Goal: Task Accomplishment & Management: Use online tool/utility

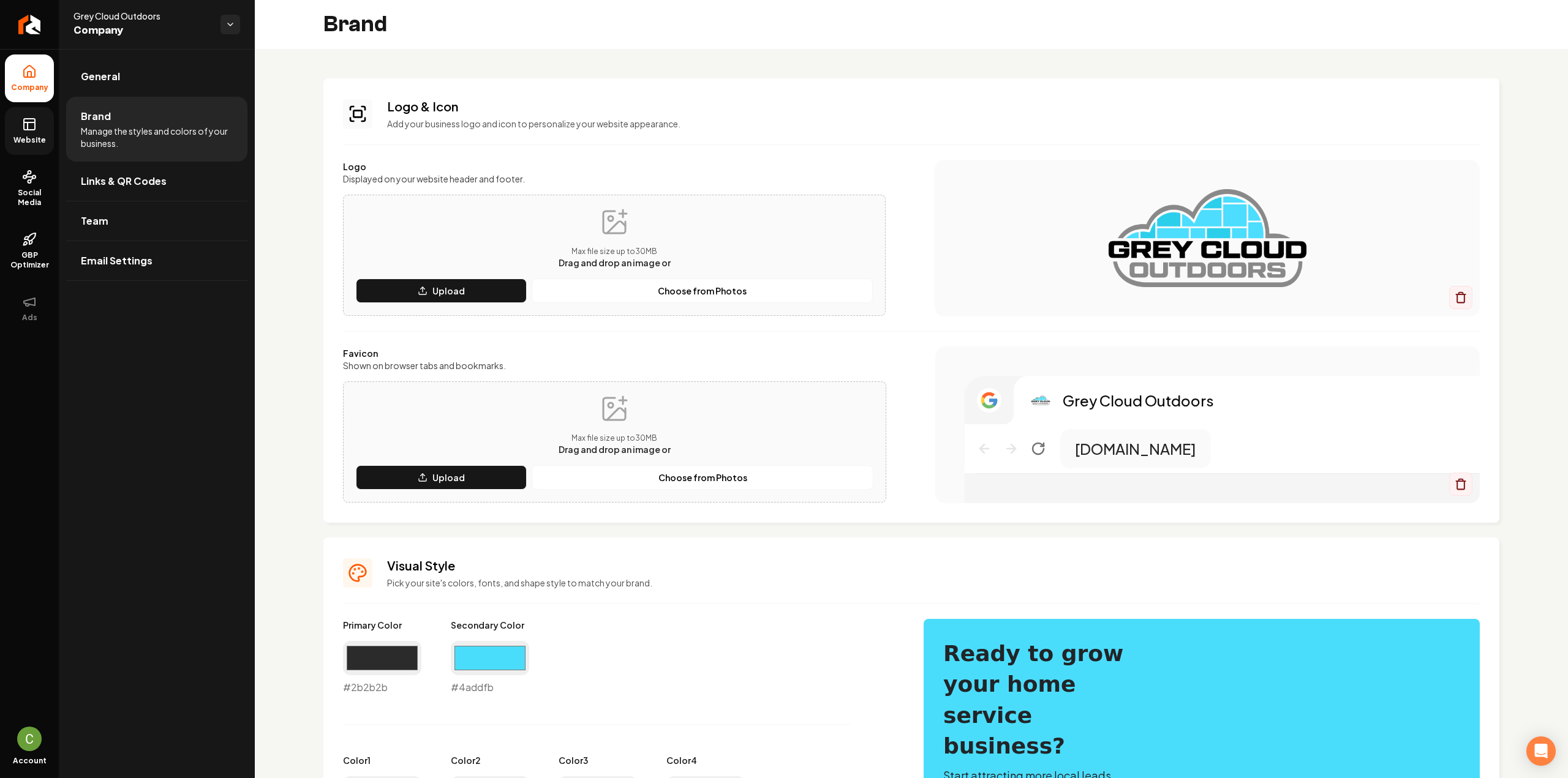
click at [34, 126] on rect at bounding box center [29, 124] width 11 height 11
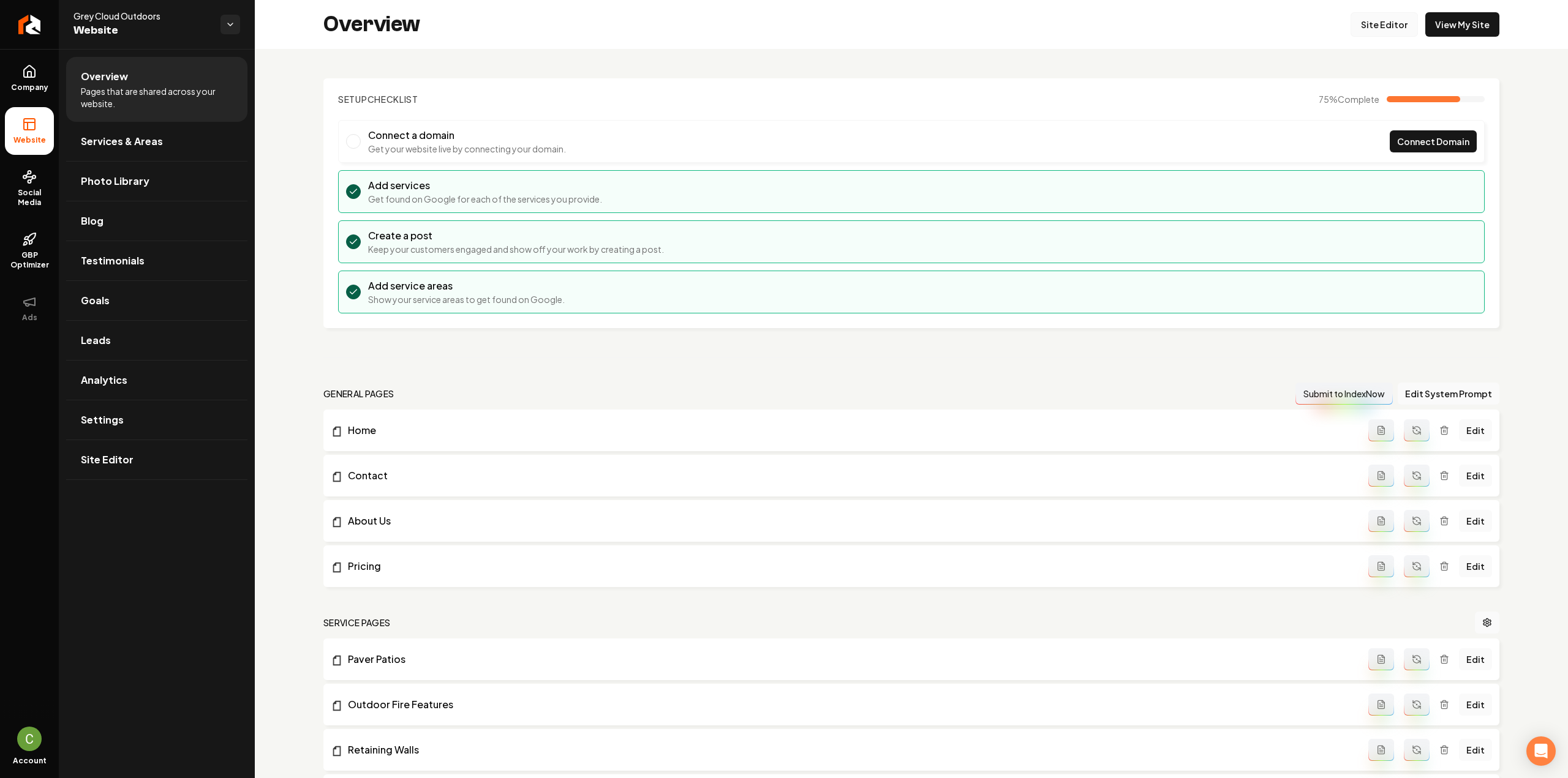
click at [1355, 25] on link "Site Editor" at bounding box center [1384, 25] width 68 height 25
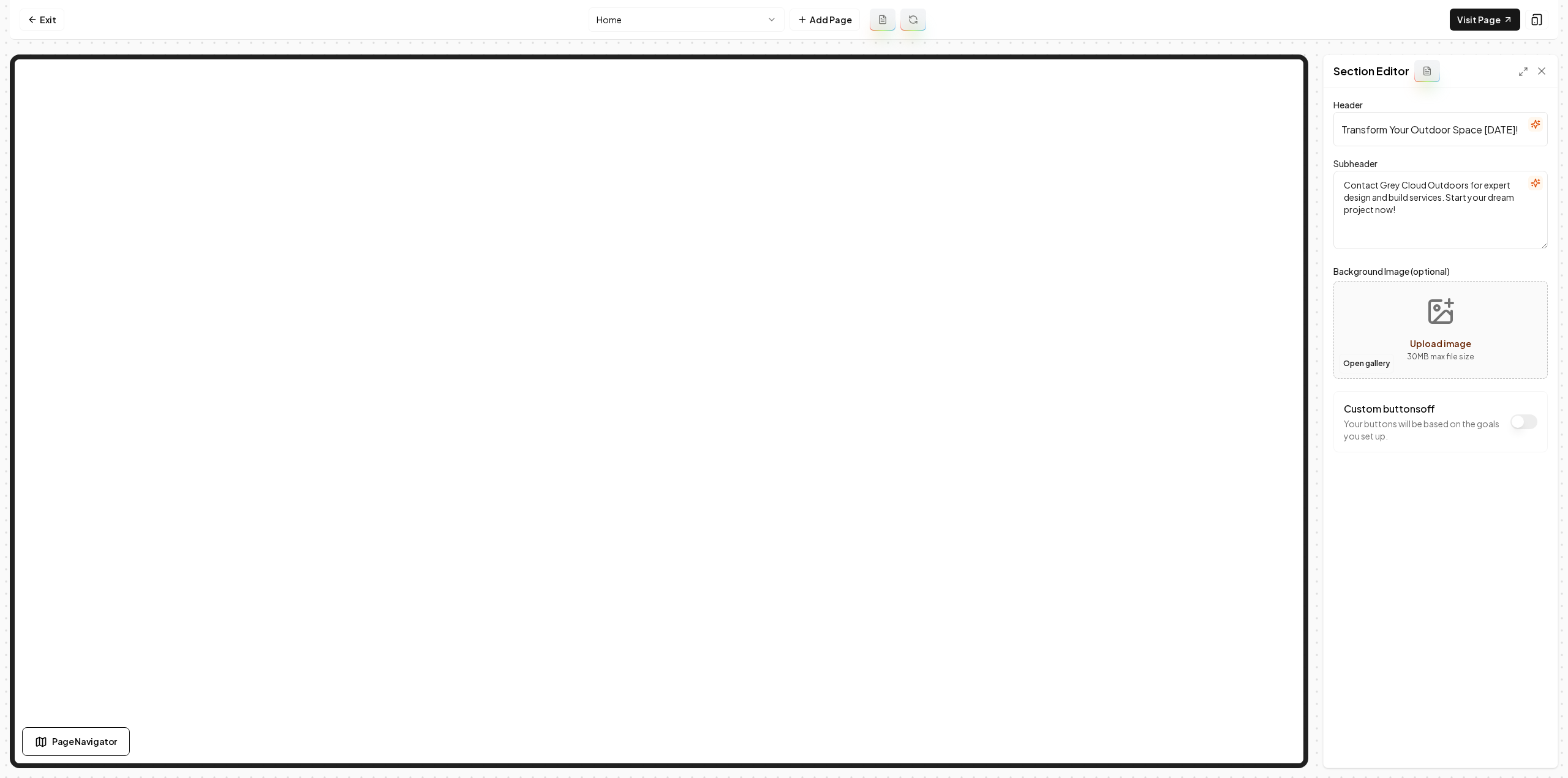
click at [1356, 364] on button "Open gallery" at bounding box center [1367, 364] width 55 height 20
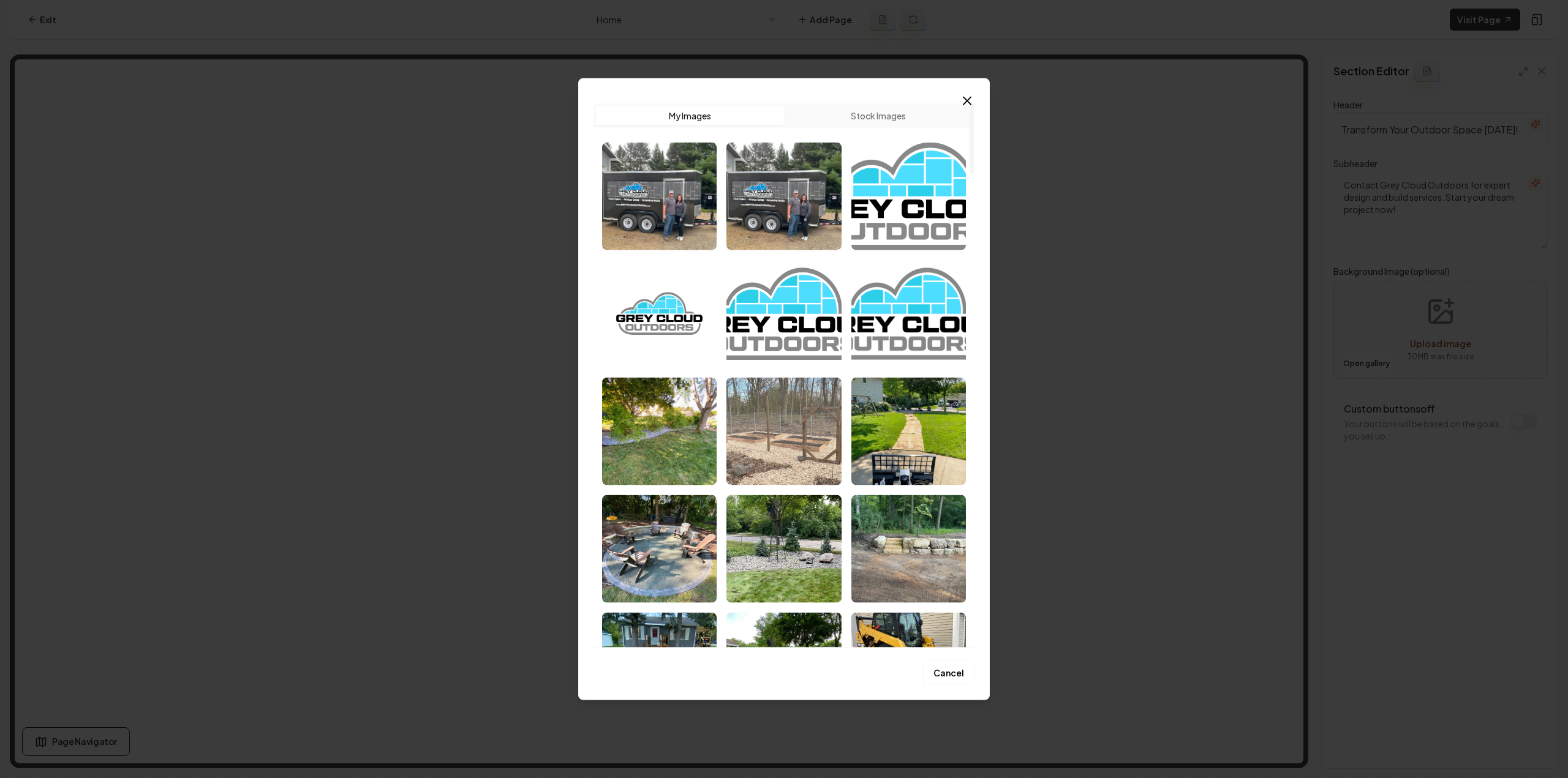
click at [762, 436] on img "Select image image_68b99c375c7cd75eb8e17d2c.jpeg" at bounding box center [783, 431] width 114 height 108
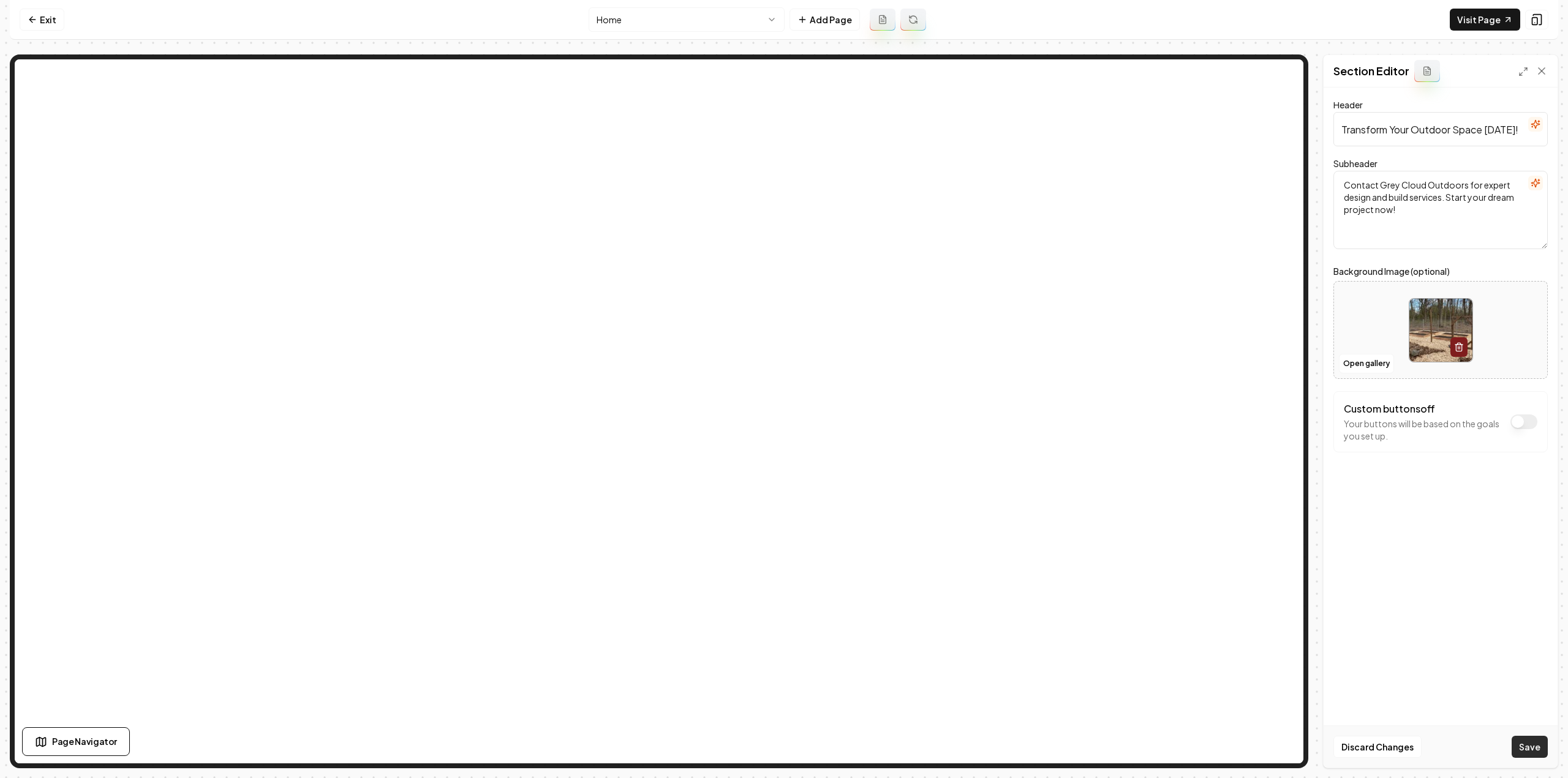
click at [1521, 748] on button "Save" at bounding box center [1529, 747] width 36 height 22
click at [635, 12] on html "Computer Required This feature is only available on a computer. Please switch t…" at bounding box center [784, 389] width 1568 height 778
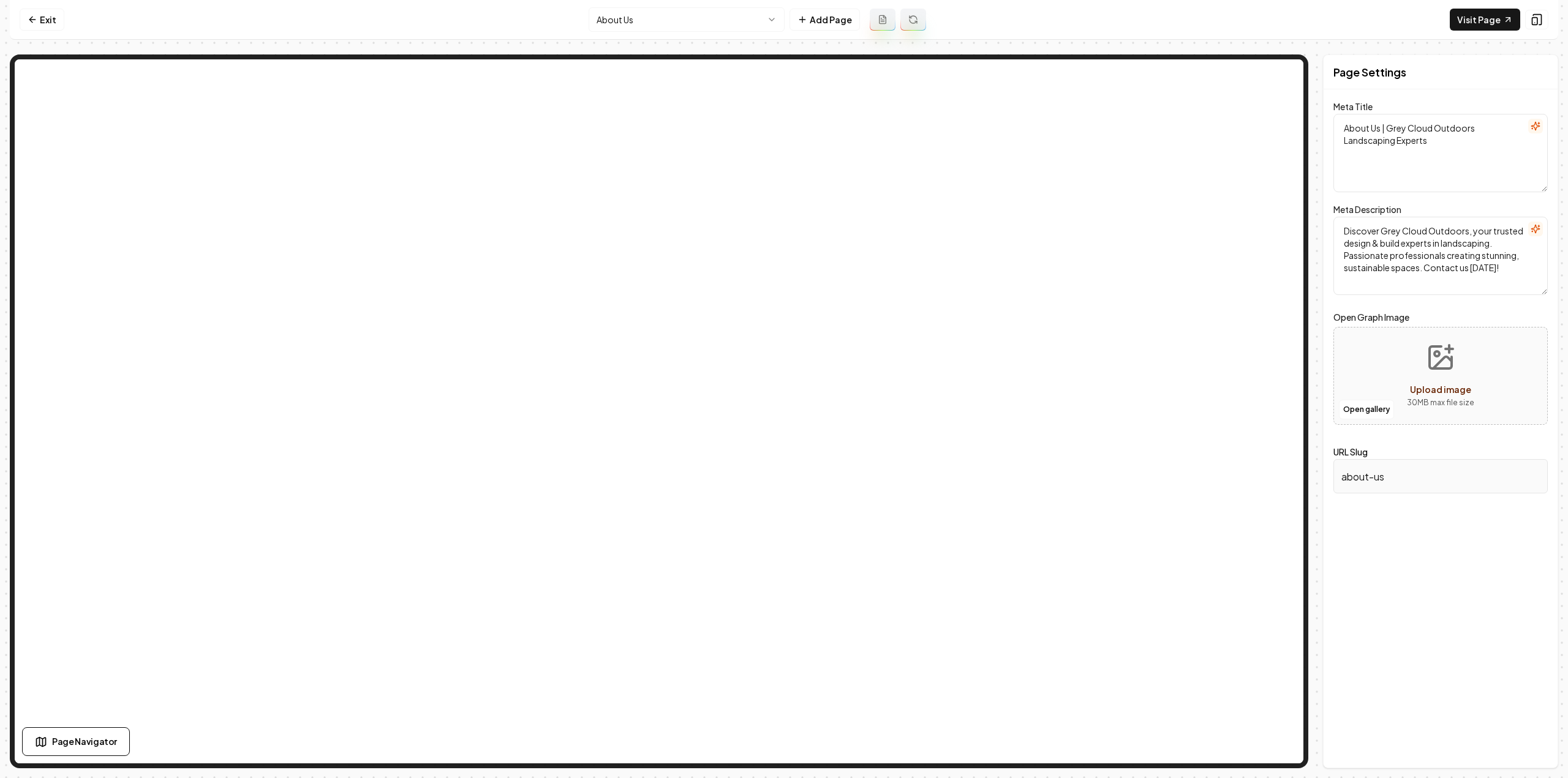
click at [633, 26] on html "Computer Required This feature is only available on a computer. Please switch t…" at bounding box center [784, 389] width 1568 height 778
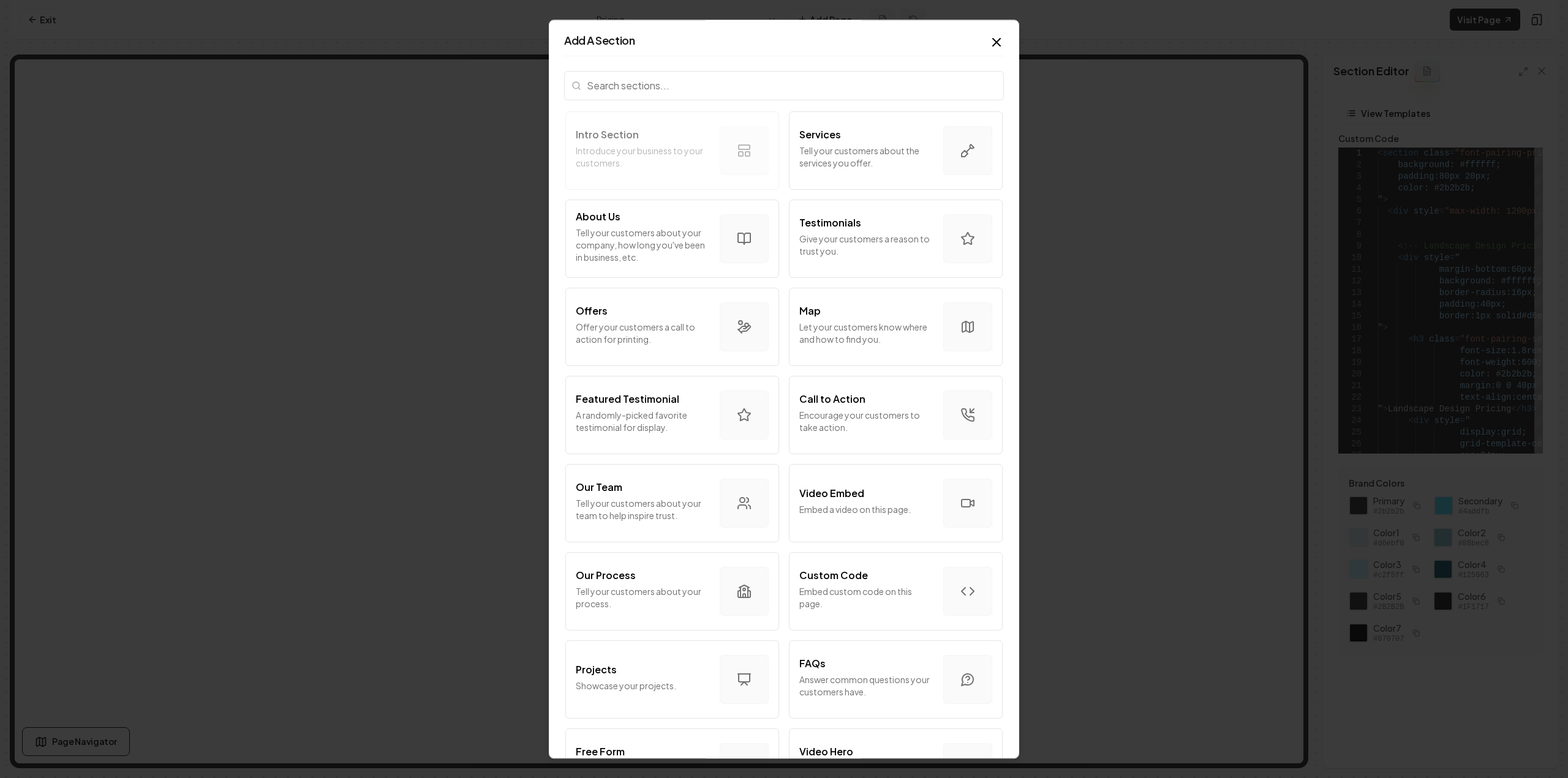
click at [895, 369] on div "Intro Section Introduce your business to your customers. Services Tell your cus…" at bounding box center [784, 638] width 440 height 1054
click at [884, 401] on div "Call to Action" at bounding box center [866, 399] width 134 height 15
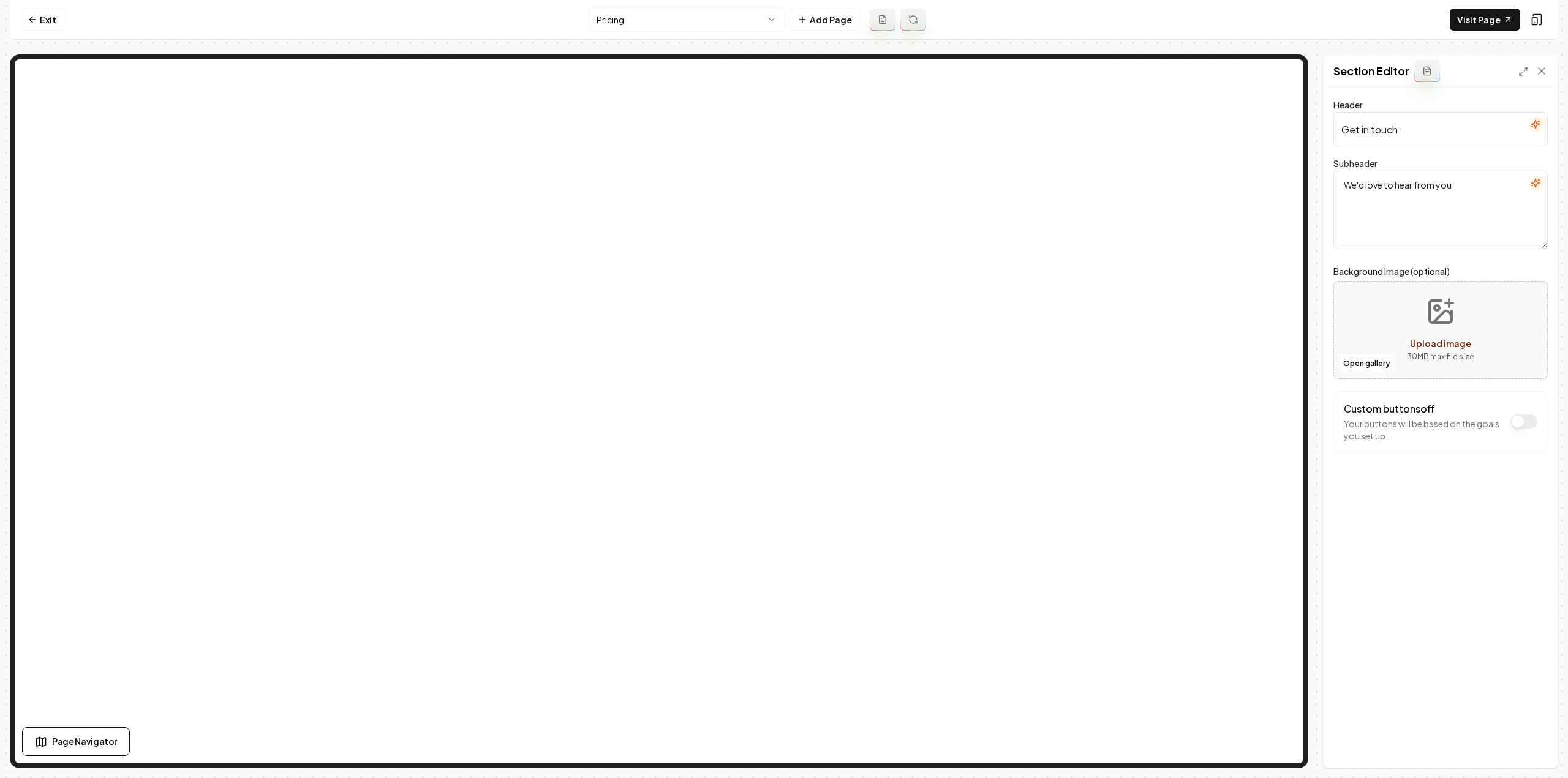
click at [1535, 119] on icon "button" at bounding box center [1535, 124] width 9 height 9
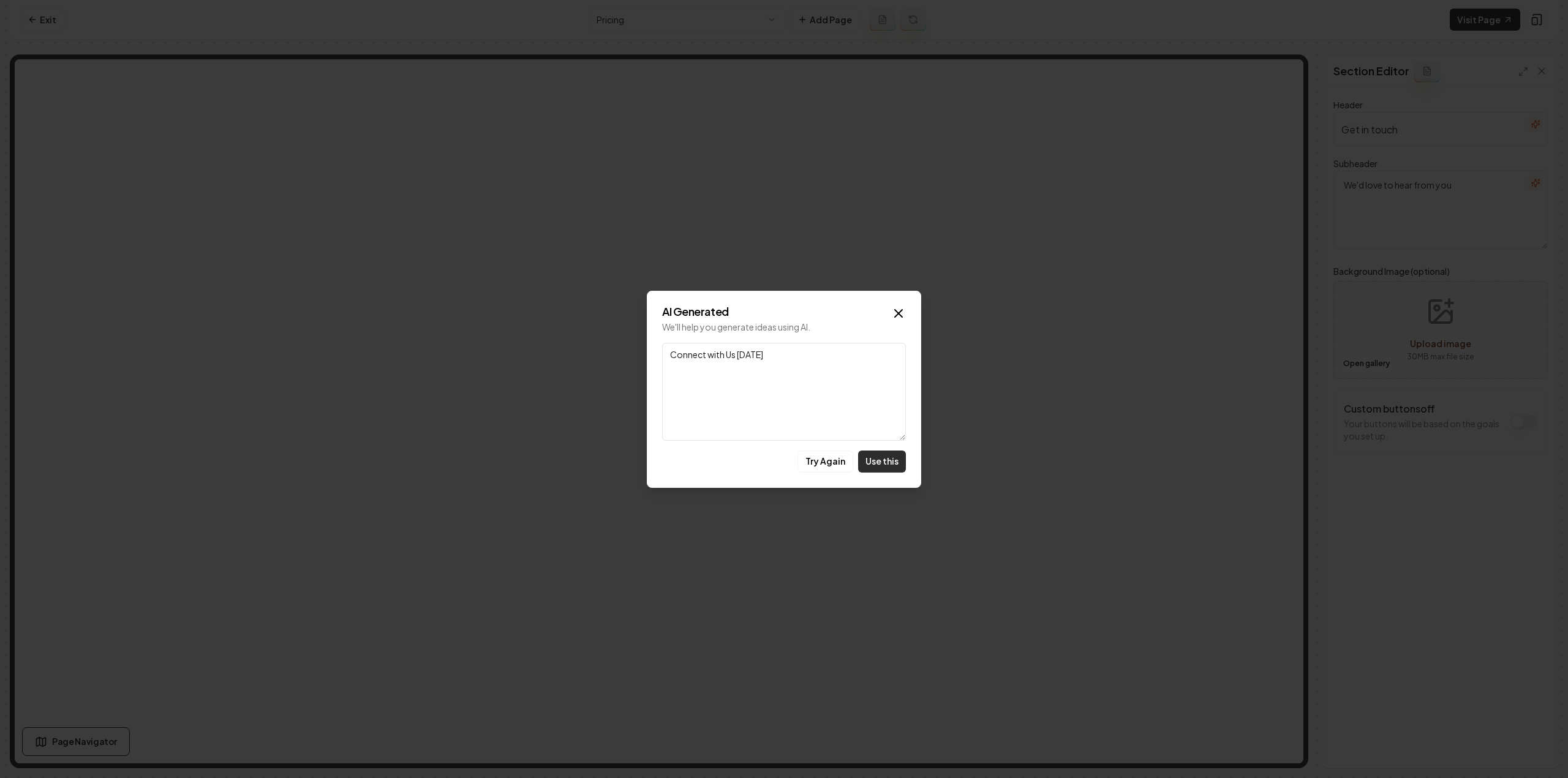
click at [887, 468] on button "Use this" at bounding box center [882, 462] width 48 height 22
type input "Connect with Us Today"
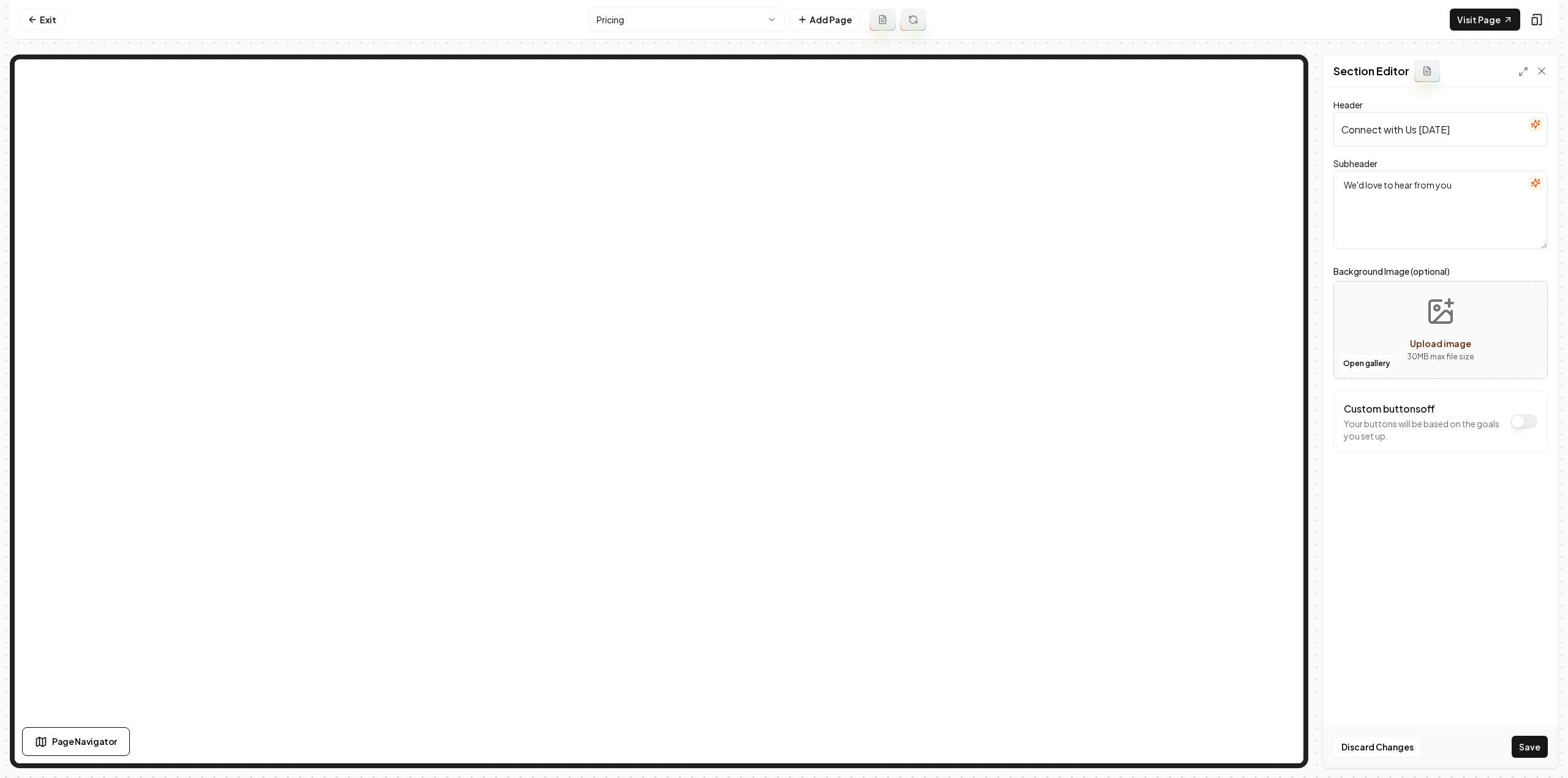
click at [1536, 185] on icon "button" at bounding box center [1535, 183] width 8 height 8
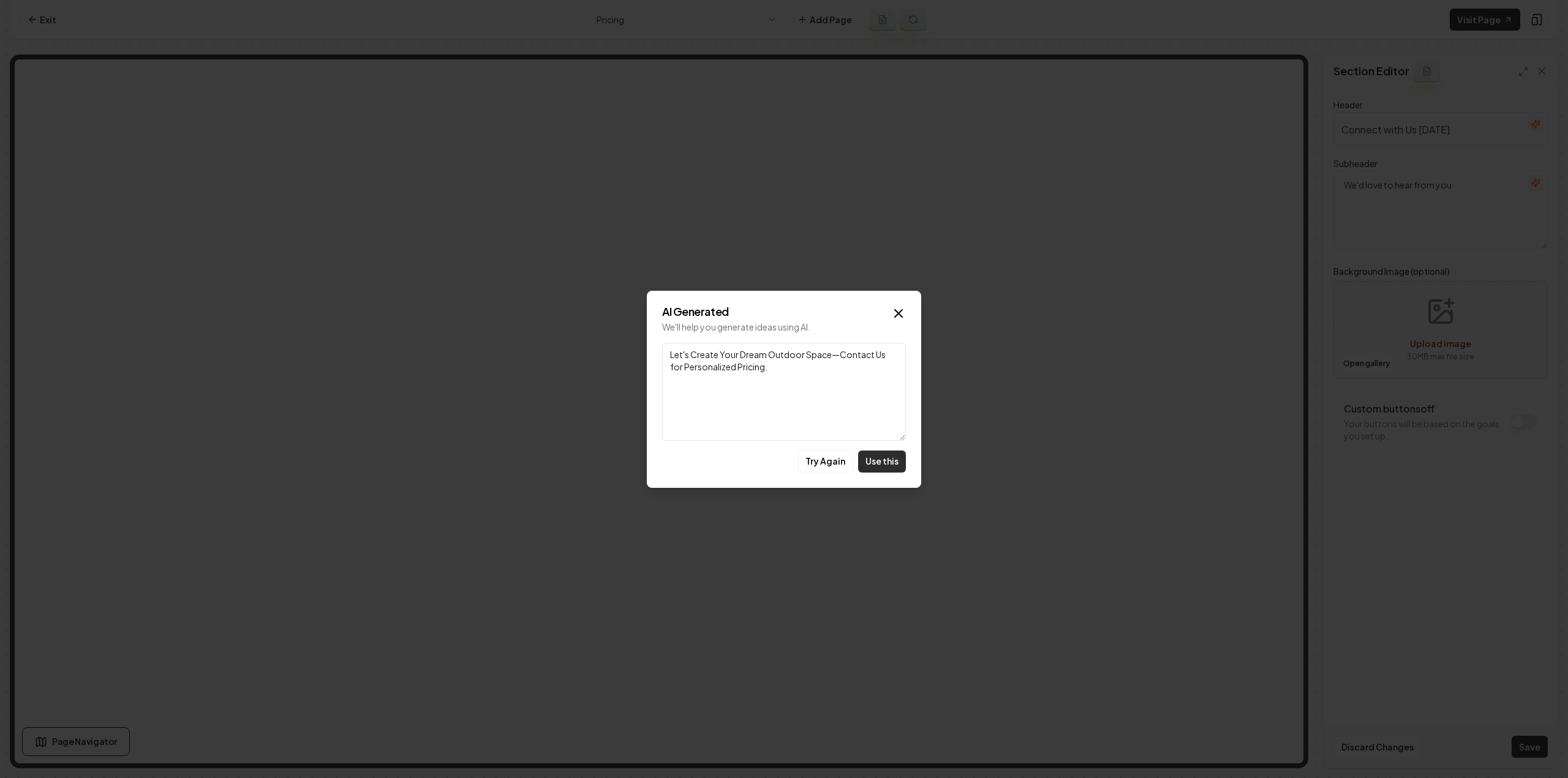
click at [892, 455] on button "Use this" at bounding box center [882, 462] width 48 height 22
type textarea "Let's Create Your Dream Outdoor Space—Contact Us for Personalized Pricing."
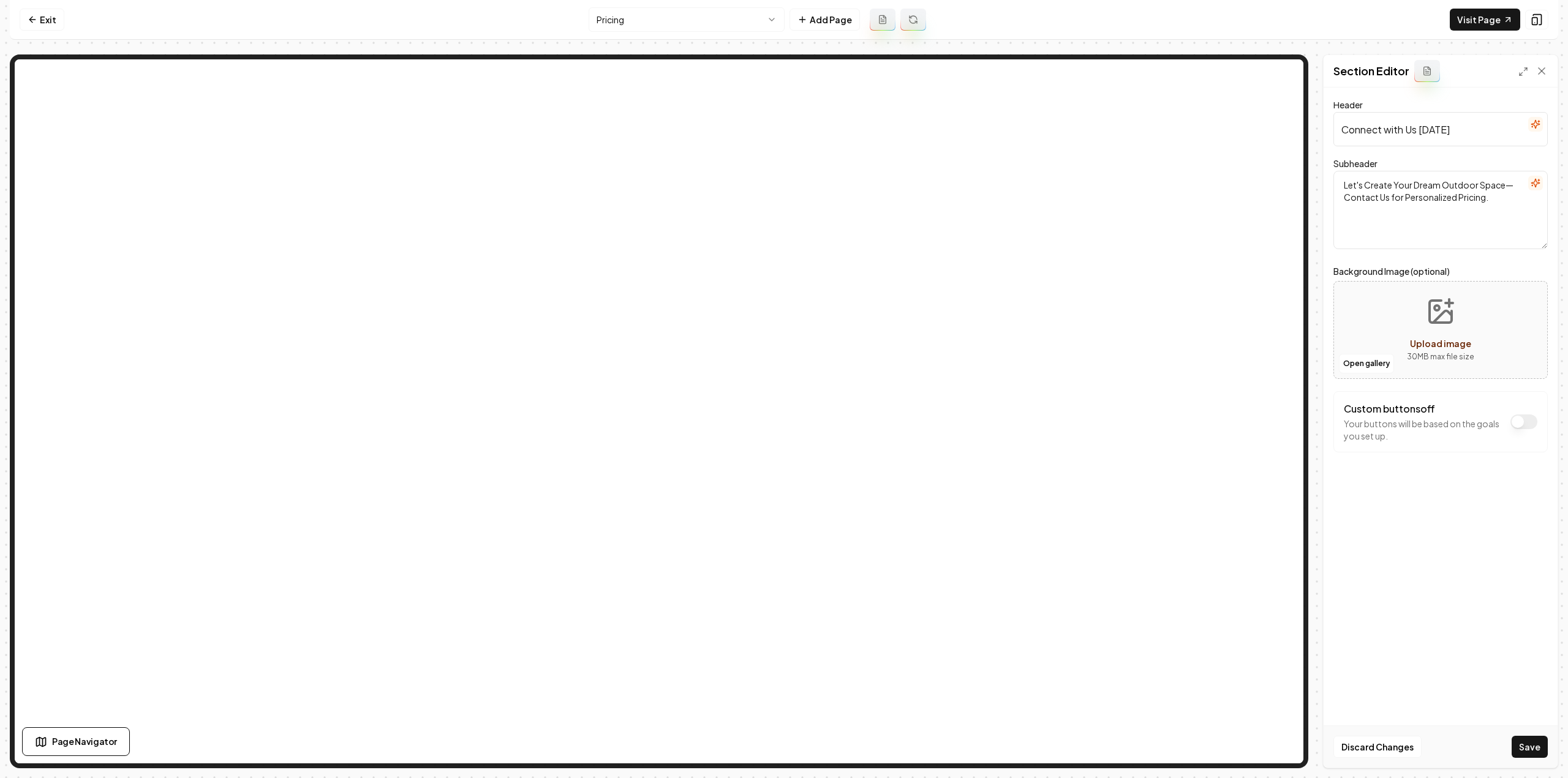
click at [1520, 742] on button "Save" at bounding box center [1529, 747] width 36 height 22
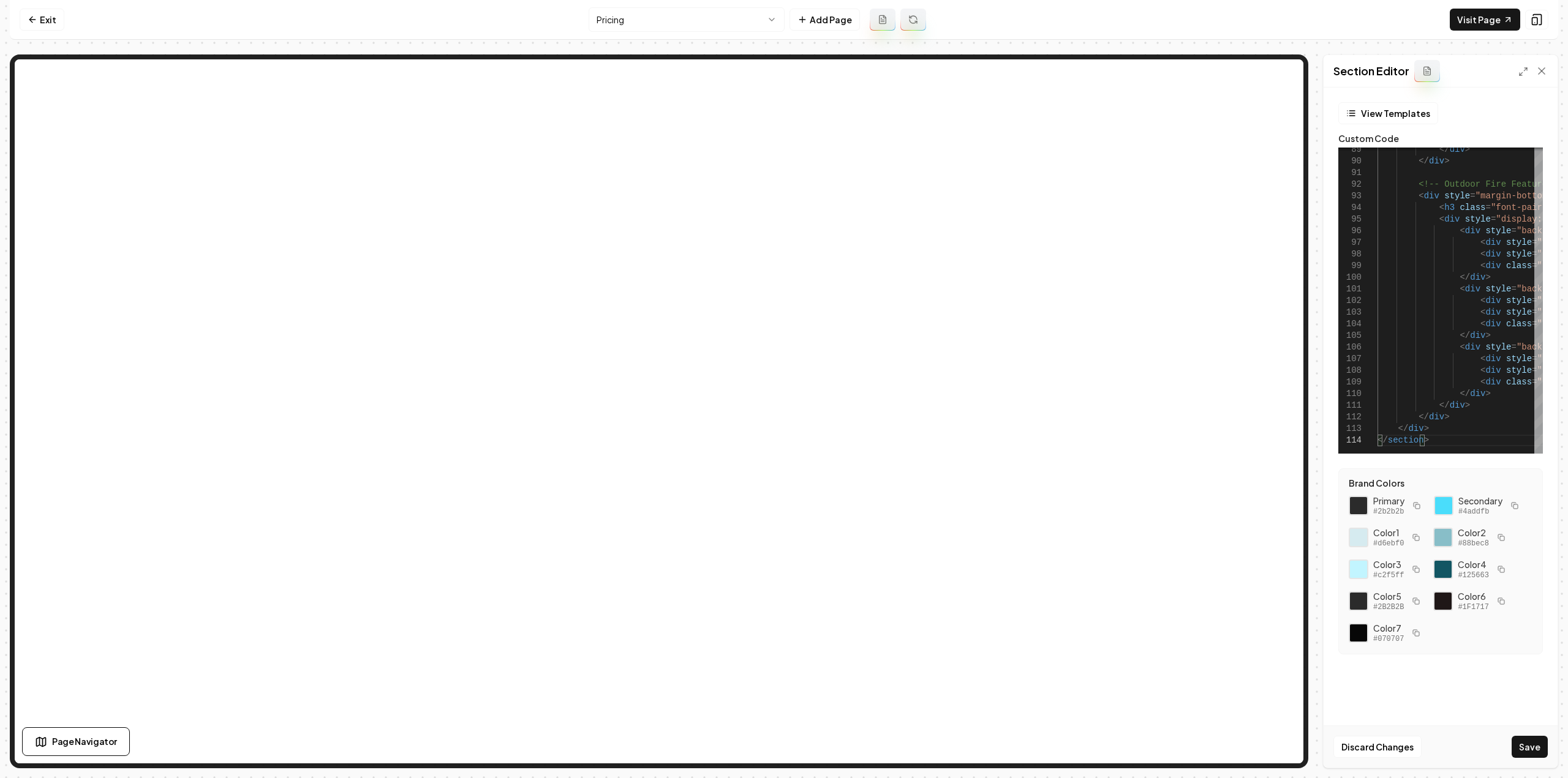
click at [1519, 754] on button "Save" at bounding box center [1529, 747] width 36 height 22
type textarea "**********"
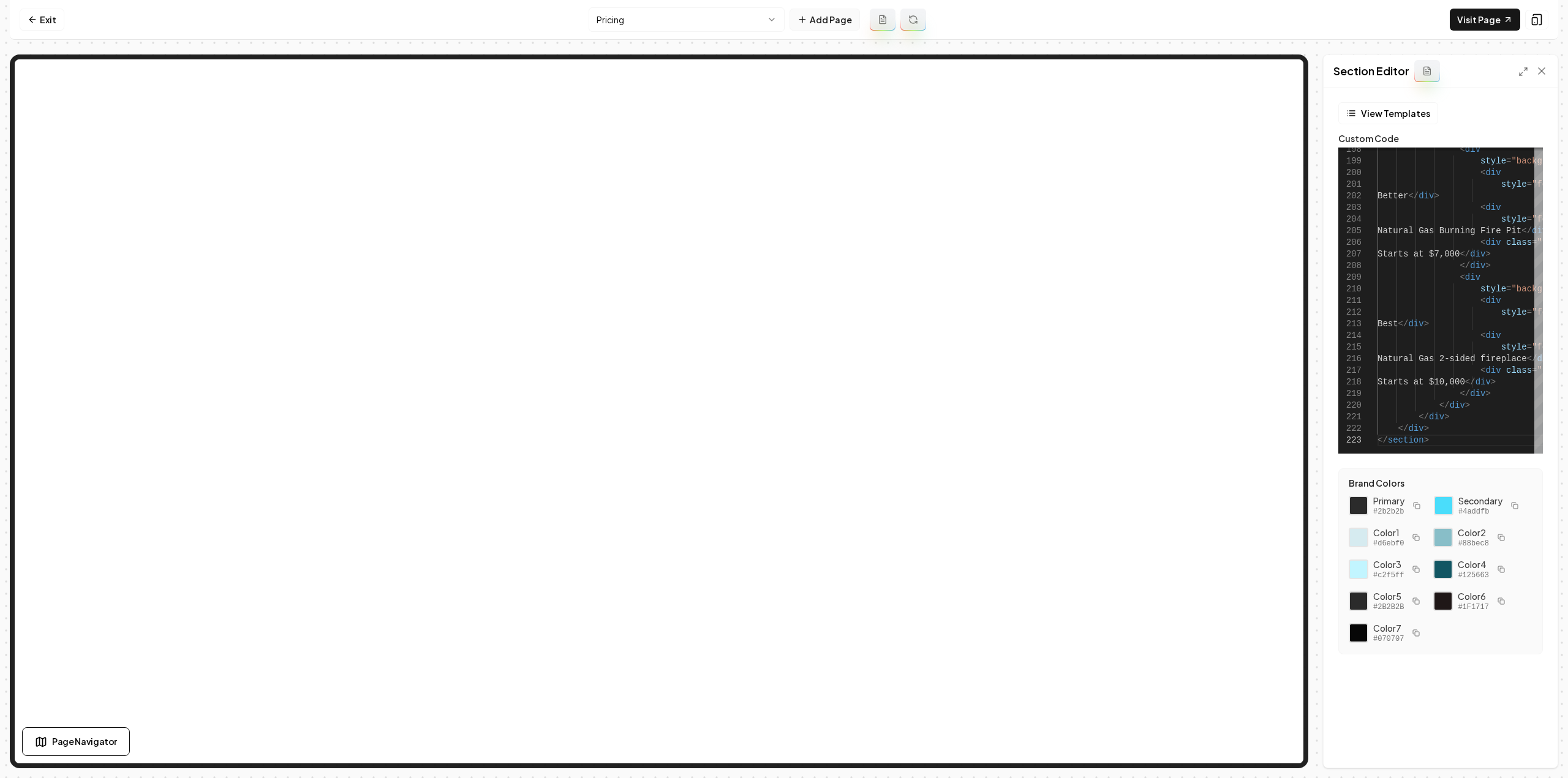
click at [837, 21] on button "Add Page" at bounding box center [825, 20] width 71 height 22
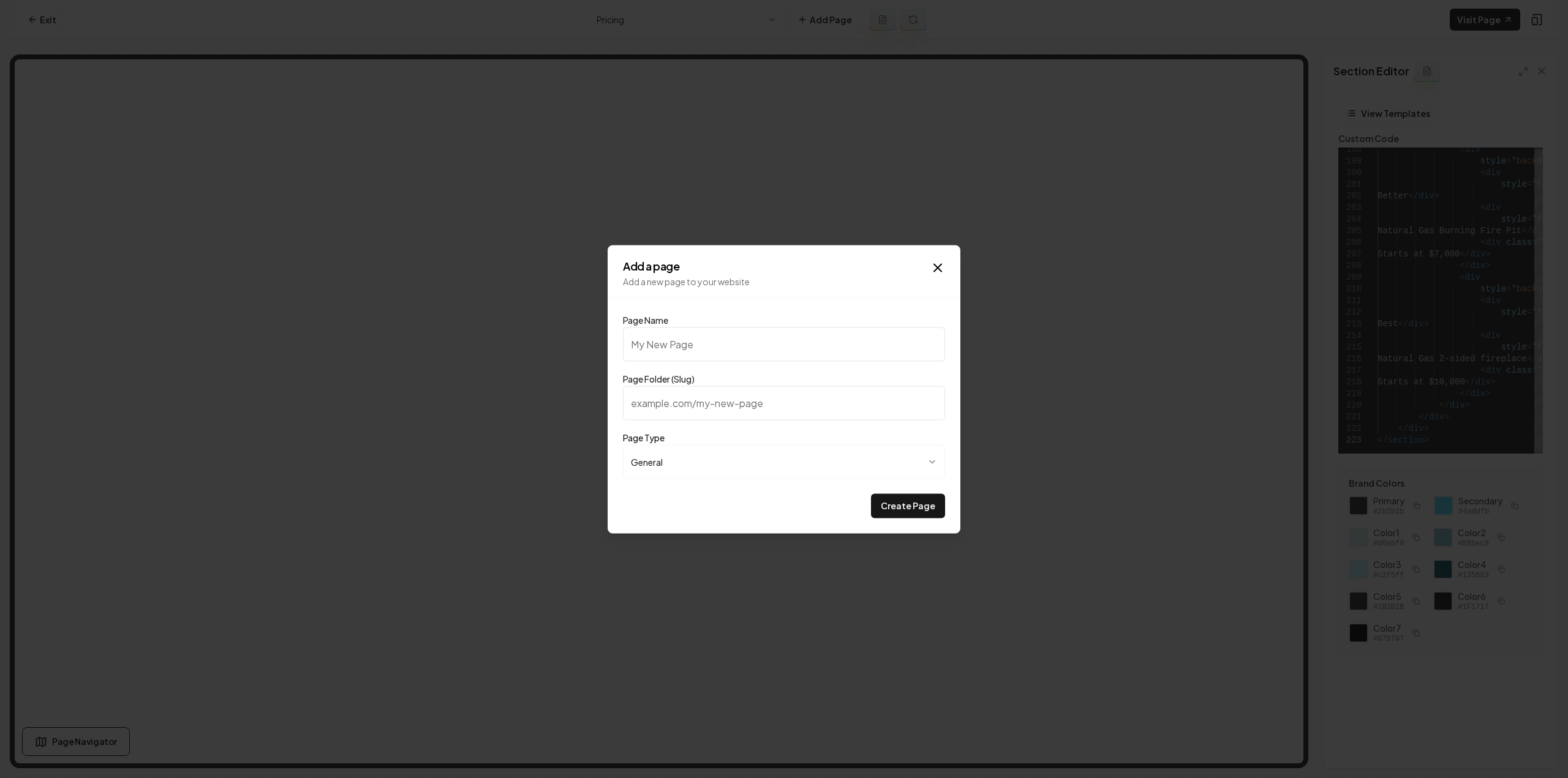
type input "C"
type input "c"
type input "Ca"
type input "ca"
type input "Car"
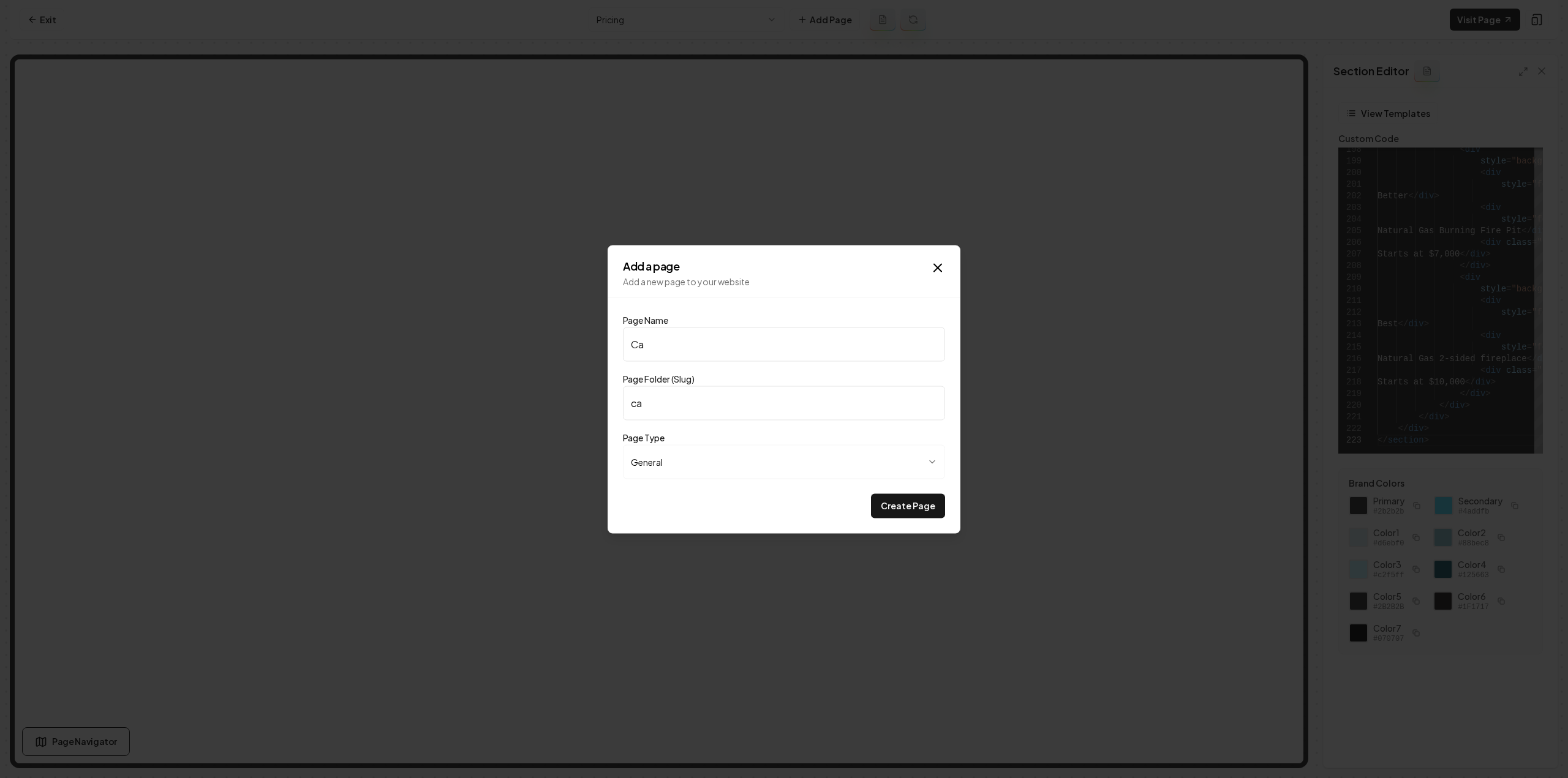
type input "car"
type input "Carr"
type input "carr"
type input "Carre"
type input "carre"
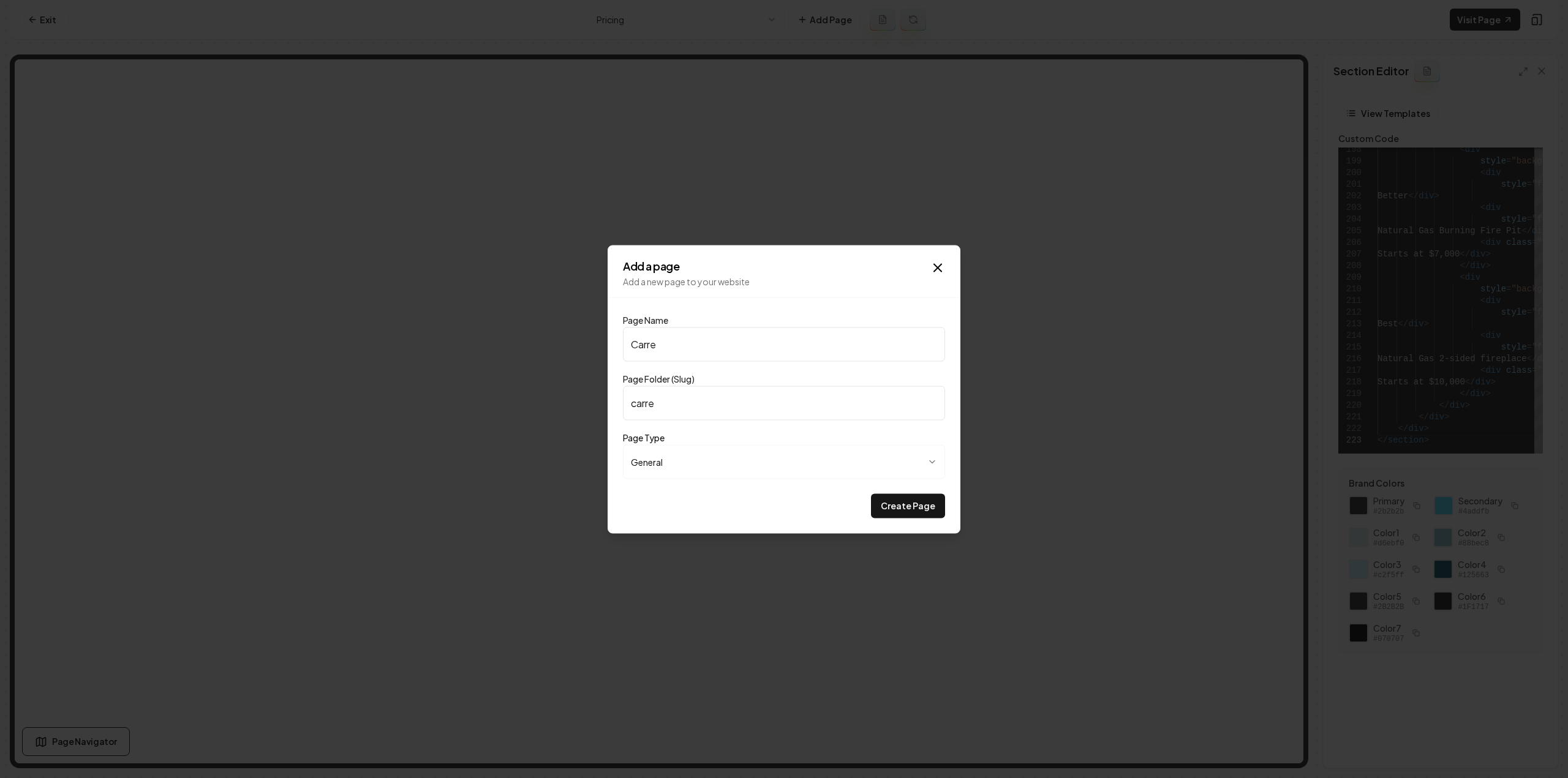
type input "Carrea"
type input "carrea"
type input "Carrear"
type input "carrear"
type input "Carrea"
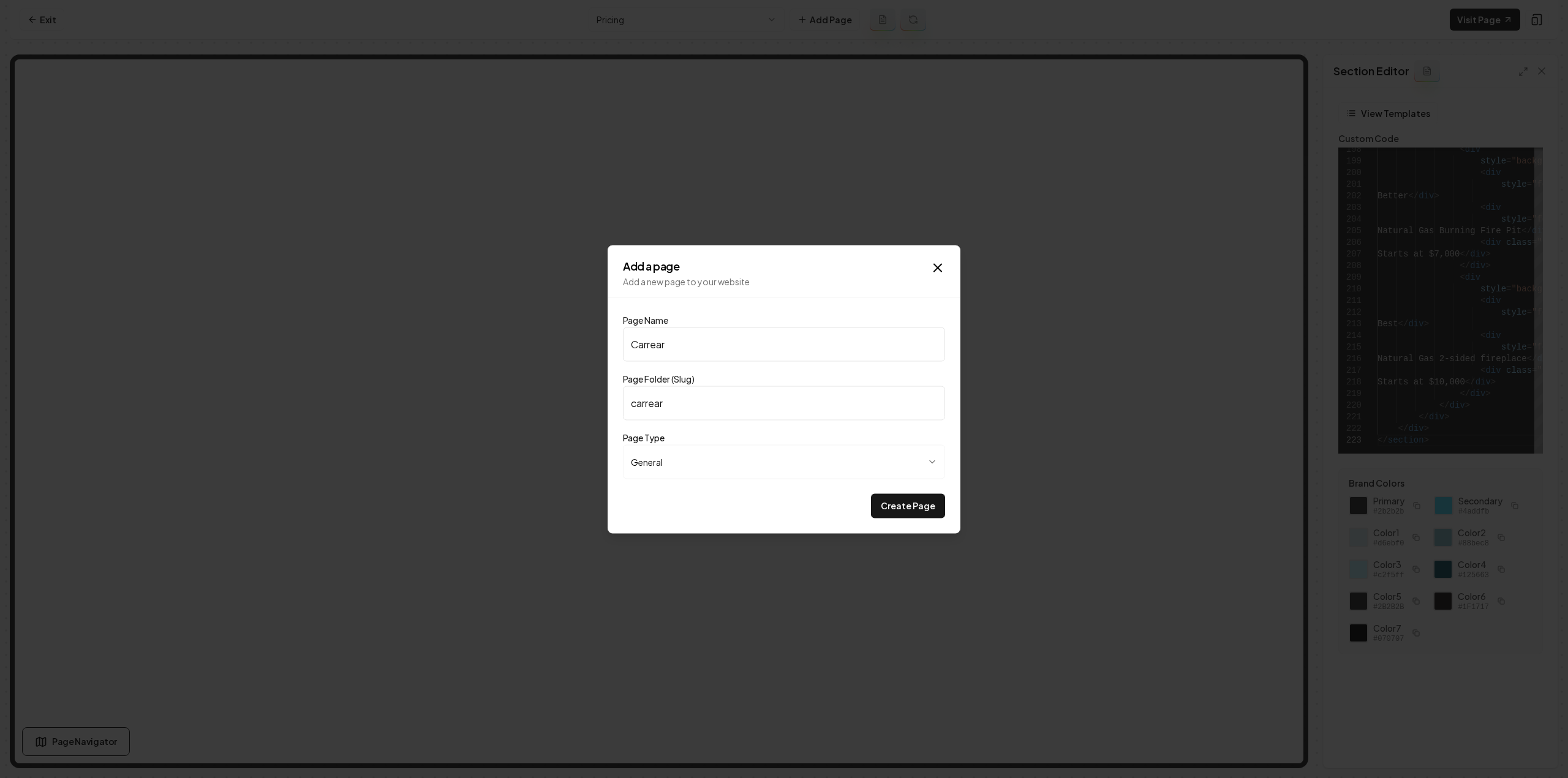
type input "carrea"
type input "Carre"
type input "carre"
type input "Carrer"
type input "carrer"
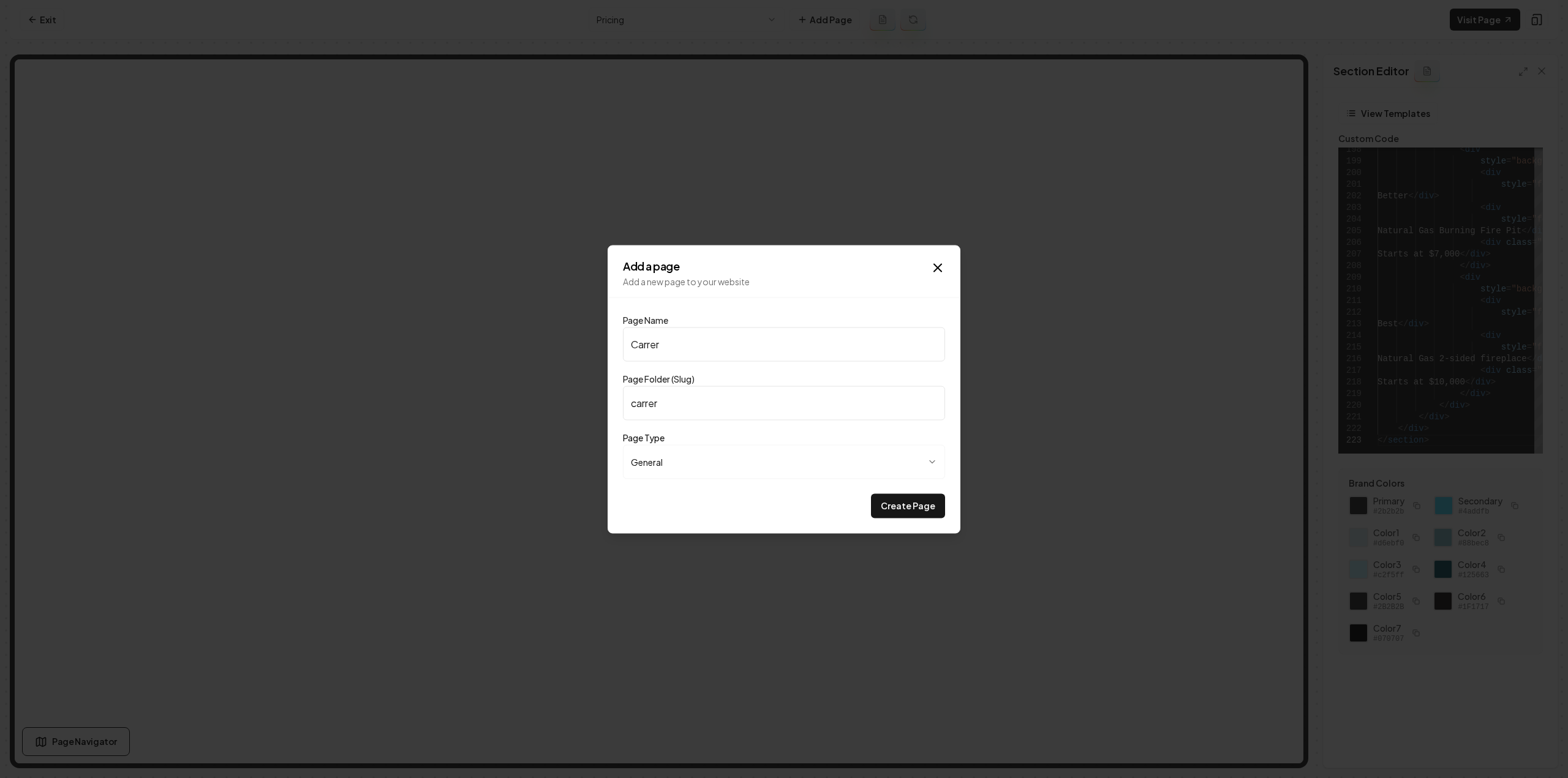
type input "Carrers"
type input "carrers"
click at [655, 343] on input "Carrers" at bounding box center [783, 344] width 322 height 34
type input "Carrrs"
type input "carrrs"
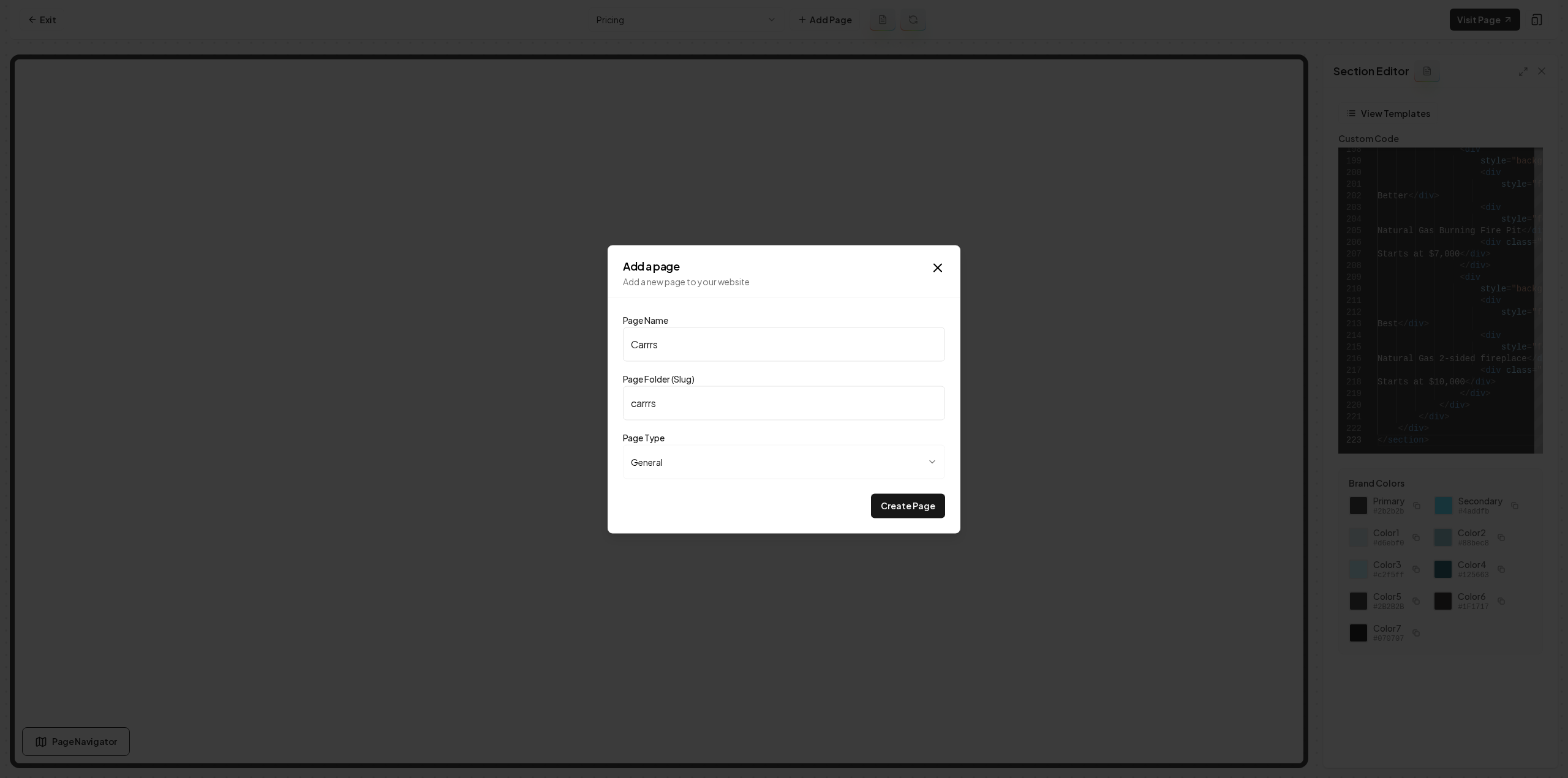
type input "Carrs"
type input "carrs"
type input "Carers"
type input "carers"
type input "Careers"
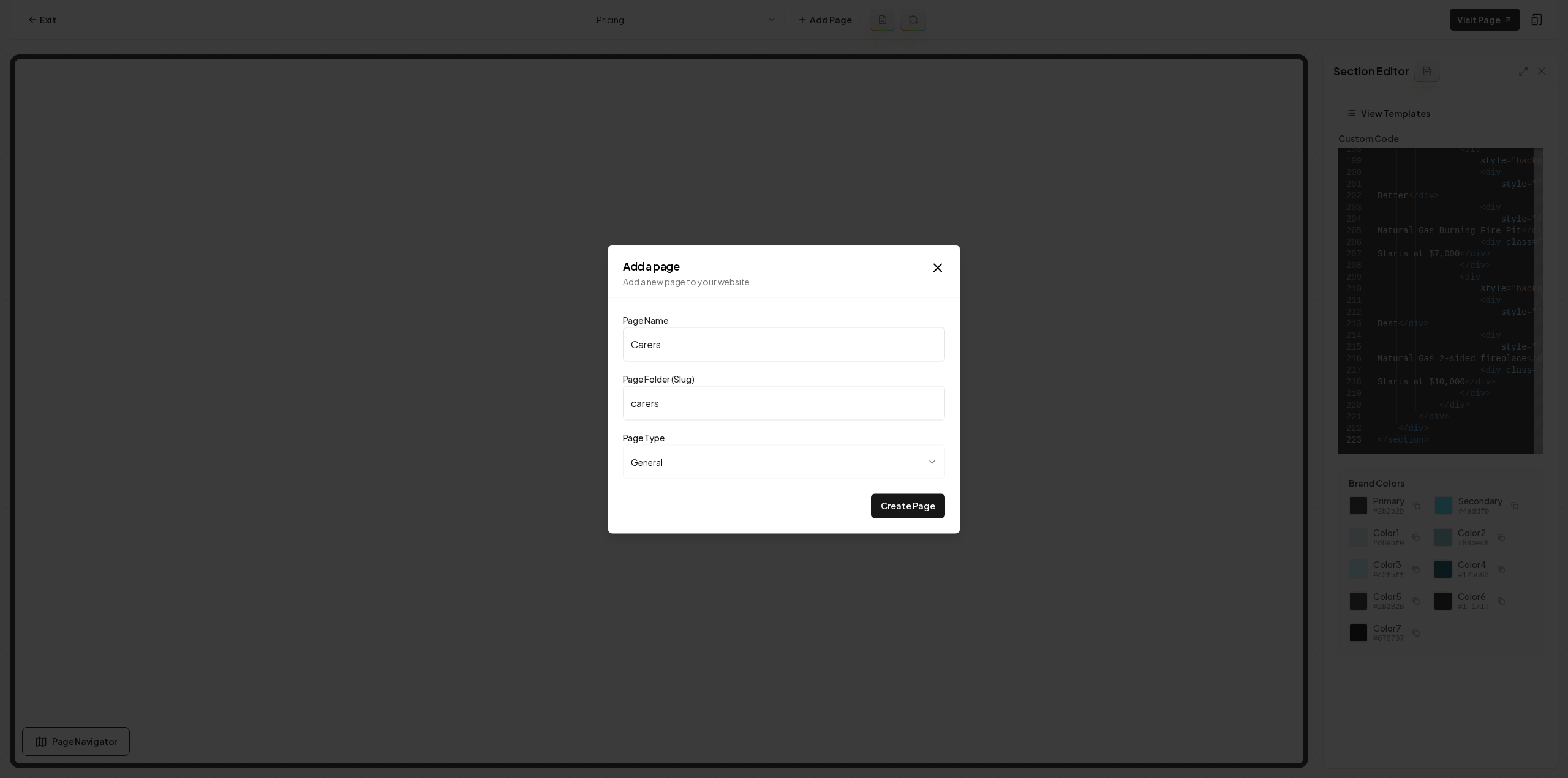
type input "careers"
type input "Careers"
click at [889, 514] on button "Create Page" at bounding box center [908, 506] width 74 height 25
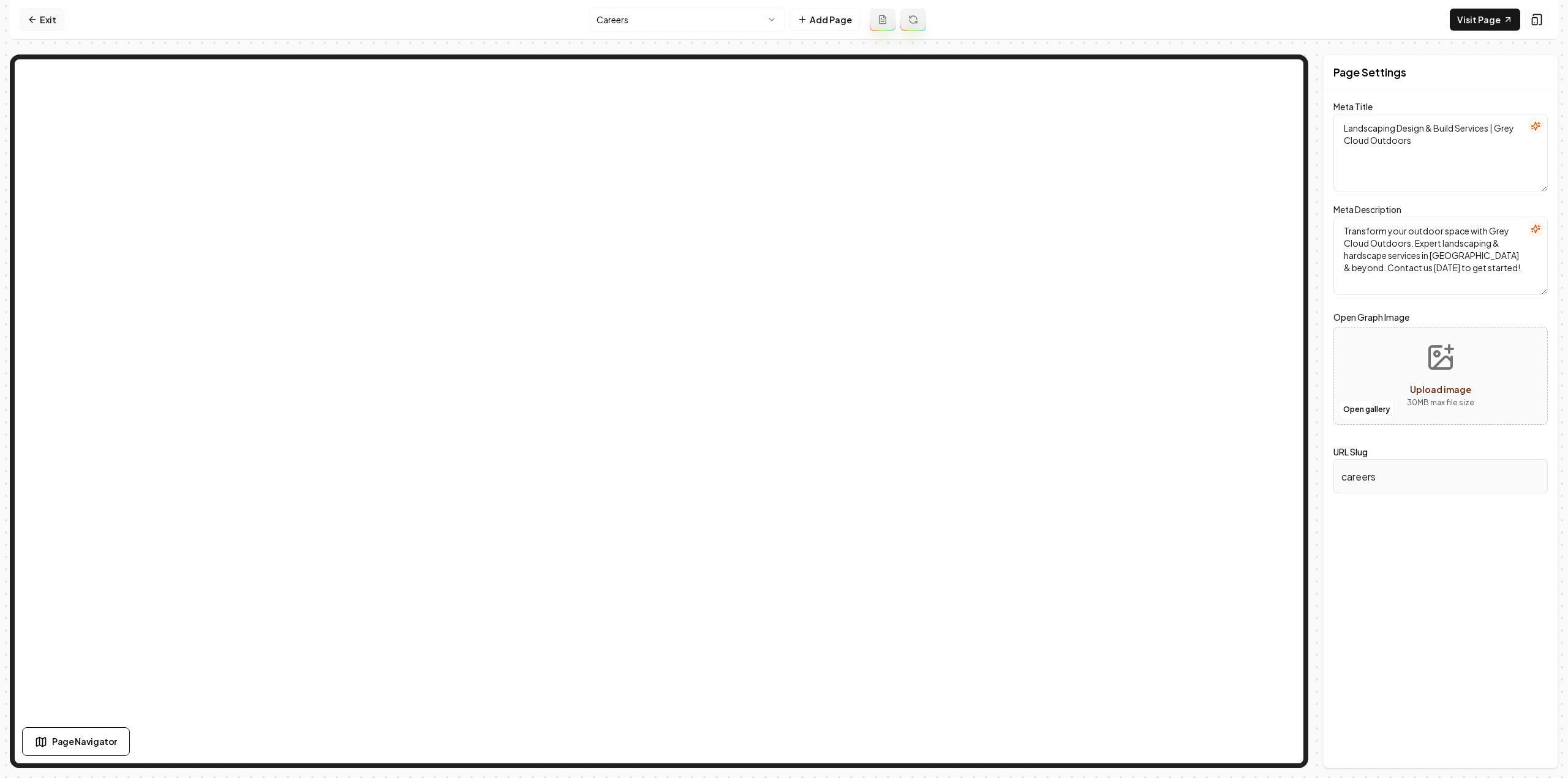
click at [26, 15] on link "Exit" at bounding box center [41, 20] width 44 height 22
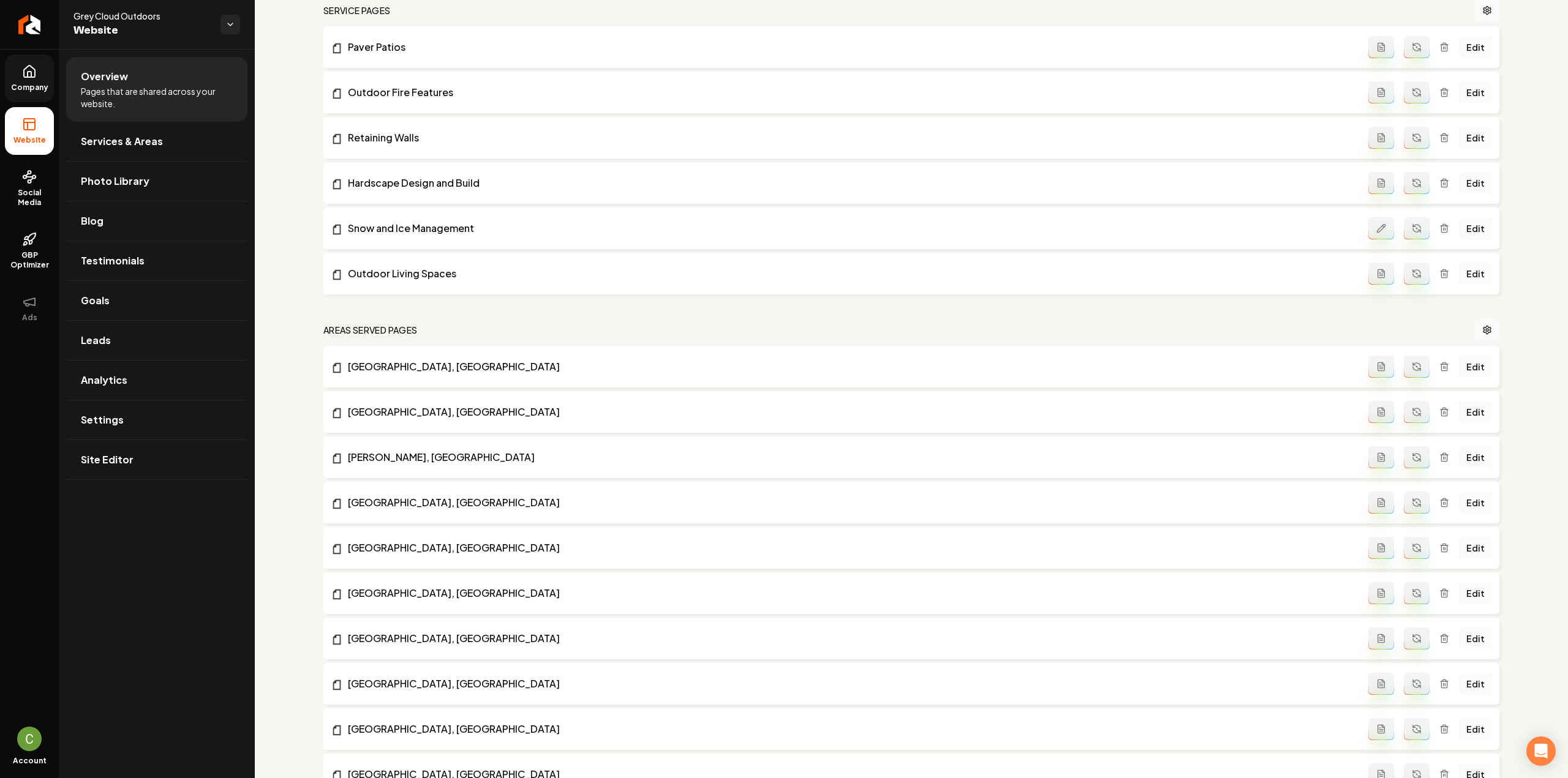
click at [10, 87] on span "Company" at bounding box center [29, 87] width 47 height 9
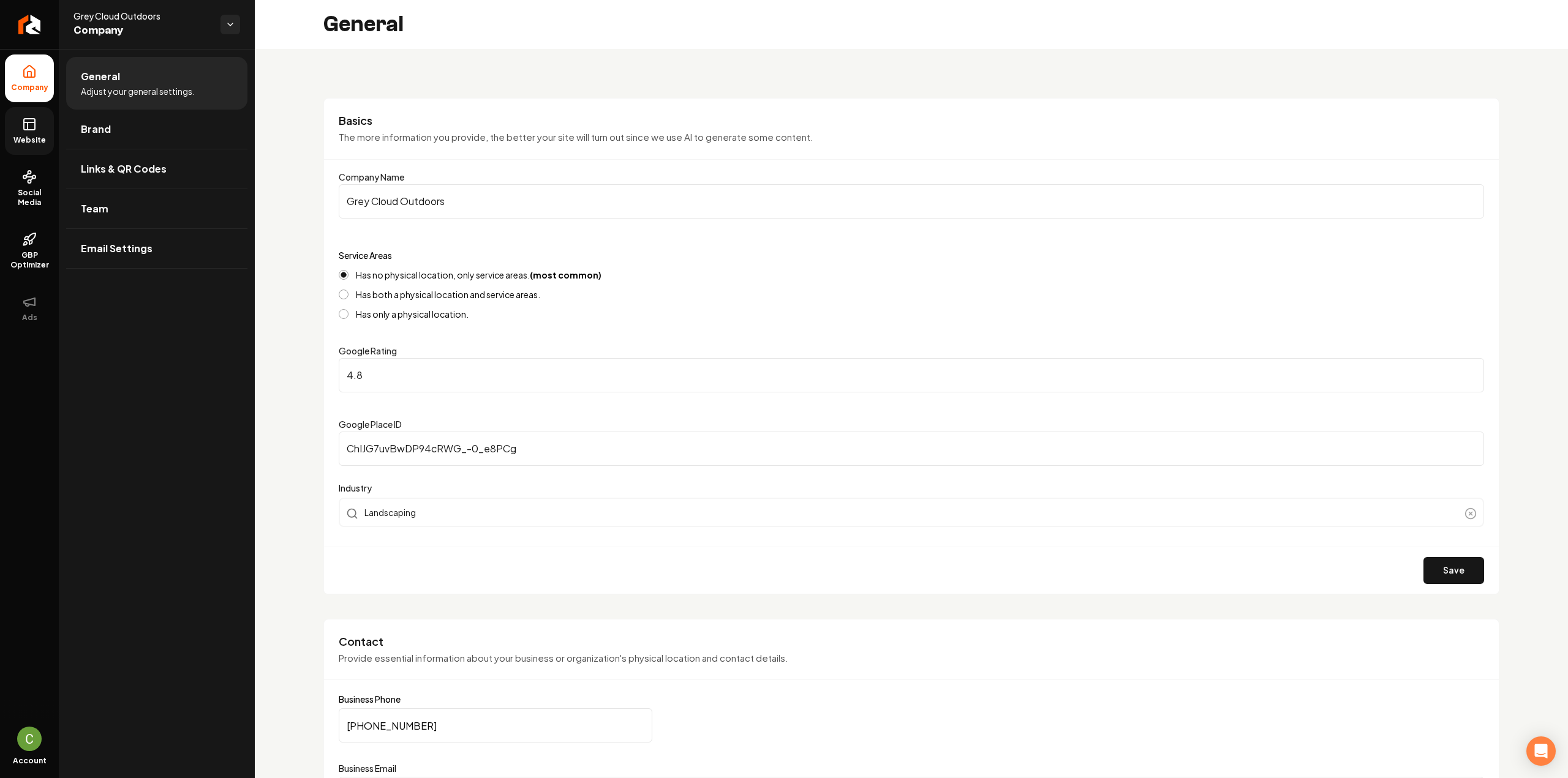
click at [31, 130] on icon at bounding box center [29, 124] width 15 height 15
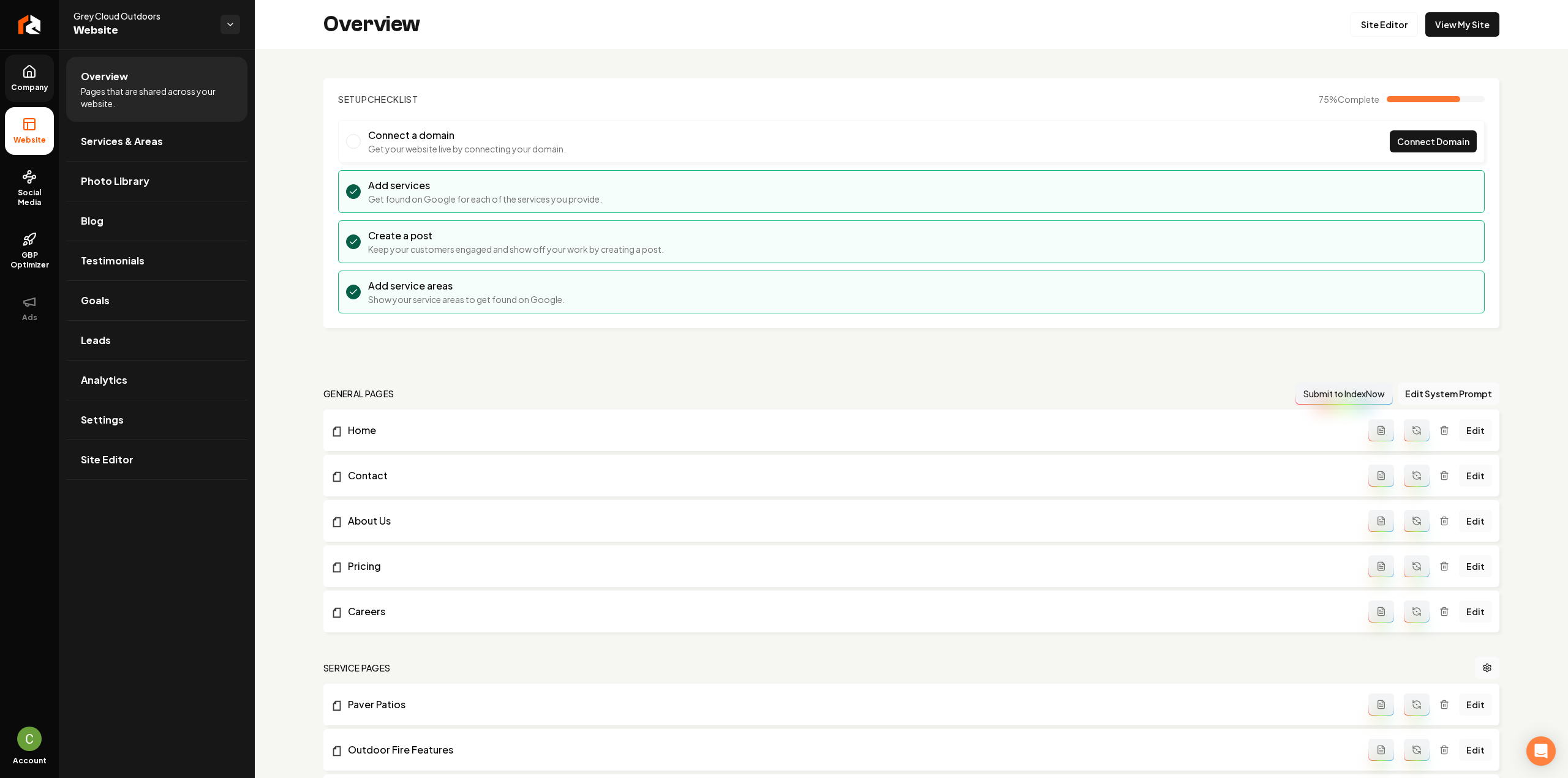
click at [35, 79] on link "Company" at bounding box center [29, 79] width 49 height 48
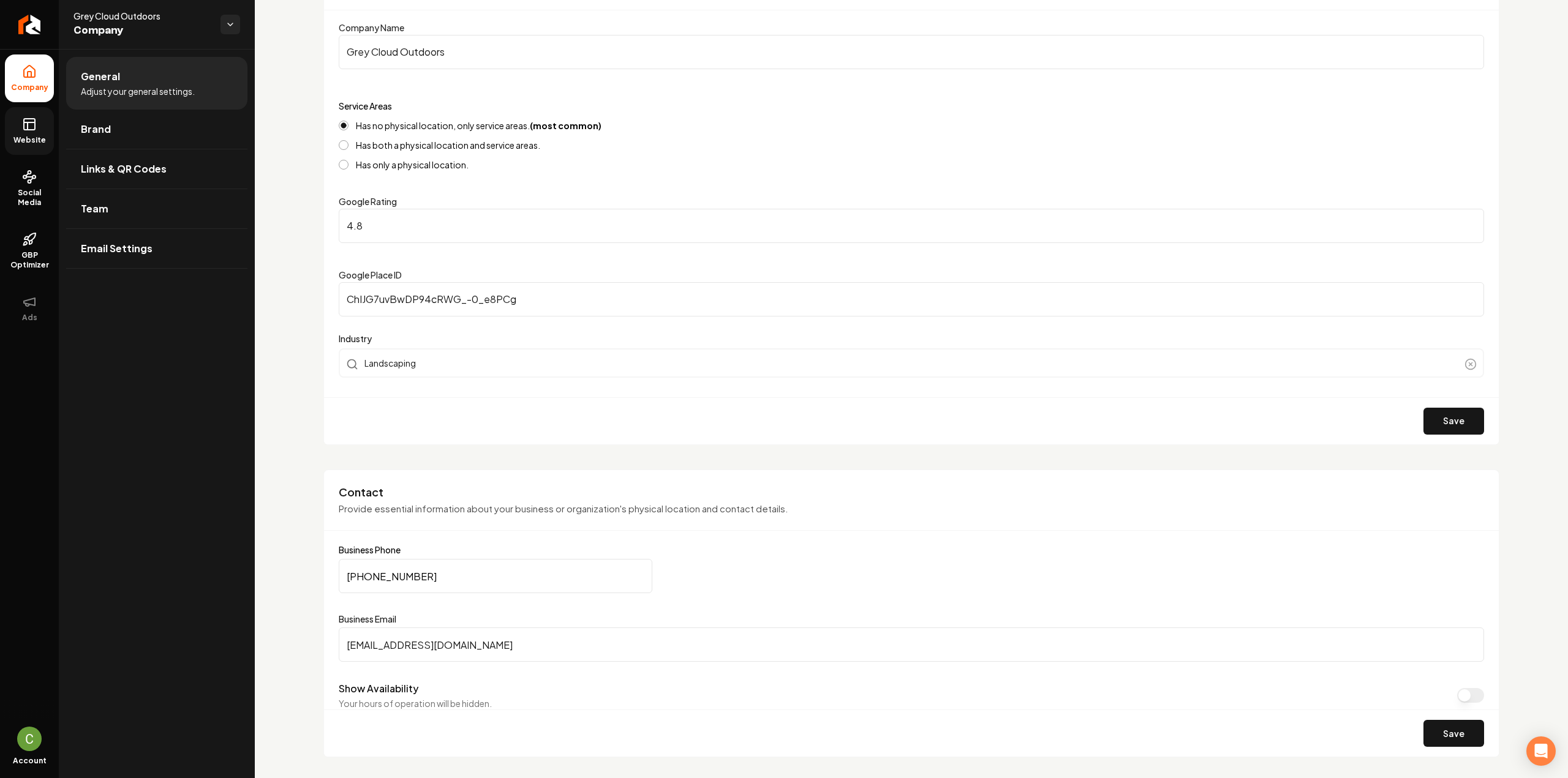
scroll to position [122, 0]
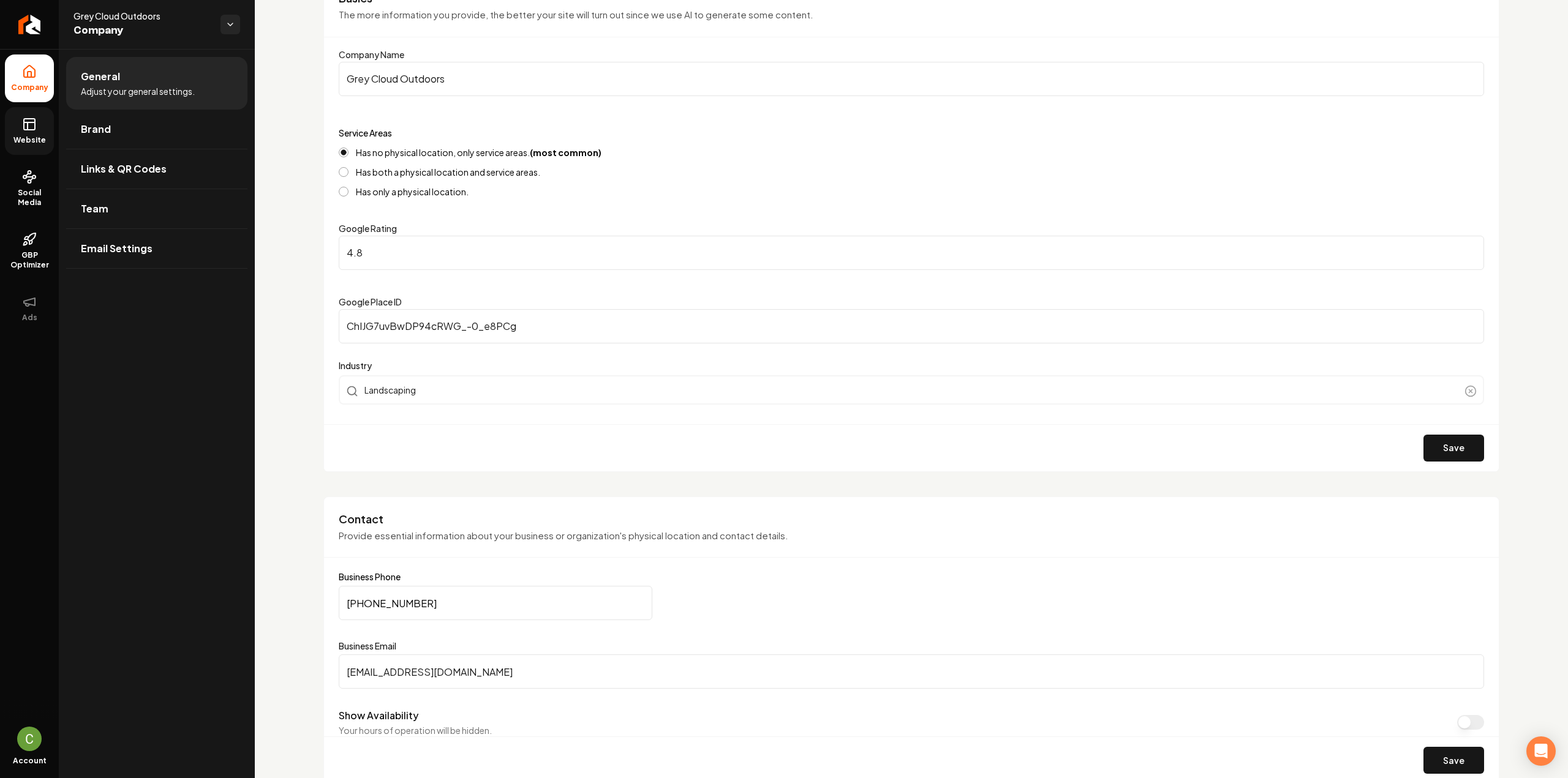
click at [399, 666] on input "info@greycloudoutdoors.com" at bounding box center [911, 671] width 1145 height 34
click at [22, 135] on span "Website" at bounding box center [30, 140] width 42 height 9
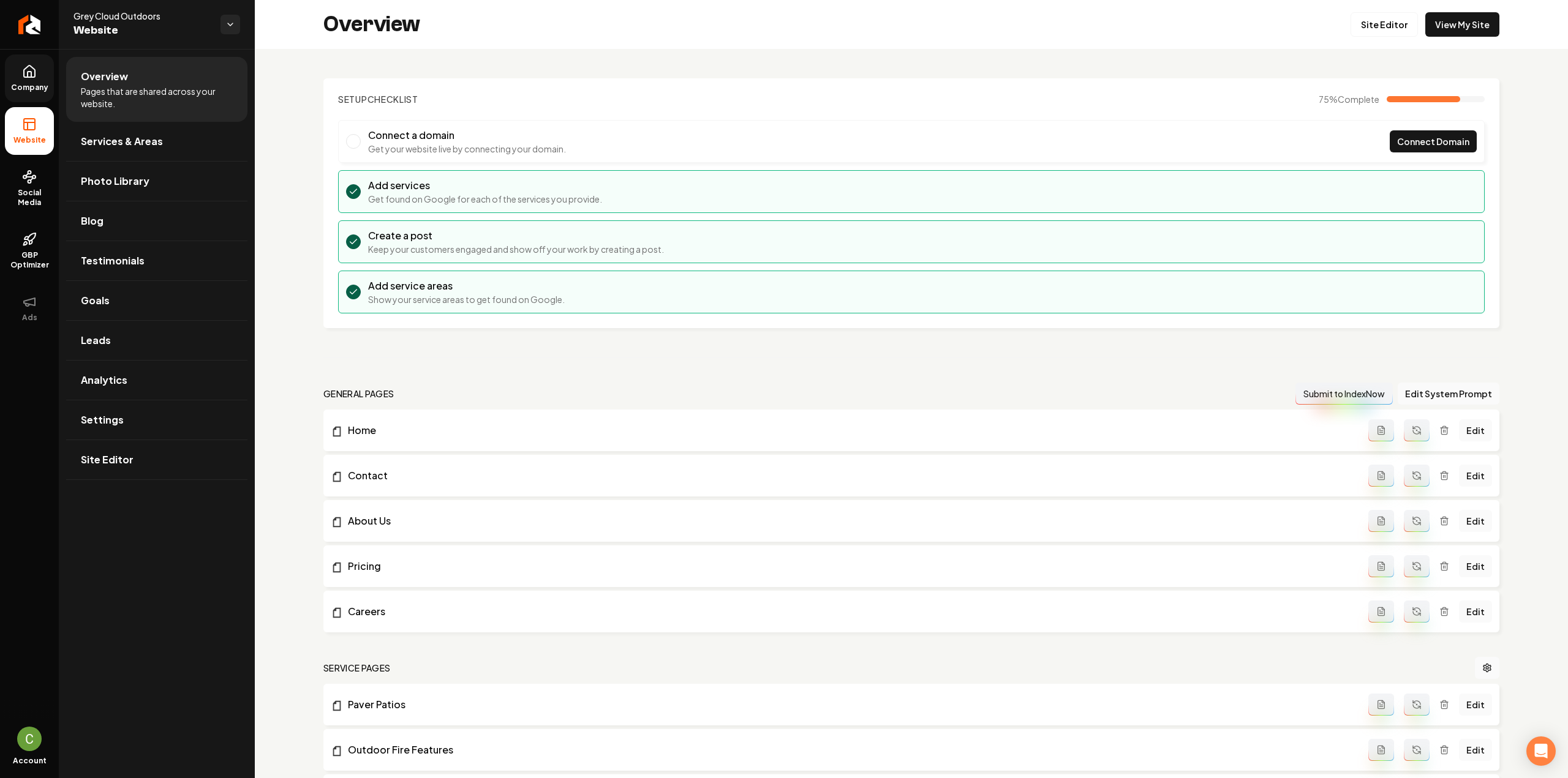
click at [1341, 42] on div "Overview Site Editor View My Site" at bounding box center [911, 24] width 1313 height 49
click at [1356, 30] on link "Site Editor" at bounding box center [1384, 25] width 68 height 25
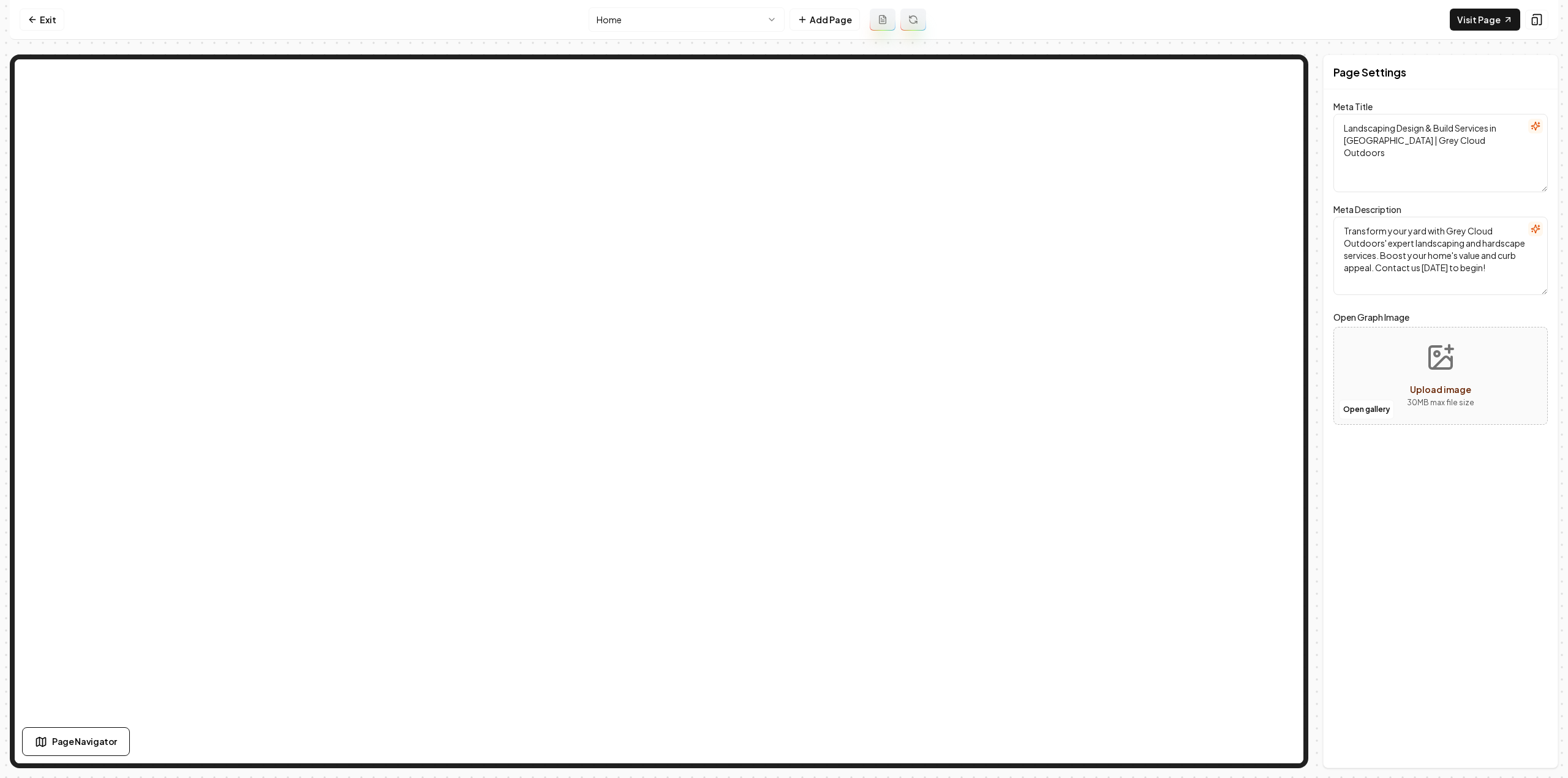
click at [648, 17] on html "Computer Required This feature is only available on a computer. Please switch t…" at bounding box center [784, 389] width 1568 height 778
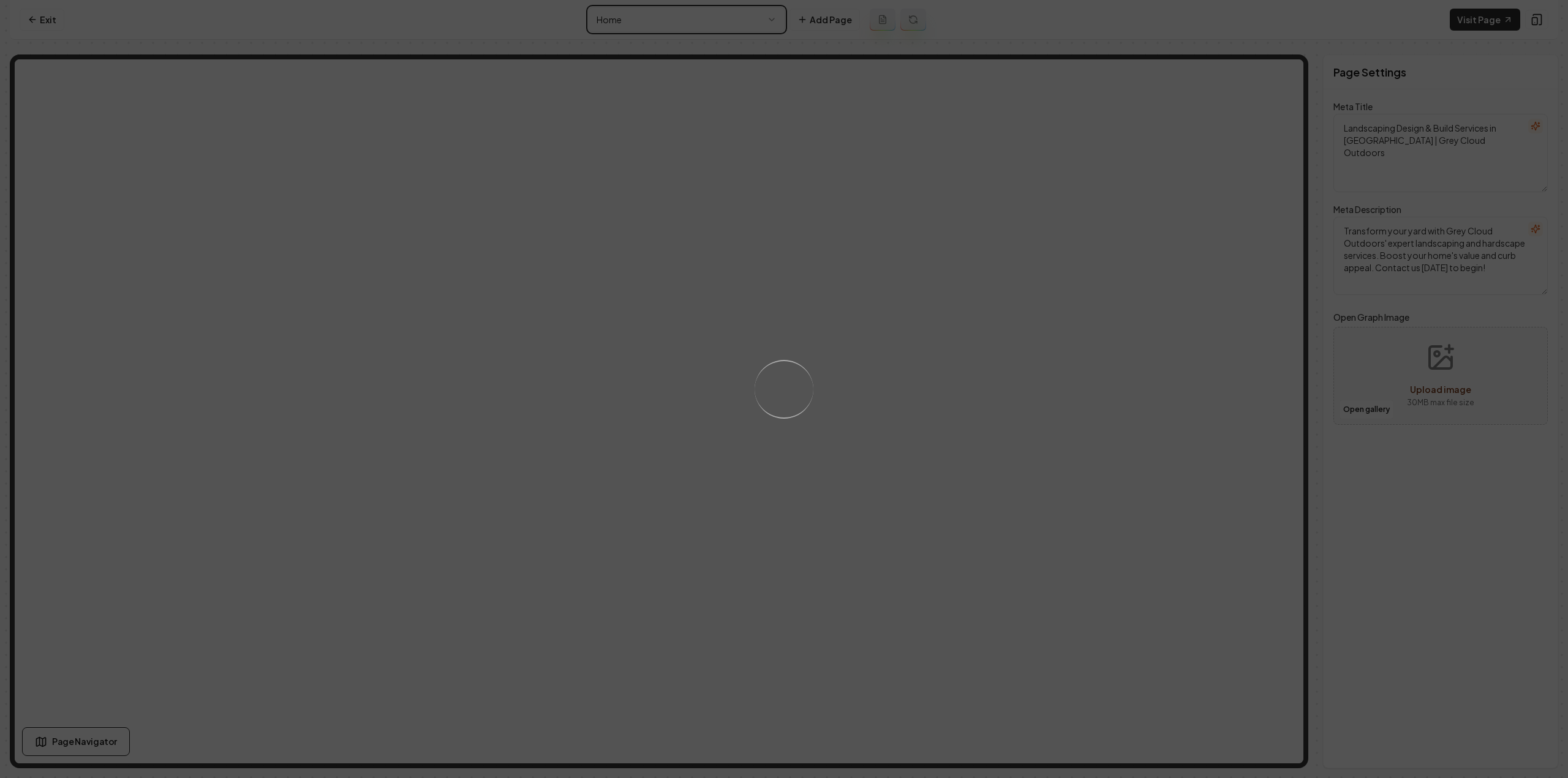
type textarea "Landscaping Design & Build Services | Grey Cloud Outdoors"
type textarea "Transform your outdoor space with Grey Cloud Outdoors. Expert landscaping & har…"
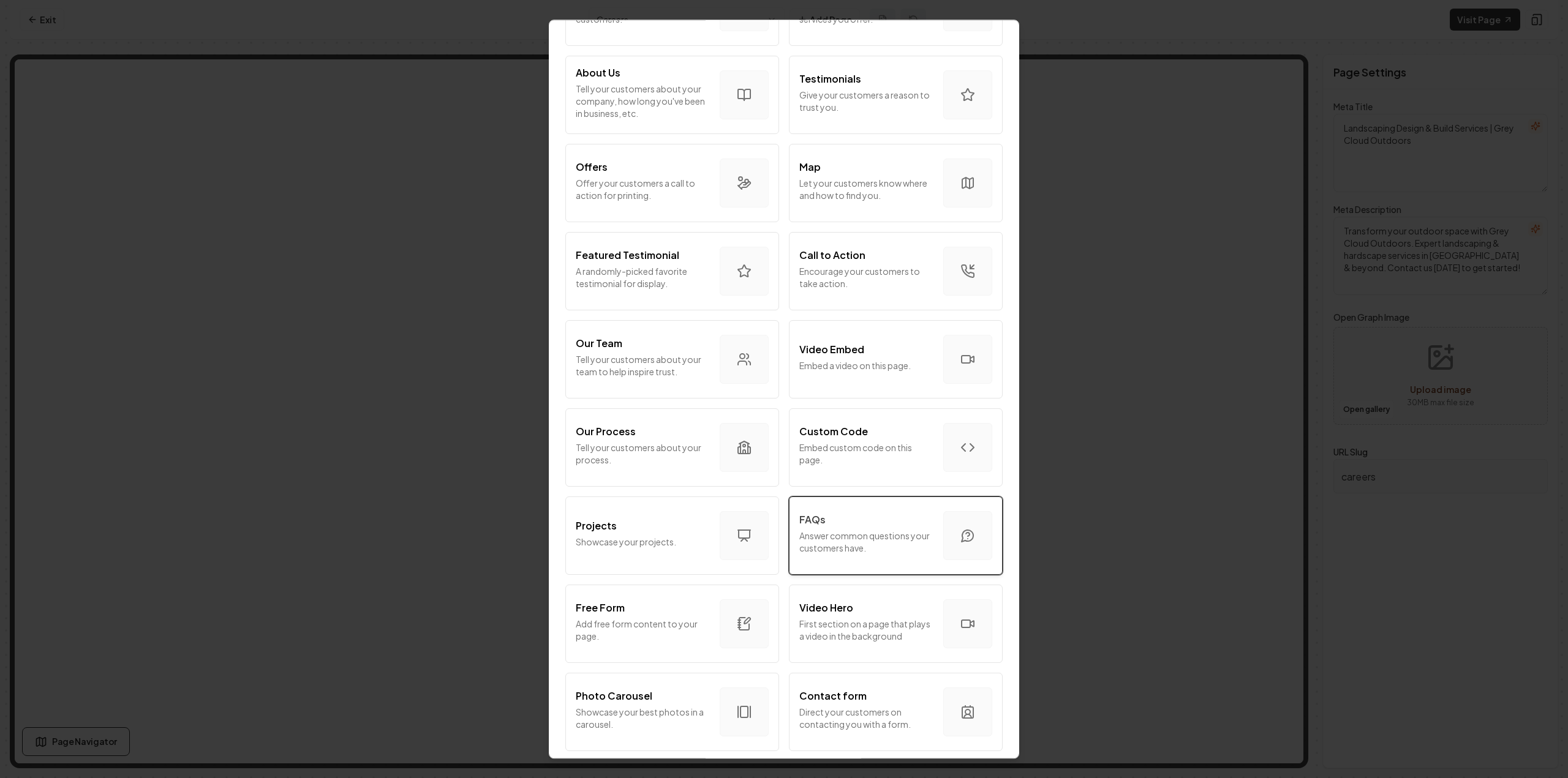
scroll to position [184, 0]
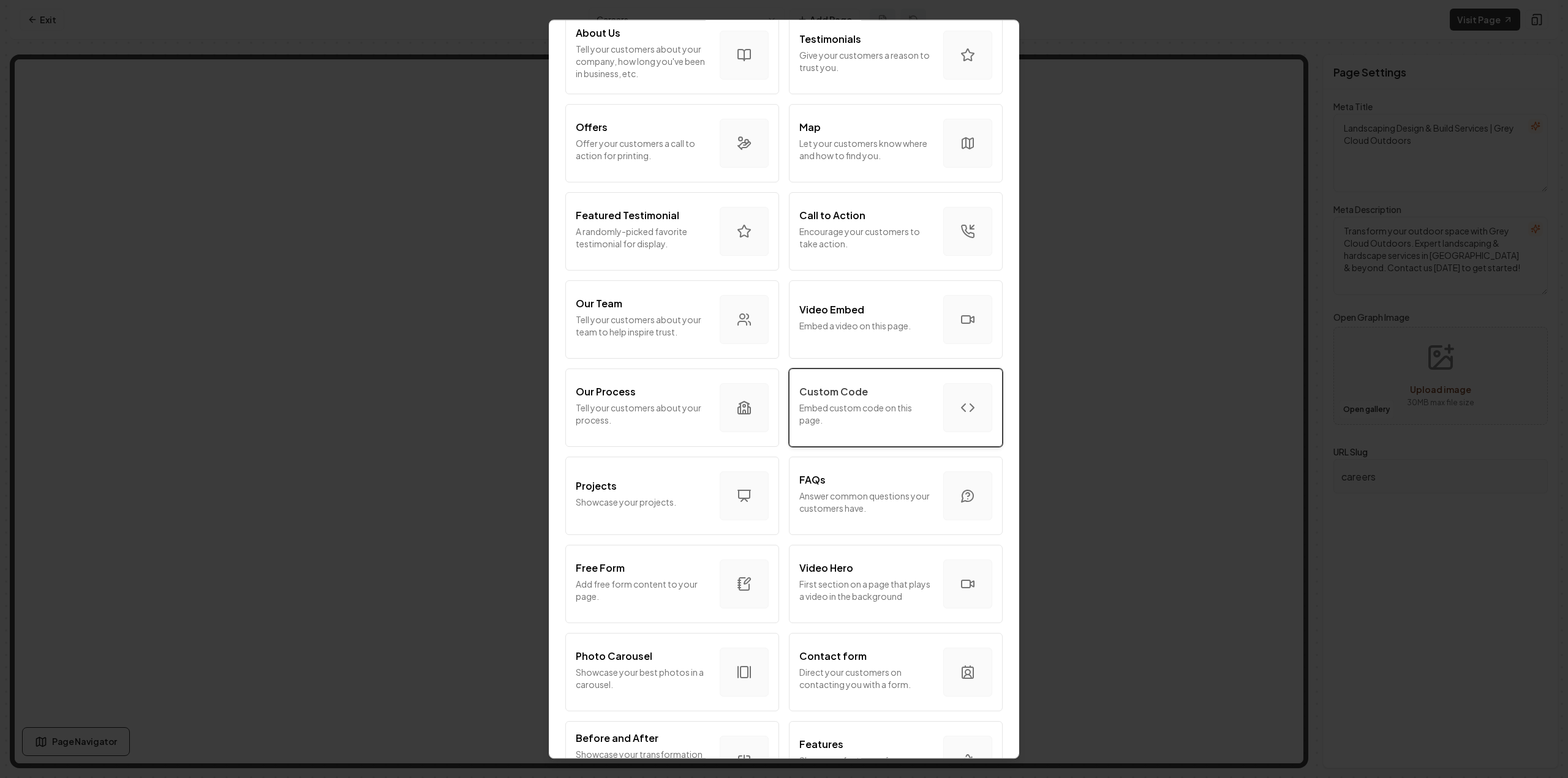
click at [857, 428] on div "Custom Code Embed custom code on this page." at bounding box center [866, 408] width 134 height 47
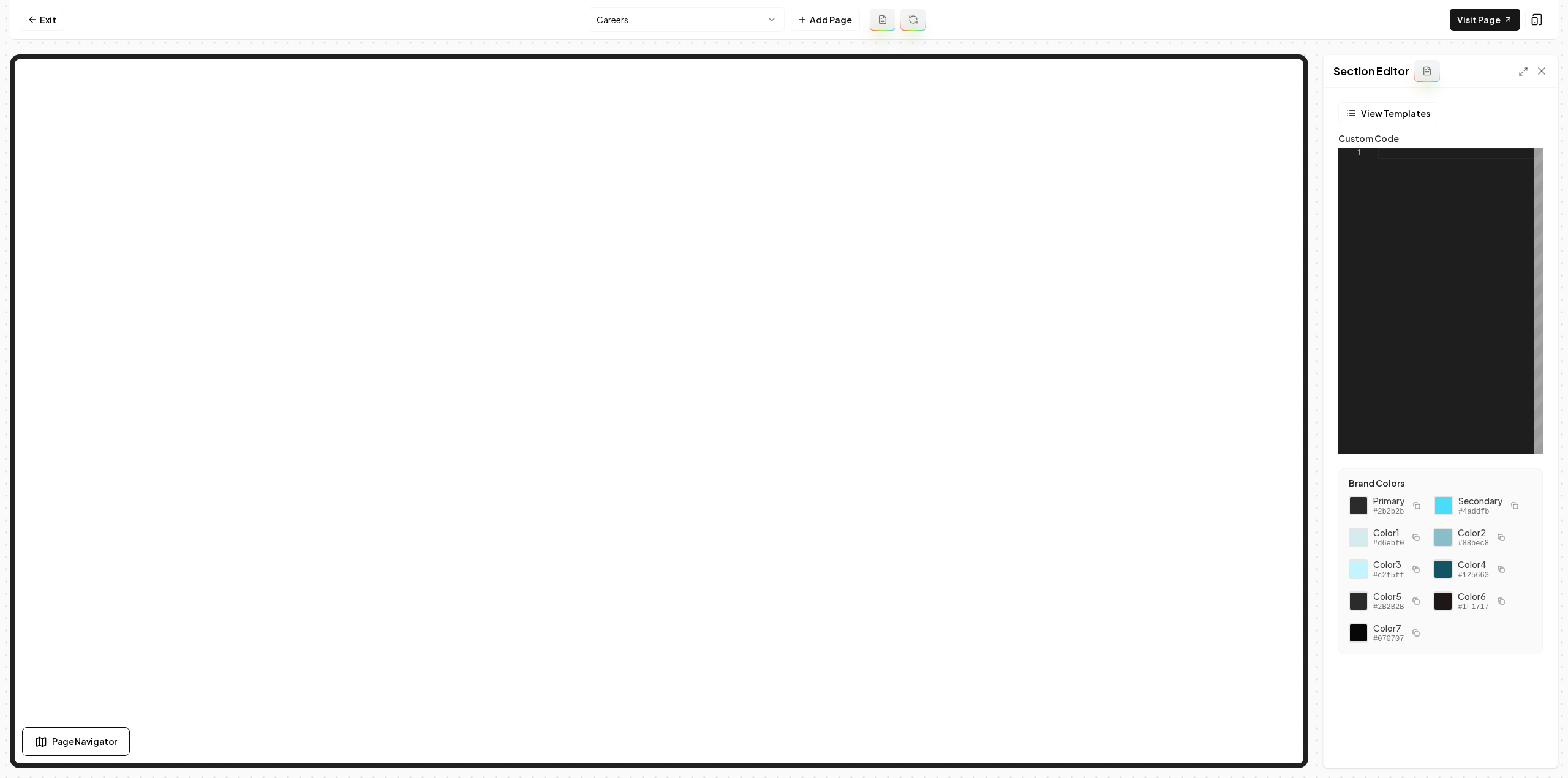
click at [1441, 277] on div at bounding box center [1460, 300] width 165 height 306
click at [1530, 748] on button "Save" at bounding box center [1529, 747] width 36 height 22
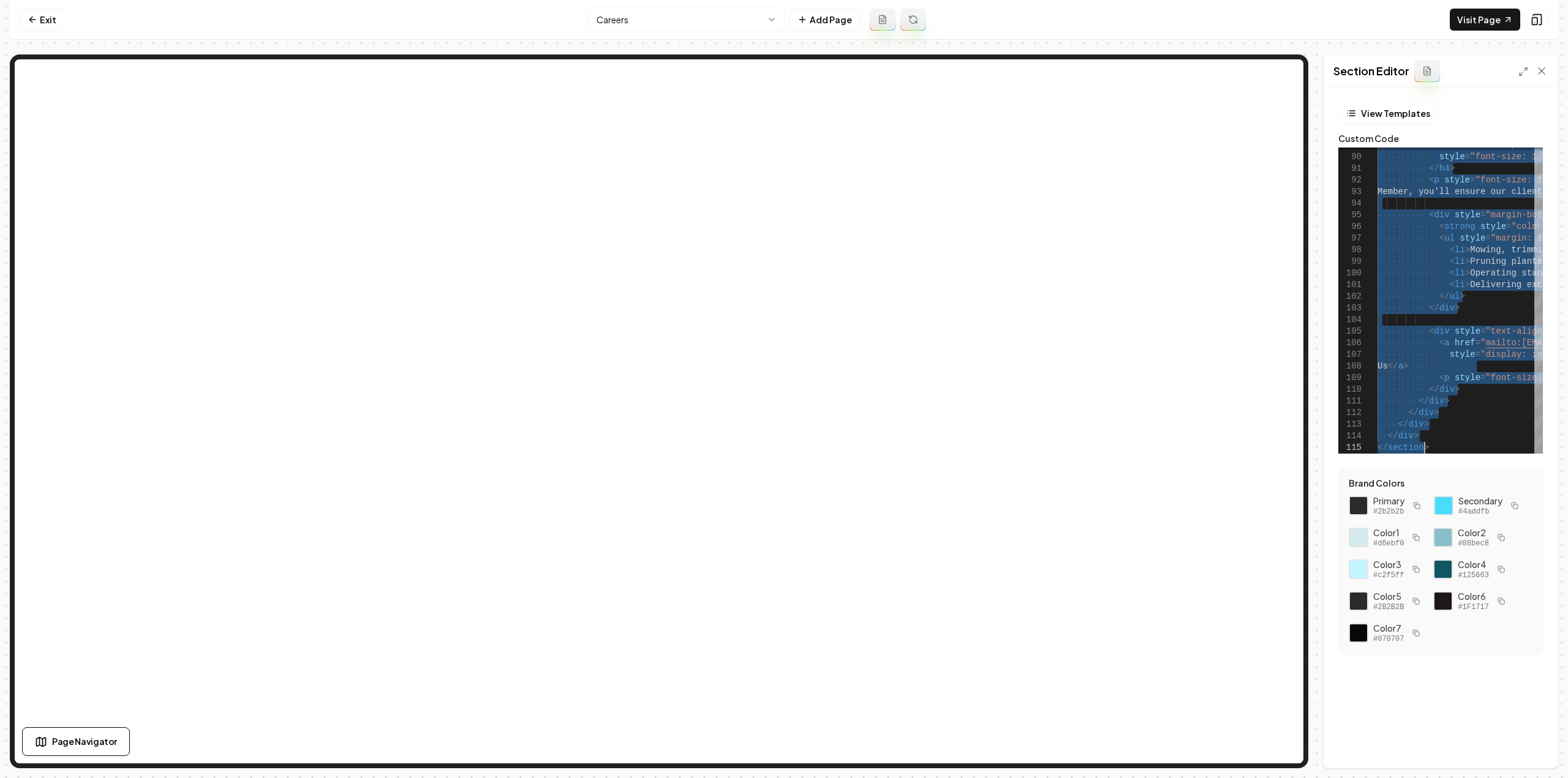
scroll to position [0, 46]
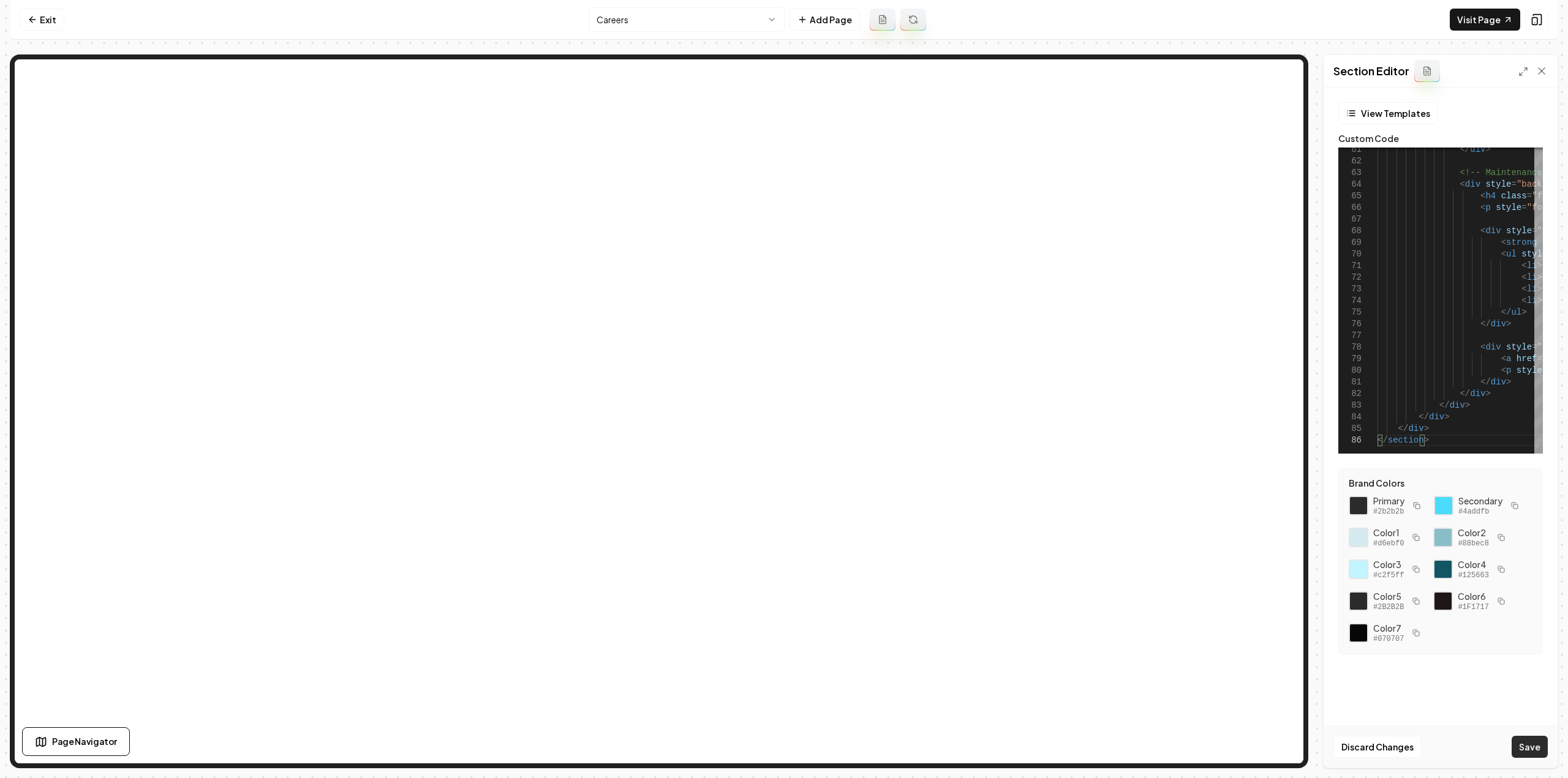
click at [1543, 747] on button "Save" at bounding box center [1529, 747] width 36 height 22
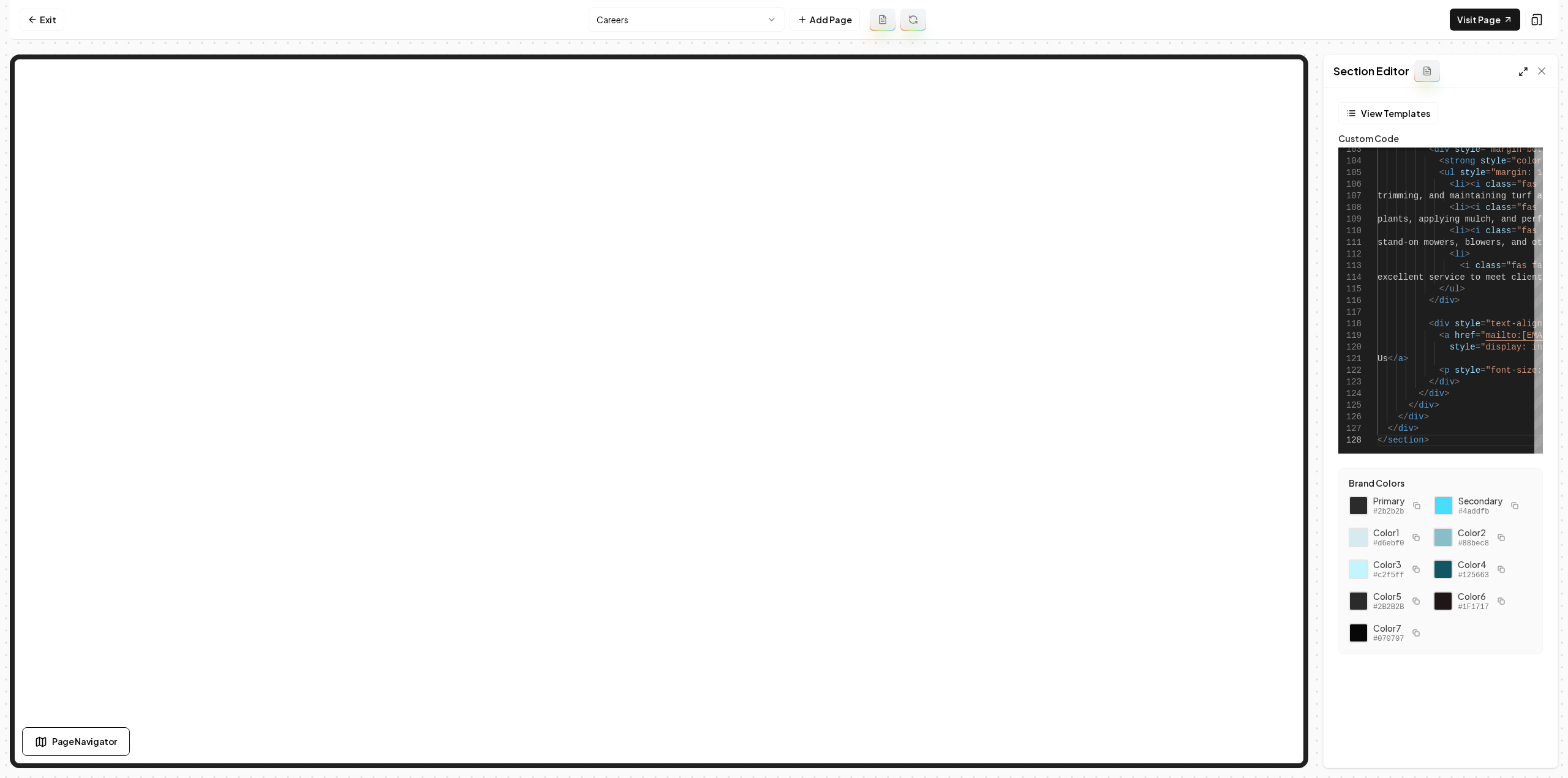
click at [1525, 71] on icon at bounding box center [1523, 71] width 9 height 9
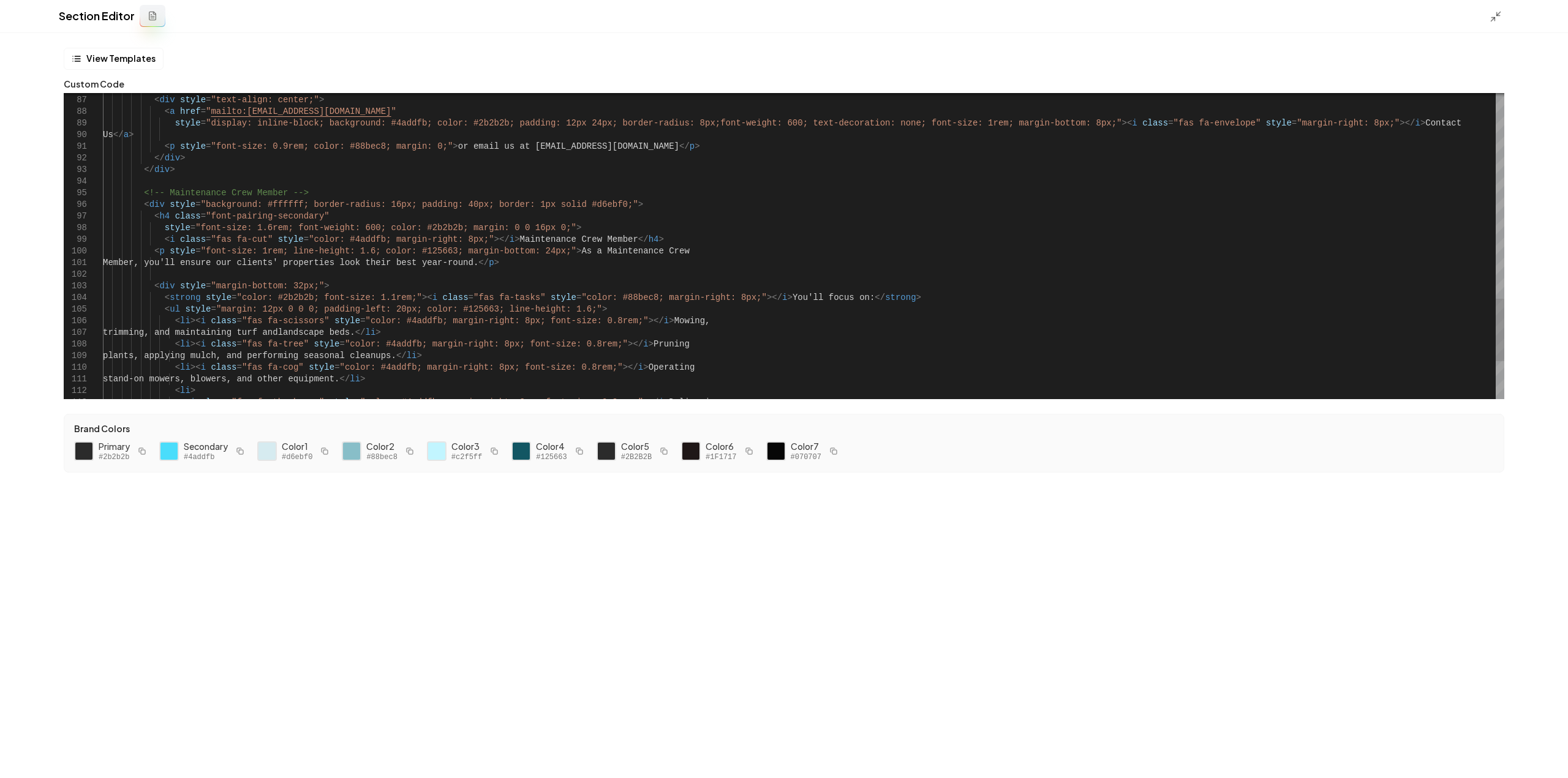
type textarea "**********"
type textarea "*"
type textarea "**********"
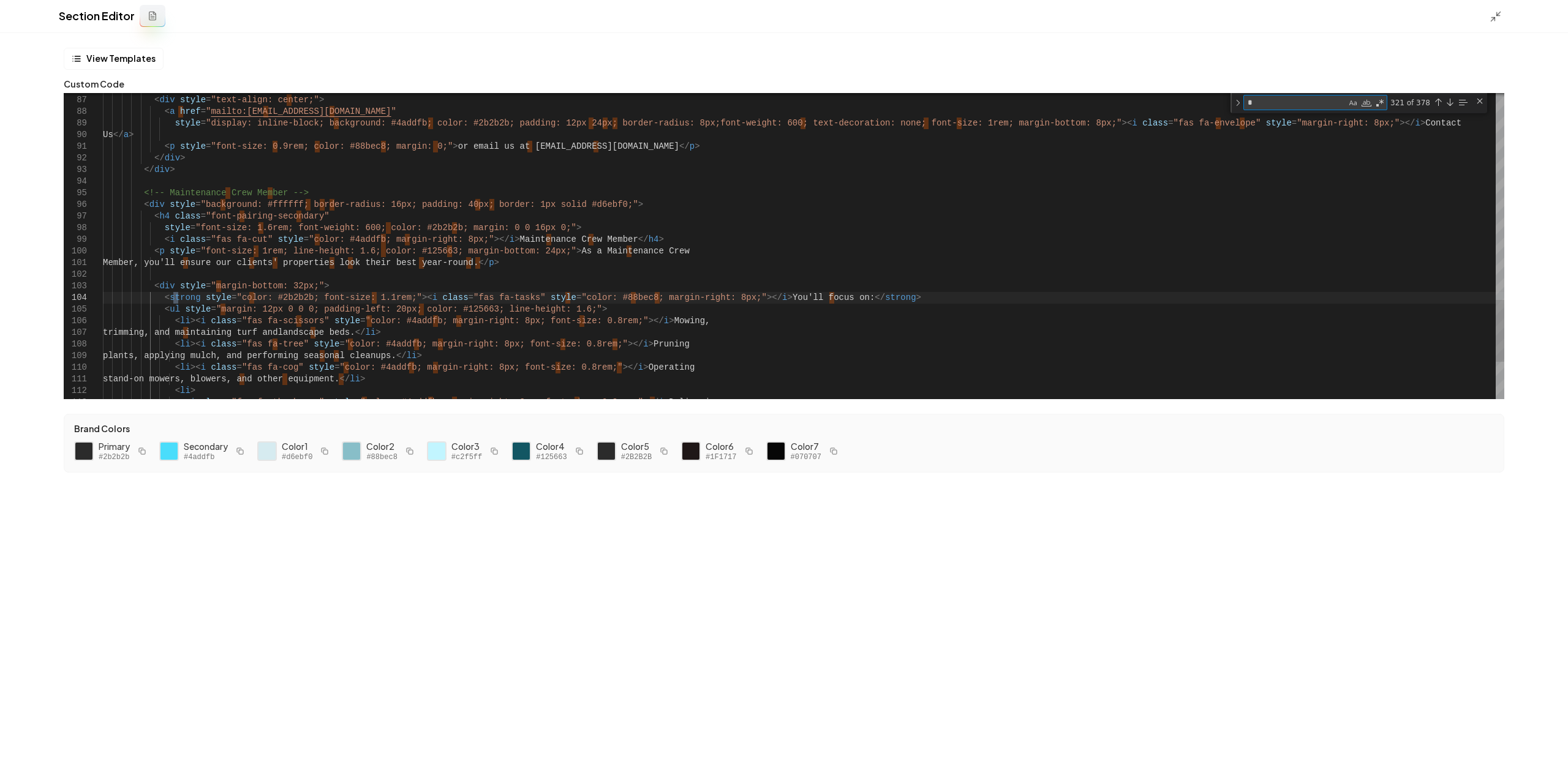
type textarea "**"
type textarea "**********"
type textarea "***"
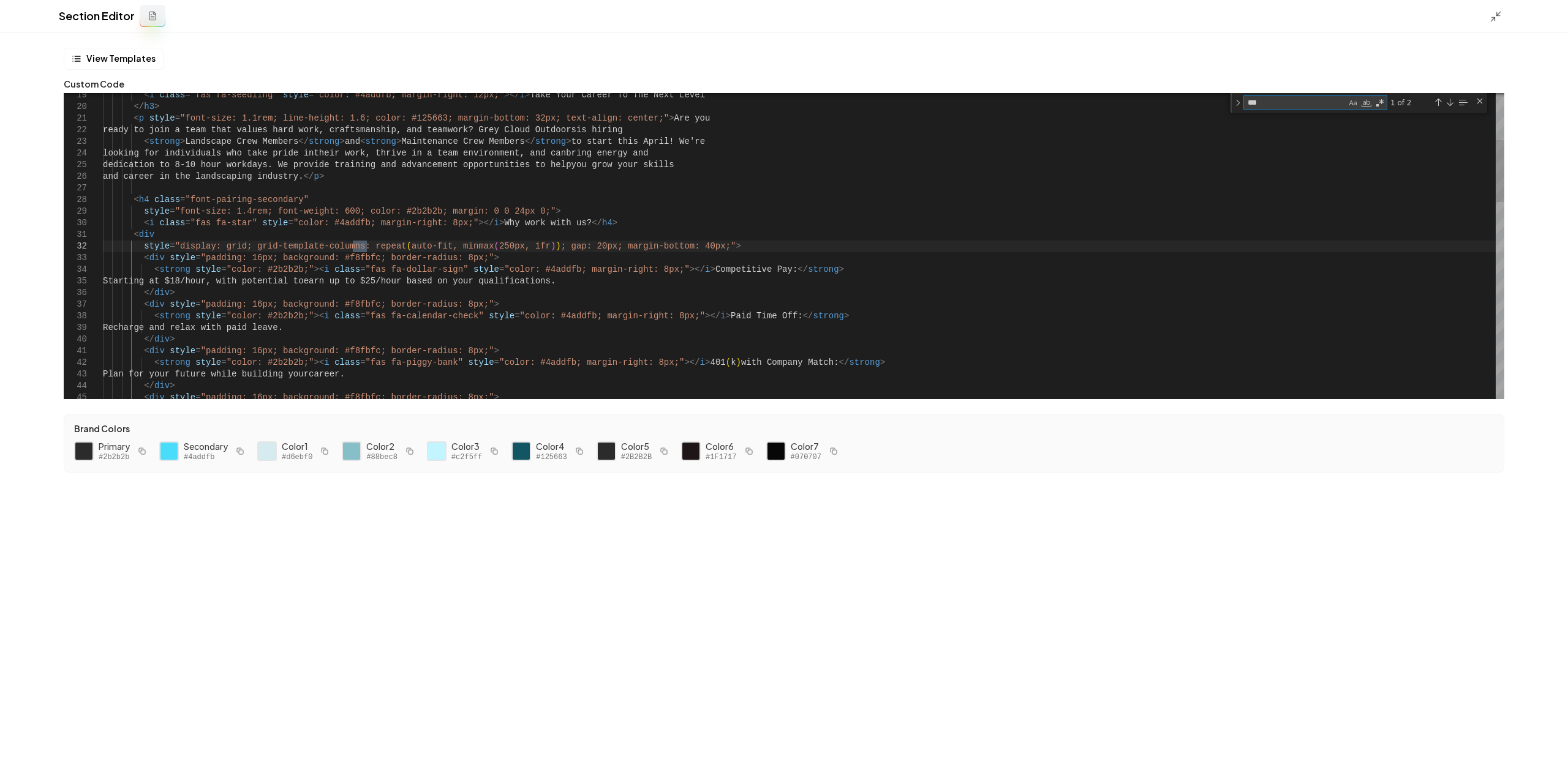
type textarea "**********"
type textarea "****"
type textarea "**********"
type textarea "*****"
type textarea "**********"
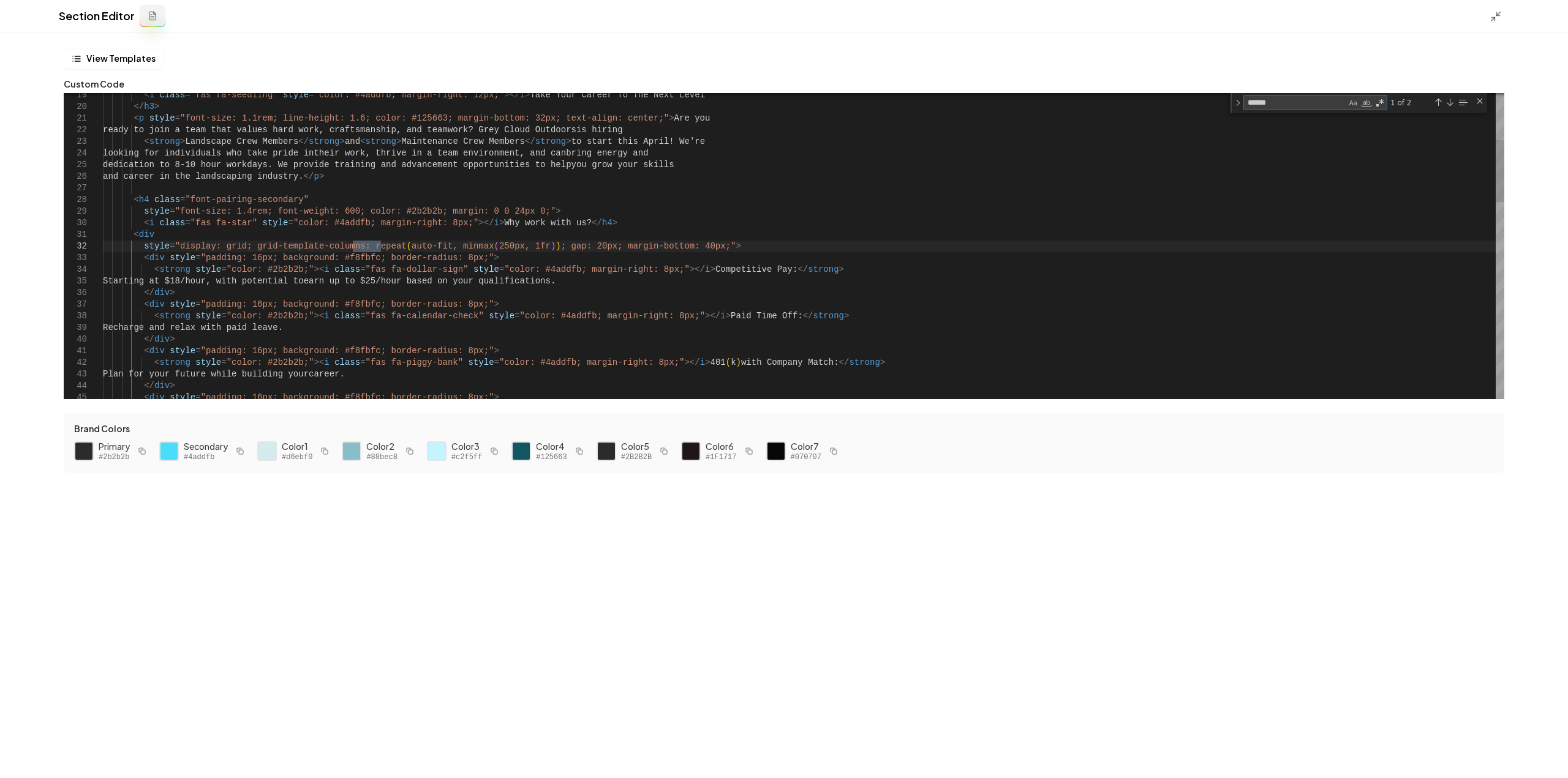
type textarea "******"
click at [403, 246] on div "< i class = "fas fa-seedling" style = "color: #4addfb; margin-right: 12px;" ></…" at bounding box center [803, 614] width 1401 height 1509
click at [403, 245] on div "< i class = "fas fa-seedling" style = "color: #4addfb; margin-right: 12px;" ></…" at bounding box center [803, 614] width 1401 height 1509
drag, startPoint x: 424, startPoint y: 244, endPoint x: 383, endPoint y: 242, distance: 41.0
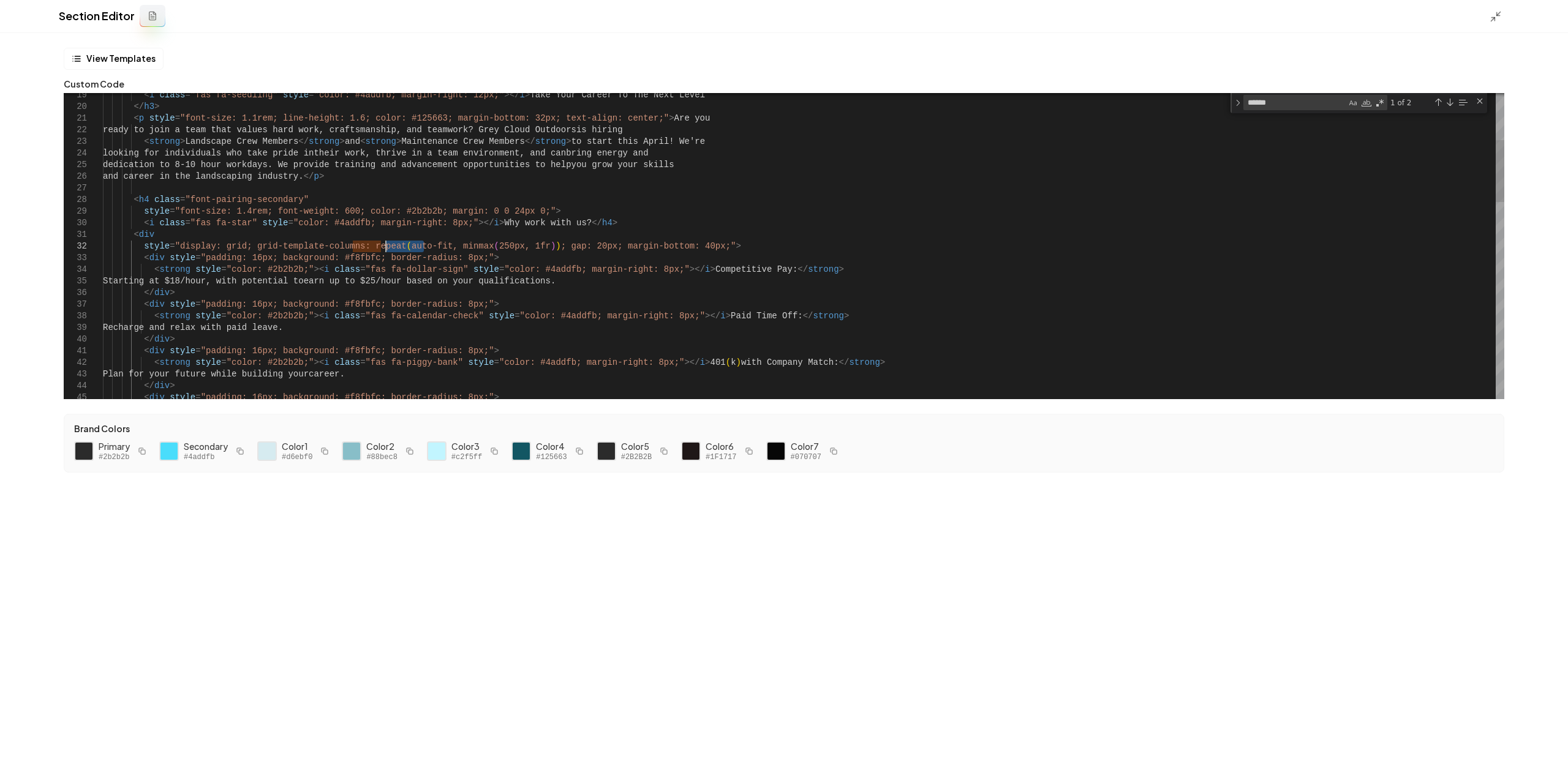
click at [383, 242] on div "< i class = "fas fa-seedling" style = "color: #4addfb; margin-right: 12px;" ></…" at bounding box center [803, 614] width 1401 height 1509
click at [441, 246] on div "< i class = "fas fa-seedling" style = "color: #4addfb; margin-right: 12px;" ></…" at bounding box center [803, 614] width 1401 height 1509
click at [456, 246] on div "< i class = "fas fa-seedling" style = "color: #4addfb; margin-right: 12px;" ></…" at bounding box center [803, 614] width 1401 height 1509
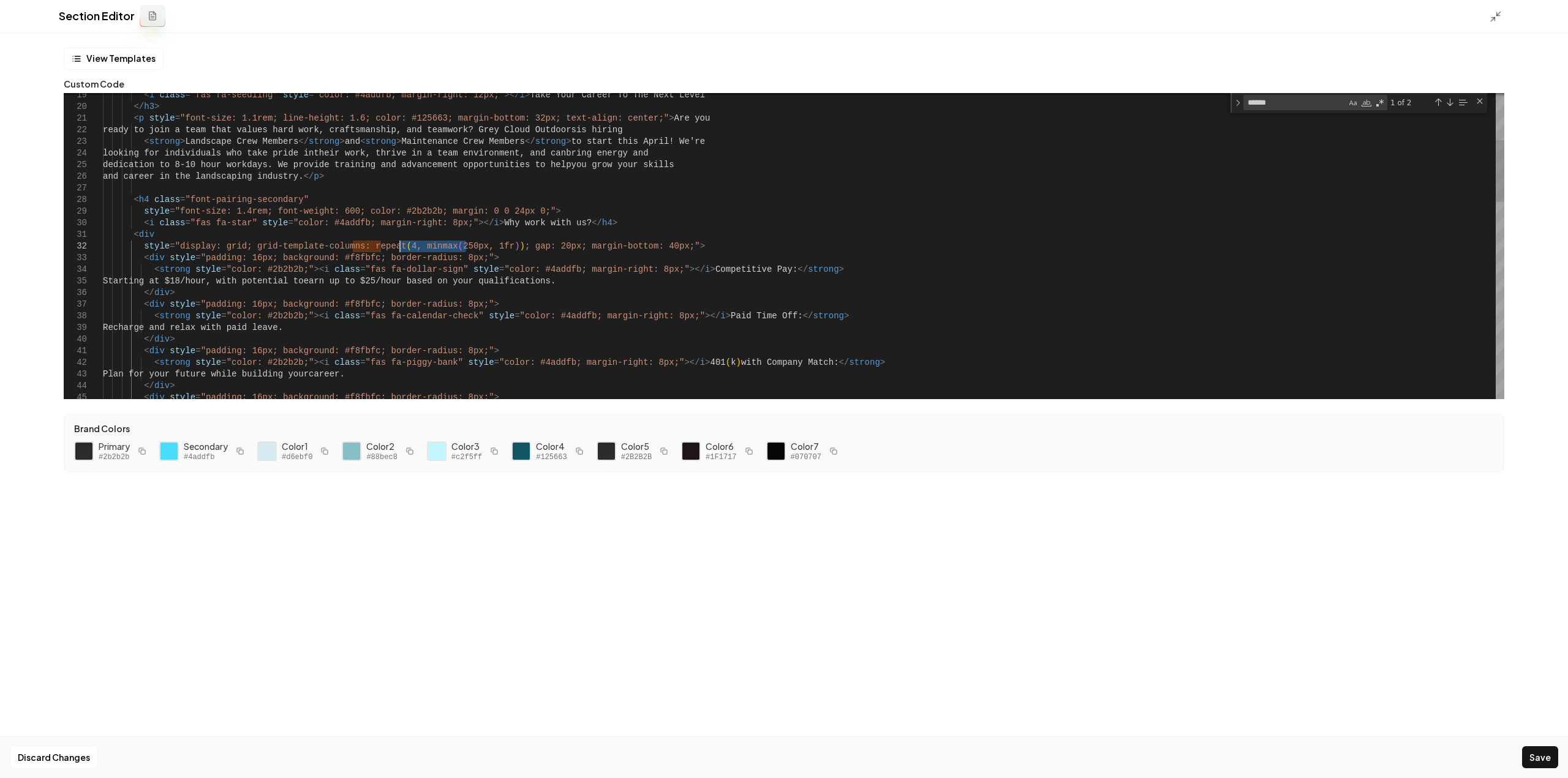
drag, startPoint x: 465, startPoint y: 246, endPoint x: 398, endPoint y: 243, distance: 67.1
click at [398, 243] on div "< i class = "fas fa-seedling" style = "color: #4addfb; margin-right: 12px;" ></…" at bounding box center [803, 614] width 1401 height 1509
click at [417, 244] on div "< i class = "fas fa-seedling" style = "color: #4addfb; margin-right: 12px;" ></…" at bounding box center [803, 614] width 1401 height 1509
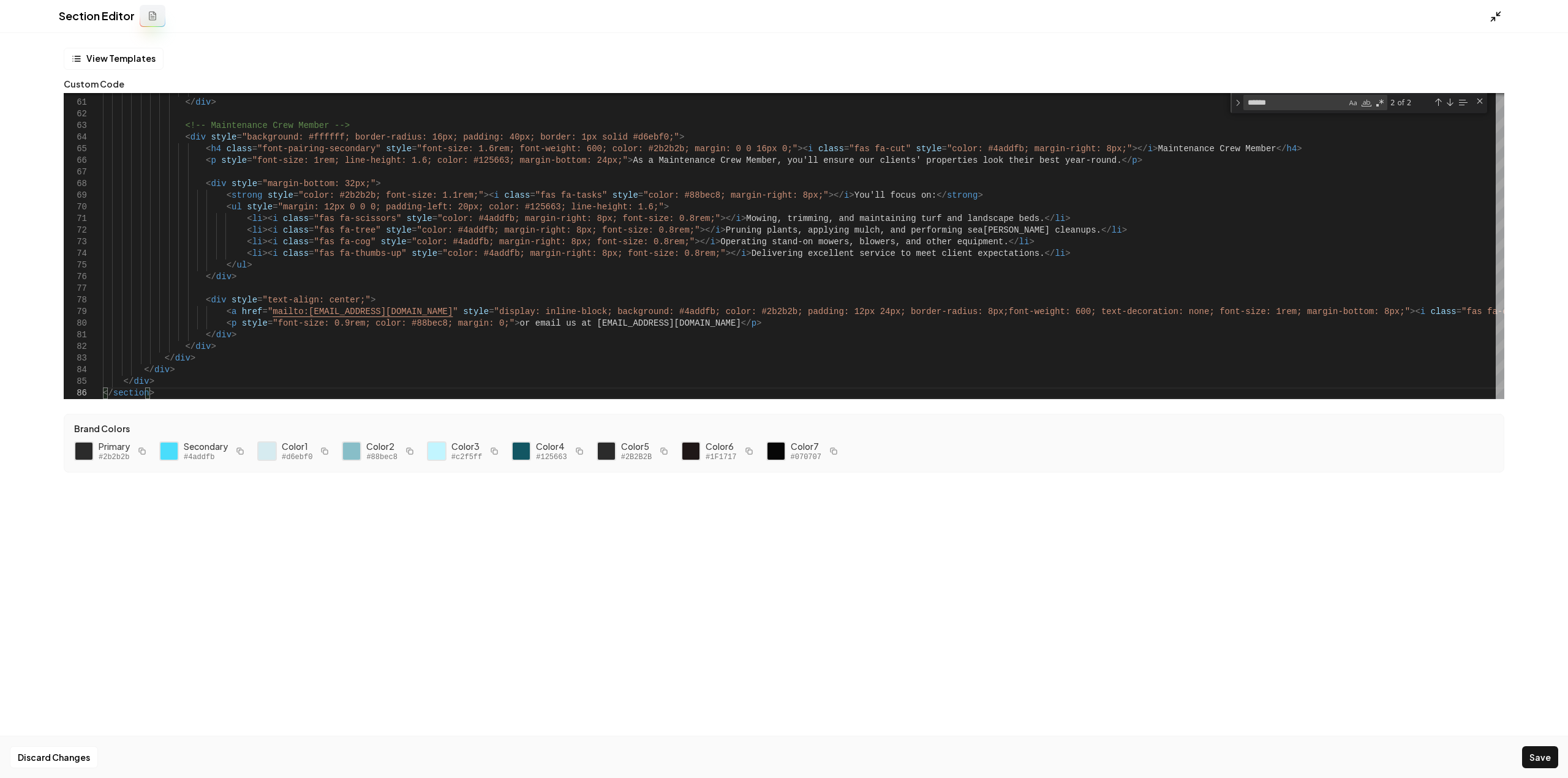
type textarea "**********"
drag, startPoint x: 1497, startPoint y: 13, endPoint x: 1486, endPoint y: 103, distance: 90.7
click at [1497, 13] on icon at bounding box center [1495, 16] width 12 height 12
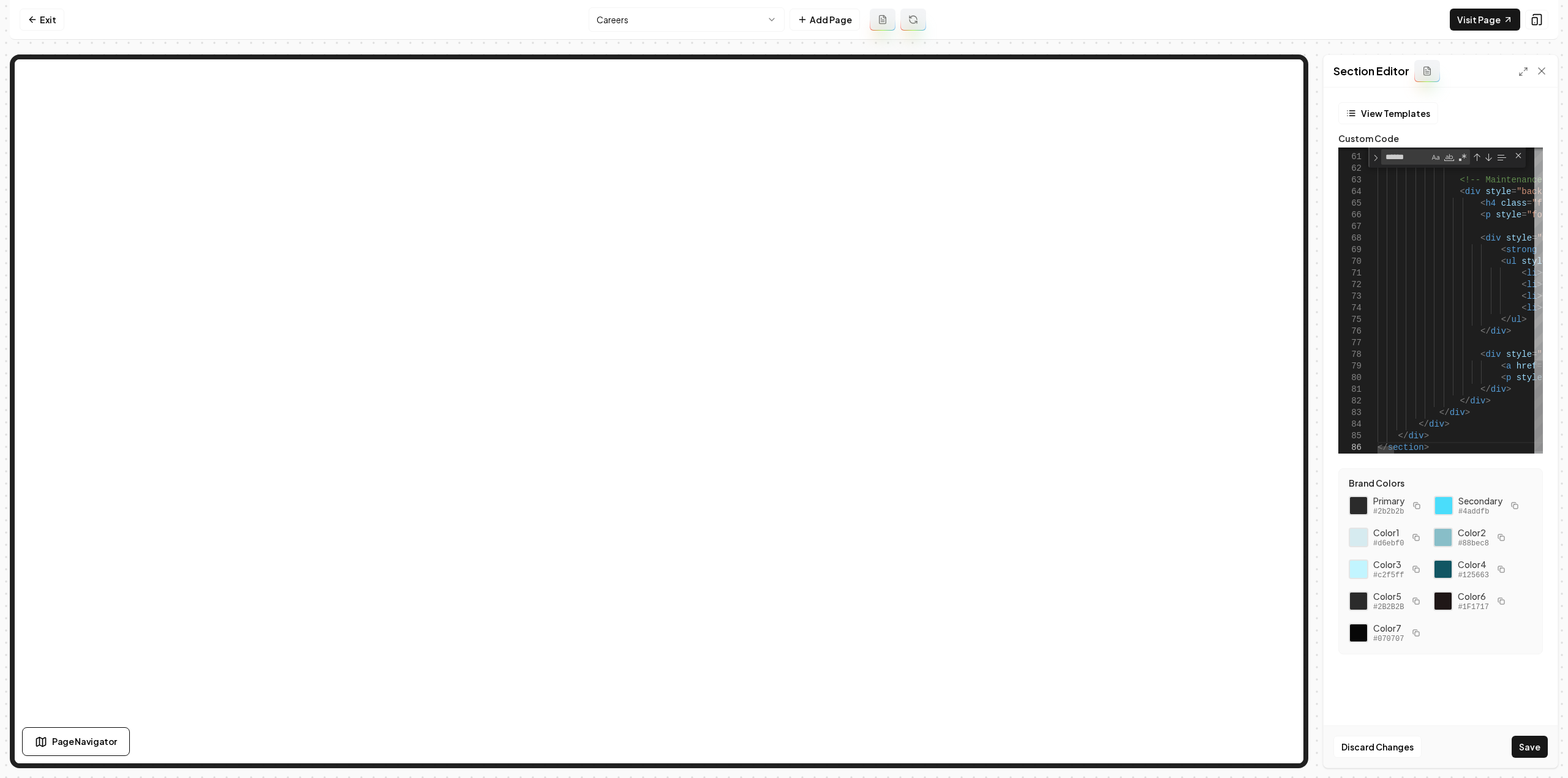
click at [1513, 738] on button "Save" at bounding box center [1529, 747] width 36 height 22
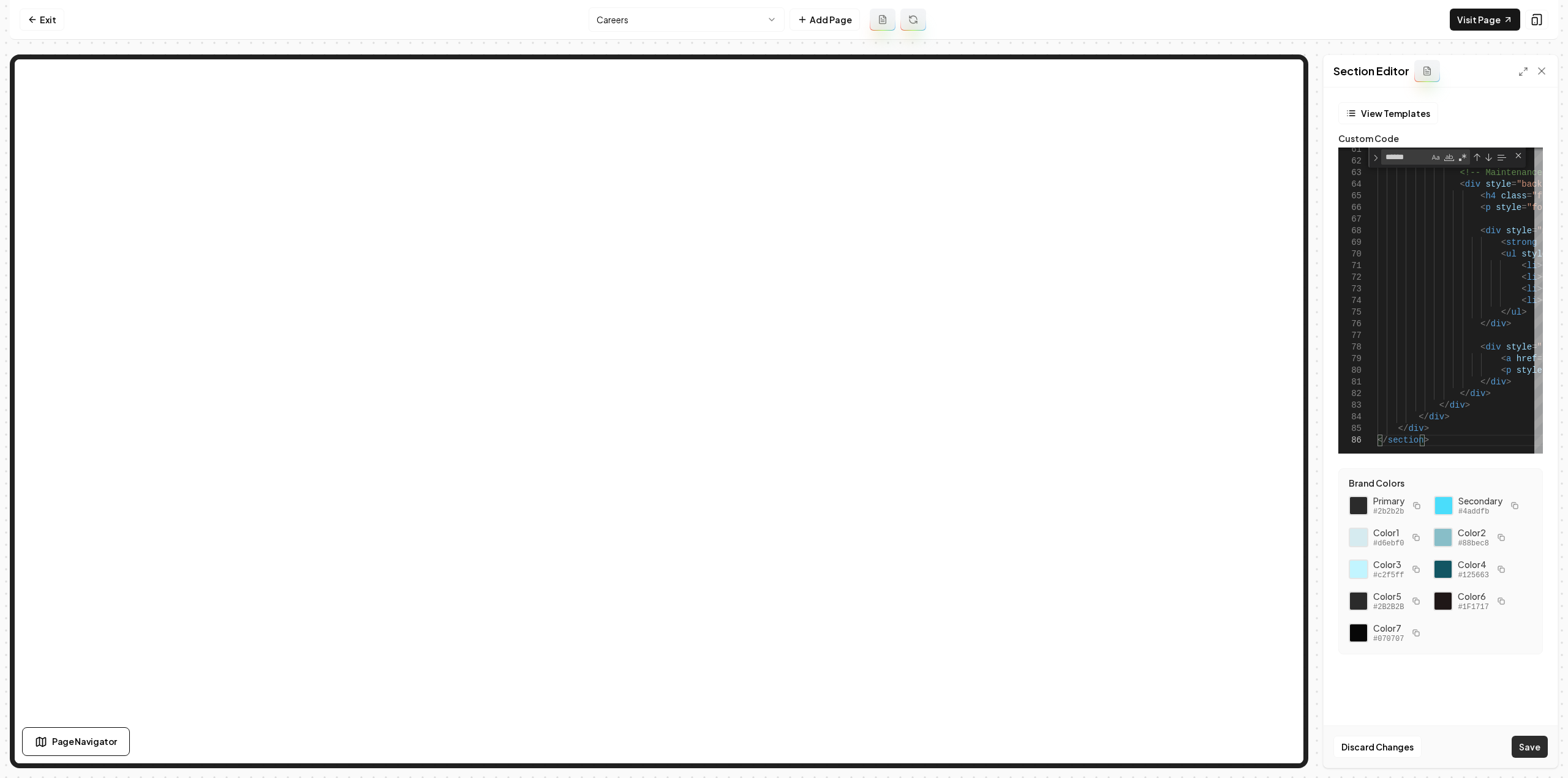
click at [1531, 739] on button "Save" at bounding box center [1529, 747] width 36 height 22
type textarea "**********"
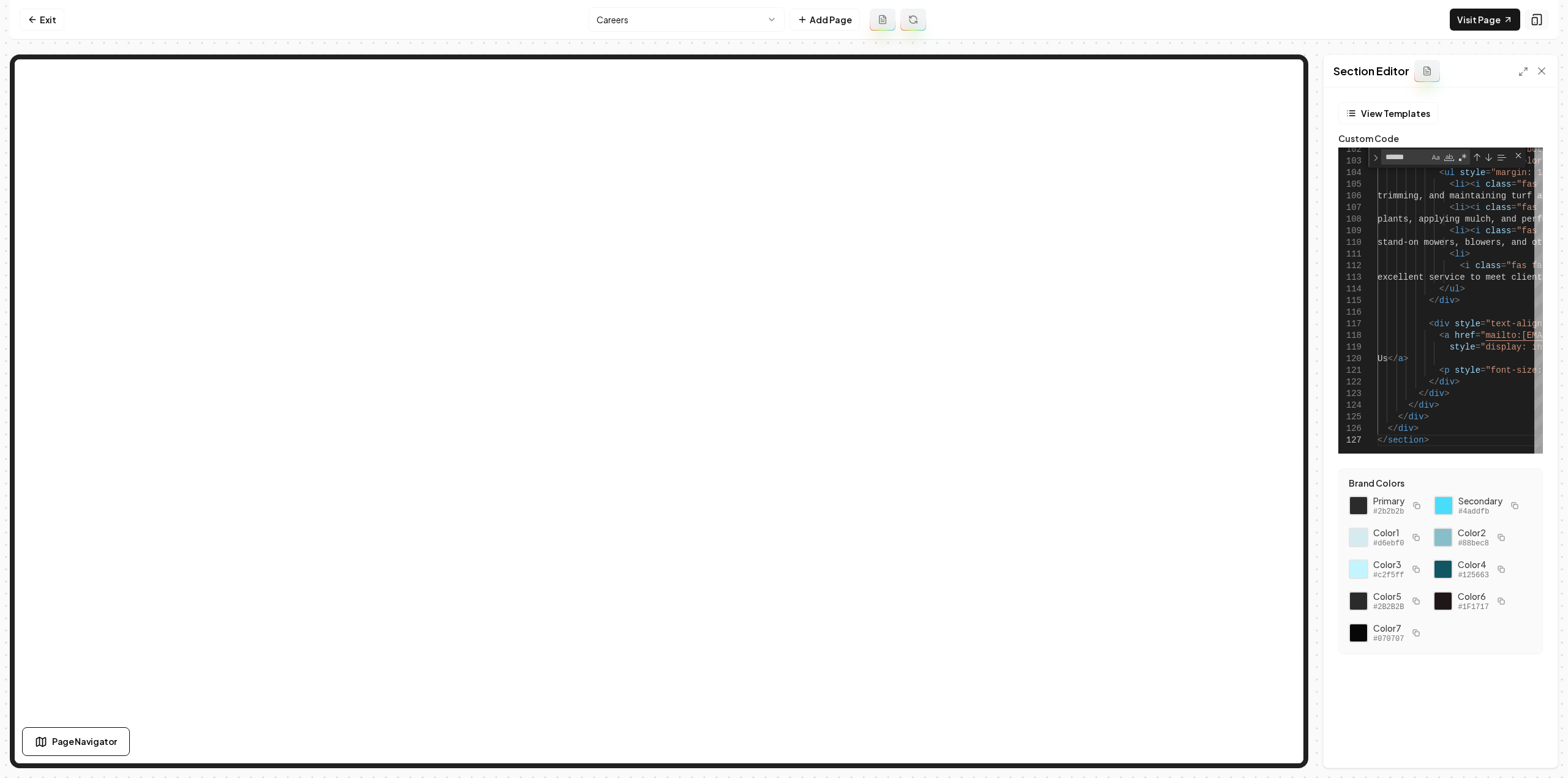
click at [1537, 26] on button at bounding box center [1537, 19] width 23 height 20
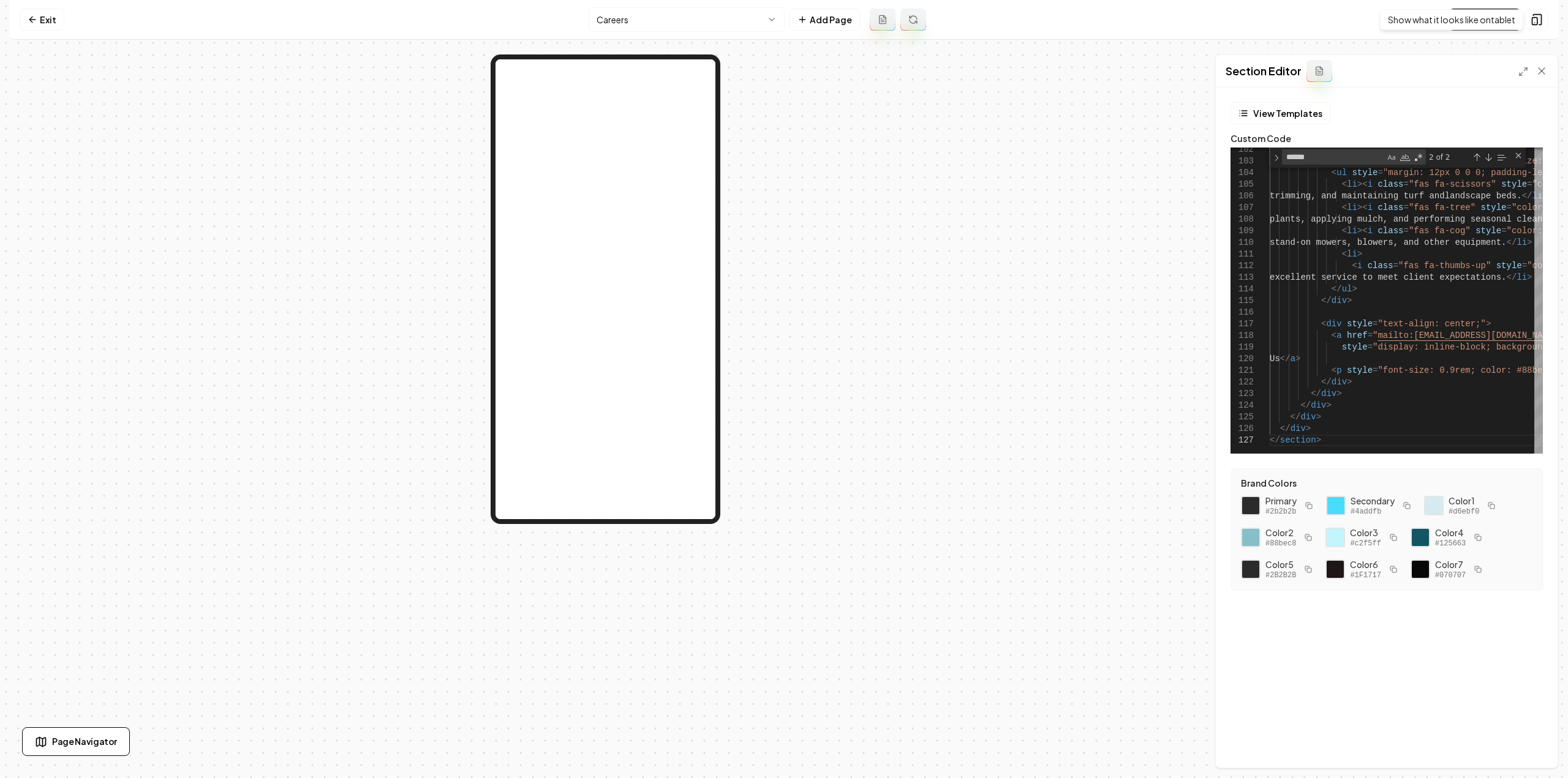
click at [720, 13] on html "Computer Required This feature is only available on a computer. Please switch t…" at bounding box center [784, 389] width 1568 height 778
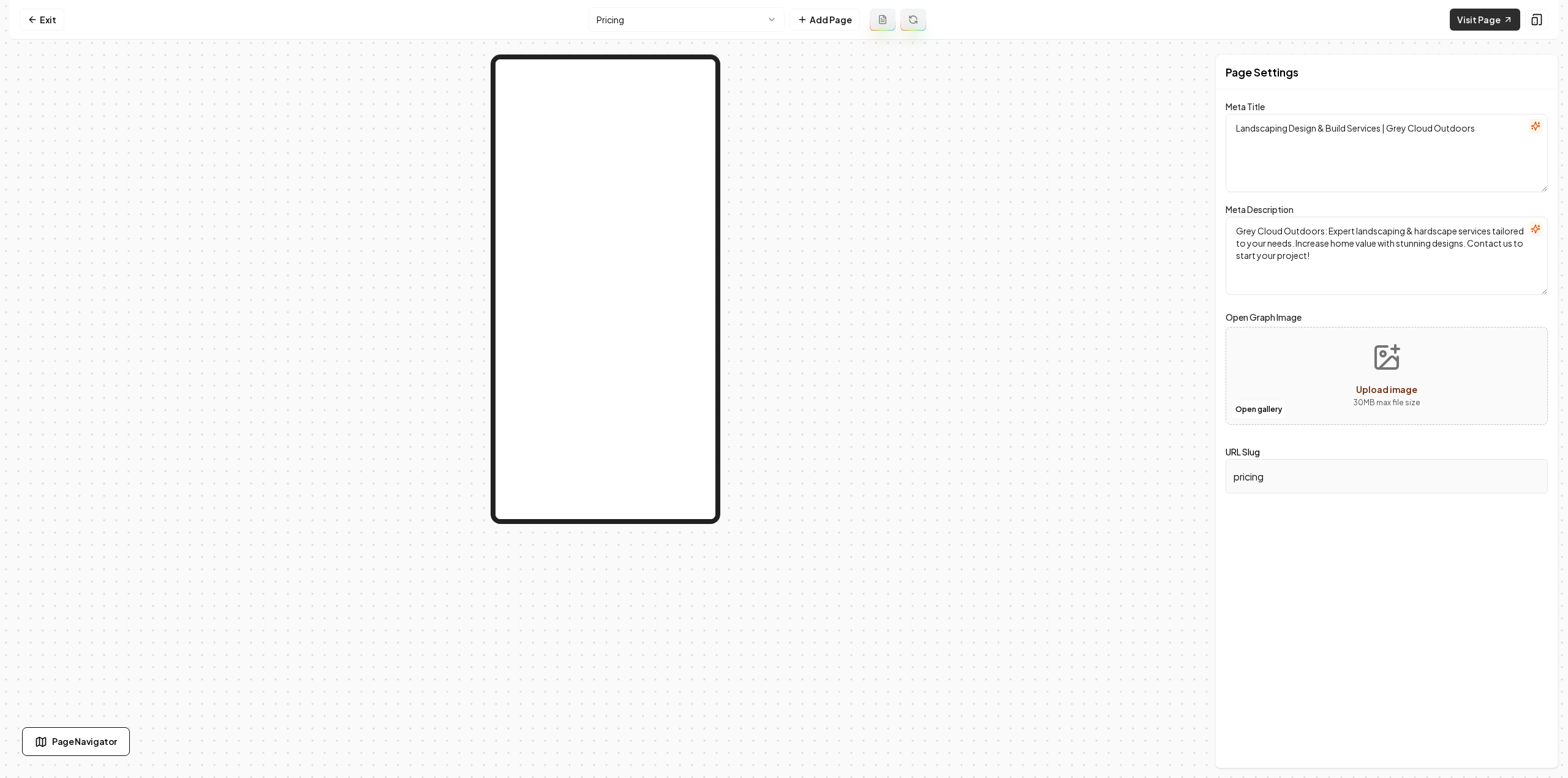
click at [1455, 15] on link "Visit Page" at bounding box center [1484, 20] width 71 height 22
click at [675, 23] on html "Computer Required This feature is only available on a computer. Please switch t…" at bounding box center [784, 389] width 1568 height 778
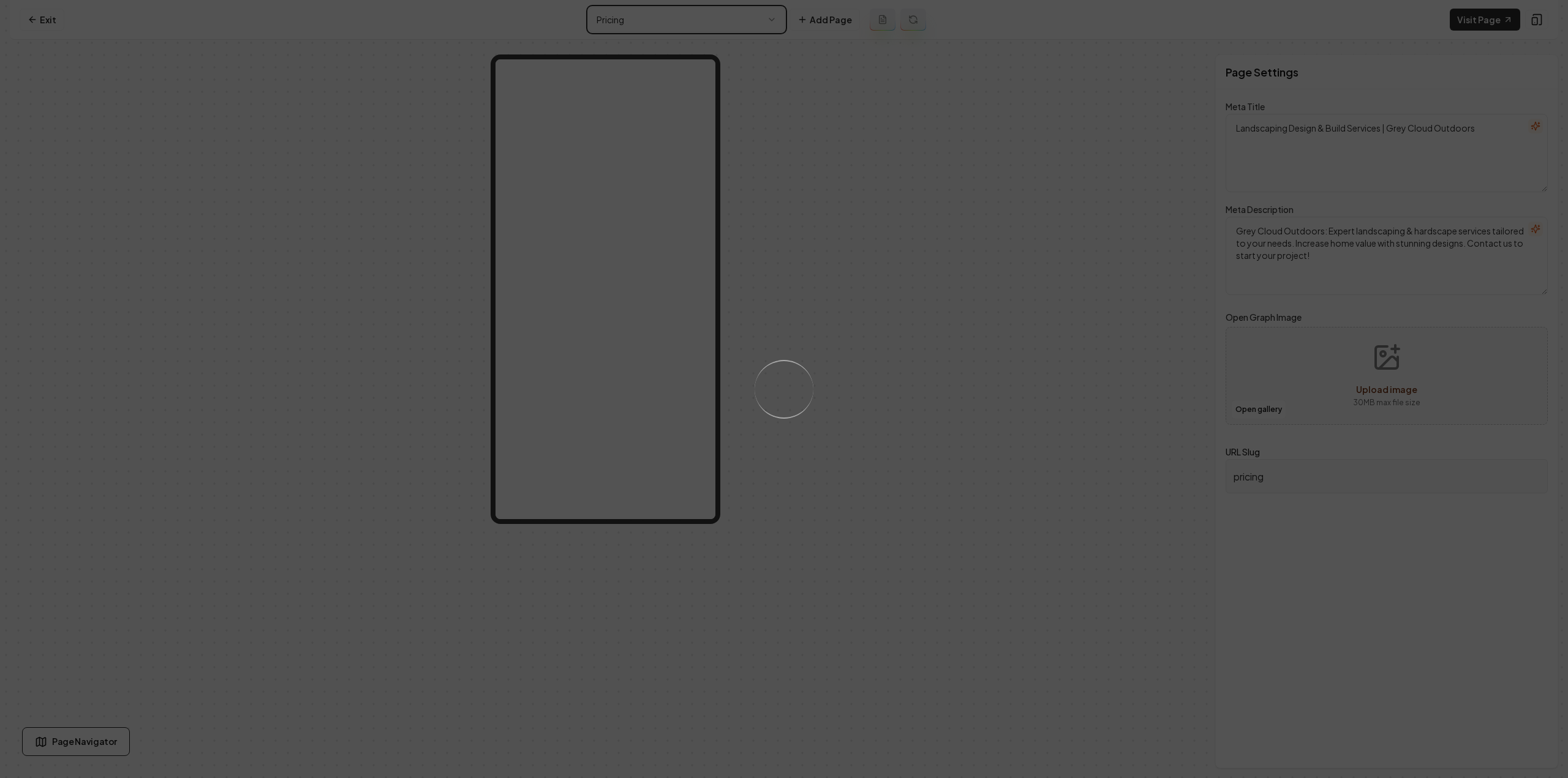
type textarea "Transform your outdoor space with Grey Cloud Outdoors. Expert landscaping & har…"
type input "careers"
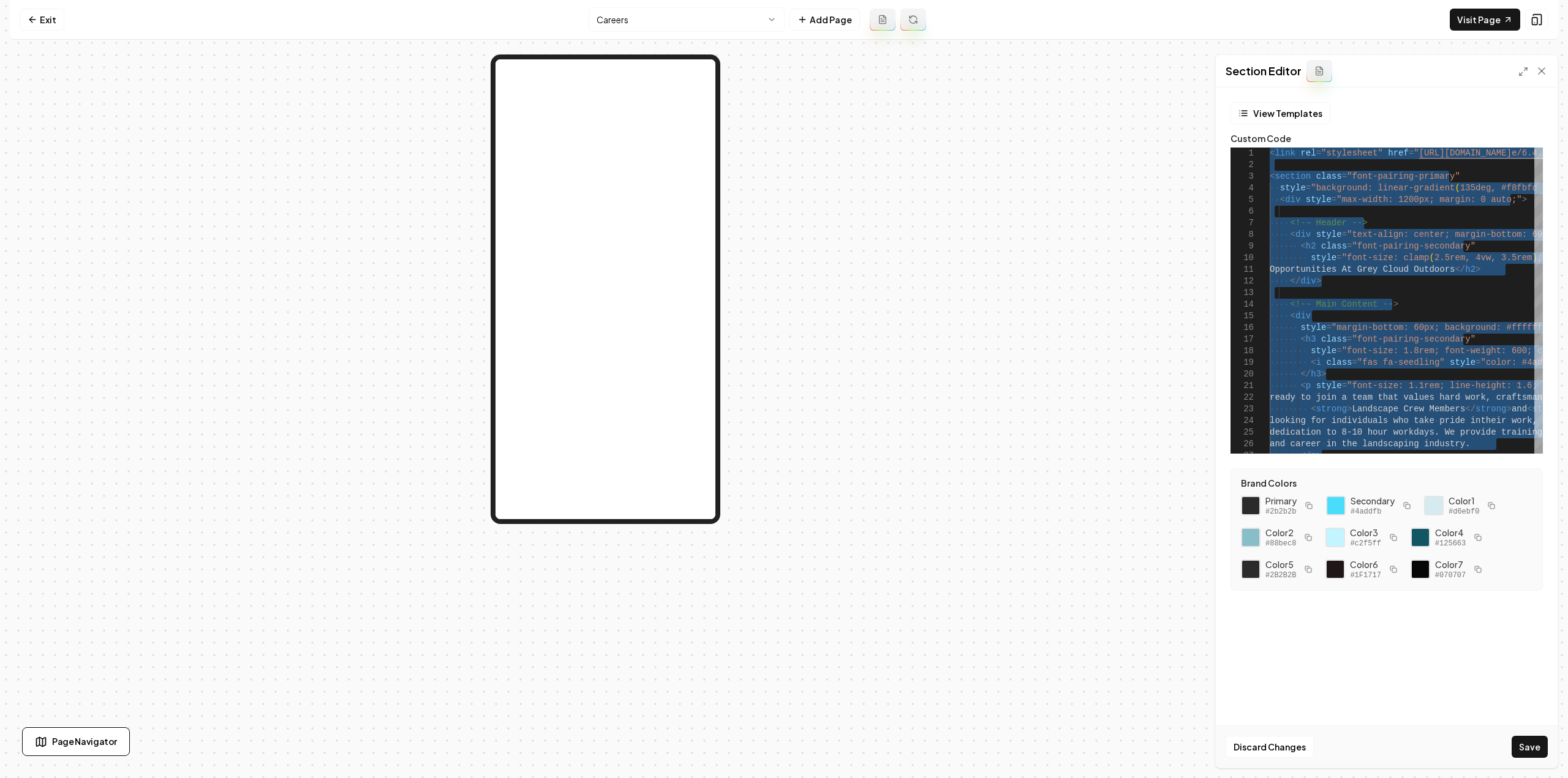
scroll to position [0, 121]
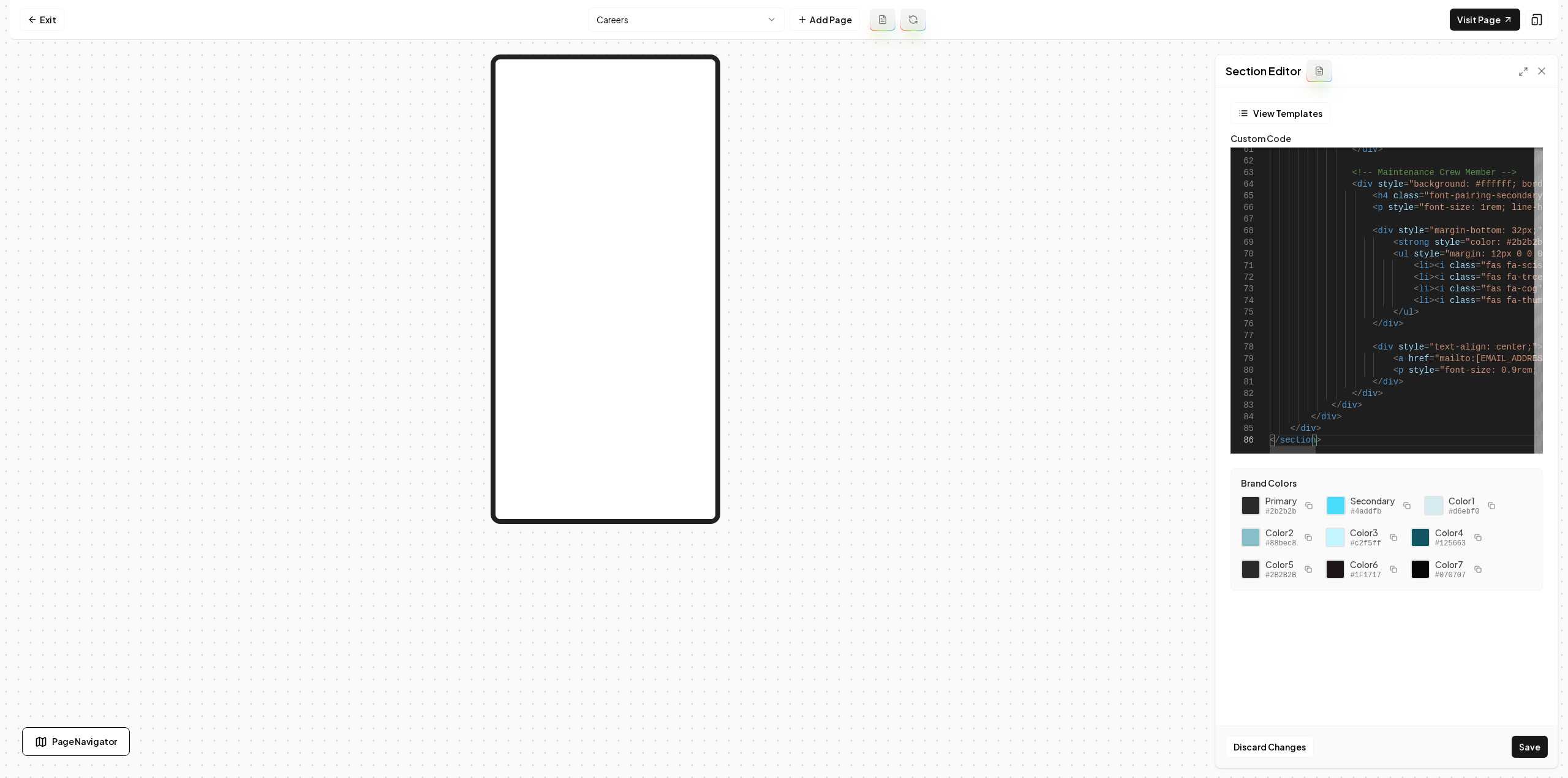
click at [1548, 750] on div "Discard Changes Save" at bounding box center [1387, 747] width 342 height 42
click at [1537, 747] on button "Save" at bounding box center [1529, 747] width 36 height 22
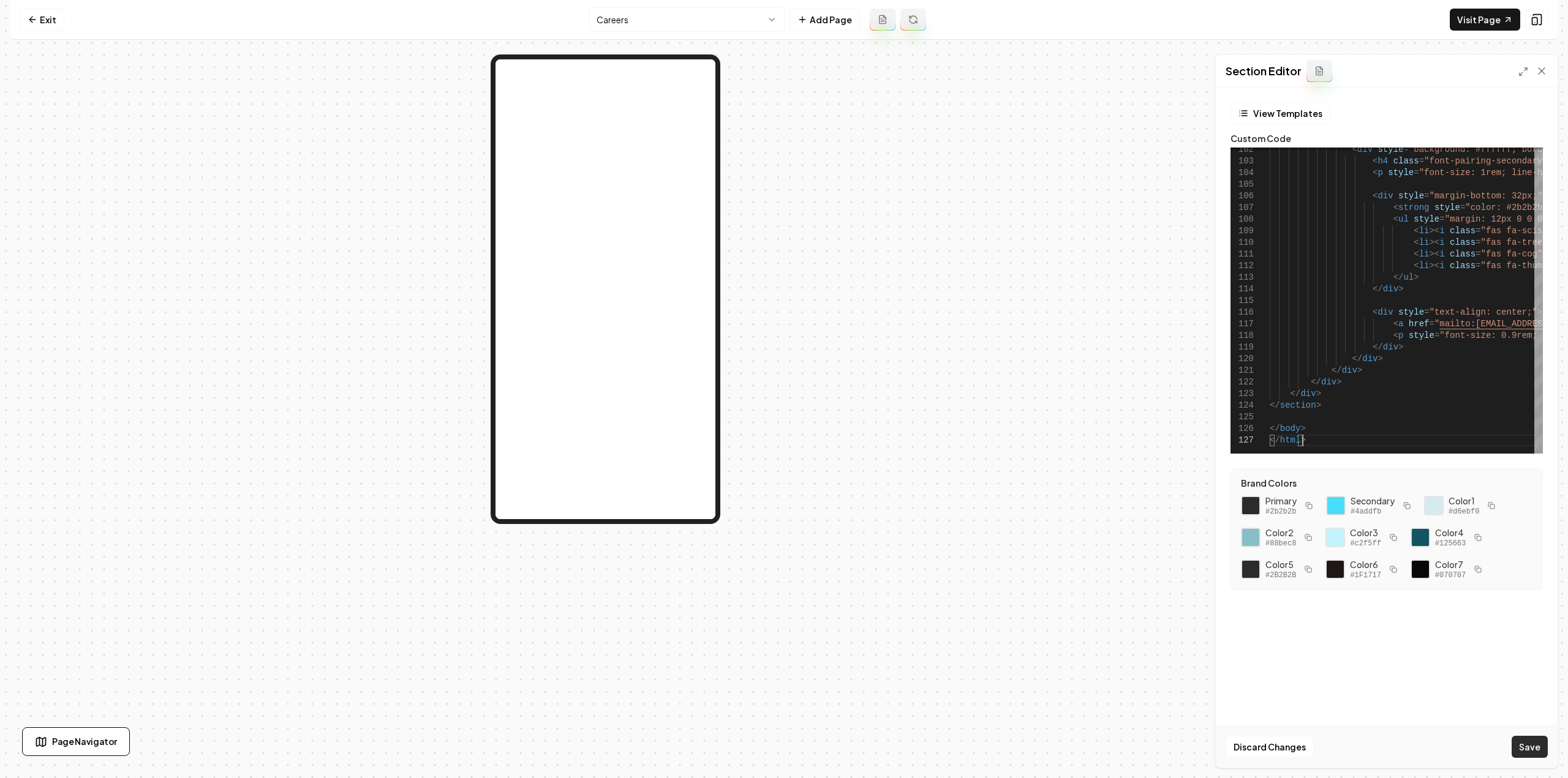
click at [1527, 747] on button "Save" at bounding box center [1529, 747] width 36 height 22
type textarea "******* *******"
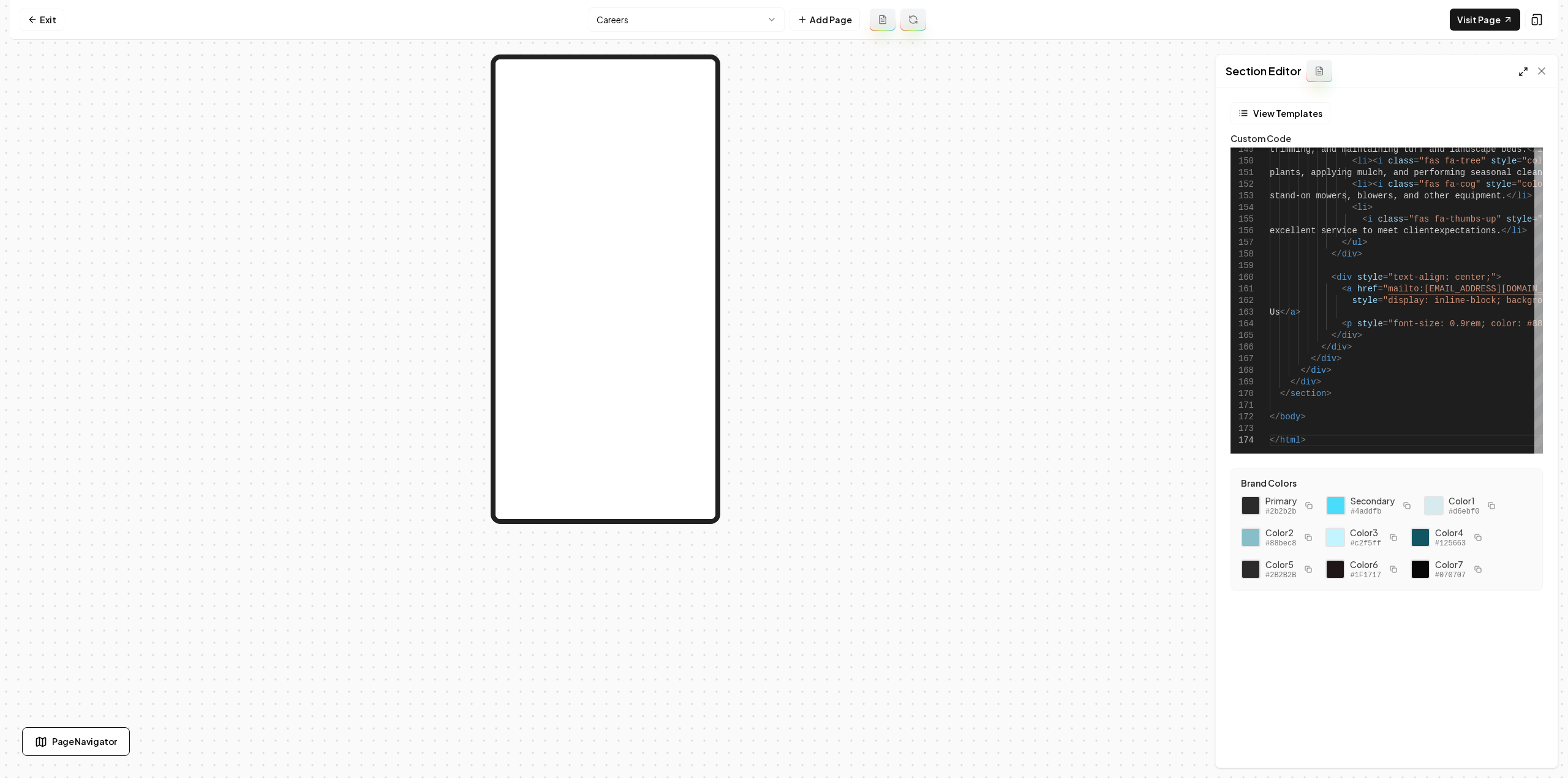
click at [1519, 69] on icon at bounding box center [1523, 71] width 9 height 9
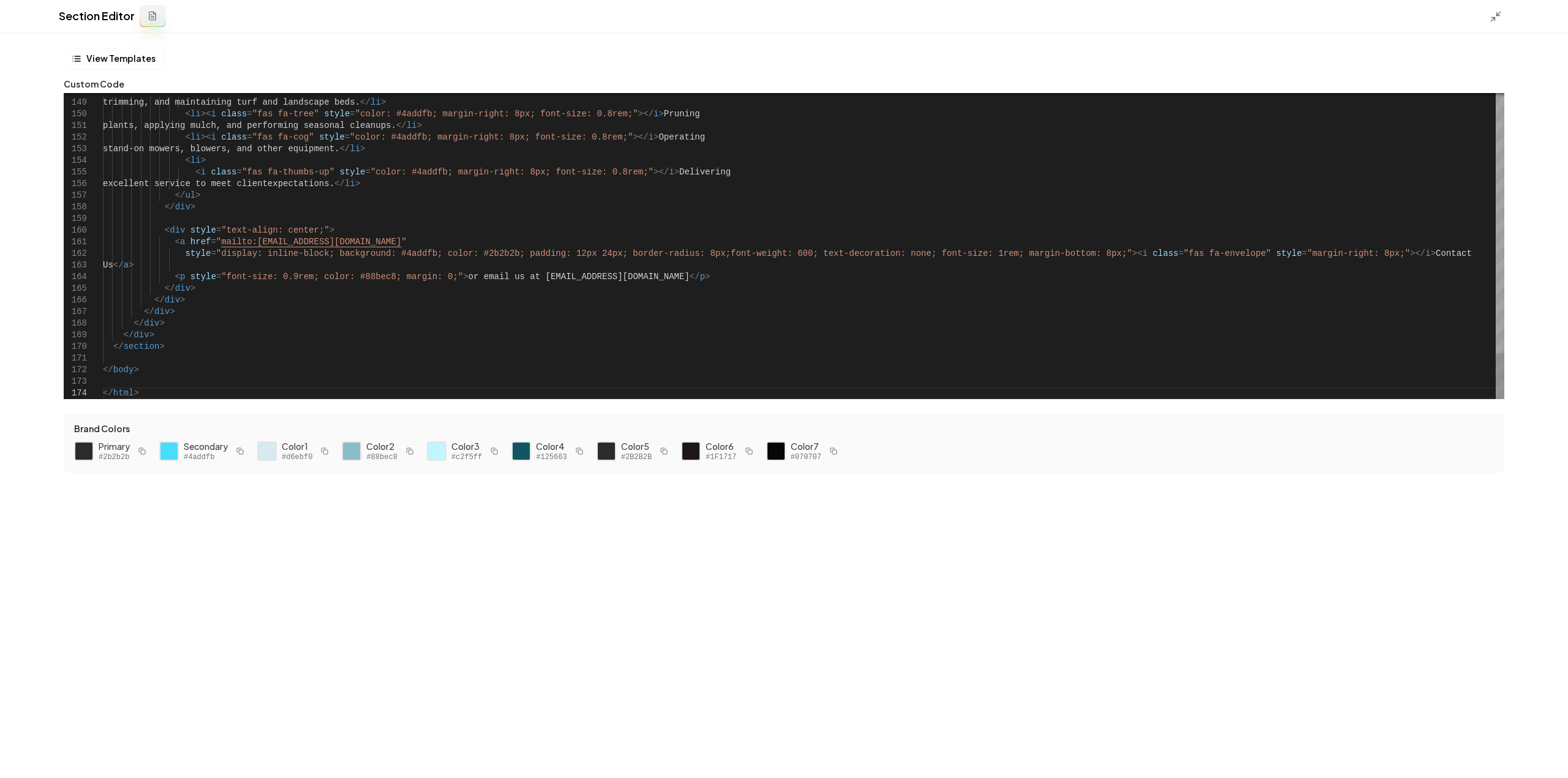
scroll to position [0, 0]
drag, startPoint x: 139, startPoint y: 394, endPoint x: 94, endPoint y: 359, distance: 57.0
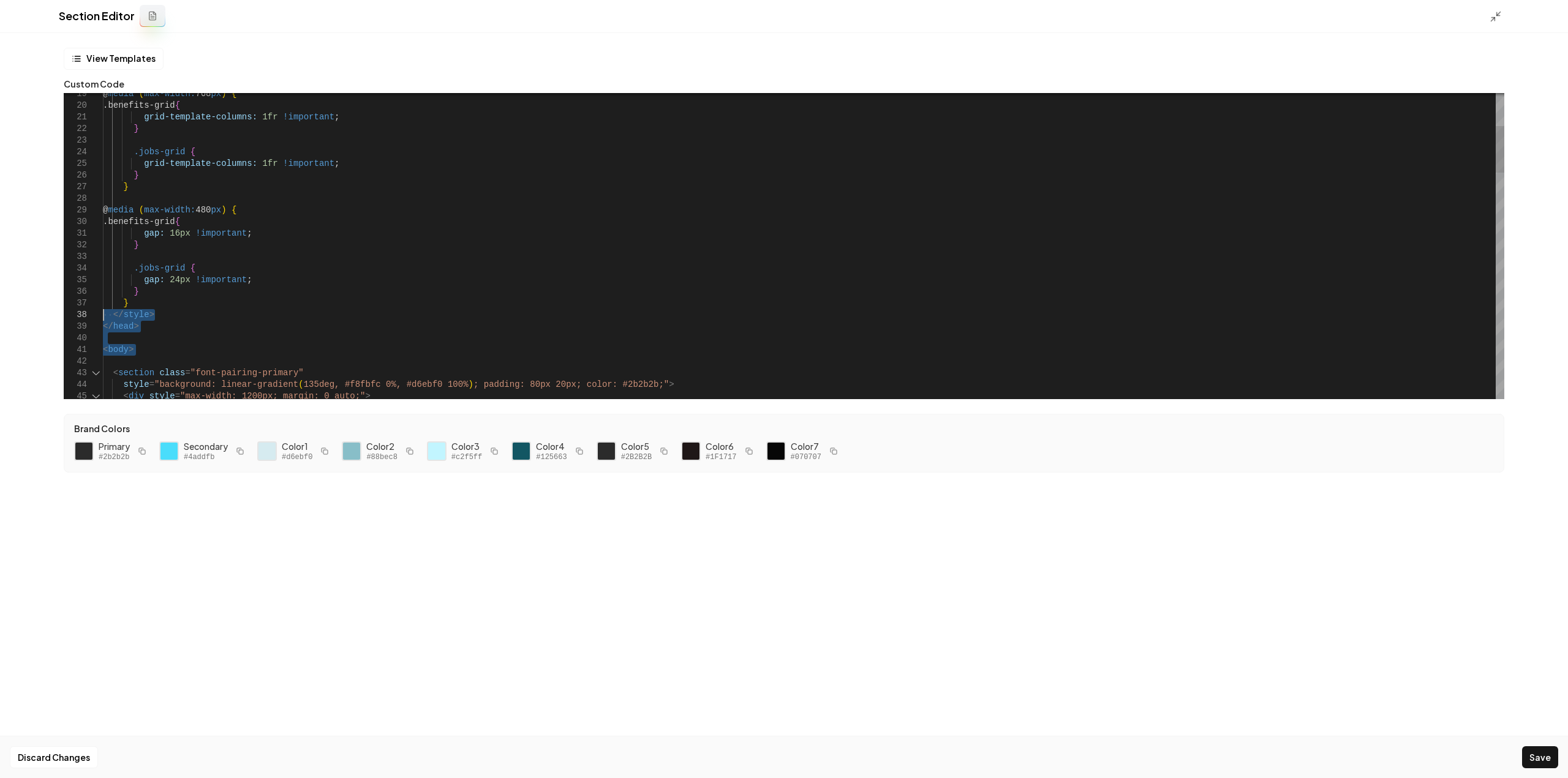
drag, startPoint x: 140, startPoint y: 358, endPoint x: 83, endPoint y: 320, distance: 68.5
drag, startPoint x: 125, startPoint y: 334, endPoint x: 92, endPoint y: 325, distance: 34.2
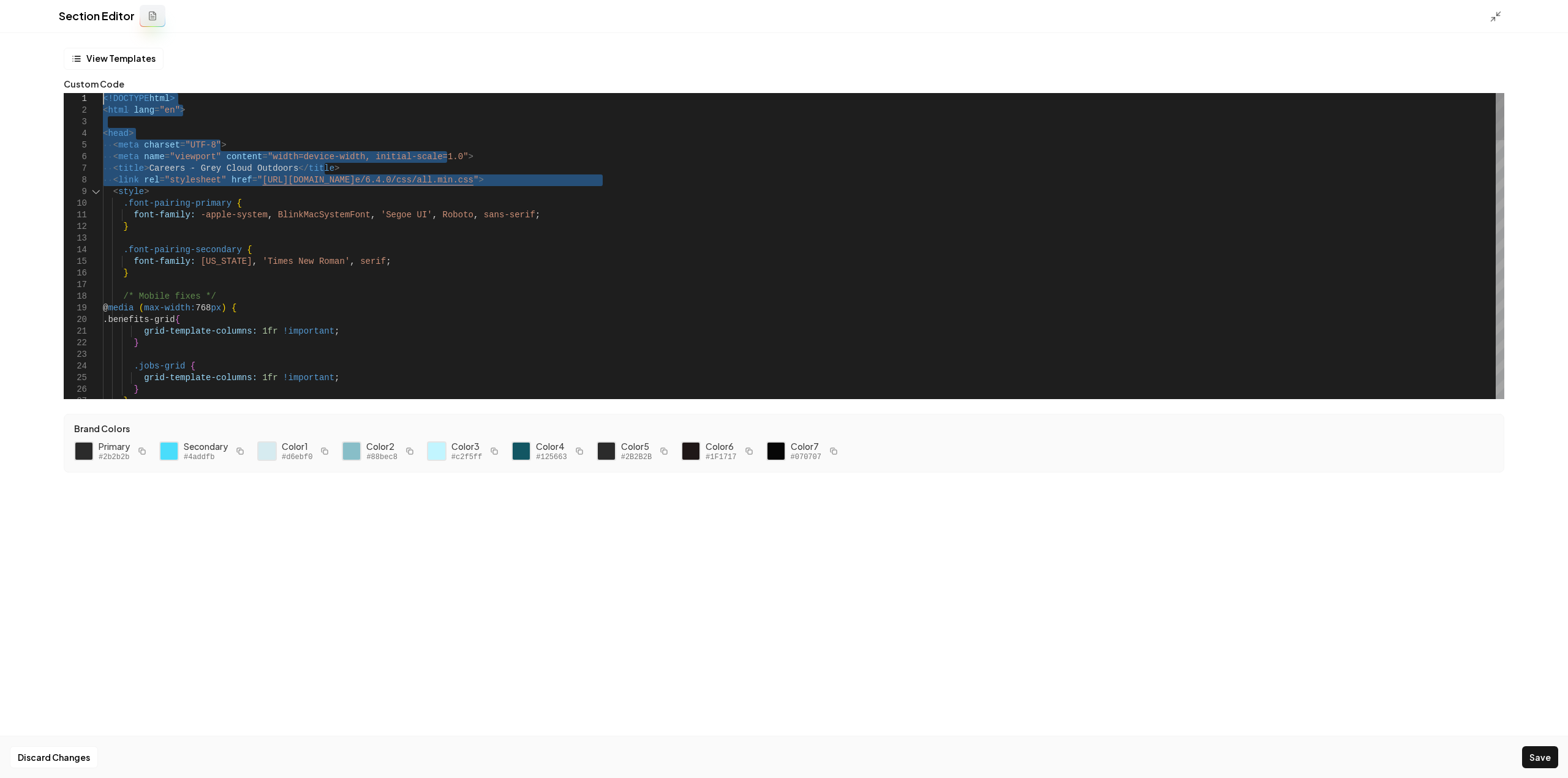
drag, startPoint x: 623, startPoint y: 177, endPoint x: 15, endPoint y: 78, distance: 616.0
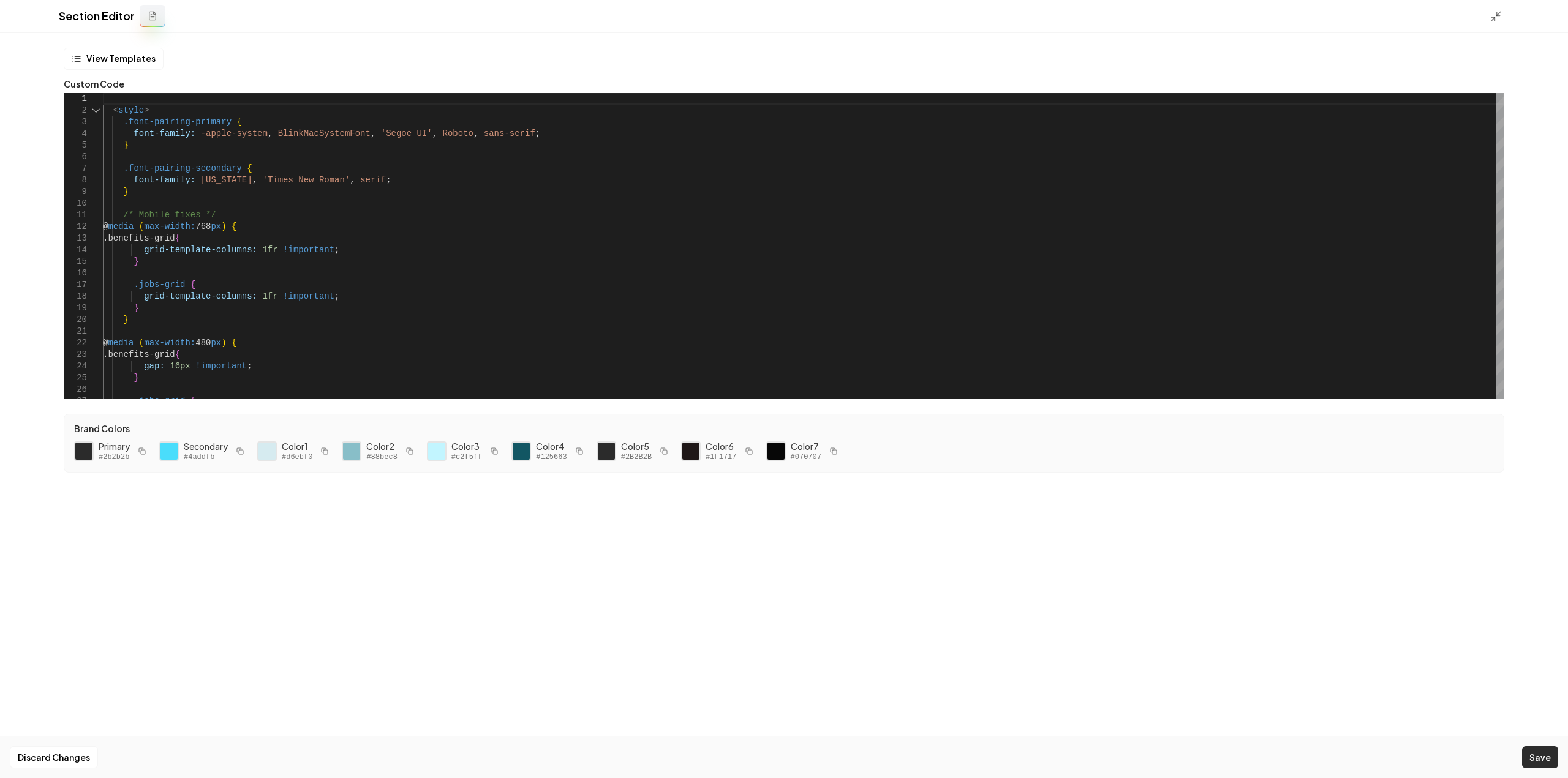
click at [1541, 761] on button "Save" at bounding box center [1540, 758] width 36 height 22
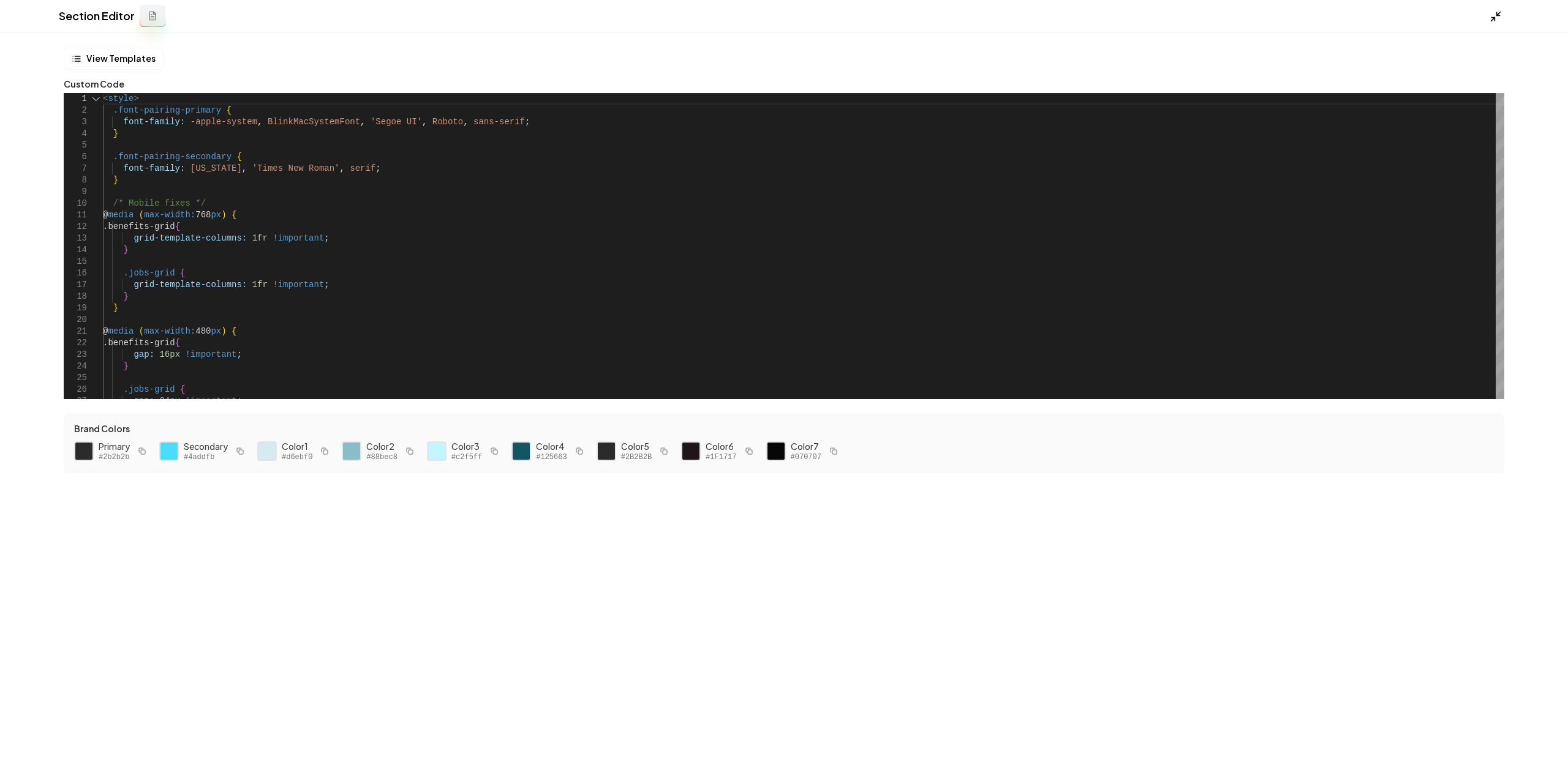
click at [1497, 14] on polyline at bounding box center [1498, 15] width 3 height 3
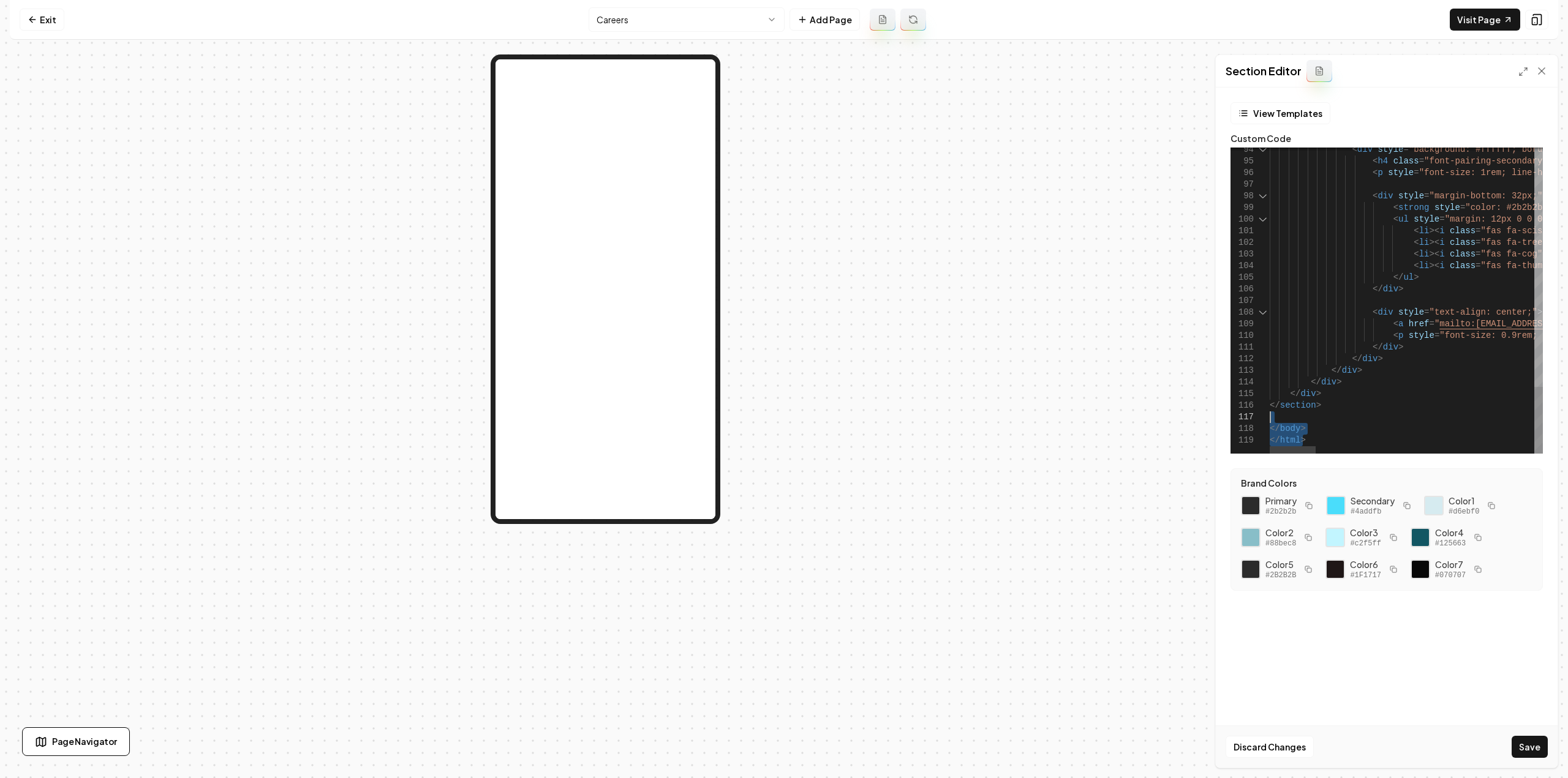
drag, startPoint x: 1319, startPoint y: 441, endPoint x: 1263, endPoint y: 413, distance: 62.6
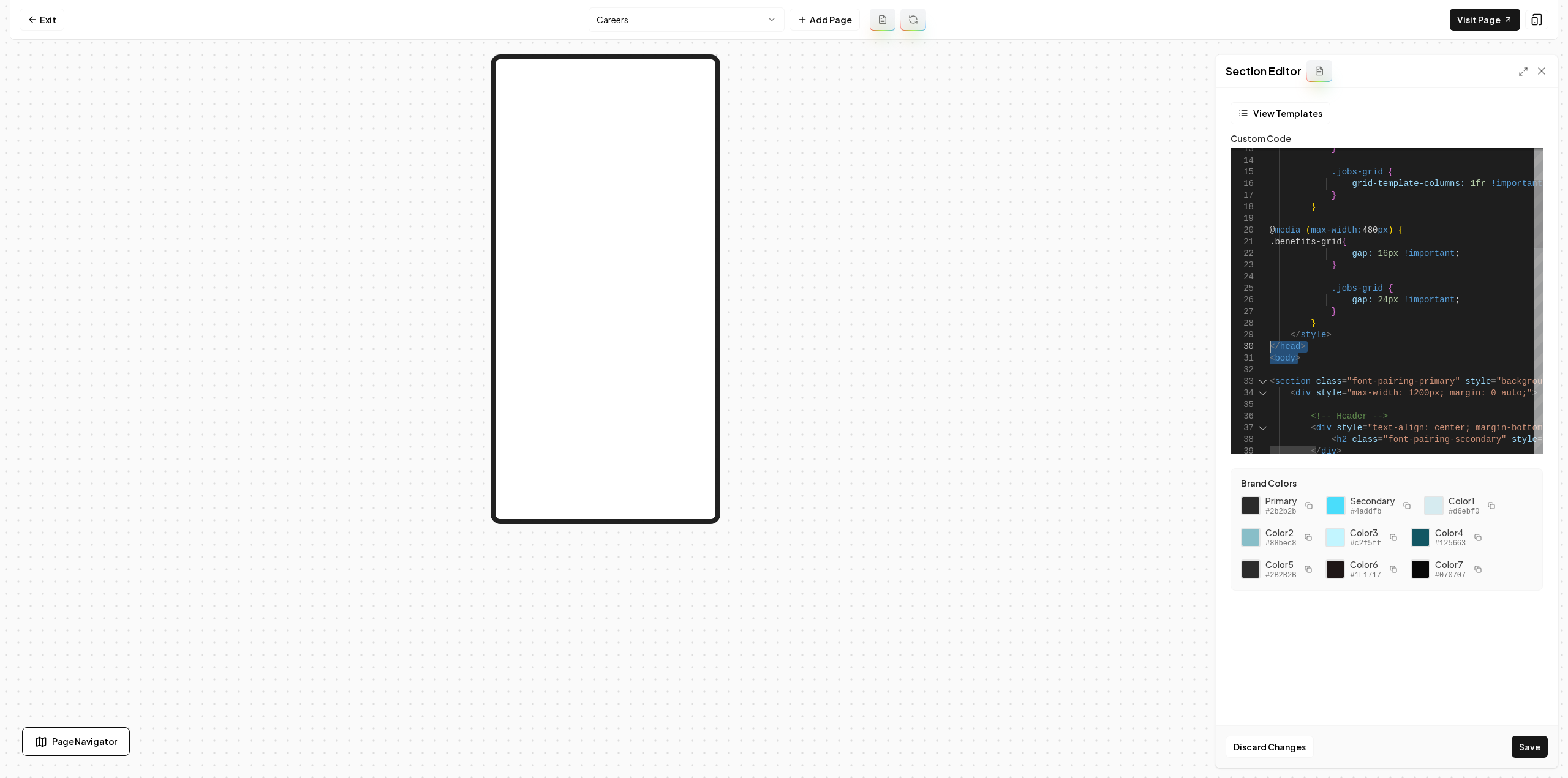
drag, startPoint x: 1317, startPoint y: 361, endPoint x: 1268, endPoint y: 342, distance: 52.6
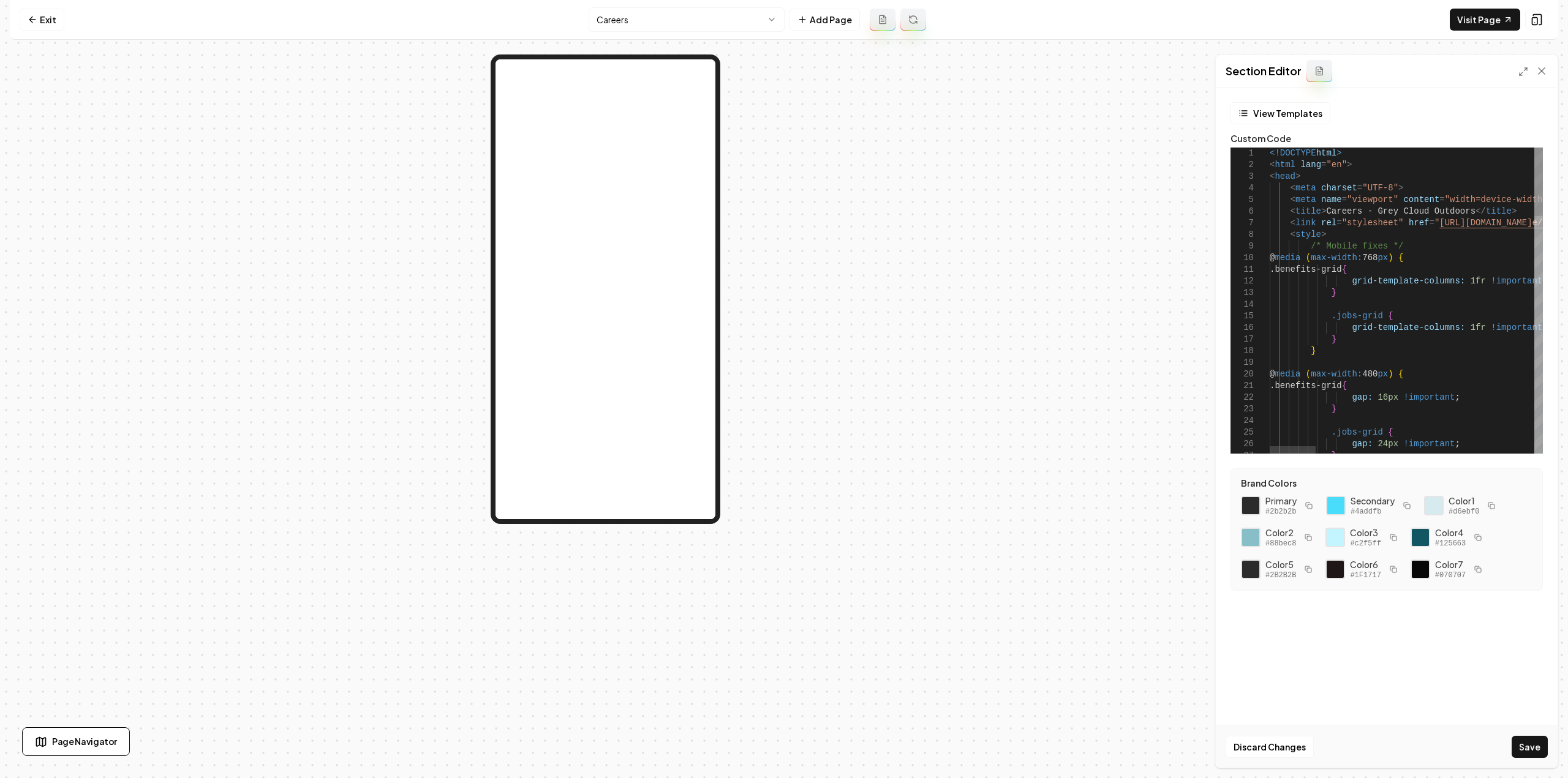
drag, startPoint x: 1268, startPoint y: 153, endPoint x: 1273, endPoint y: 164, distance: 12.1
click at [1273, 164] on div "26 27 23 24 25 18 19 20 21 22 13 14 15 16 17 10 11 12 8 9 5 6 7 2 3 4 1 gap: 24…" at bounding box center [1387, 300] width 313 height 306
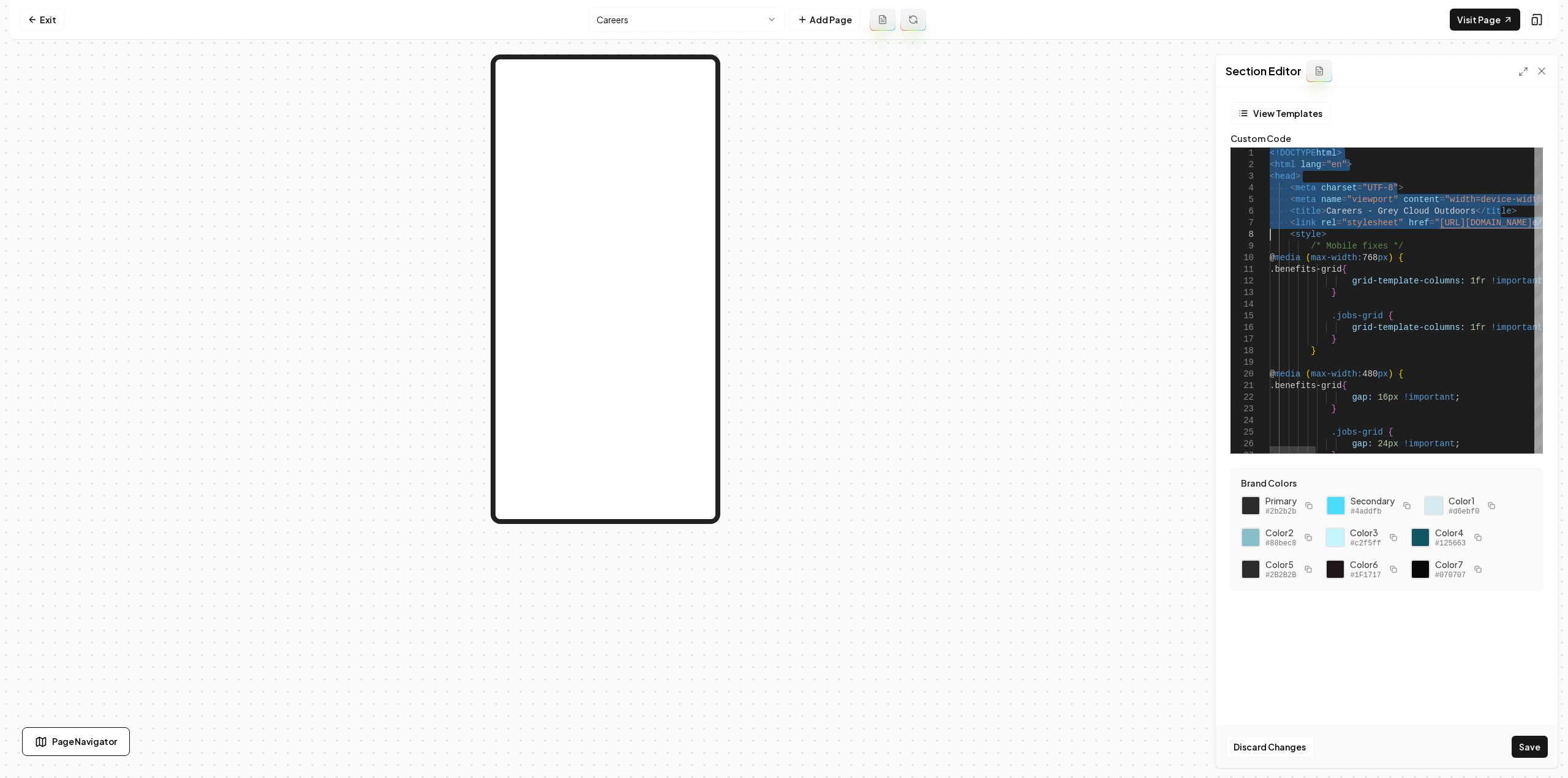
drag, startPoint x: 1271, startPoint y: 153, endPoint x: 1263, endPoint y: 230, distance: 77.4
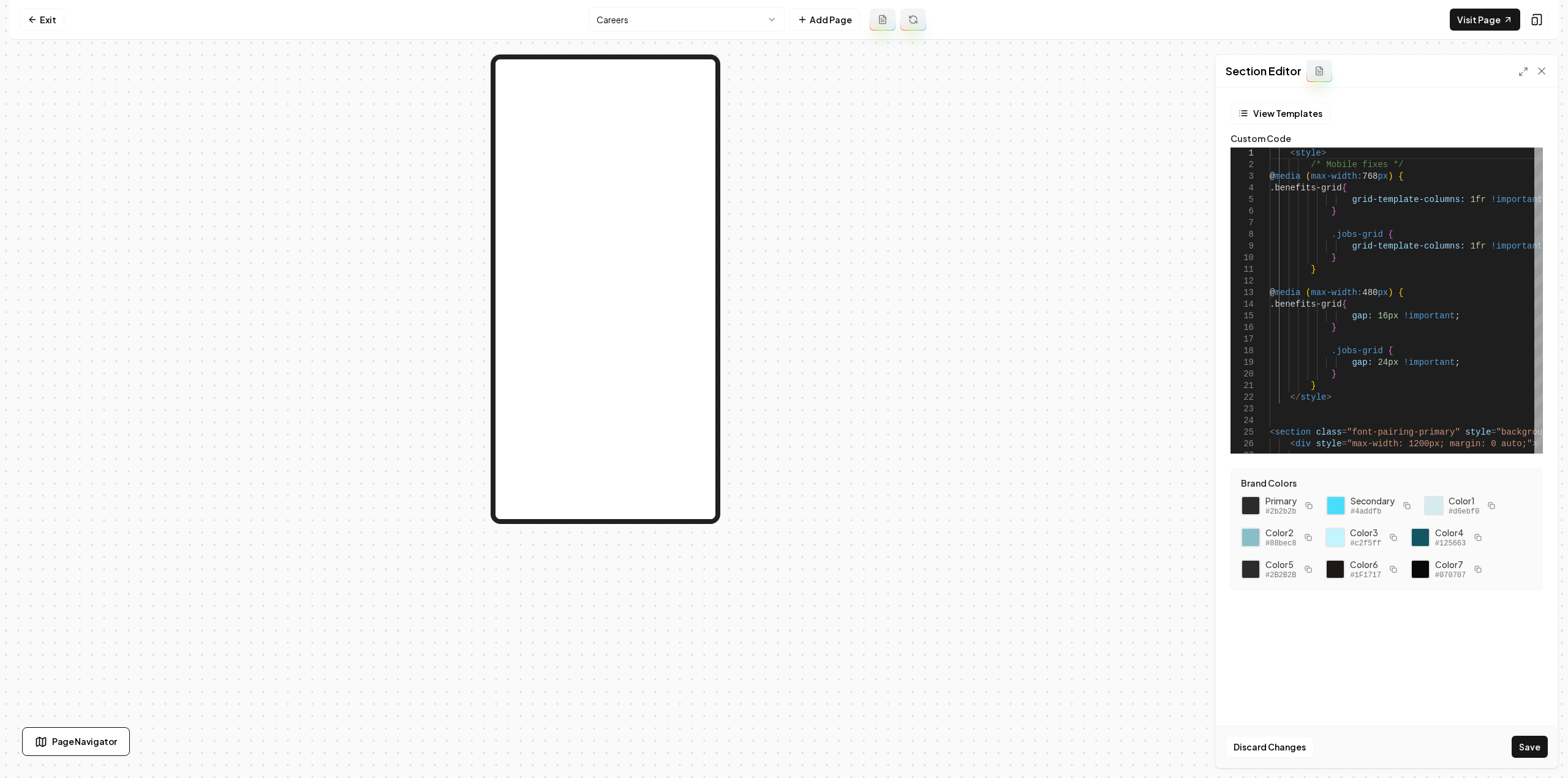
click at [1530, 746] on button "Save" at bounding box center [1529, 747] width 36 height 22
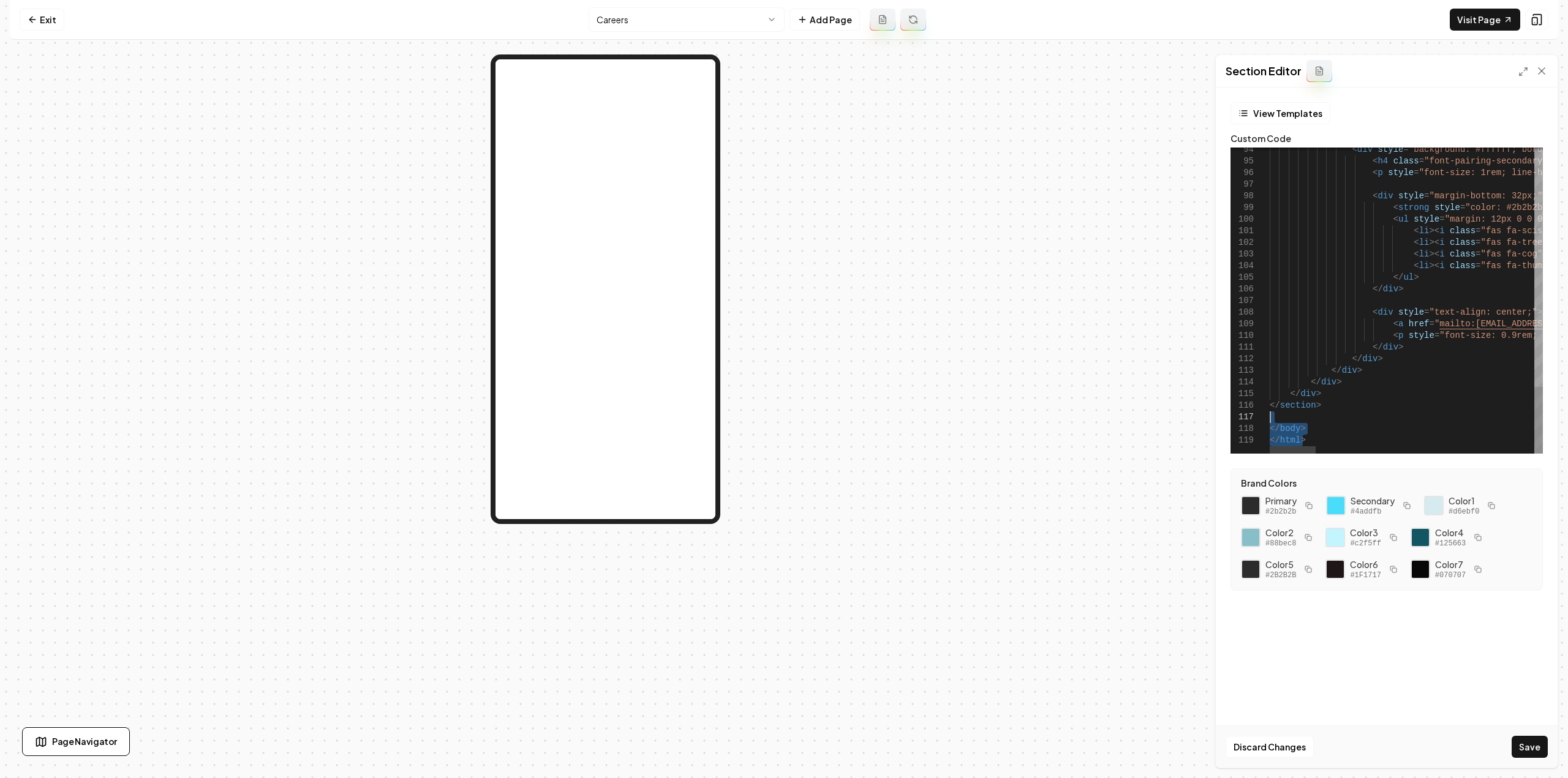
drag, startPoint x: 1303, startPoint y: 438, endPoint x: 1263, endPoint y: 413, distance: 47.2
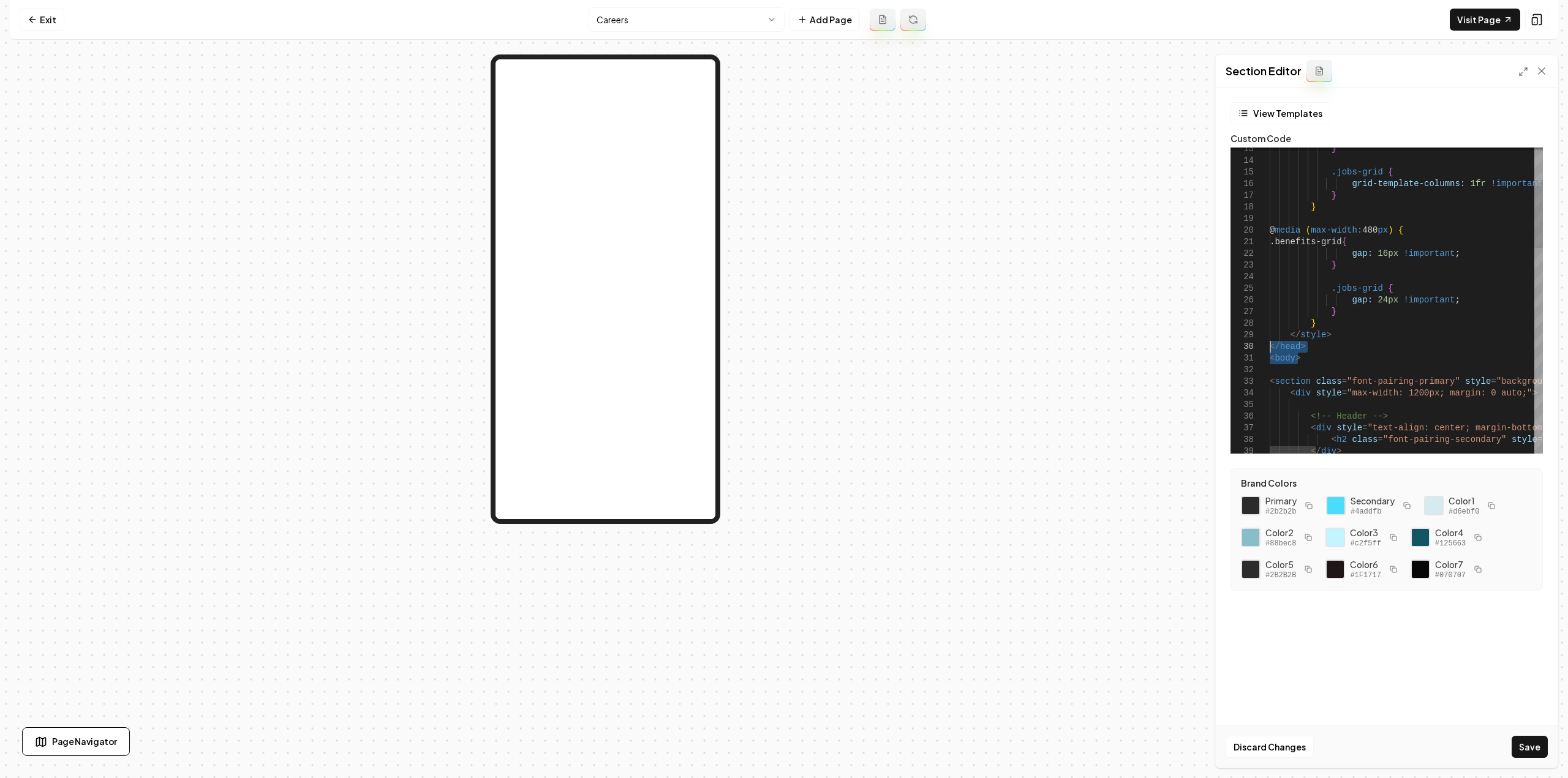
drag, startPoint x: 1298, startPoint y: 356, endPoint x: 1247, endPoint y: 345, distance: 52.2
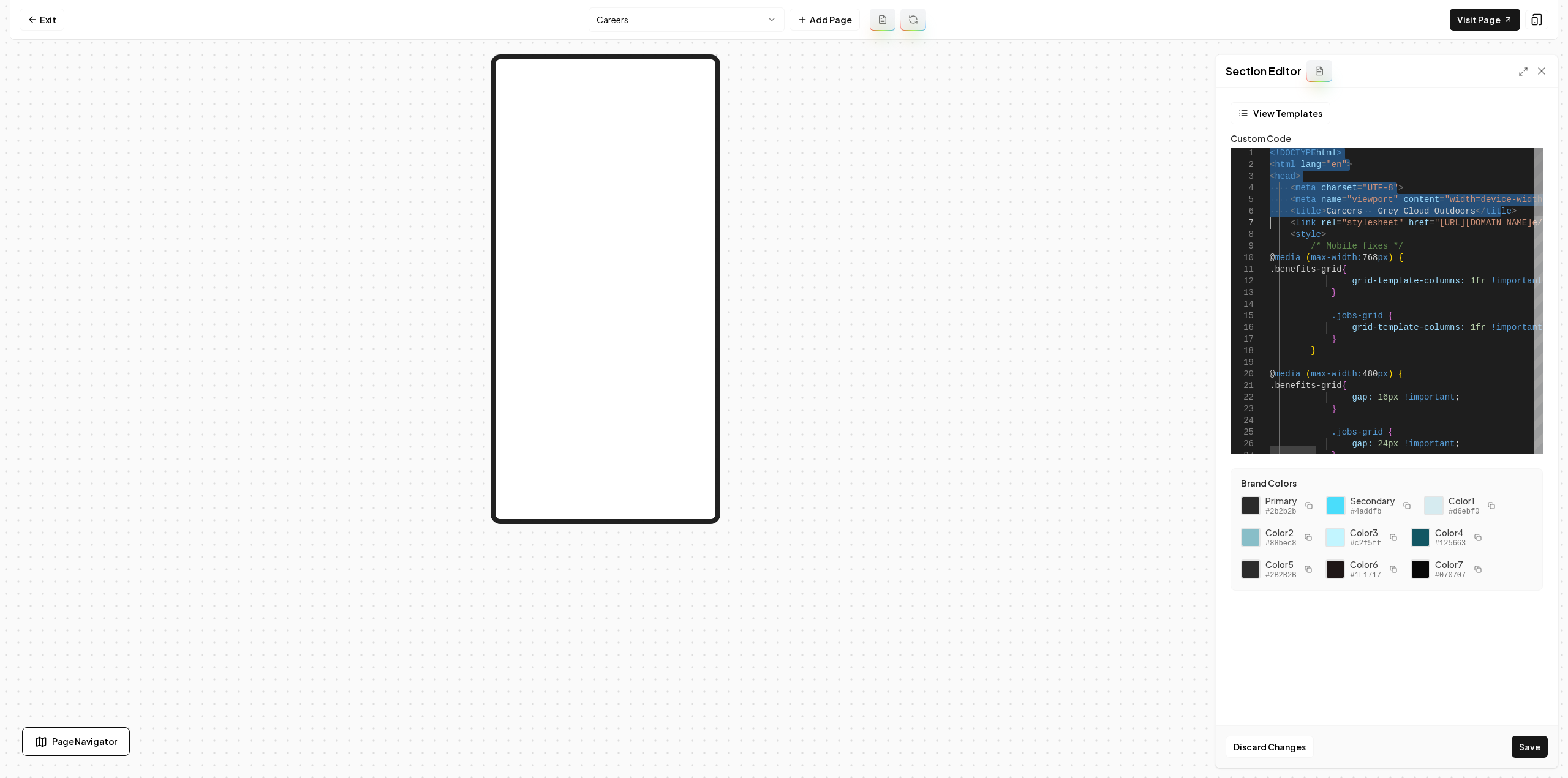
drag, startPoint x: 1271, startPoint y: 149, endPoint x: 1265, endPoint y: 222, distance: 73.2
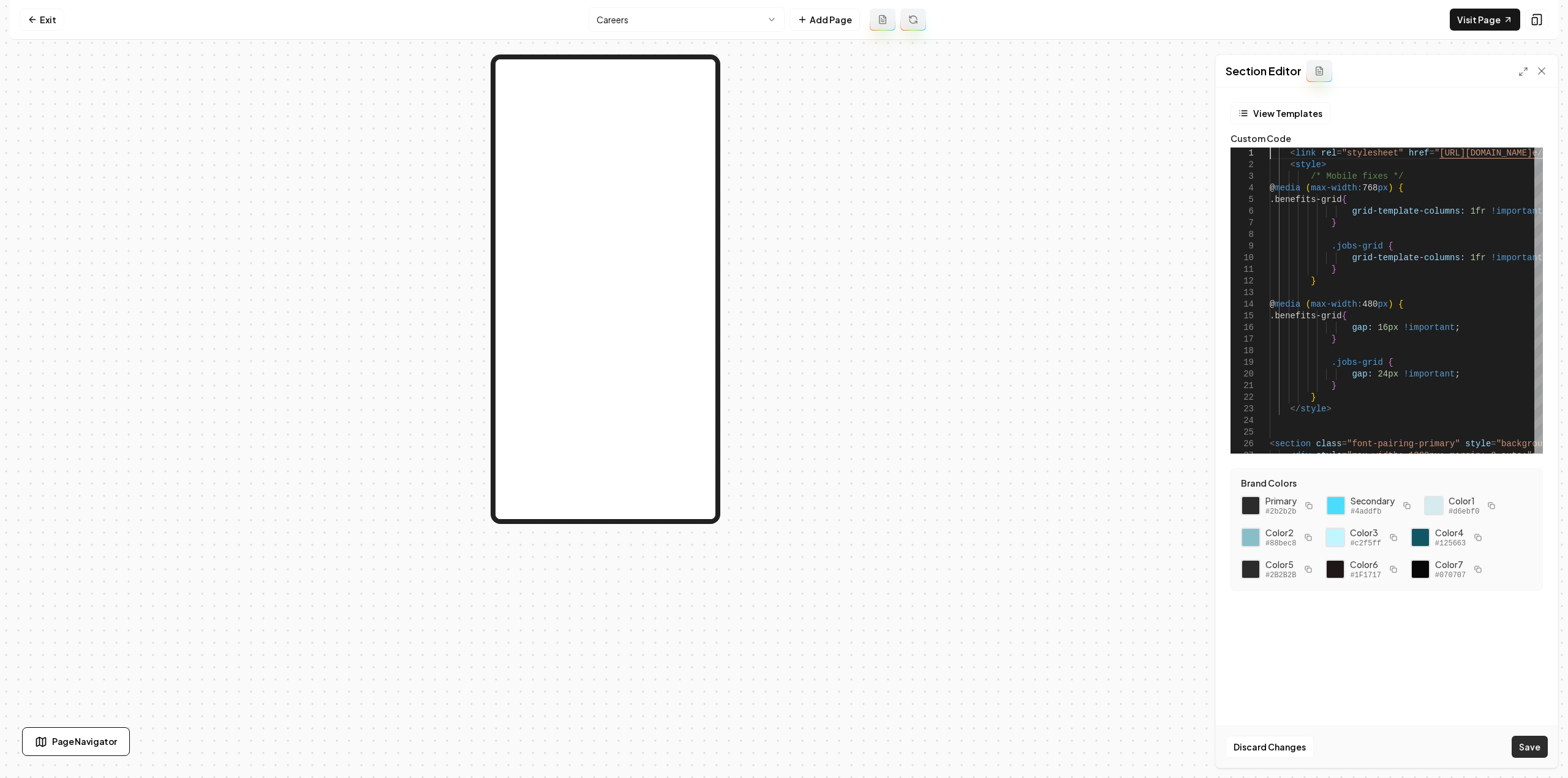
click at [1524, 750] on button "Save" at bounding box center [1529, 747] width 36 height 22
type textarea "**********"
click at [1524, 750] on div "Discard Changes Save" at bounding box center [1387, 747] width 342 height 42
click at [717, 23] on html "Computer Required This feature is only available on a computer. Please switch t…" at bounding box center [784, 389] width 1568 height 778
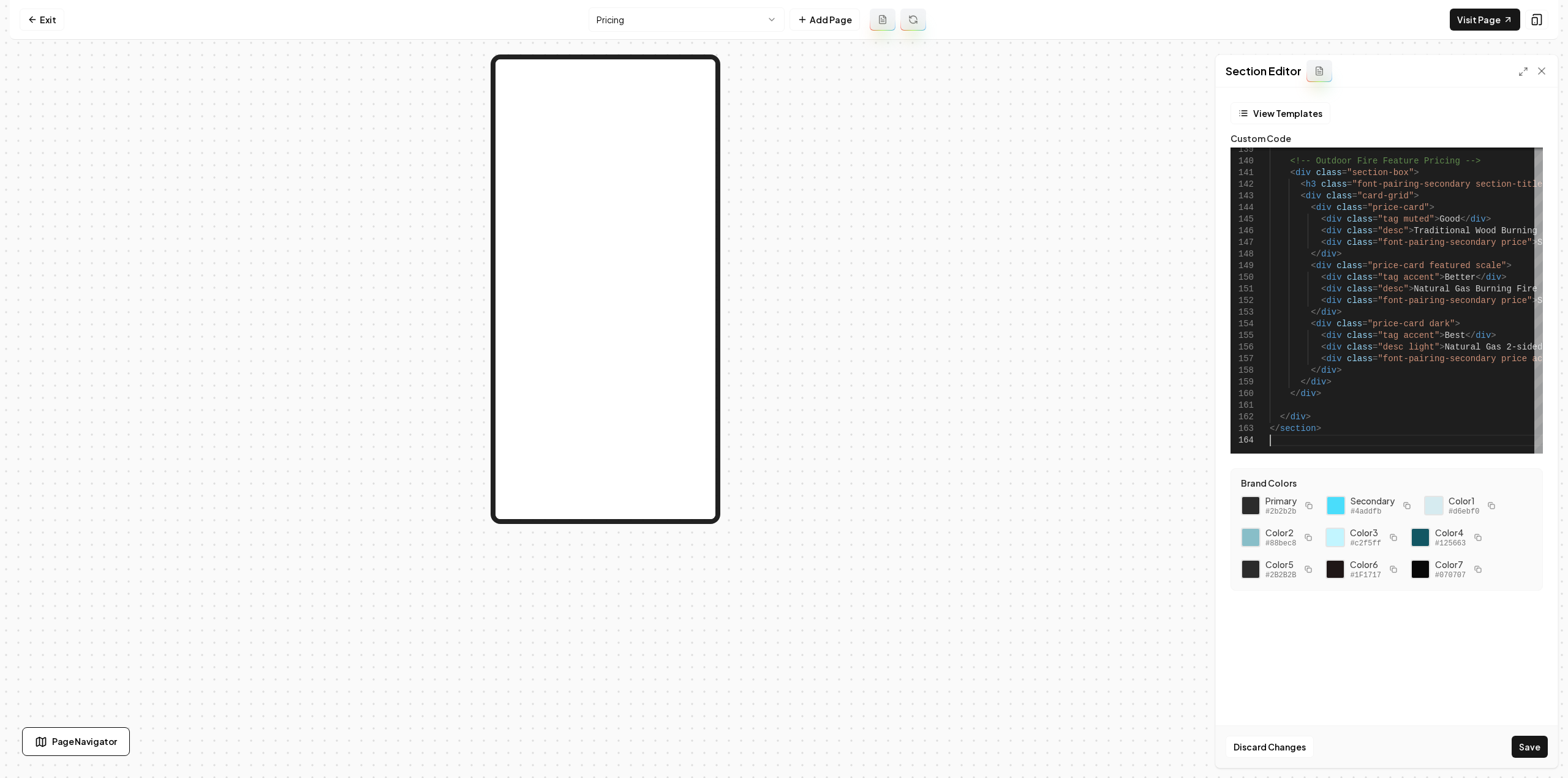
scroll to position [0, 46]
click at [1518, 744] on button "Save" at bounding box center [1529, 747] width 36 height 22
type textarea "**********"
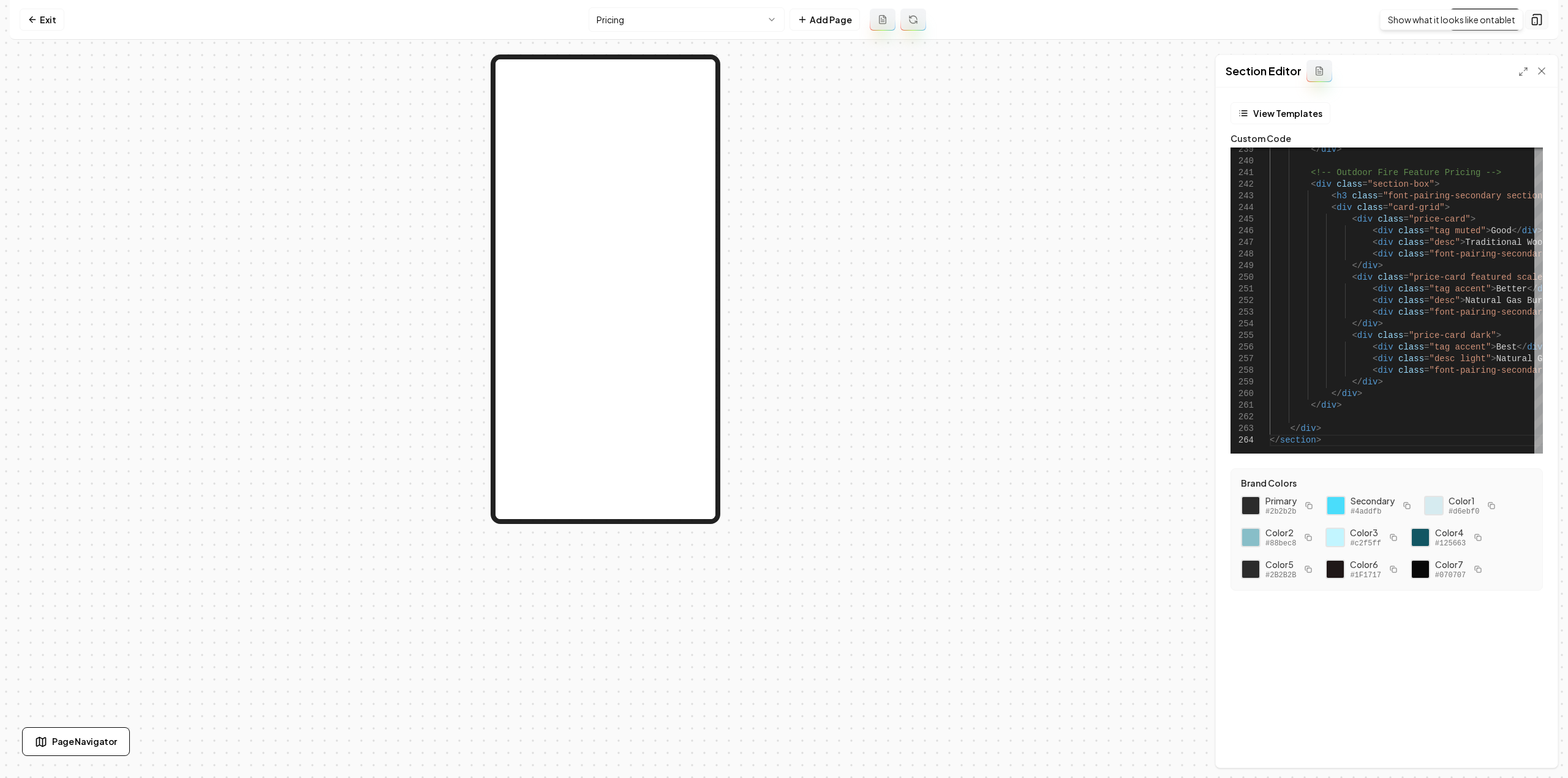
click at [1532, 19] on rect at bounding box center [1535, 21] width 5 height 7
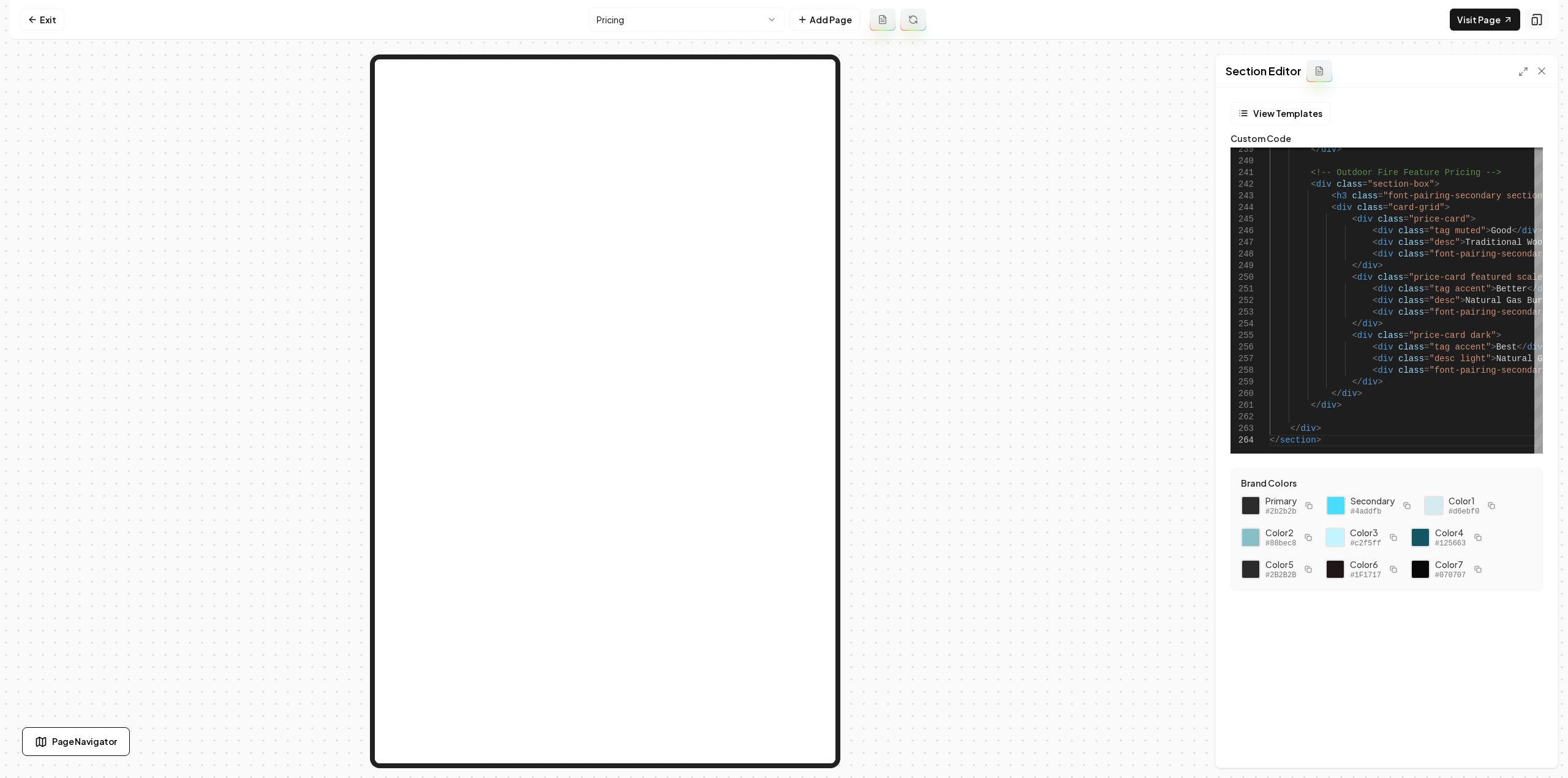
click at [1532, 19] on rect at bounding box center [1535, 21] width 5 height 7
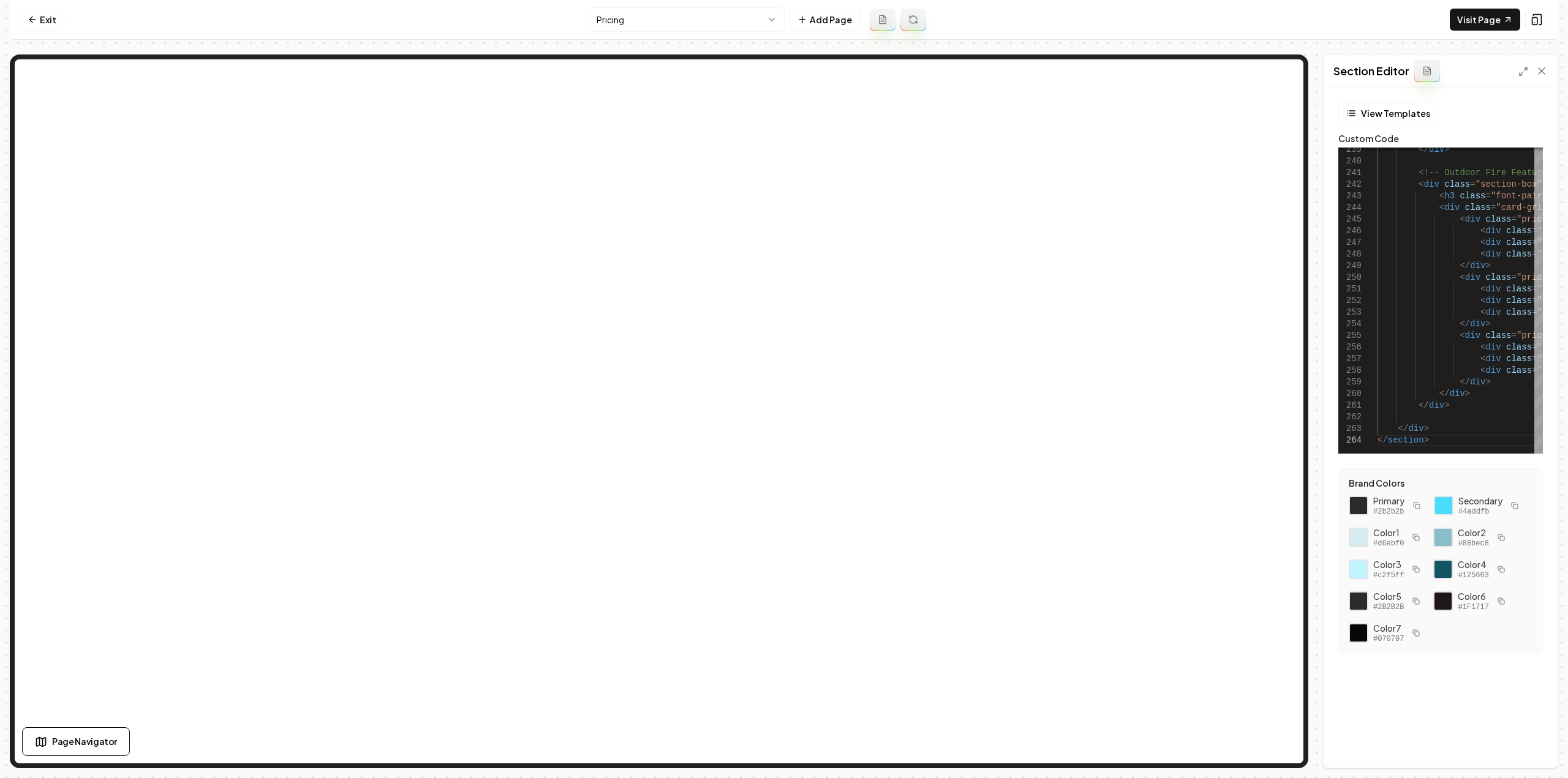
click at [689, 23] on html "Computer Required This feature is only available on a computer. Please switch t…" at bounding box center [784, 389] width 1568 height 778
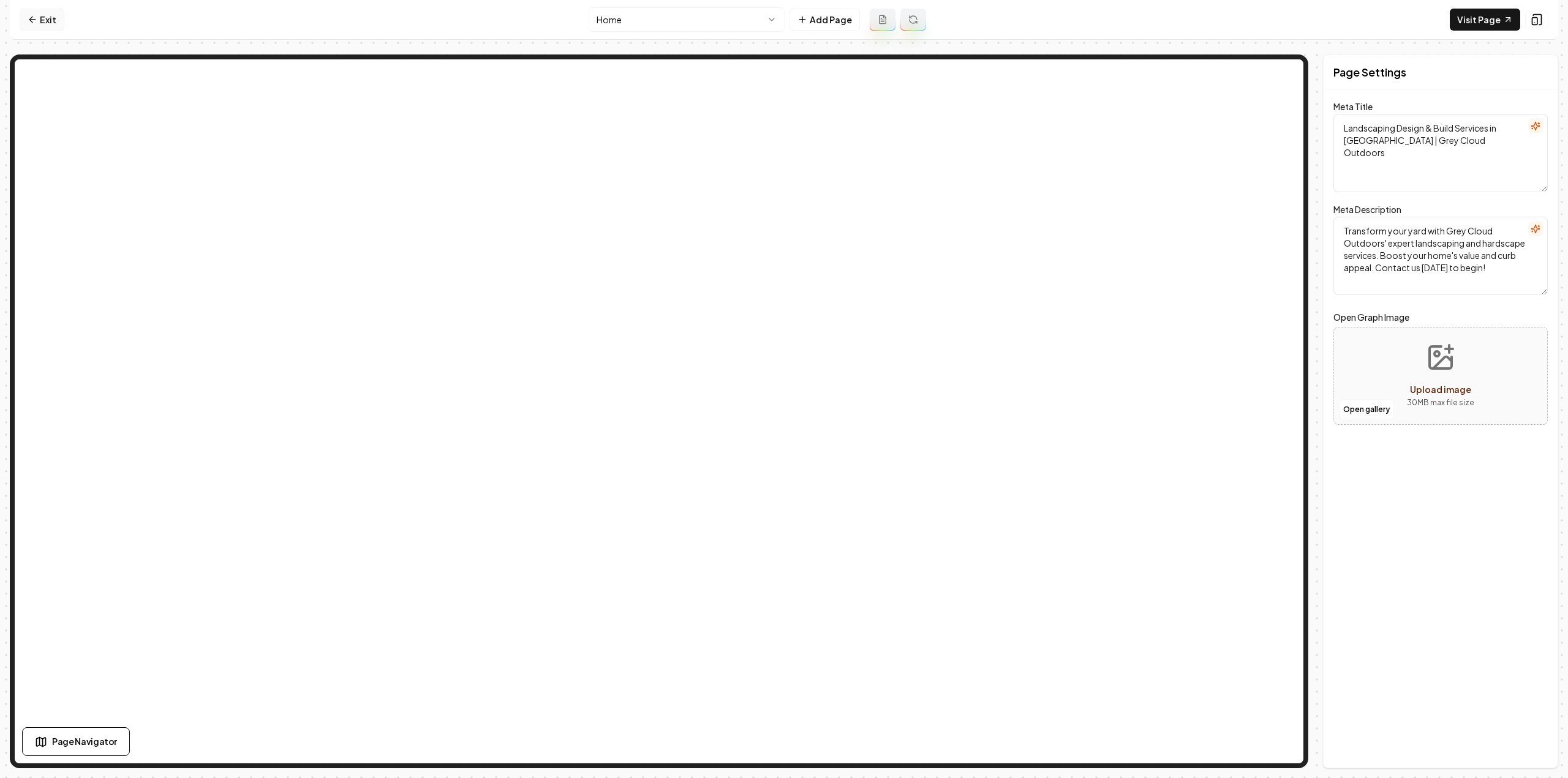
click at [41, 20] on link "Exit" at bounding box center [41, 20] width 44 height 22
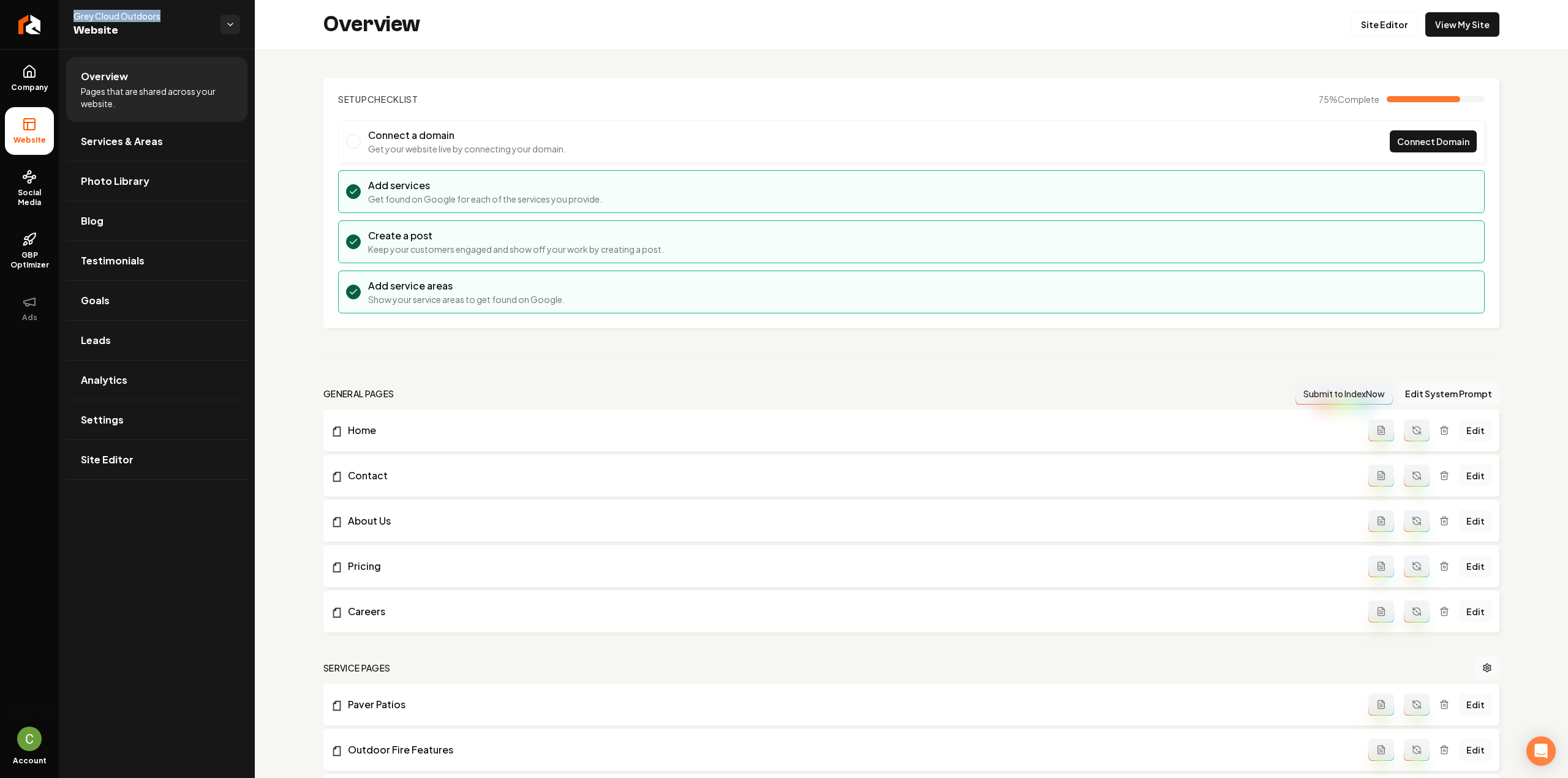
drag, startPoint x: 169, startPoint y: 13, endPoint x: 65, endPoint y: 10, distance: 104.0
click at [65, 10] on div "Grey Cloud Outdoors Website" at bounding box center [156, 24] width 196 height 49
copy span "Grey Cloud Outdoors"
click at [33, 91] on span "Company" at bounding box center [29, 87] width 47 height 9
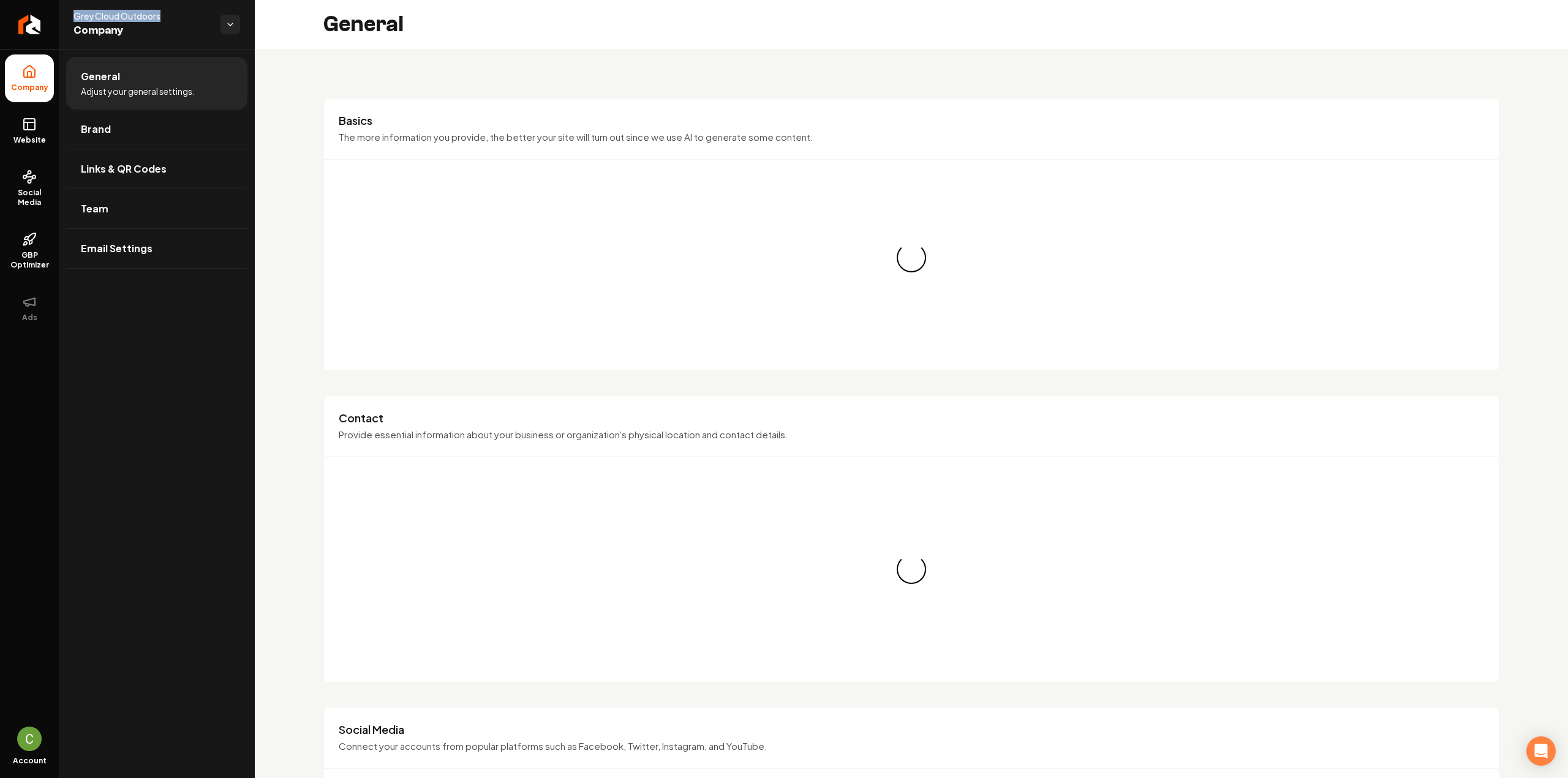
click at [92, 116] on link "Brand" at bounding box center [156, 129] width 181 height 39
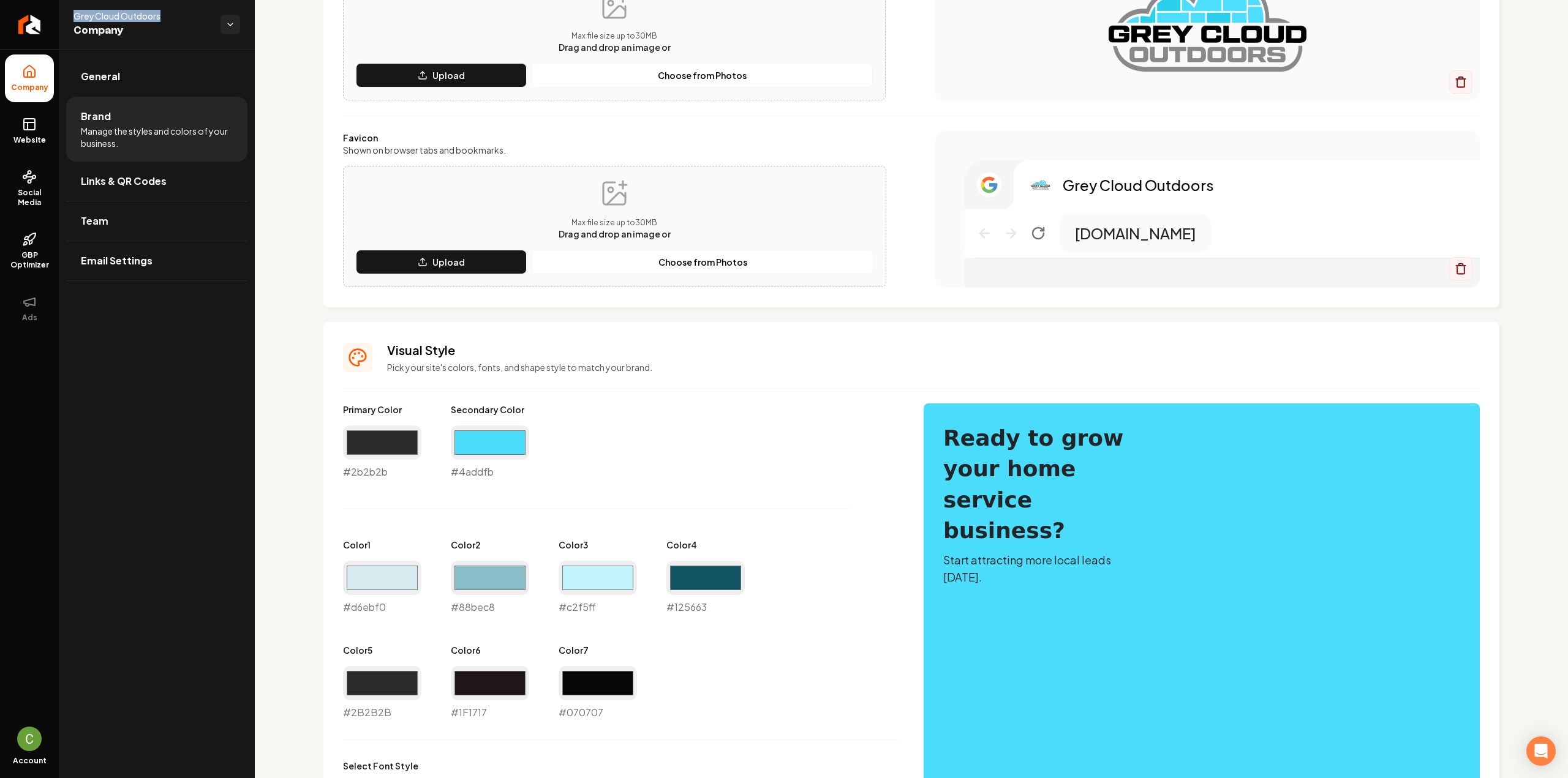
scroll to position [367, 0]
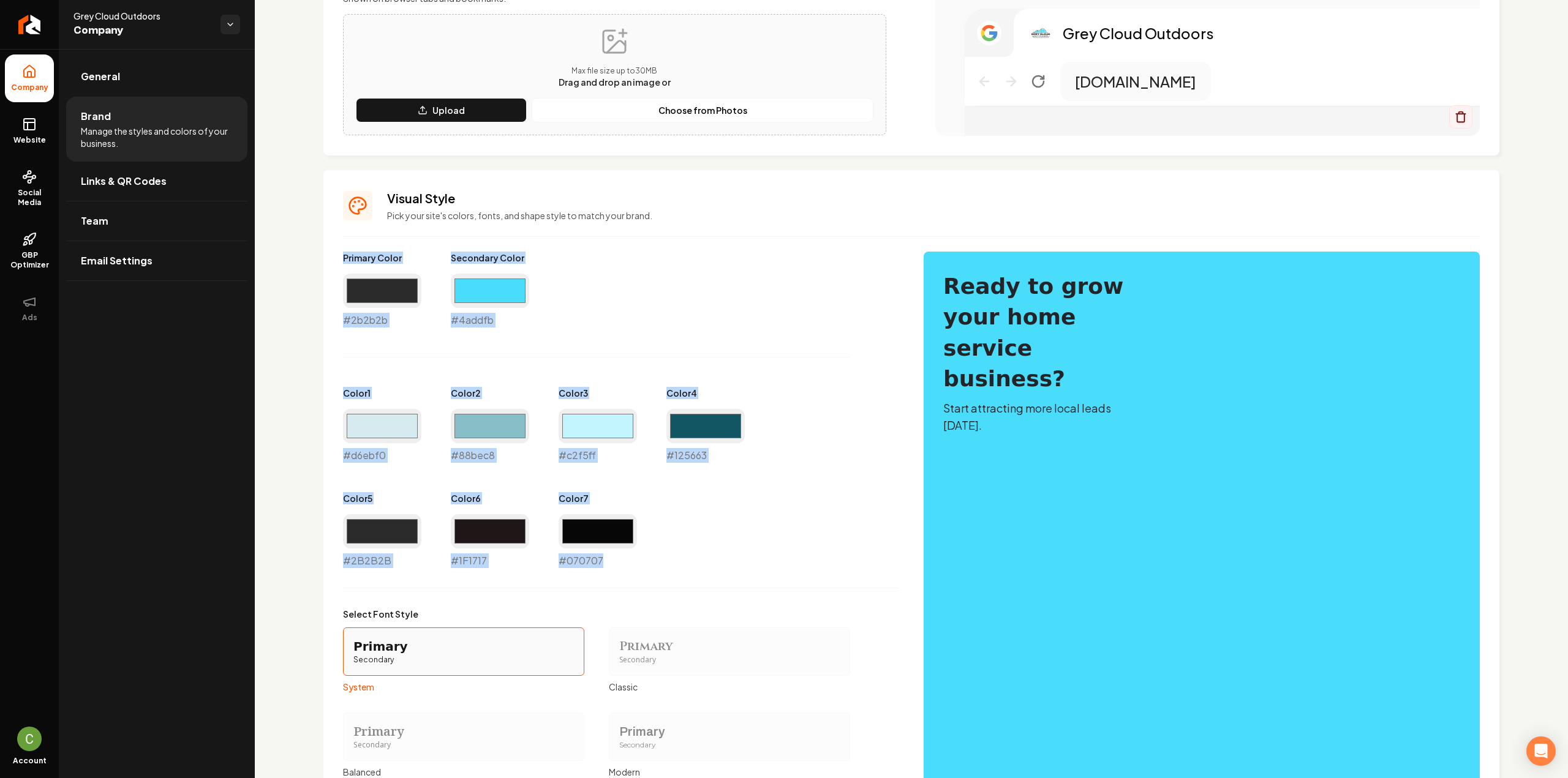
drag, startPoint x: 617, startPoint y: 563, endPoint x: 320, endPoint y: 242, distance: 437.3
click at [320, 242] on div "Logo & Icon Add your business logo and icon to personalize your website appeara…" at bounding box center [911, 312] width 1313 height 1262
copy div "Primary Color #2b2b2b Secondary Color #4addfb Color 1 #d6ebf0 Color 2 #88bec8 C…"
click at [35, 128] on rect at bounding box center [29, 124] width 11 height 11
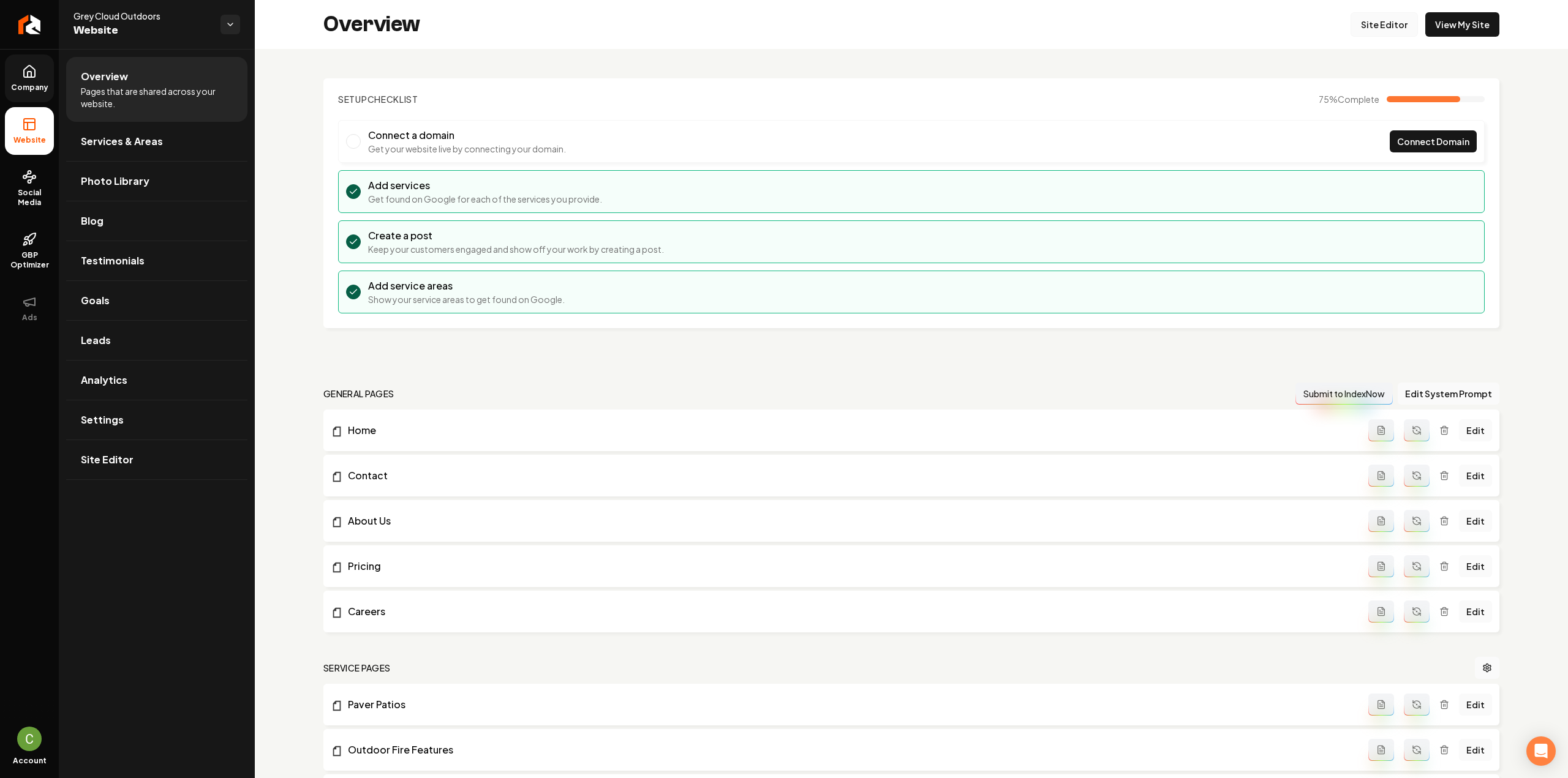
click at [1367, 20] on link "Site Editor" at bounding box center [1384, 25] width 68 height 25
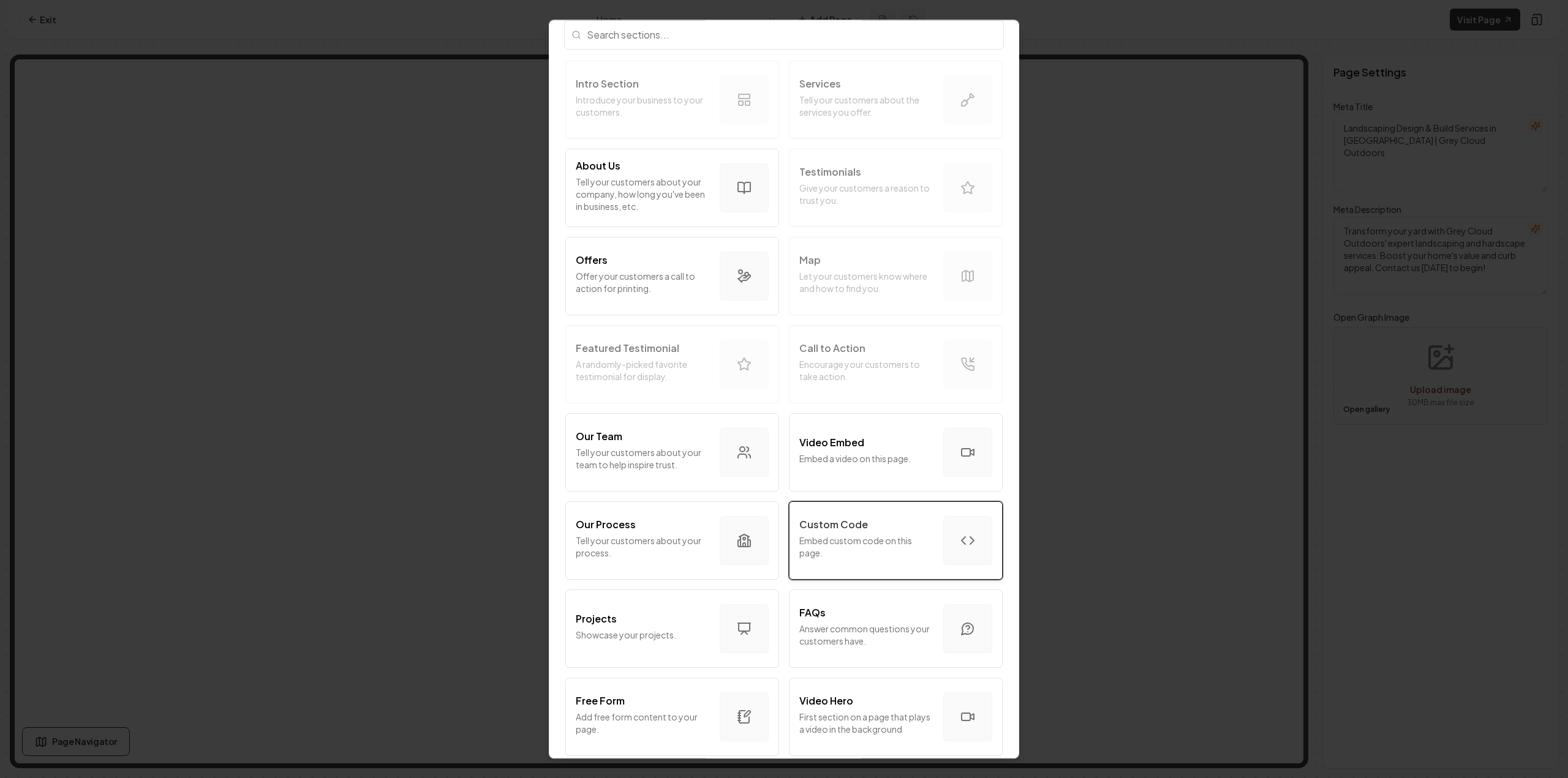
scroll to position [245, 0]
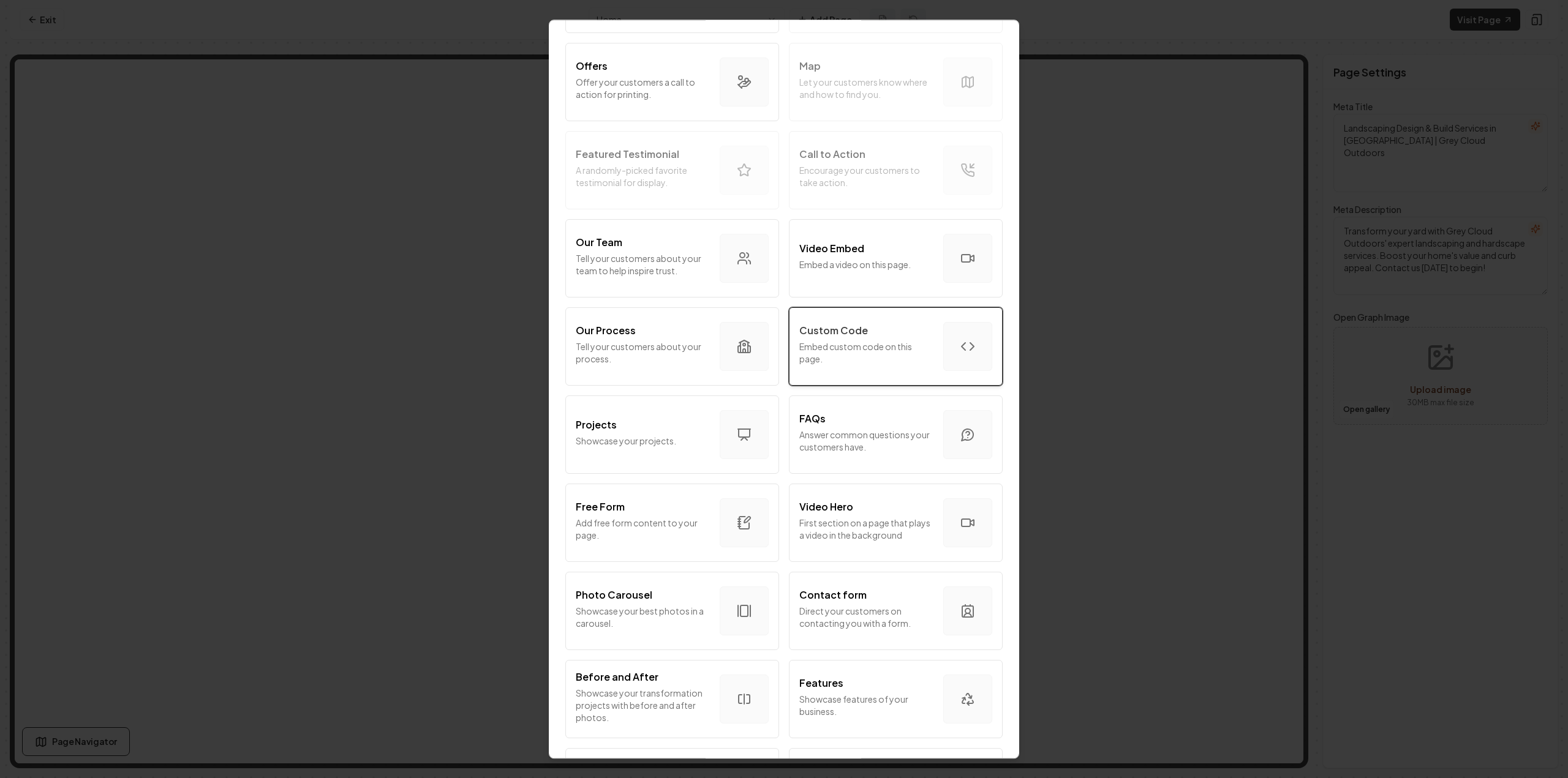
click at [856, 361] on p "Embed custom code on this page." at bounding box center [866, 353] width 134 height 25
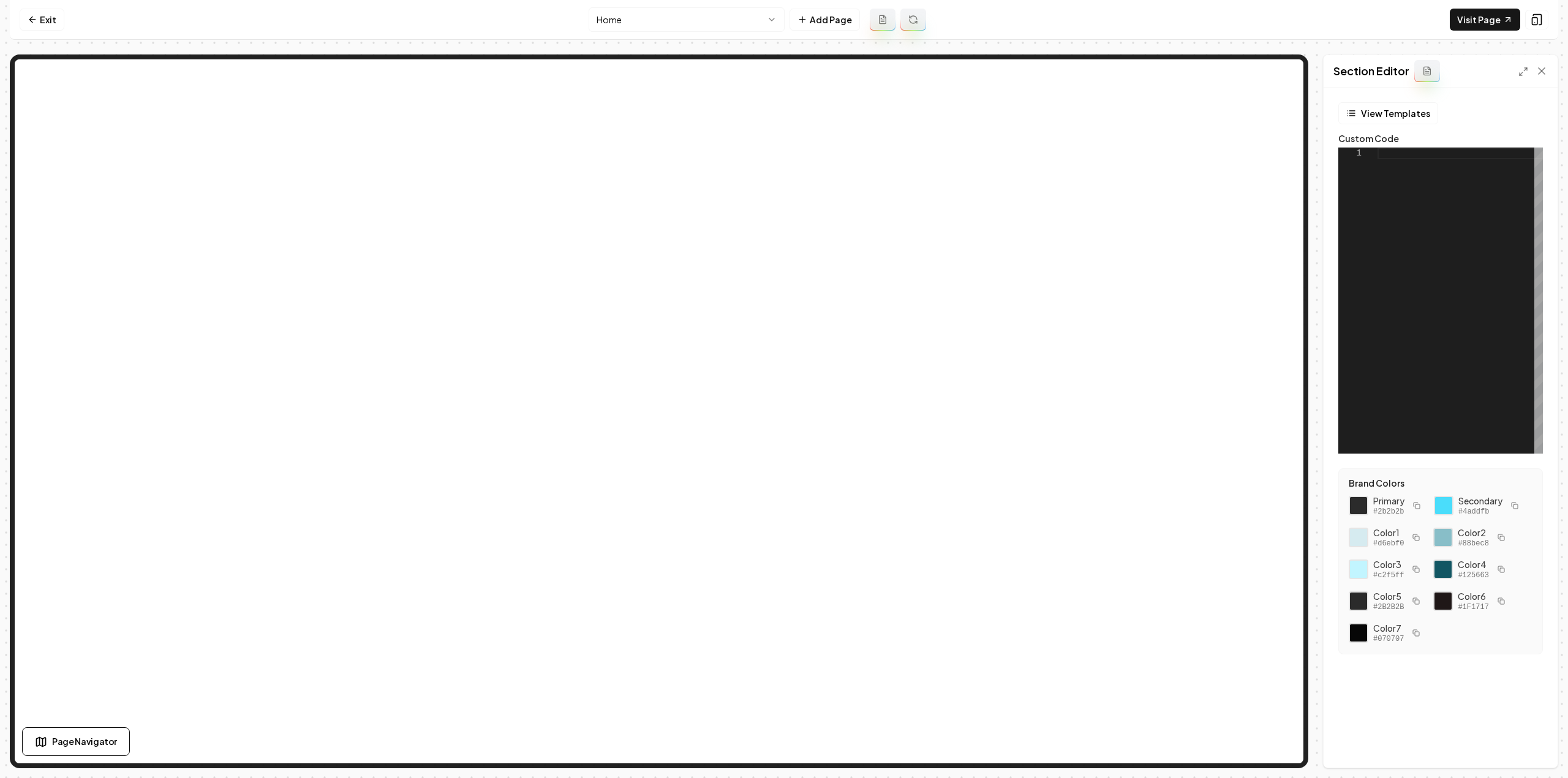
click at [1445, 204] on div at bounding box center [1460, 300] width 165 height 306
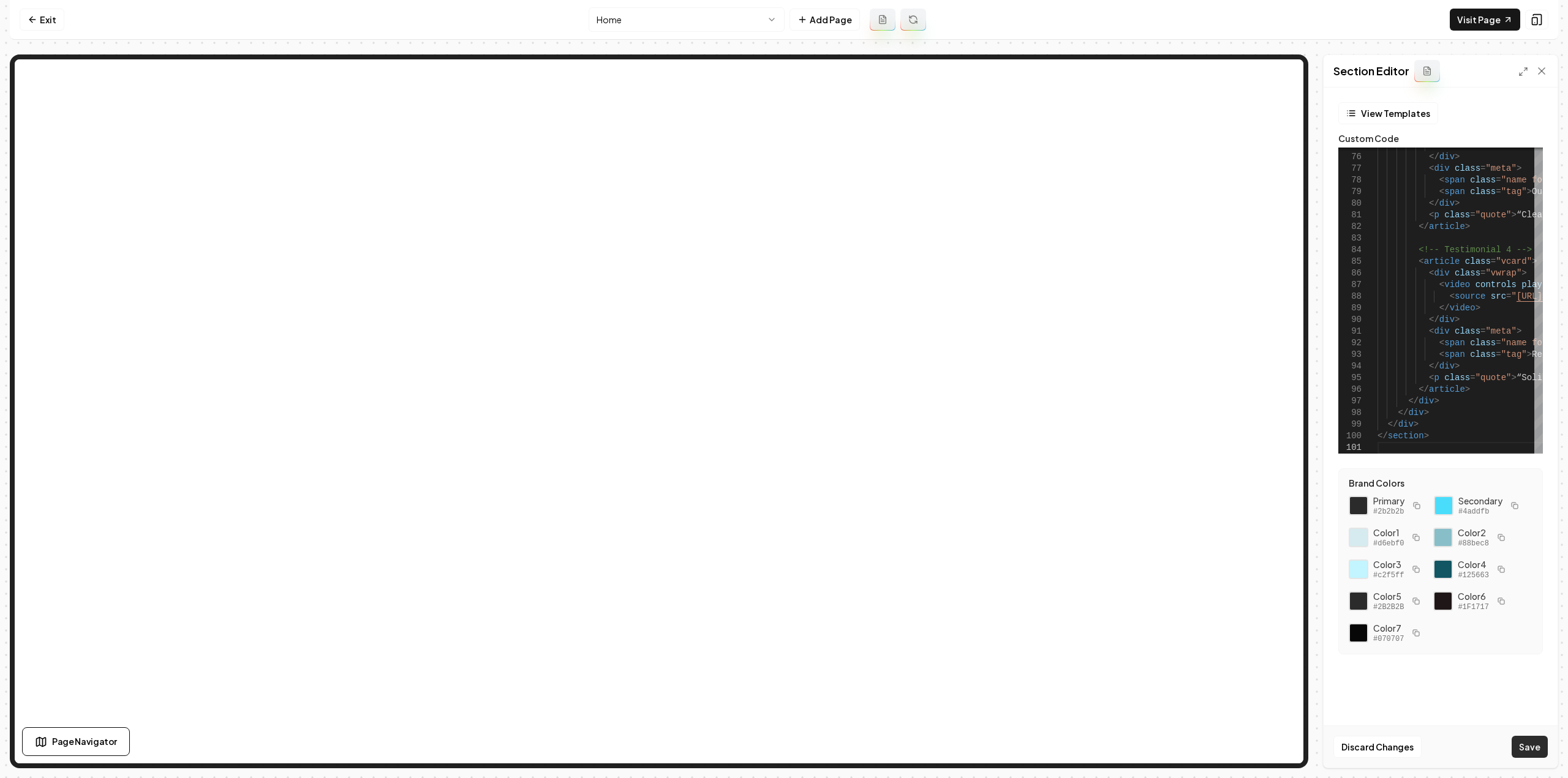
click at [1527, 742] on button "Save" at bounding box center [1529, 747] width 36 height 22
click at [1489, 453] on div at bounding box center [1456, 450] width 157 height 7
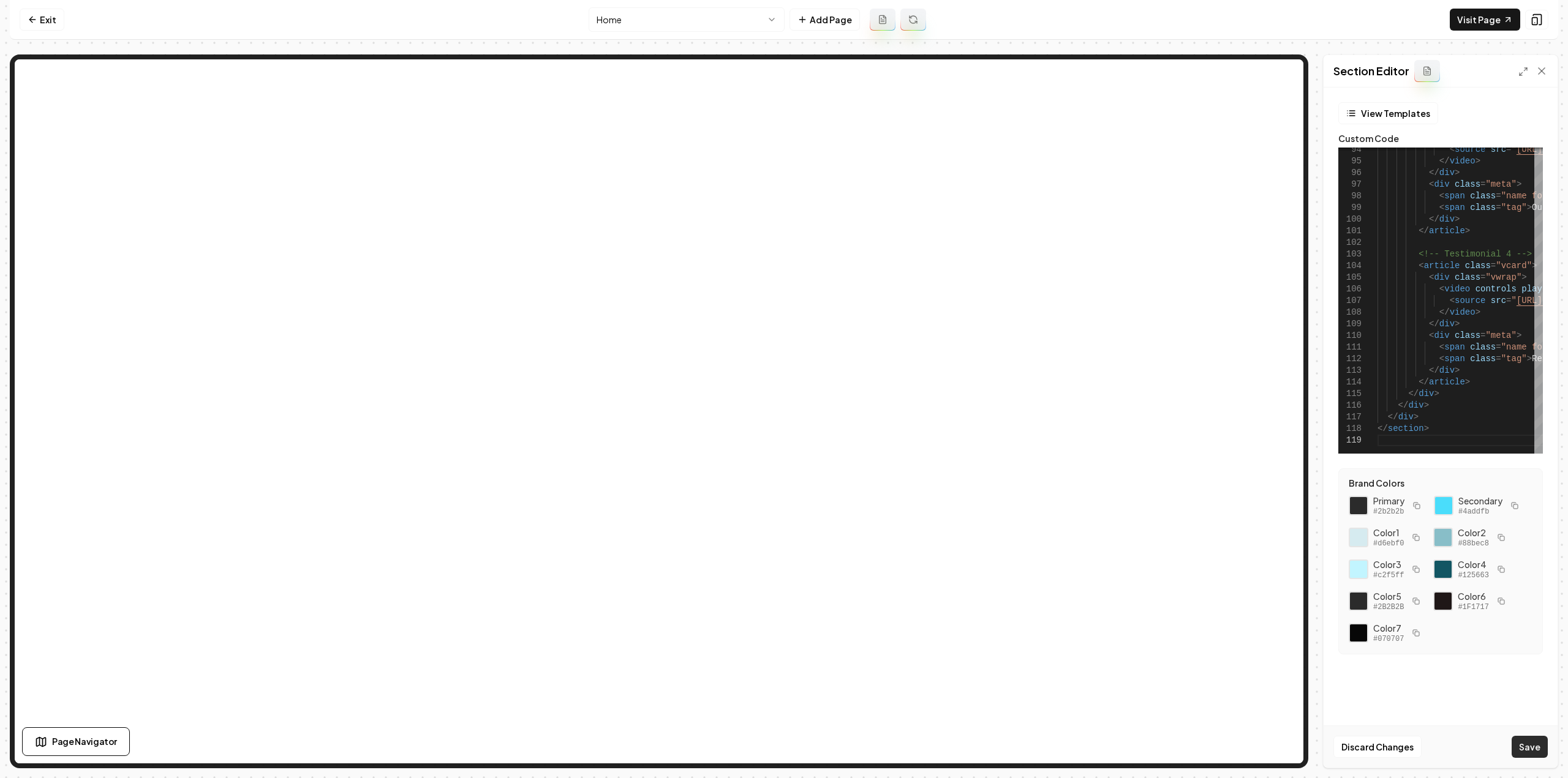
click at [1530, 747] on button "Save" at bounding box center [1529, 747] width 36 height 22
click at [1530, 753] on button "Save" at bounding box center [1529, 747] width 36 height 22
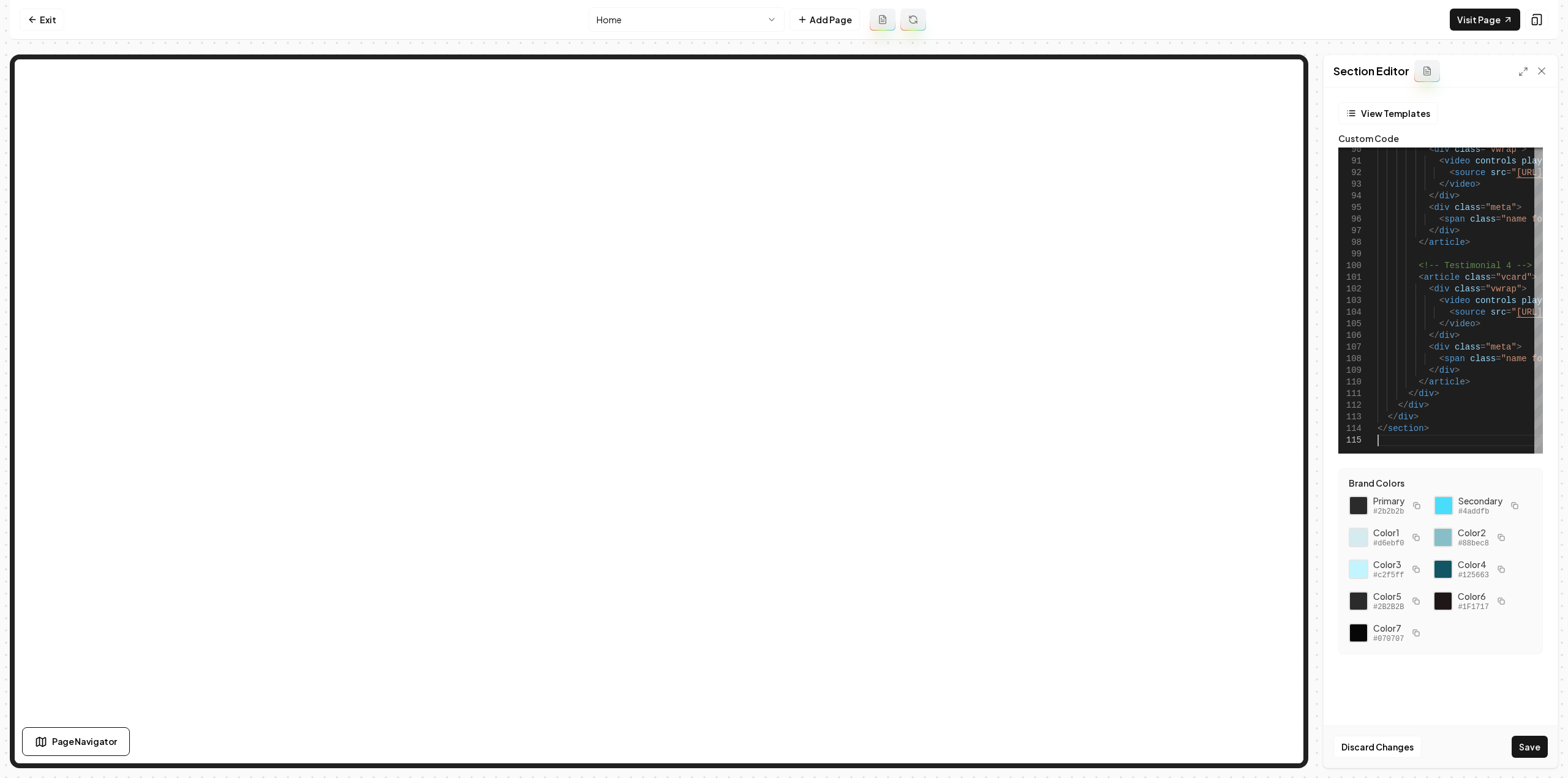
click at [1548, 752] on div "Discard Changes Save" at bounding box center [1441, 747] width 234 height 42
click at [1539, 749] on button "Save" at bounding box center [1529, 747] width 36 height 22
click at [1532, 716] on div "View Templates Custom Code 71 72 73 74 75 76 77 78 79 80 81 82 83 84 85 86 87 8…" at bounding box center [1441, 428] width 234 height 681
click at [1533, 738] on button "Save" at bounding box center [1529, 747] width 36 height 22
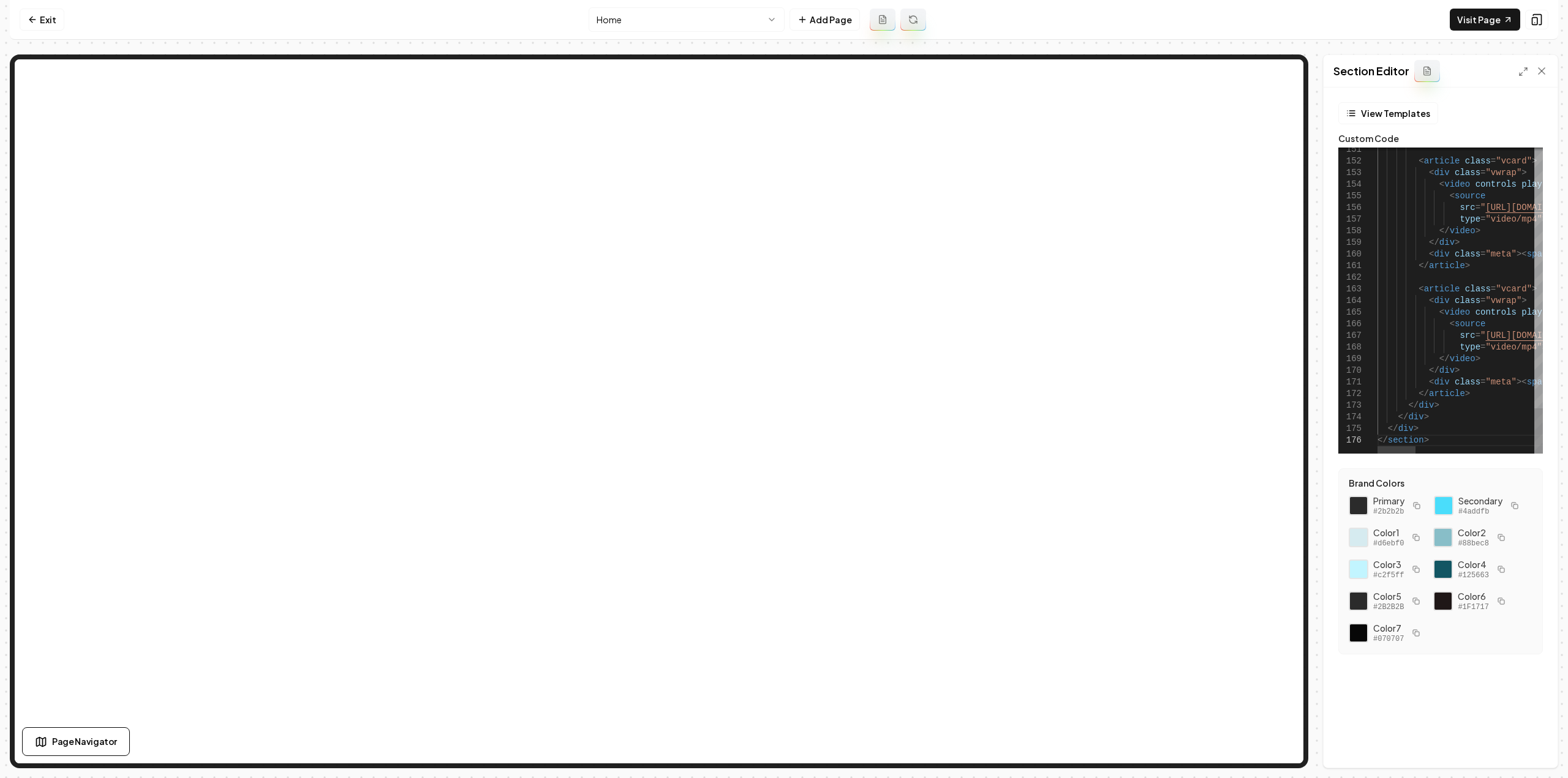
click at [1529, 753] on button "Save" at bounding box center [1529, 747] width 36 height 22
type textarea "**********"
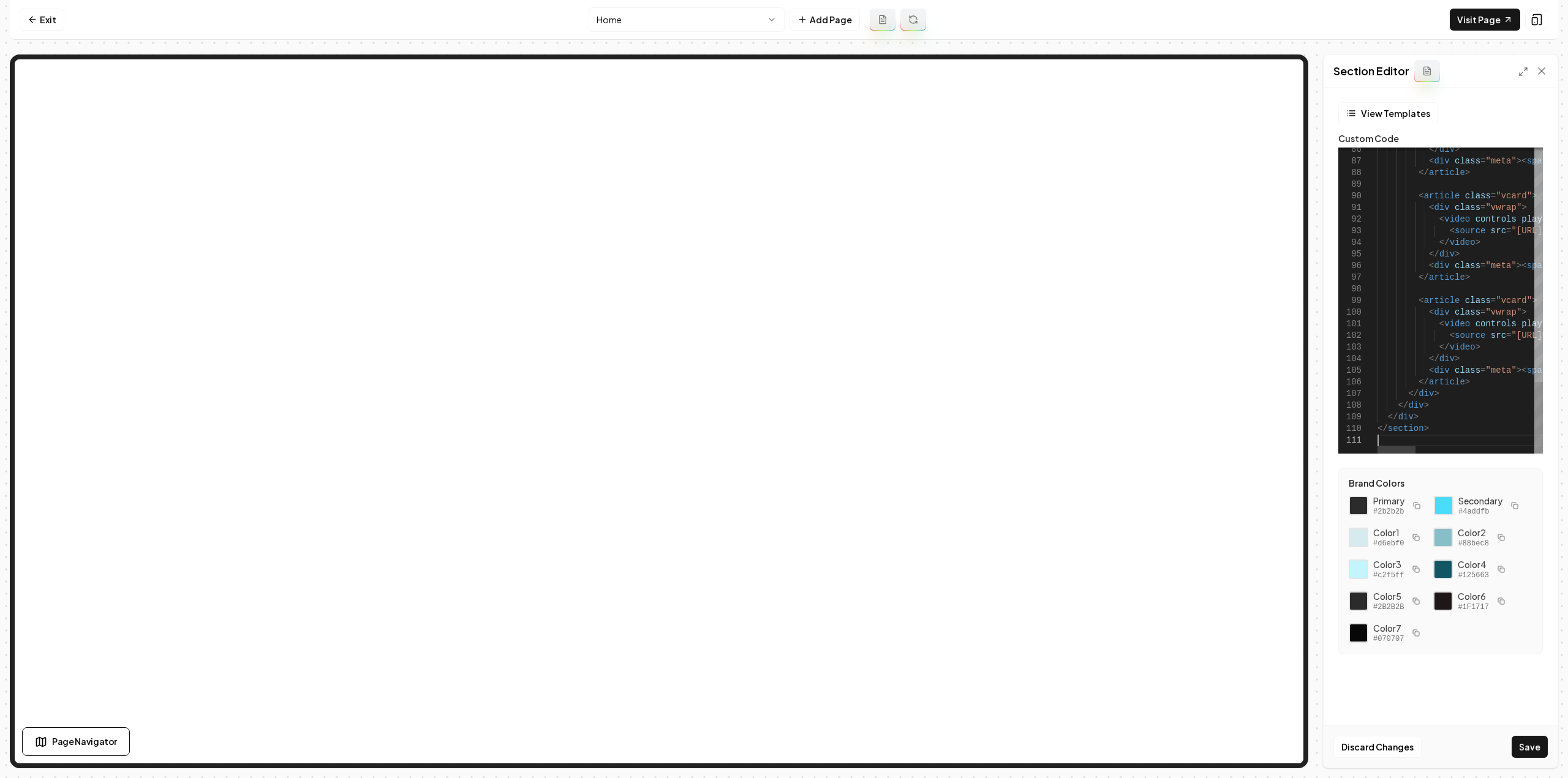
scroll to position [0, 0]
click at [1516, 753] on button "Save" at bounding box center [1529, 747] width 36 height 22
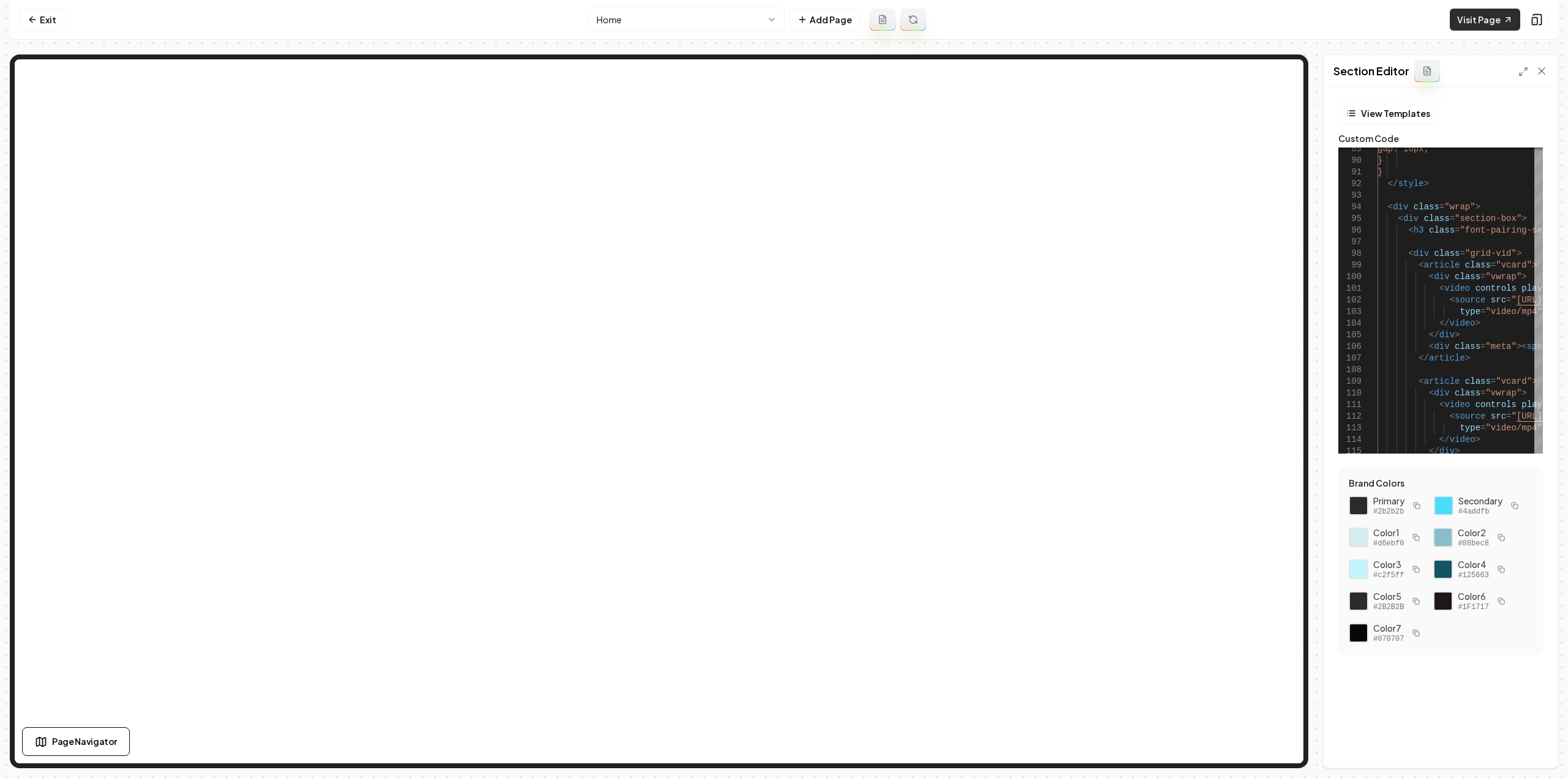
click at [1471, 24] on link "Visit Page" at bounding box center [1484, 20] width 71 height 22
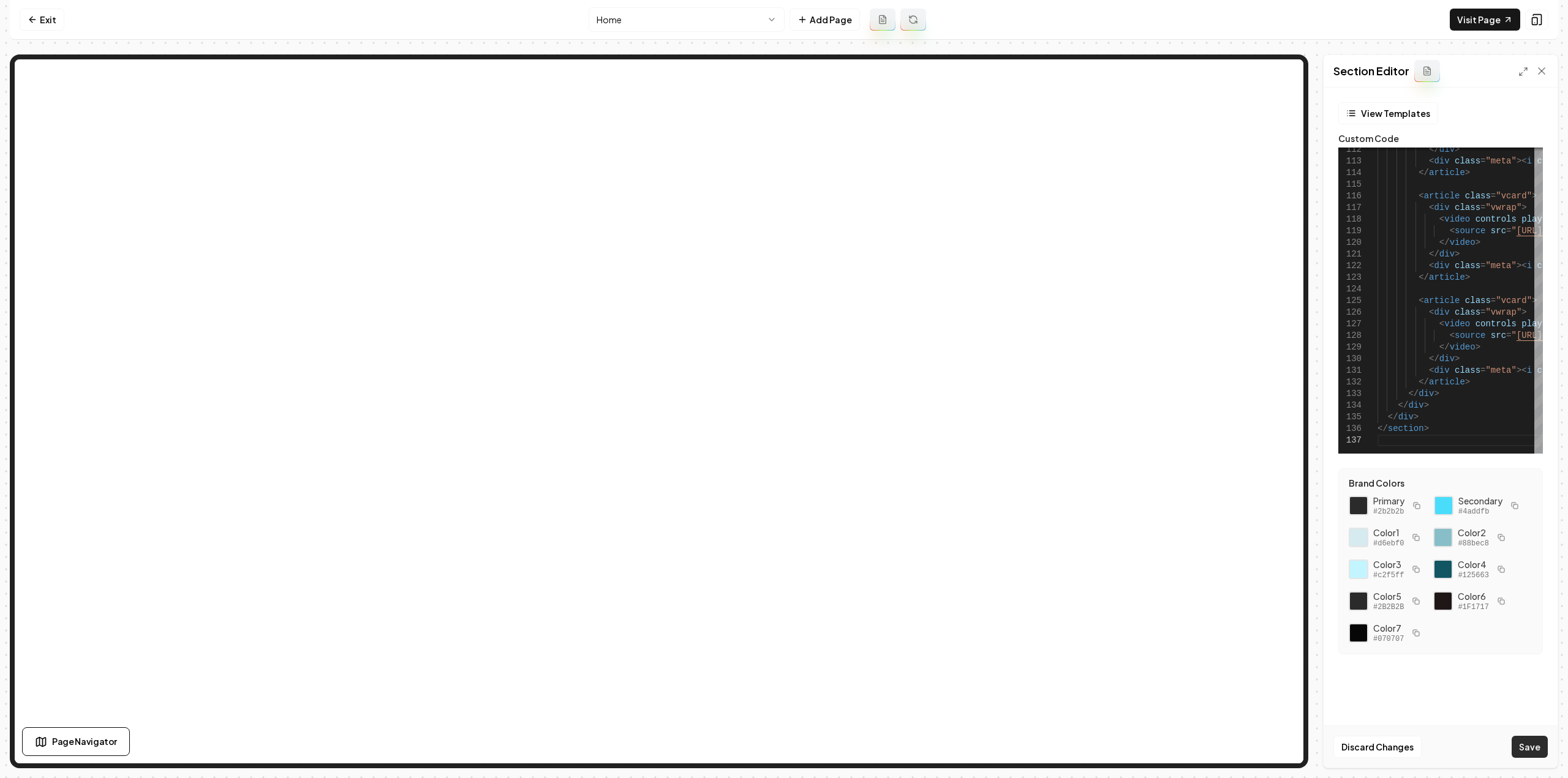
click at [1540, 738] on button "Save" at bounding box center [1529, 747] width 36 height 22
type textarea "**********"
click at [65, 20] on nav "Exit Home Add Page Visit Page" at bounding box center [783, 20] width 1548 height 40
click at [48, 11] on link "Exit" at bounding box center [41, 20] width 44 height 22
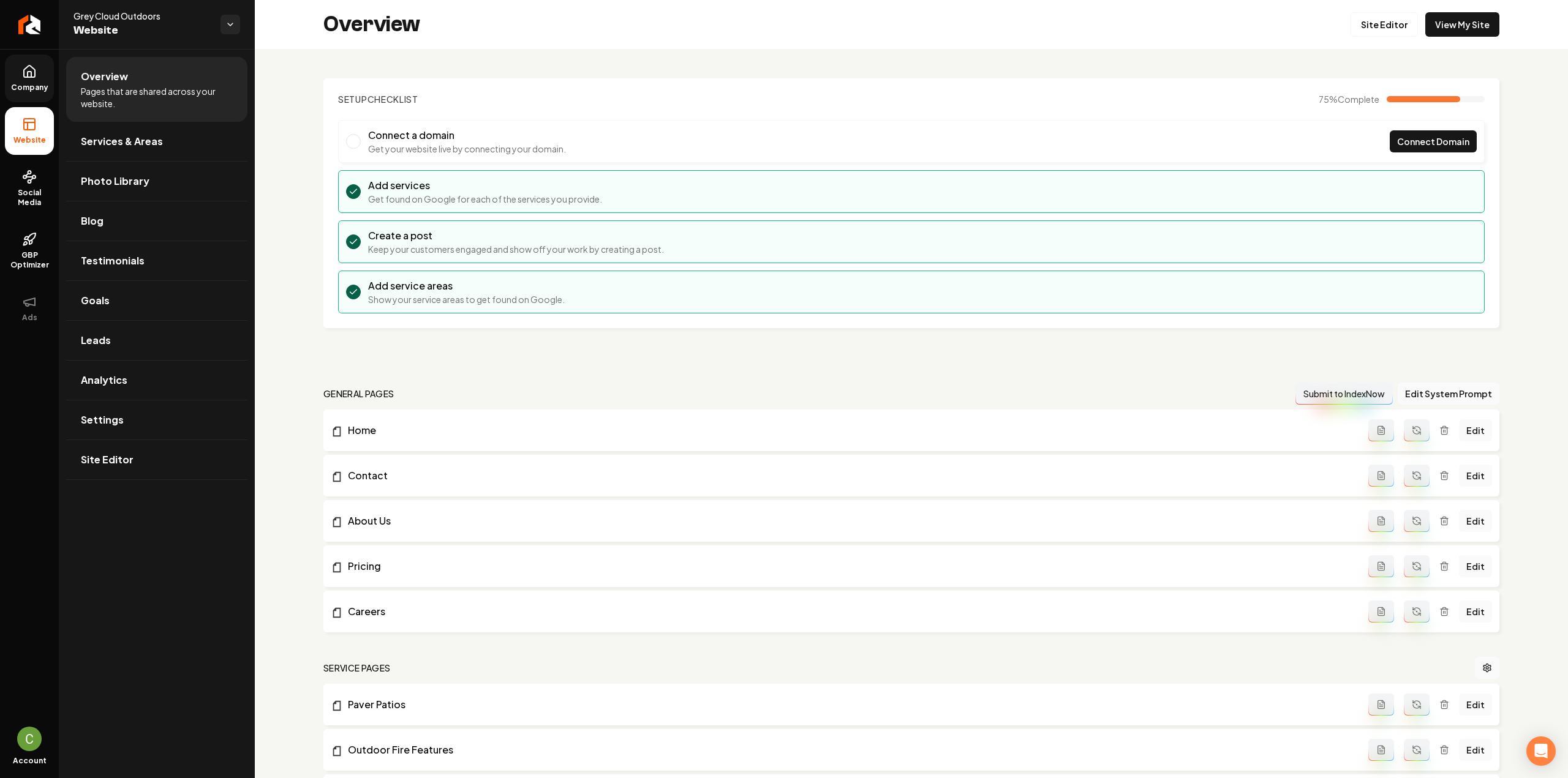
drag, startPoint x: 23, startPoint y: 91, endPoint x: 41, endPoint y: 102, distance: 21.1
click at [23, 91] on span "Company" at bounding box center [29, 87] width 47 height 9
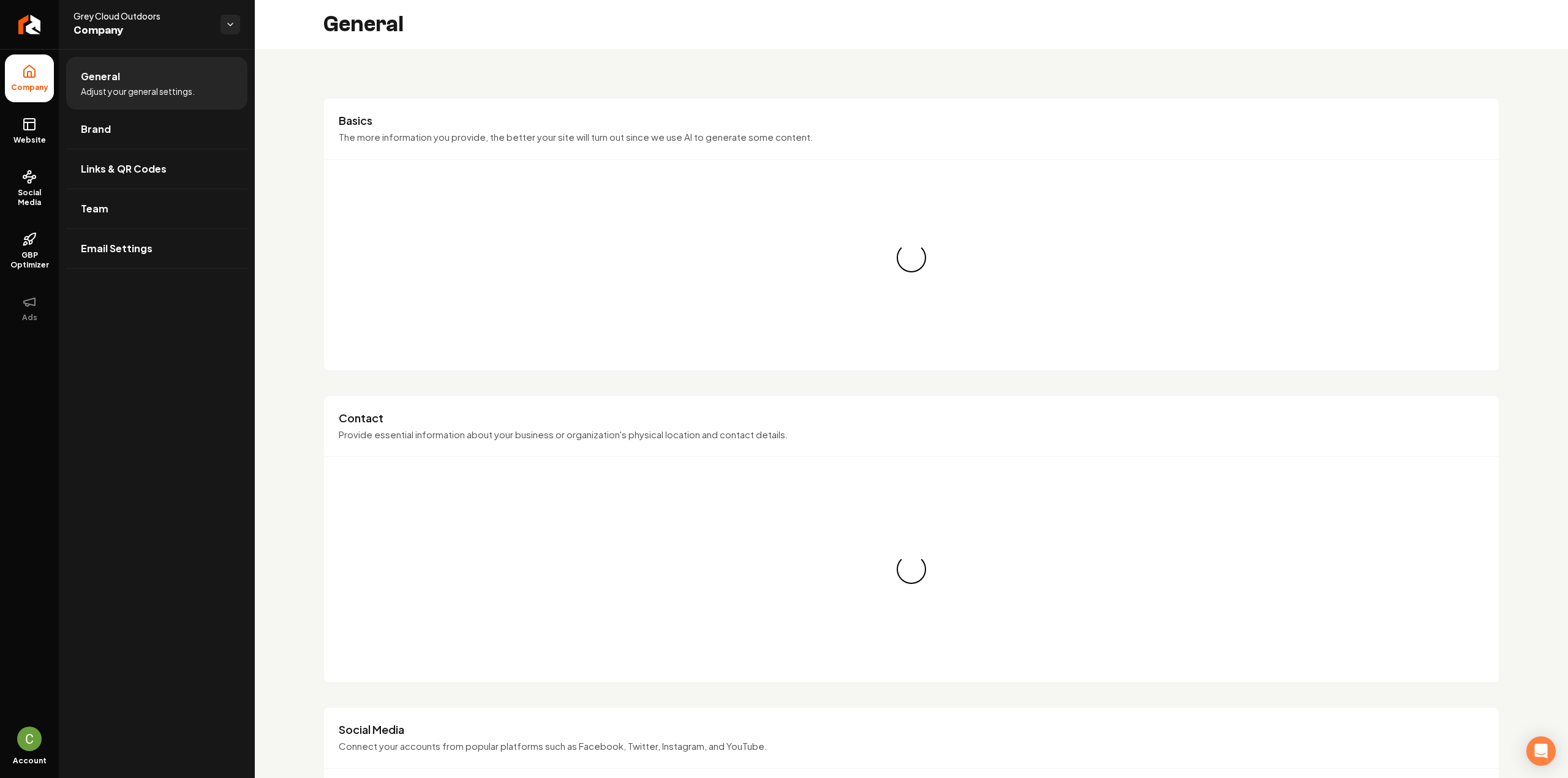
click at [108, 134] on span "Brand" at bounding box center [95, 129] width 30 height 15
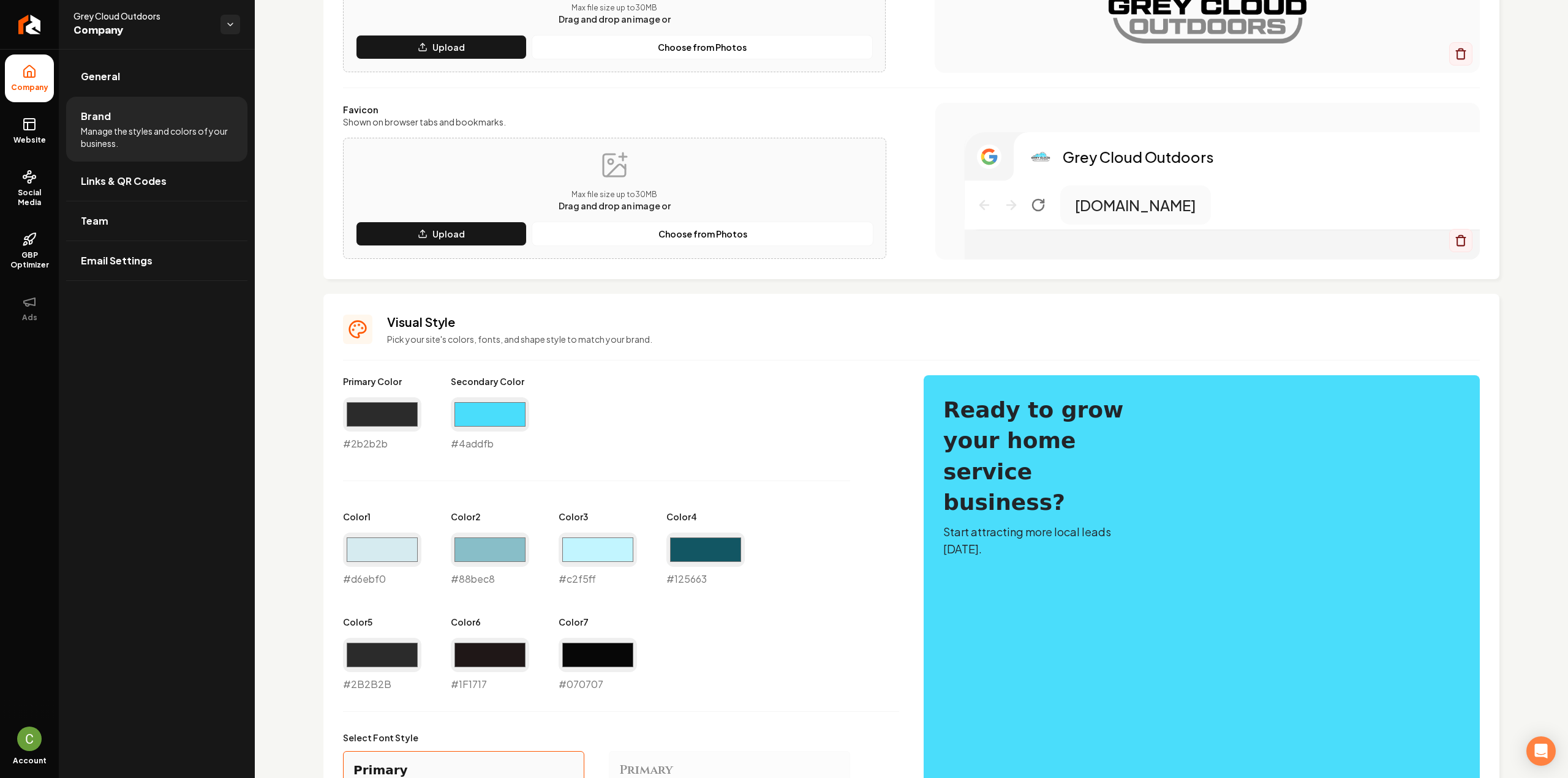
scroll to position [429, 0]
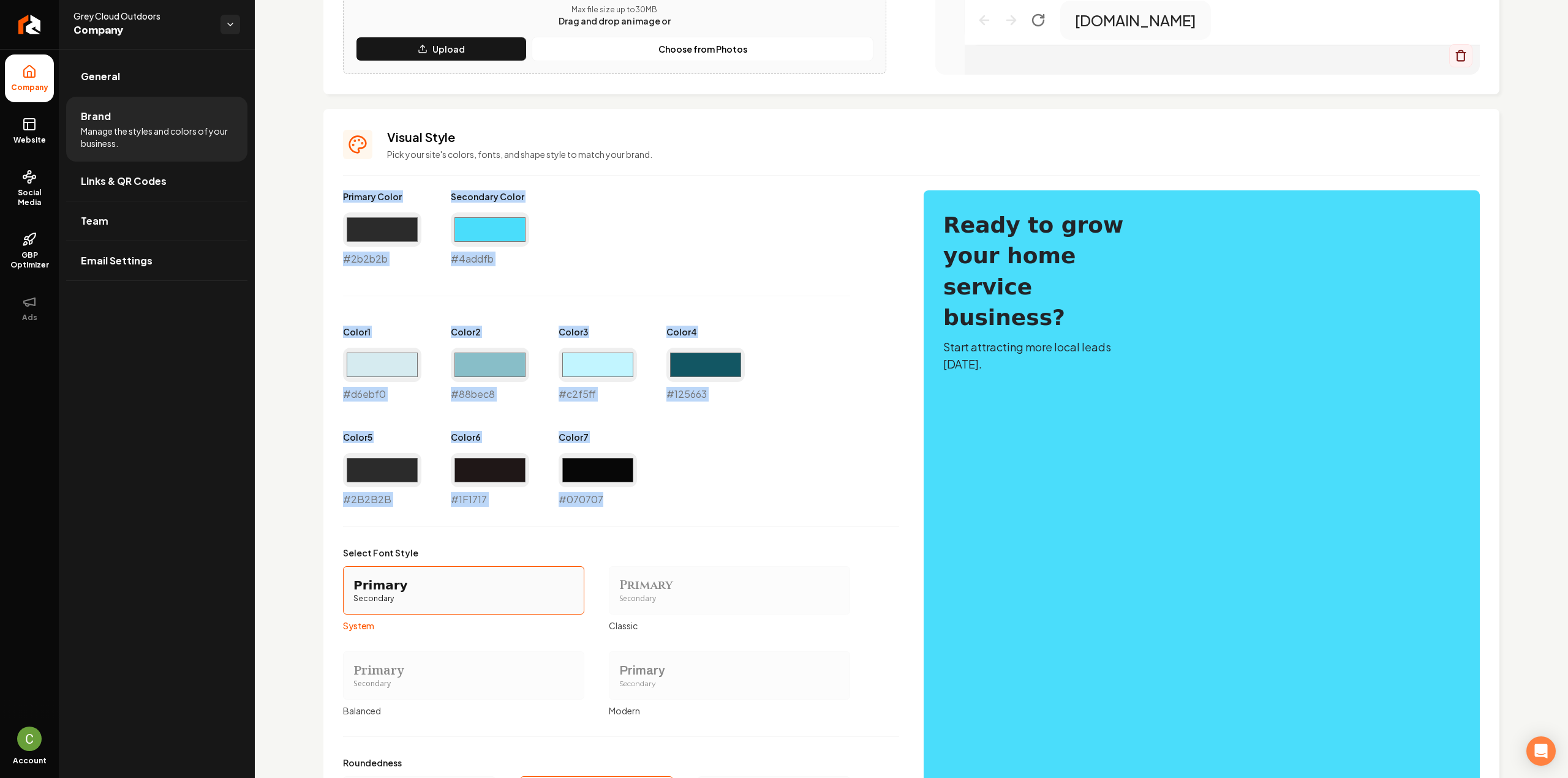
drag, startPoint x: 340, startPoint y: 193, endPoint x: 676, endPoint y: 513, distance: 464.0
click at [676, 513] on div "Visual Style Pick your site's colors, fonts, and shape style to match your bran…" at bounding box center [911, 481] width 1176 height 743
copy div "Primary Color #2b2b2b Secondary Color #4addfb Color 1 #d6ebf0 Color 2 #88bec8 C…"
click at [32, 115] on link "Website" at bounding box center [29, 131] width 49 height 48
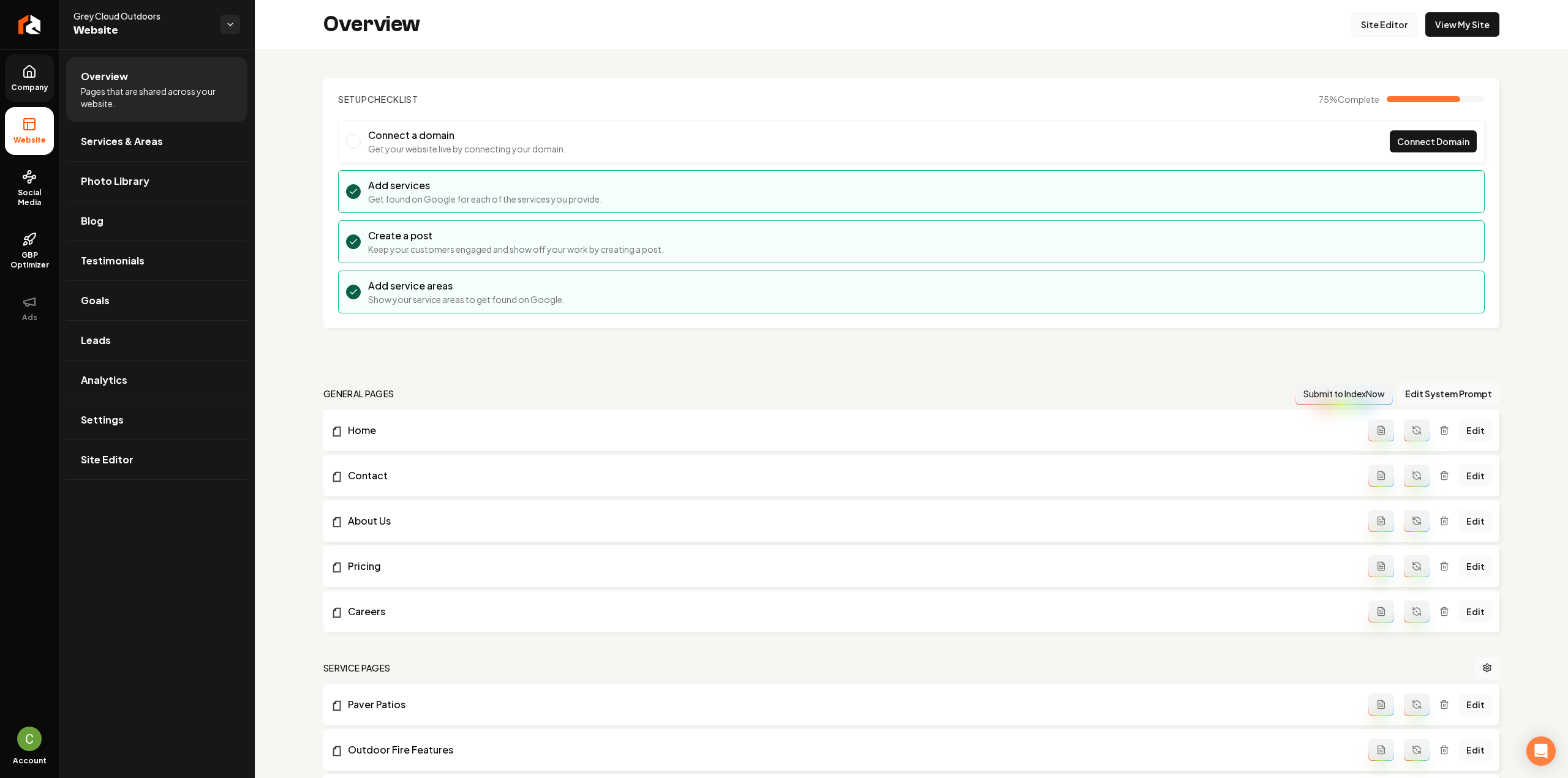
click at [1351, 30] on link "Site Editor" at bounding box center [1384, 25] width 68 height 25
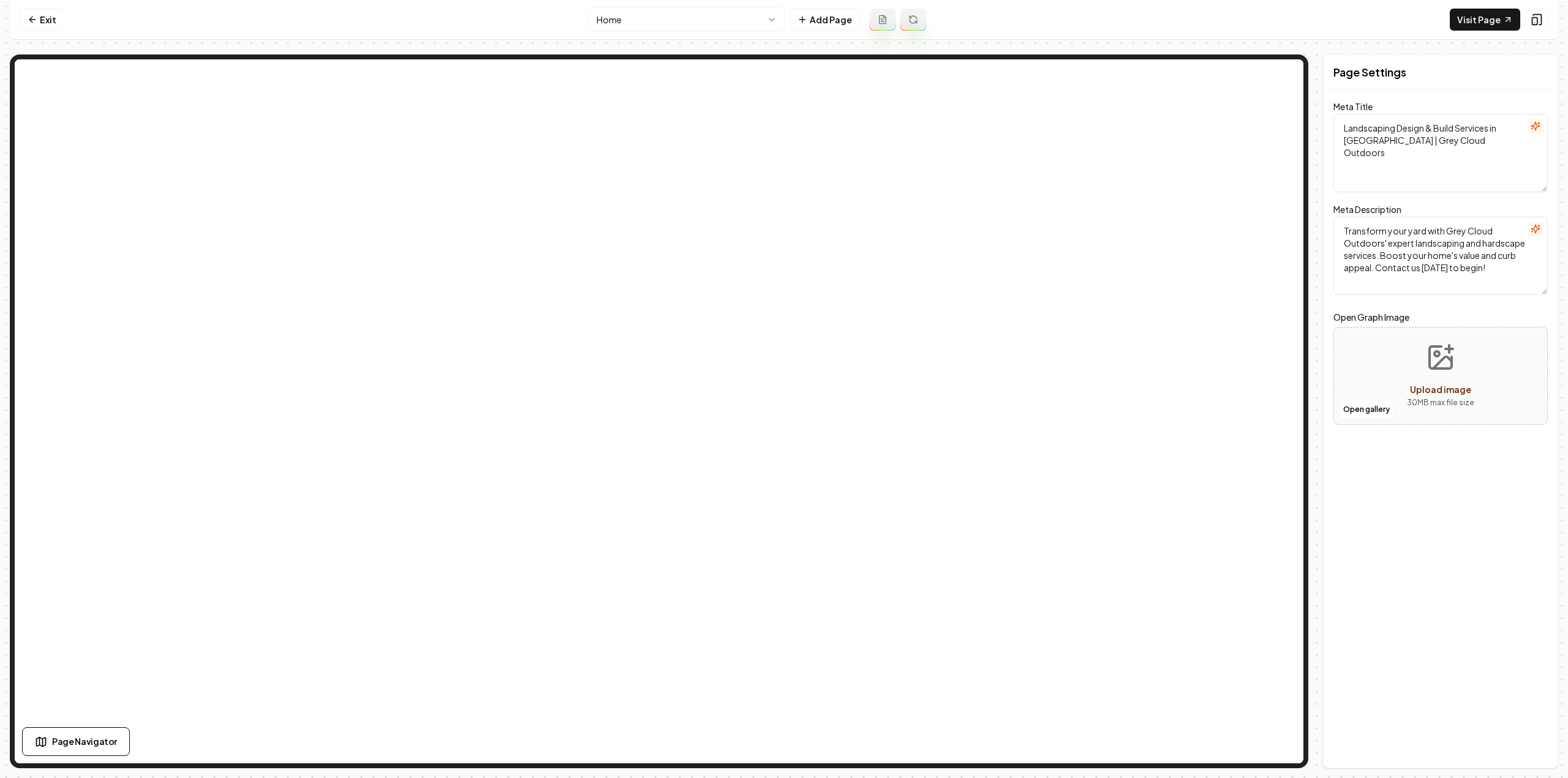
click at [686, 17] on html "Computer Required This feature is only available on a computer. Please switch t…" at bounding box center [784, 389] width 1568 height 778
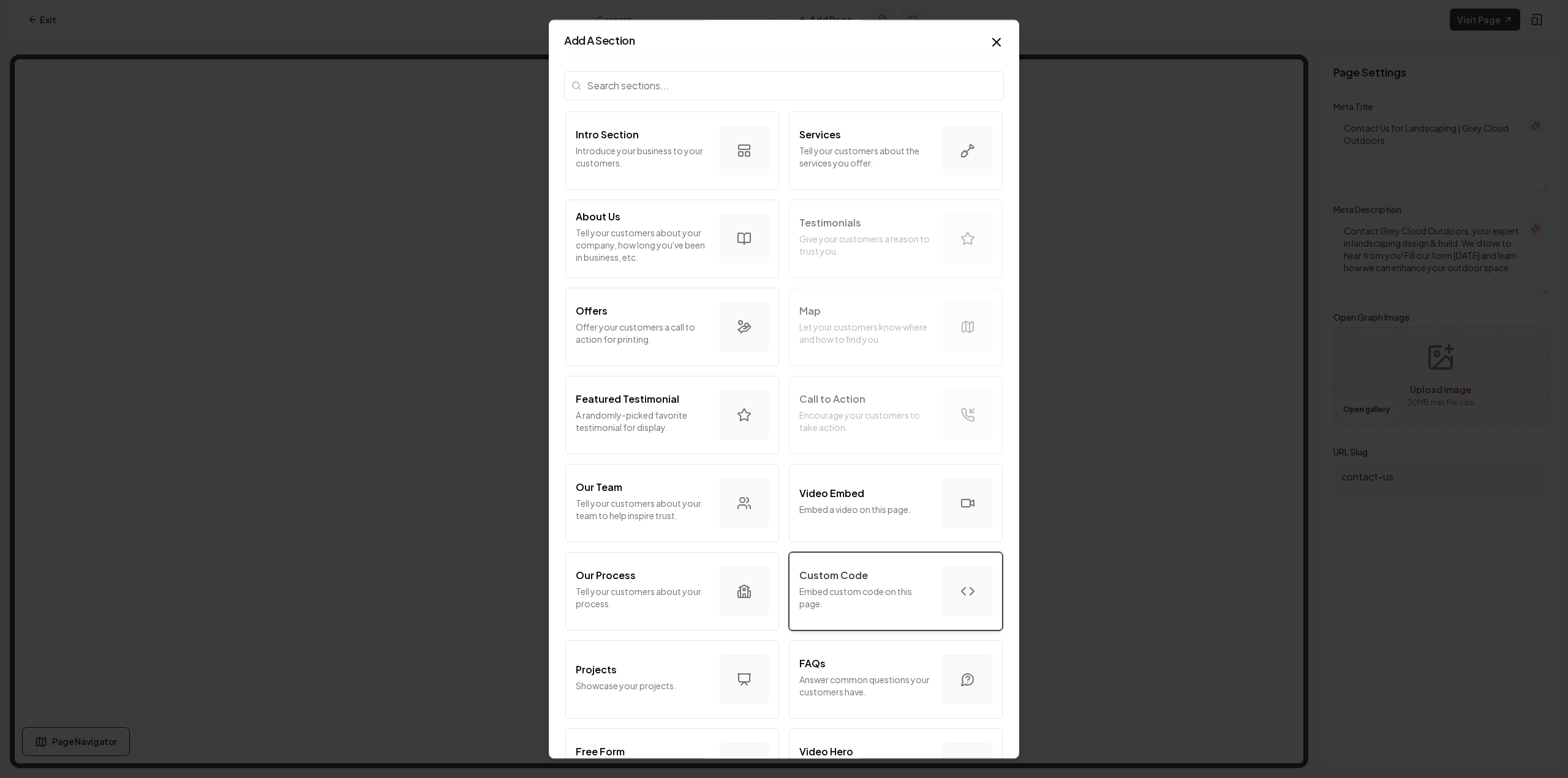
click at [860, 603] on p "Embed custom code on this page." at bounding box center [866, 598] width 134 height 25
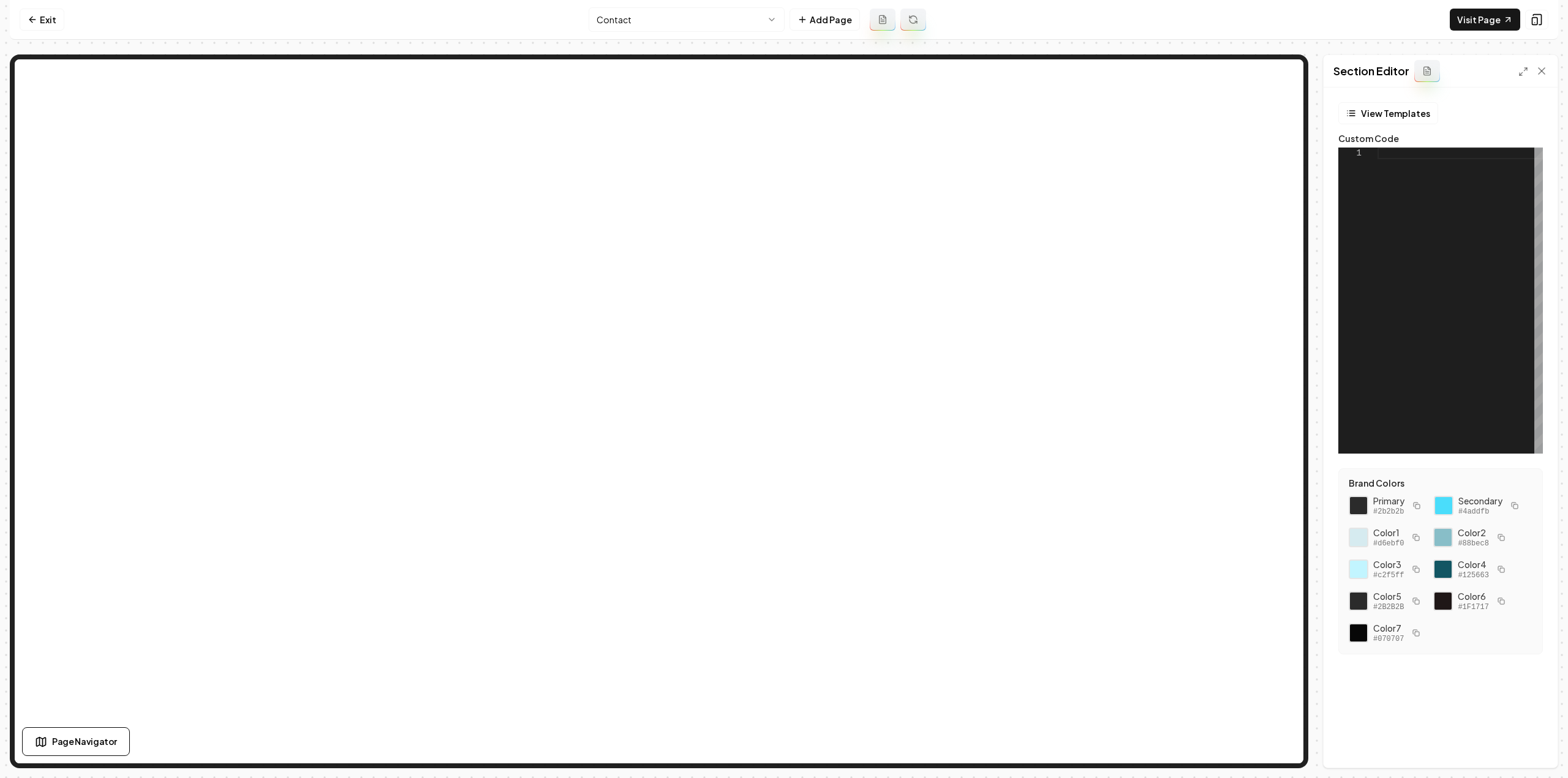
click at [1430, 342] on div at bounding box center [1460, 300] width 165 height 306
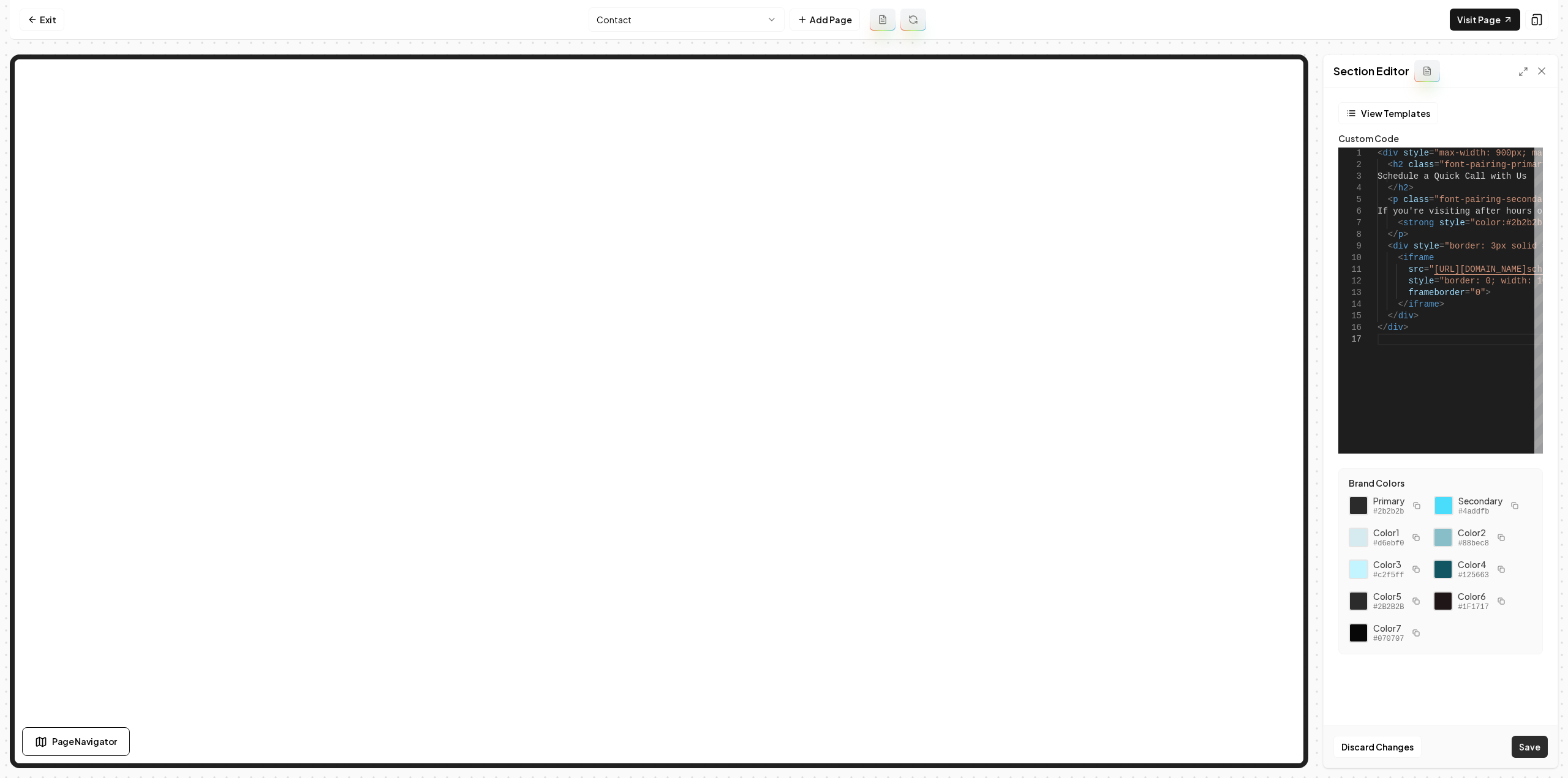
click at [1525, 744] on button "Save" at bounding box center [1529, 747] width 36 height 22
click at [1536, 747] on button "Save" at bounding box center [1529, 747] width 36 height 22
type textarea "**********"
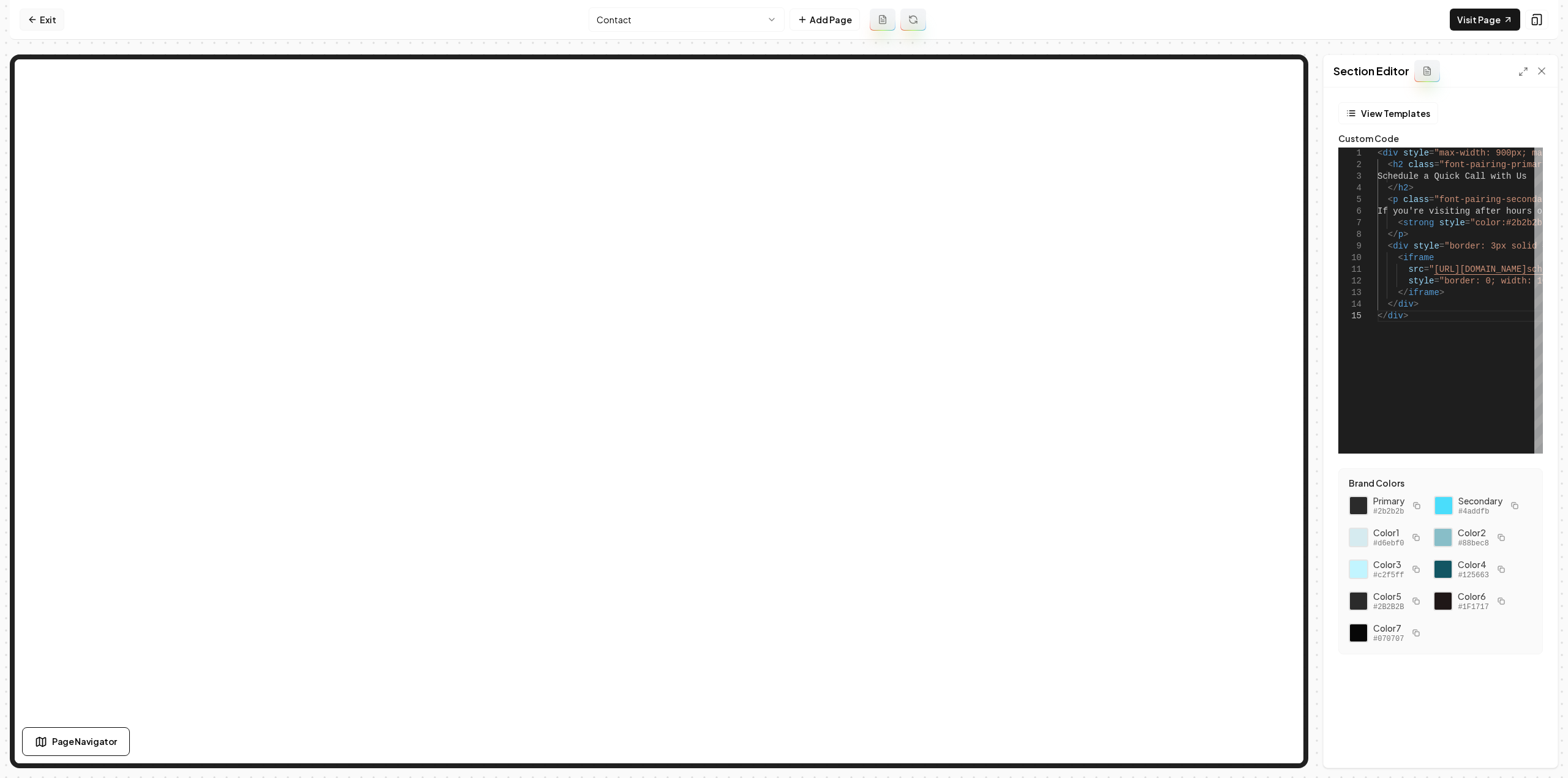
click at [29, 6] on nav "Exit Contact Add Page Visit Page" at bounding box center [783, 20] width 1548 height 40
click at [38, 17] on link "Exit" at bounding box center [41, 20] width 44 height 22
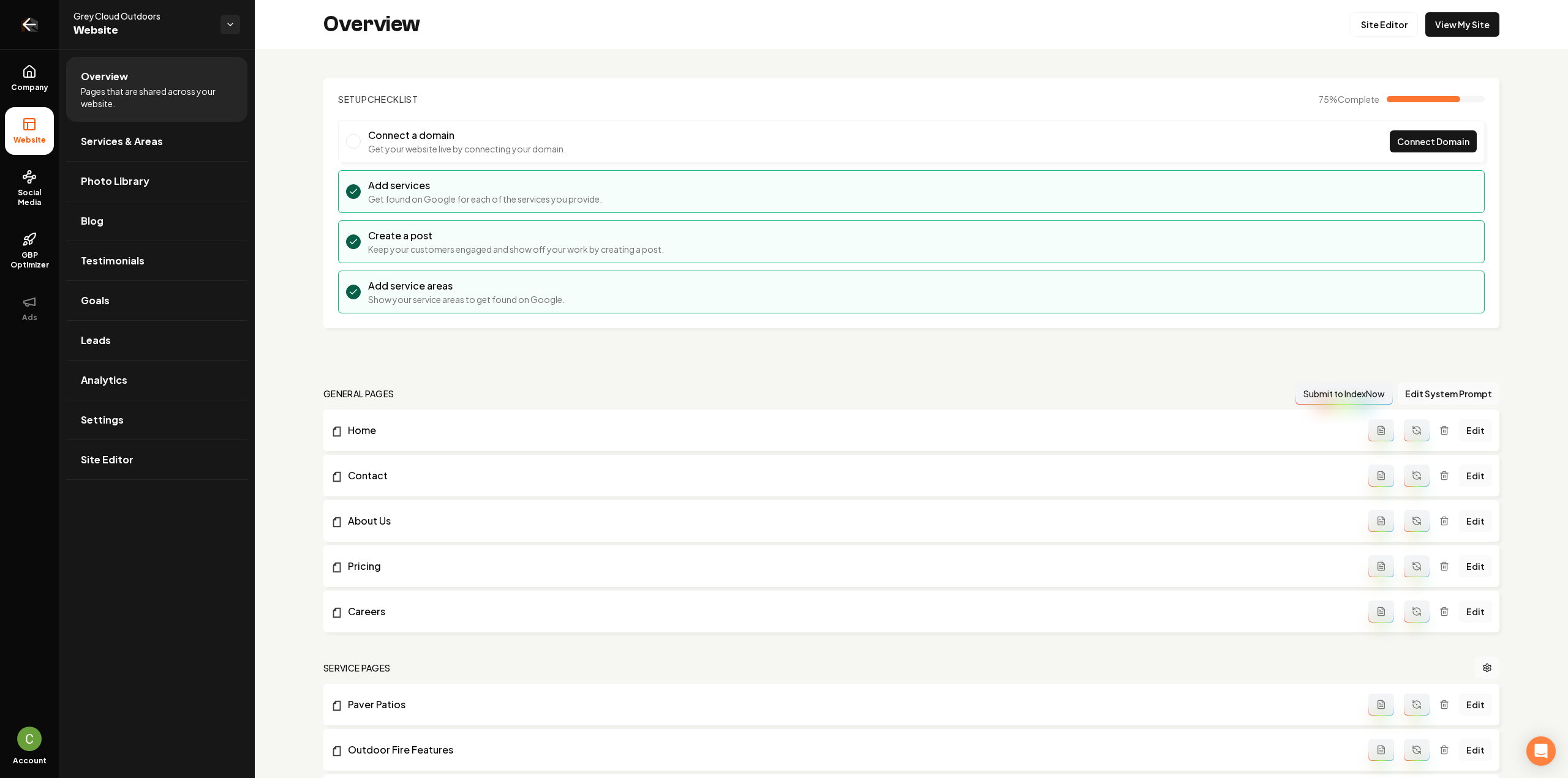
click at [24, 23] on icon "Return to dashboard" at bounding box center [29, 24] width 20 height 20
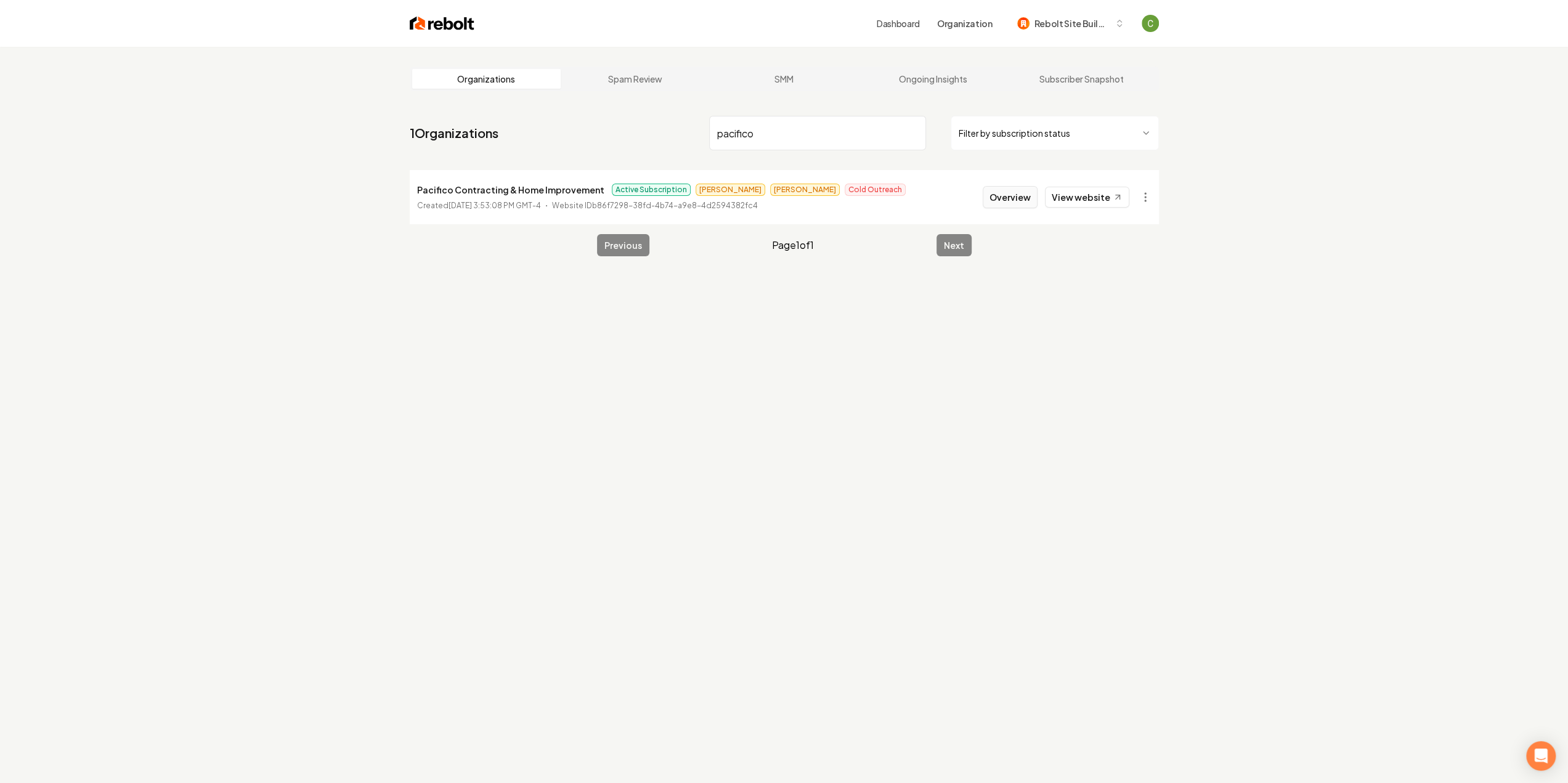
type input "pacifico"
click at [1011, 198] on button "Overview" at bounding box center [1010, 197] width 55 height 22
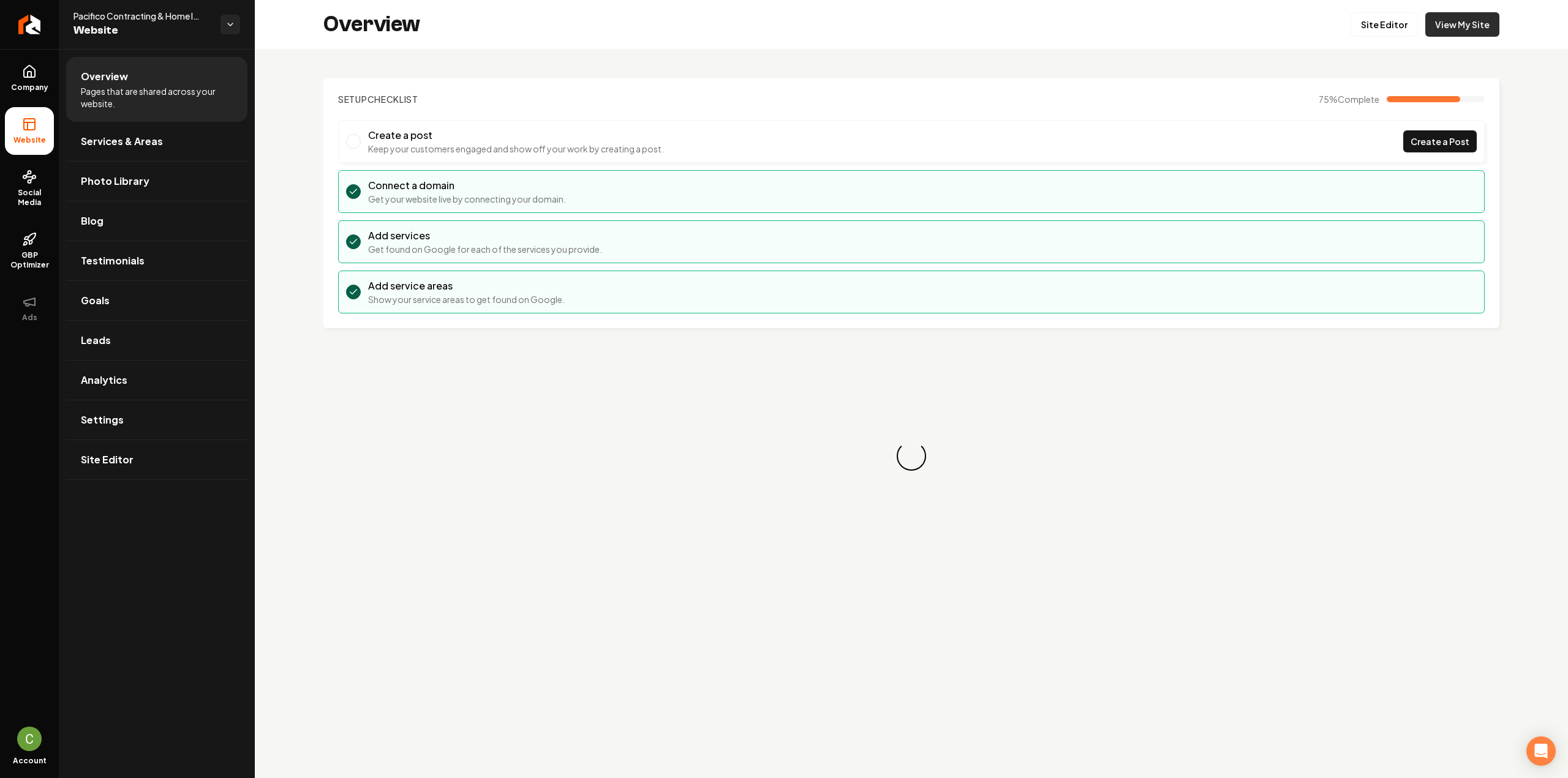
click at [1433, 35] on link "View My Site" at bounding box center [1463, 25] width 74 height 25
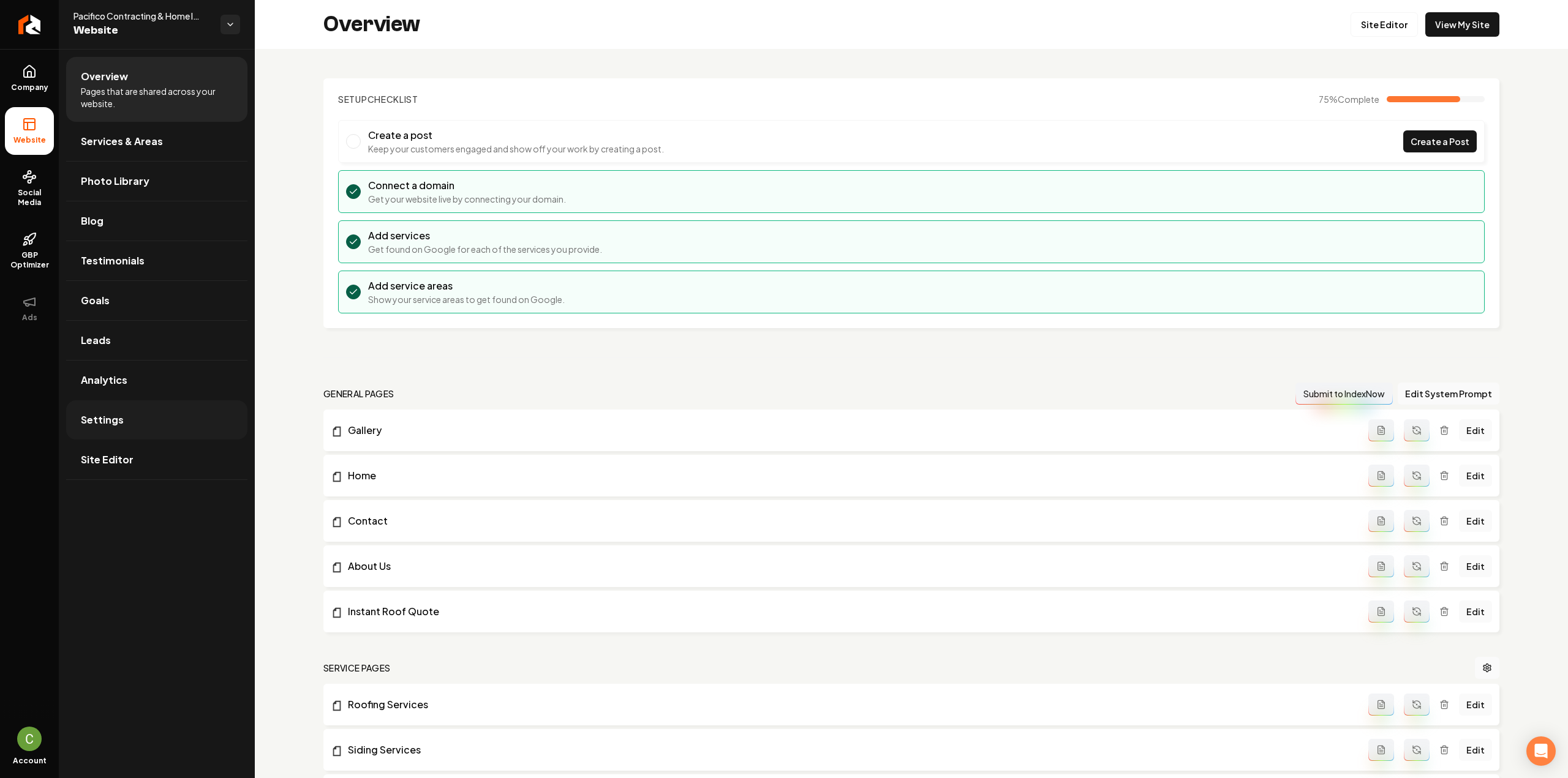
click at [195, 433] on link "Settings" at bounding box center [156, 420] width 181 height 39
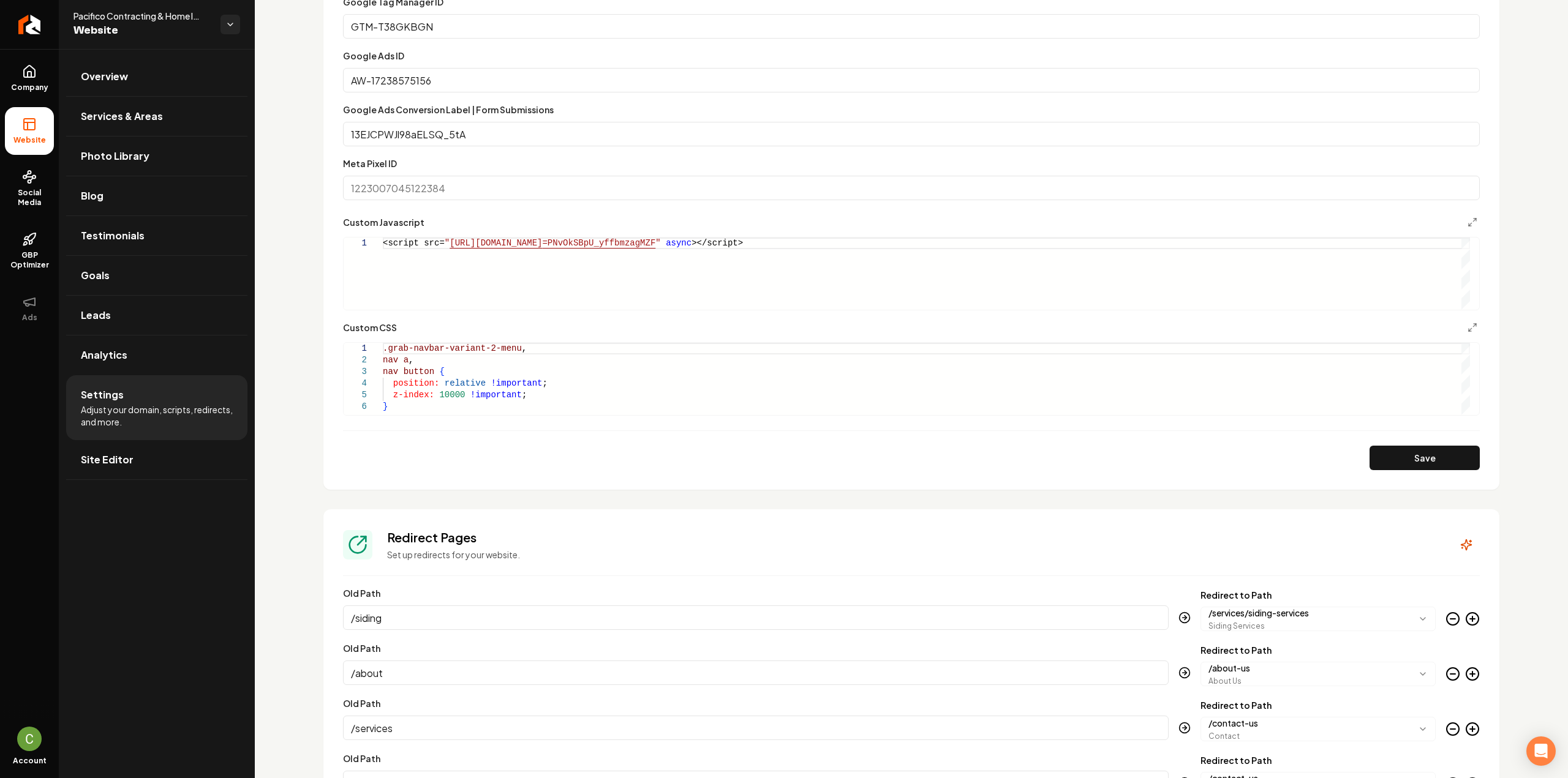
scroll to position [843, 0]
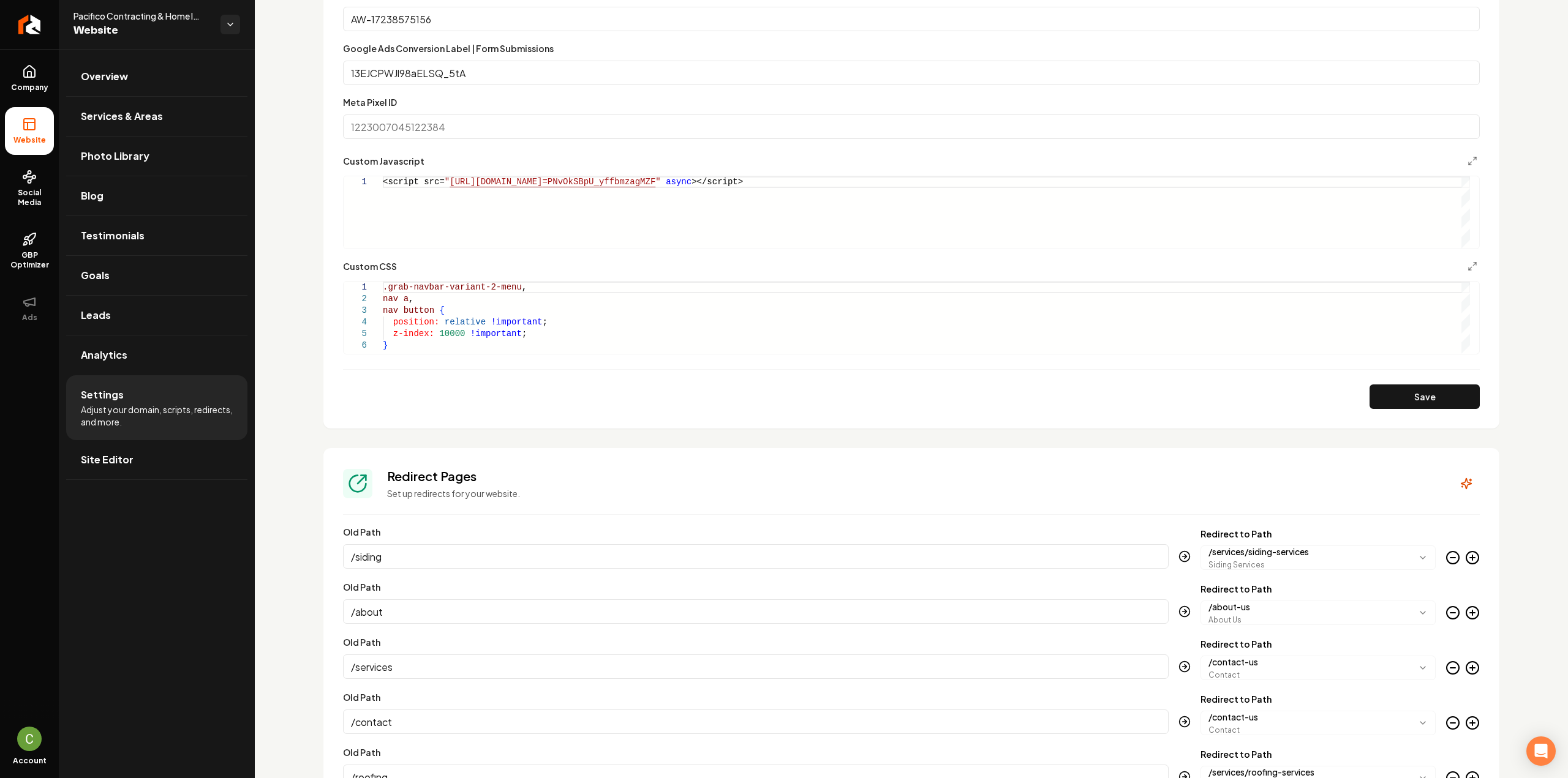
click at [449, 331] on div ".grab-navbar-variant-2-menu , nav a , nav button { position: relative !importan…" at bounding box center [926, 317] width 1087 height 72
click at [441, 339] on div ".grab-navbar-variant-2-menu , nav a , nav button { position: relative !importan…" at bounding box center [926, 317] width 1087 height 72
click at [441, 342] on div ".grab-navbar-variant-2-menu , nav a , nav button { position: relative !importan…" at bounding box center [926, 317] width 1087 height 72
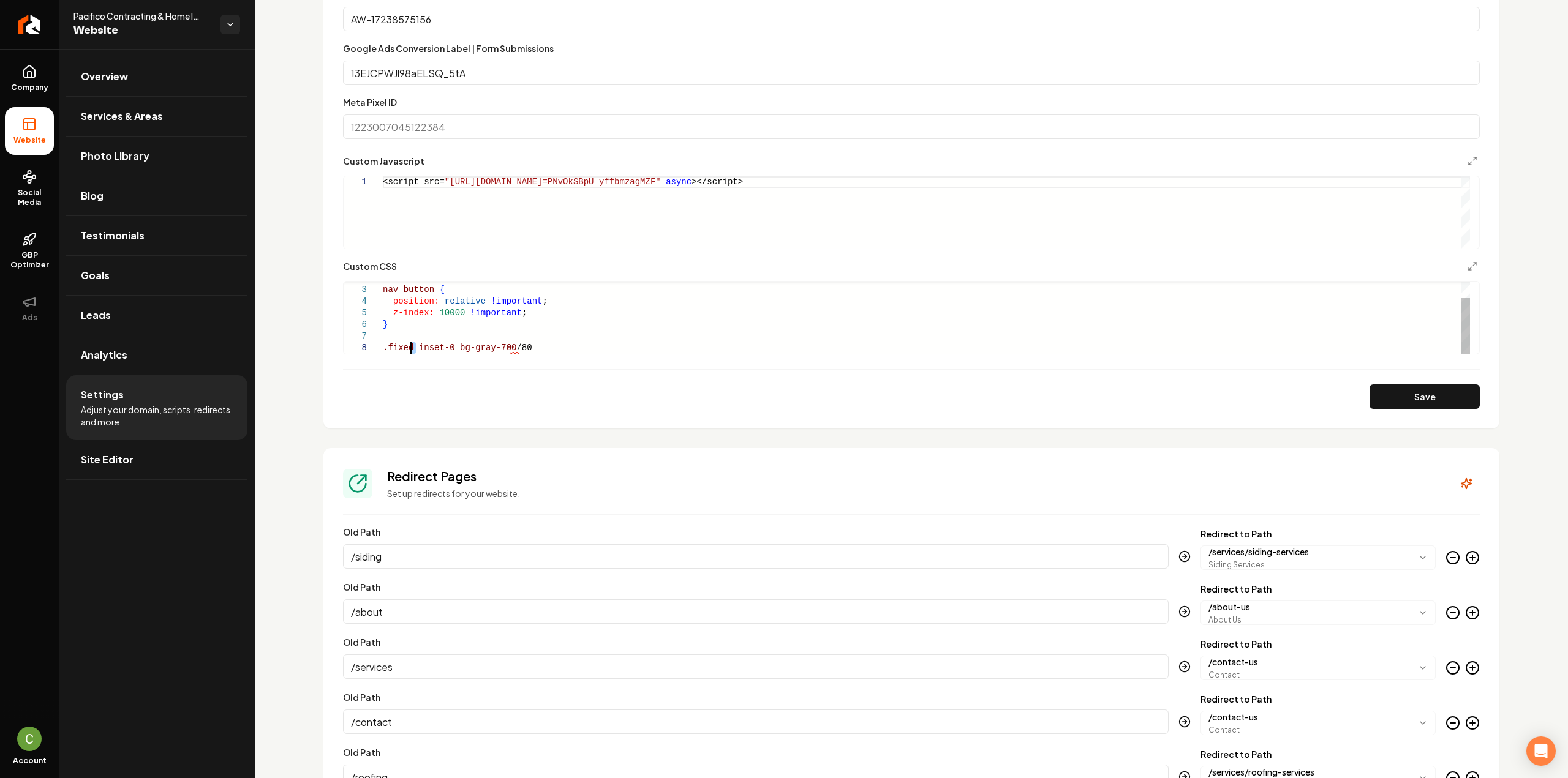
click at [410, 347] on div "nav a , nav button { position: relative !important ; z-index: 10000 !important …" at bounding box center [926, 308] width 1087 height 93
drag, startPoint x: 534, startPoint y: 348, endPoint x: 449, endPoint y: 345, distance: 85.1
click at [449, 345] on div "nav a , nav button { position: relative !important ; z-index: 10000 !important …" at bounding box center [926, 308] width 1087 height 93
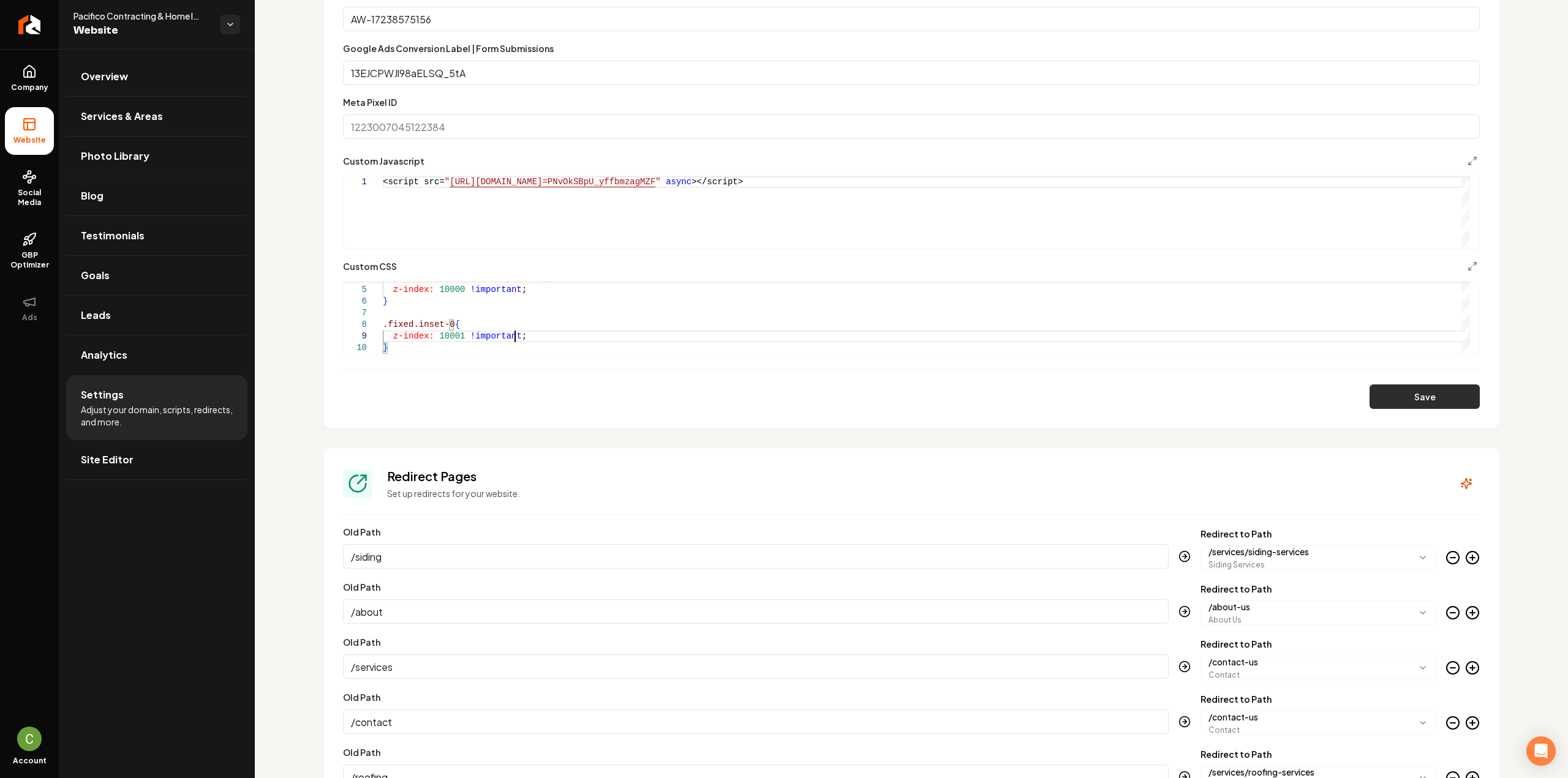
click at [1394, 390] on button "Save" at bounding box center [1425, 397] width 111 height 25
drag, startPoint x: 448, startPoint y: 325, endPoint x: 374, endPoint y: 323, distance: 74.0
click at [383, 323] on div "position: relative !important ; z-index: 10000 !important ; } .fixed.inset-0 { …" at bounding box center [926, 296] width 1087 height 116
type textarea "**********"
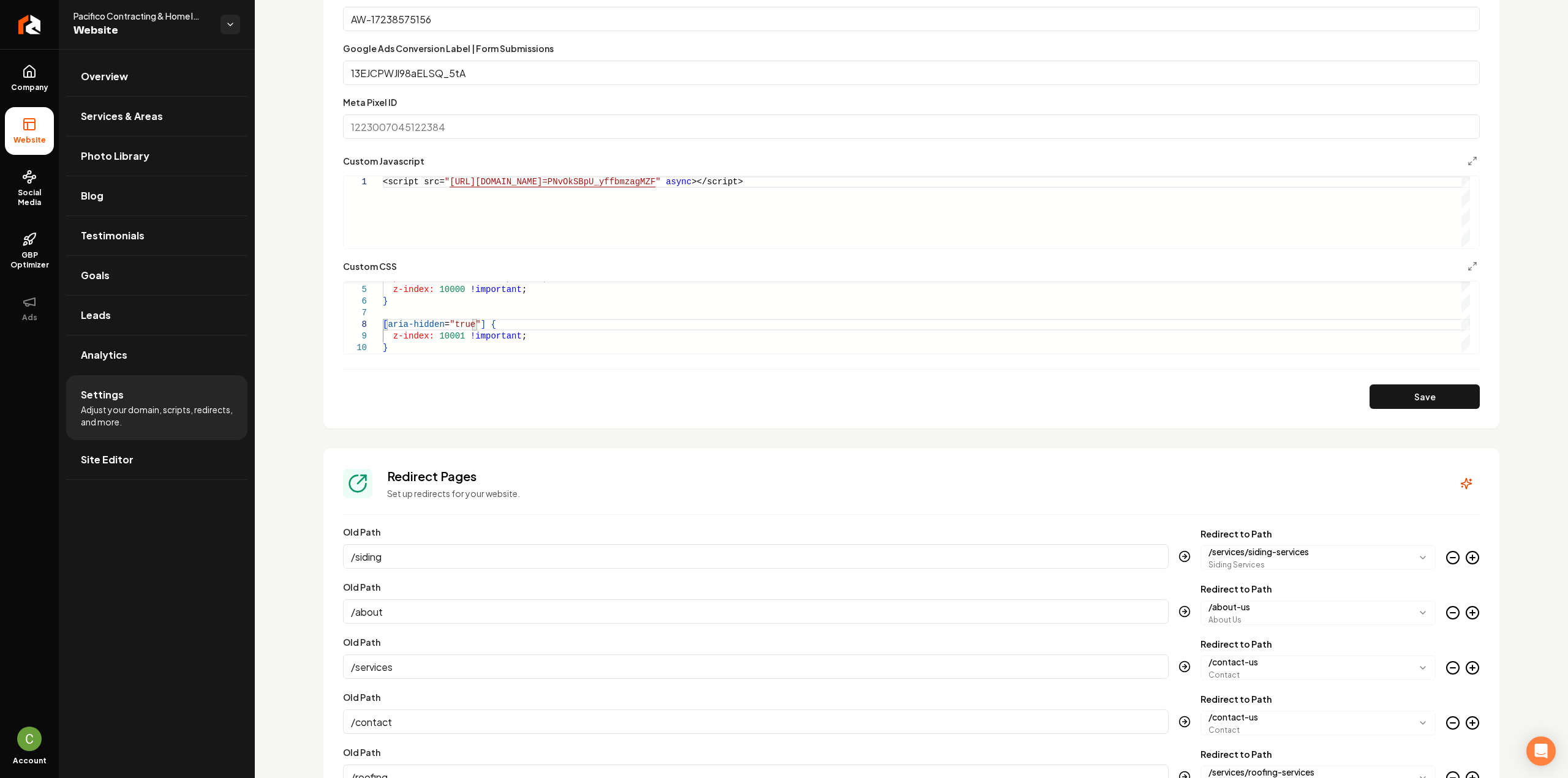
click at [1384, 401] on button "Save" at bounding box center [1425, 397] width 111 height 25
click at [433, 341] on div "position: relative !important ; z-index: 10000 !important ; } [ aria-hidden = "…" at bounding box center [926, 296] width 1087 height 116
click at [431, 350] on div "position: relative !important ; z-index: 10000 !important ; } [ aria-hidden = "…" at bounding box center [926, 296] width 1087 height 116
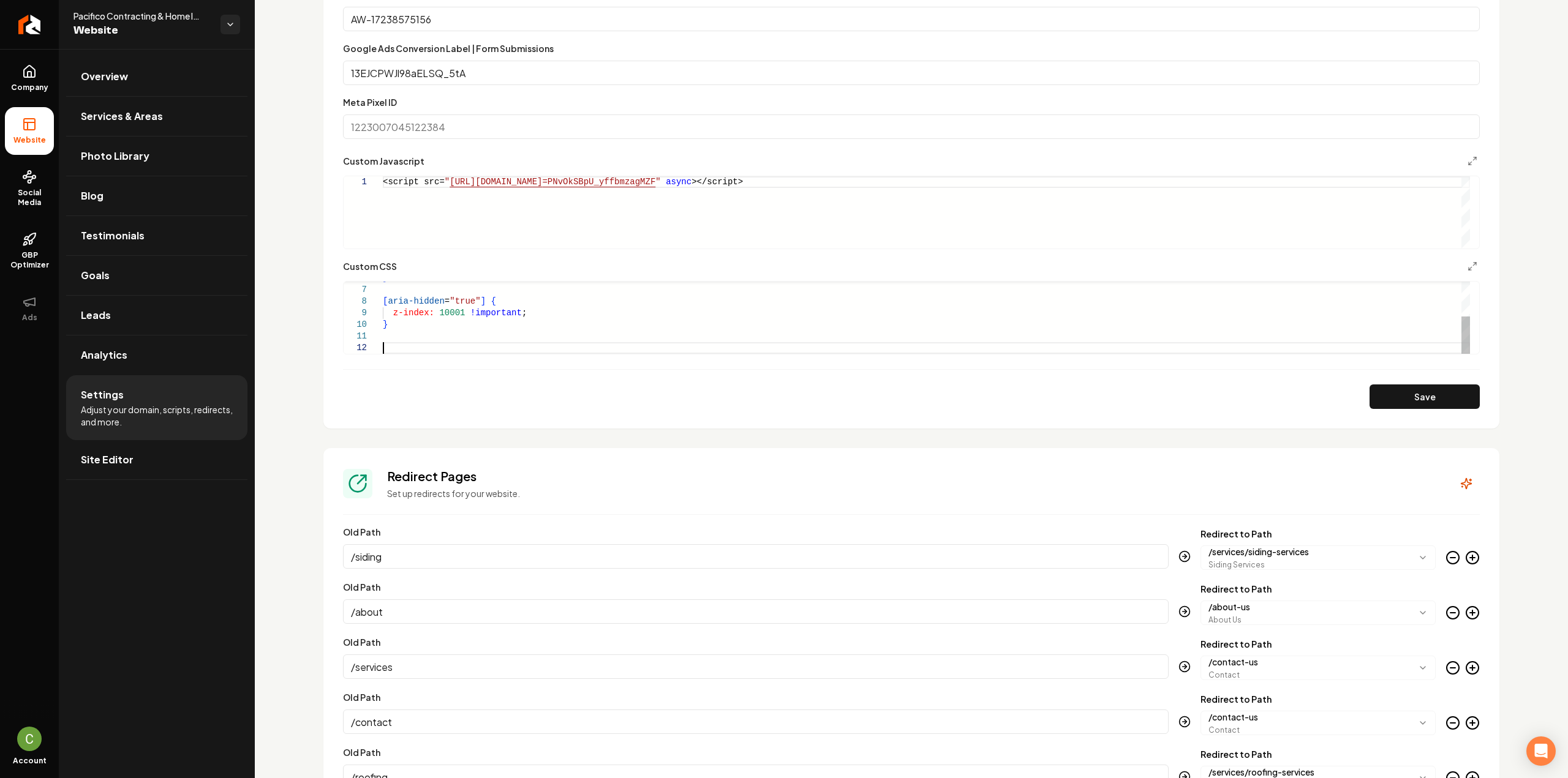
type textarea "**********"
click at [412, 343] on div "} [ aria-hidden = "true" ] { z-index: 10001 !important ; } .fixed inset-0 flex …" at bounding box center [926, 284] width 1087 height 140
click at [665, 345] on div "} [ aria-hidden = "true" ] { z-index: 10001 !important ; } .fixed.inset-0.flex.…" at bounding box center [926, 284] width 1087 height 140
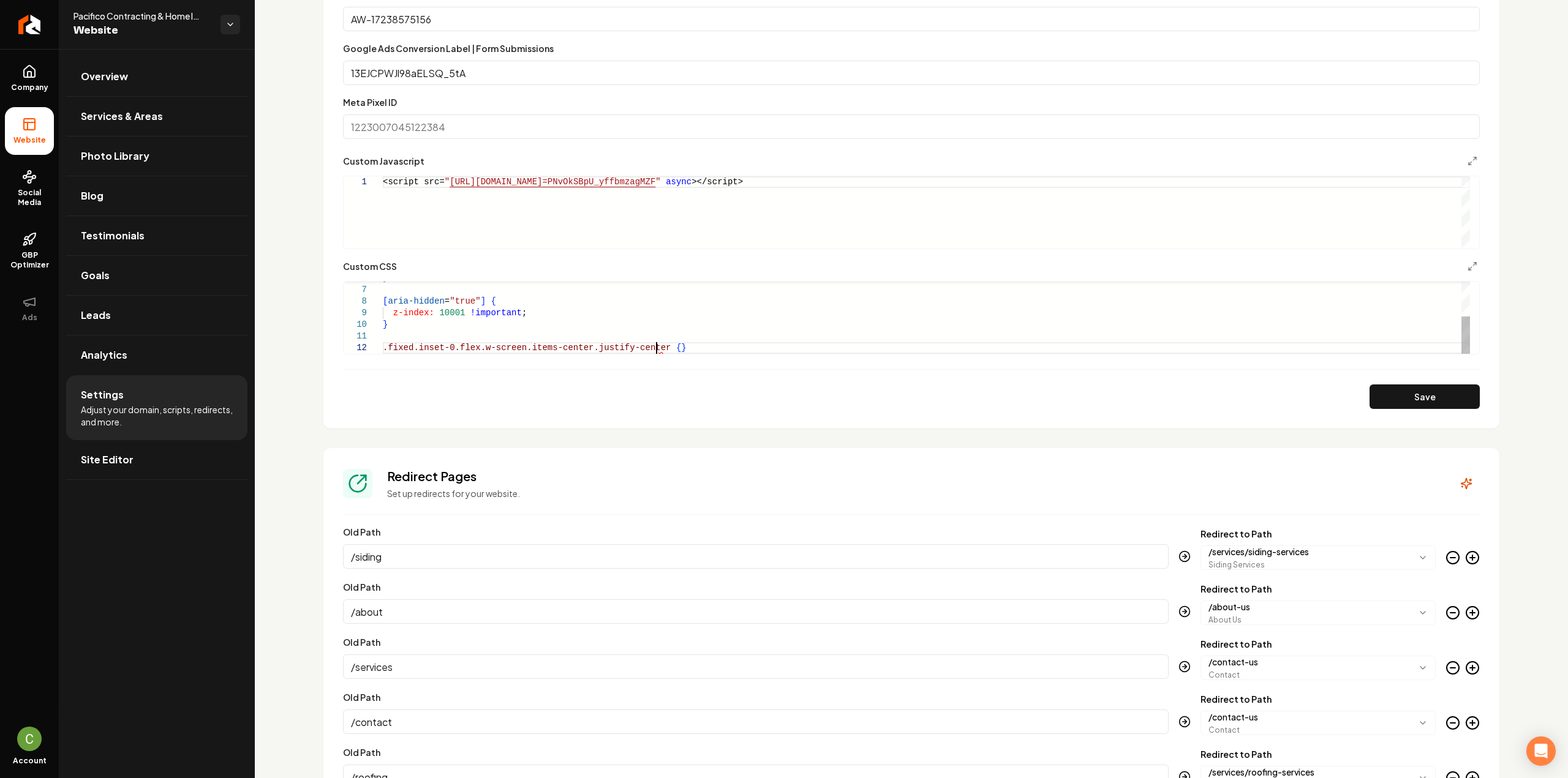
scroll to position [24, 9]
drag, startPoint x: 527, startPoint y: 284, endPoint x: 340, endPoint y: 345, distance: 196.7
click at [383, 345] on div "[ aria-hidden = "true" ] { z-index: 10001 !important ; } } z-index: 10000 !impo…" at bounding box center [926, 328] width 1087 height 163
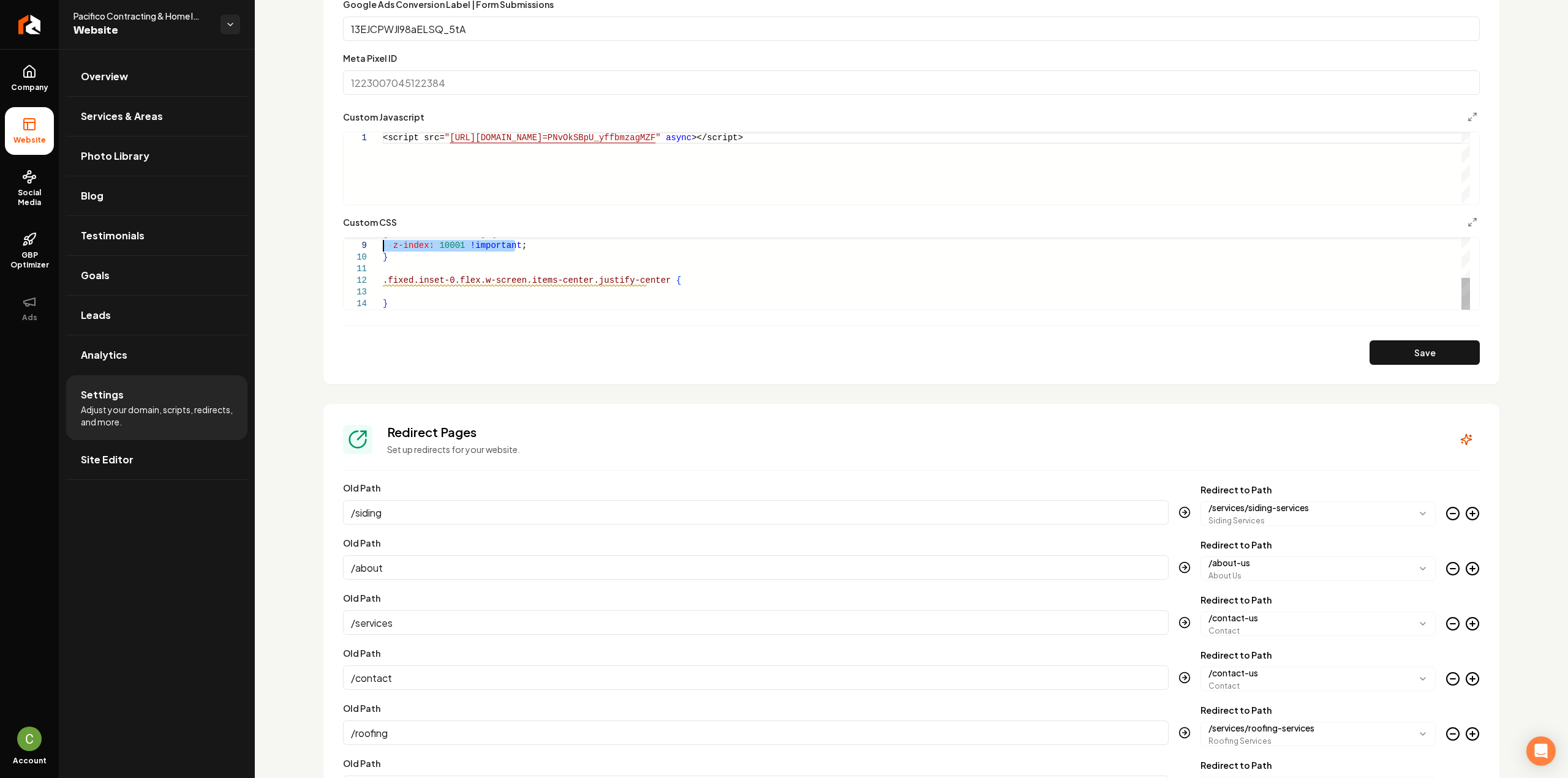
scroll to position [904, 0]
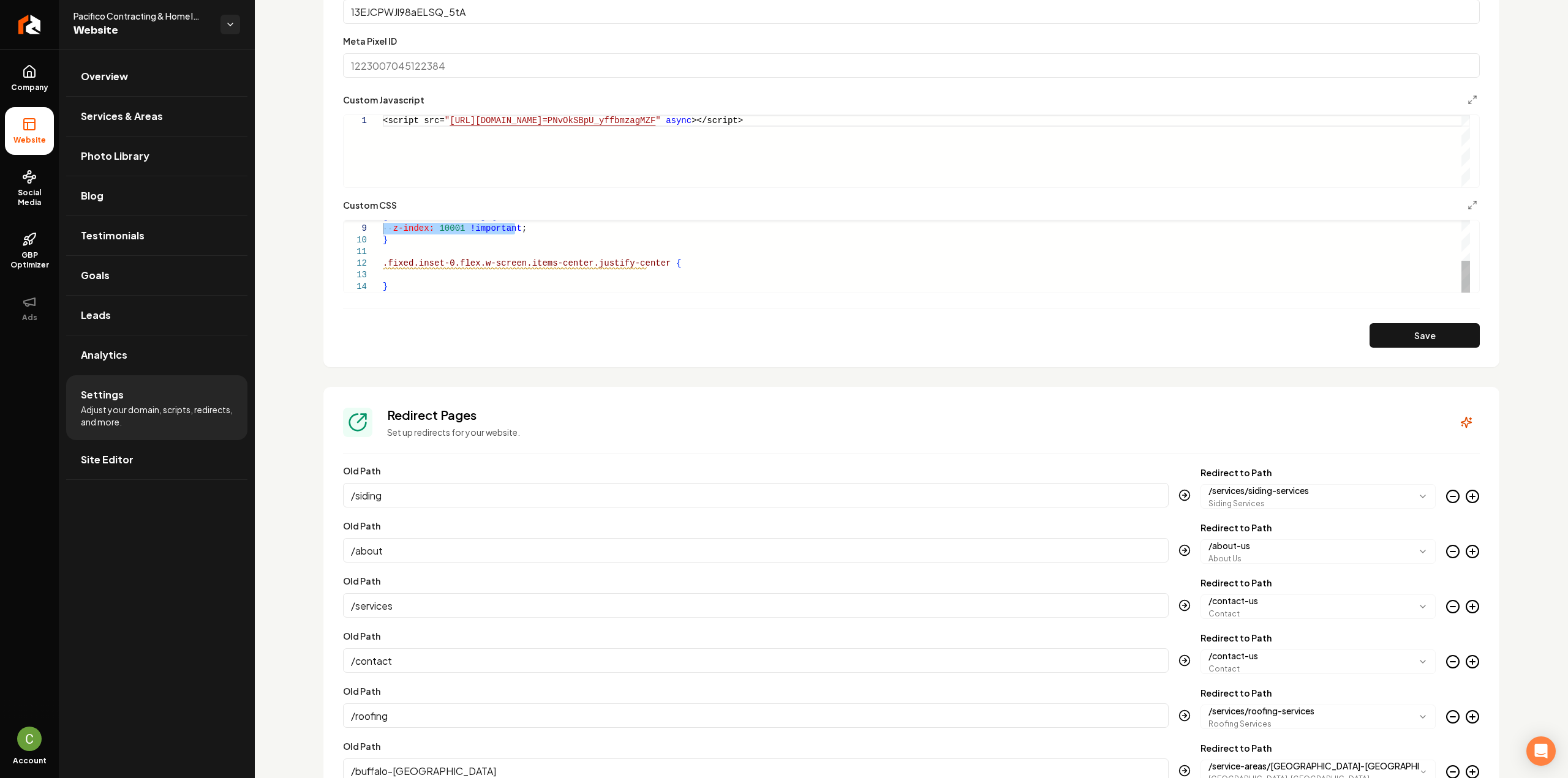
click at [478, 278] on div "[ aria-hidden = "true" ] { z-index: 10001 !important ; } .fixed.inset-0.flex.w-…" at bounding box center [926, 212] width 1087 height 163
click at [468, 276] on div "[ aria-hidden = "true" ] { z-index: 10001 !important ; } .fixed.inset-0.flex.w-…" at bounding box center [926, 212] width 1087 height 163
click at [1356, 336] on div "Save" at bounding box center [911, 336] width 1137 height 25
click at [1369, 338] on button "Save" at bounding box center [1425, 336] width 111 height 25
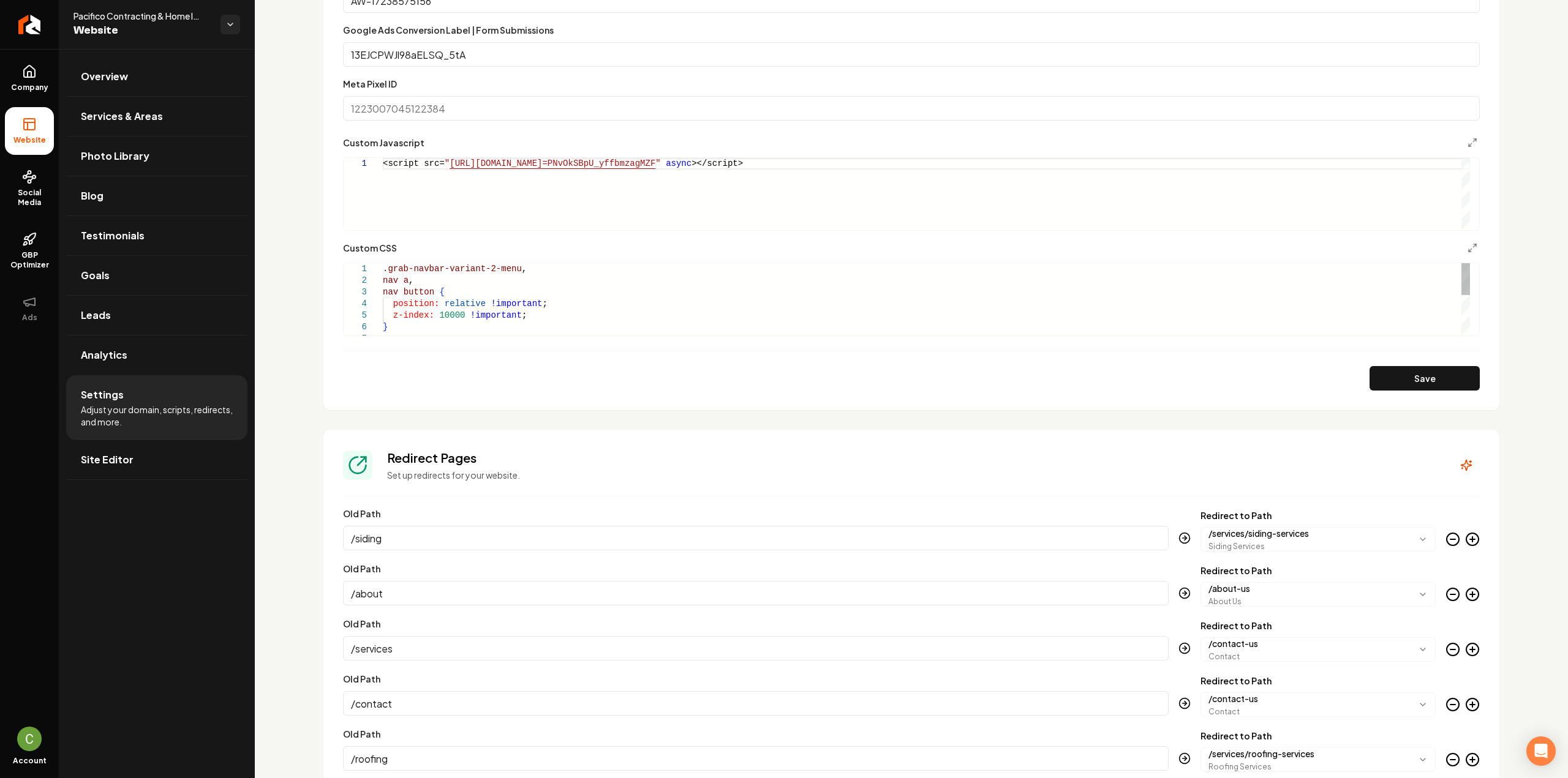
scroll to position [843, 0]
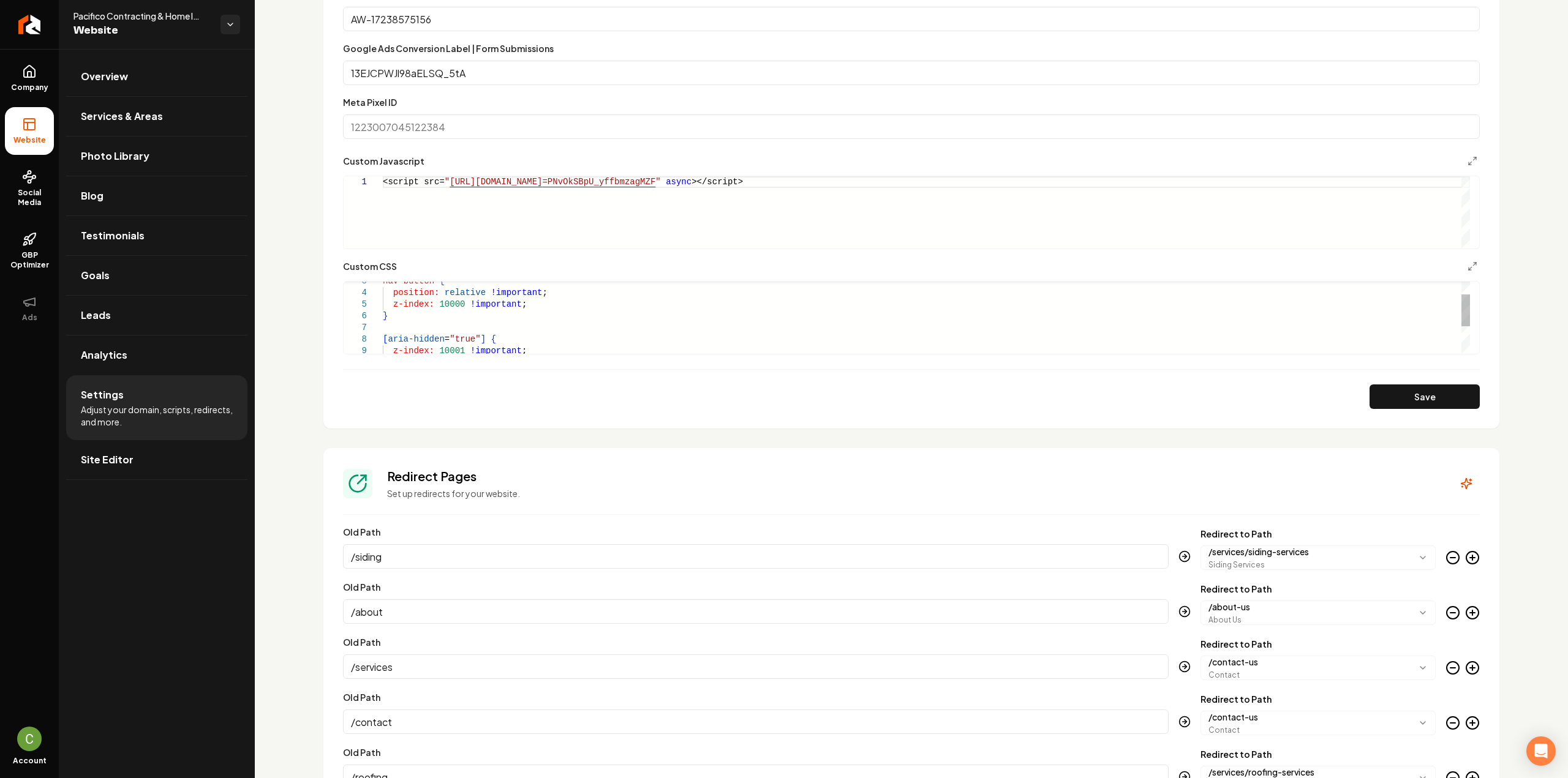
click at [437, 305] on div "[ aria-hidden = "true" ] { z-index: 10001 !important ; } nav button { position:…" at bounding box center [926, 334] width 1087 height 163
click at [1378, 397] on button "Save" at bounding box center [1425, 397] width 111 height 25
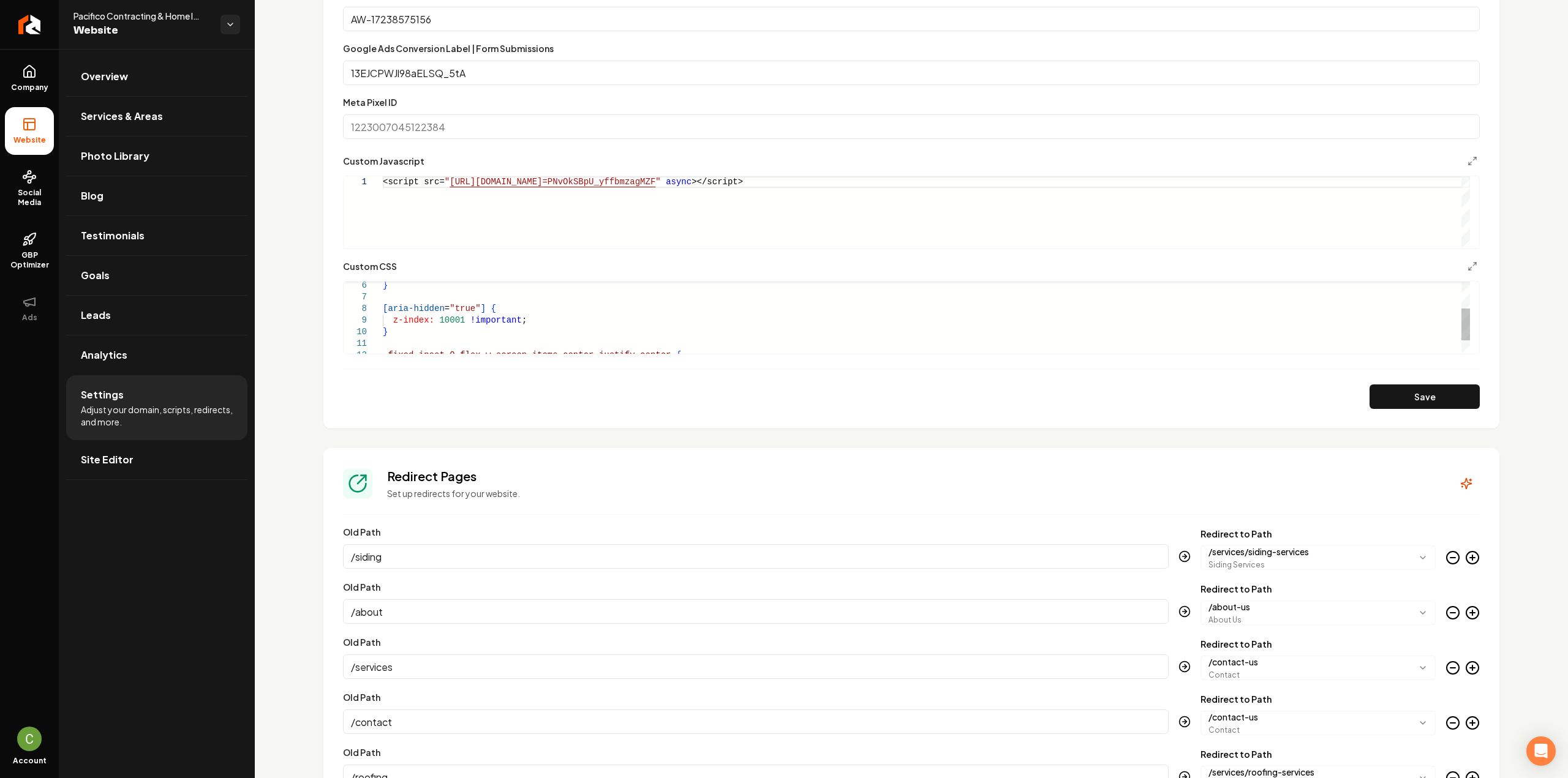
click at [410, 332] on div "[ aria-hidden = "true" ] { z-index: 10001 !important ; } } .fixed.inset-0.flex.…" at bounding box center [926, 303] width 1087 height 163
drag, startPoint x: 383, startPoint y: 302, endPoint x: 363, endPoint y: 291, distance: 22.8
click at [383, 291] on div "[ aria-hidden = "true" ] { z-index: 10001 !important ; } .fixed.inset-0.flex.w-…" at bounding box center [926, 273] width 1087 height 163
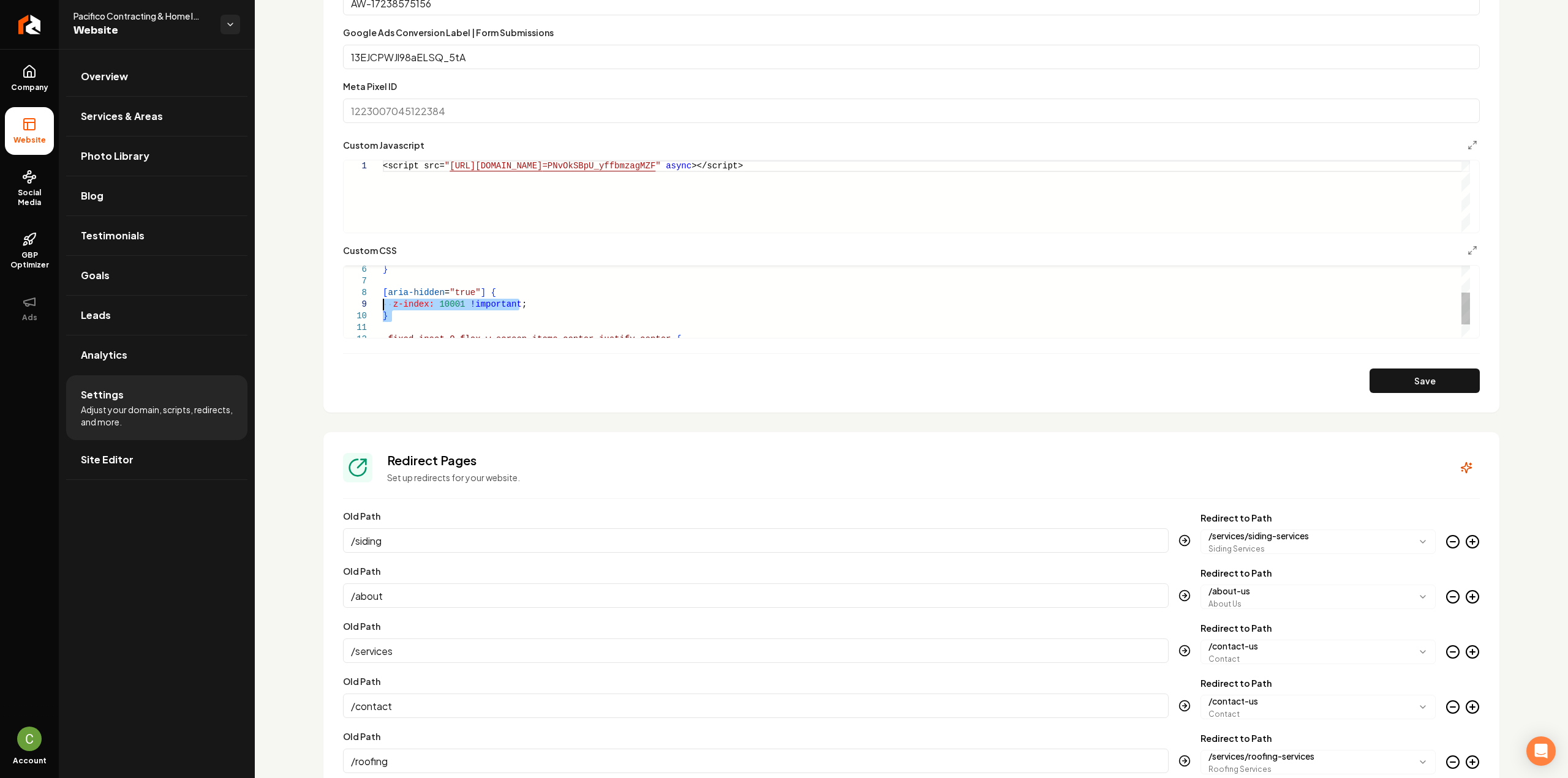
scroll to position [843, 0]
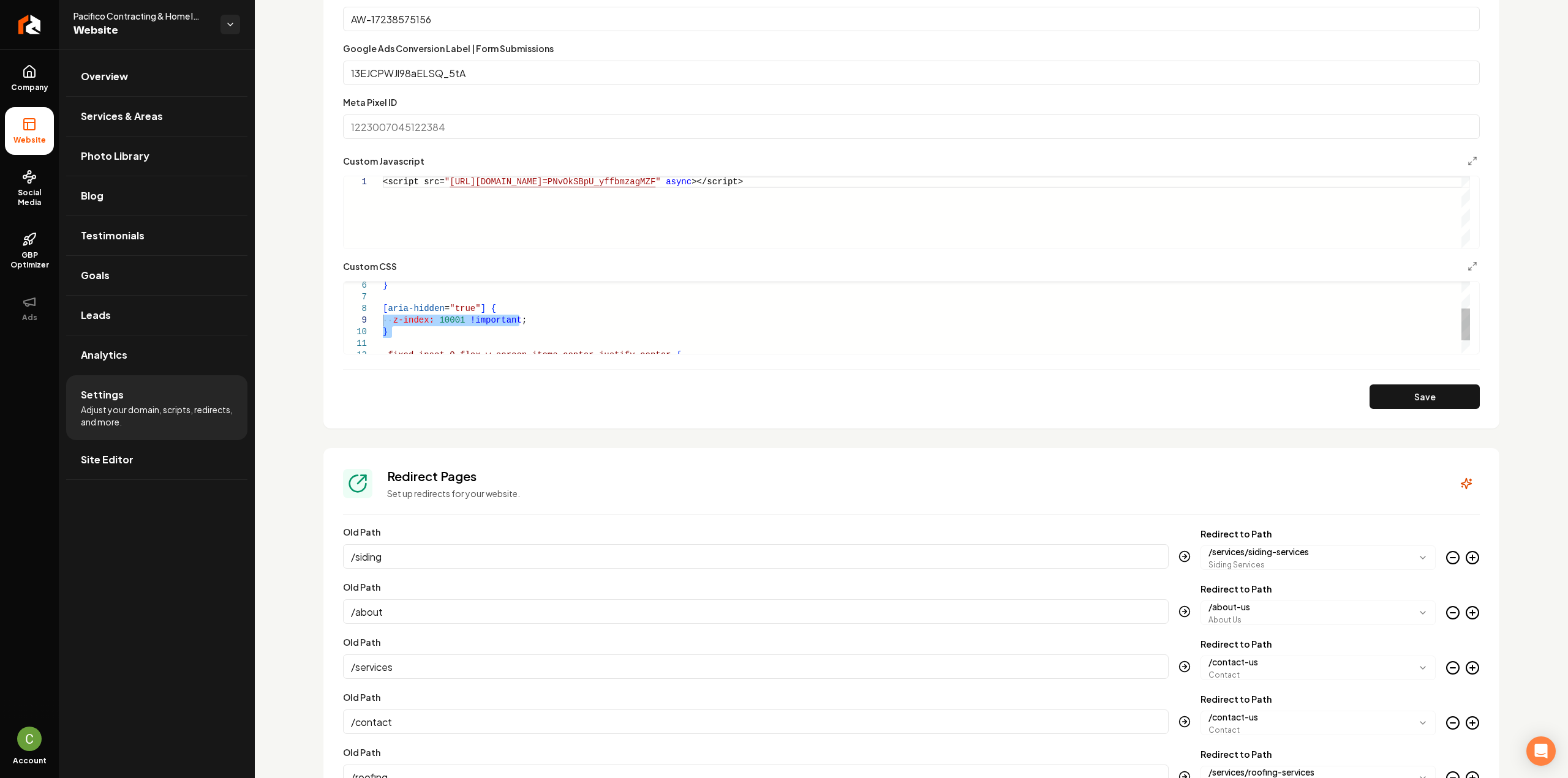
click at [394, 331] on div "[ aria-hidden = "true" ] { z-index: 10001 !important ; } .fixed.inset-0.flex.w-…" at bounding box center [926, 303] width 1087 height 163
drag, startPoint x: 394, startPoint y: 332, endPoint x: 369, endPoint y: 294, distance: 45.5
click at [383, 294] on div "[ aria-hidden = "true" ] { z-index: 10001 !important ; } .fixed.inset-0.flex.w-…" at bounding box center [926, 303] width 1087 height 163
click at [1410, 397] on button "Save" at bounding box center [1425, 397] width 111 height 25
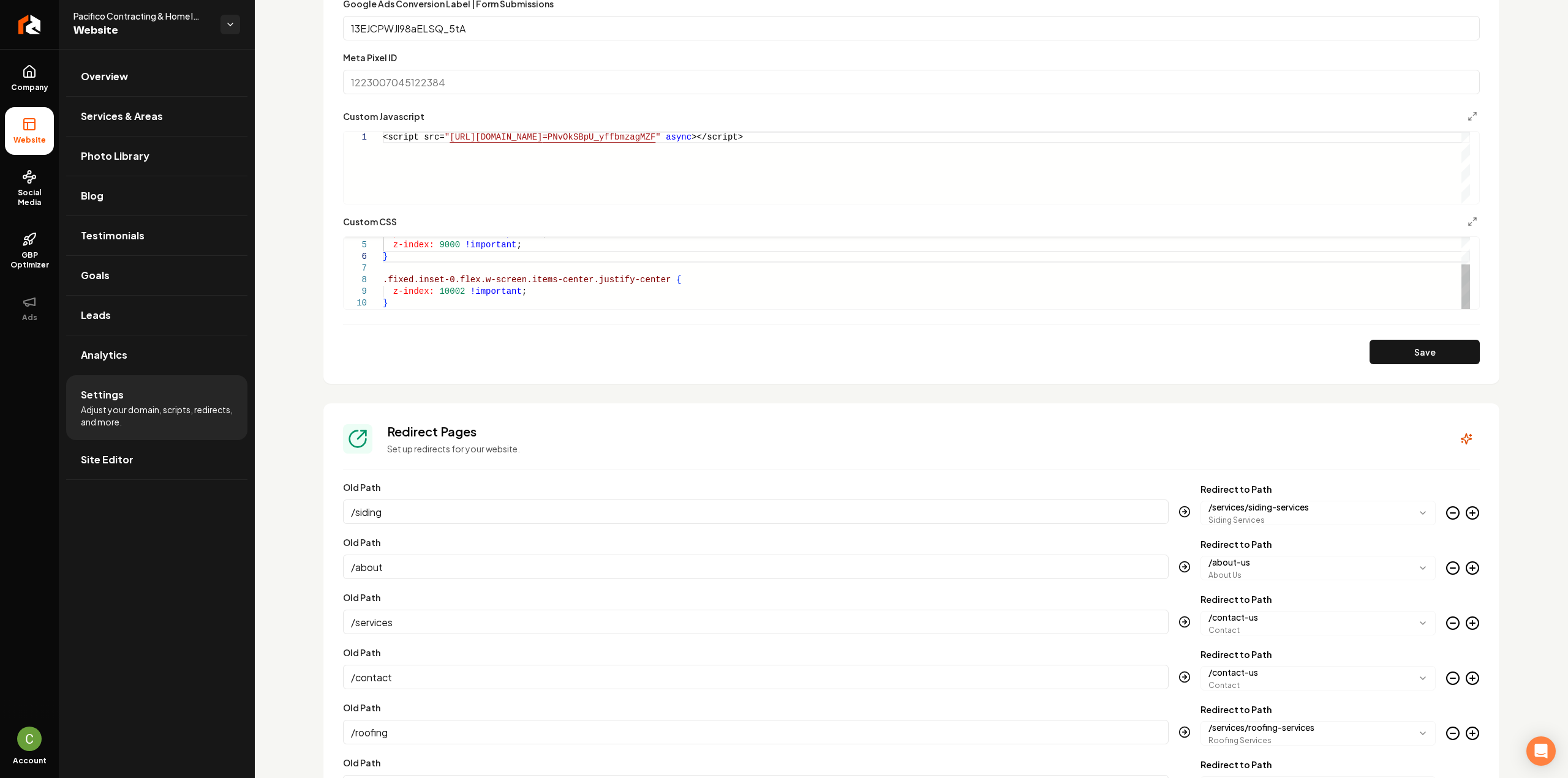
scroll to position [904, 0]
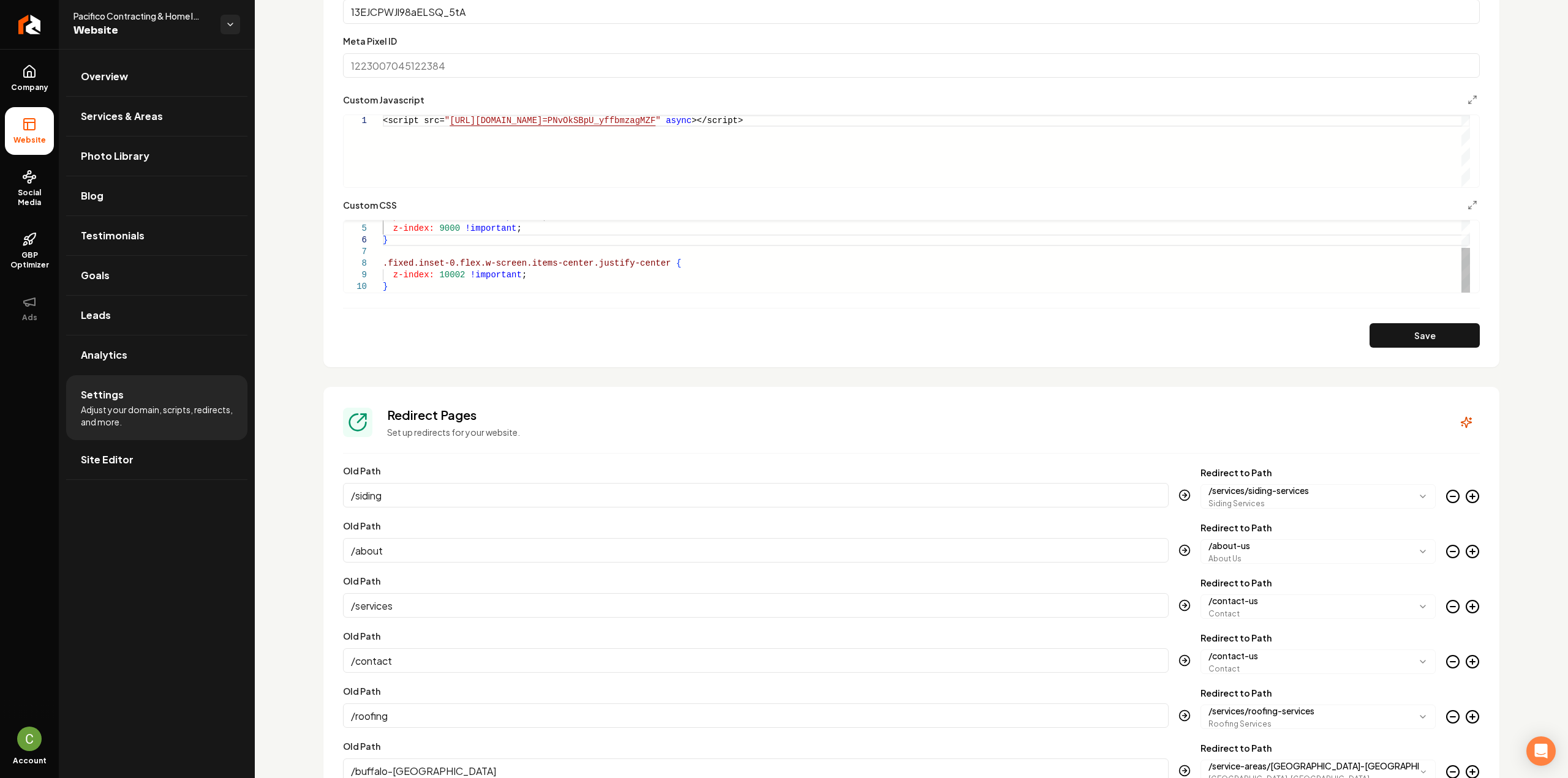
click at [444, 268] on div "} z-index: 9000 !important ; position: relative !important ; .fixed.inset-0.fle…" at bounding box center [926, 235] width 1087 height 116
click at [444, 275] on div "} z-index: 9000 !important ; position: relative !important ; .fixed.inset-0.fle…" at bounding box center [926, 235] width 1087 height 116
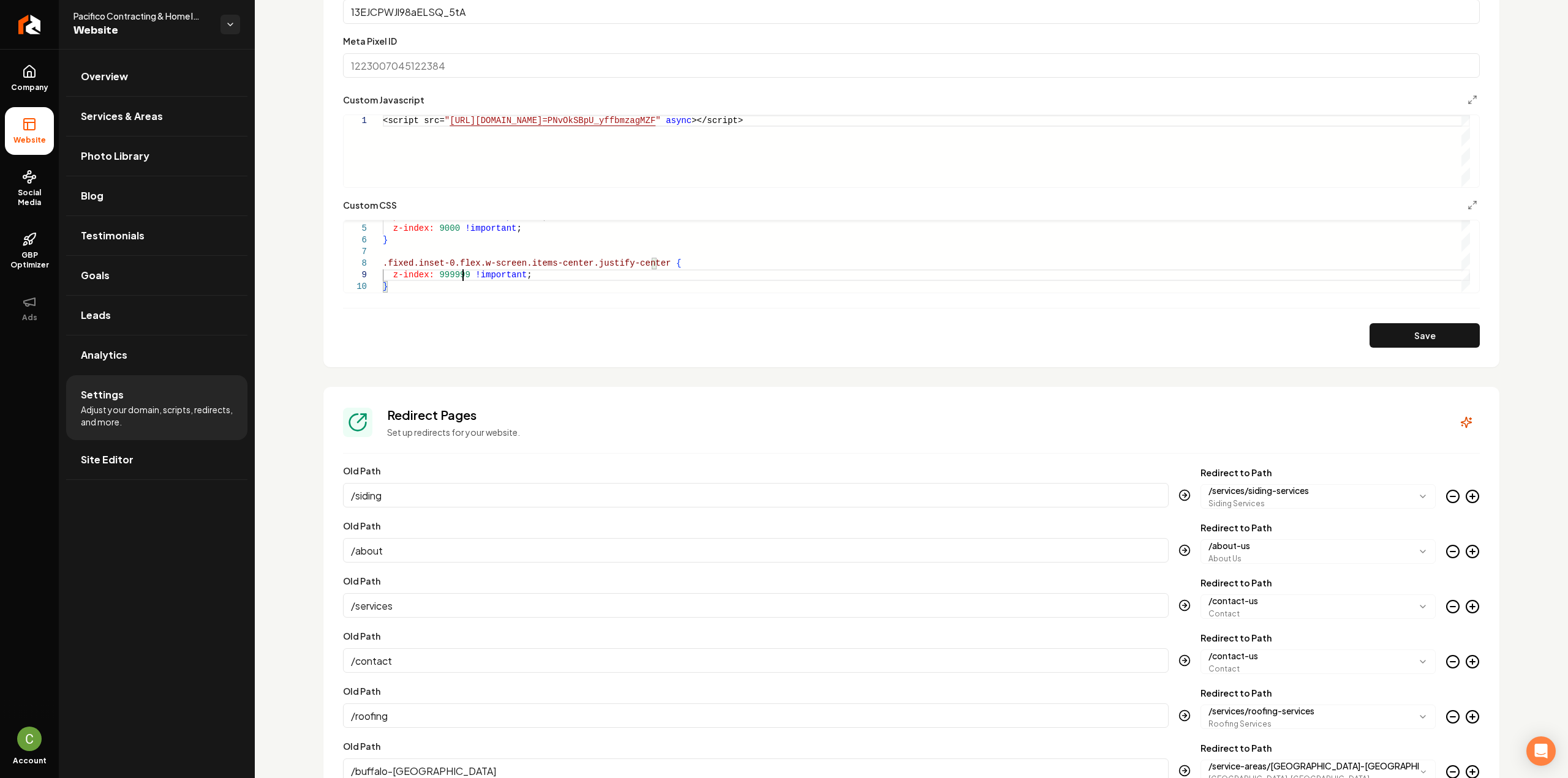
scroll to position [94, 79]
click at [1446, 343] on button "Save" at bounding box center [1425, 336] width 111 height 25
click at [503, 262] on div "} z-index: 9000 !important ; position: relative !important ; .fixed.inset-0.fle…" at bounding box center [926, 235] width 1087 height 116
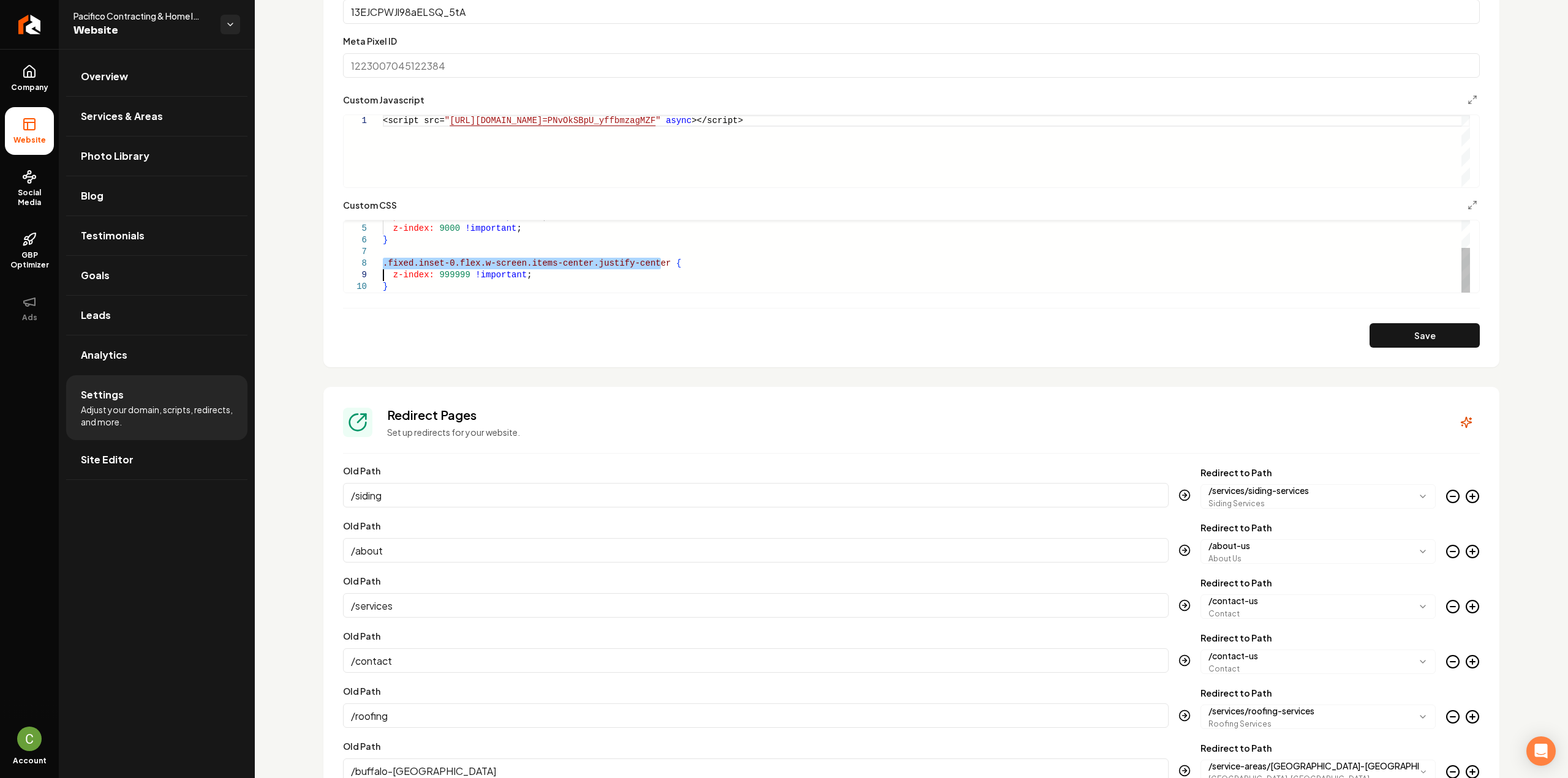
click at [503, 262] on div "} z-index: 9000 !important ; position: relative !important ; .fixed.inset-0.fle…" at bounding box center [926, 235] width 1087 height 116
drag, startPoint x: 648, startPoint y: 260, endPoint x: 342, endPoint y: 264, distance: 306.0
click at [383, 264] on div "} z-index: 9000 !important ; position: relative !important ; .fixed.inset-0.fle…" at bounding box center [926, 235] width 1087 height 116
click at [1376, 334] on button "Save" at bounding box center [1425, 336] width 111 height 25
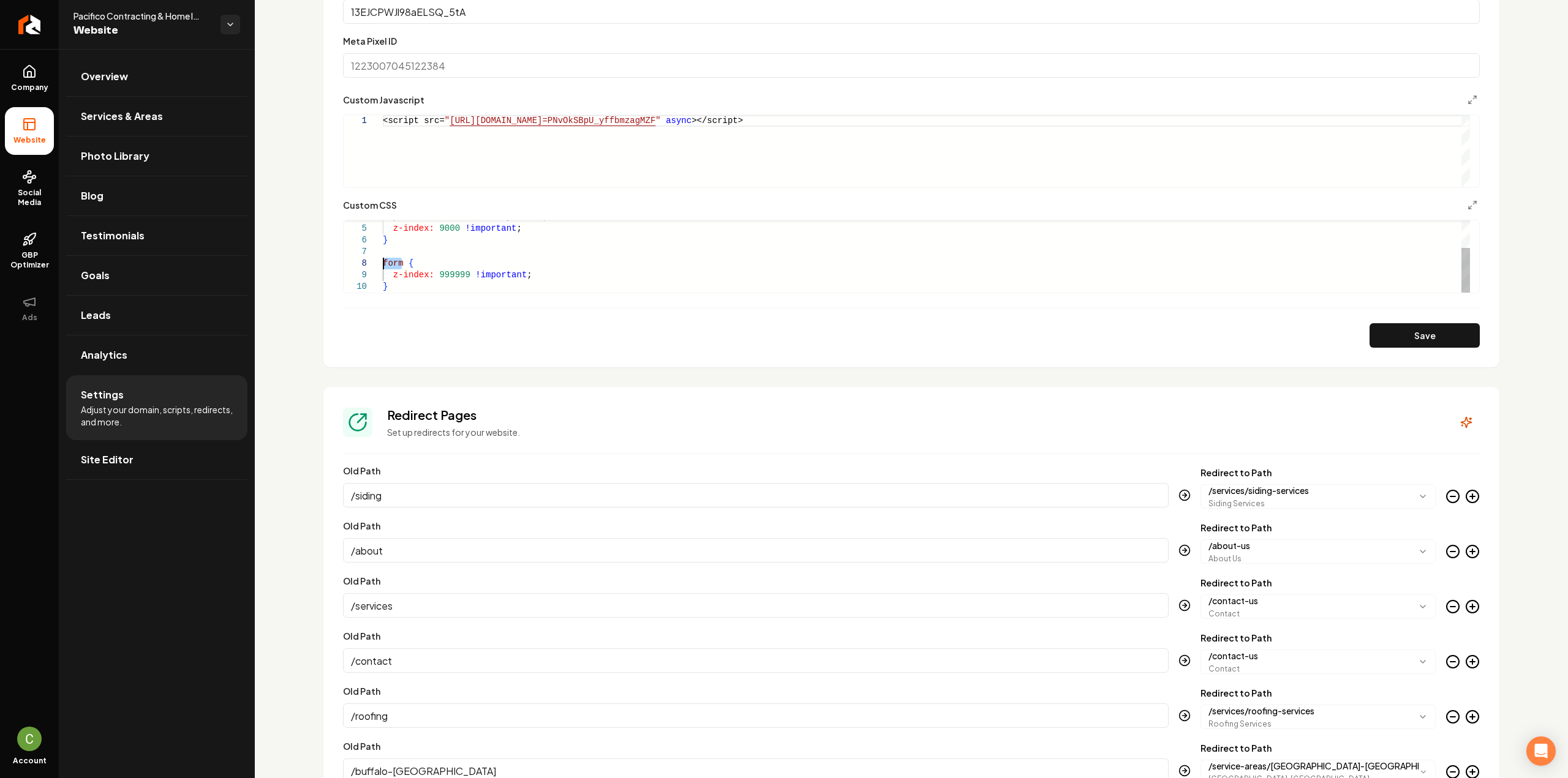
drag, startPoint x: 401, startPoint y: 259, endPoint x: 371, endPoint y: 260, distance: 30.0
click at [383, 260] on div "} z-index: 9000 !important ; position: relative !important ; form { z-index: 99…" at bounding box center [926, 235] width 1087 height 116
click at [1419, 324] on button "Save" at bounding box center [1425, 336] width 111 height 25
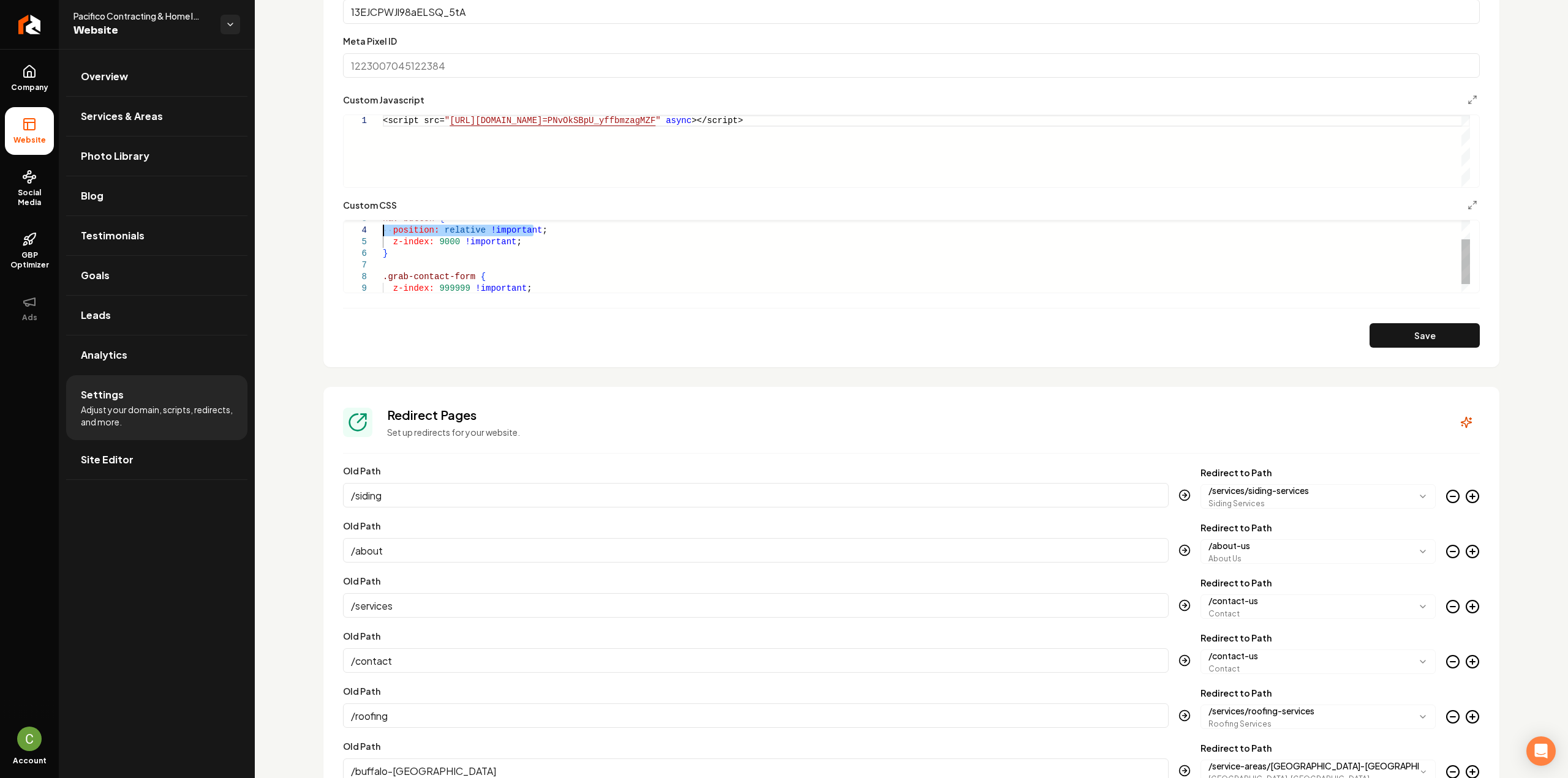
drag, startPoint x: 538, startPoint y: 228, endPoint x: 378, endPoint y: 231, distance: 160.0
click at [383, 231] on div "} z-index: 9000 !important ; position: relative !important ; nav button { .grab…" at bounding box center [926, 248] width 1087 height 116
click at [491, 271] on div "} z-index: 9000 !important ; position: relative !important ; nav button { .grab…" at bounding box center [926, 248] width 1087 height 116
click at [1382, 342] on button "Save" at bounding box center [1425, 336] width 111 height 25
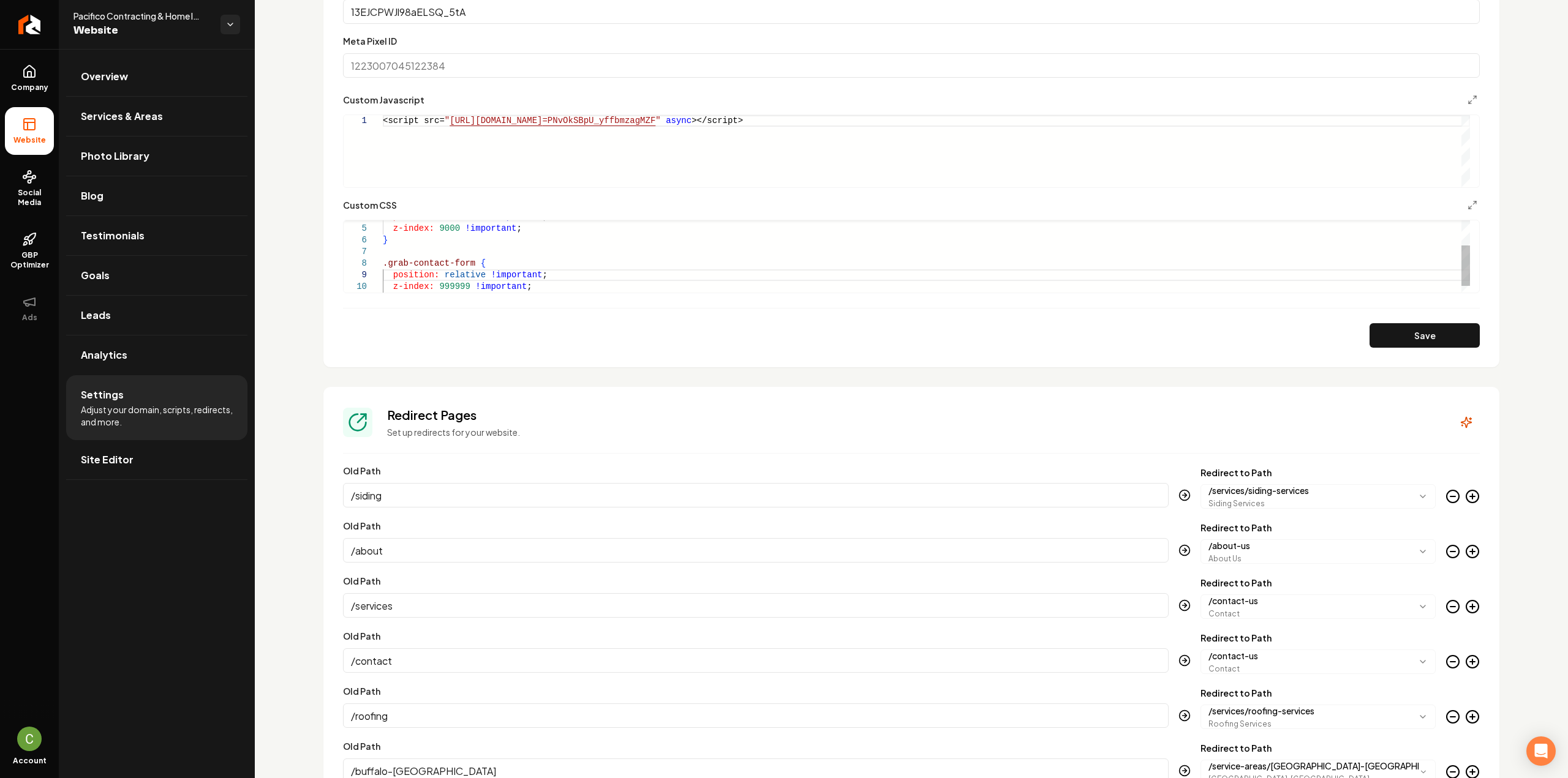
click at [463, 260] on div "} z-index: 9000 !important ; position: relative !important ; .grab-contact-form…" at bounding box center [926, 241] width 1087 height 128
drag, startPoint x: 469, startPoint y: 262, endPoint x: 360, endPoint y: 266, distance: 109.1
click at [383, 266] on div "} z-index: 9000 !important ; position: relative !important ; .grab-contact-form…" at bounding box center [926, 241] width 1087 height 128
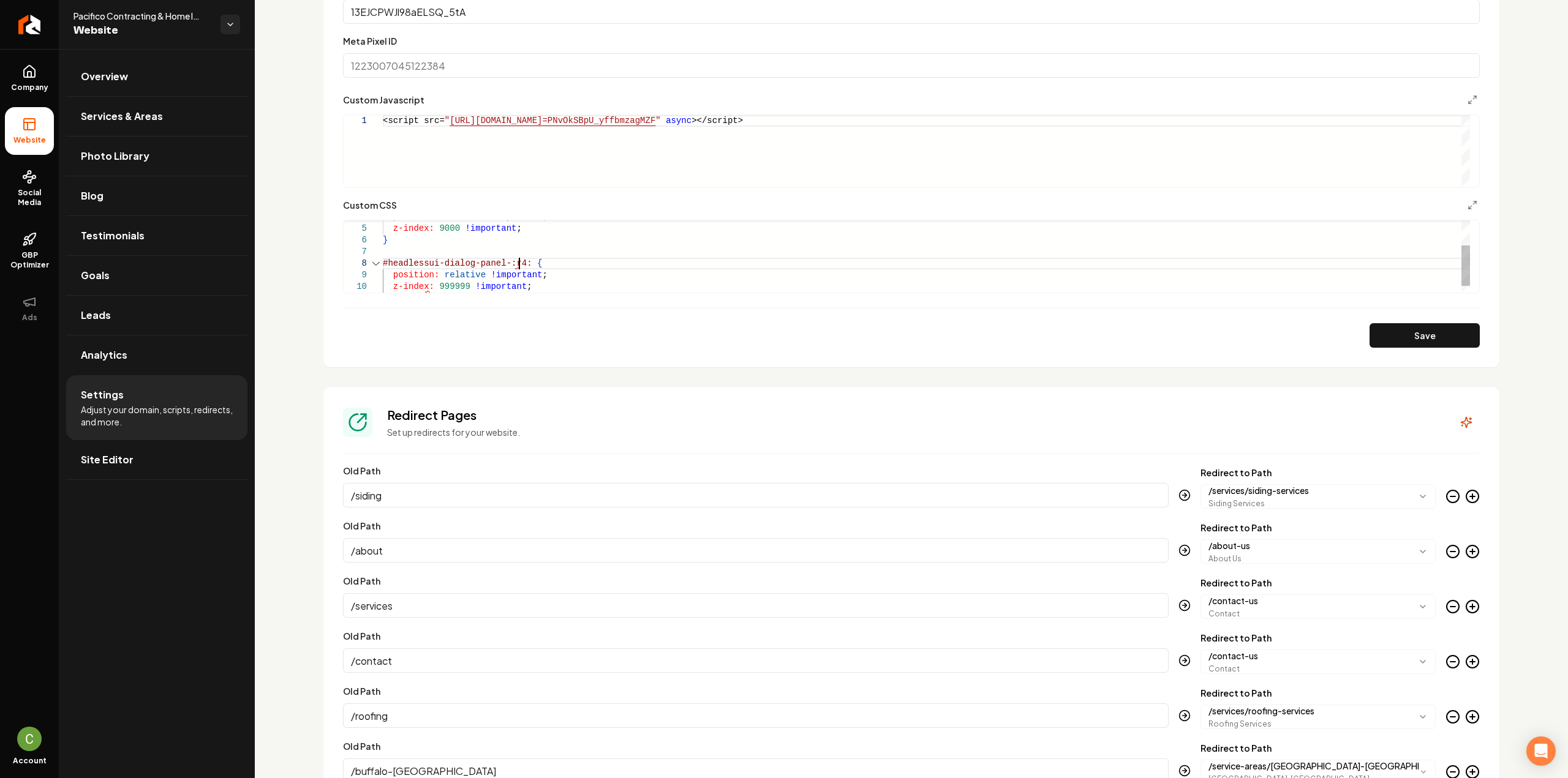
click at [476, 273] on div "} z-index: 9000 !important ; position: relative !important ; #headlessui-dialog…" at bounding box center [926, 241] width 1087 height 128
click at [1391, 327] on button "Save" at bounding box center [1425, 336] width 111 height 25
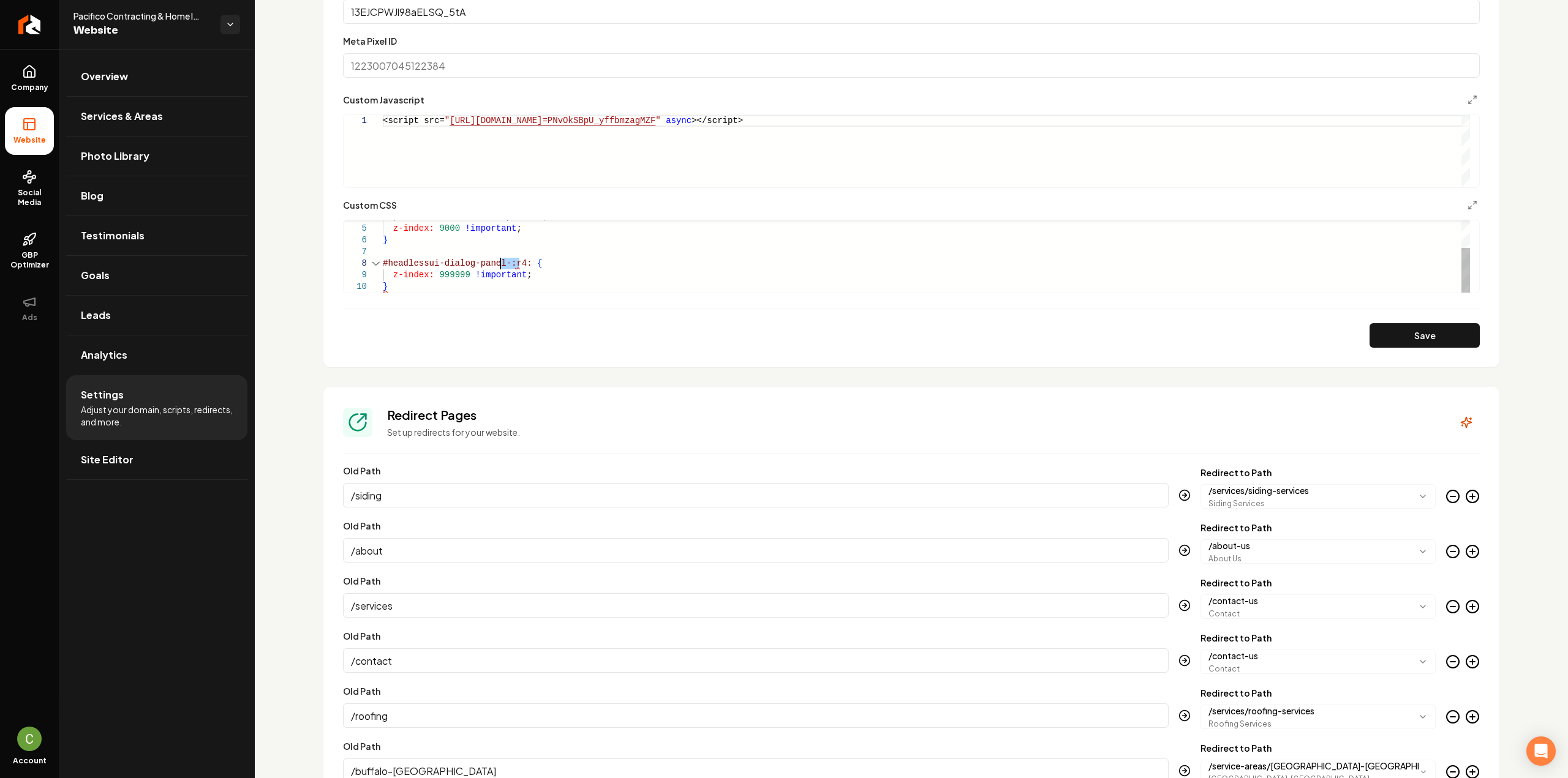
drag, startPoint x: 512, startPoint y: 258, endPoint x: 500, endPoint y: 259, distance: 12.0
click at [500, 259] on div "} z-index: 9000 !important ; position: relative !important ; #headlessui-dialog…" at bounding box center [926, 235] width 1087 height 116
click at [1384, 328] on button "Save" at bounding box center [1425, 336] width 111 height 25
drag, startPoint x: 499, startPoint y: 258, endPoint x: 351, endPoint y: 263, distance: 148.1
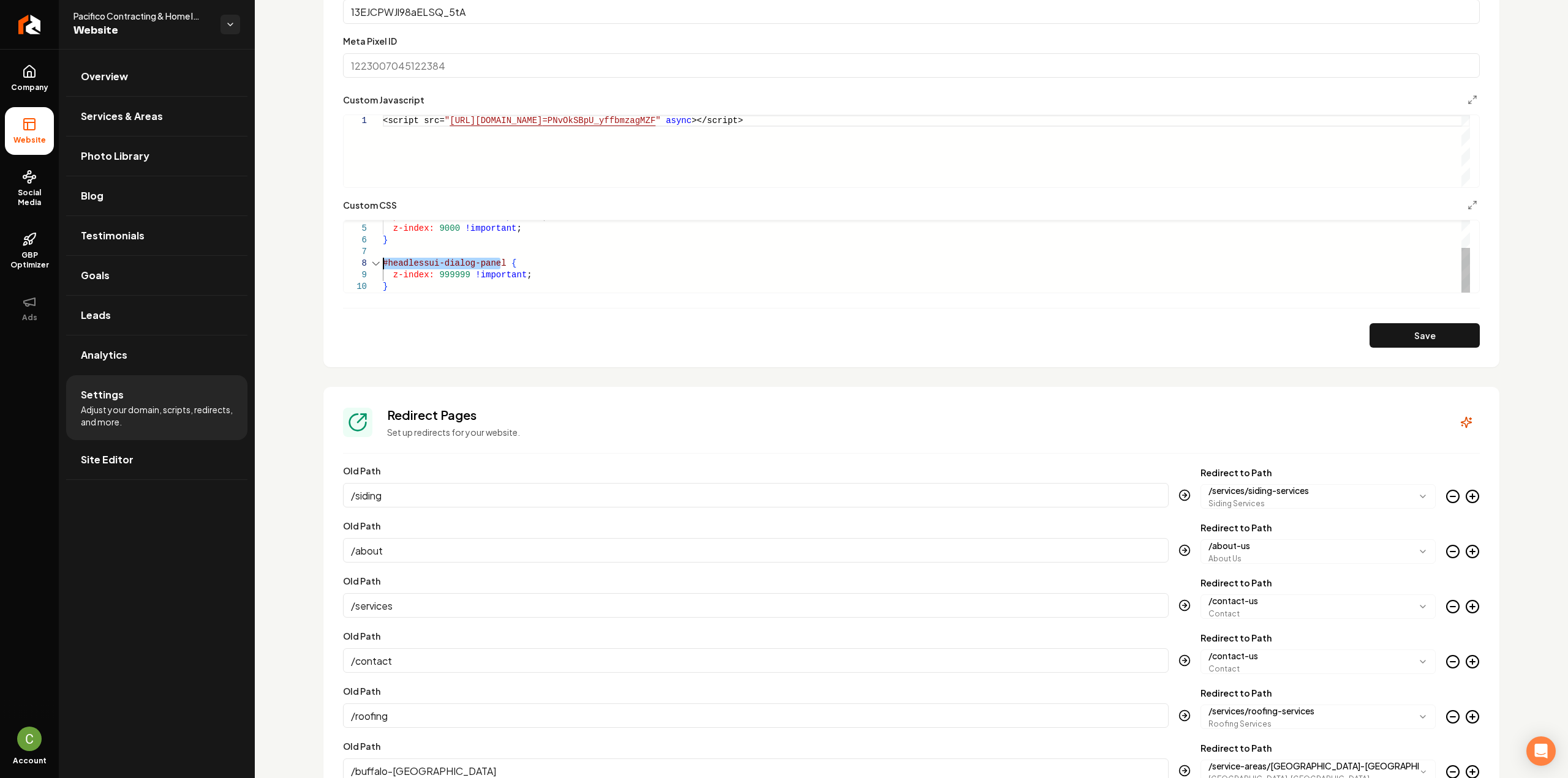
click at [383, 263] on div "} z-index: 9000 !important ; position: relative !important ; #headlessui-dialog…" at bounding box center [926, 235] width 1087 height 116
click at [423, 261] on div "} z-index: 9000 !important ; position: relative !important ; relative z-50 { z-…" at bounding box center [926, 235] width 1087 height 116
click at [385, 264] on div "} z-index: 9000 !important ; position: relative !important ; relative.z-50 { z-…" at bounding box center [926, 235] width 1087 height 116
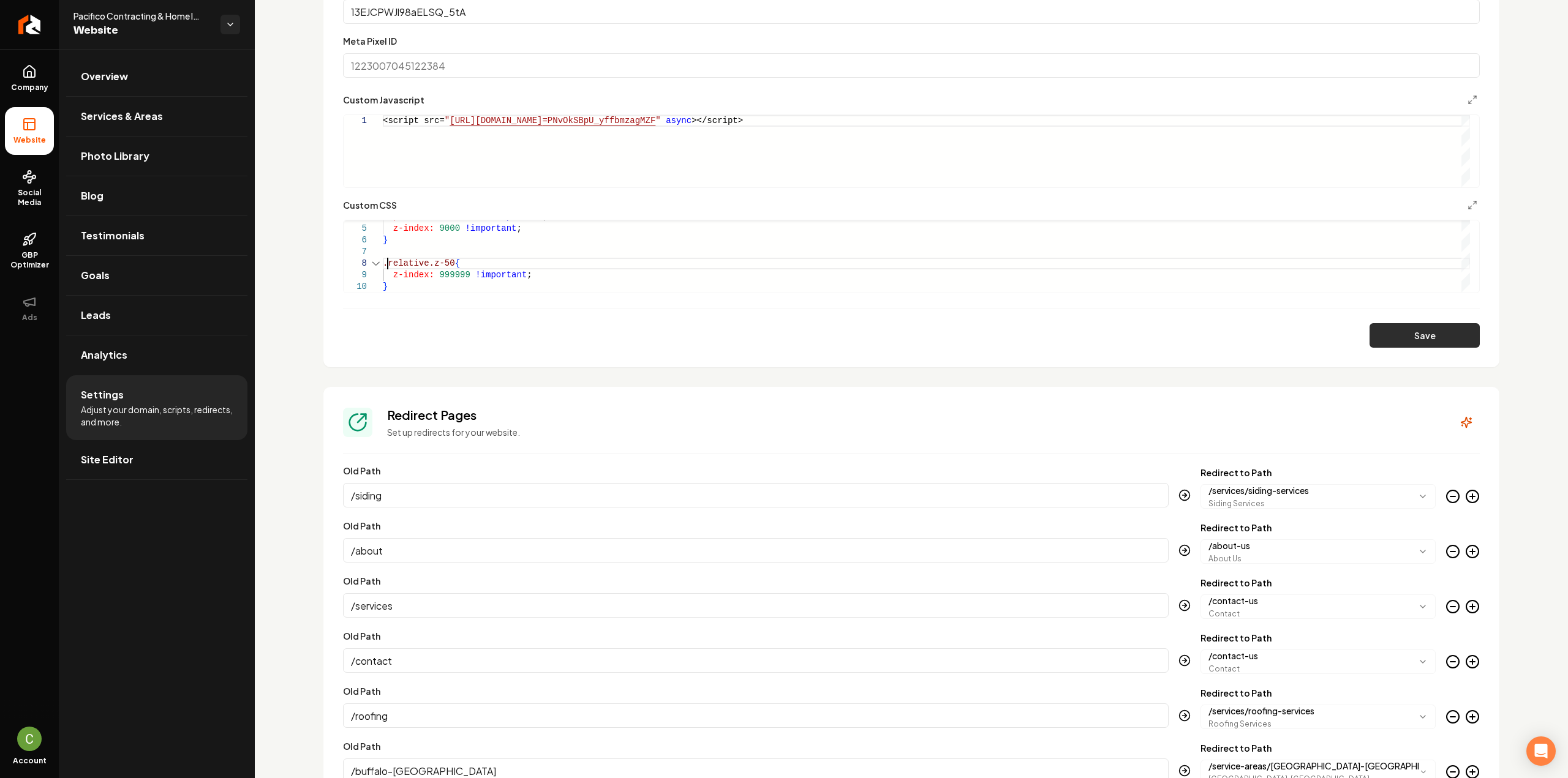
click at [1399, 343] on button "Save" at bounding box center [1425, 336] width 111 height 25
type textarea "**********"
click at [407, 275] on div "} z-index: 9000 !important ; position: relative !important ; .relative.z-50 { z…" at bounding box center [926, 235] width 1087 height 116
click at [401, 282] on div "} z-index: 9000 !important ; position: relative !important ; .relative.z-50 { z…" at bounding box center [926, 235] width 1087 height 116
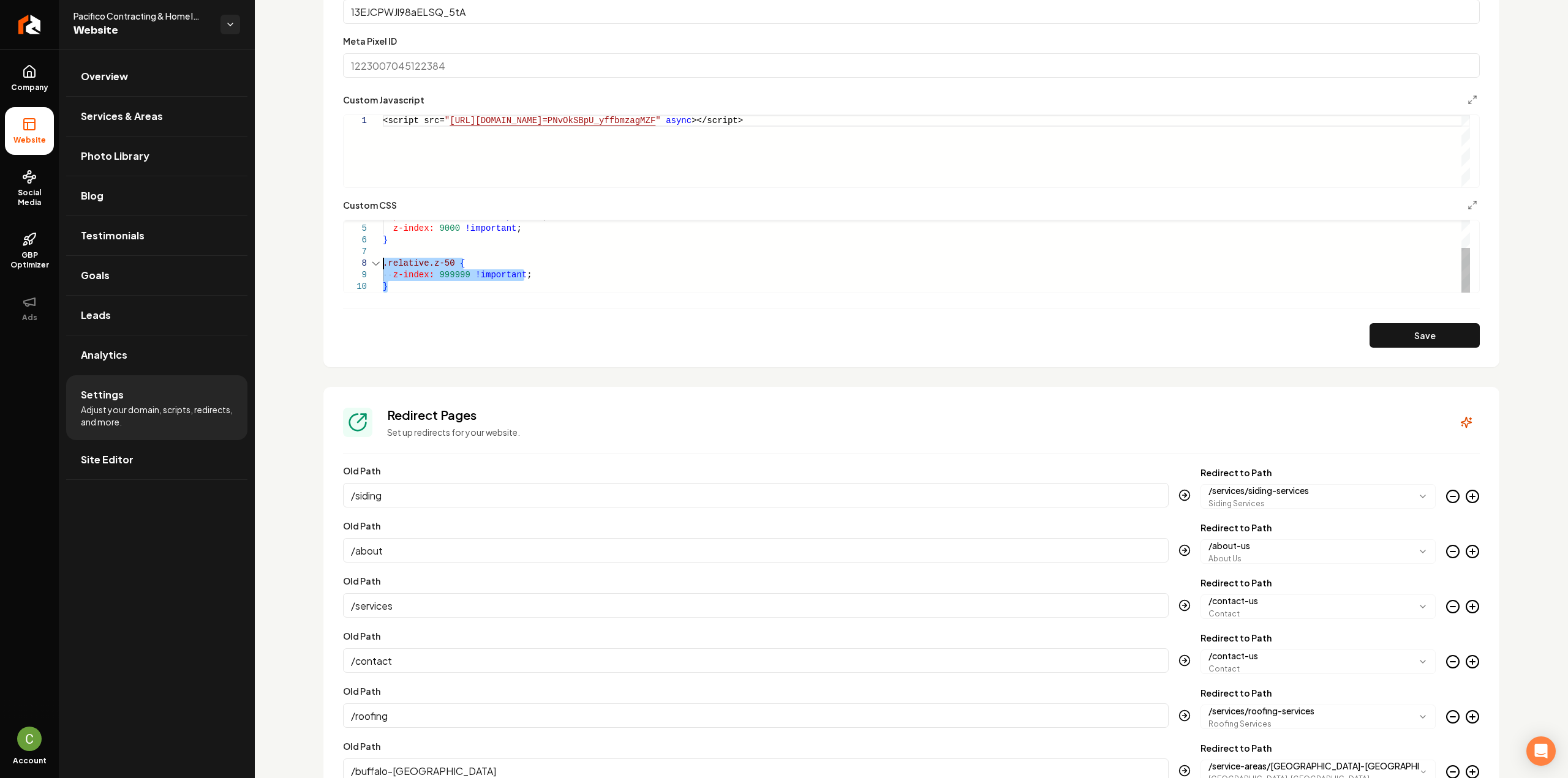
drag, startPoint x: 398, startPoint y: 285, endPoint x: 369, endPoint y: 263, distance: 36.4
click at [383, 263] on div "} z-index: 9000 !important ; position: relative !important ; .relative.z-50 { z…" at bounding box center [926, 235] width 1087 height 116
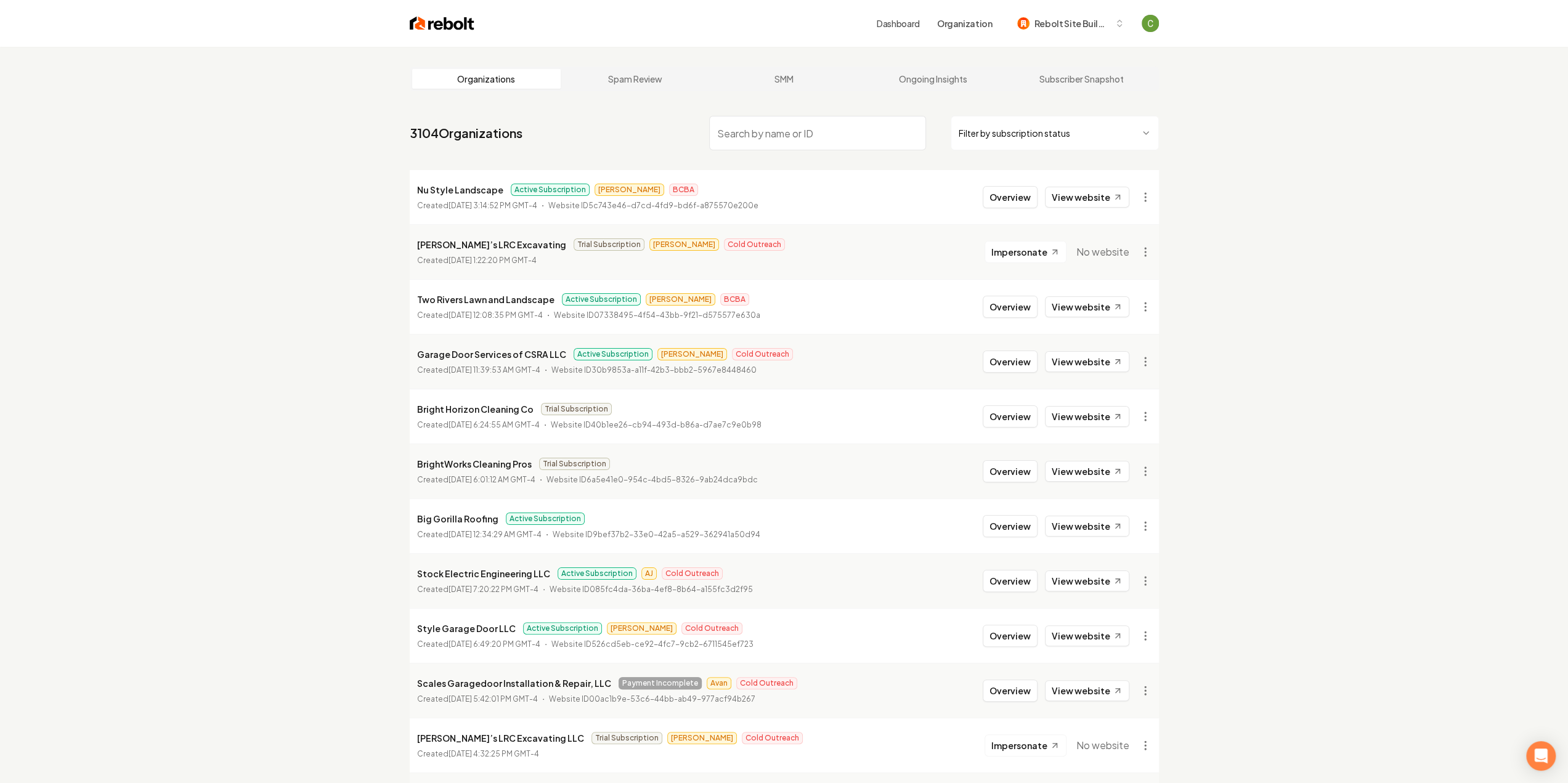
click at [737, 131] on input "search" at bounding box center [817, 132] width 217 height 34
type input "bright delight"
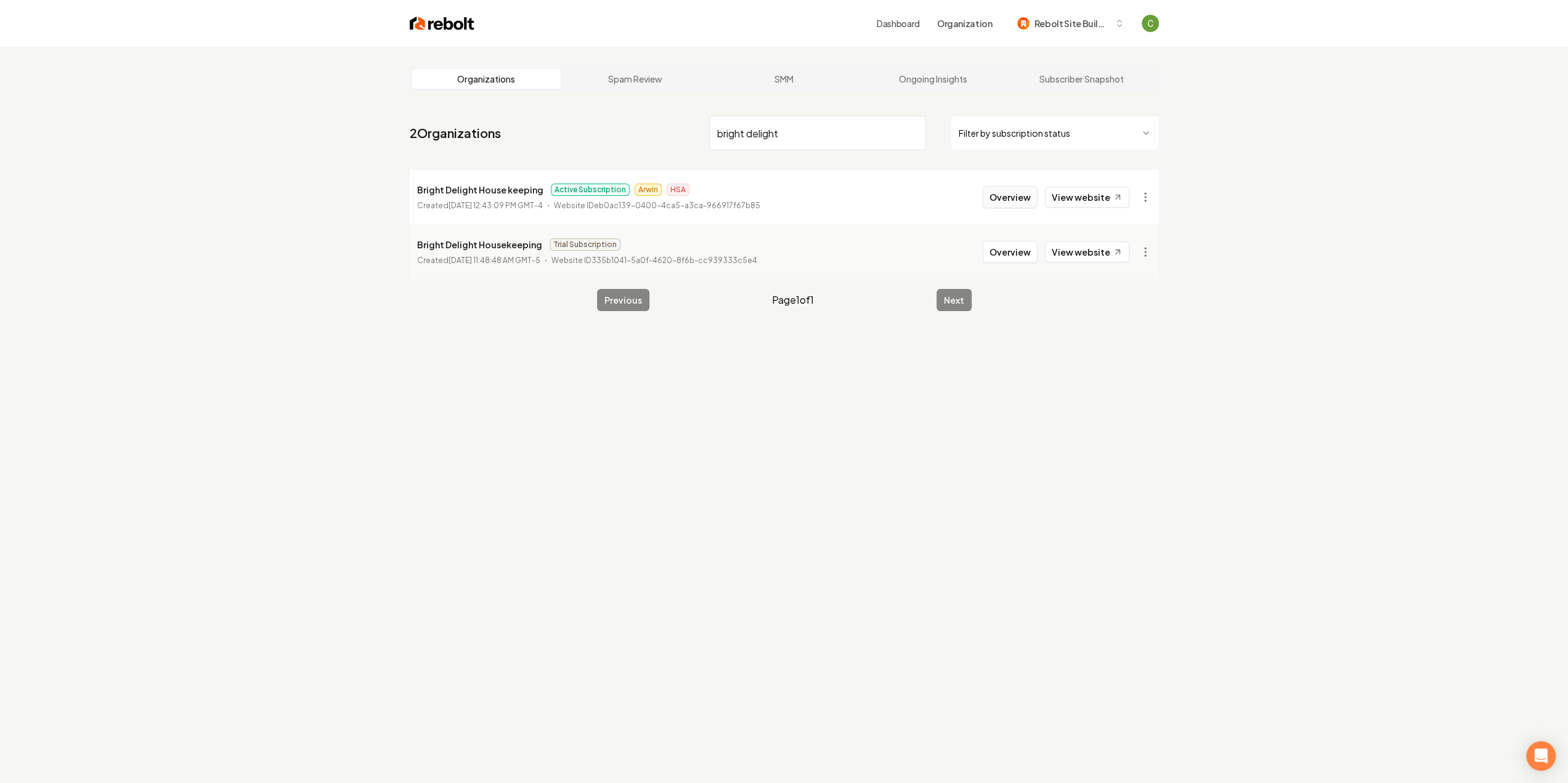
click at [1018, 200] on button "Overview" at bounding box center [1010, 197] width 55 height 22
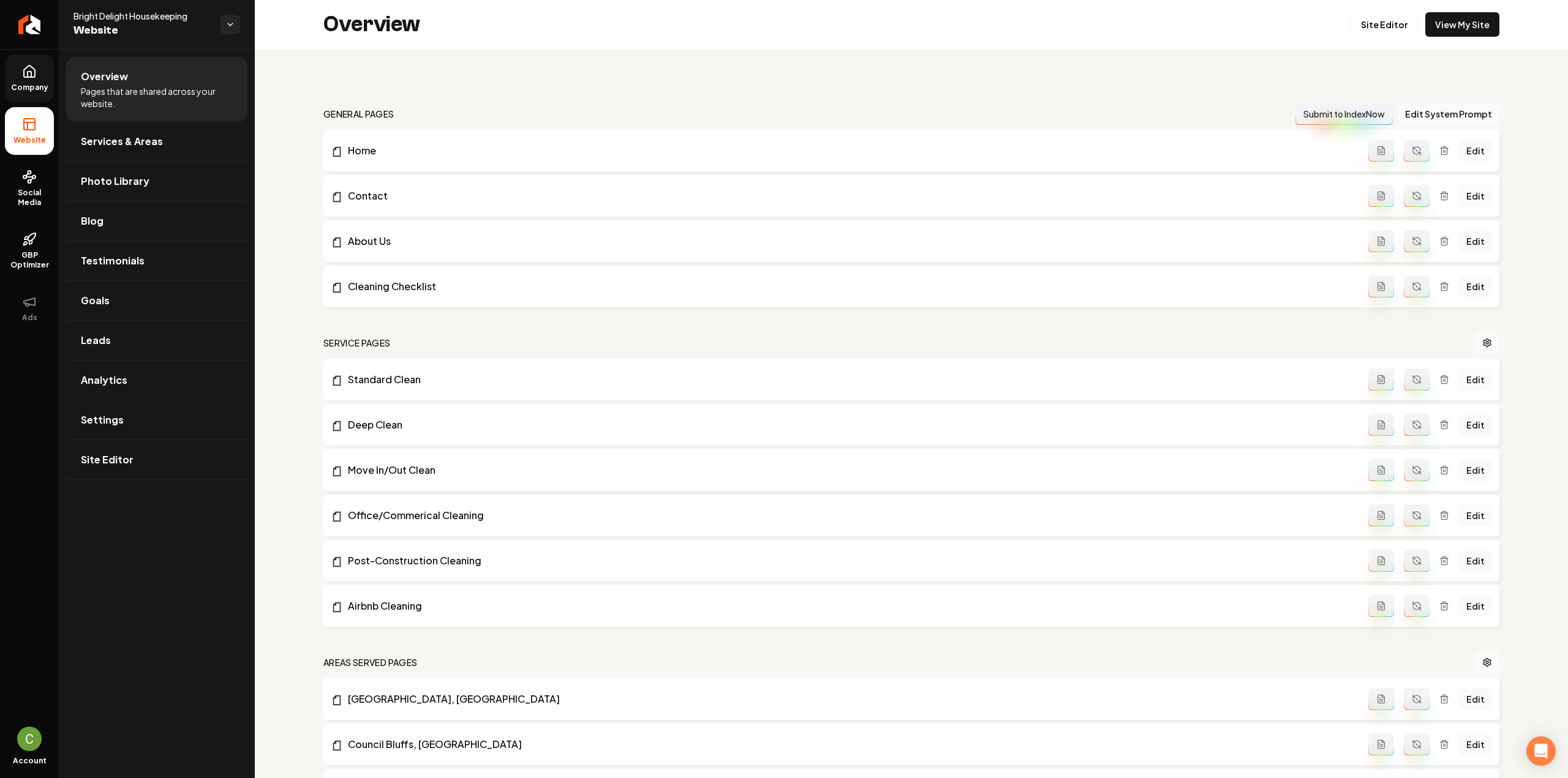
click at [23, 68] on icon at bounding box center [29, 71] width 15 height 15
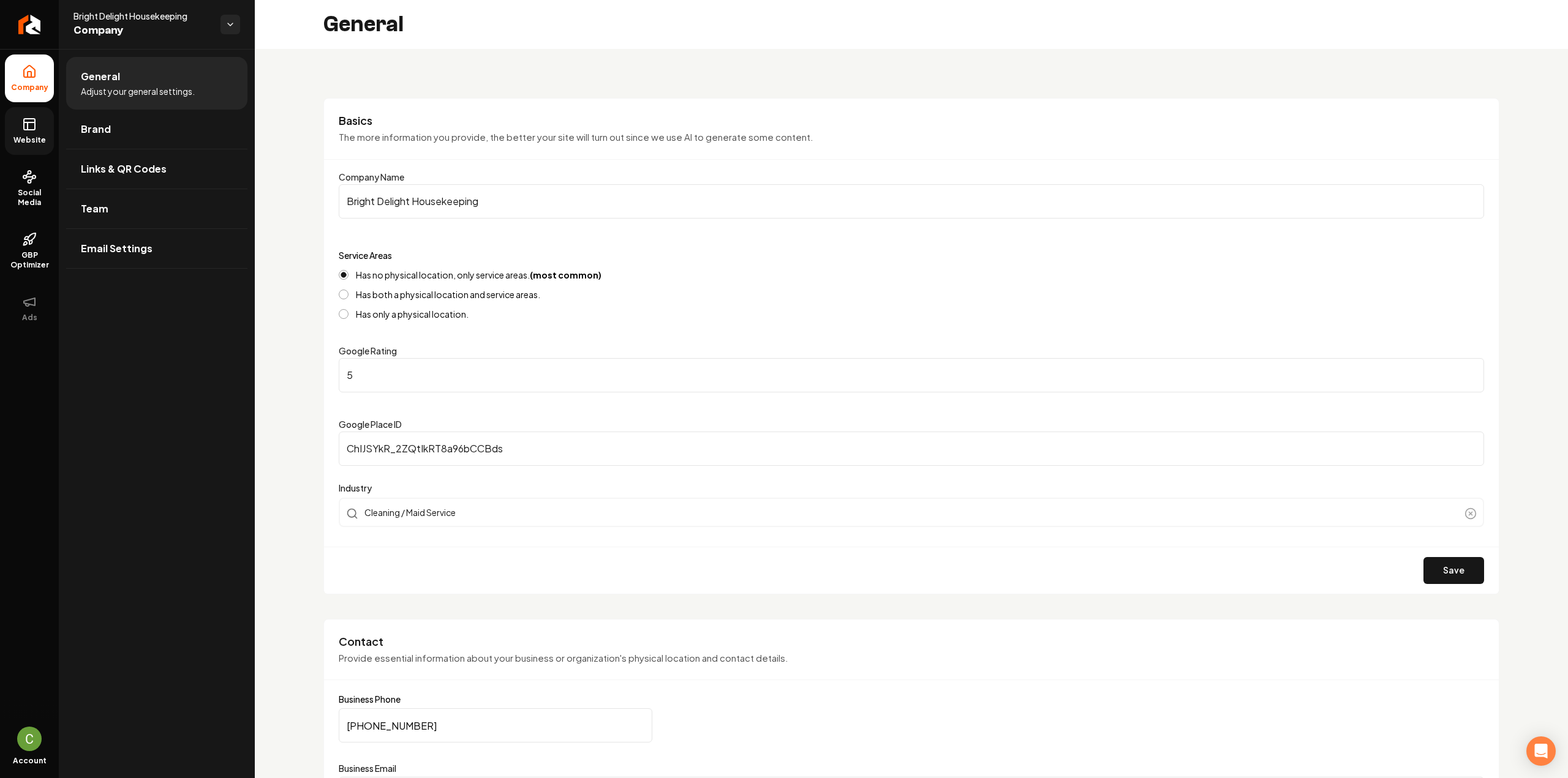
click at [23, 130] on icon at bounding box center [29, 124] width 15 height 15
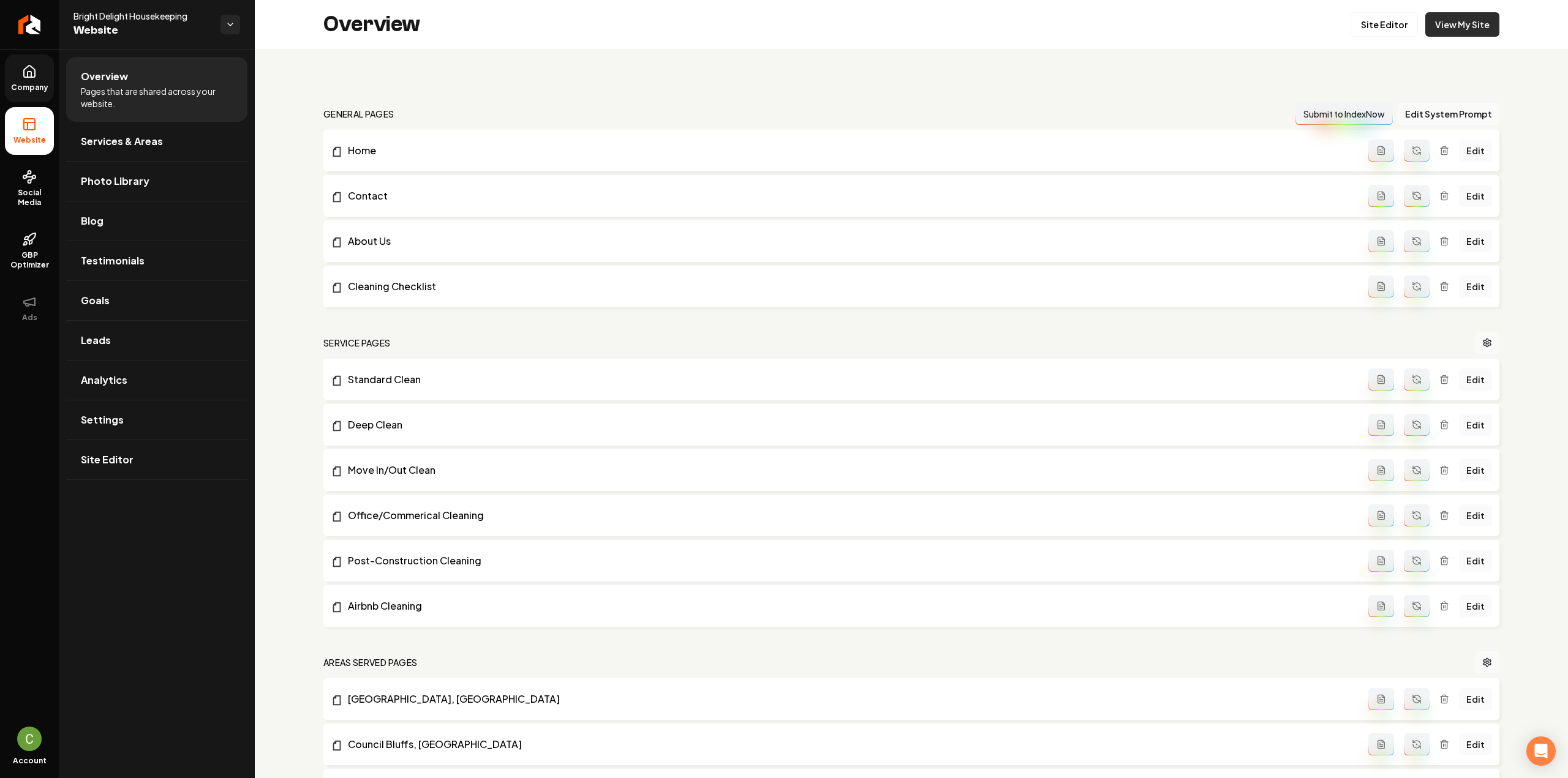
click at [1466, 33] on link "View My Site" at bounding box center [1463, 25] width 74 height 25
click at [39, 22] on link "Return to dashboard" at bounding box center [29, 24] width 59 height 49
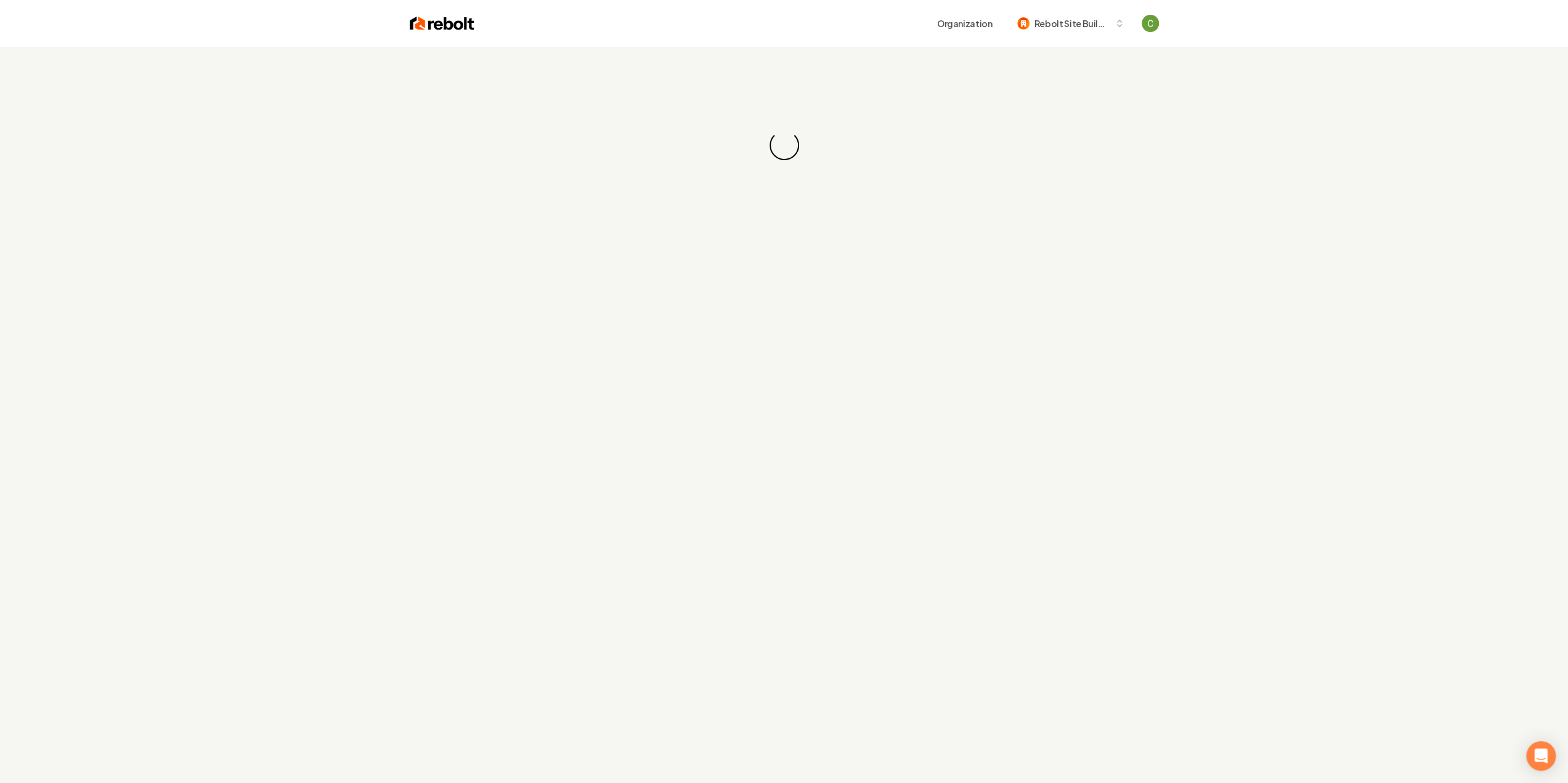
click at [1058, 24] on span "Rebolt Site Builder" at bounding box center [1072, 24] width 75 height 13
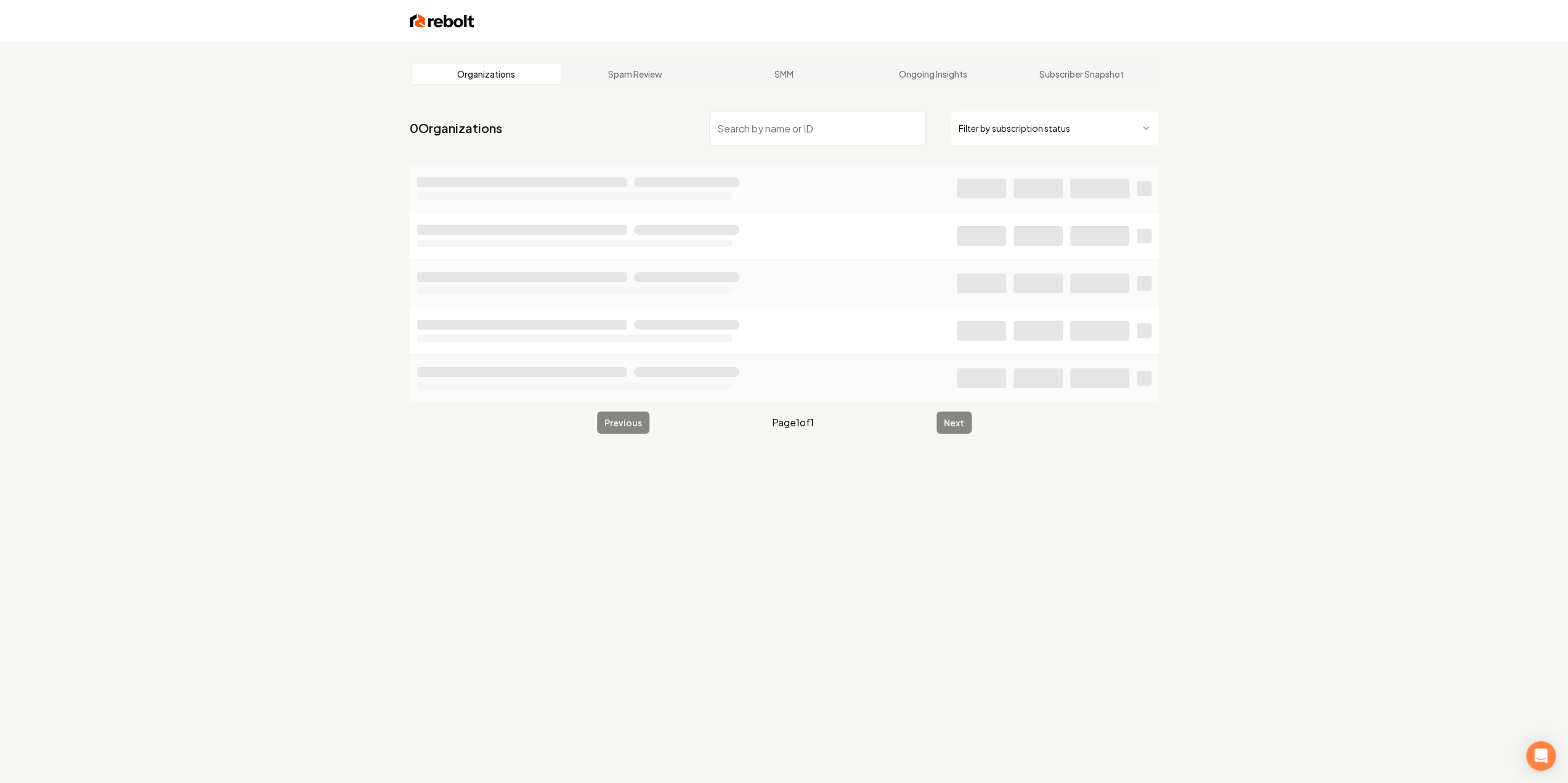
click at [732, 116] on input "search" at bounding box center [817, 128] width 217 height 34
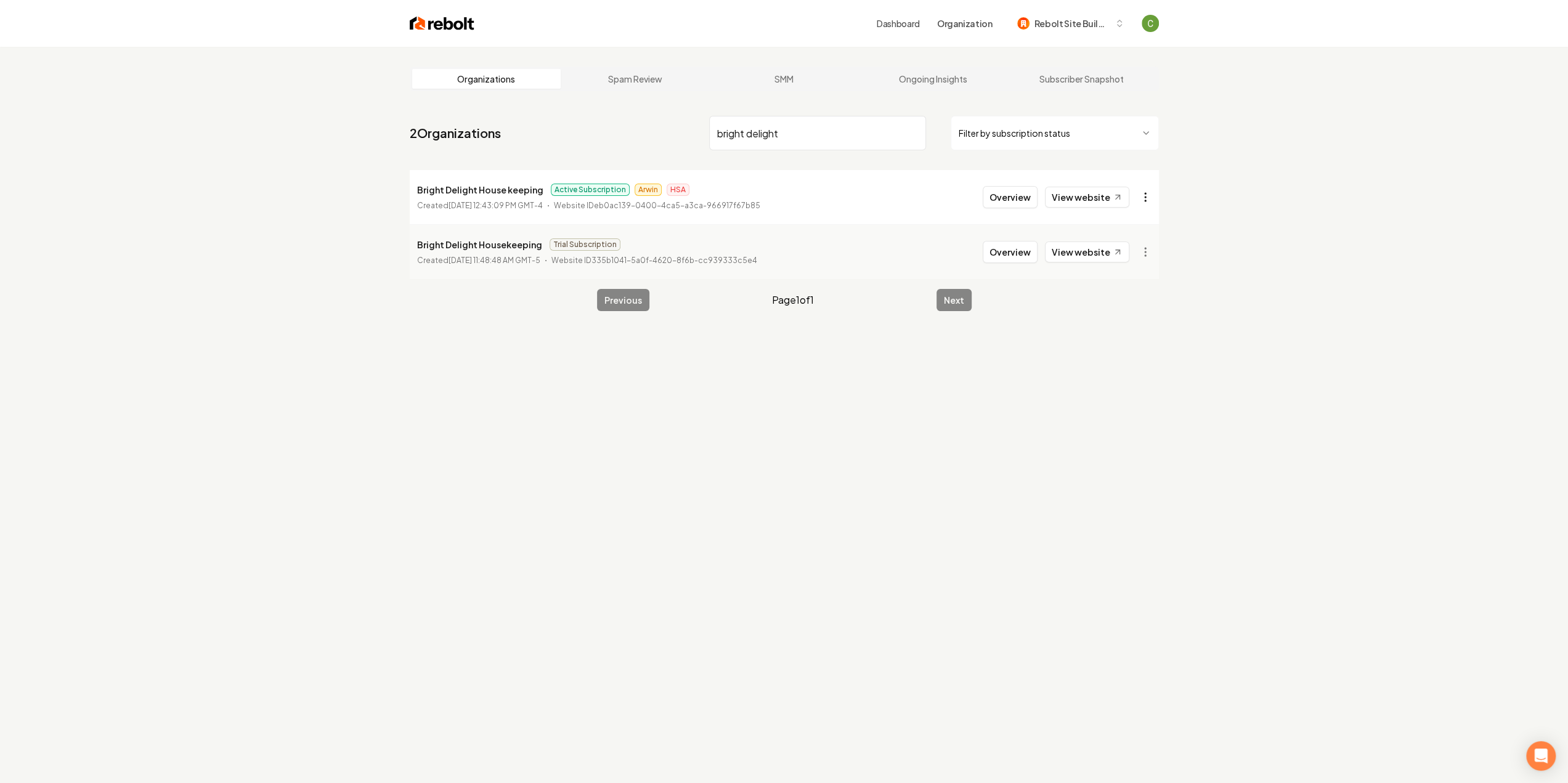
type input "bright delight"
click at [1147, 195] on html "Dashboard Organization Rebolt Site Builder Organizations Spam Review SMM Ongoin…" at bounding box center [789, 392] width 1578 height 783
click at [1109, 270] on div "Join Org" at bounding box center [1115, 264] width 78 height 20
click at [1068, 24] on span "Rebolt Site Builder" at bounding box center [1072, 24] width 75 height 13
type input "bright"
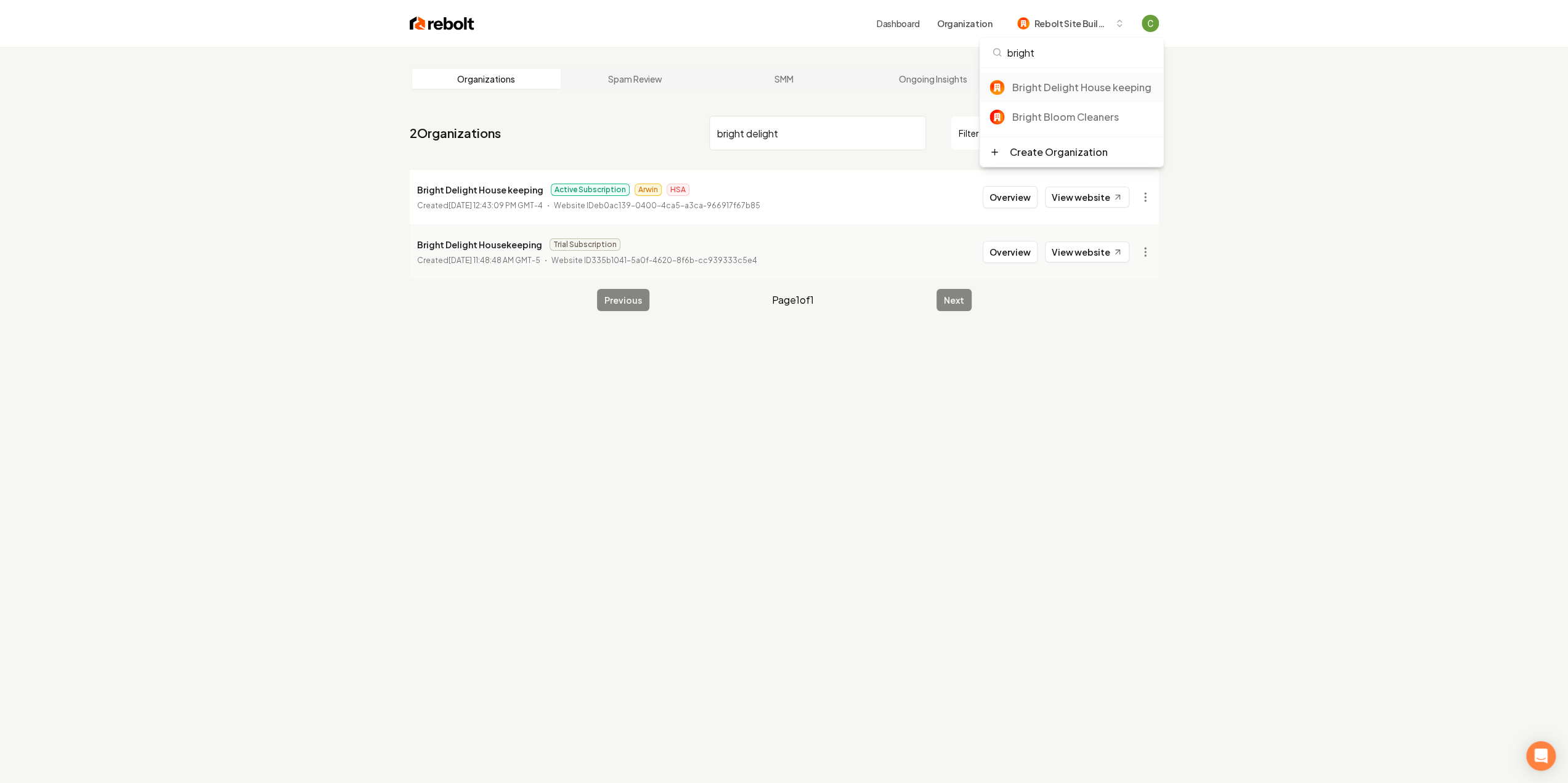
click at [1049, 91] on div "Bright Delight House keeping" at bounding box center [1083, 87] width 142 height 15
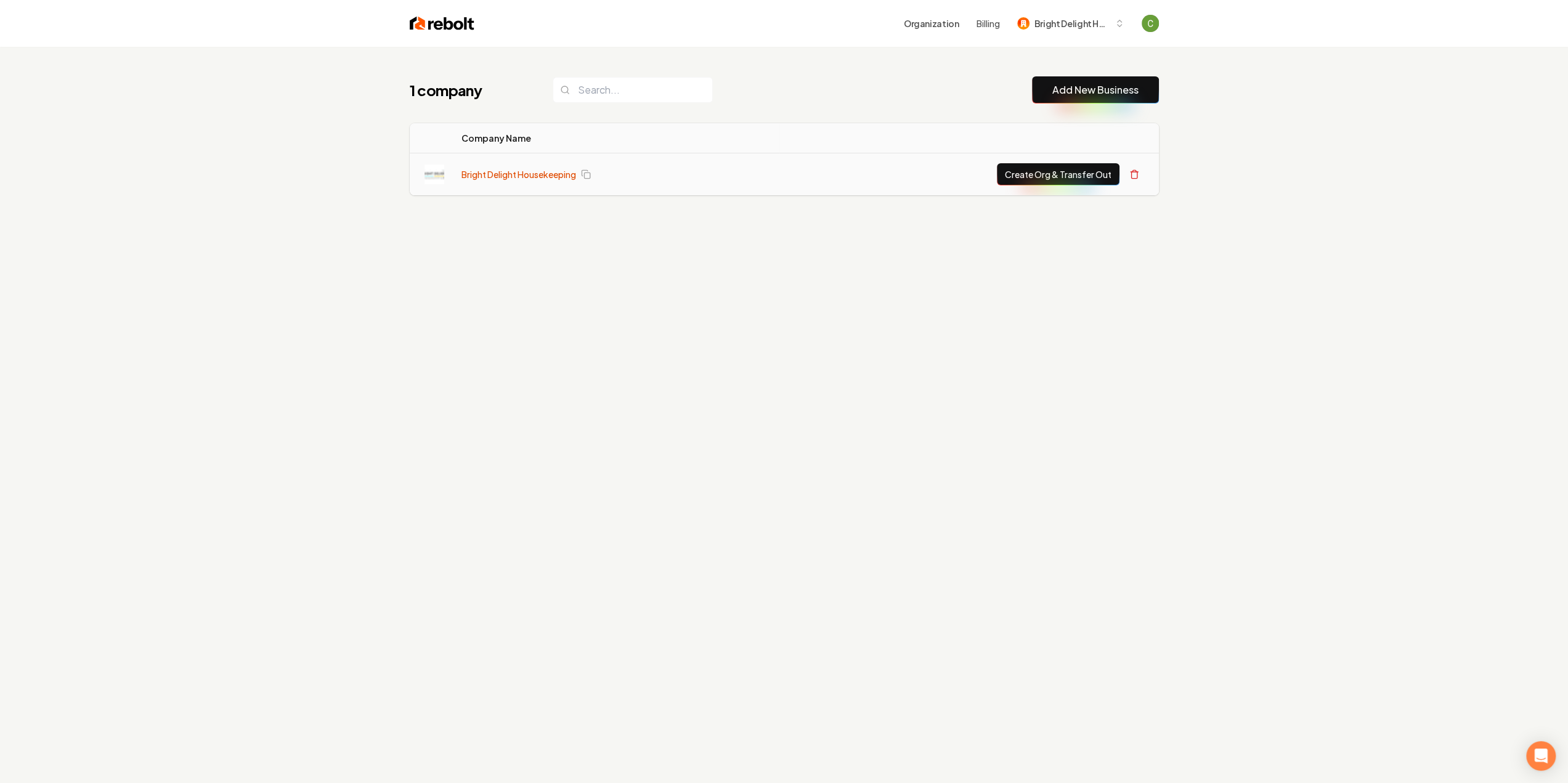
click link "Bright Delight Housekeeping"
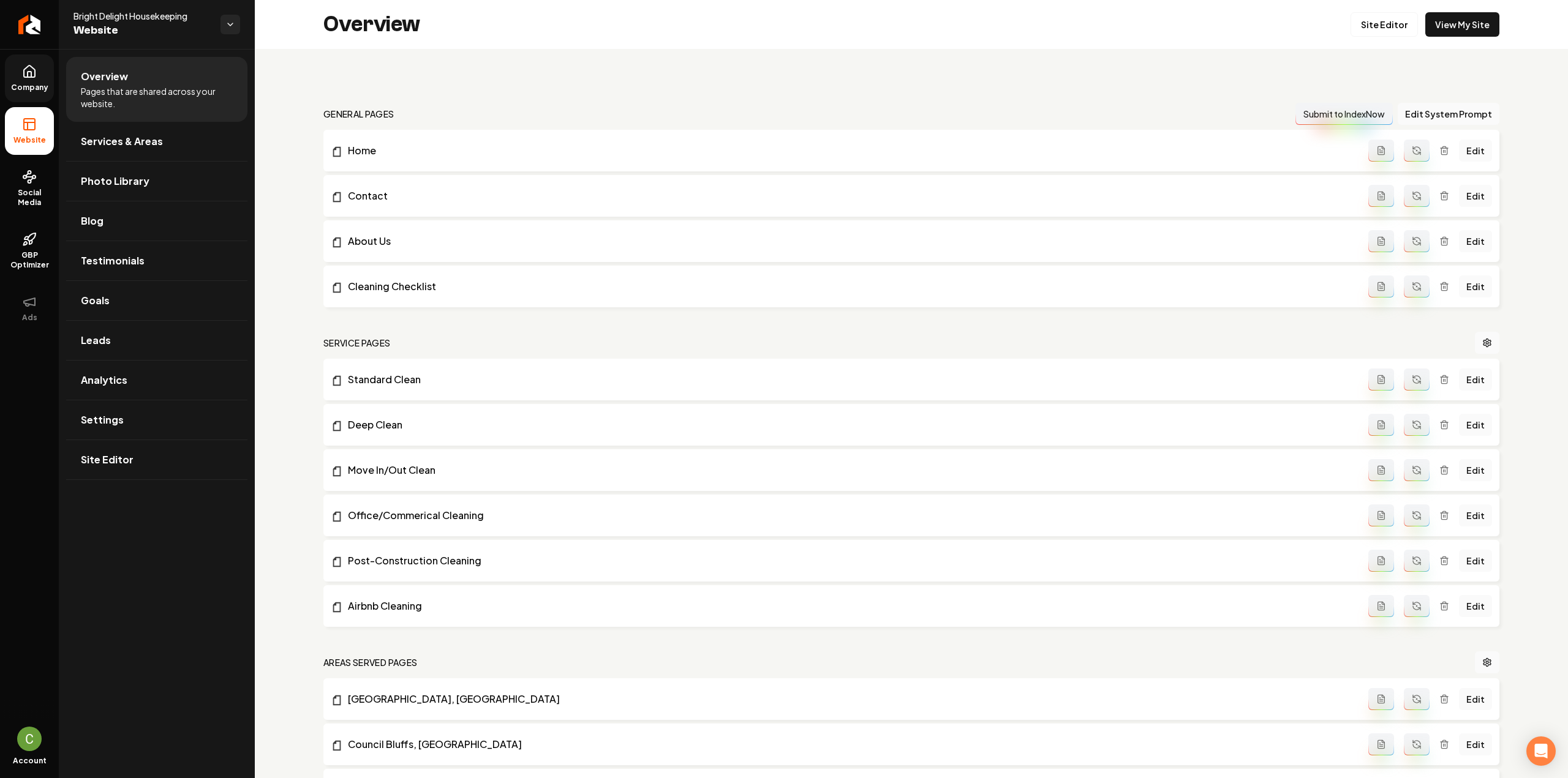
click icon
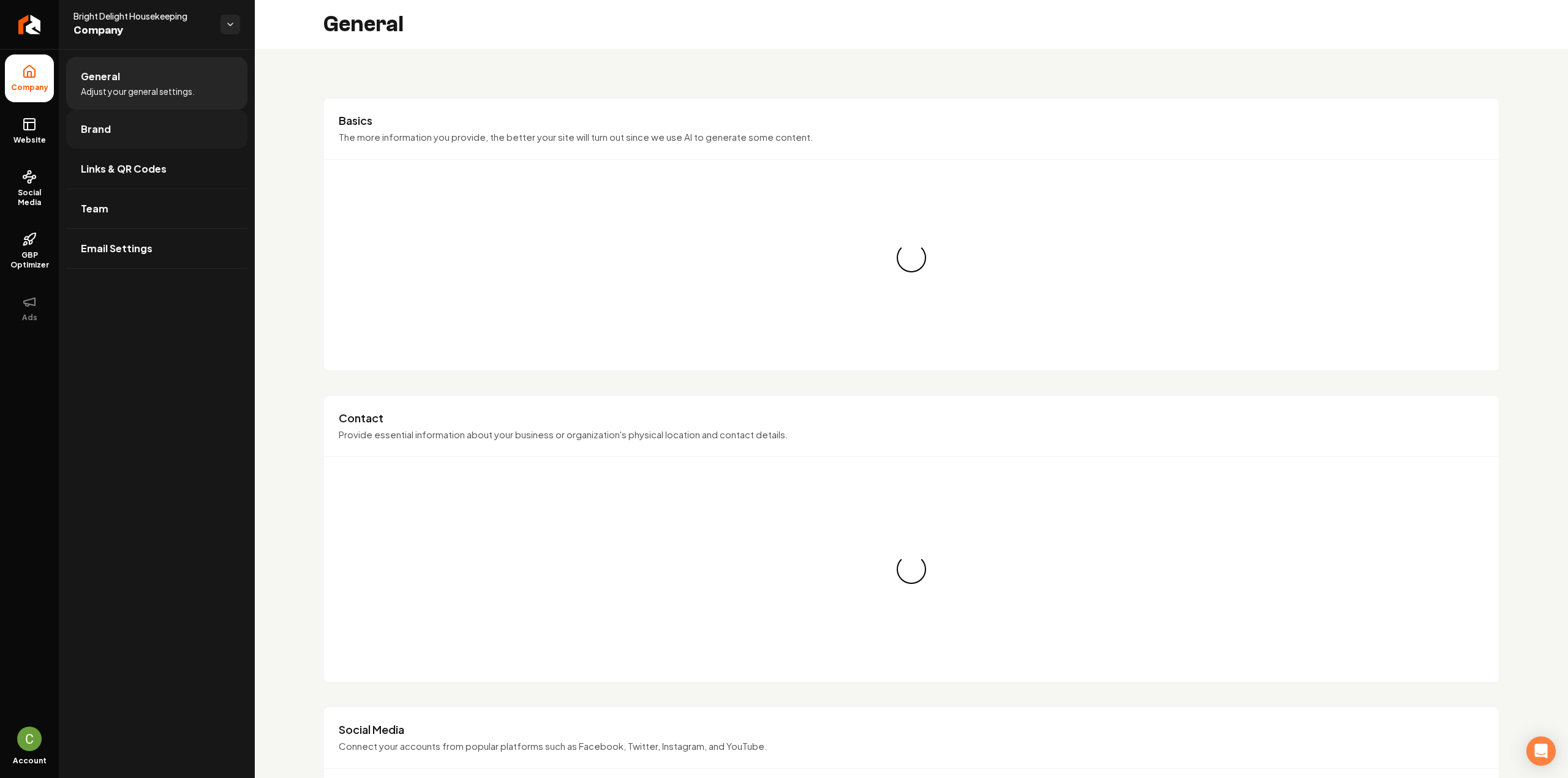
click link "Brand"
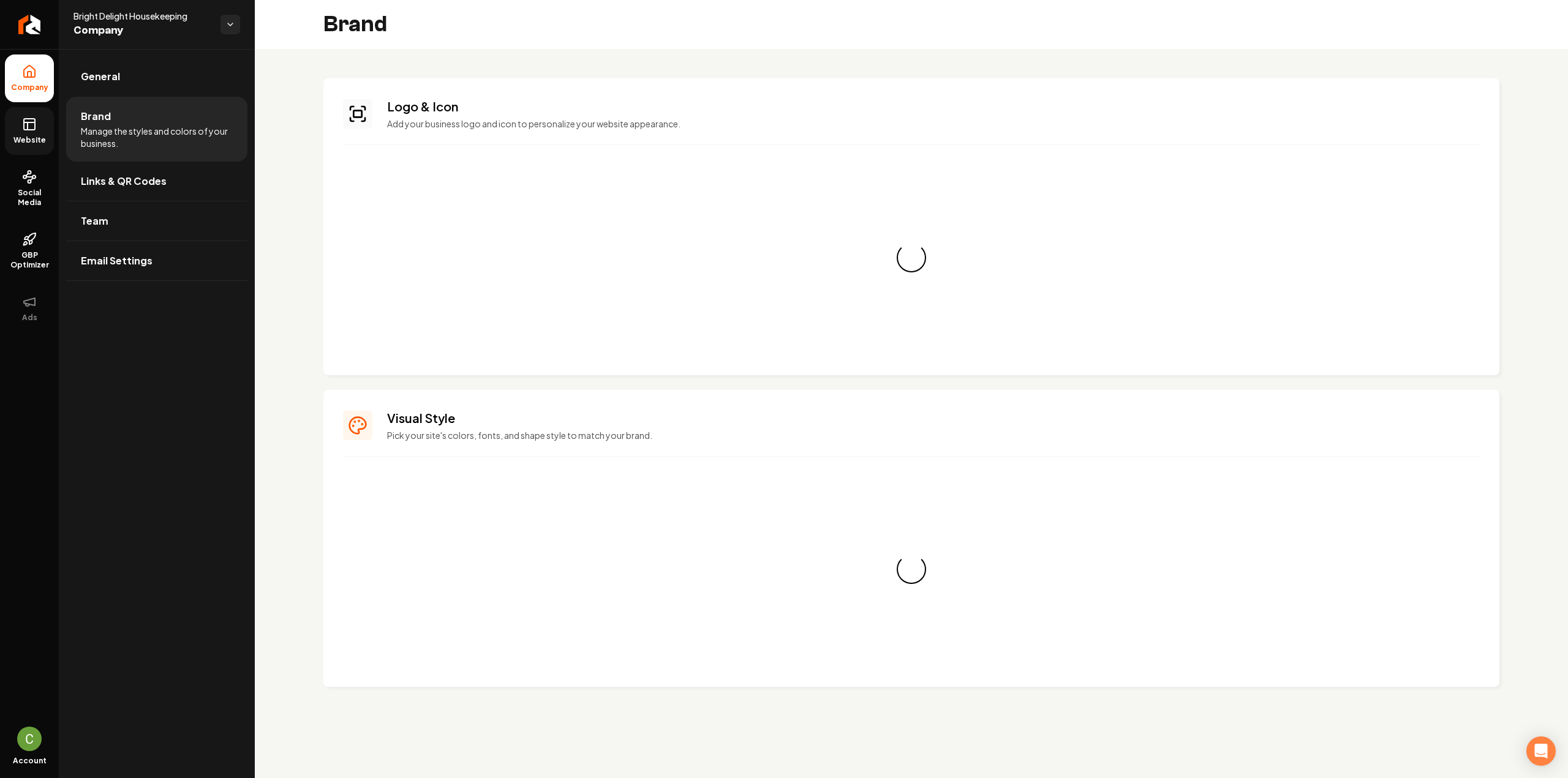
click link "Website"
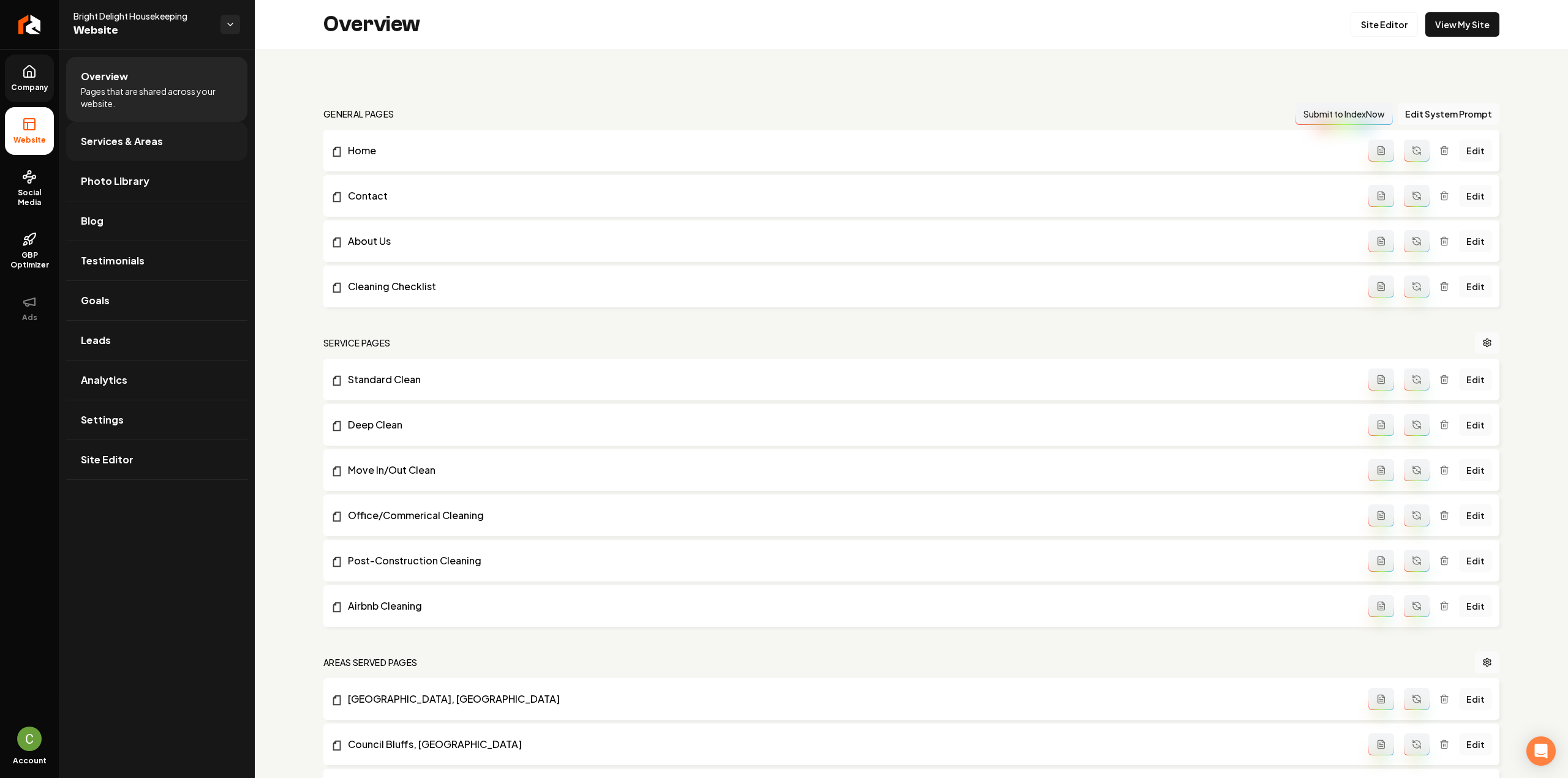
click link "Services & Areas"
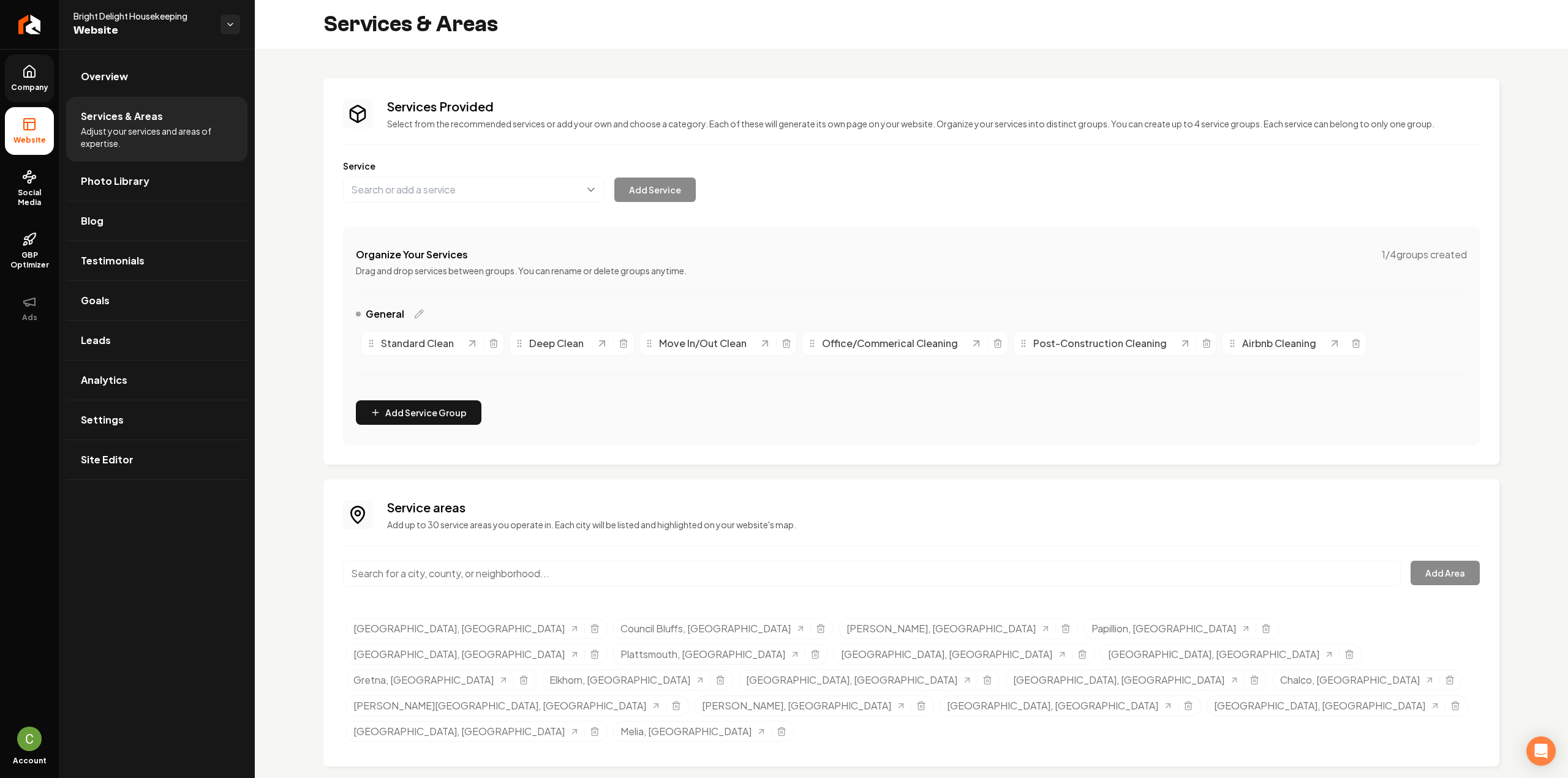
click ul "Company Website Social Media GBP Optimizer Ads"
click span "Company"
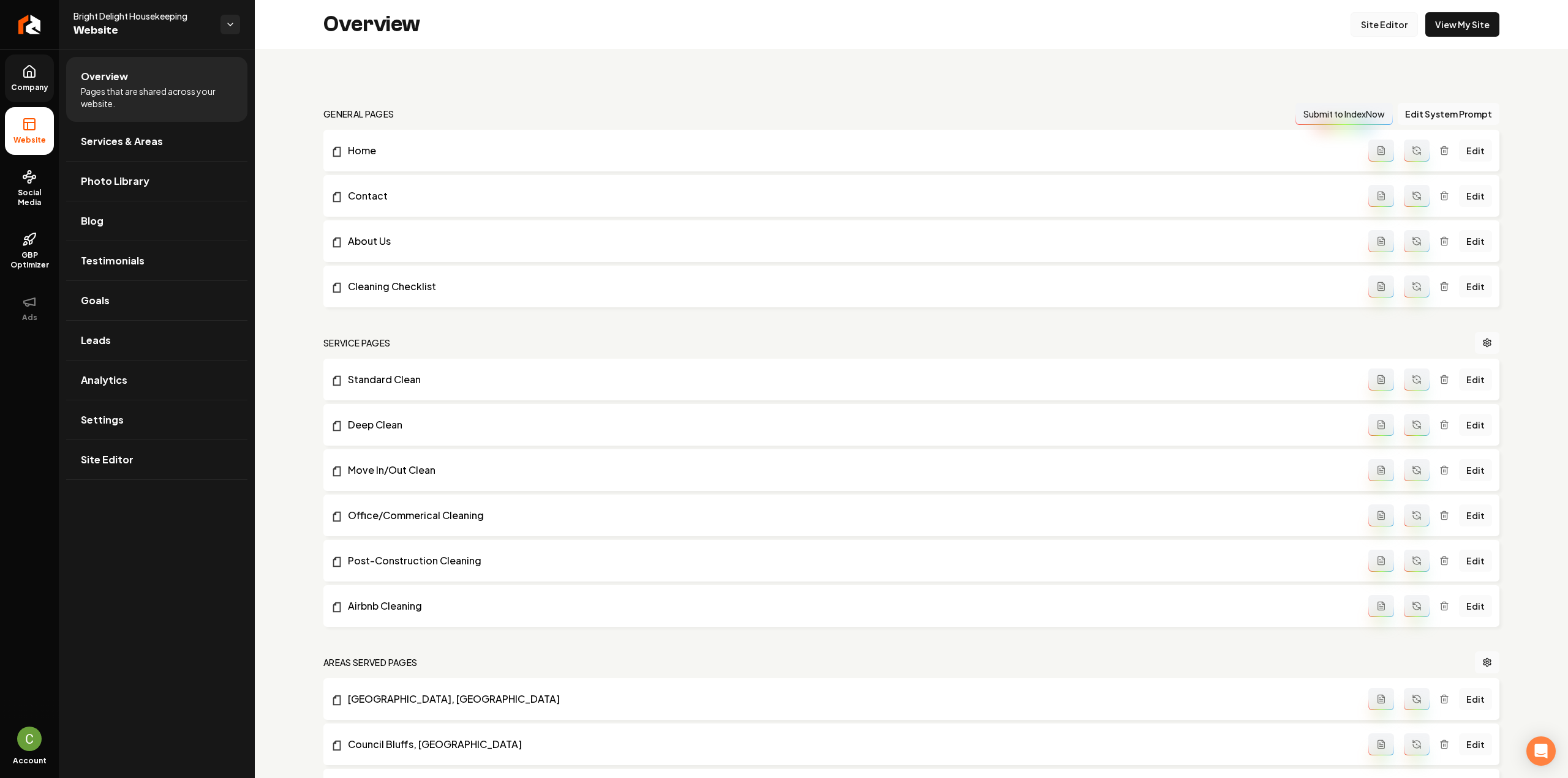
click link "Site Editor"
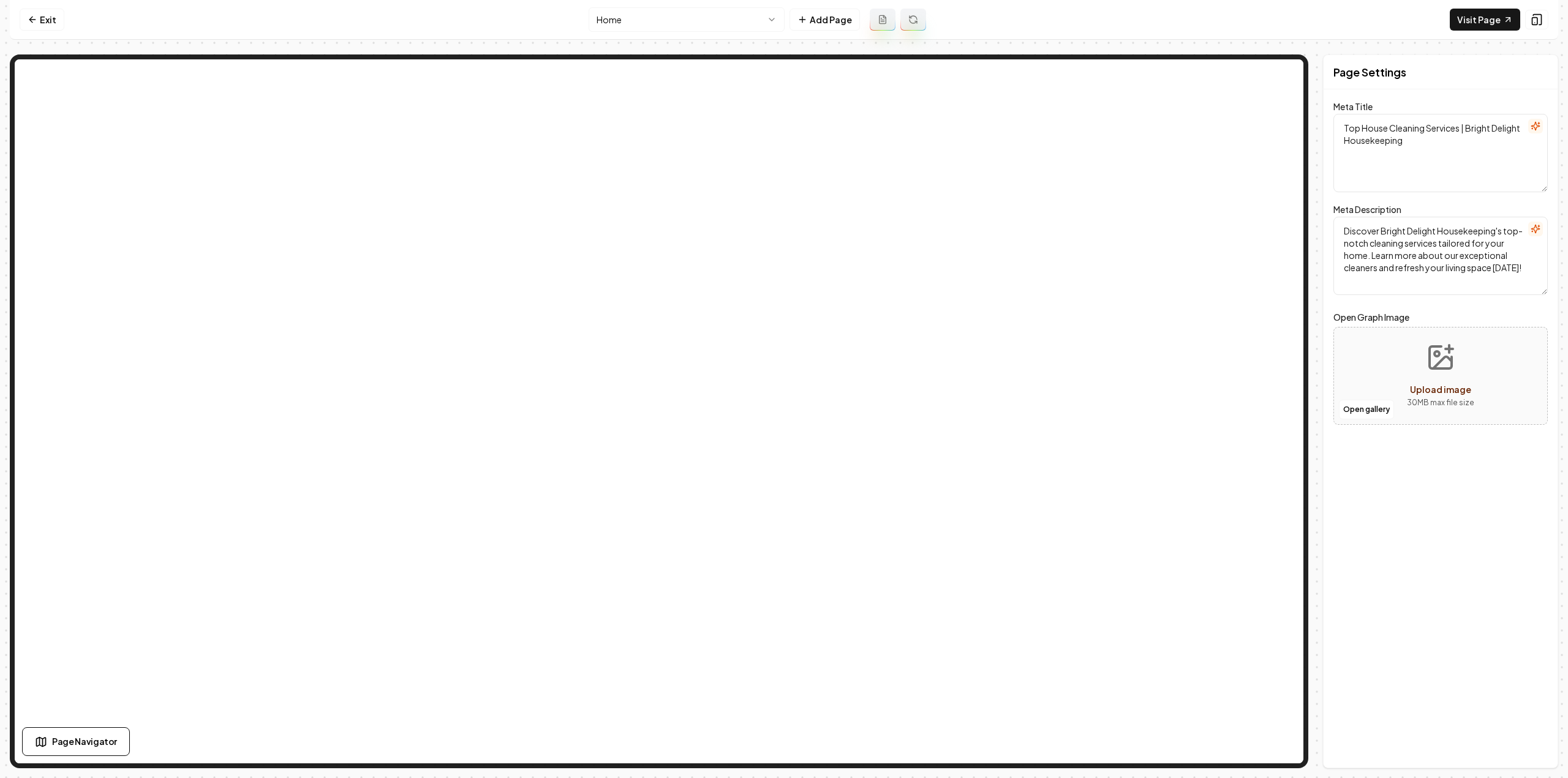
click html "Computer Required This feature is only available on a computer. Please switch t…"
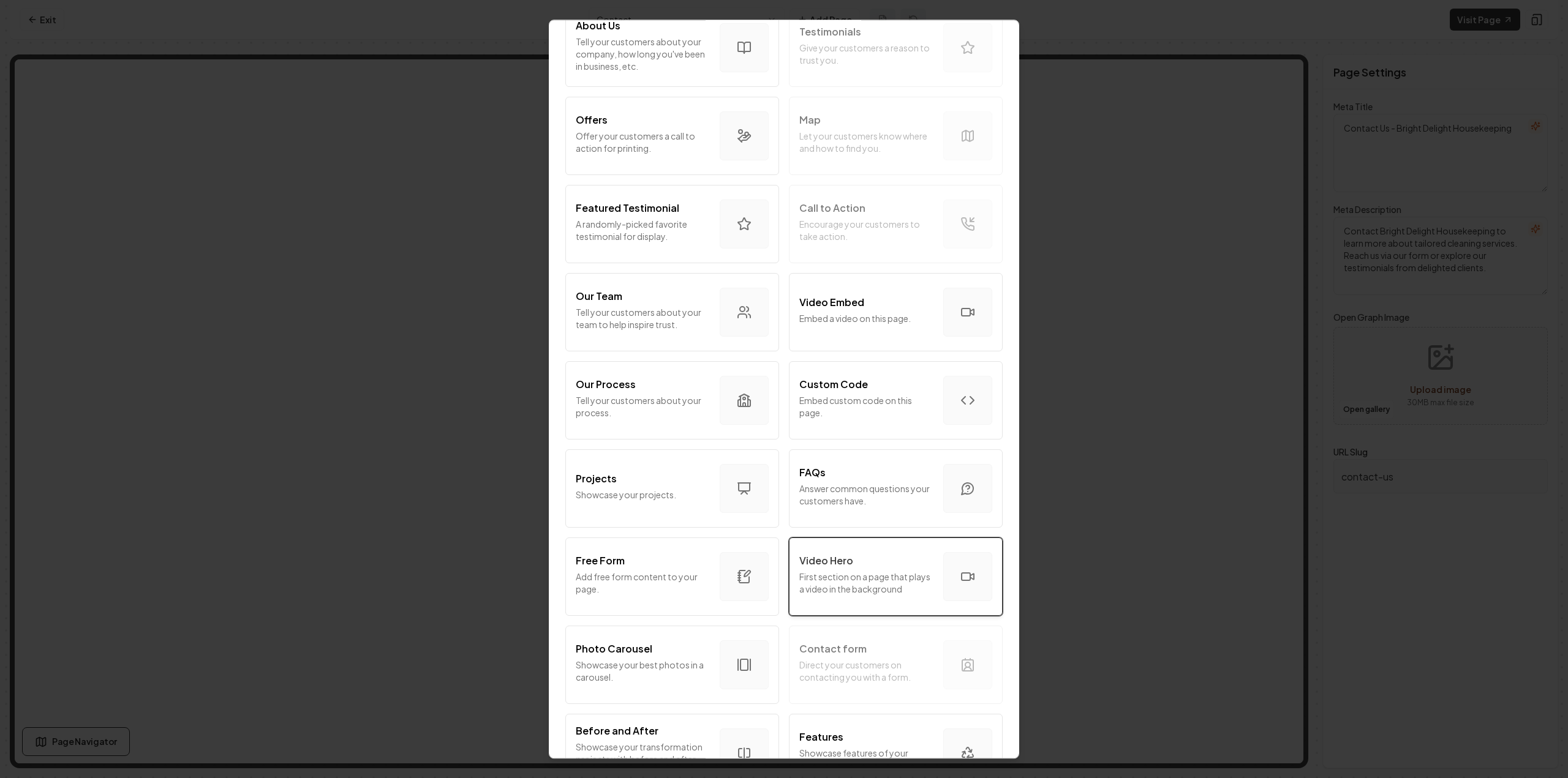
scroll to position [367, 0]
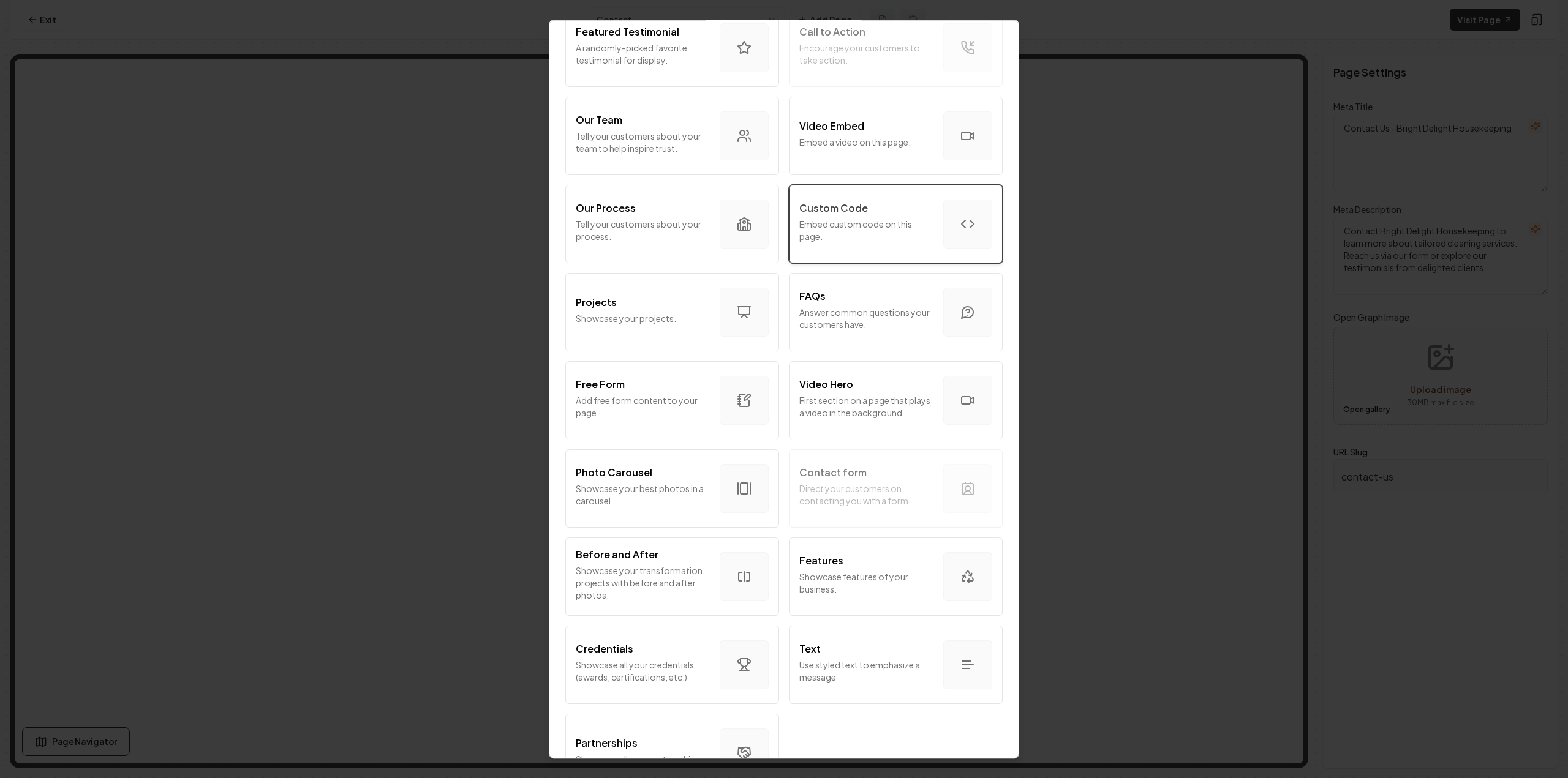
click p "Embed custom code on this page."
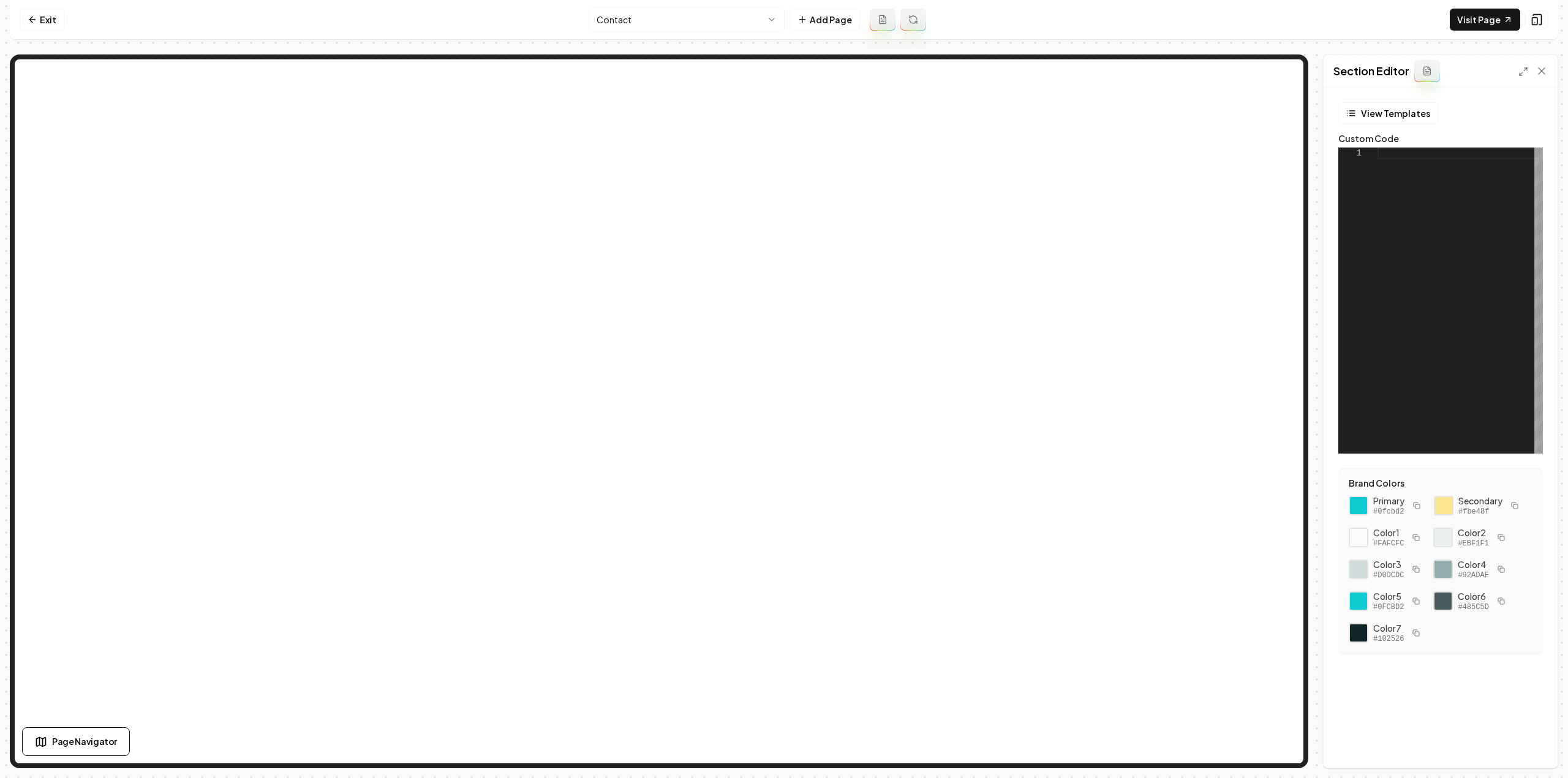
click div
click button "Save"
click div "< iframe src = " [URL][DOMAIN_NAME] schedules/AcZssZ3VojNhqHH2fQc8lz5LrOCqLZszL…"
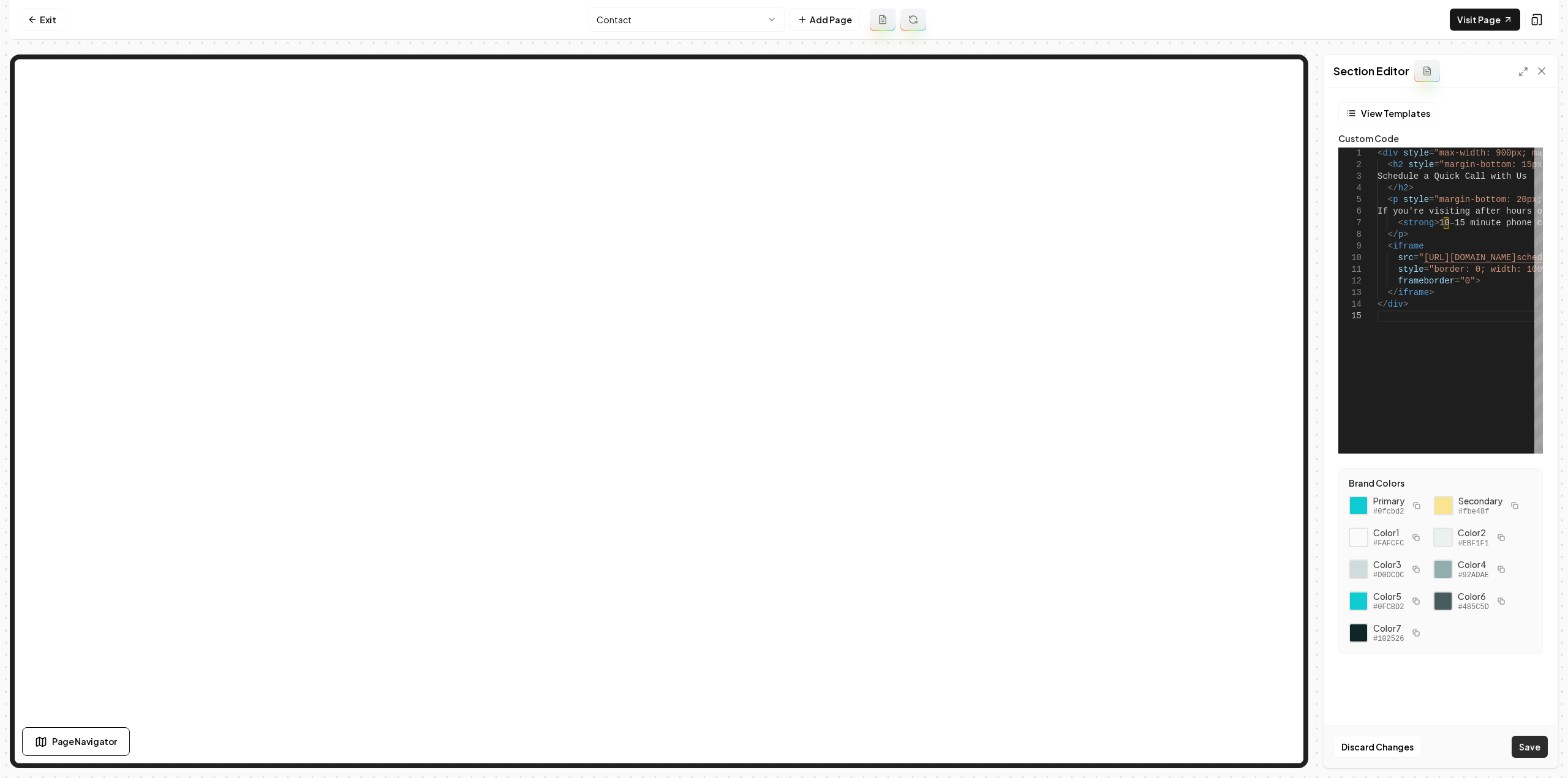
click button "Save"
type textarea "**********"
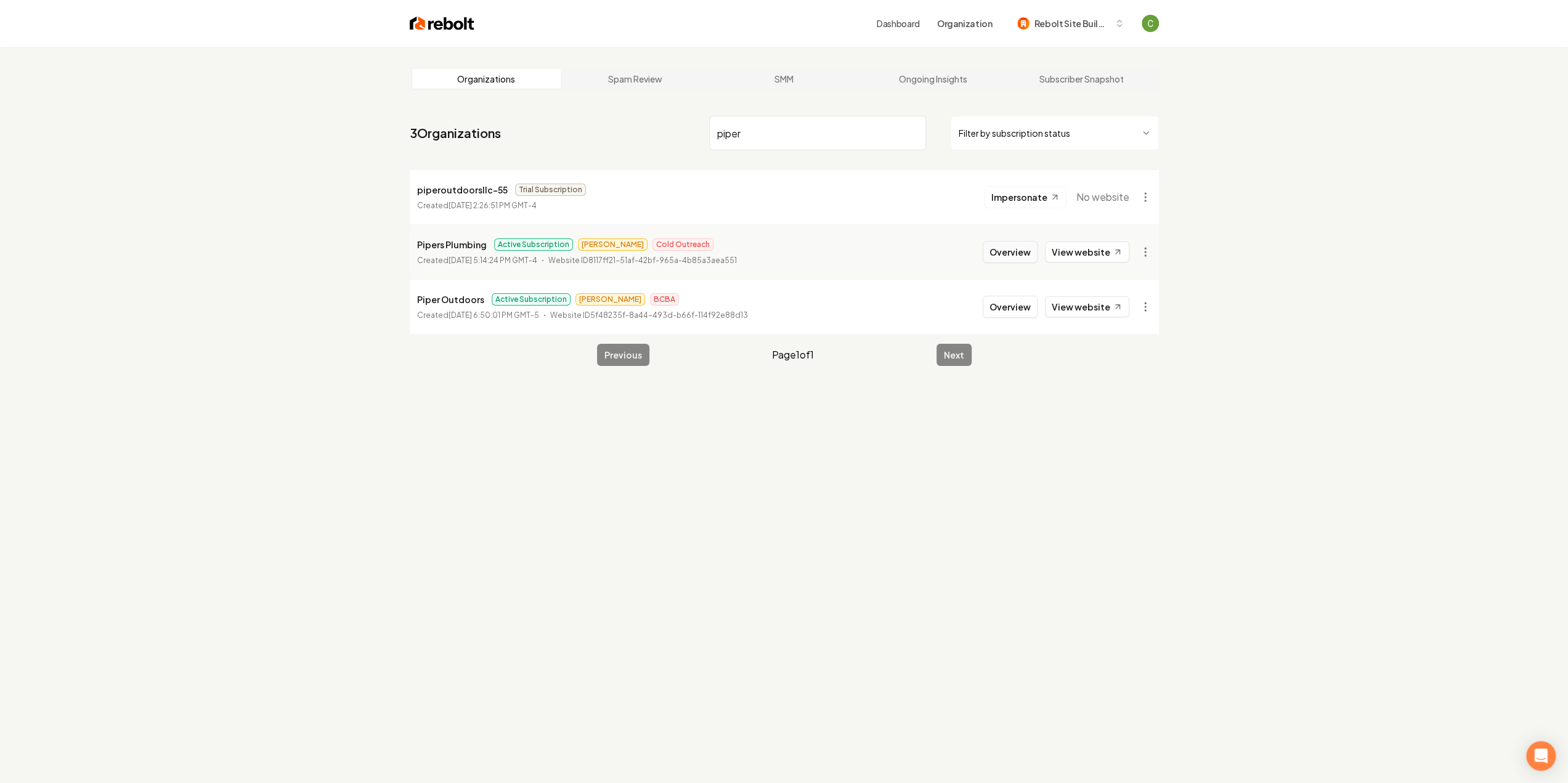
type input "piper"
click at [1021, 256] on button "Overview" at bounding box center [1010, 252] width 55 height 22
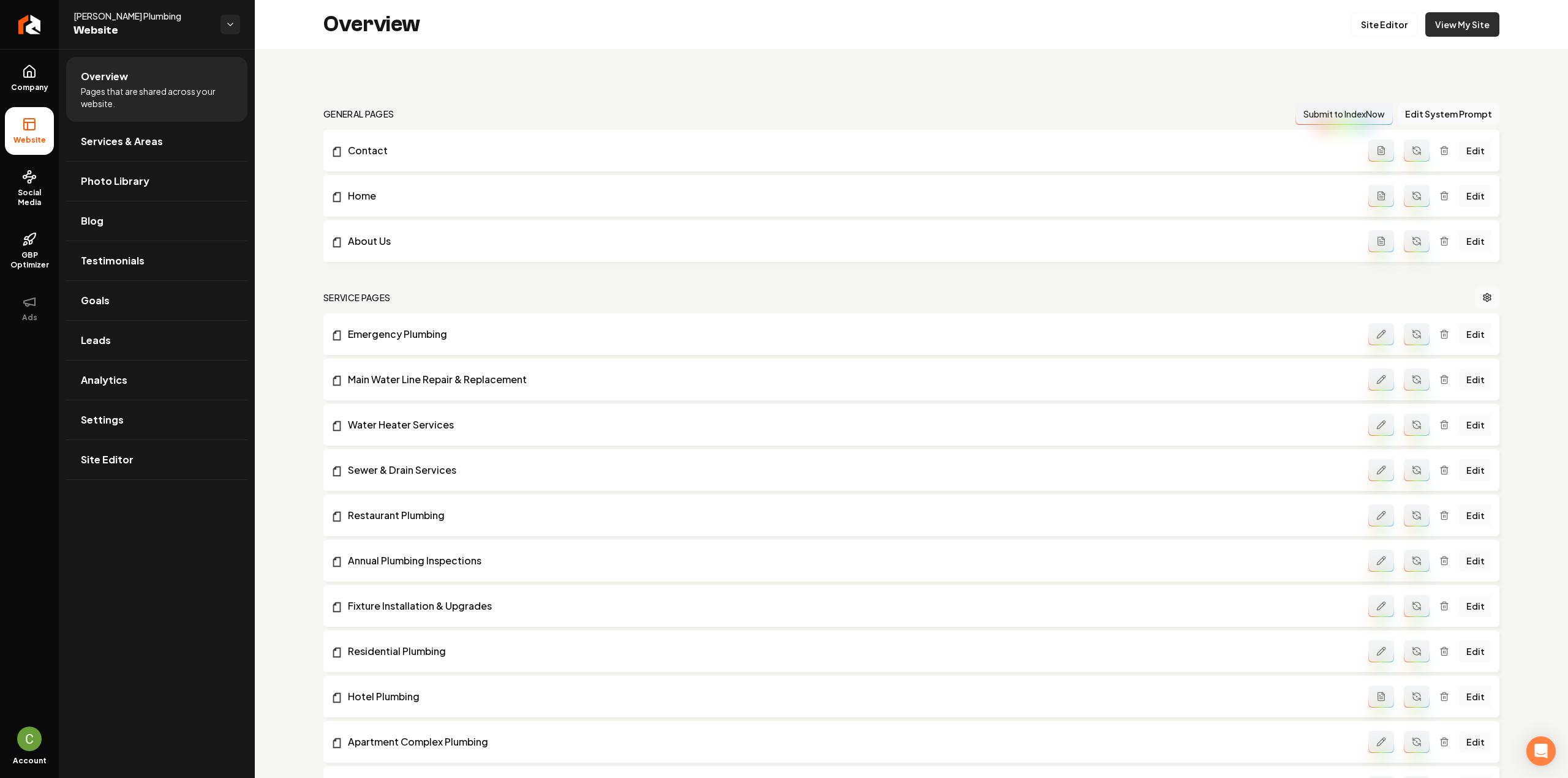
click at [1453, 17] on link "View My Site" at bounding box center [1463, 25] width 74 height 25
click at [1397, 26] on link "Site Editor" at bounding box center [1384, 25] width 68 height 25
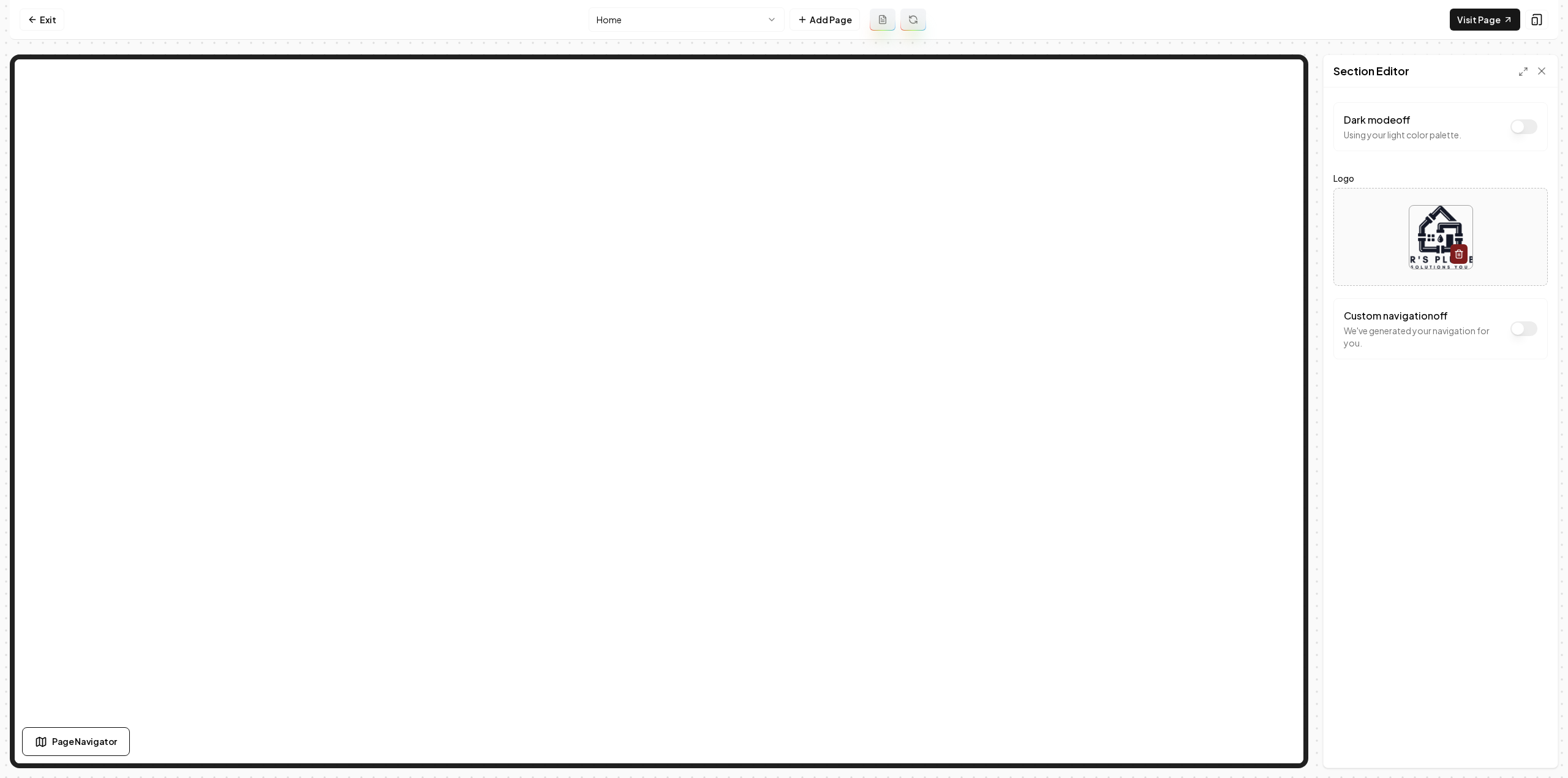
click at [1519, 329] on button "Dark mode off" at bounding box center [1524, 329] width 27 height 15
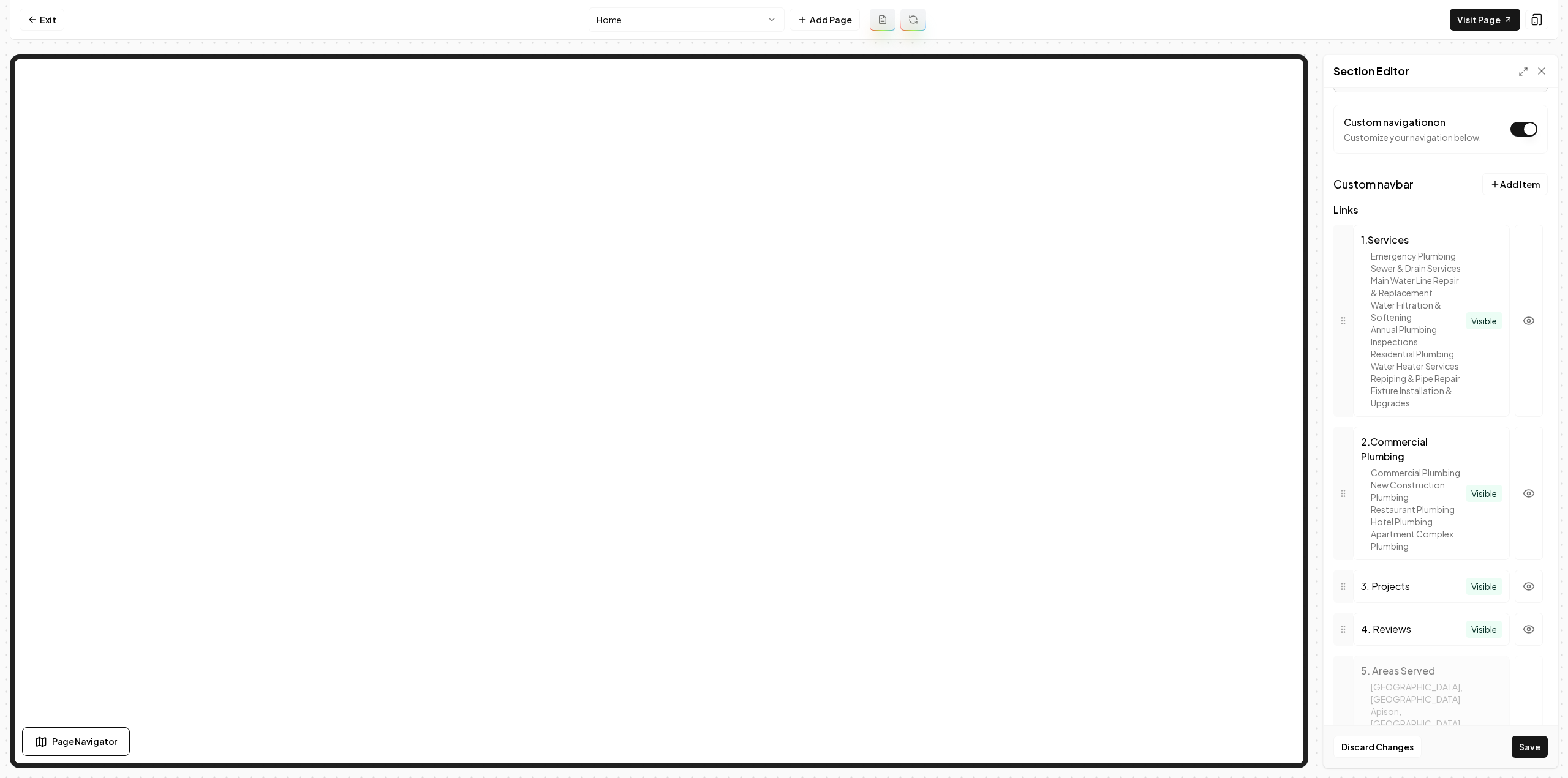
scroll to position [190, 0]
click at [1515, 368] on button "button" at bounding box center [1529, 324] width 28 height 192
click at [1531, 564] on button "button" at bounding box center [1529, 497] width 28 height 134
click at [1519, 552] on button "button" at bounding box center [1529, 497] width 28 height 134
click at [1516, 417] on button "button" at bounding box center [1529, 324] width 28 height 192
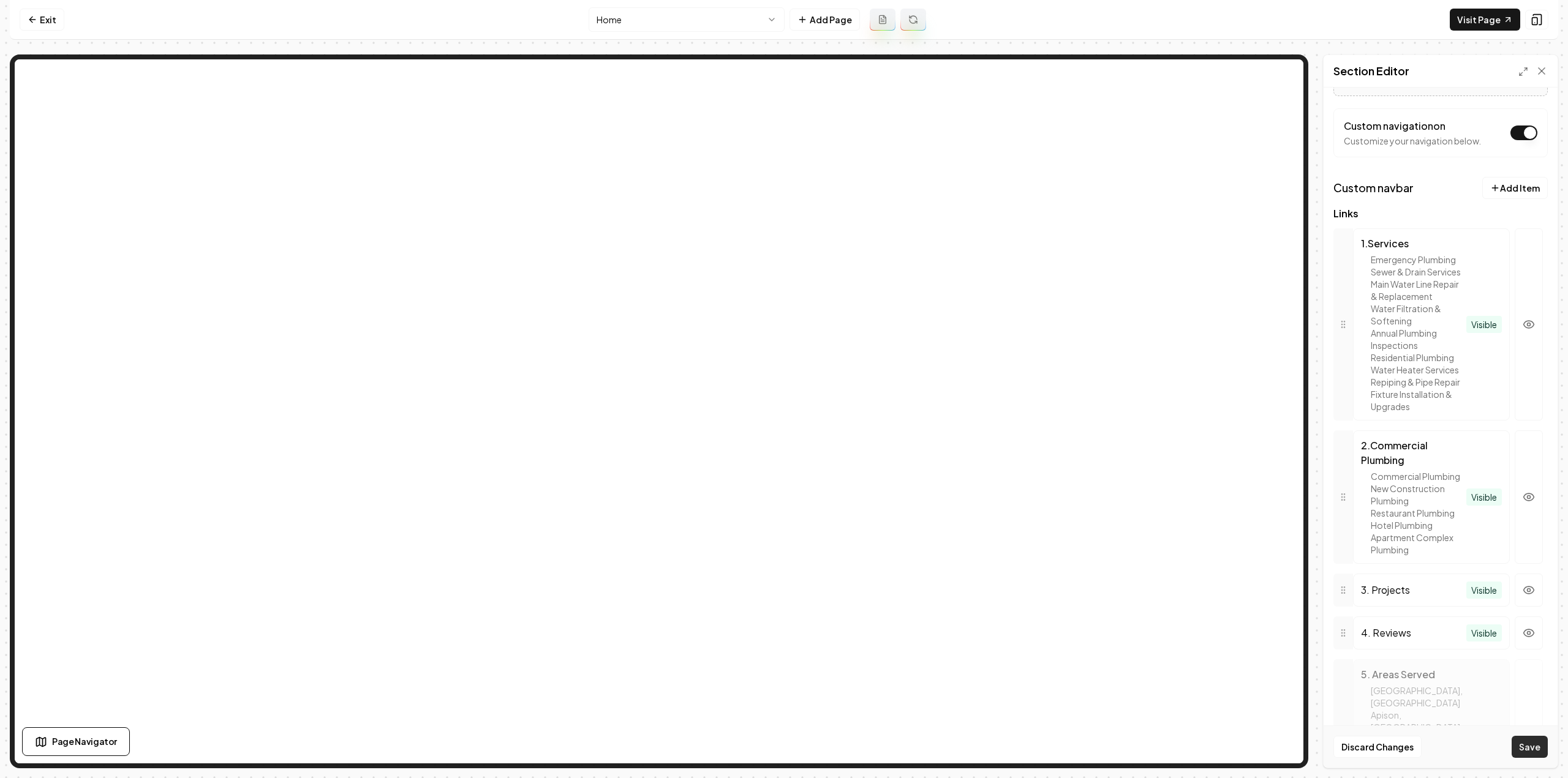
click at [1537, 752] on button "Save" at bounding box center [1529, 747] width 36 height 22
click at [799, 24] on button "Add Page" at bounding box center [825, 20] width 71 height 22
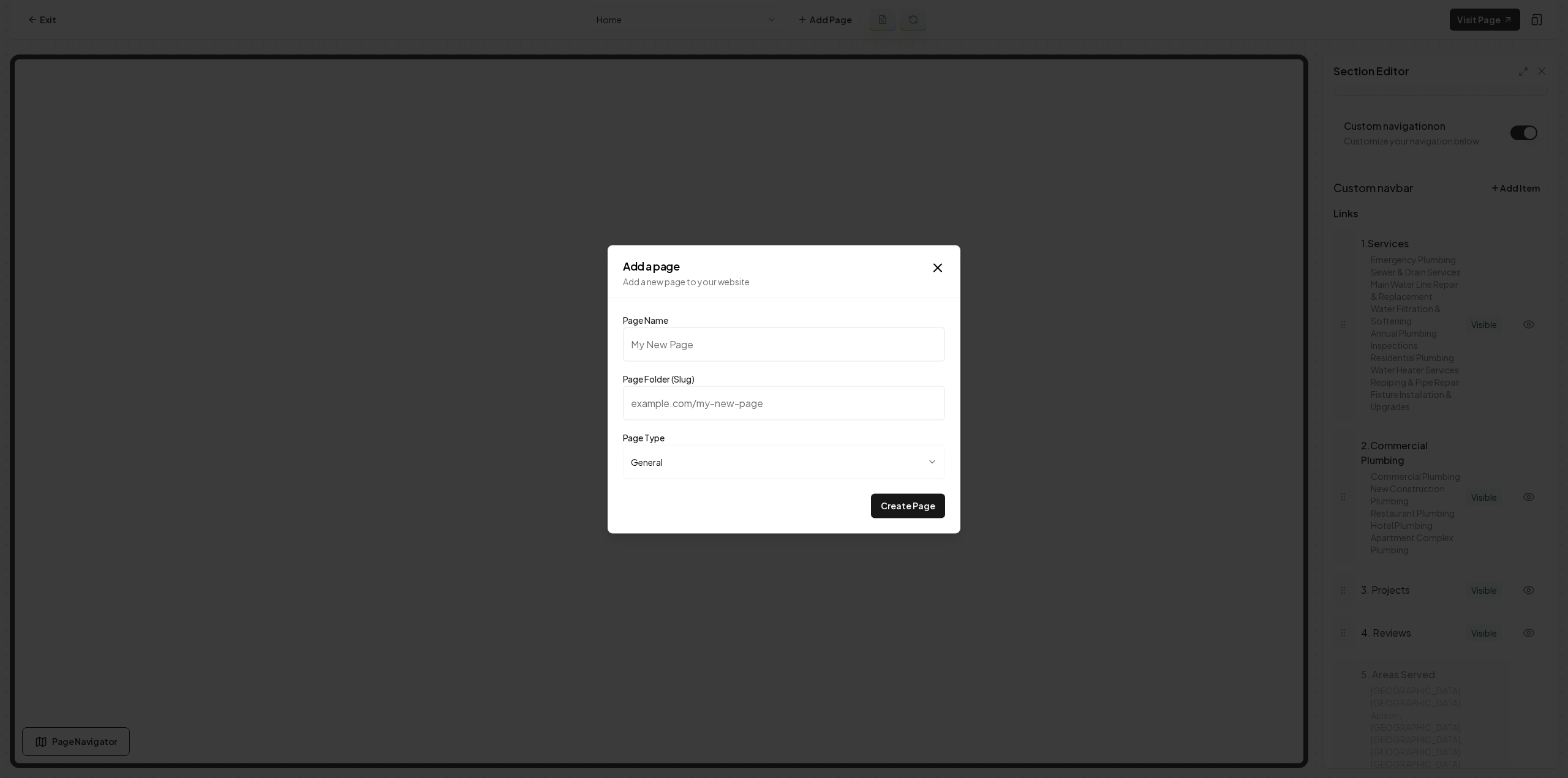
type input "S"
type input "s"
type input "Se"
type input "se"
type input "Ser"
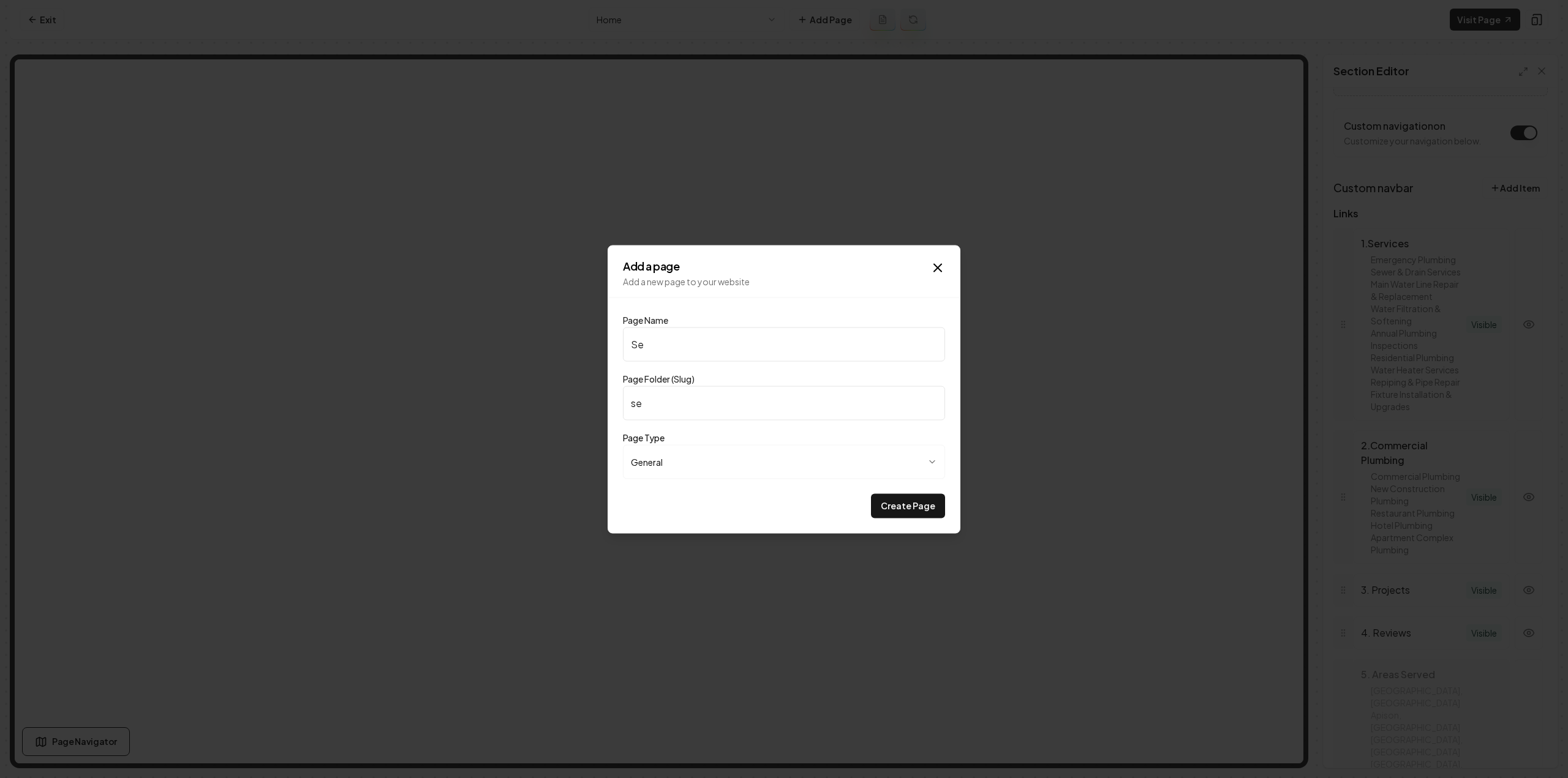
type input "ser"
type input "Serv"
type input "serv"
type input "Servi"
type input "servi"
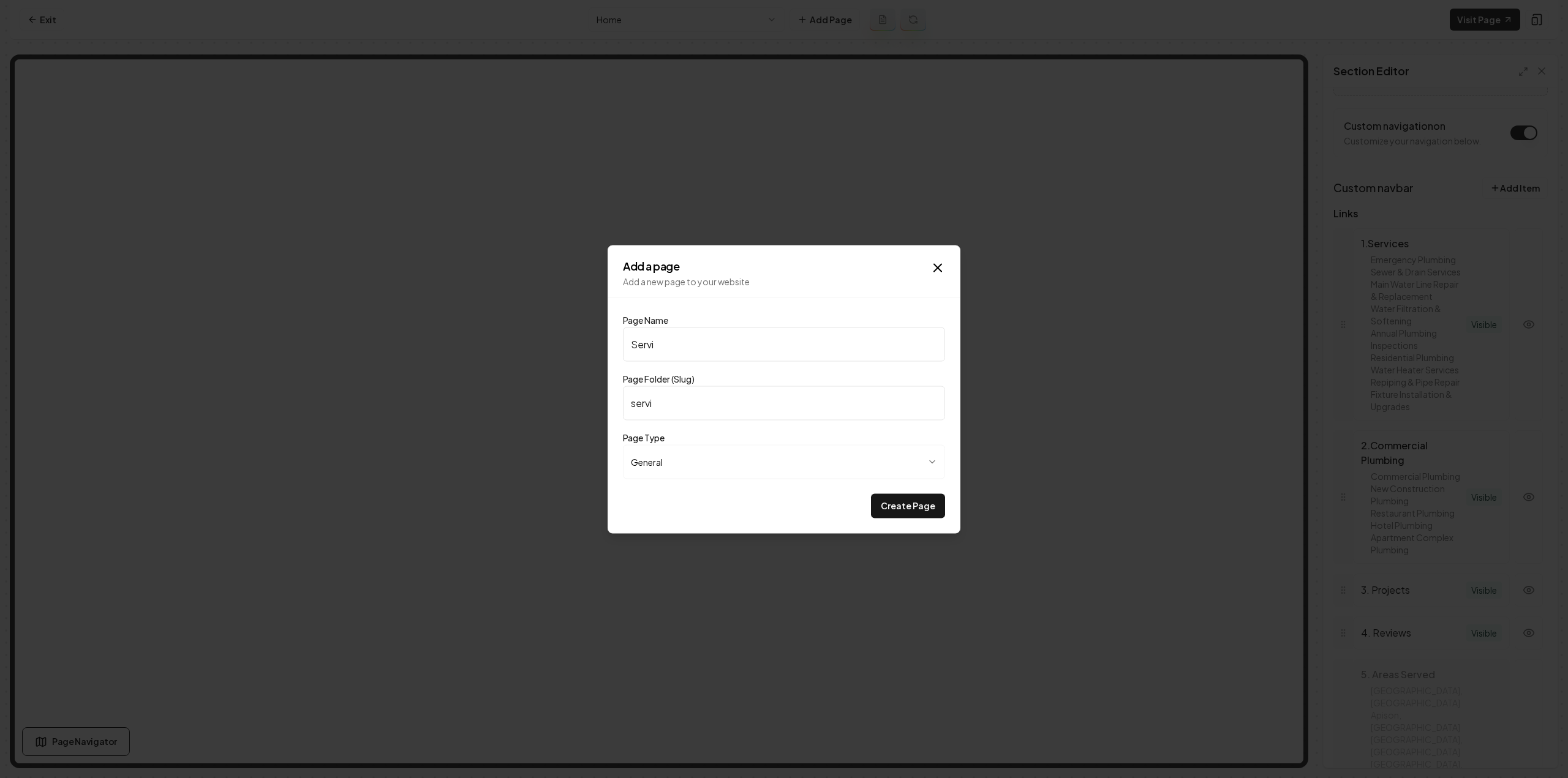
type input "Servic"
type input "servic"
type input "Service"
type input "service"
type input "Services"
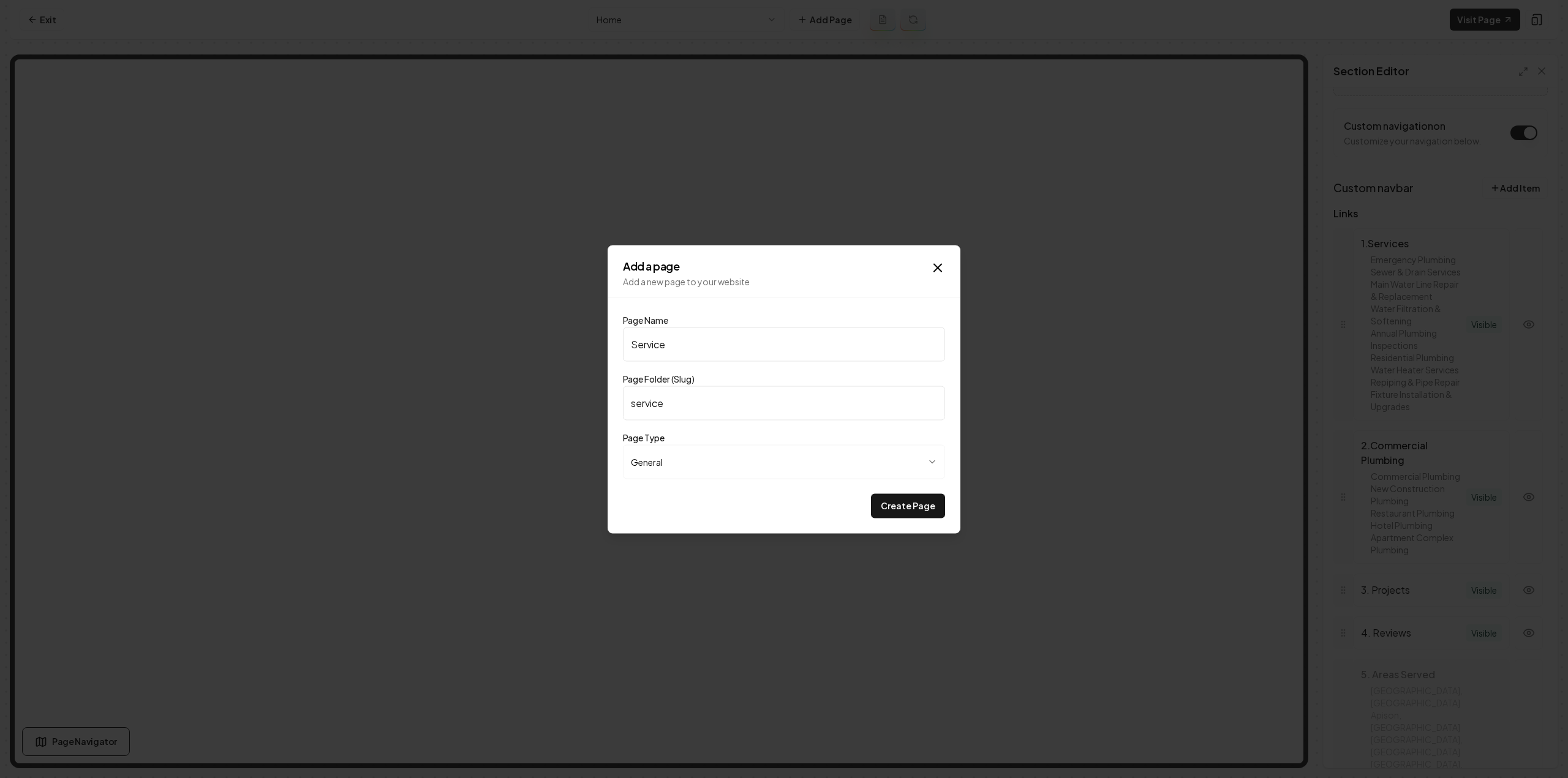
type input "services"
type input "Services"
click at [871, 494] on button "Create Page" at bounding box center [908, 506] width 74 height 25
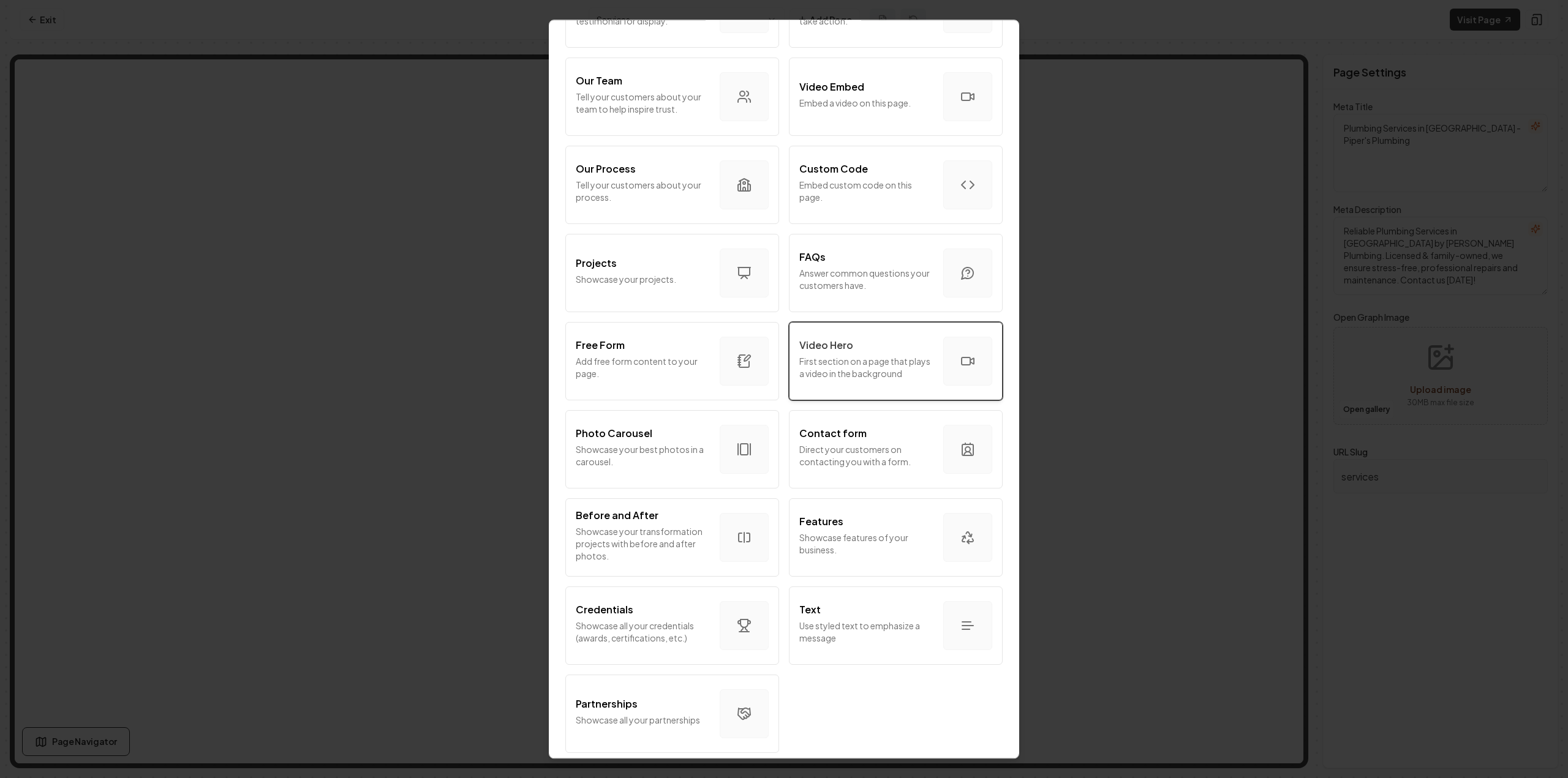
scroll to position [414, 0]
click at [870, 180] on p "Embed custom code on this page." at bounding box center [866, 191] width 134 height 25
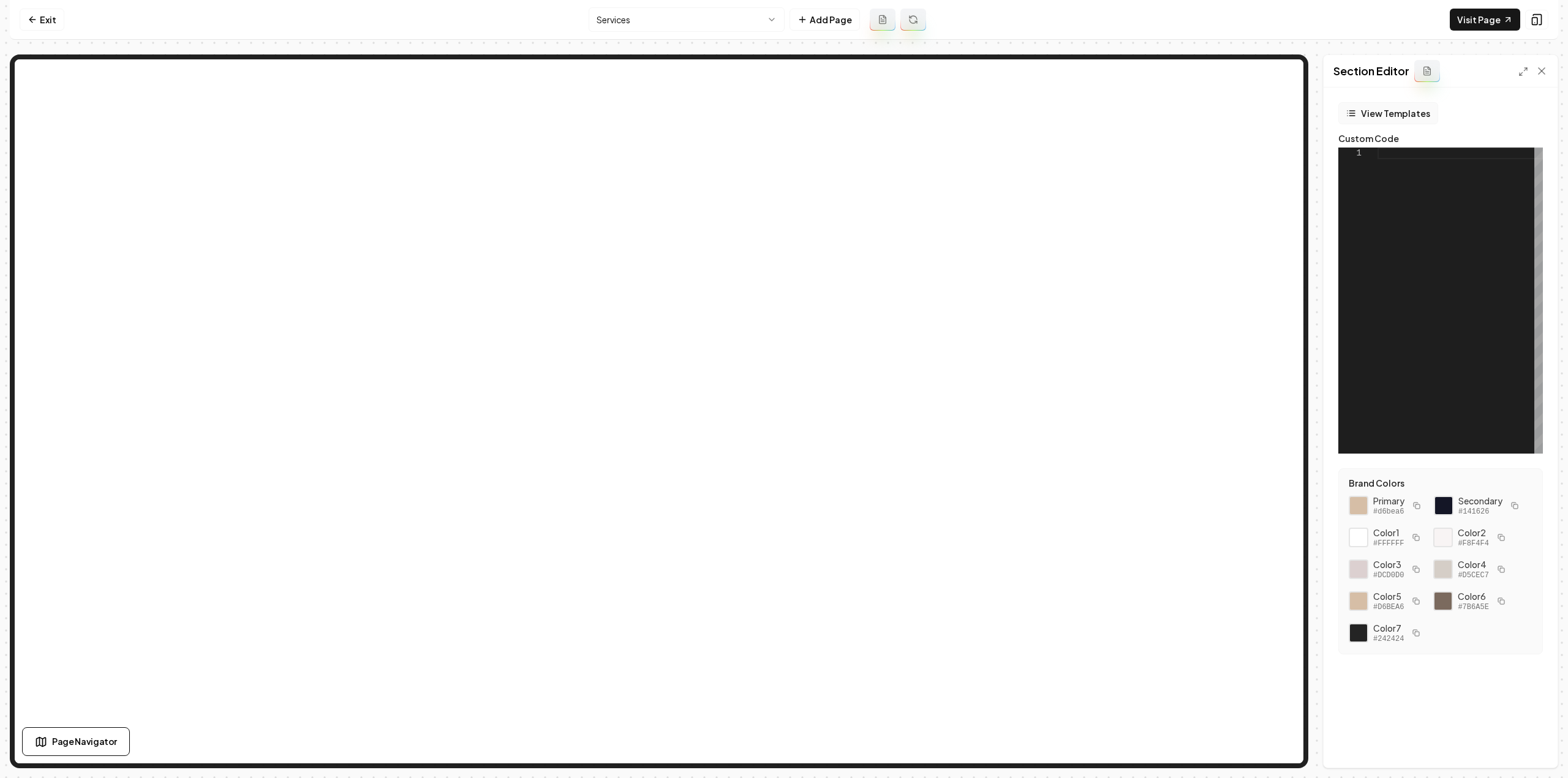
click at [1404, 121] on button "View Templates" at bounding box center [1388, 113] width 100 height 22
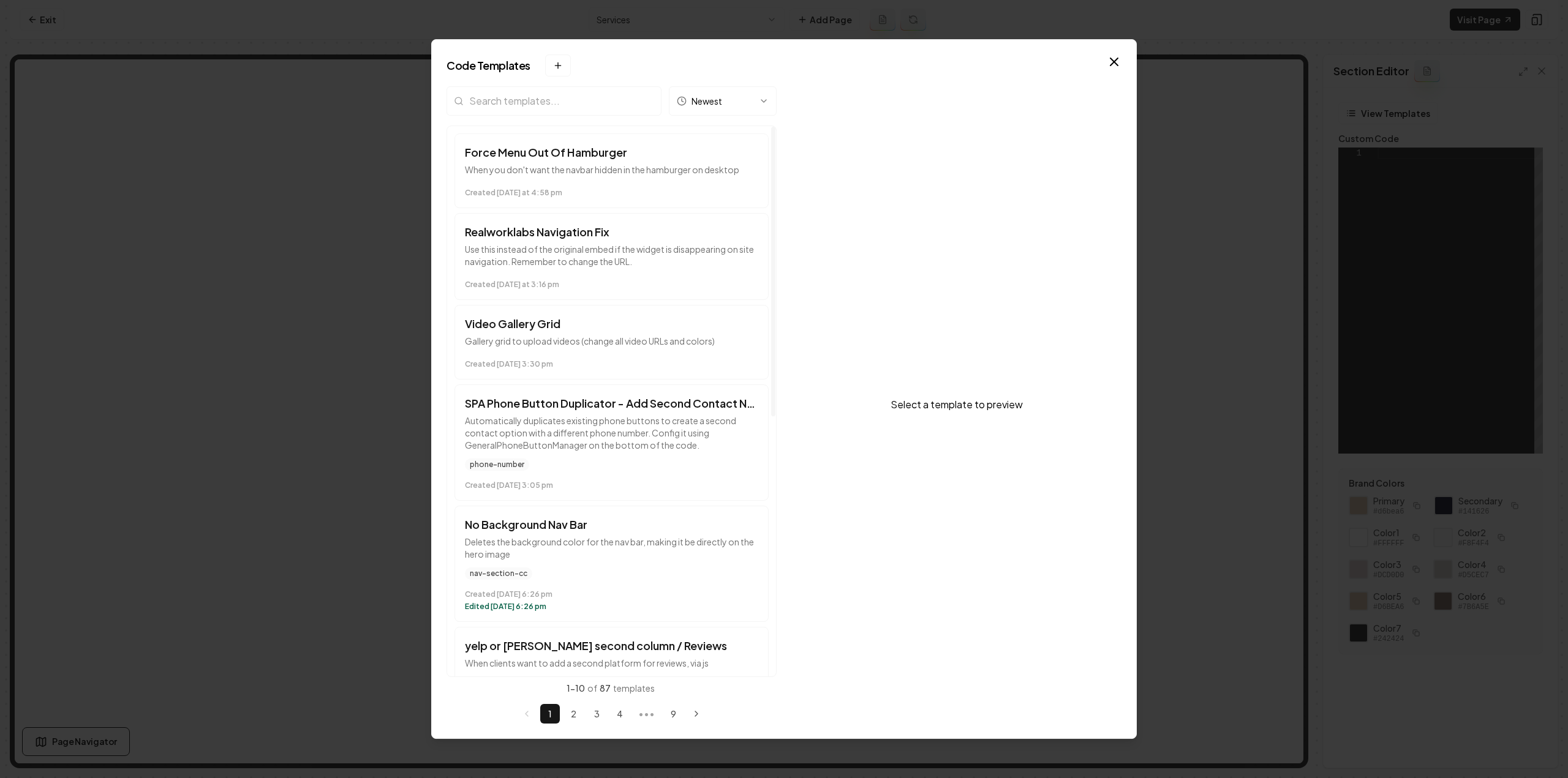
click at [512, 108] on input "search" at bounding box center [554, 101] width 215 height 29
type input "ser"
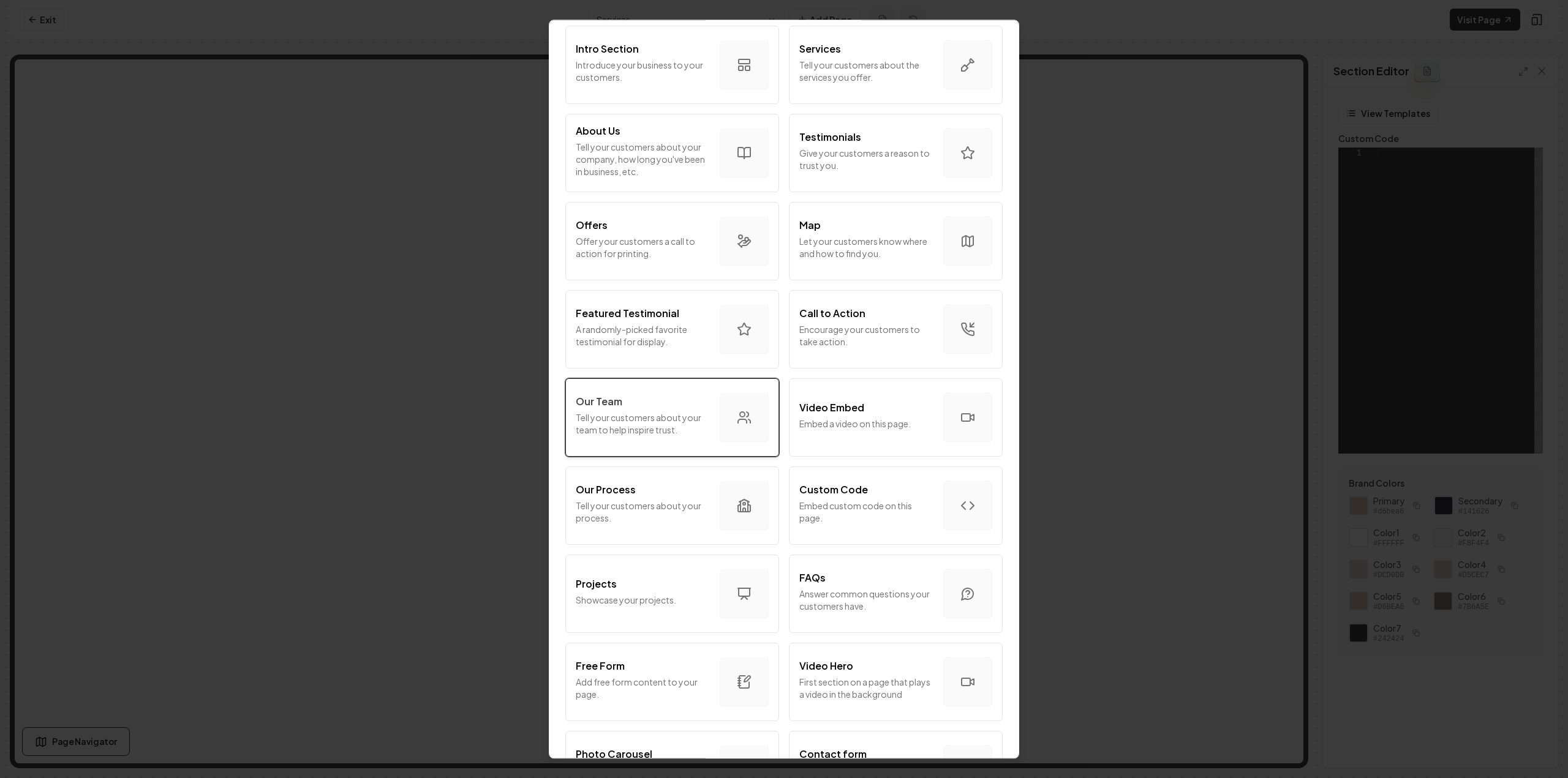
scroll to position [0, 0]
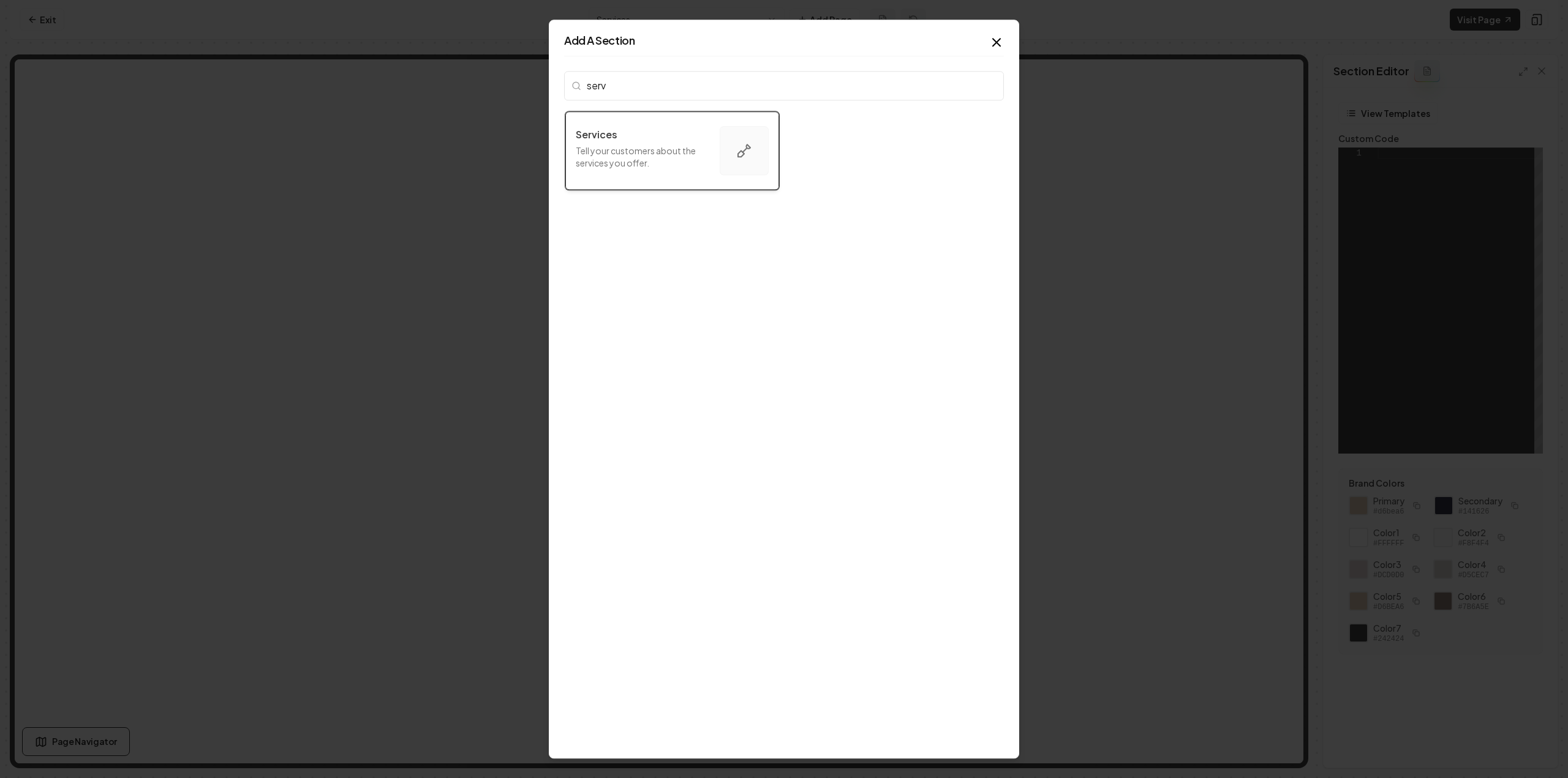
type input "serv"
click at [662, 121] on button "Services Tell your customers about the services you offer." at bounding box center [672, 151] width 214 height 79
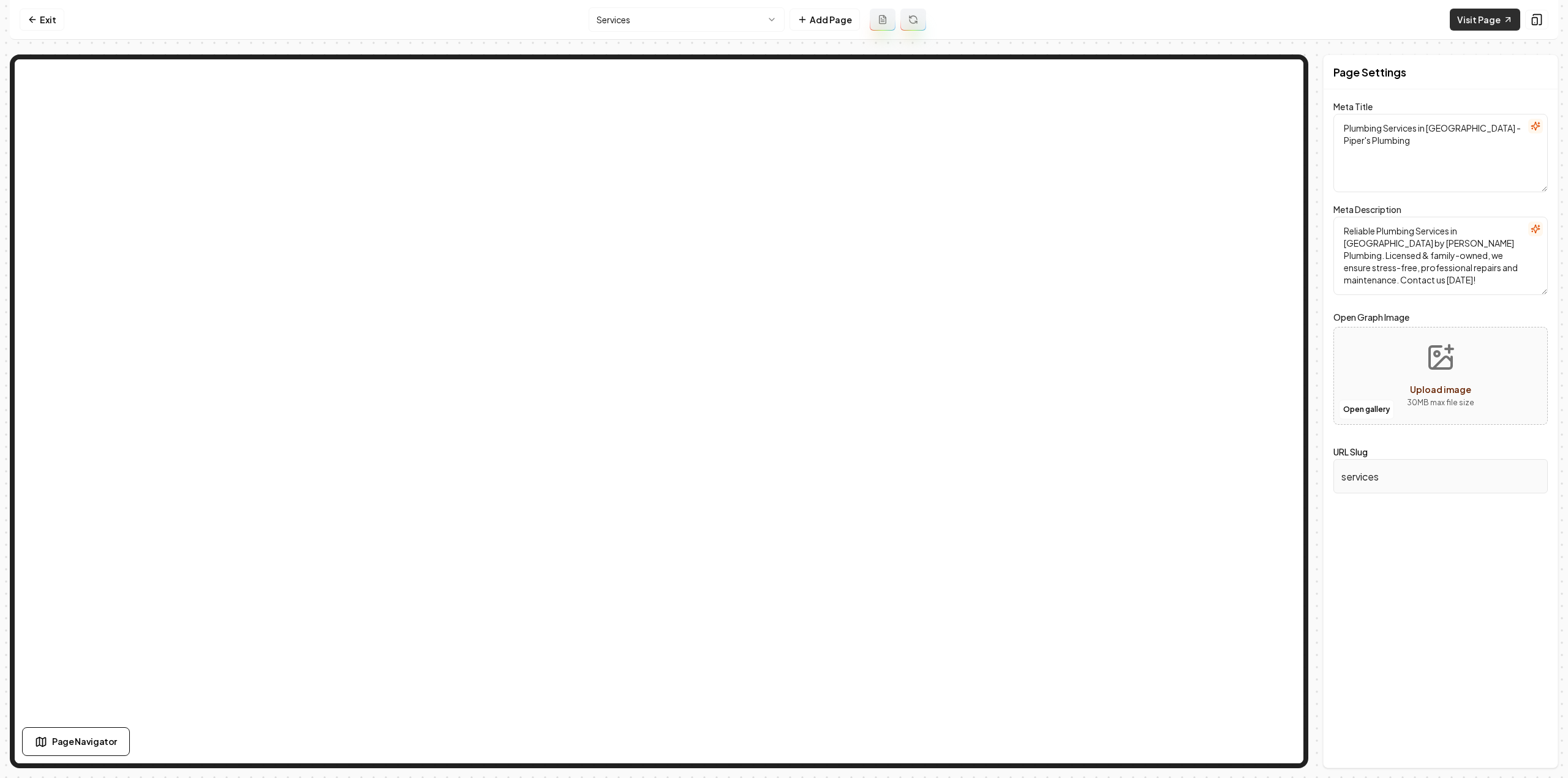
click at [1458, 28] on link "Visit Page" at bounding box center [1484, 20] width 71 height 22
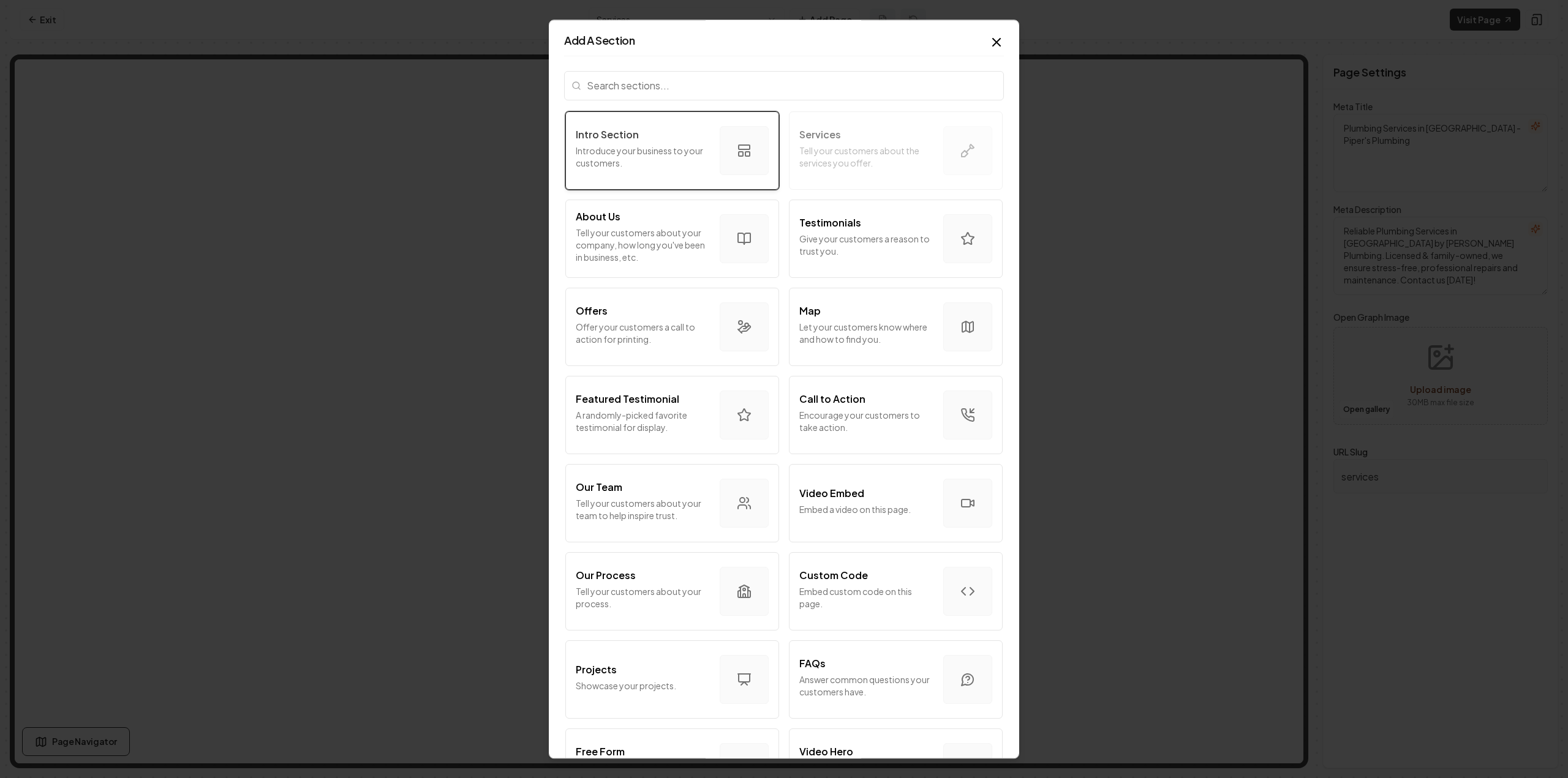
click at [670, 164] on p "Introduce your business to your customers." at bounding box center [643, 157] width 134 height 25
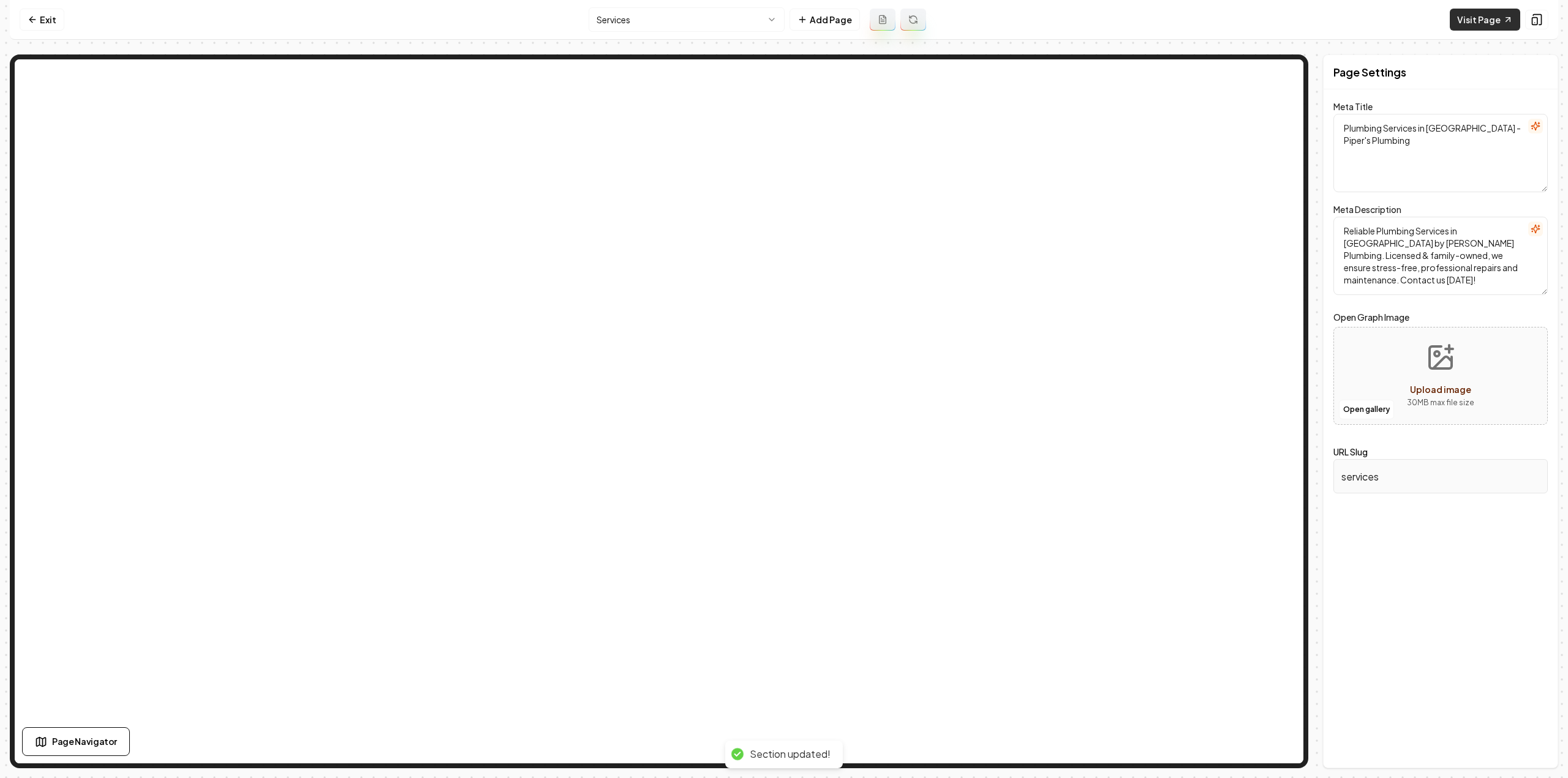
click at [1492, 21] on link "Visit Page" at bounding box center [1484, 20] width 71 height 22
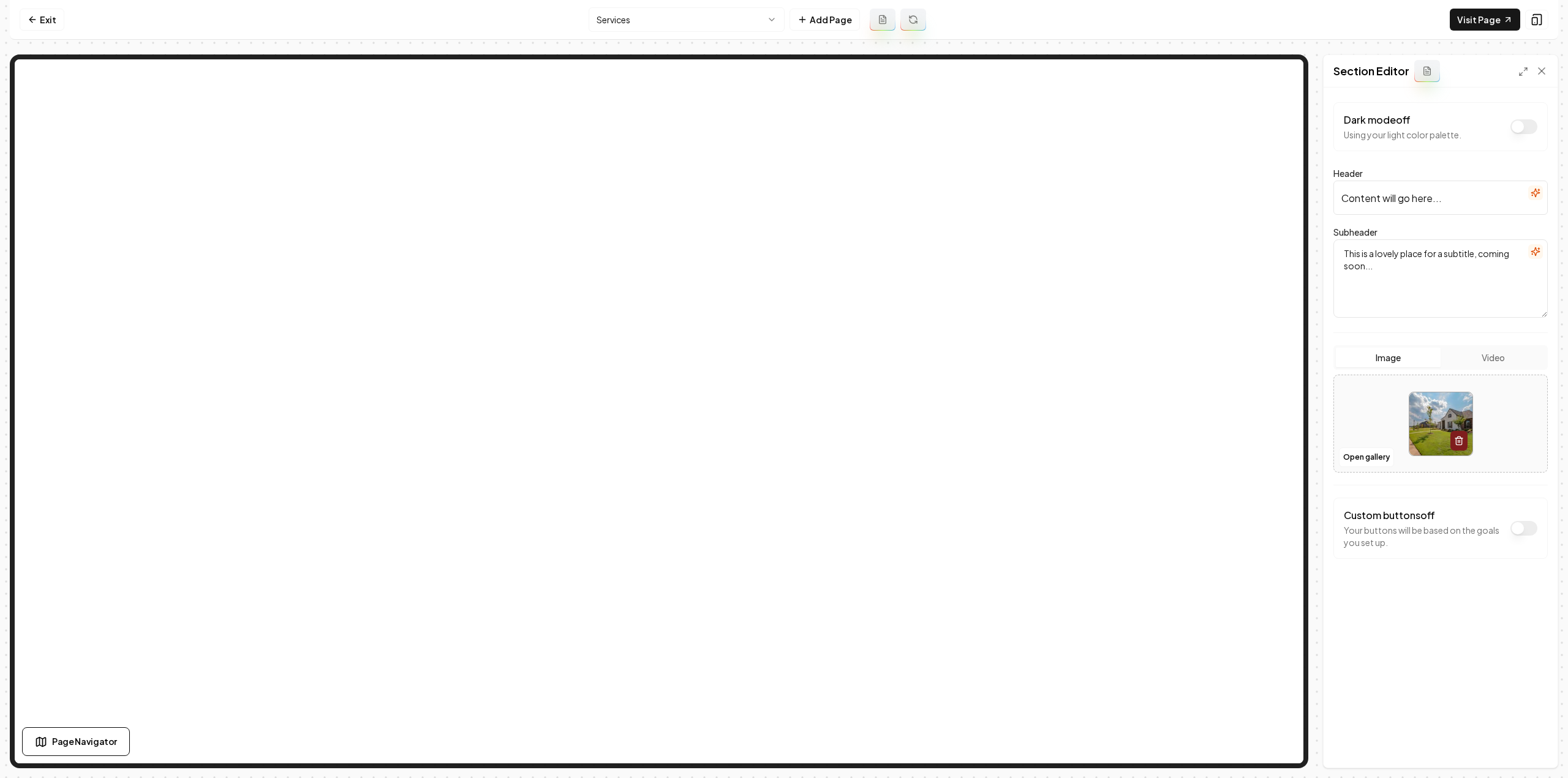
click at [1425, 140] on div "Dark mode off Using your light color palette." at bounding box center [1440, 127] width 215 height 49
click at [1419, 209] on input "Content will go here..." at bounding box center [1440, 197] width 215 height 34
type input "Our Services"
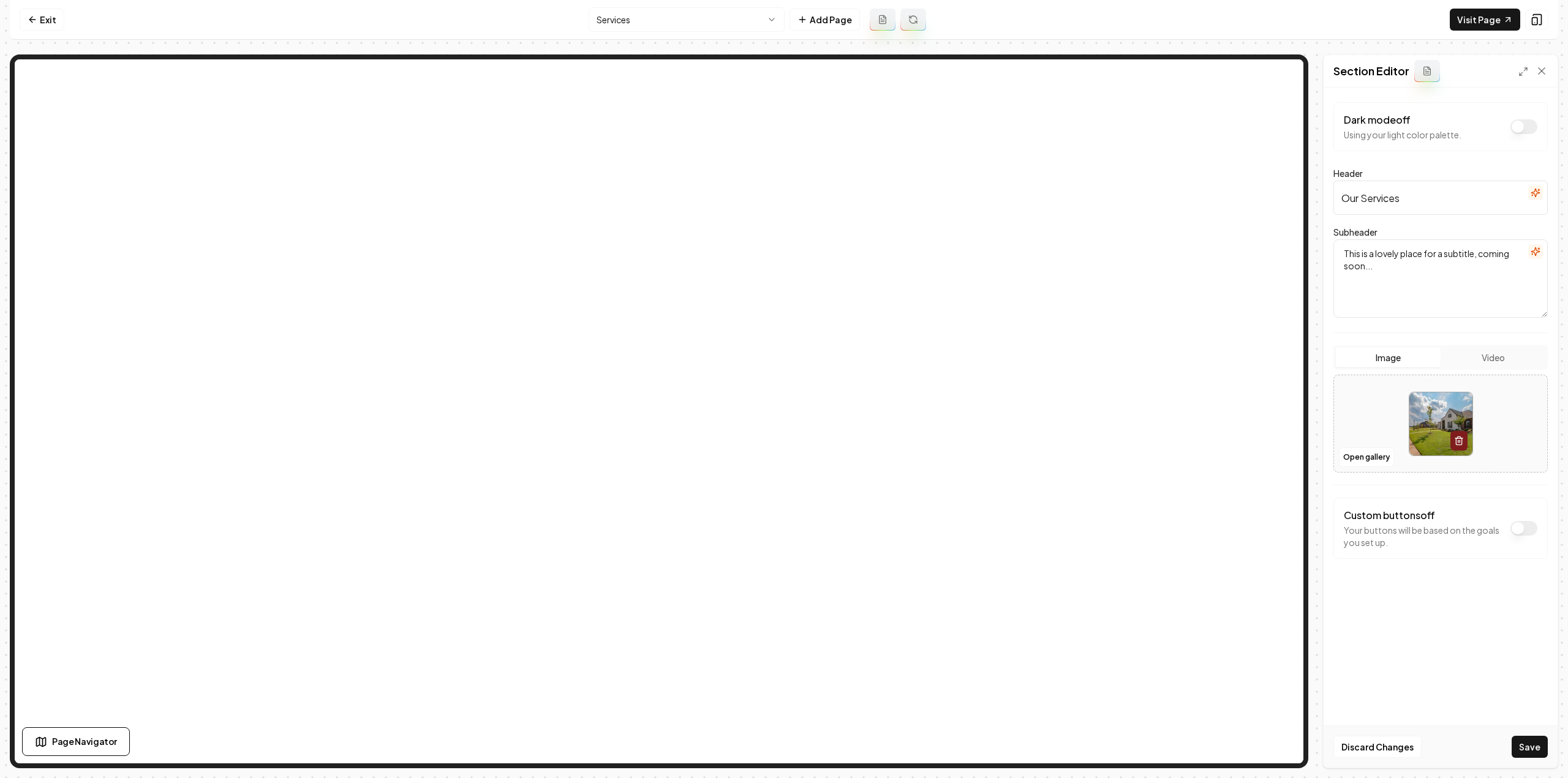
click at [1543, 766] on div "Discard Changes Save" at bounding box center [1441, 747] width 234 height 42
click at [1532, 751] on button "Save" at bounding box center [1529, 747] width 36 height 22
click at [41, 22] on link "Exit" at bounding box center [41, 20] width 44 height 22
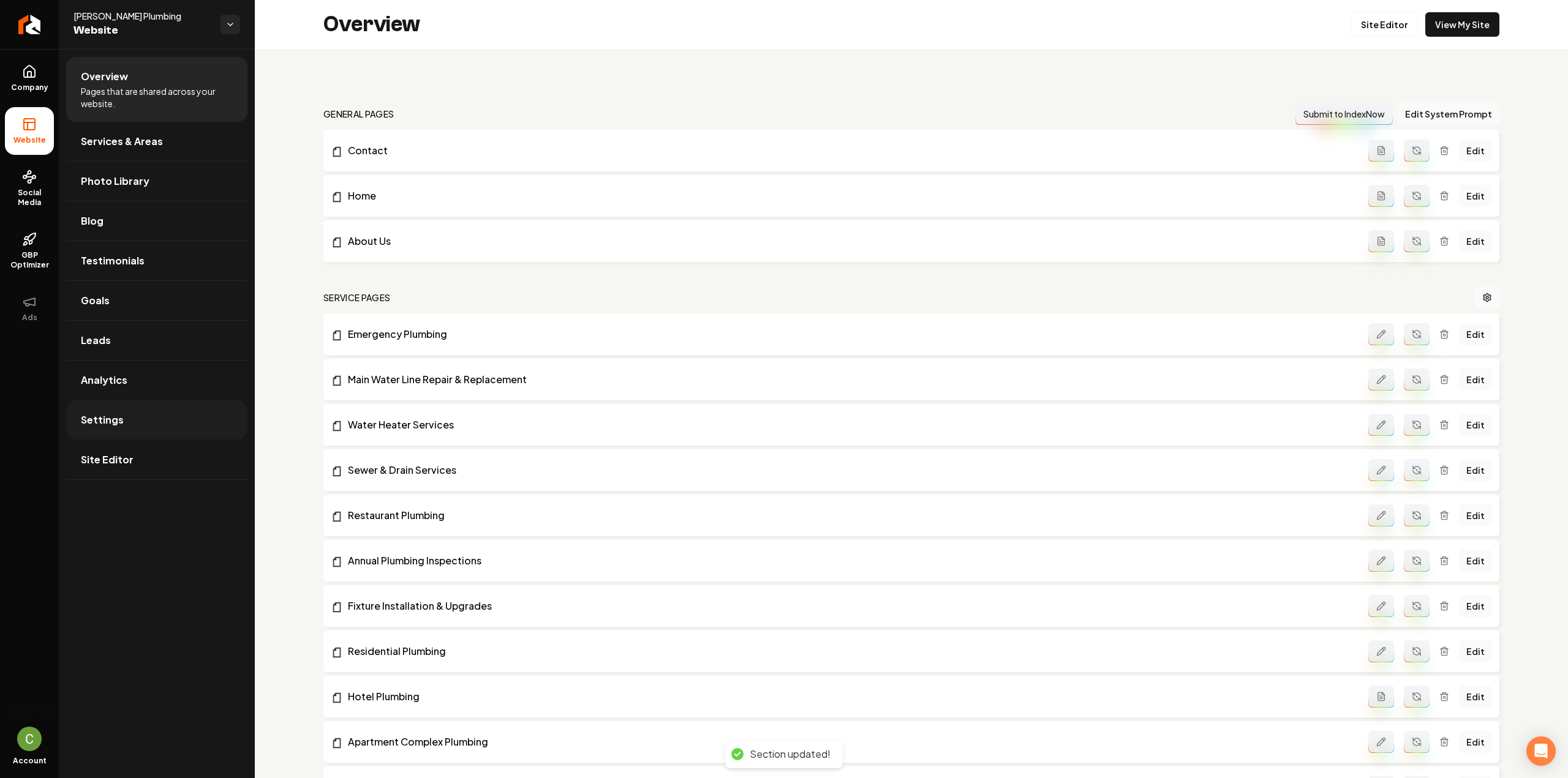
click at [112, 409] on link "Settings" at bounding box center [156, 420] width 181 height 39
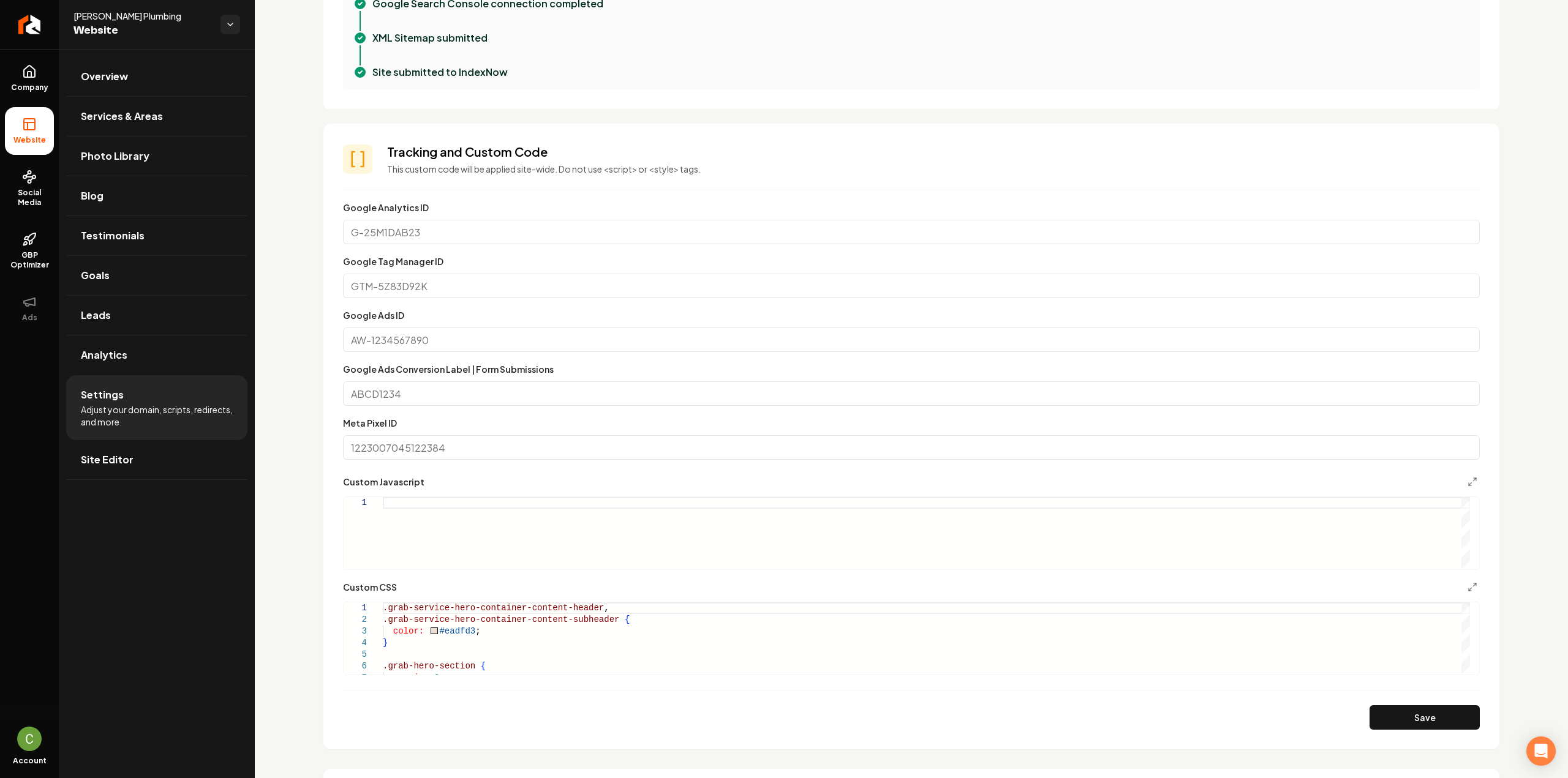
scroll to position [551, 0]
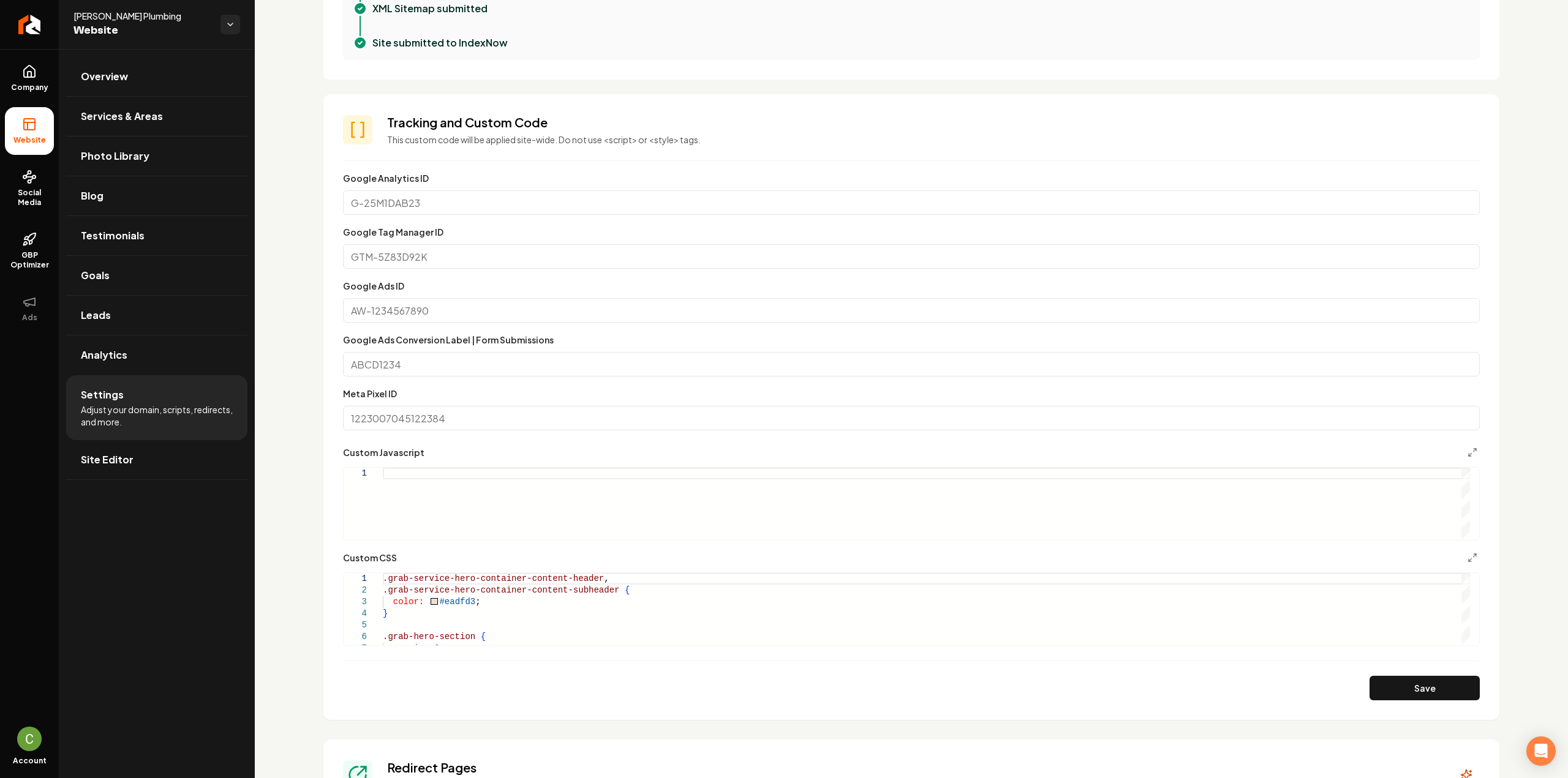
click at [502, 487] on div "Main content area" at bounding box center [926, 503] width 1087 height 72
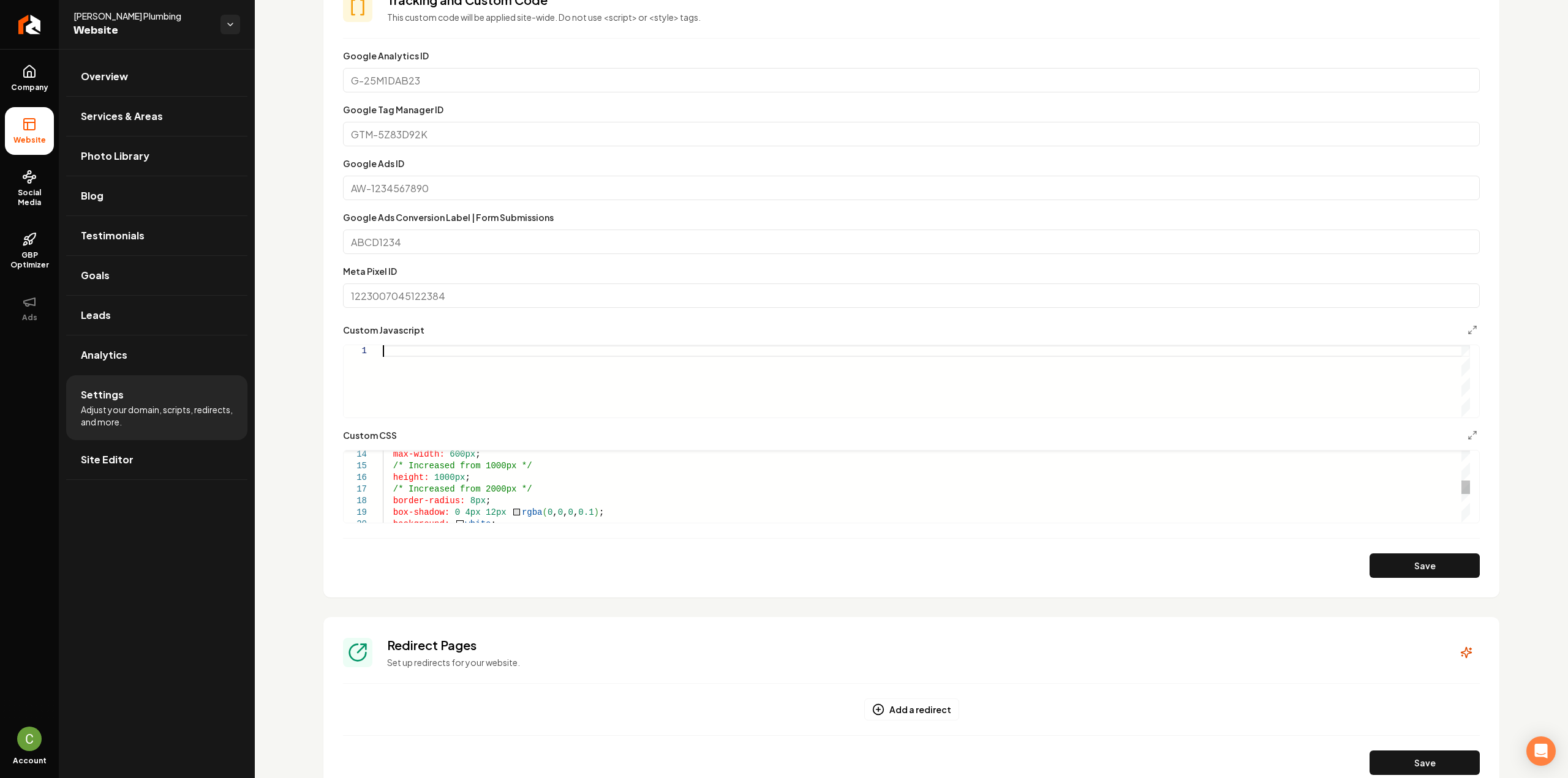
scroll to position [857, 0]
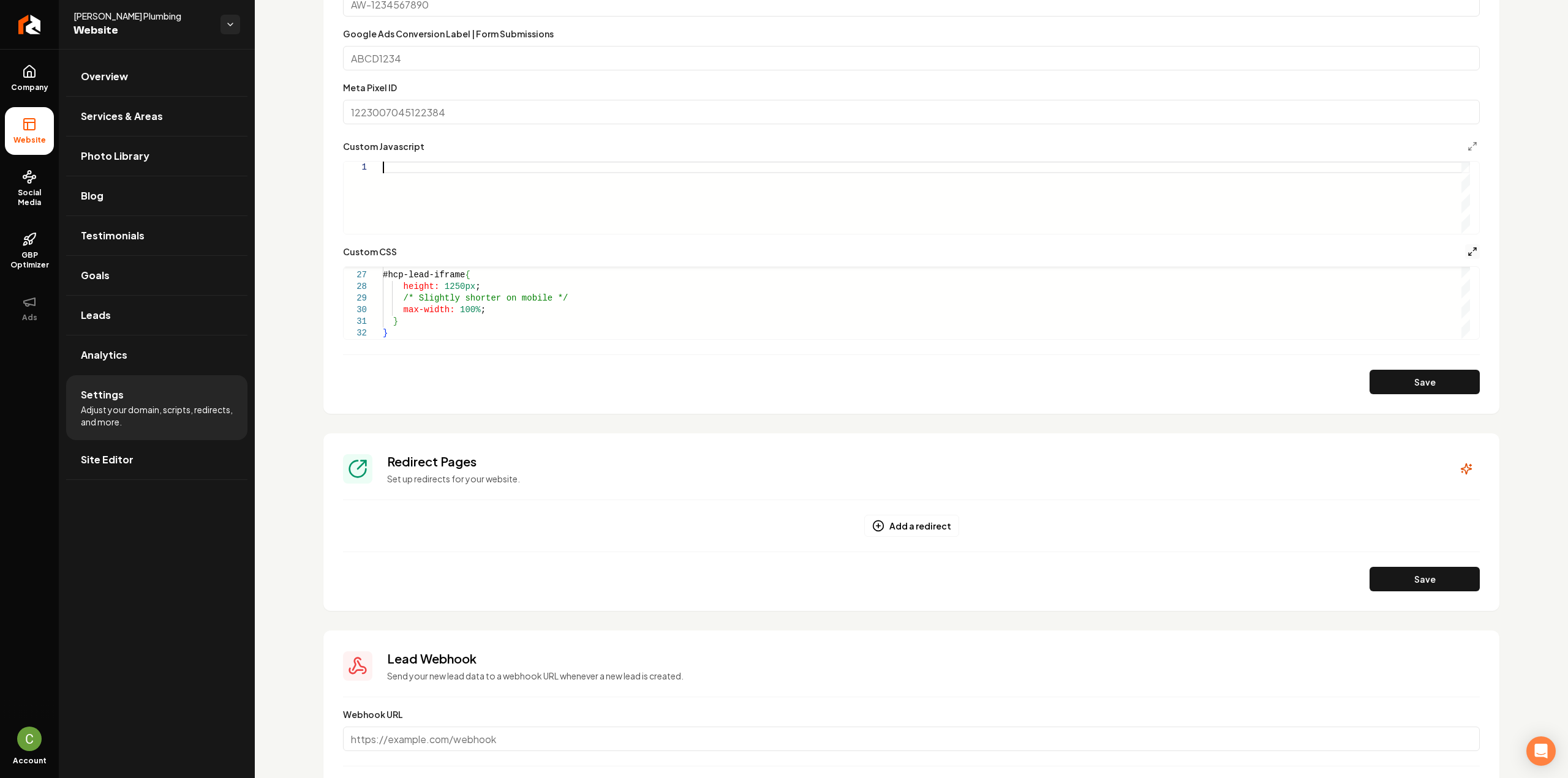
click at [1468, 250] on icon "Main content area" at bounding box center [1472, 251] width 9 height 9
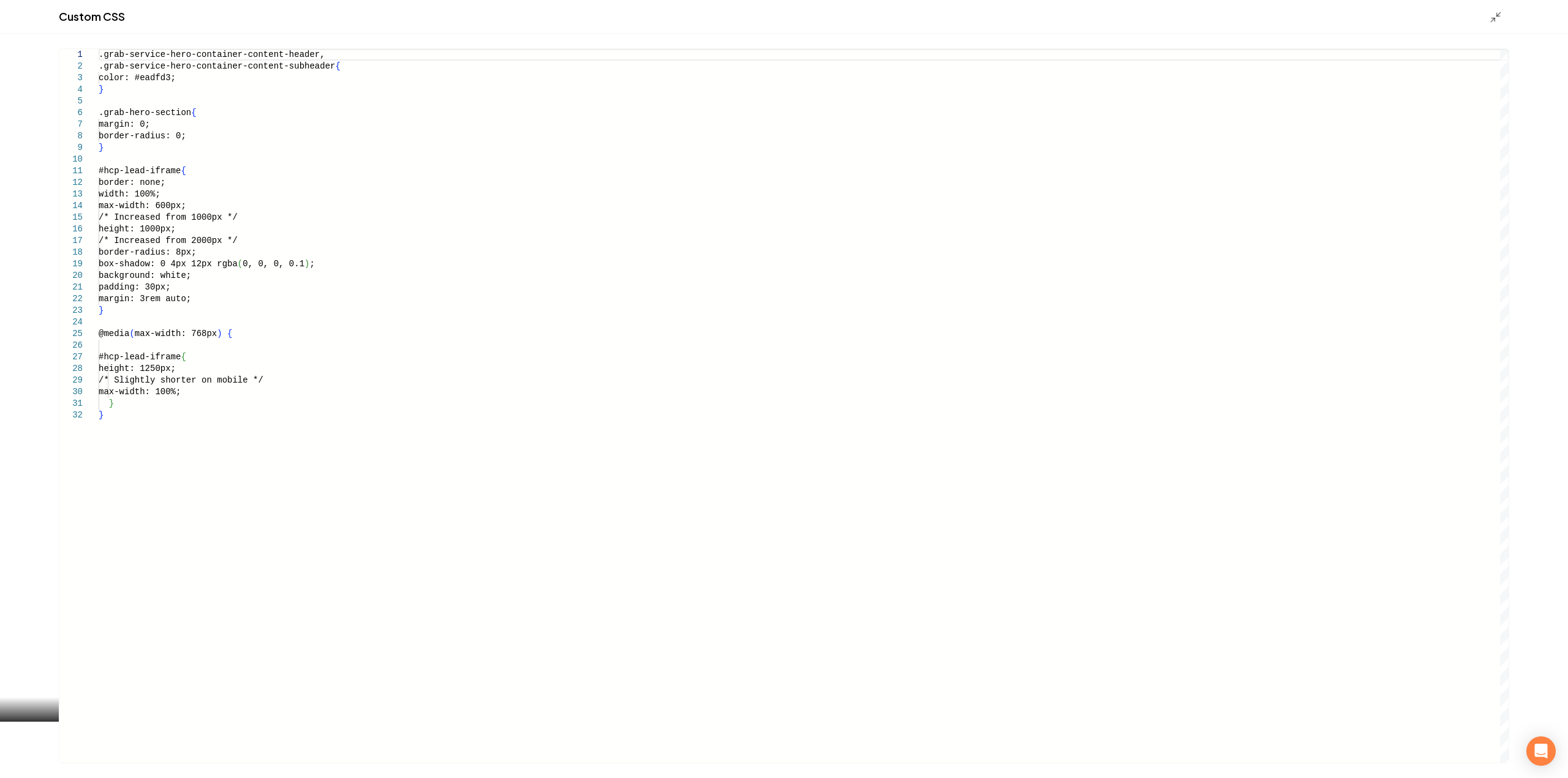
click at [300, 390] on div ".grab-service-hero-container-content-header, .grab-service-hero-container-conte…" at bounding box center [804, 406] width 1410 height 714
click at [298, 425] on div ".grab-service-hero-container-content-header, .grab-service-hero-container-conte…" at bounding box center [804, 406] width 1410 height 714
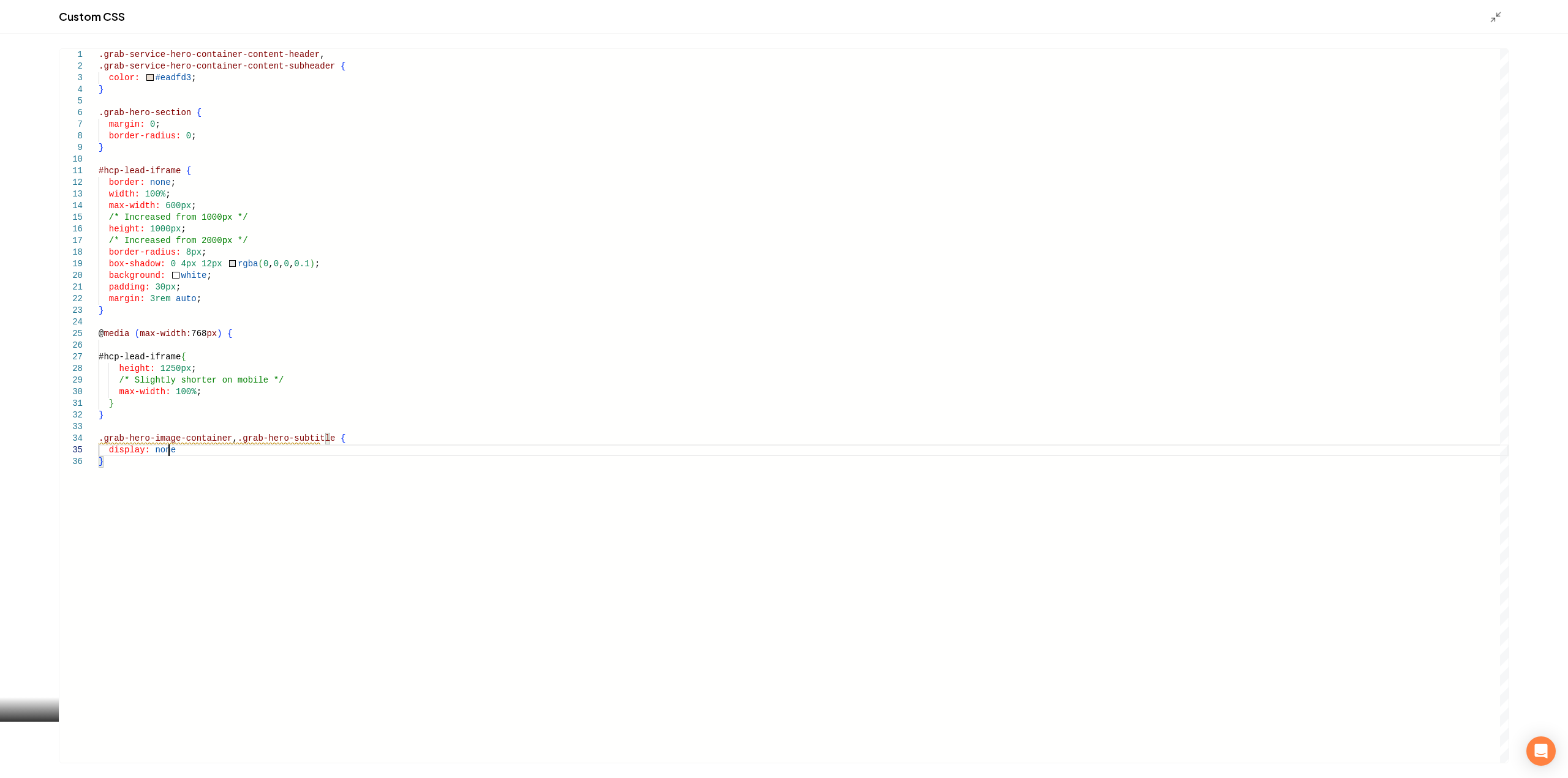
scroll to position [47, 75]
type textarea "**********"
click at [1496, 20] on icon "Main content area" at bounding box center [1495, 17] width 12 height 12
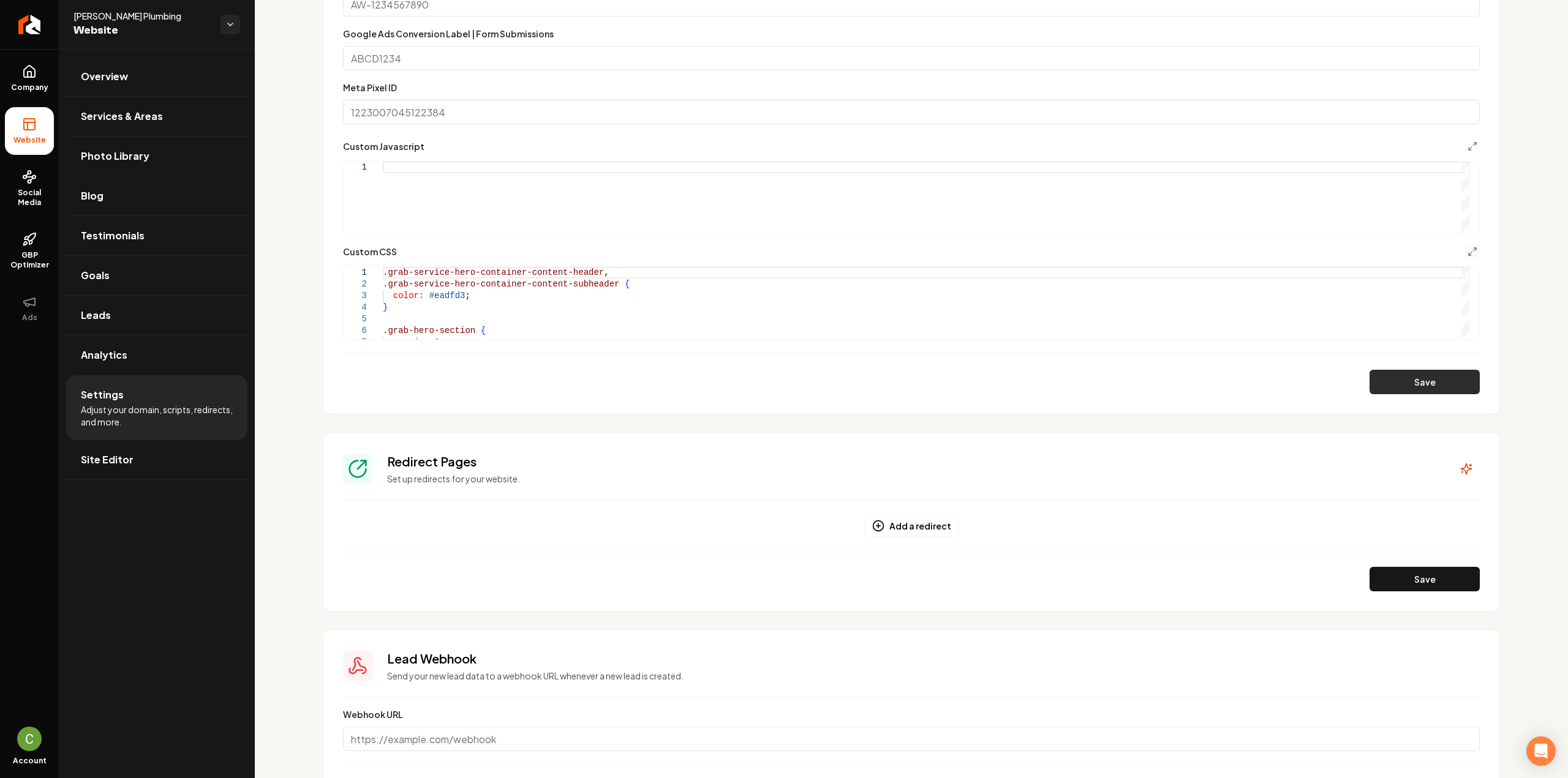
click at [1407, 382] on button "Save" at bounding box center [1425, 382] width 111 height 25
click at [451, 337] on div ".grab-service-hero-container-content-header , .grab-service-hero-container-cont…" at bounding box center [926, 482] width 1087 height 430
click at [444, 326] on div "margin: 0 ; } .grab-hero-section { border-radius: 0 ; }" at bounding box center [926, 442] width 1087 height 430
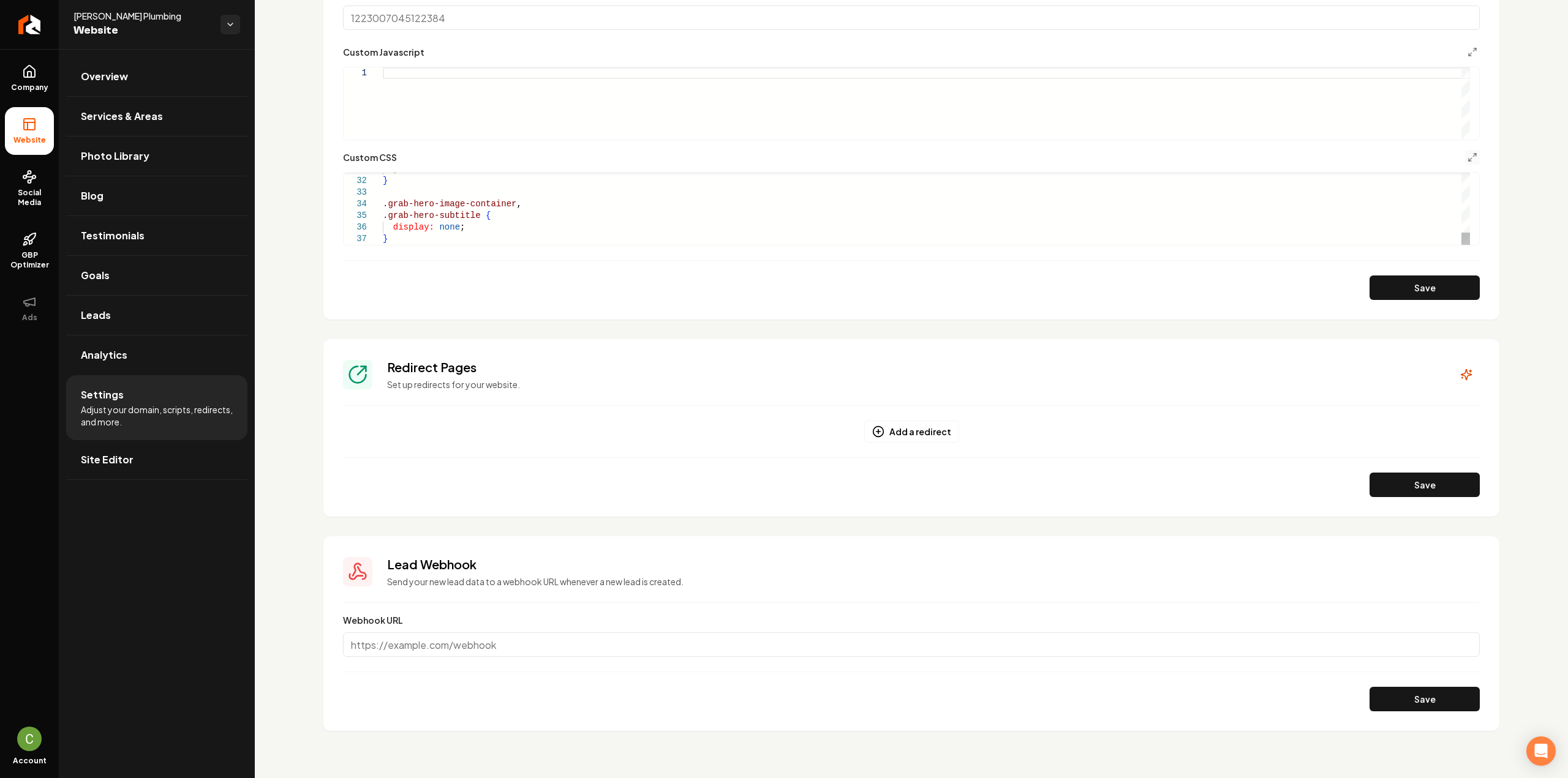
click at [383, 204] on div "} } .grab-hero-image-container , .grab-hero-subtitle { display: none ; }" at bounding box center [926, 30] width 1087 height 430
click at [443, 200] on div "} } .grab-services .grab-hero-image-container , .grab-hero-subtitle { display: …" at bounding box center [926, 30] width 1087 height 430
click at [446, 200] on div "} } .grab-services .grab-hero-image-container , .grab-hero-subtitle { display: …" at bounding box center [926, 30] width 1087 height 430
drag, startPoint x: 449, startPoint y: 200, endPoint x: 375, endPoint y: 200, distance: 74.0
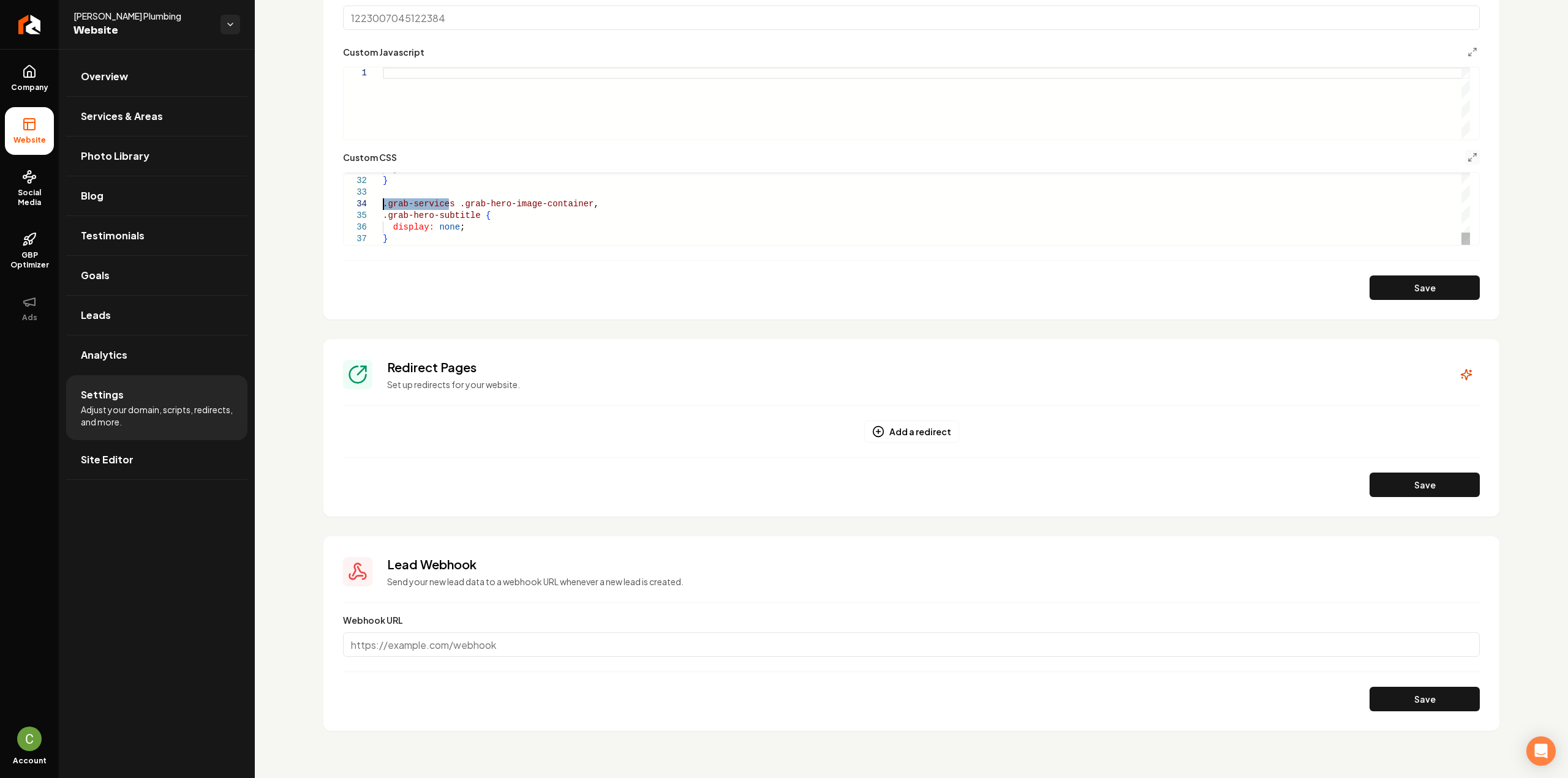
click at [383, 200] on div "} } .grab-services .grab-hero-image-container , .grab-hero-subtitle { display: …" at bounding box center [926, 30] width 1087 height 430
click at [383, 213] on div "} } .grab-services .grab-hero-image-container , .grab-hero-subtitle { display: …" at bounding box center [926, 30] width 1087 height 430
click at [425, 238] on div "} } .grab-services .grab-hero-image-container , .grab-services .grab-hero-subti…" at bounding box center [926, 30] width 1087 height 430
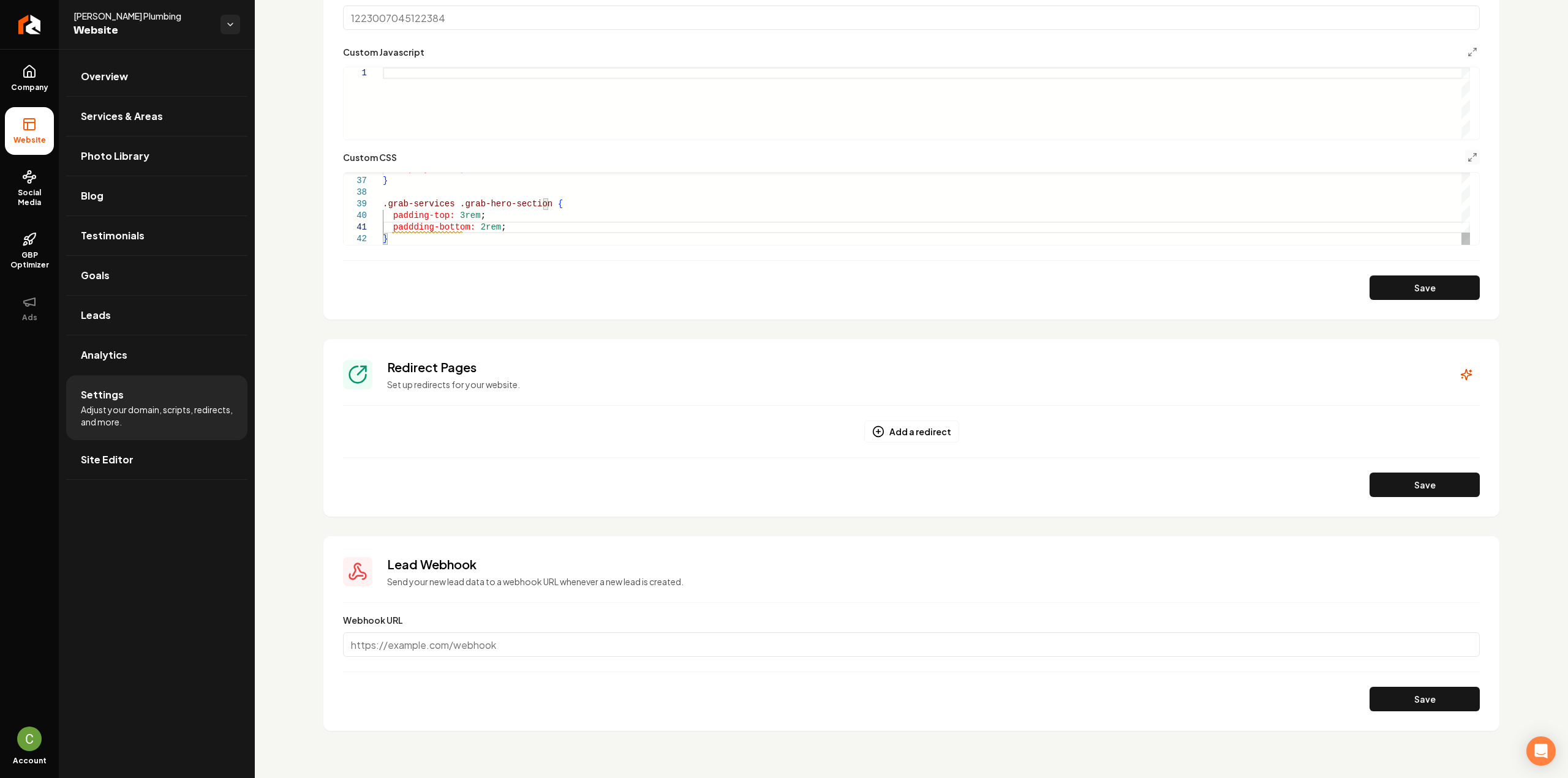
click at [415, 222] on div "display: none ; } .grab-services .grab-hero-section { padding-top: 3rem ; paddd…" at bounding box center [926, 1] width 1087 height 489
type textarea "**********"
click at [1390, 292] on button "Save" at bounding box center [1425, 288] width 111 height 25
click at [31, 87] on span "Company" at bounding box center [29, 87] width 47 height 9
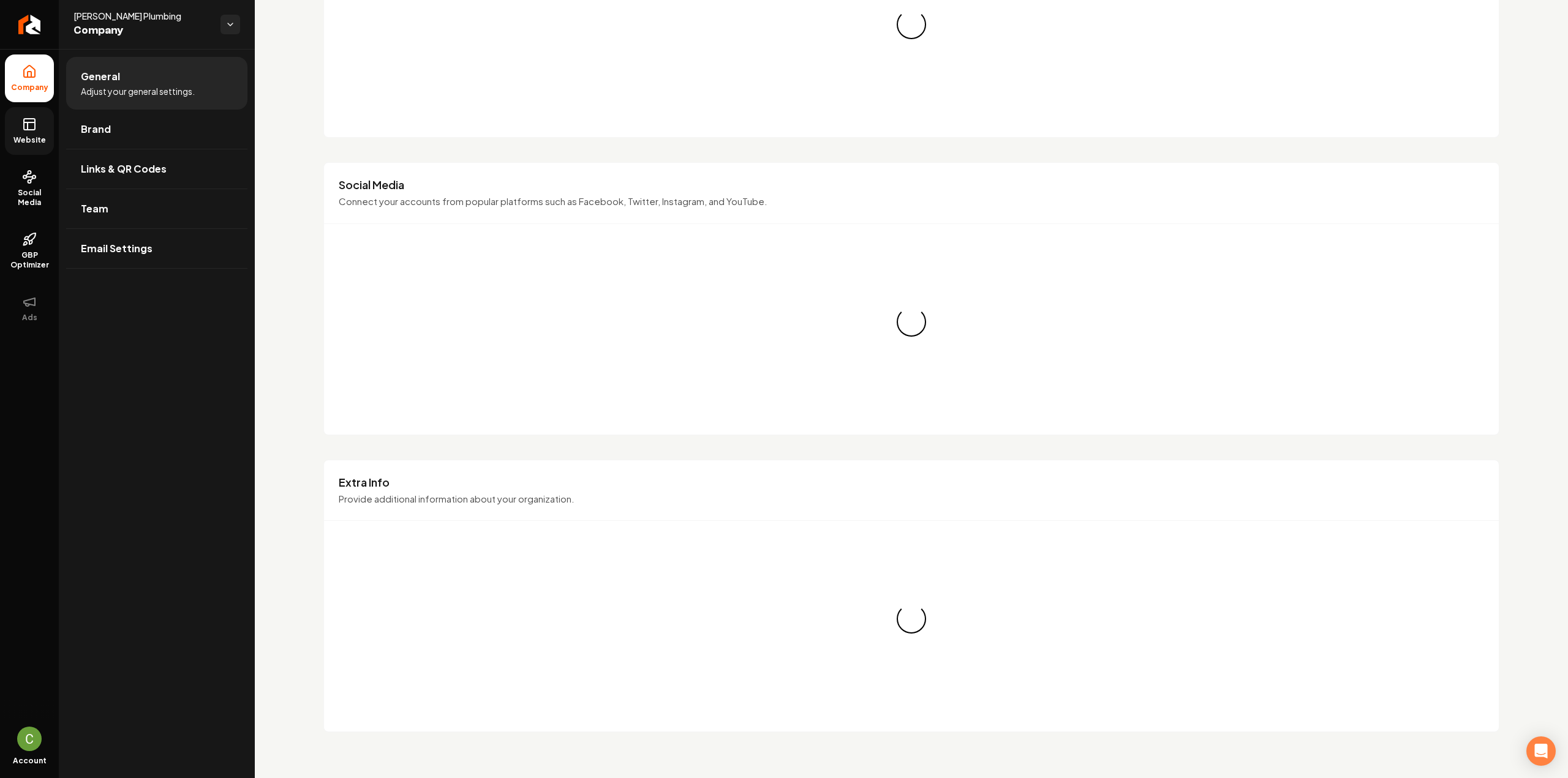
drag, startPoint x: 31, startPoint y: 134, endPoint x: 31, endPoint y: 146, distance: 12.0
click at [31, 146] on link "Website" at bounding box center [29, 131] width 49 height 48
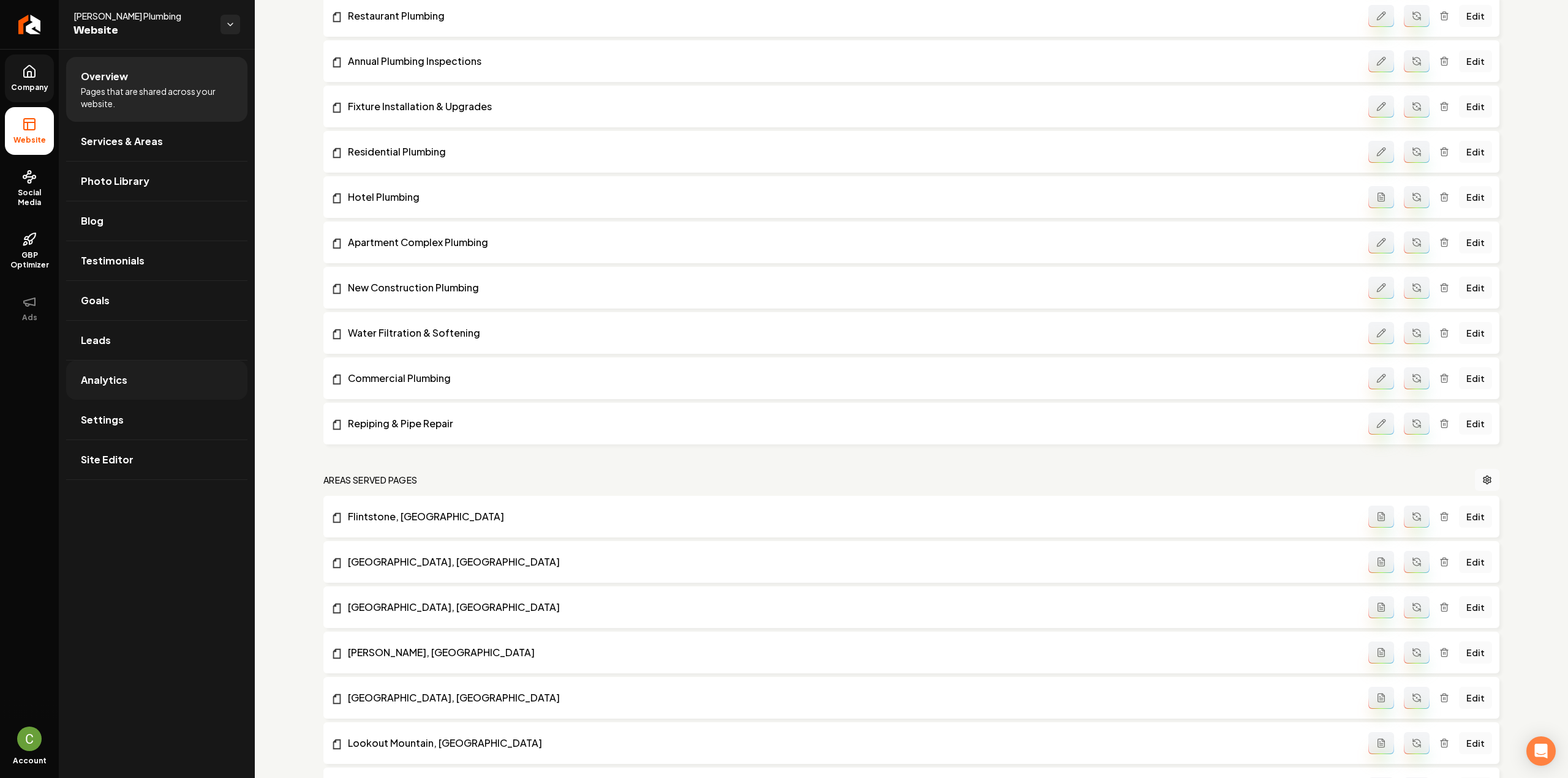
scroll to position [952, 0]
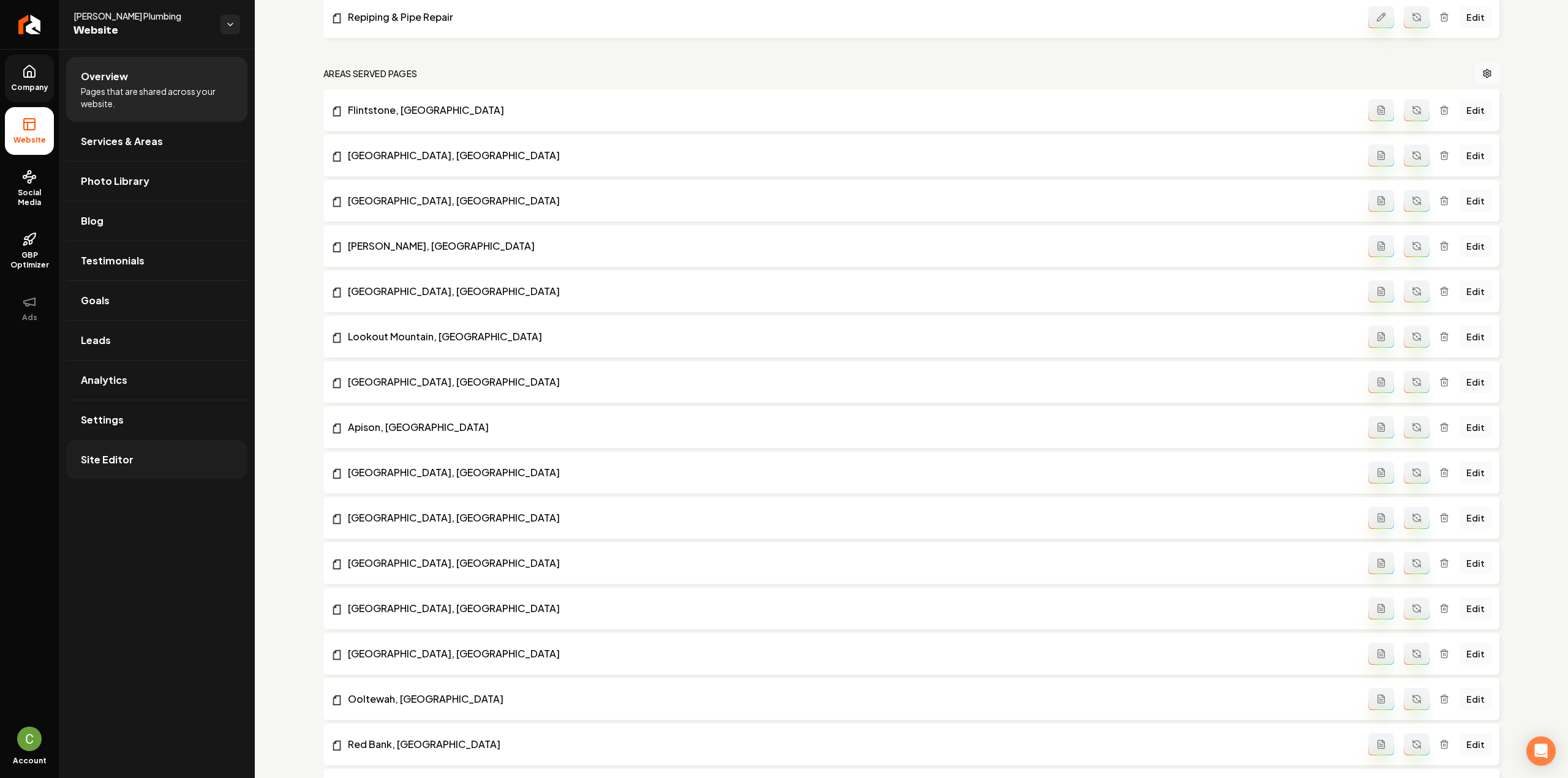
click at [122, 443] on link "Site Editor" at bounding box center [156, 460] width 181 height 39
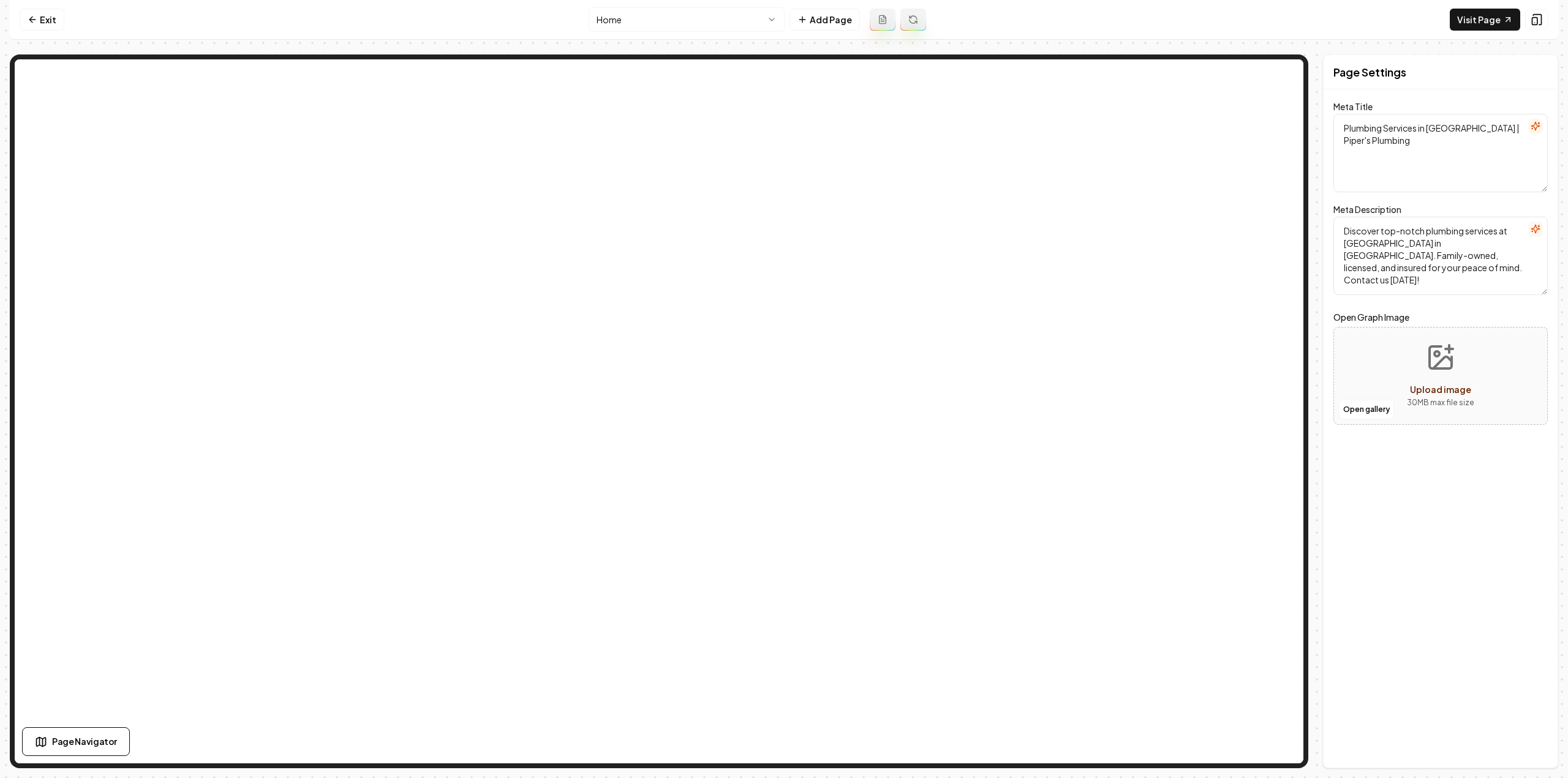
click at [676, 23] on html "Computer Required This feature is only available on a computer. Please switch t…" at bounding box center [784, 389] width 1568 height 778
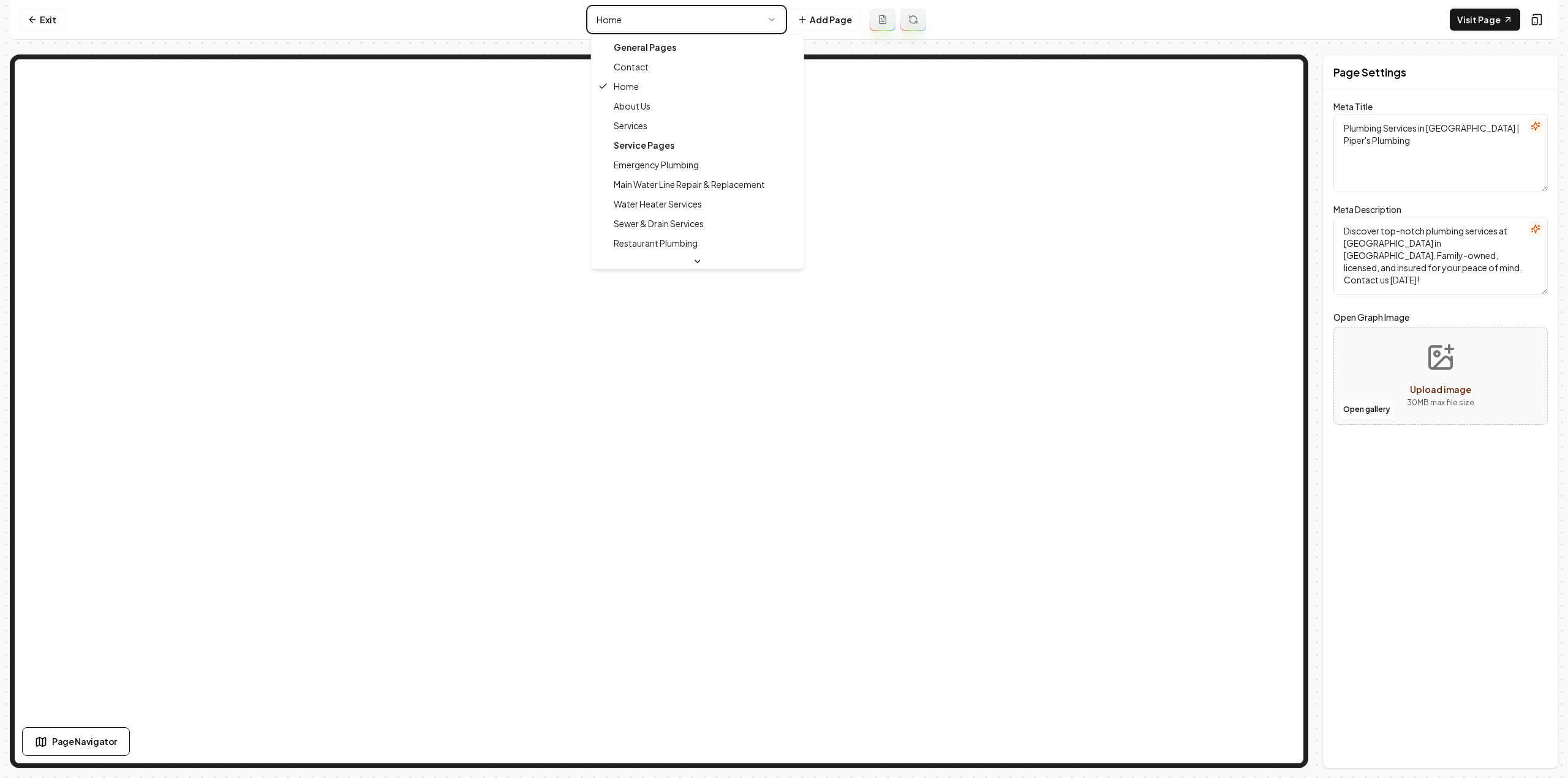
click at [823, 25] on html "Computer Required This feature is only available on a computer. Please switch t…" at bounding box center [784, 389] width 1568 height 778
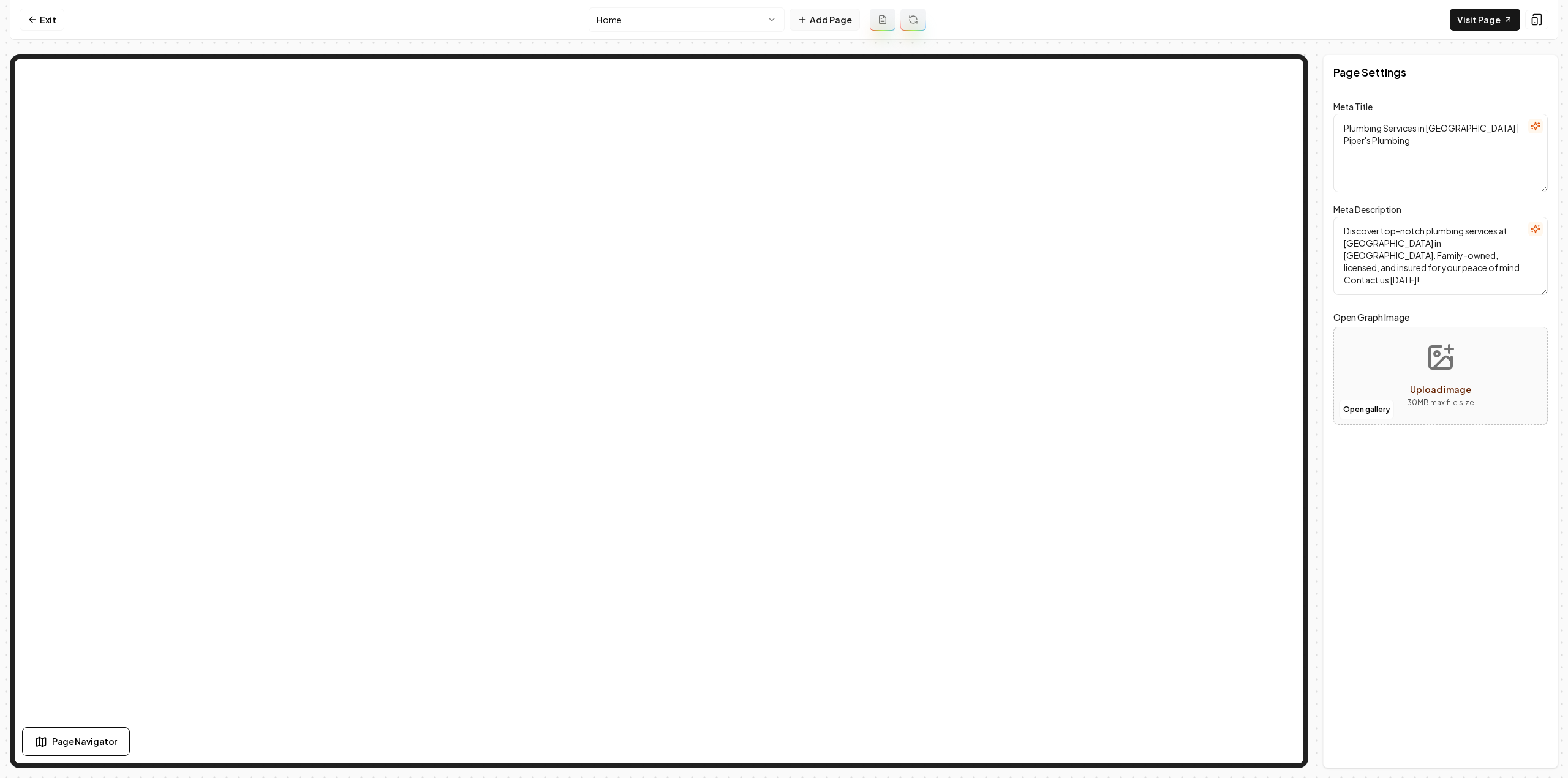
click at [825, 19] on button "Add Page" at bounding box center [825, 20] width 71 height 22
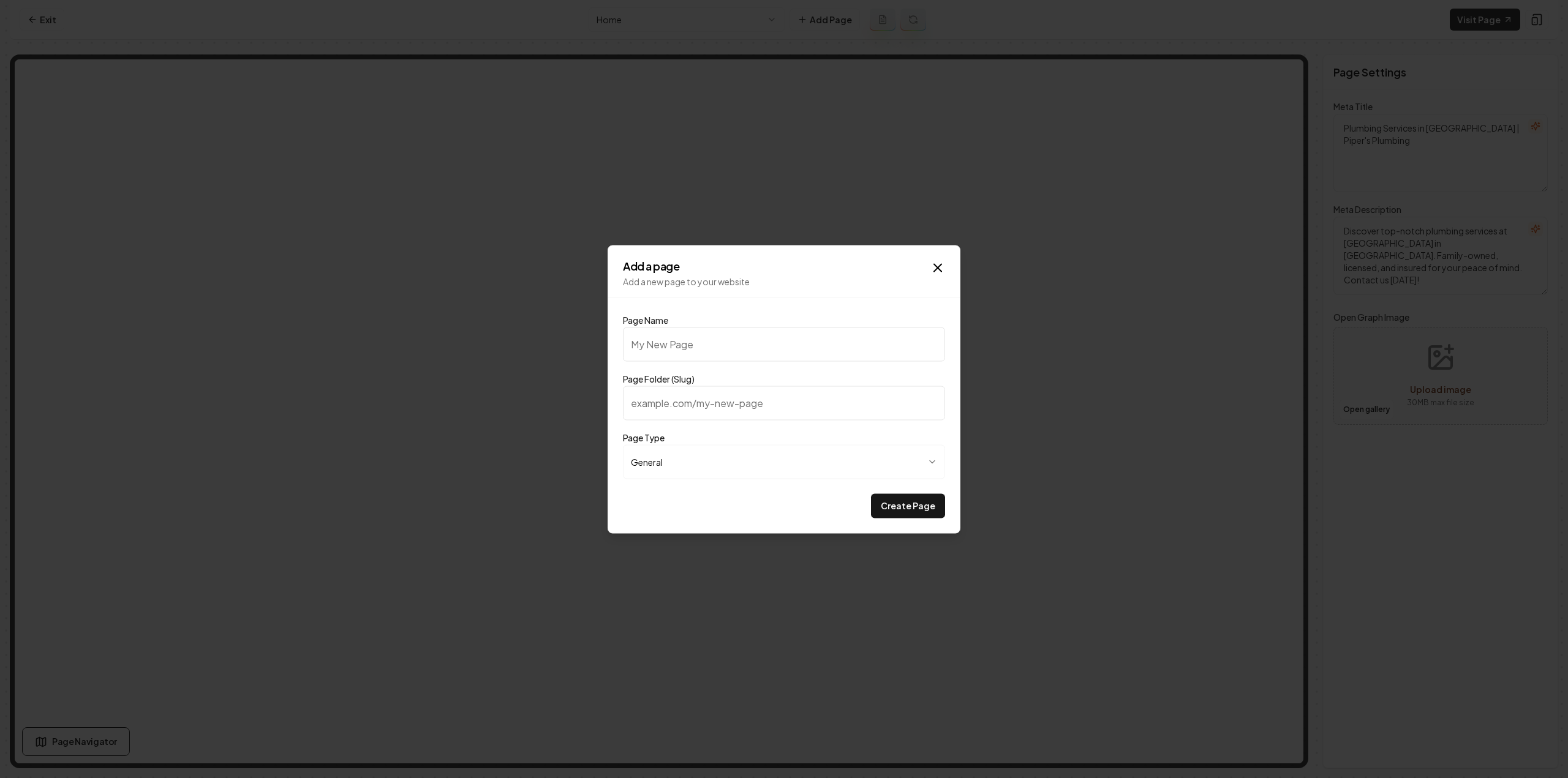
type input "S"
type input "s"
type input "Se"
type input "se"
type input "Ser"
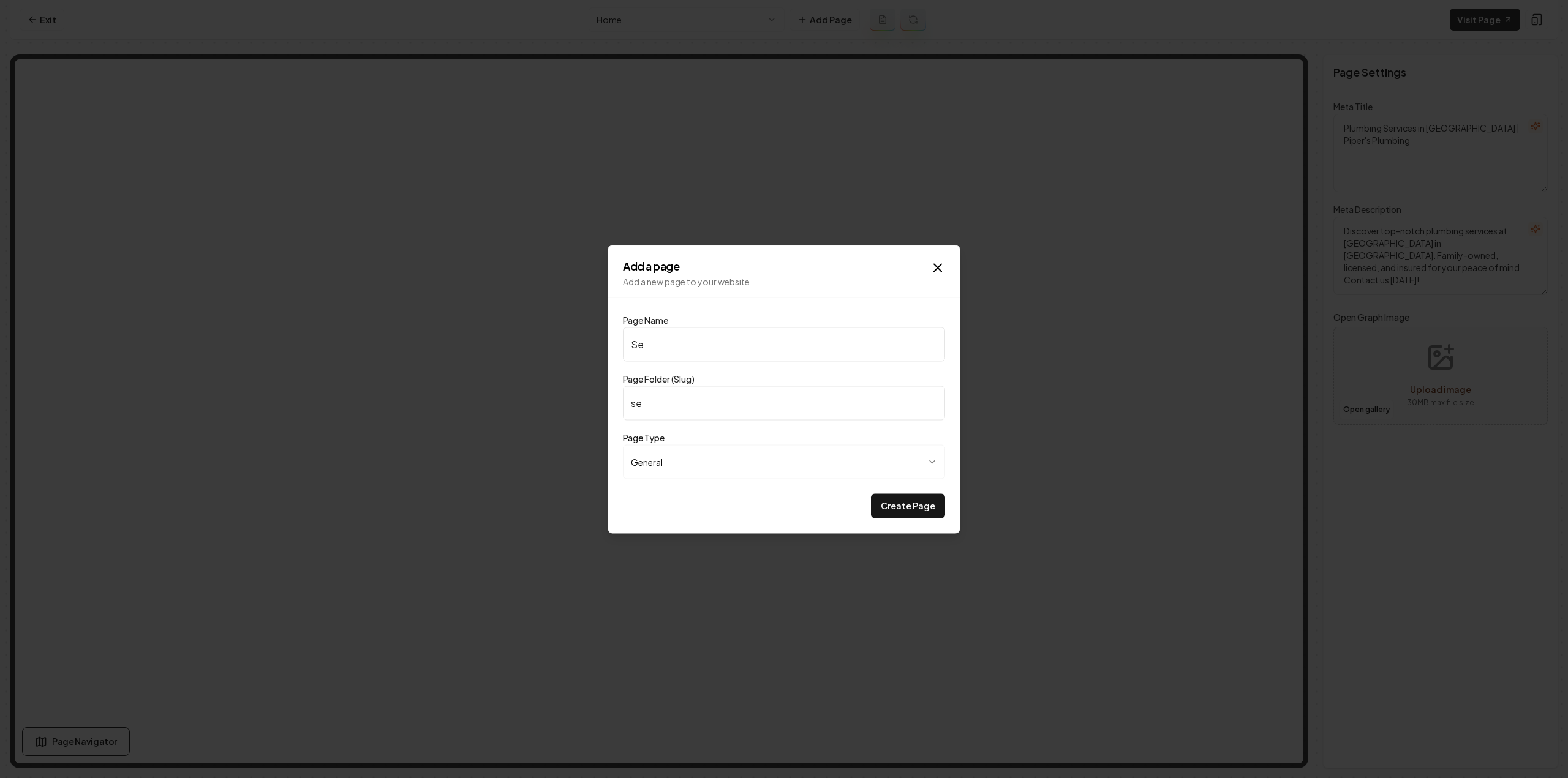
type input "ser"
type input "Serv"
type input "serv"
type input "Servi"
type input "servi"
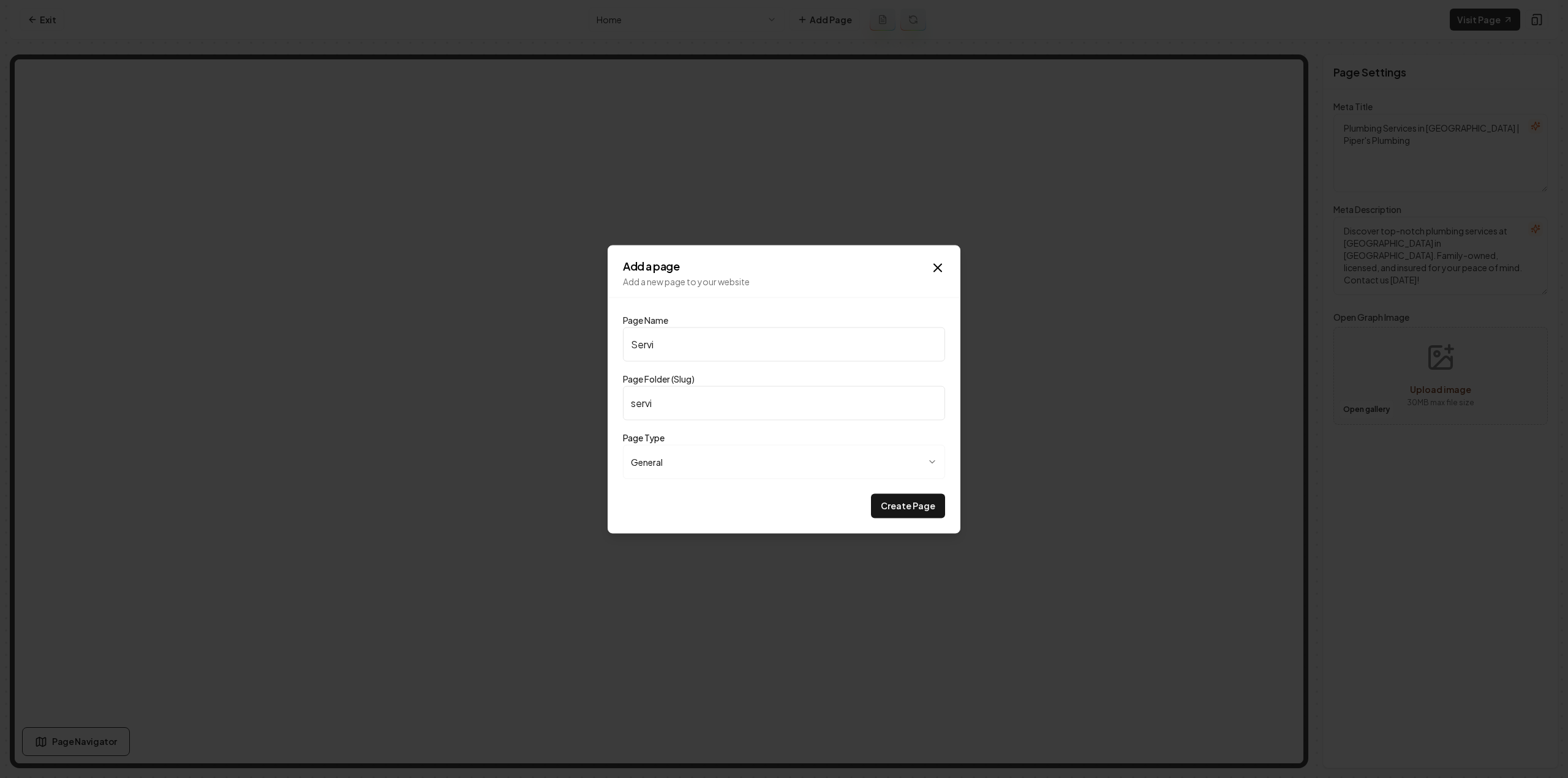
type input "Servic"
type input "servic"
type input "Service"
type input "service"
type input "Service A"
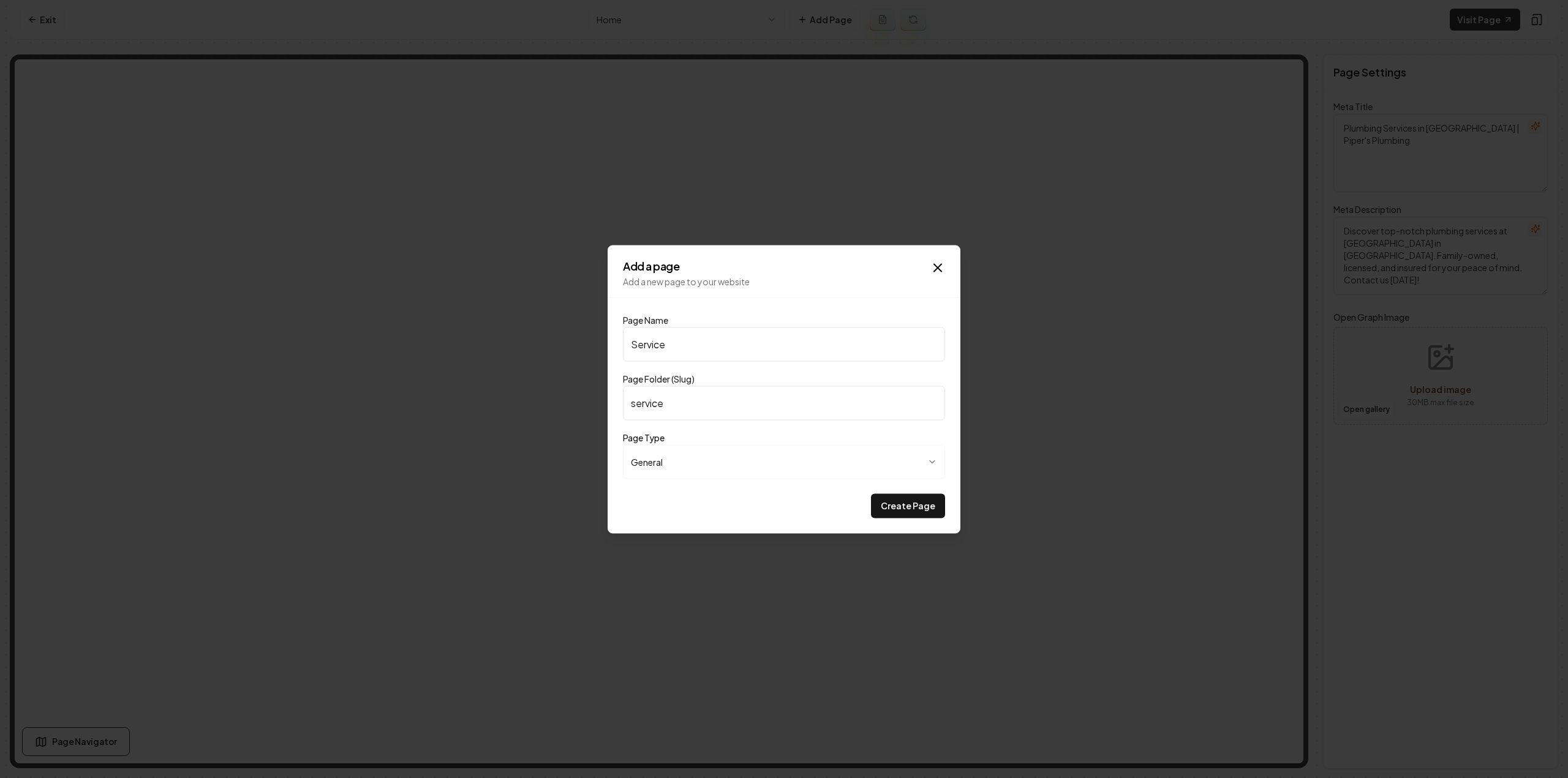
type input "service-a"
type input "Service Ar"
type input "service-ar"
type input "Service Are"
type input "service-are"
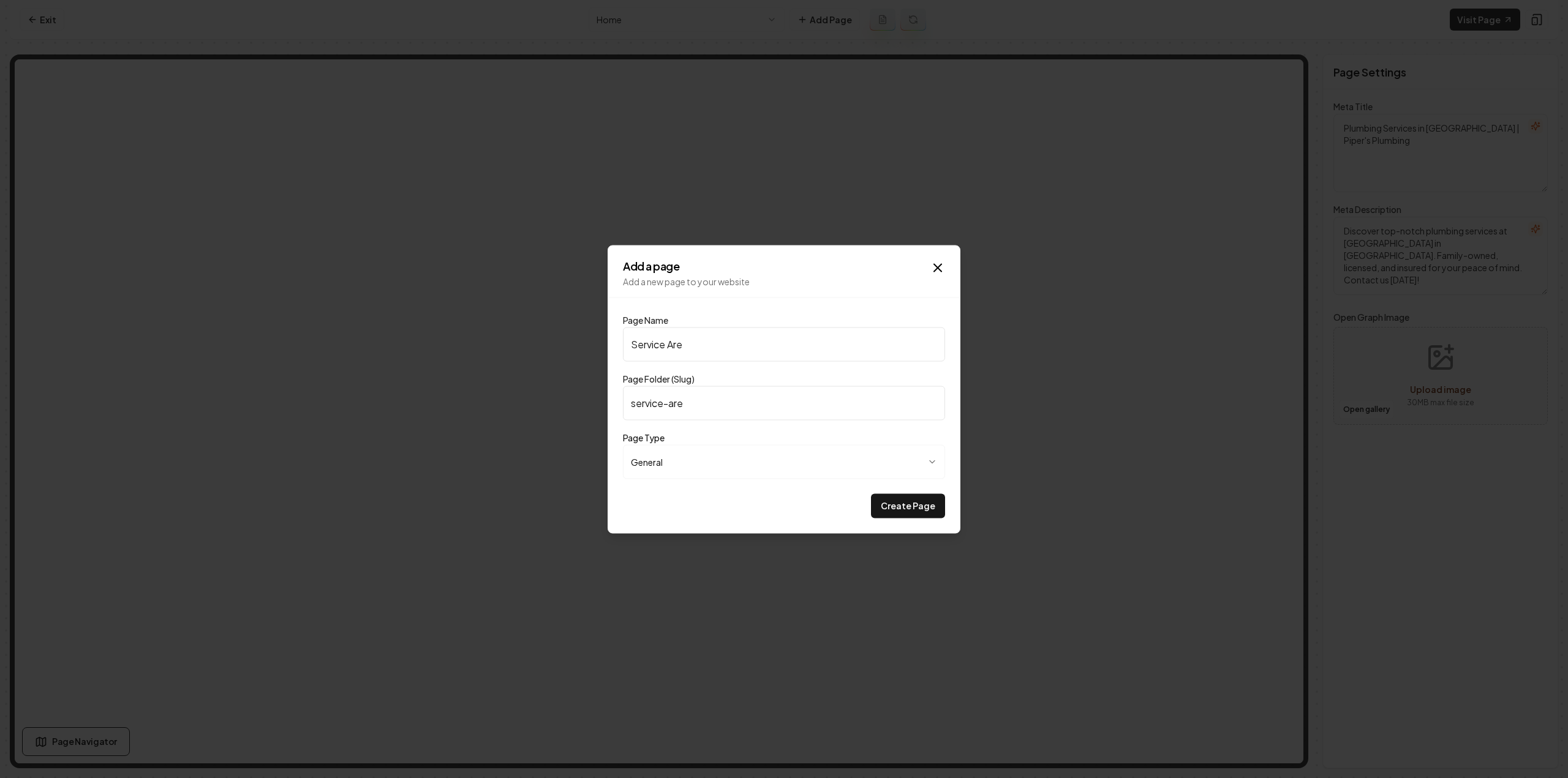
type input "Service Area"
type input "service-area"
type input "Service Areas"
type input "service-areas"
type input "Service Areas"
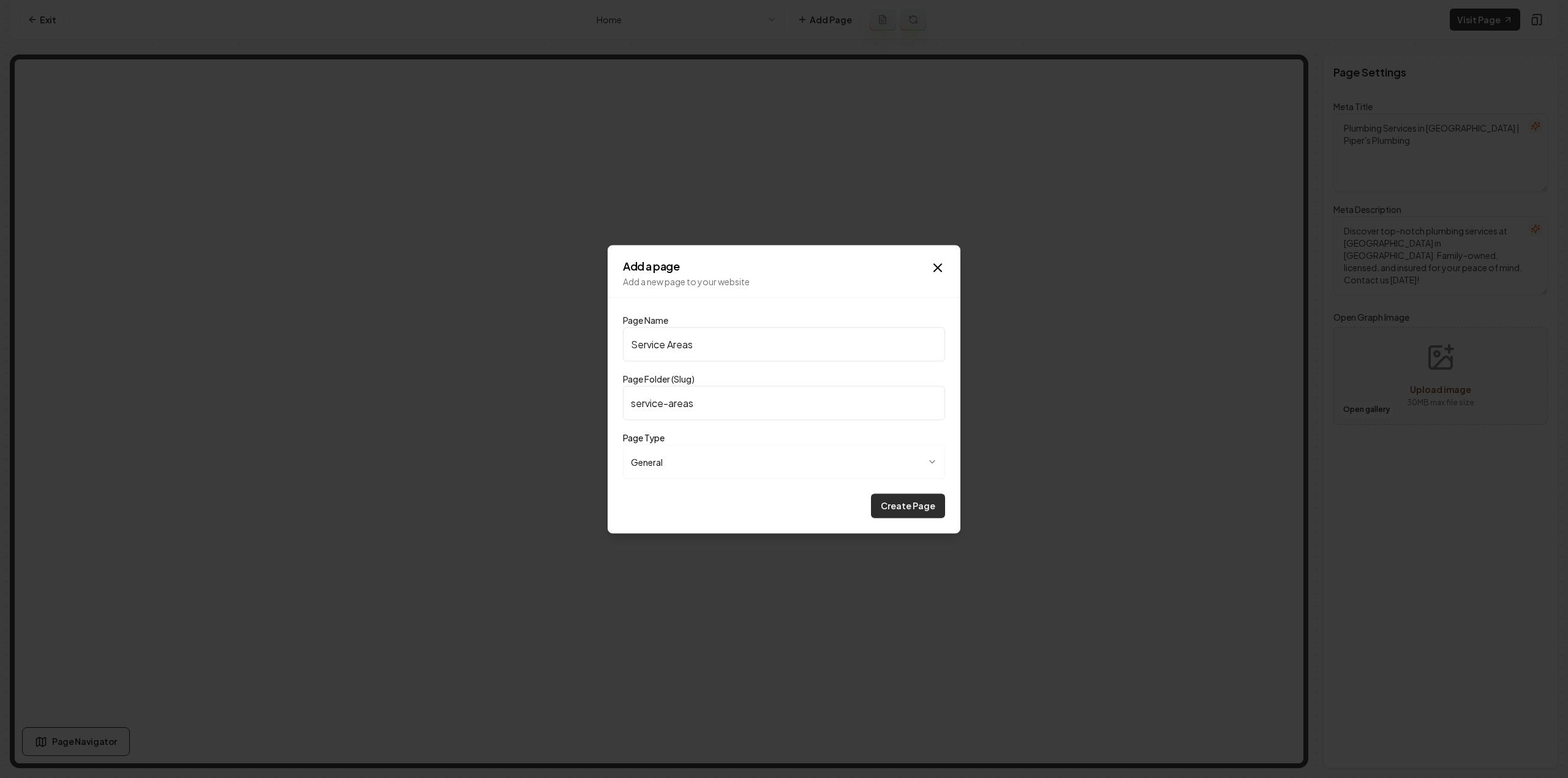
click at [891, 505] on button "Create Page" at bounding box center [908, 506] width 74 height 25
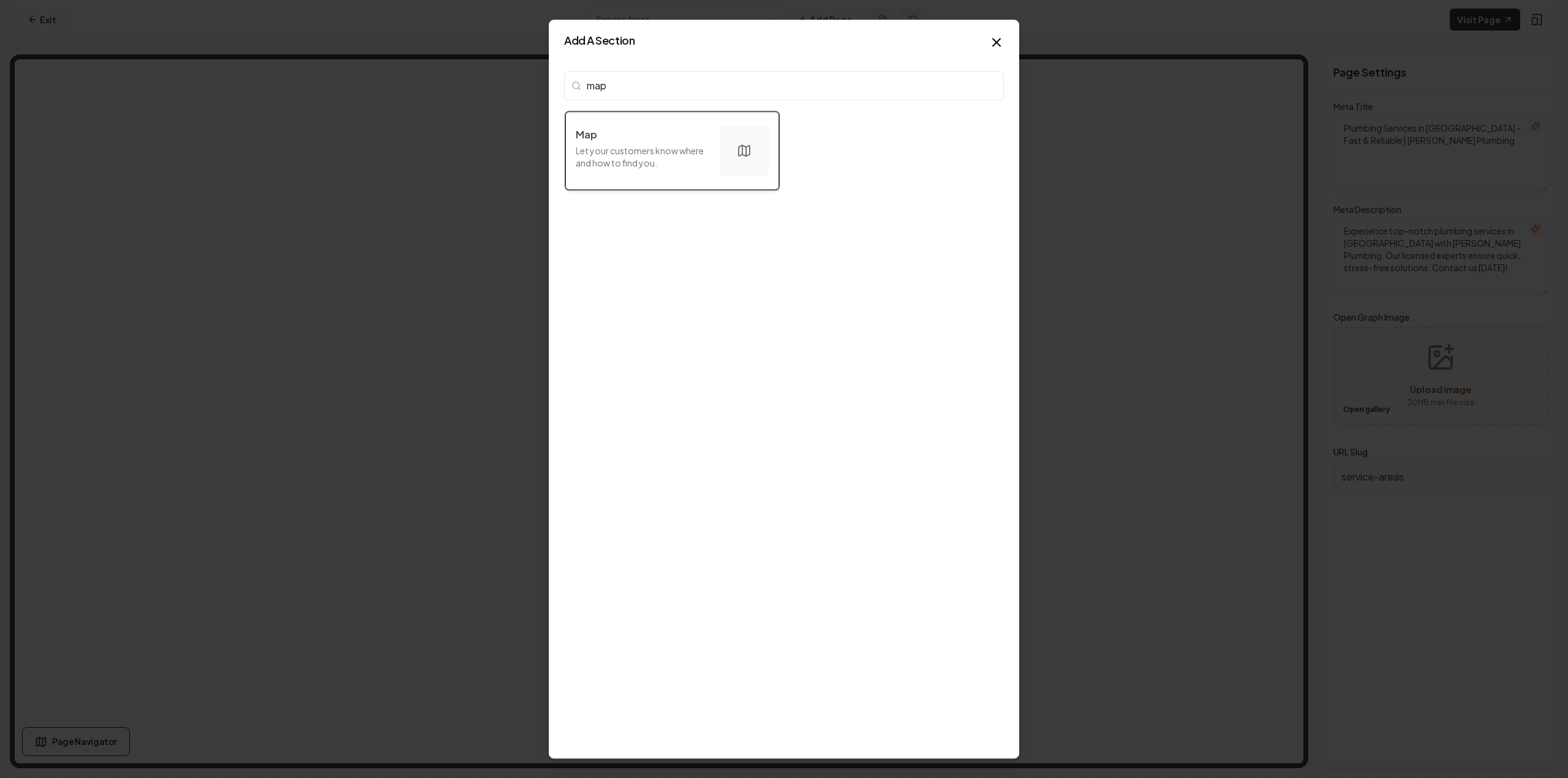
type input "map"
click at [677, 157] on p "Let your customers know where and how to find you." at bounding box center [643, 157] width 134 height 25
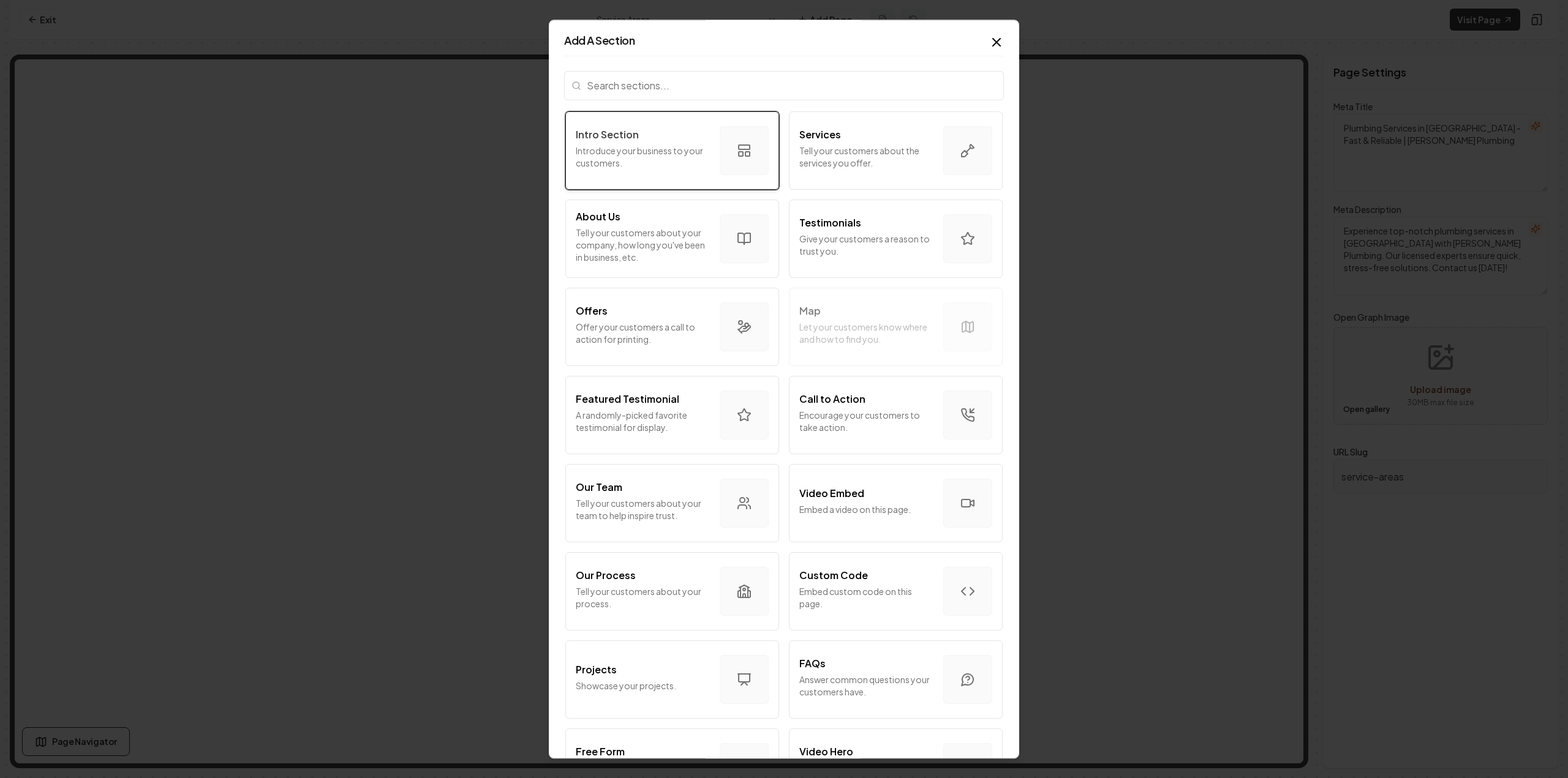
click at [671, 153] on p "Introduce your business to your customers." at bounding box center [643, 157] width 134 height 25
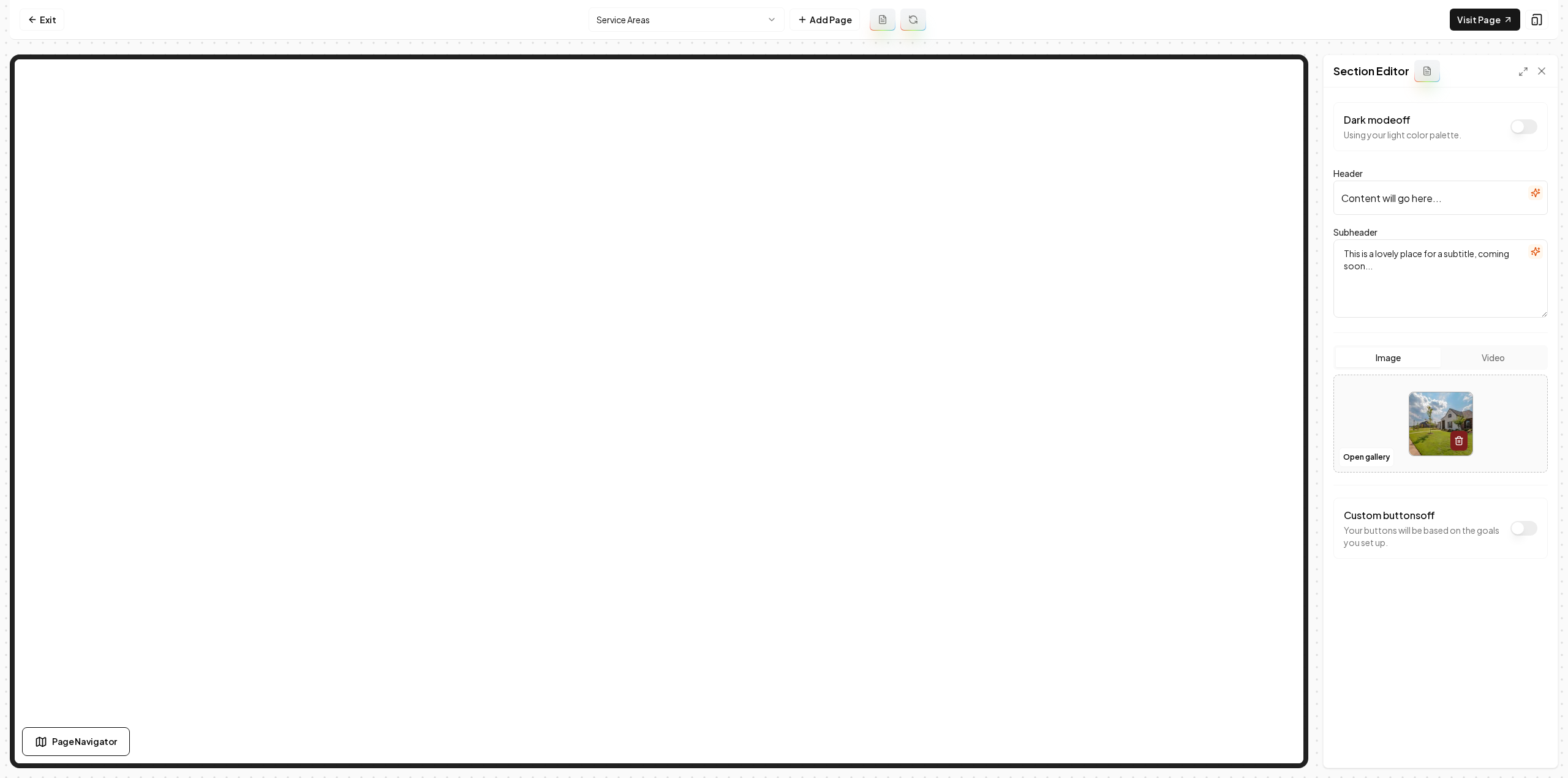
click at [1475, 198] on input "Content will go here..." at bounding box center [1440, 197] width 215 height 34
type input "Our Service Areas"
click at [1532, 757] on button "Save" at bounding box center [1529, 747] width 36 height 22
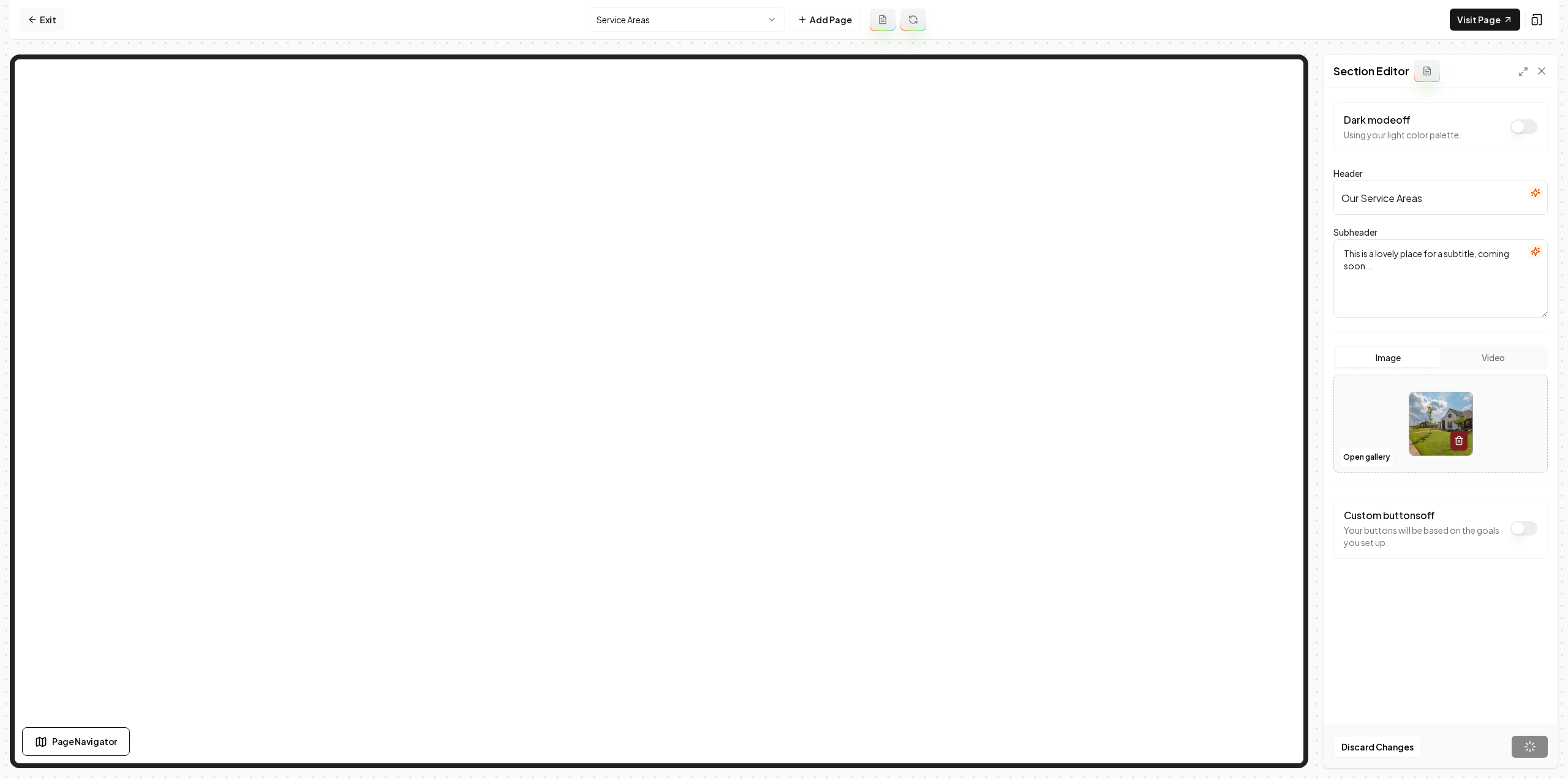
click at [38, 18] on link "Exit" at bounding box center [41, 20] width 44 height 22
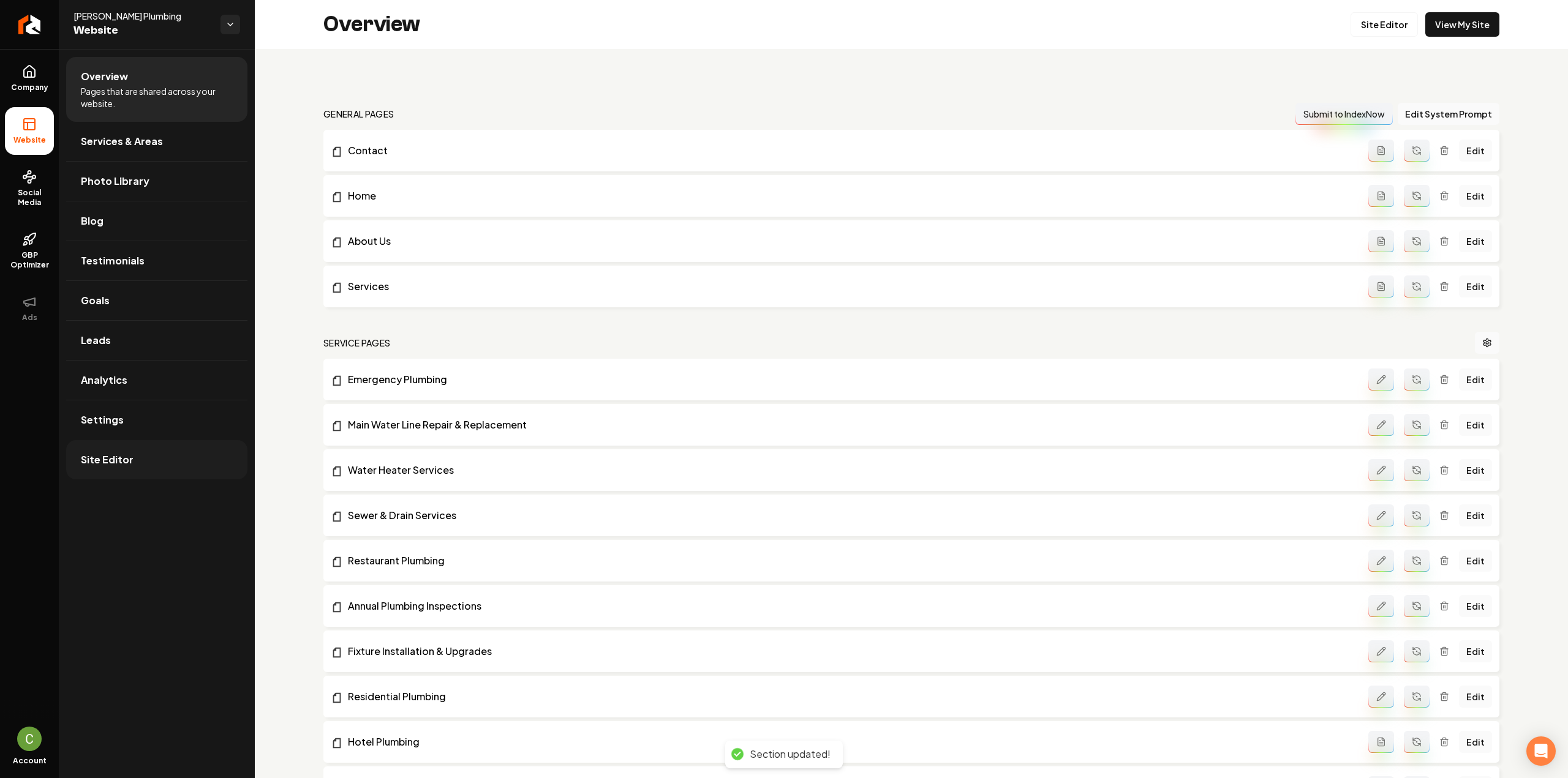
click at [126, 443] on link "Site Editor" at bounding box center [156, 460] width 181 height 39
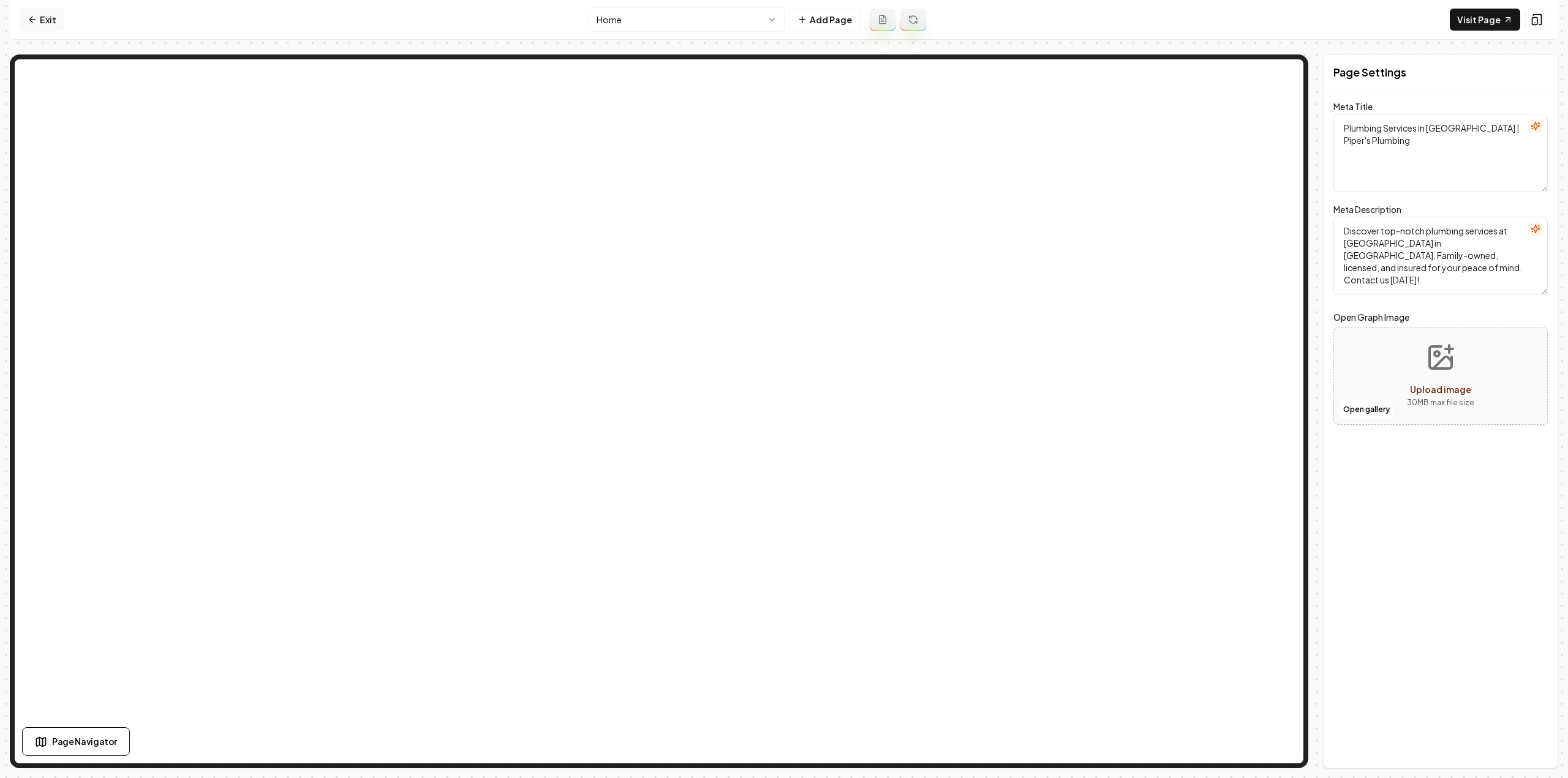
click at [47, 25] on link "Exit" at bounding box center [41, 20] width 44 height 22
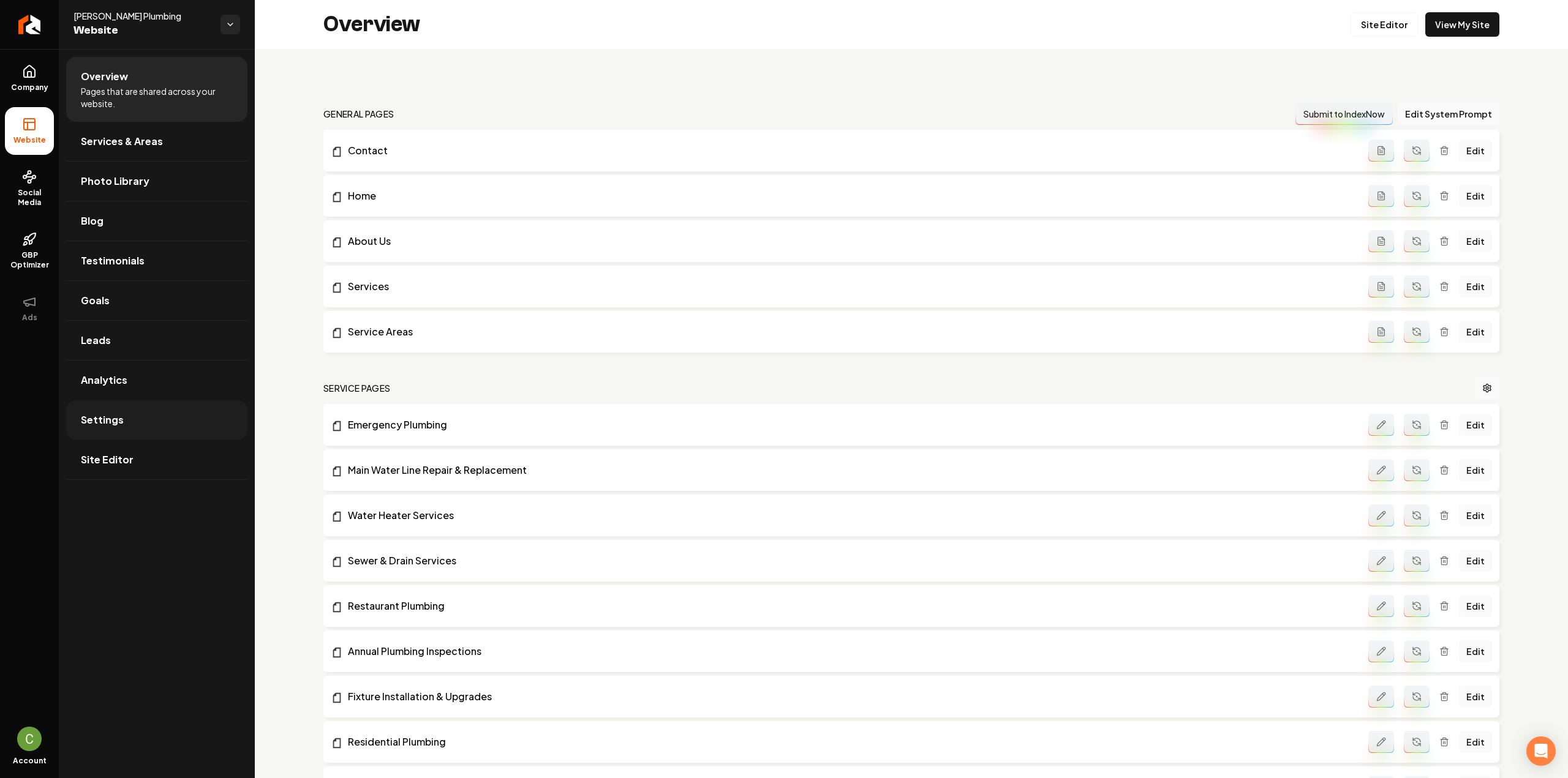
click at [151, 419] on link "Settings" at bounding box center [156, 420] width 181 height 39
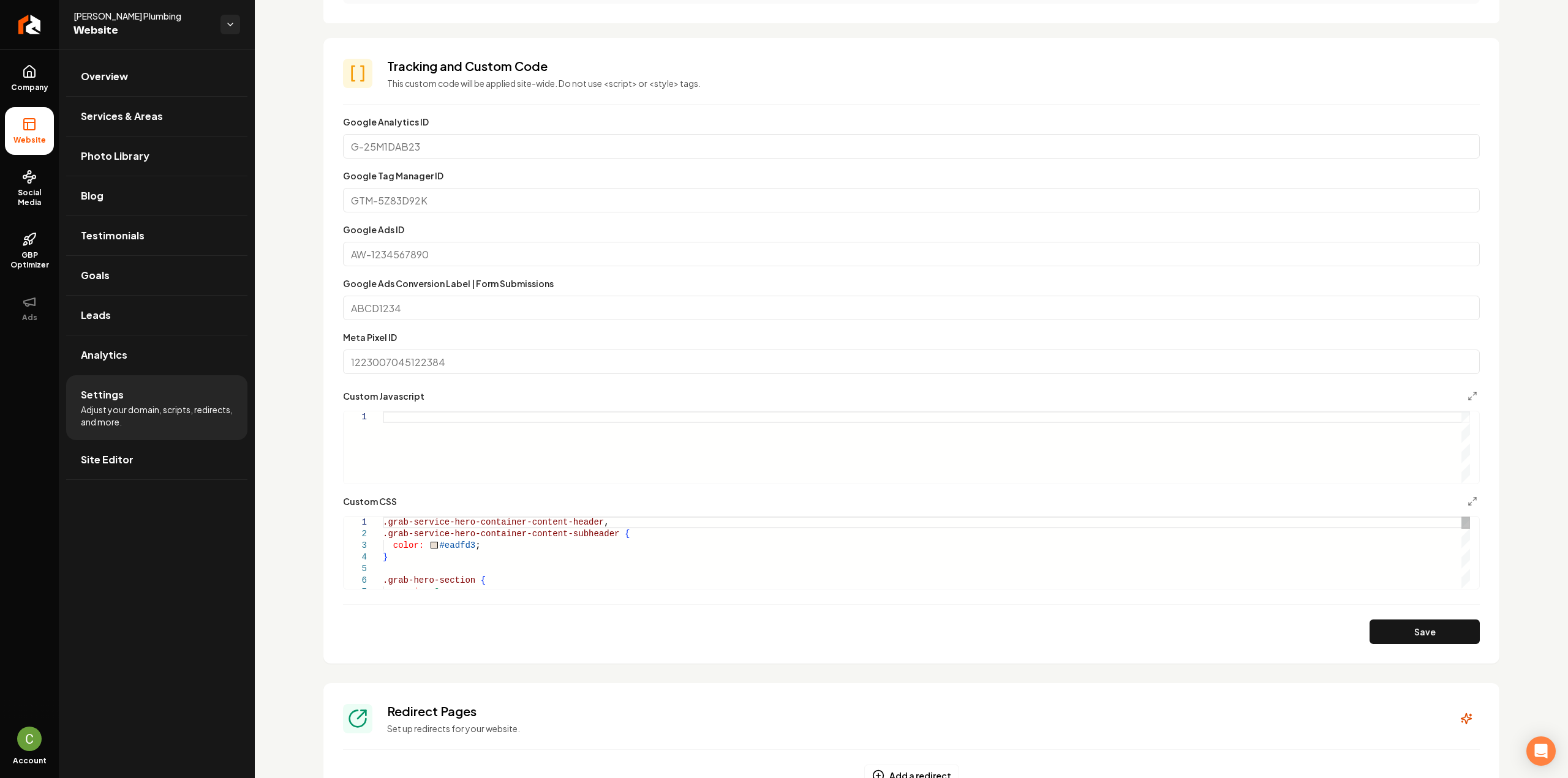
scroll to position [612, 0]
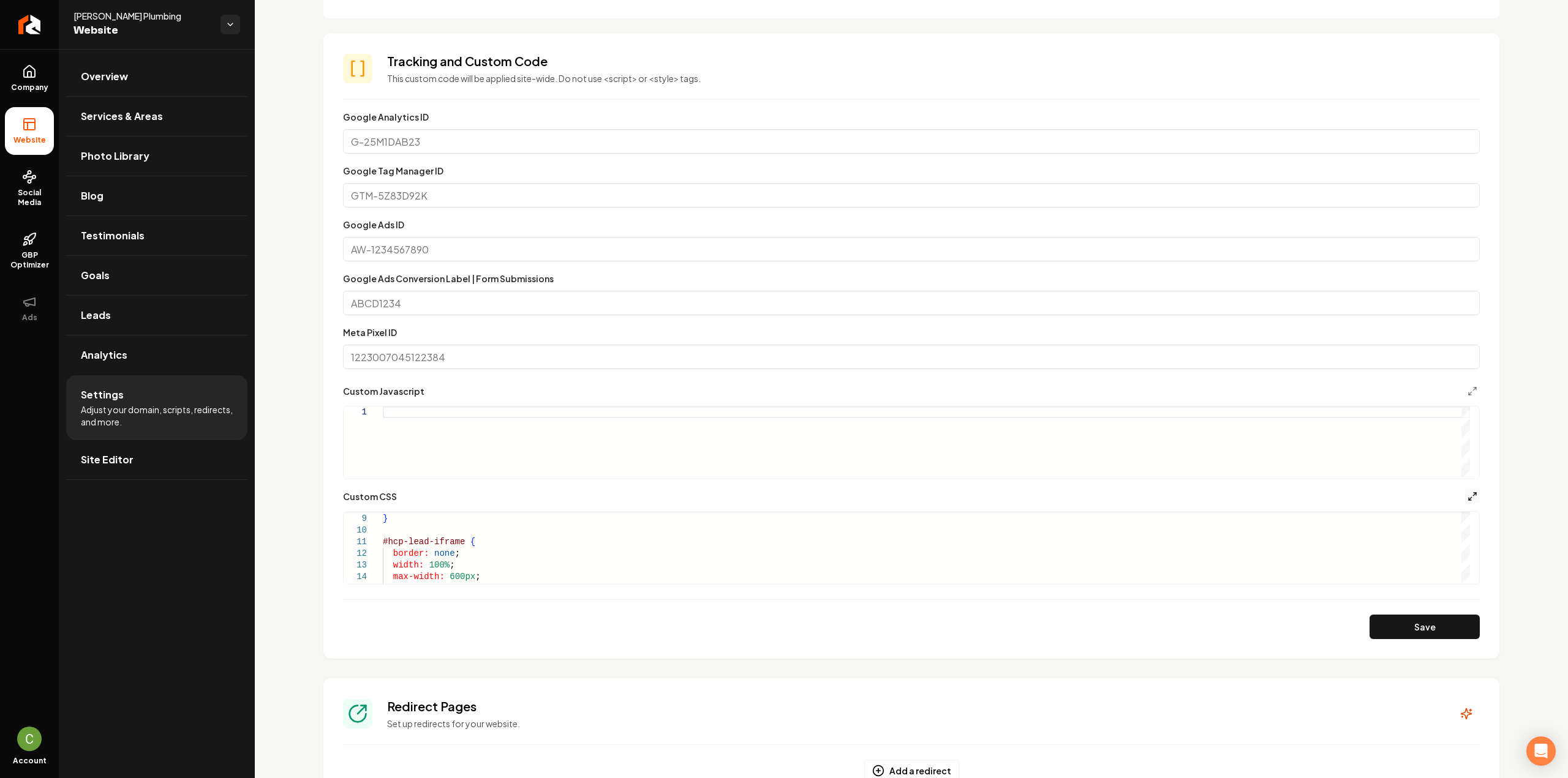
click at [1468, 494] on icon "Main content area" at bounding box center [1472, 496] width 9 height 9
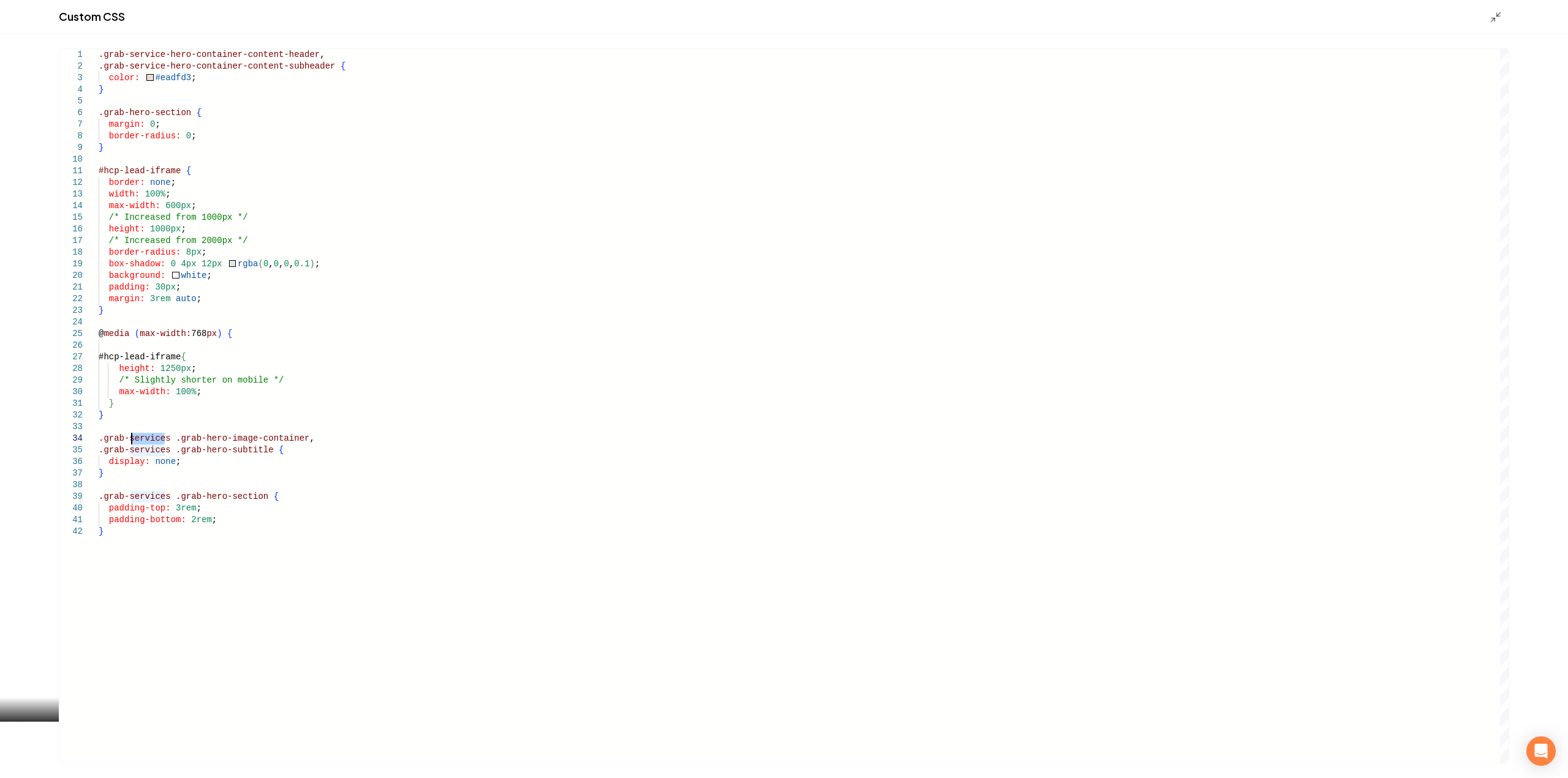
scroll to position [0, 0]
drag, startPoint x: 130, startPoint y: 436, endPoint x: 165, endPoint y: 443, distance: 35.7
click at [165, 443] on div ".grab-service-hero-container-content-header , .grab-service-hero-container-cont…" at bounding box center [804, 406] width 1410 height 714
click at [165, 436] on div ".grab-service-hero-container-content-header , .grab-service-hero-container-cont…" at bounding box center [804, 406] width 1410 height 714
click at [321, 442] on div ".grab-service-hero-container-content-header , .grab-service-hero-container-cont…" at bounding box center [804, 406] width 1410 height 714
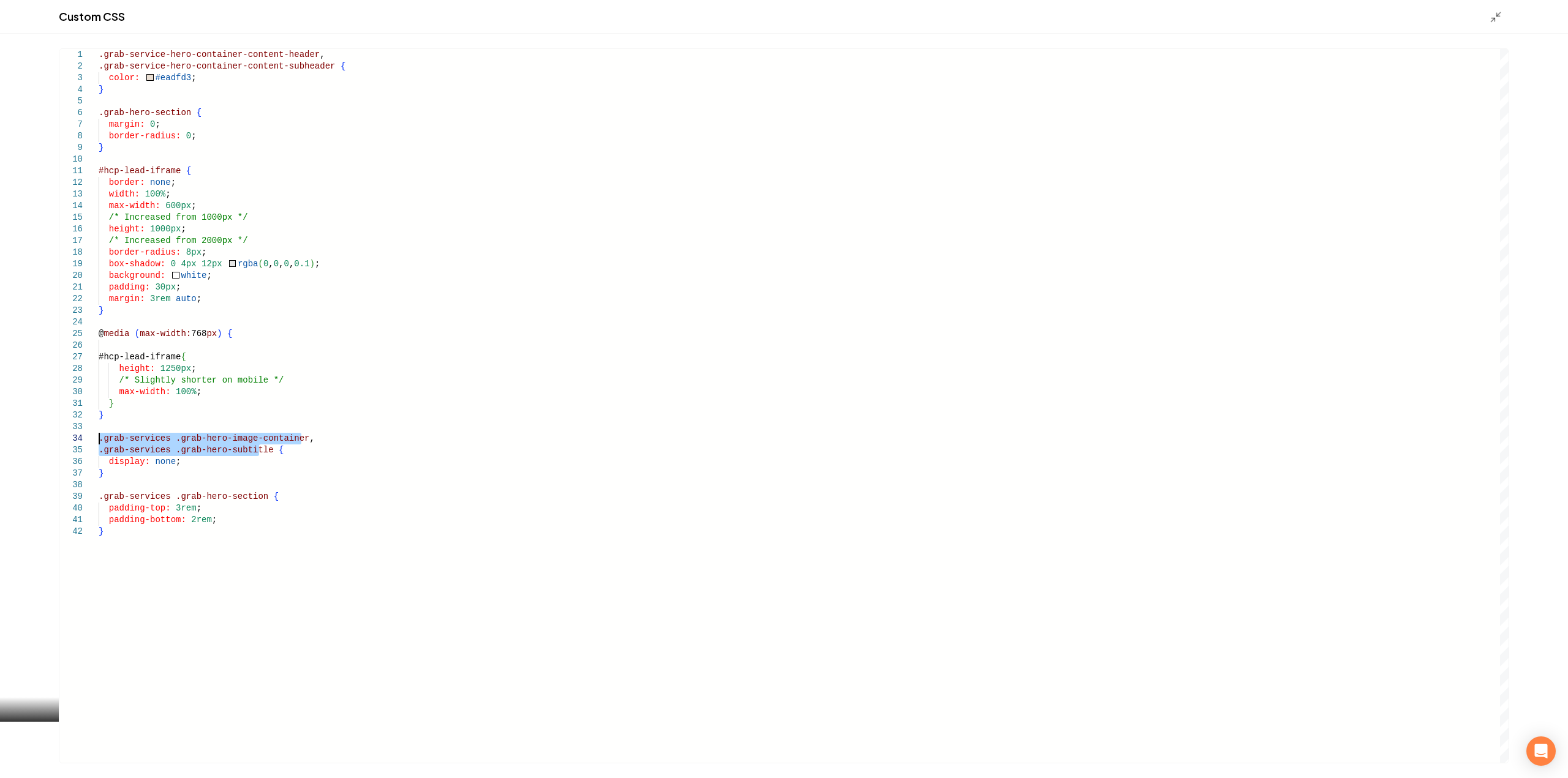
drag, startPoint x: 258, startPoint y: 452, endPoint x: 88, endPoint y: 444, distance: 170.2
click at [99, 444] on div ".grab-service-hero-container-content-header , .grab-service-hero-container-cont…" at bounding box center [804, 406] width 1410 height 714
click at [258, 455] on div ".grab-service-hero-container-content-header , .grab-service-hero-container-cont…" at bounding box center [804, 406] width 1410 height 714
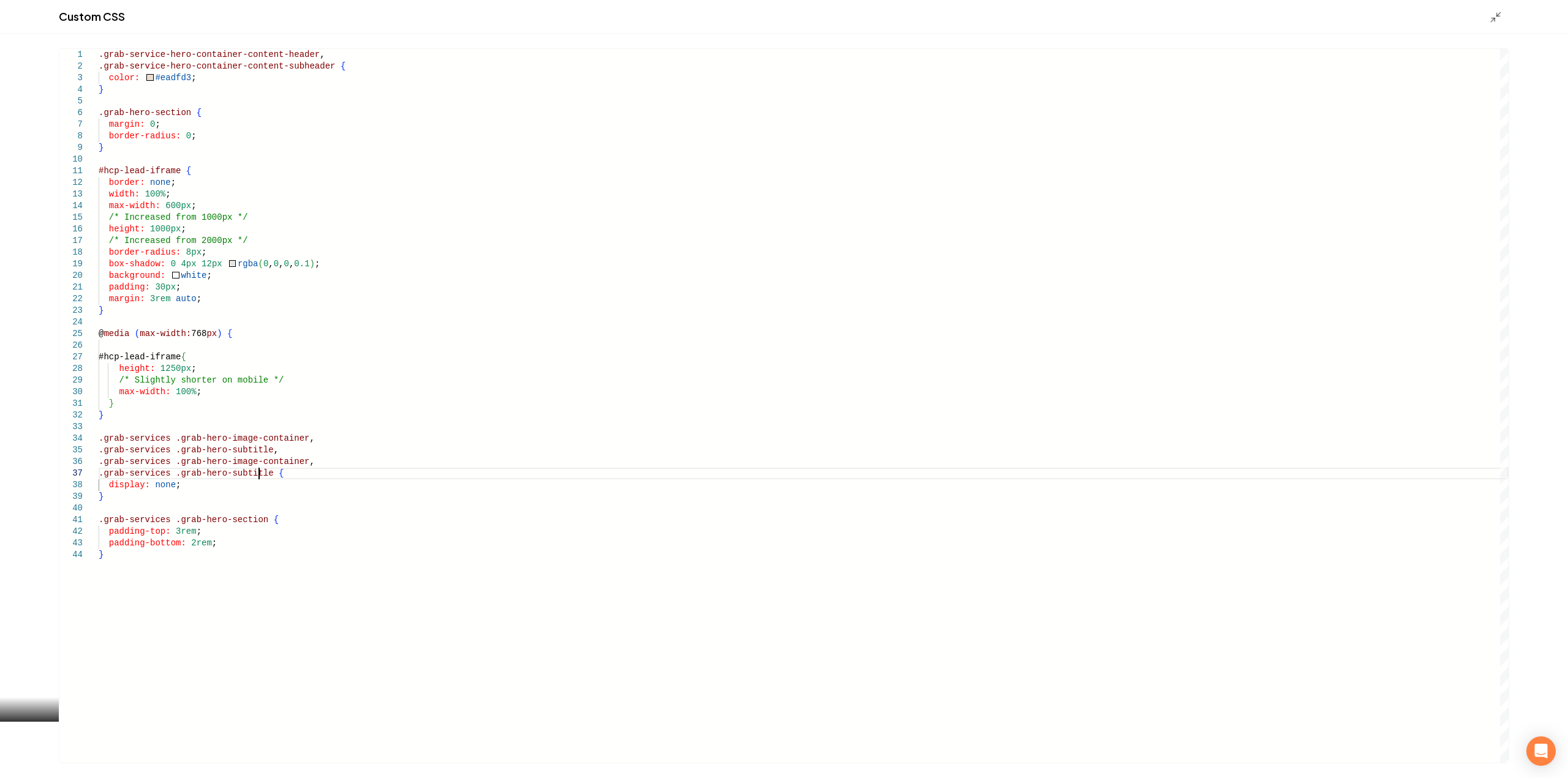
click at [149, 464] on div ".grab-service-hero-container-content-header , .grab-service-hero-container-cont…" at bounding box center [804, 406] width 1410 height 714
drag, startPoint x: 252, startPoint y: 518, endPoint x: 95, endPoint y: 515, distance: 157.0
click at [99, 515] on div ".grab-service-hero-container-content-header , .grab-service-hero-container-cont…" at bounding box center [804, 406] width 1410 height 714
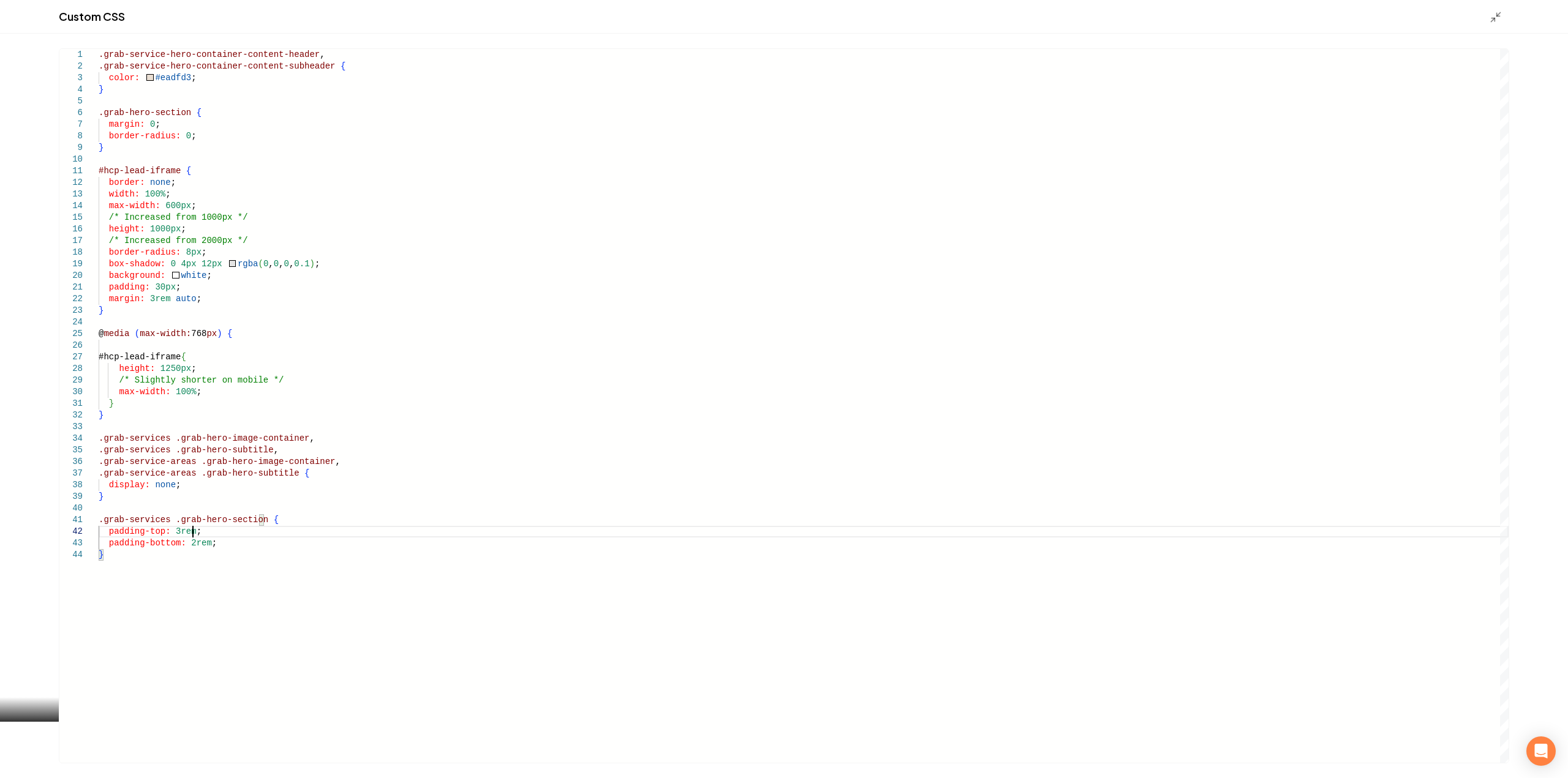
click at [255, 516] on div ".grab-service-hero-container-content-header , .grab-service-hero-container-cont…" at bounding box center [804, 406] width 1410 height 714
click at [157, 529] on div ".grab-service-hero-container-content-header , .grab-service-hero-container-cont…" at bounding box center [804, 406] width 1410 height 714
click at [159, 529] on div ".grab-service-hero-container-content-header , .grab-service-hero-container-cont…" at bounding box center [804, 406] width 1410 height 714
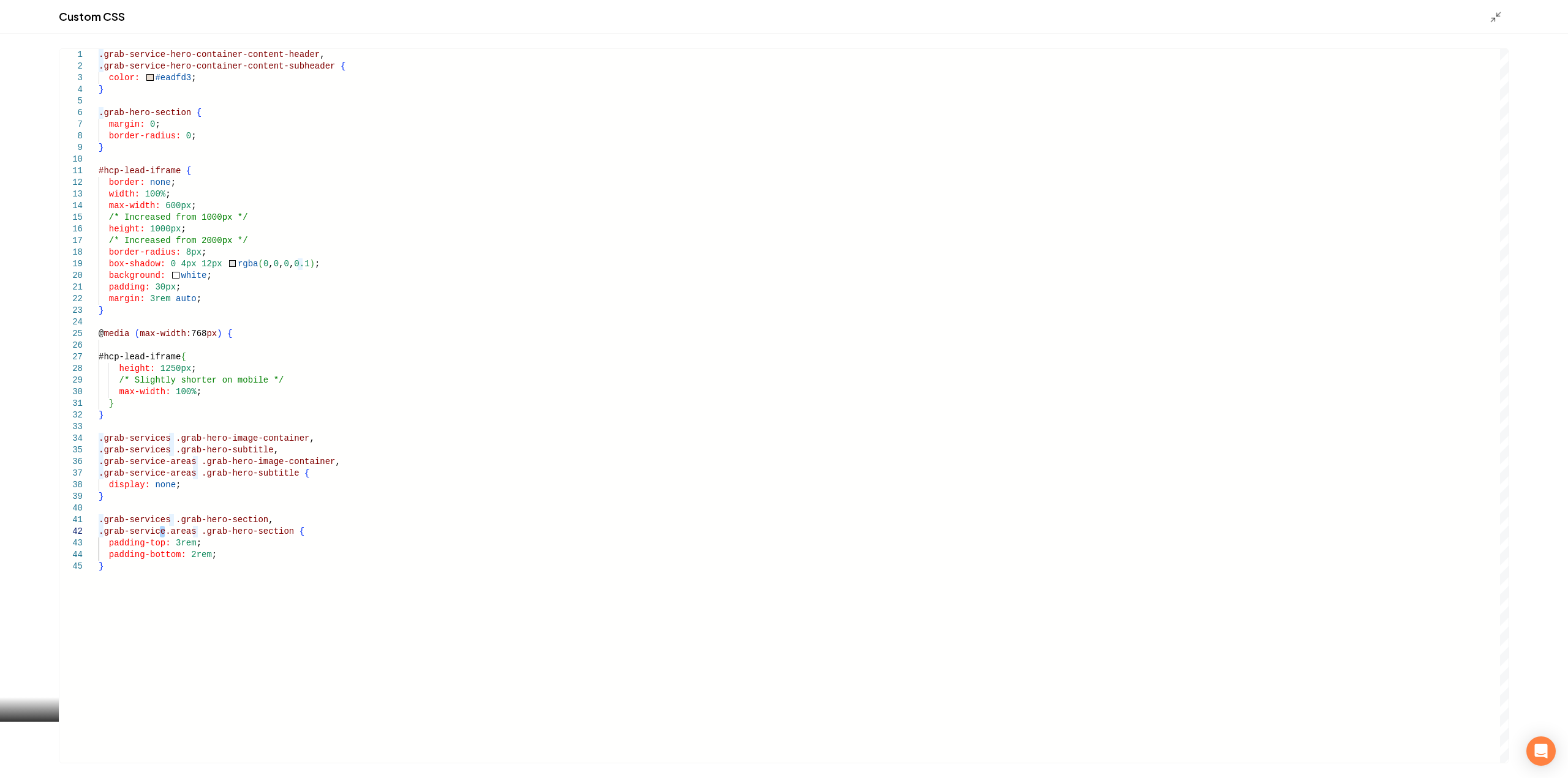
scroll to position [12, 66]
type textarea "**********"
click at [1497, 13] on polyline "Main content area" at bounding box center [1498, 15] width 3 height 3
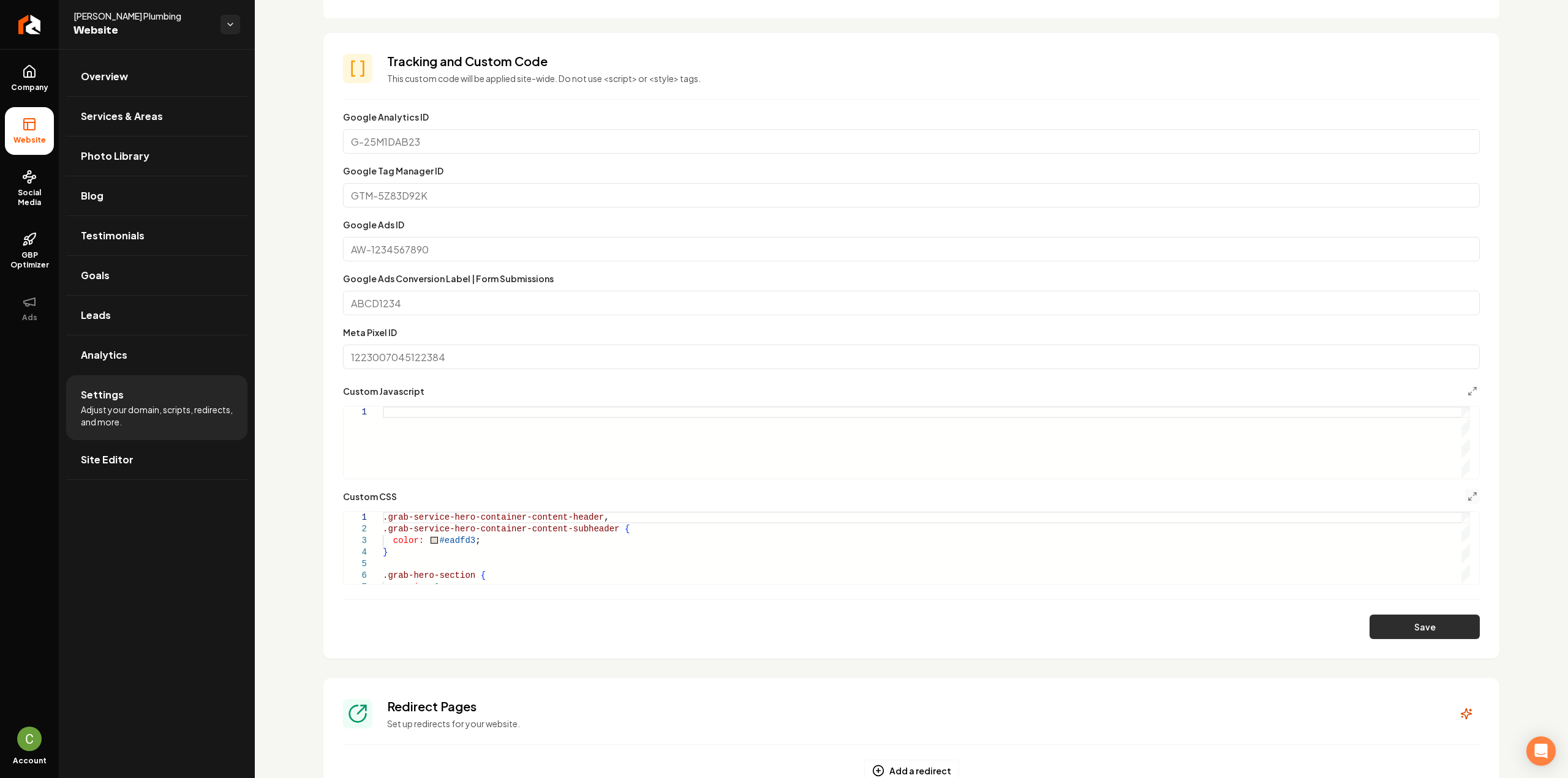
click at [1425, 631] on button "Save" at bounding box center [1425, 627] width 111 height 25
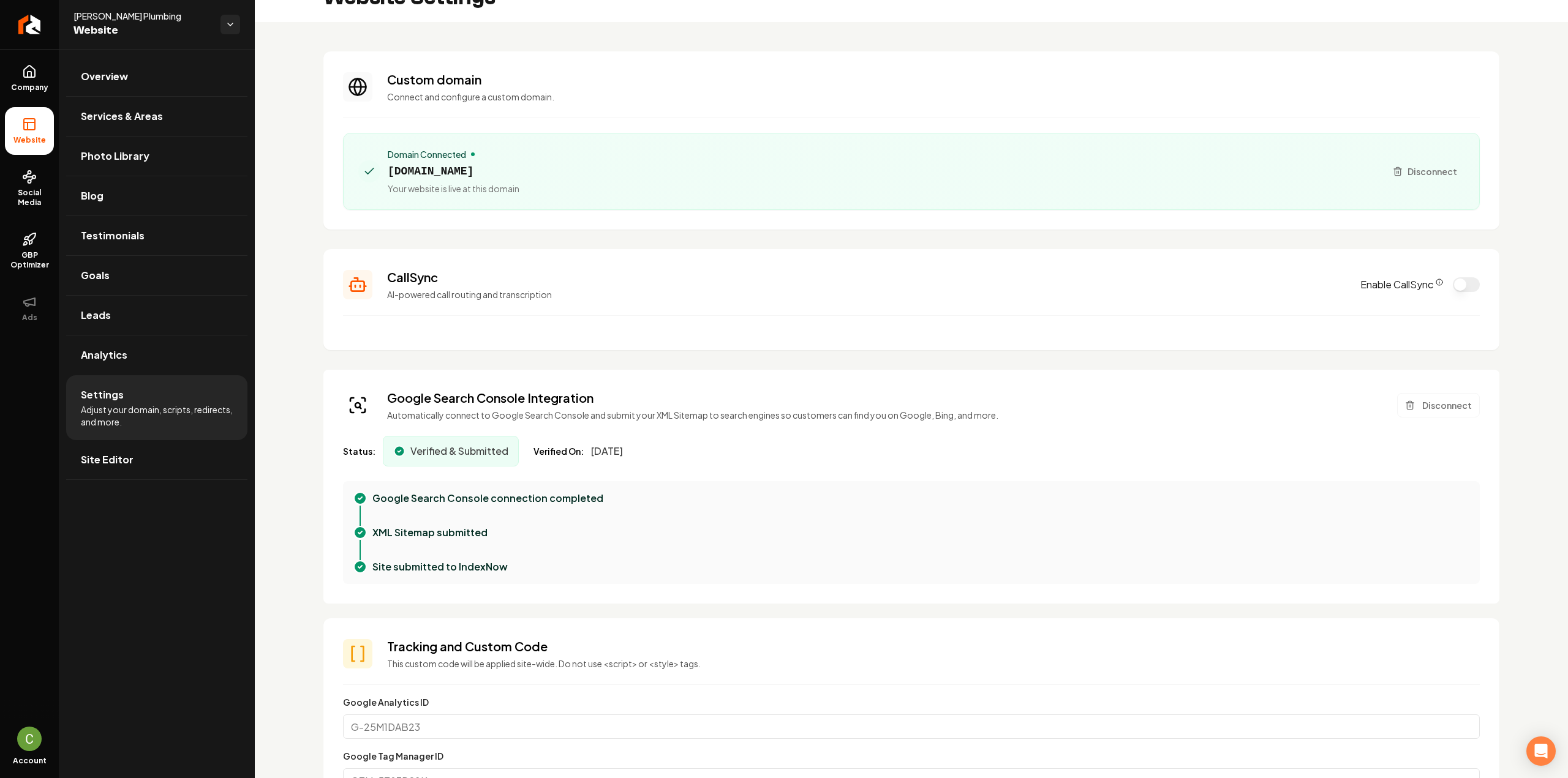
scroll to position [0, 0]
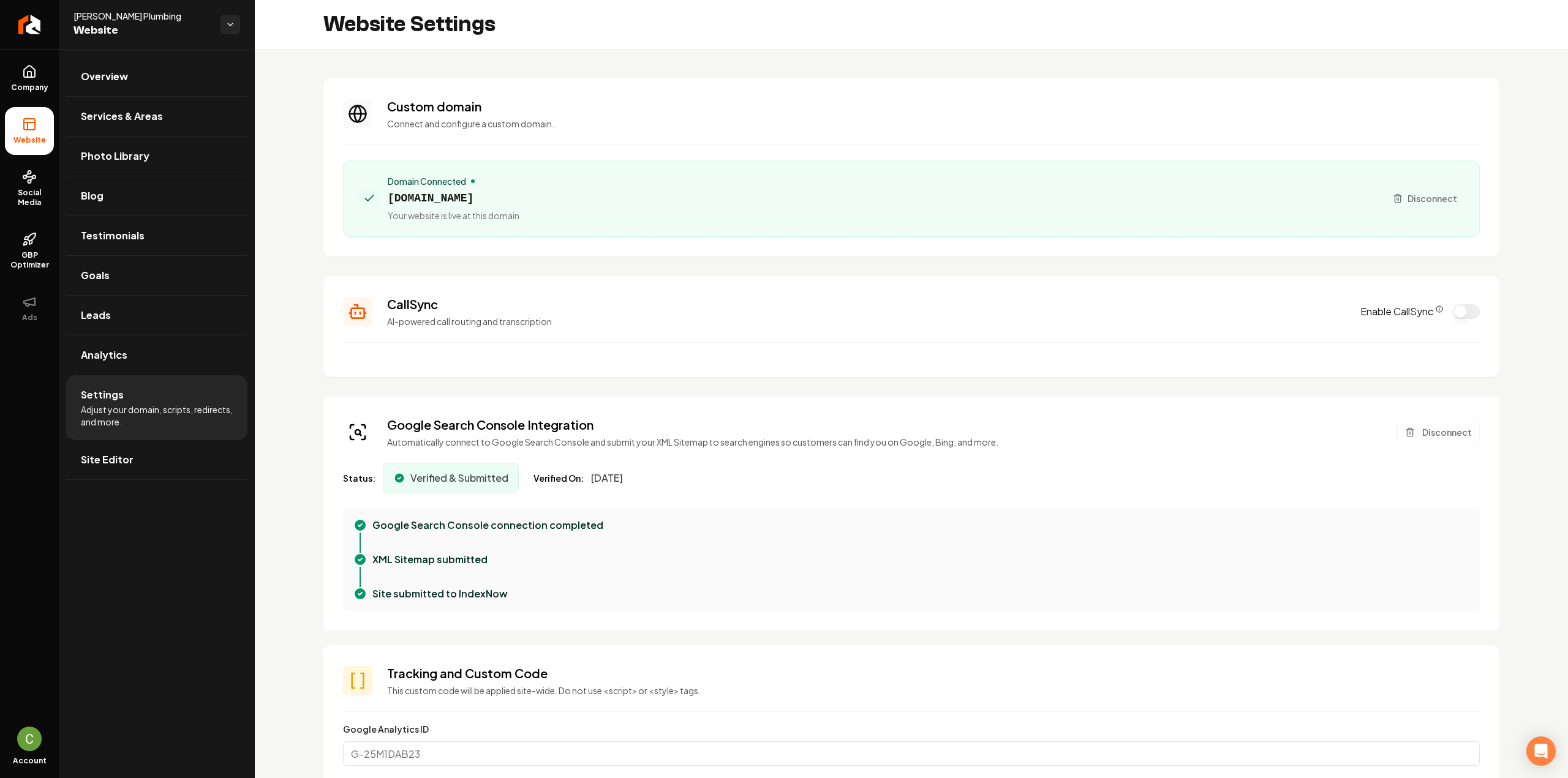
click at [37, 127] on li "Website" at bounding box center [29, 131] width 49 height 48
click at [111, 68] on link "Overview" at bounding box center [156, 76] width 181 height 39
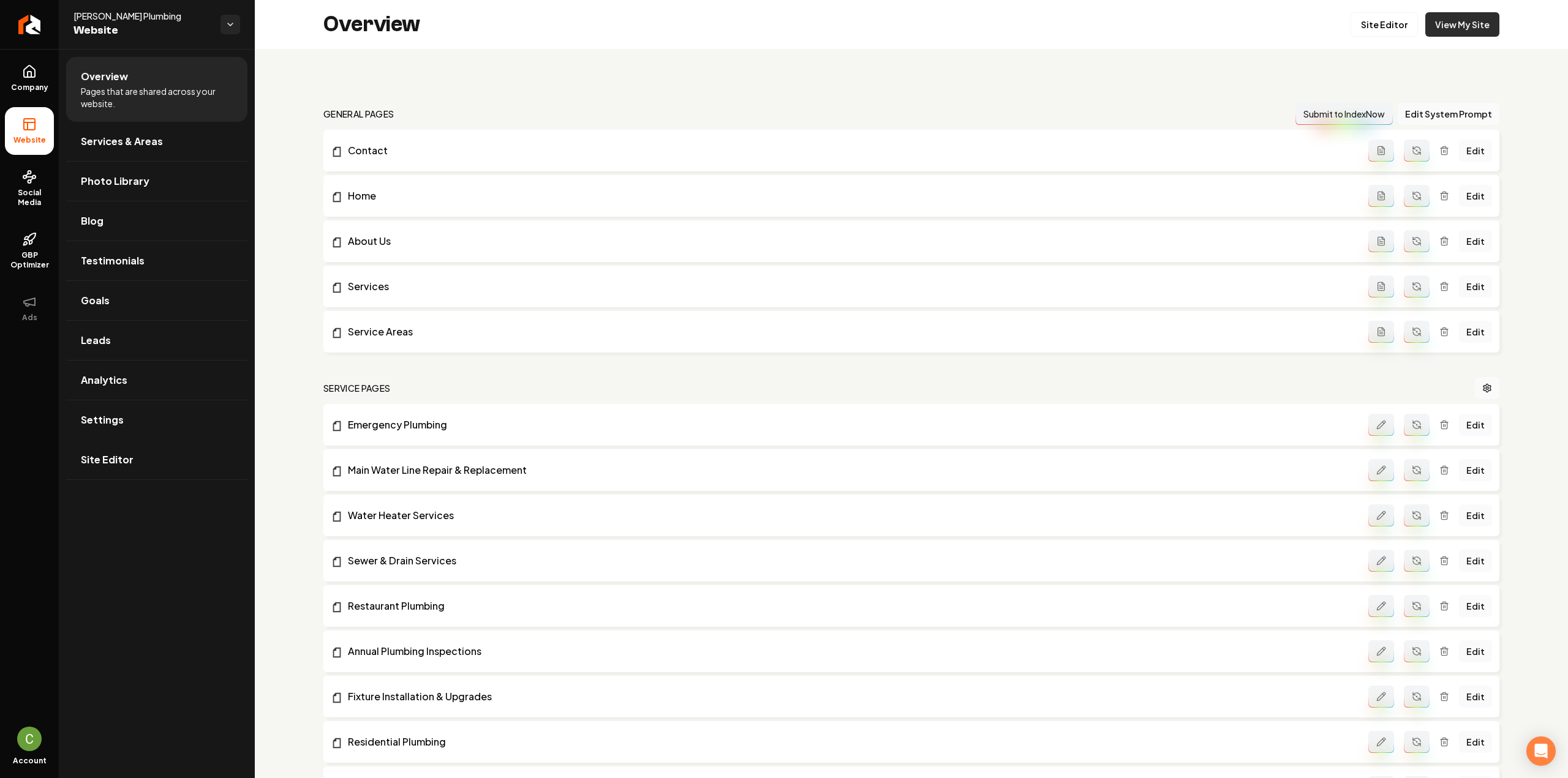
click at [1460, 27] on link "View My Site" at bounding box center [1463, 25] width 74 height 25
click at [1380, 26] on link "Site Editor" at bounding box center [1384, 25] width 68 height 25
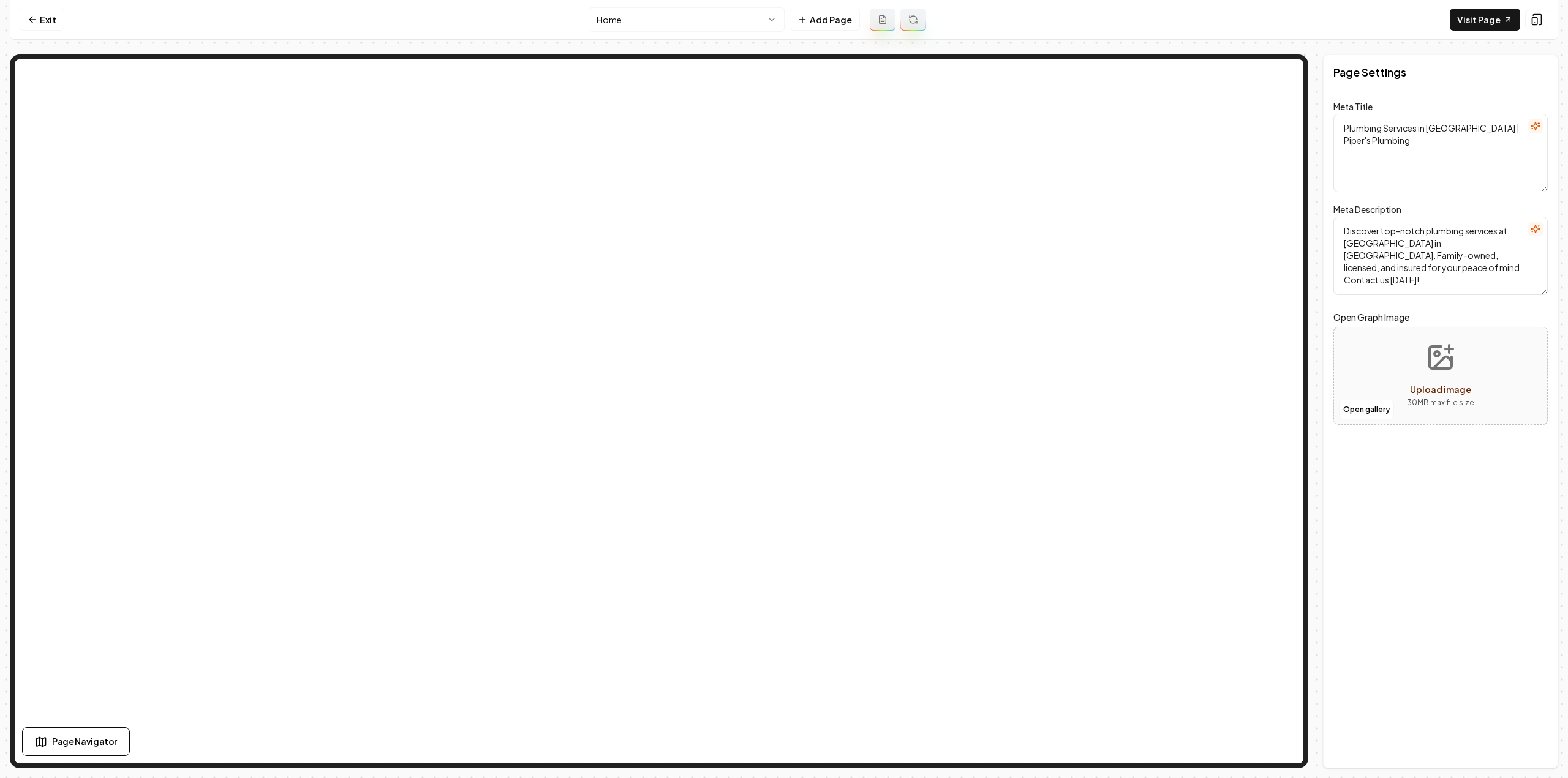
click at [695, 29] on html "Computer Required This feature is only available on a computer. Please switch t…" at bounding box center [784, 389] width 1568 height 778
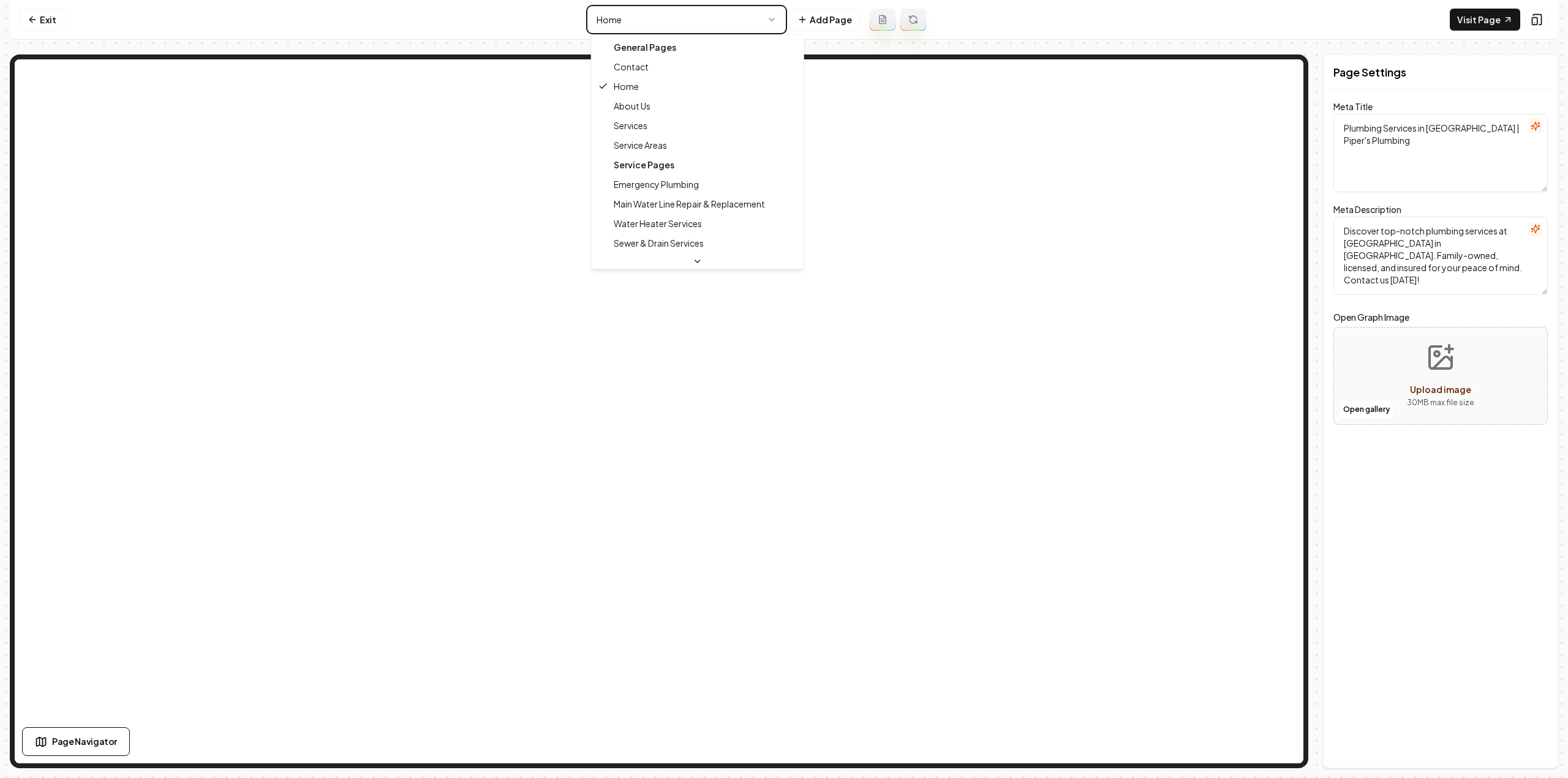
type textarea "Plumbing Services in Chattanooga - Fast & Reliable | Piper's Plumbing"
type textarea "Experience top-notch plumbing services in Chattanooga with Piper's Plumbing. Ou…"
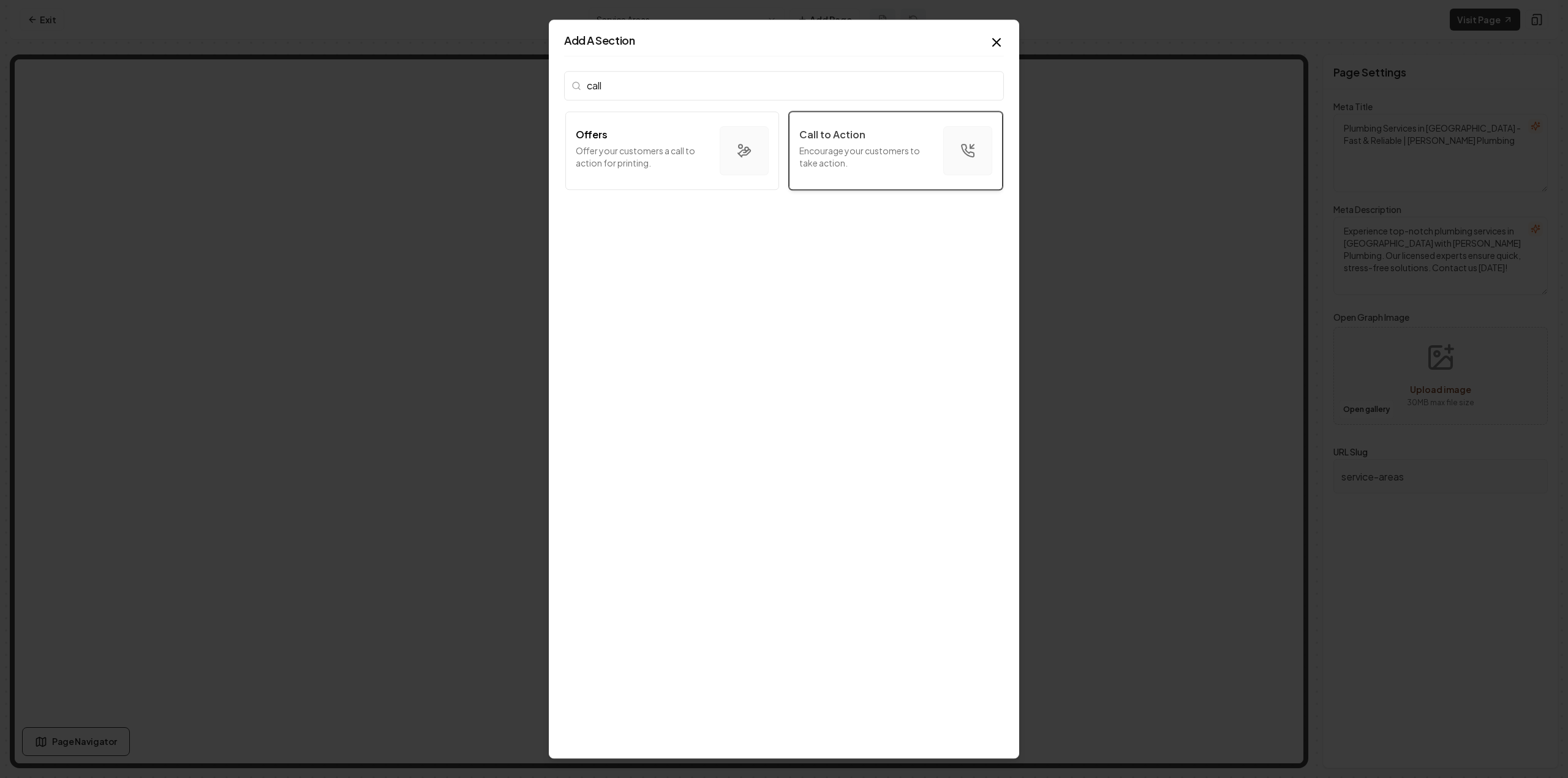
type input "call"
click at [841, 124] on button "Call to Action Encourage your customers to take action." at bounding box center [896, 151] width 214 height 79
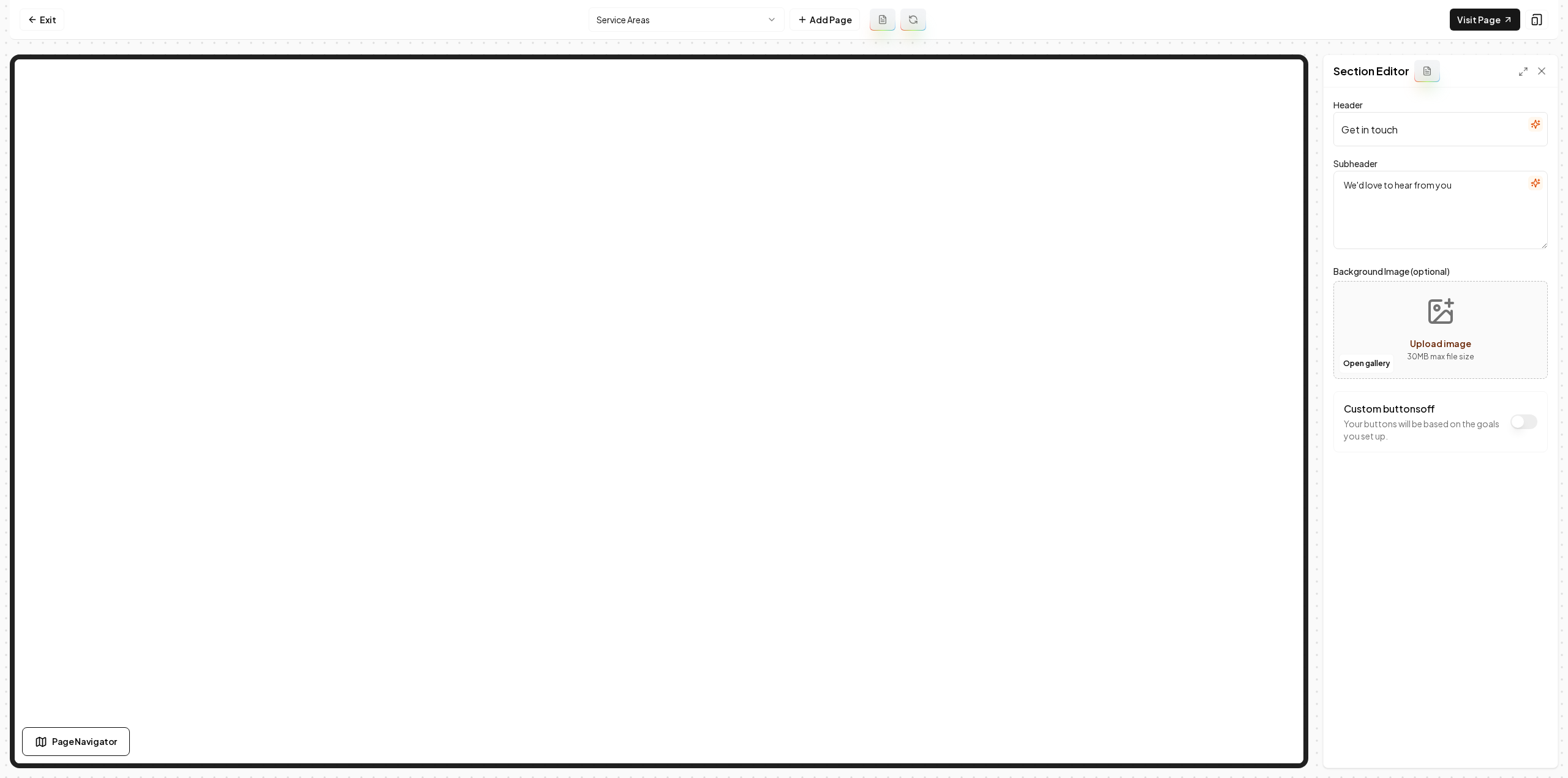
click at [1535, 185] on icon "button" at bounding box center [1535, 183] width 9 height 9
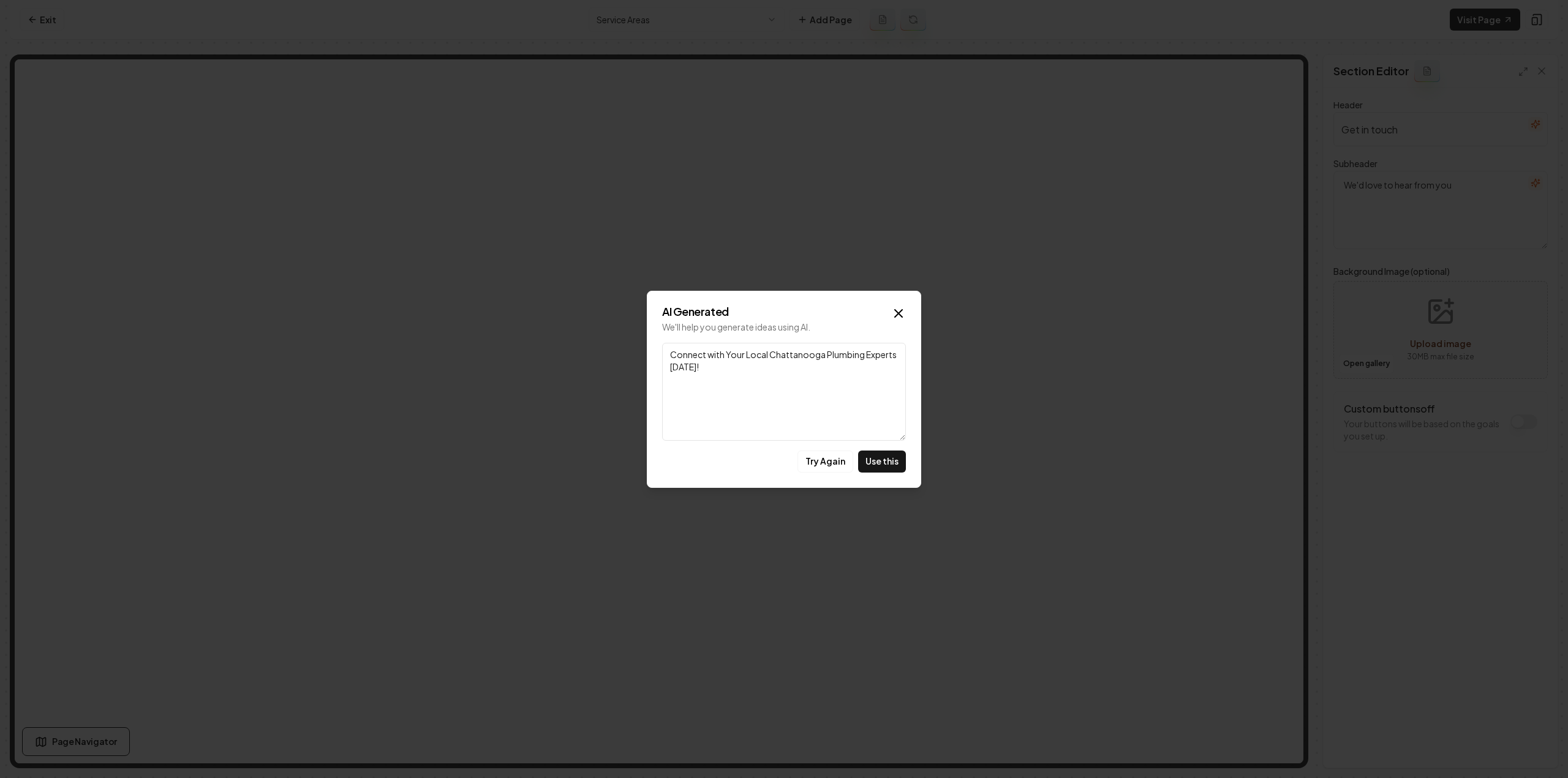
click at [883, 459] on button "Use this" at bounding box center [882, 462] width 48 height 22
type textarea "Connect with Your Local Chattanooga Plumbing Experts Today!"
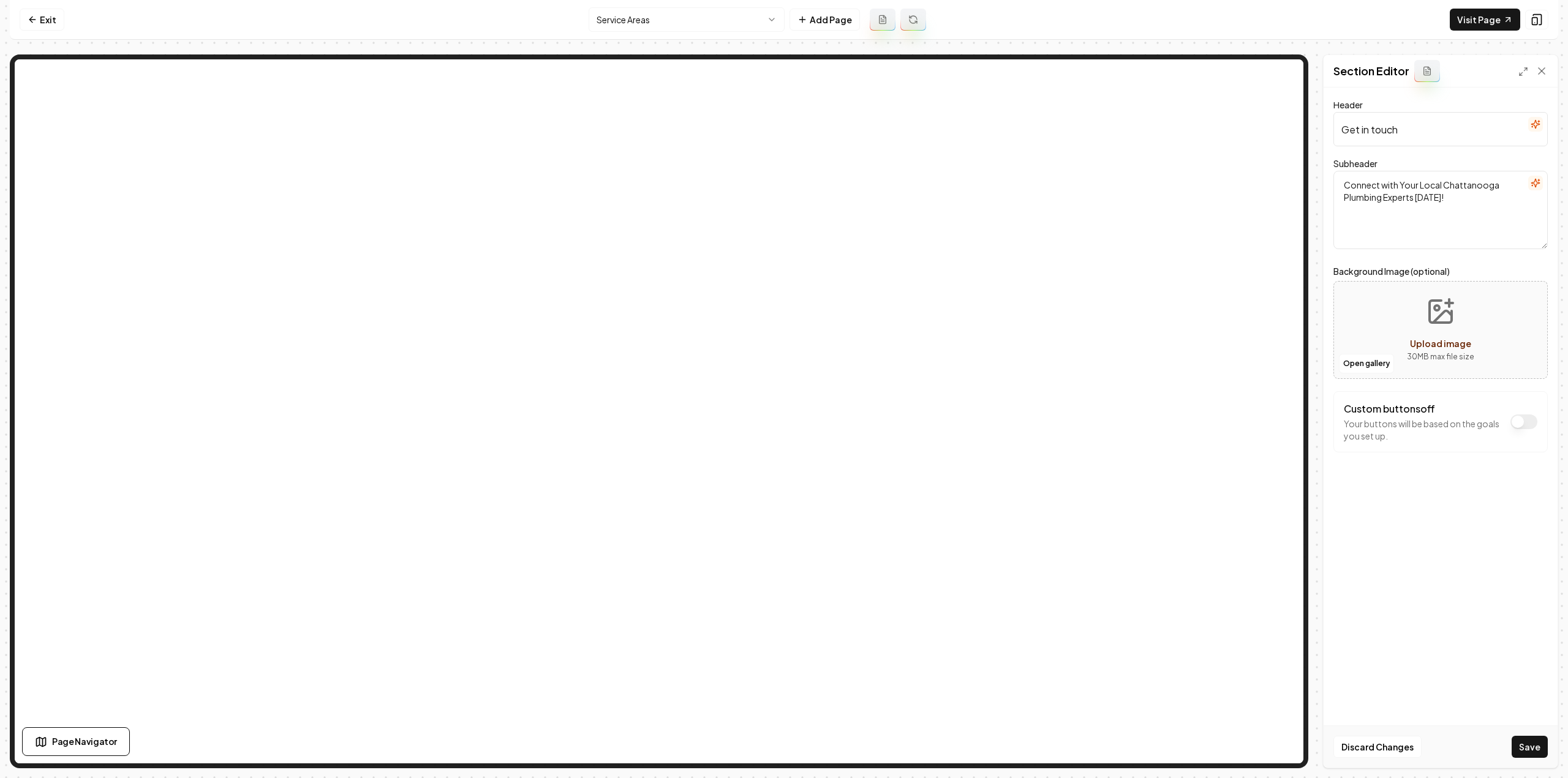
click at [1535, 123] on icon "button" at bounding box center [1535, 124] width 9 height 9
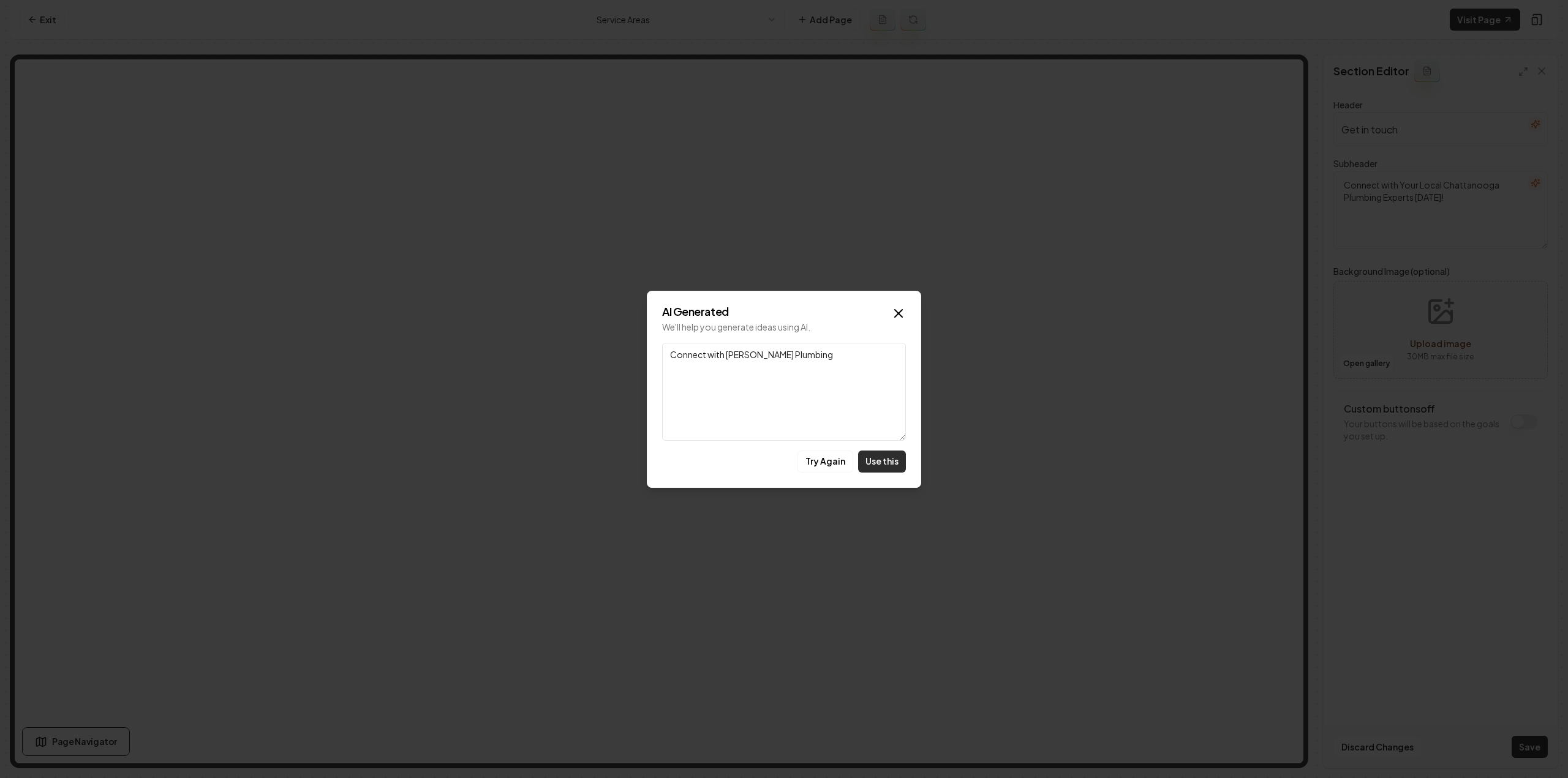
click at [886, 462] on button "Use this" at bounding box center [882, 462] width 48 height 22
type input "Connect with Piper's Plumbing"
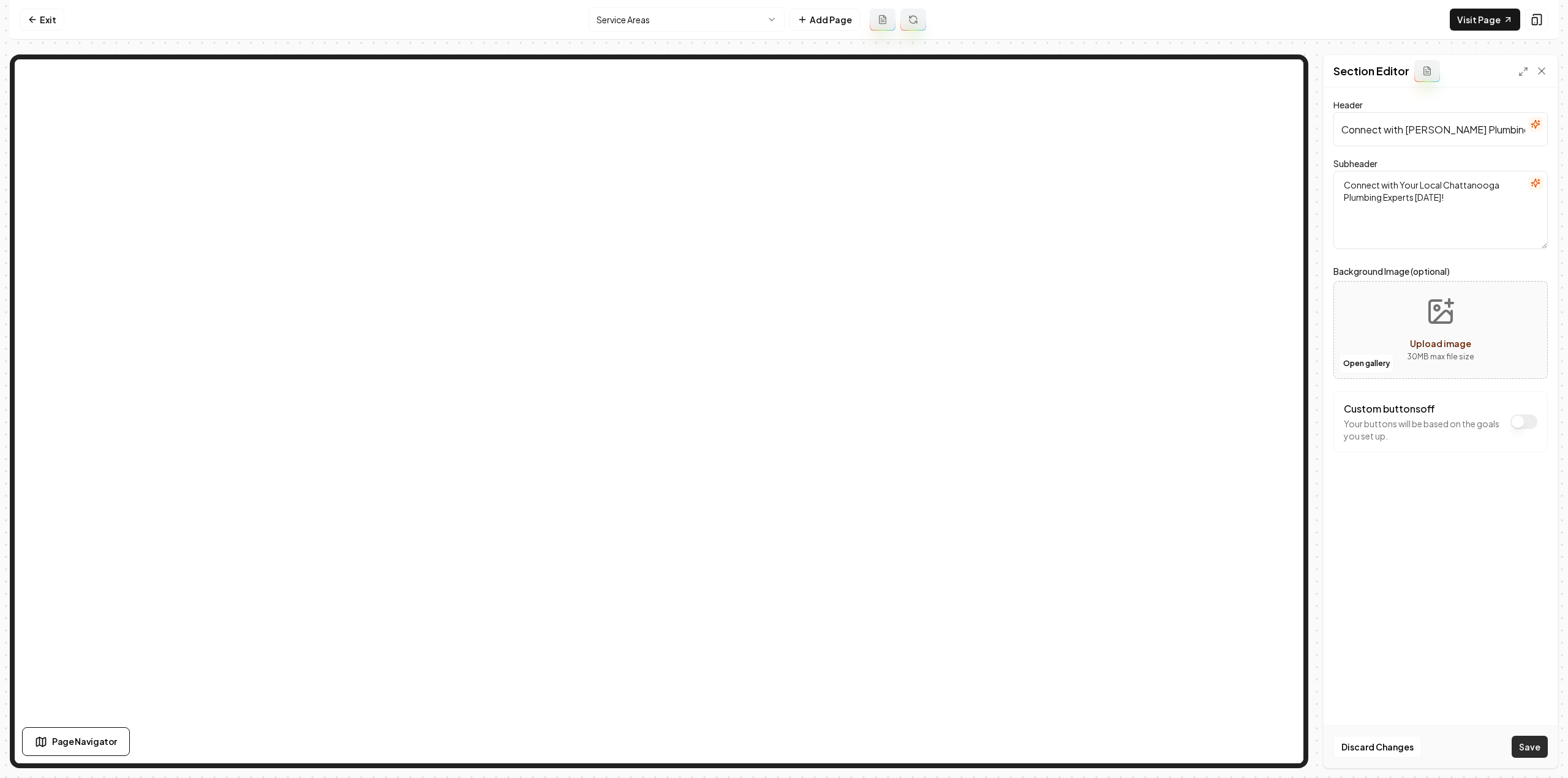
click at [1521, 747] on button "Save" at bounding box center [1529, 747] width 36 height 22
click at [652, 18] on html "Computer Required This feature is only available on a computer. Please switch t…" at bounding box center [784, 389] width 1568 height 778
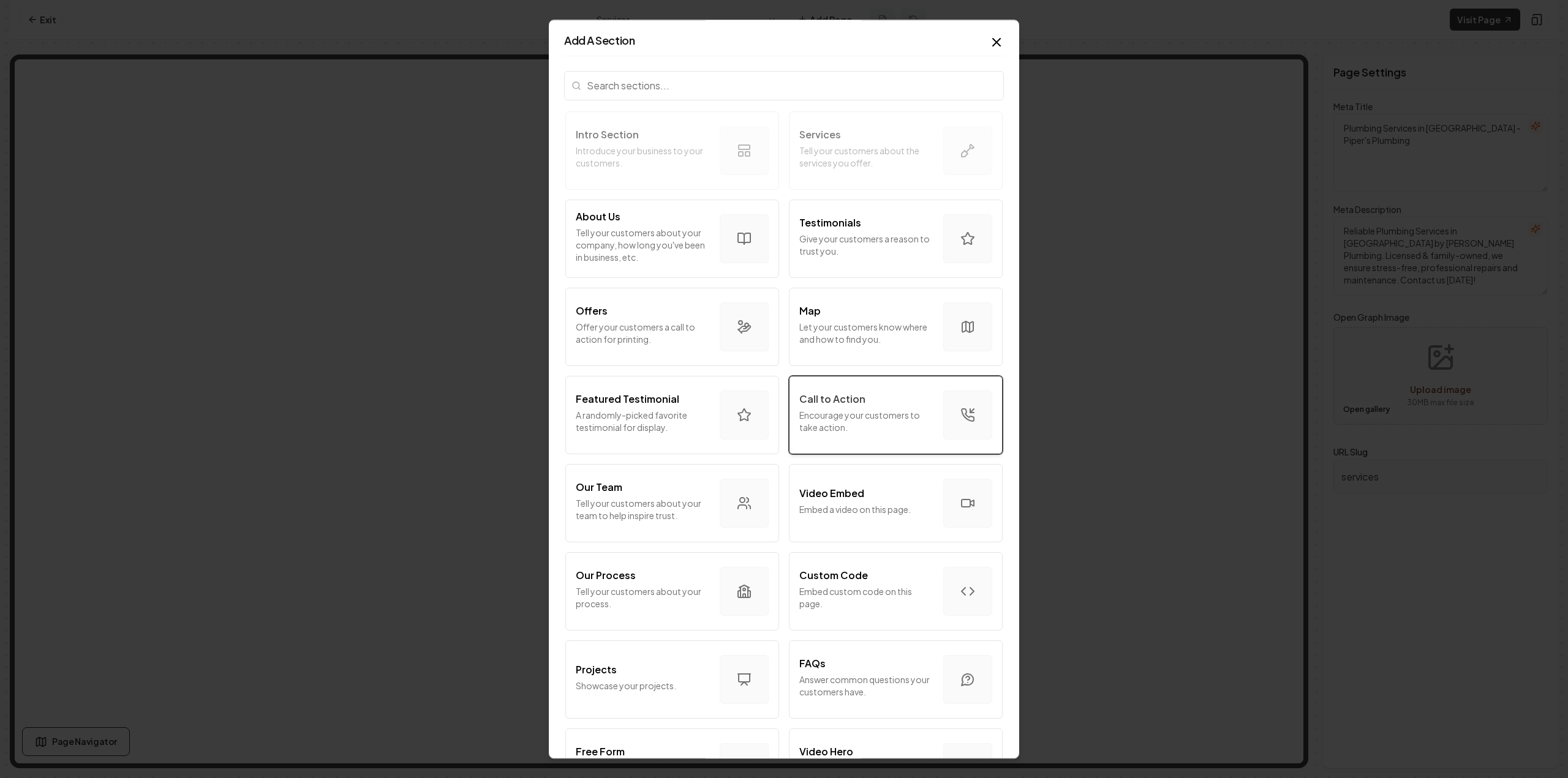
click at [878, 421] on p "Encourage your customers to take action." at bounding box center [866, 422] width 134 height 25
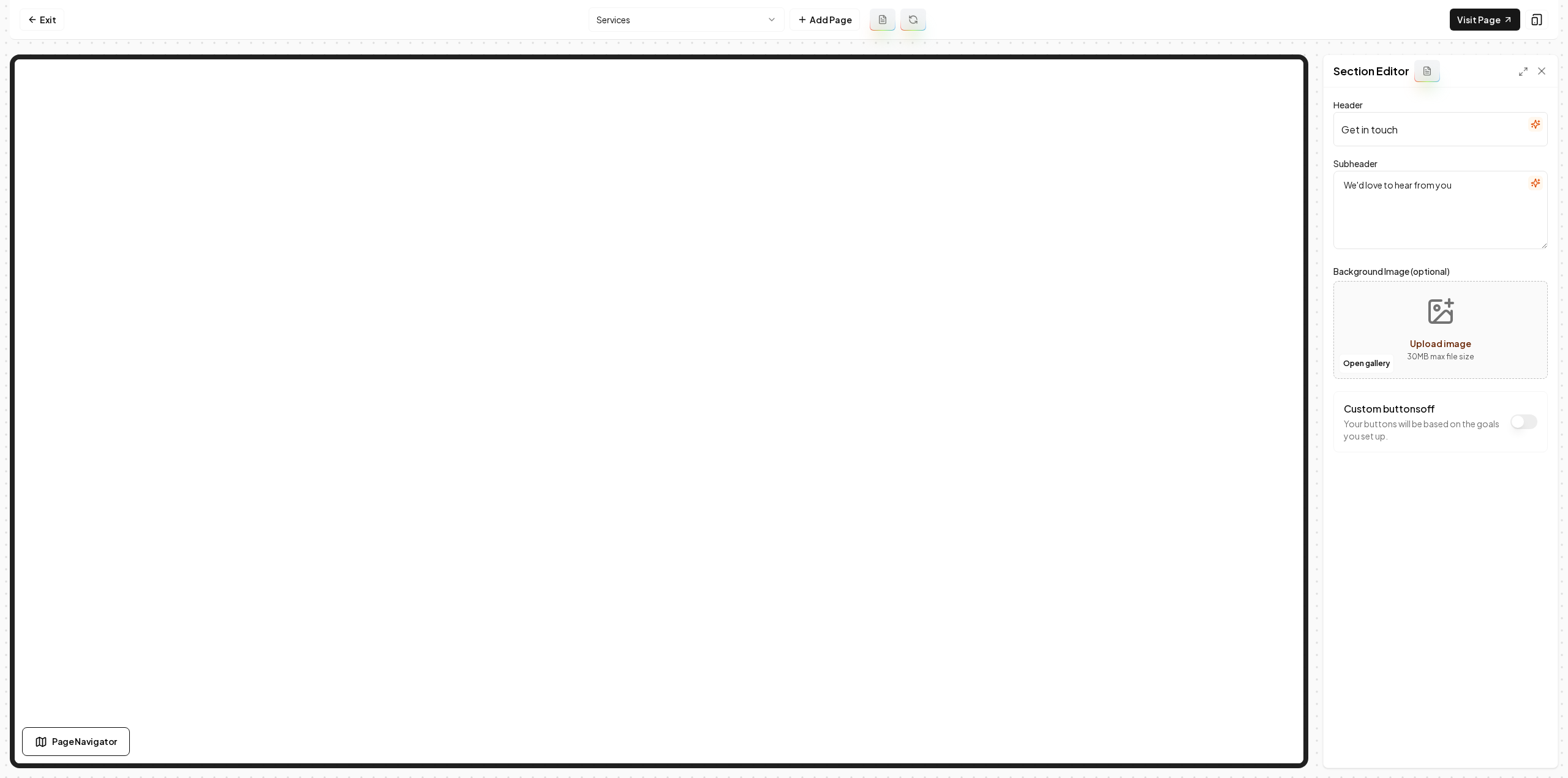
click at [1534, 124] on icon "button" at bounding box center [1535, 124] width 8 height 8
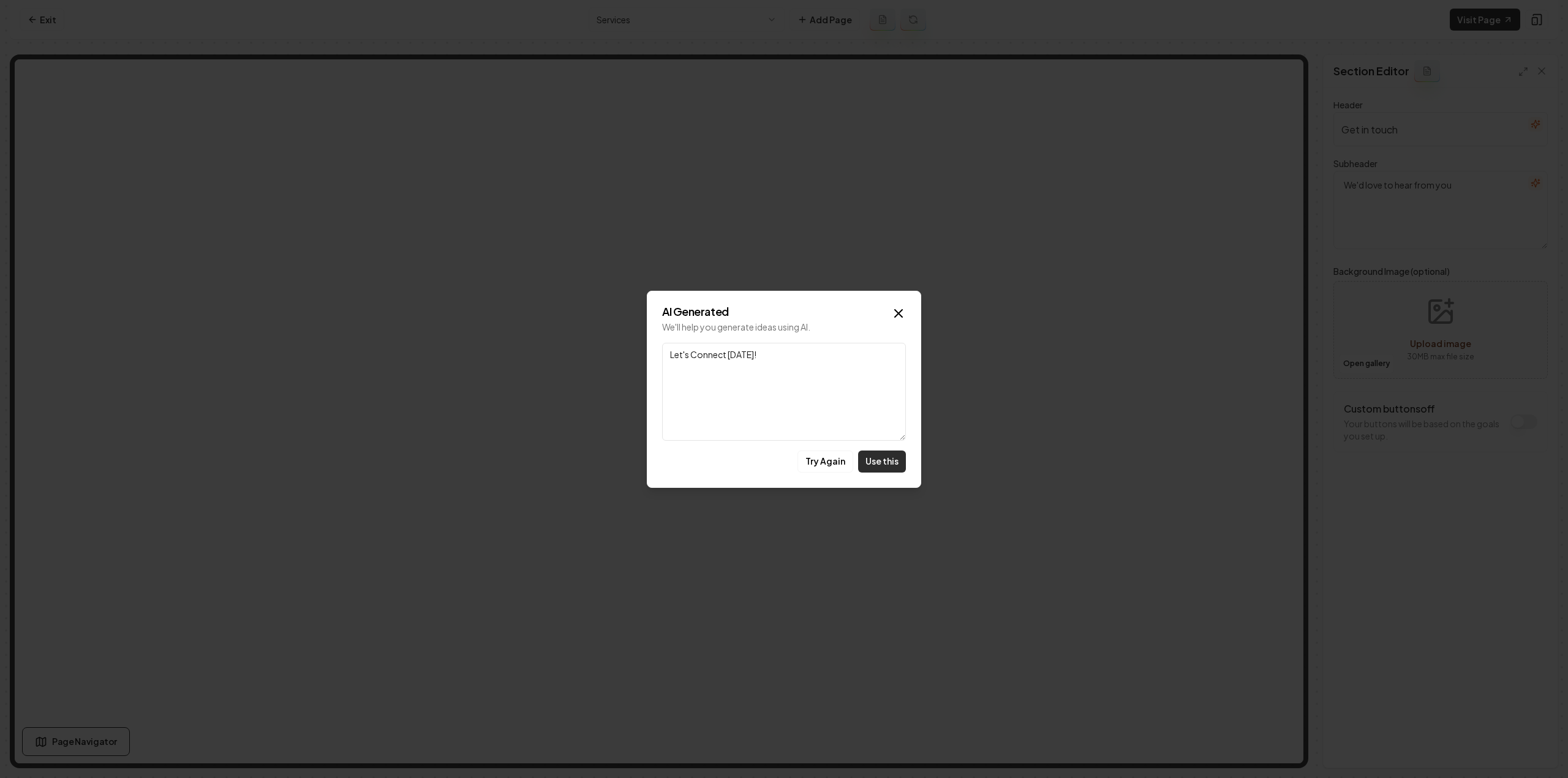
click at [891, 456] on button "Use this" at bounding box center [882, 462] width 48 height 22
type input "Let's Connect Today!"
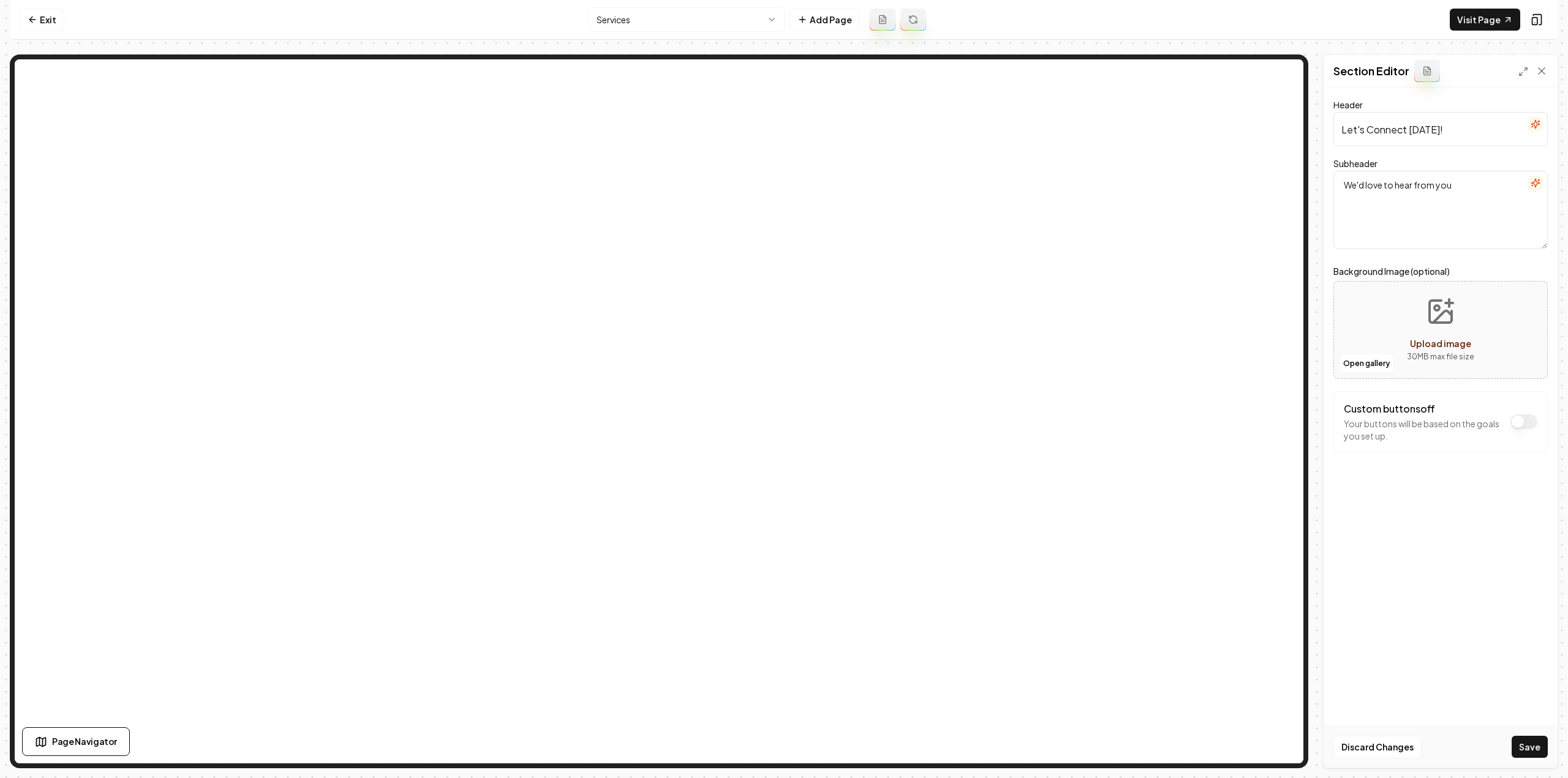
click at [1537, 184] on icon "button" at bounding box center [1535, 183] width 9 height 9
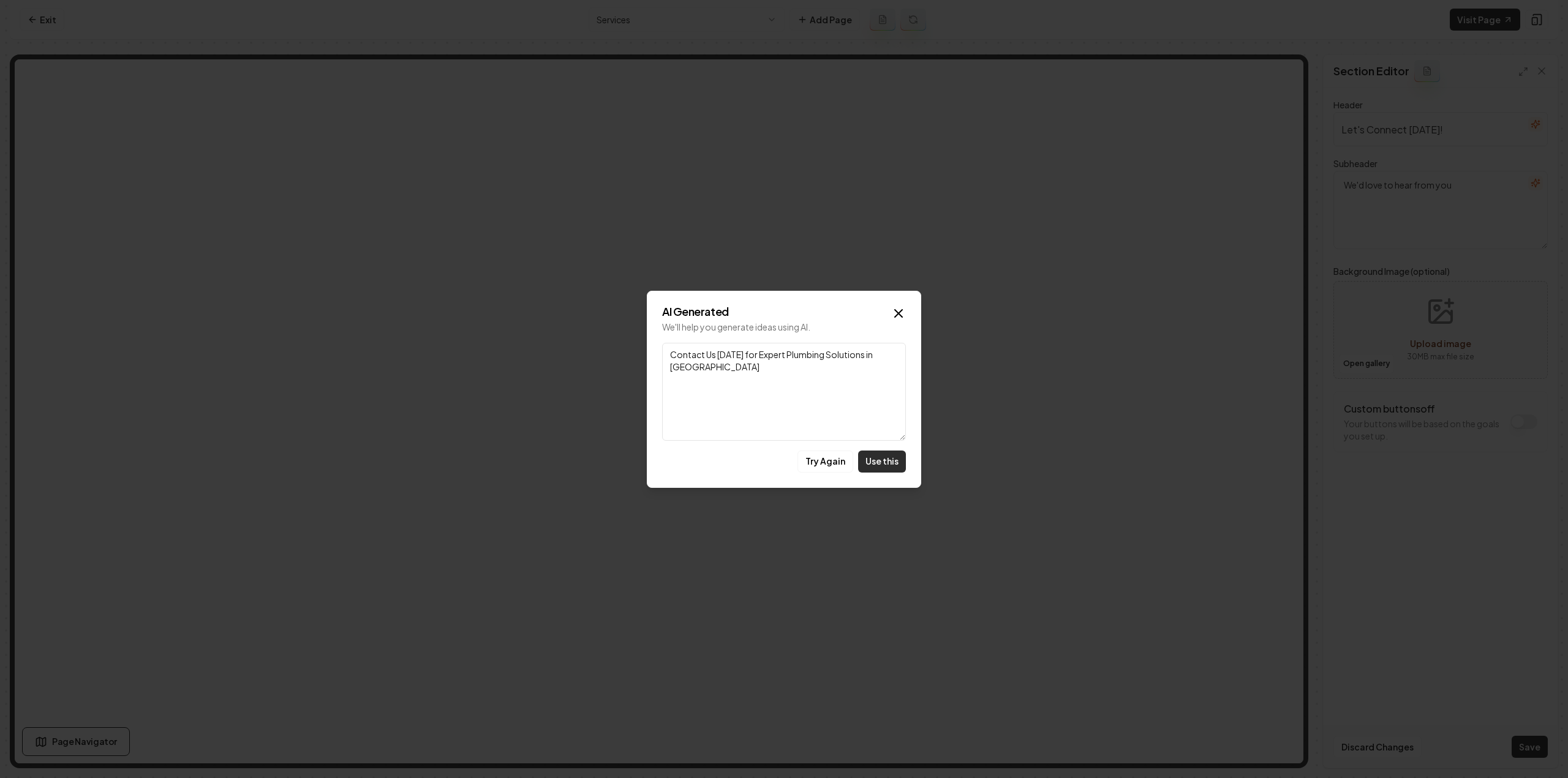
click at [881, 467] on button "Use this" at bounding box center [882, 462] width 48 height 22
type textarea "Contact Us Today for Expert Plumbing Solutions in Chattanooga"
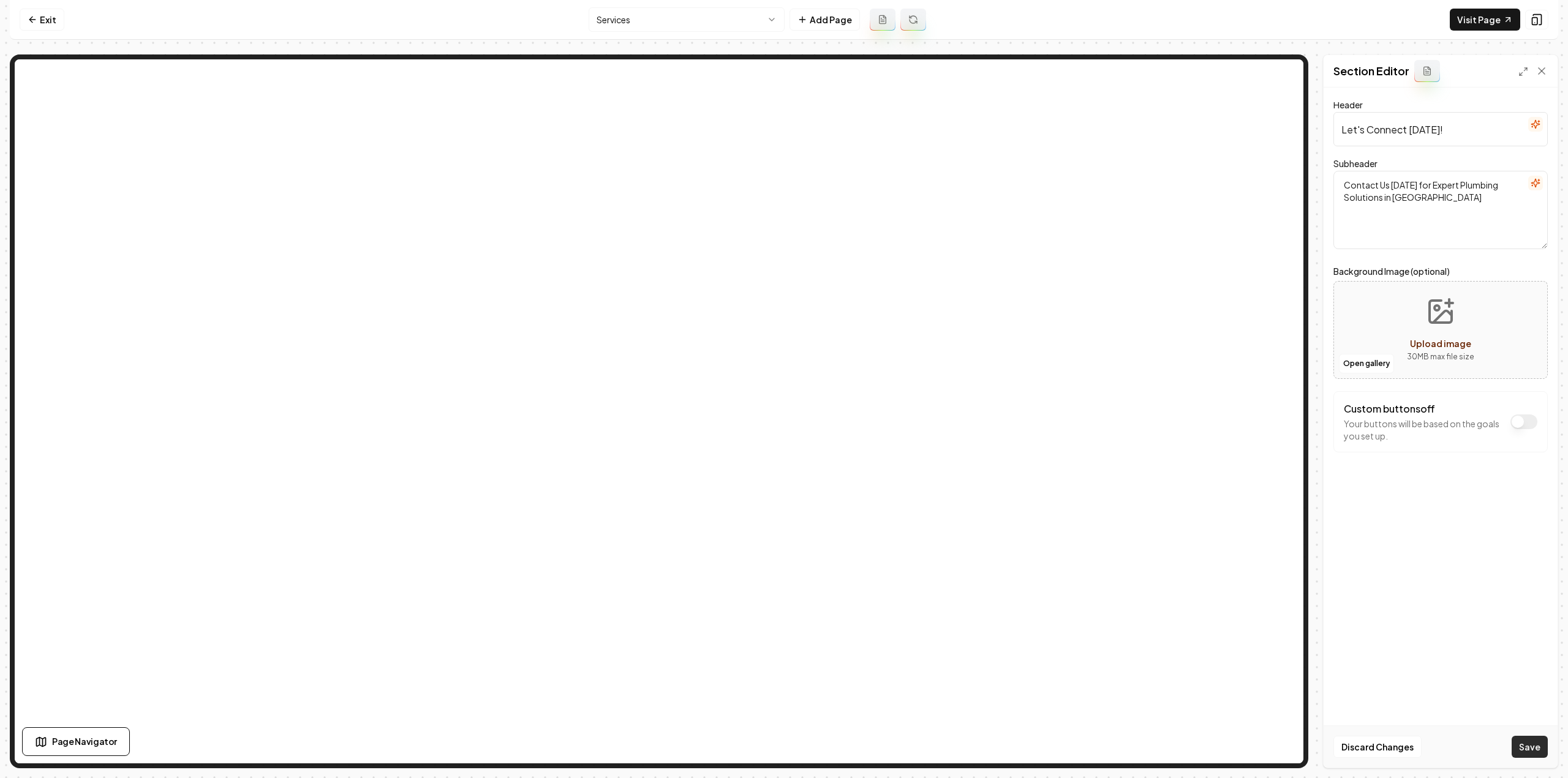
click at [1539, 744] on button "Save" at bounding box center [1529, 747] width 36 height 22
click at [741, 17] on html "Computer Required This feature is only available on a computer. Please switch t…" at bounding box center [784, 389] width 1568 height 778
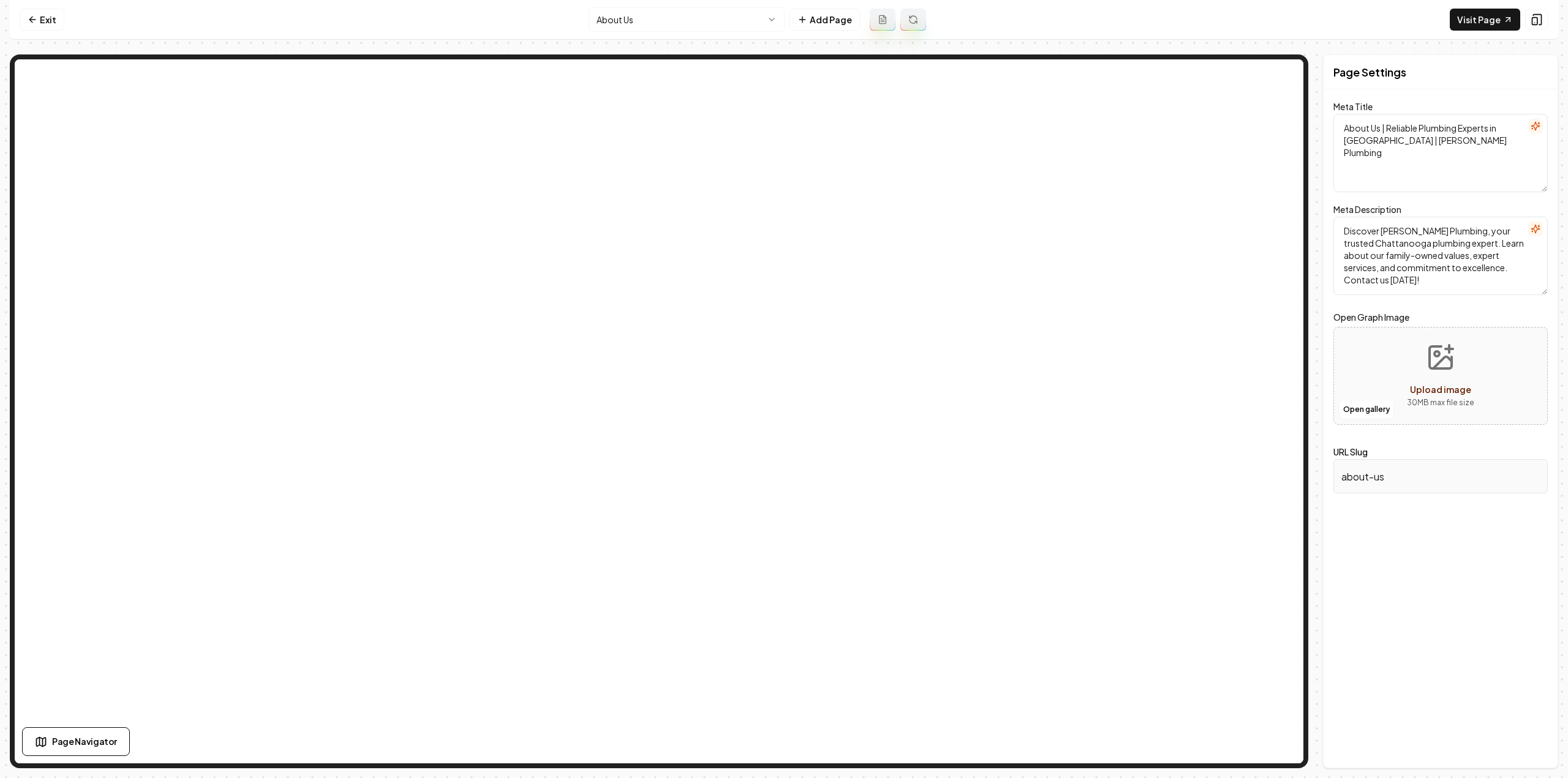
click at [653, 23] on html "Computer Required This feature is only available on a computer. Please switch t…" at bounding box center [784, 389] width 1568 height 778
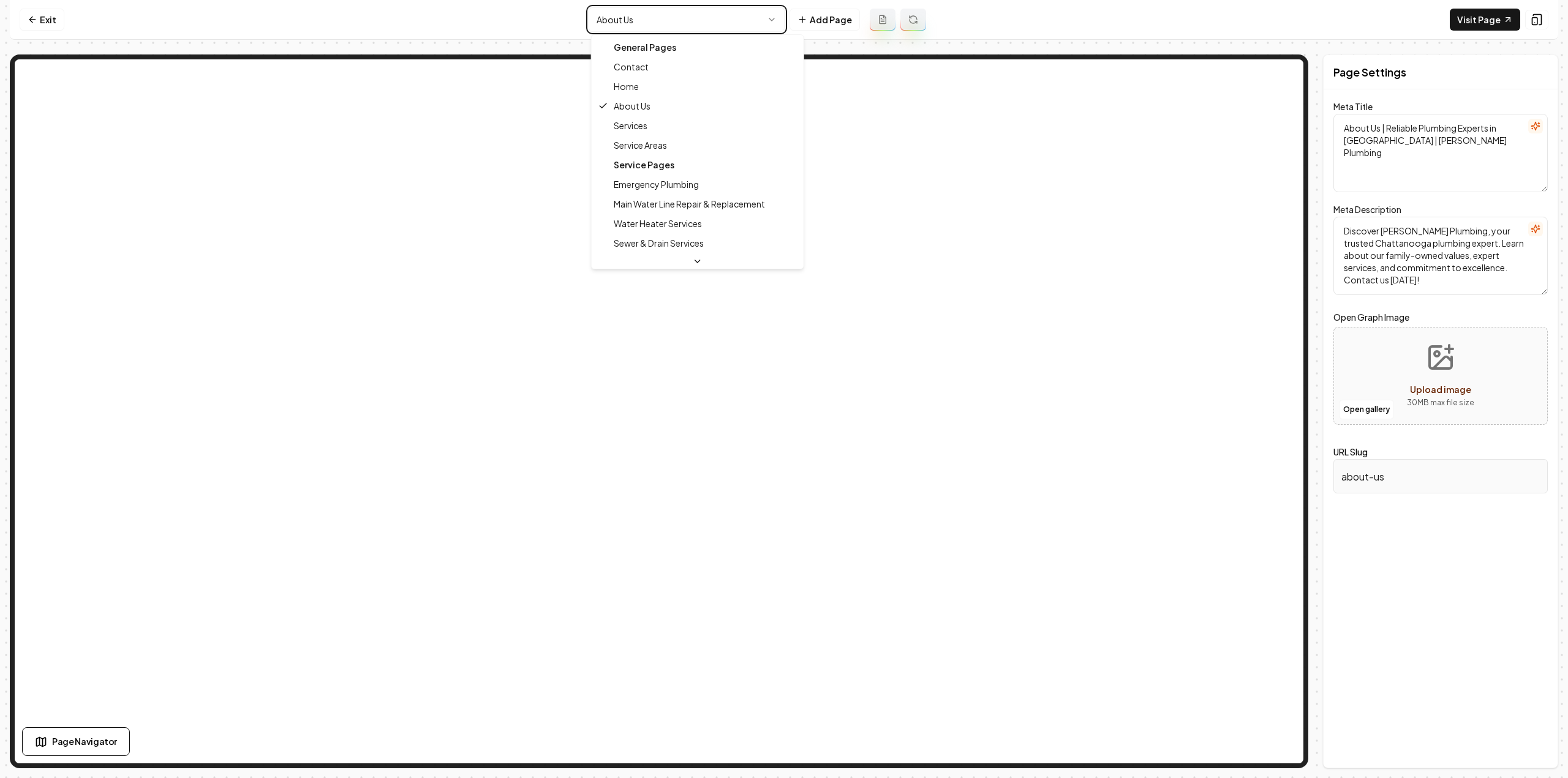
type textarea "Plumbing Services in Chattanooga | Piper's Plumbing"
type textarea "Discover top-notch plumbing services at Piper's Plumbing in Chattanooga. Family…"
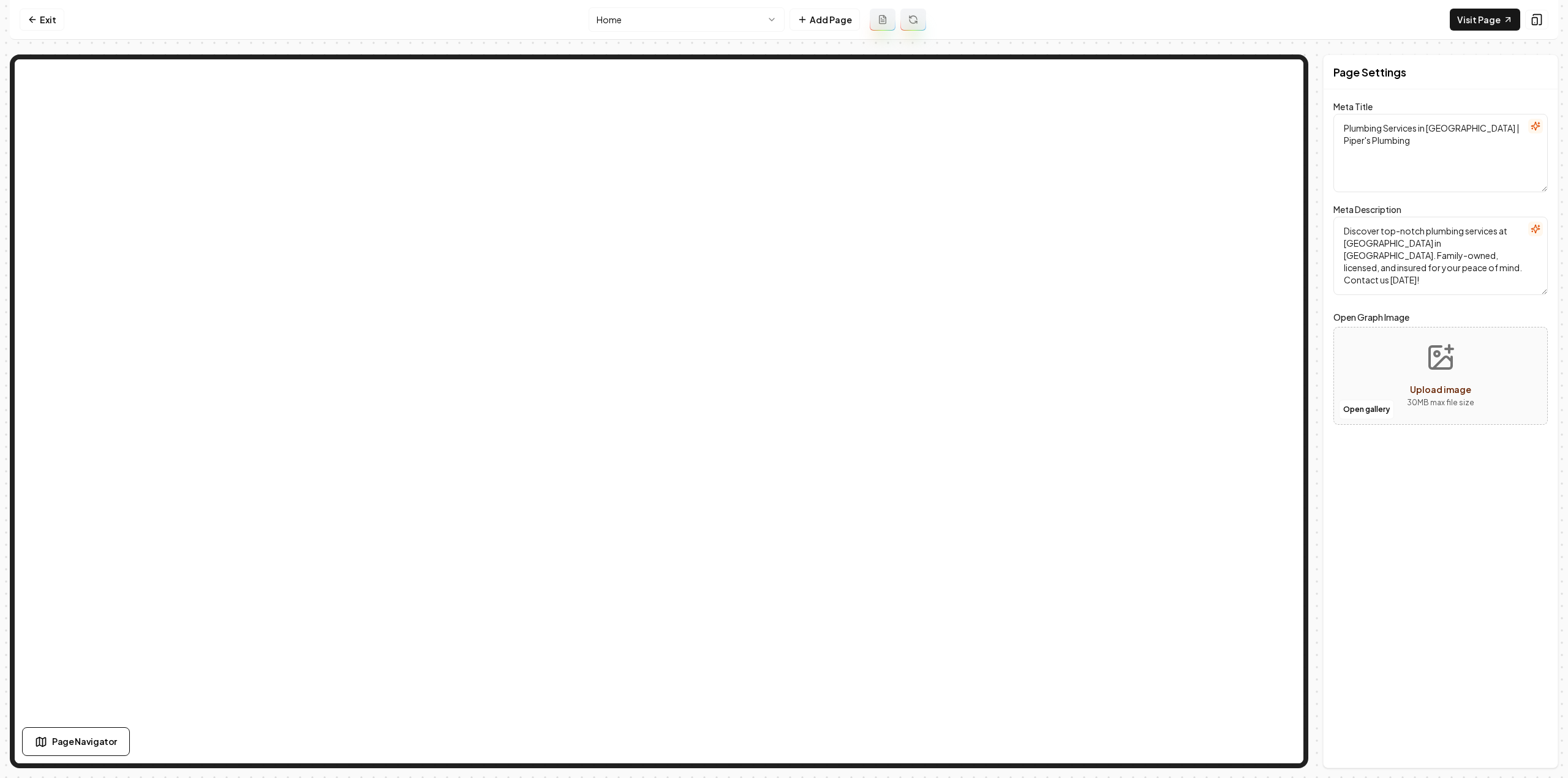
click at [672, 26] on html "Computer Required This feature is only available on a computer. Please switch t…" at bounding box center [784, 389] width 1568 height 778
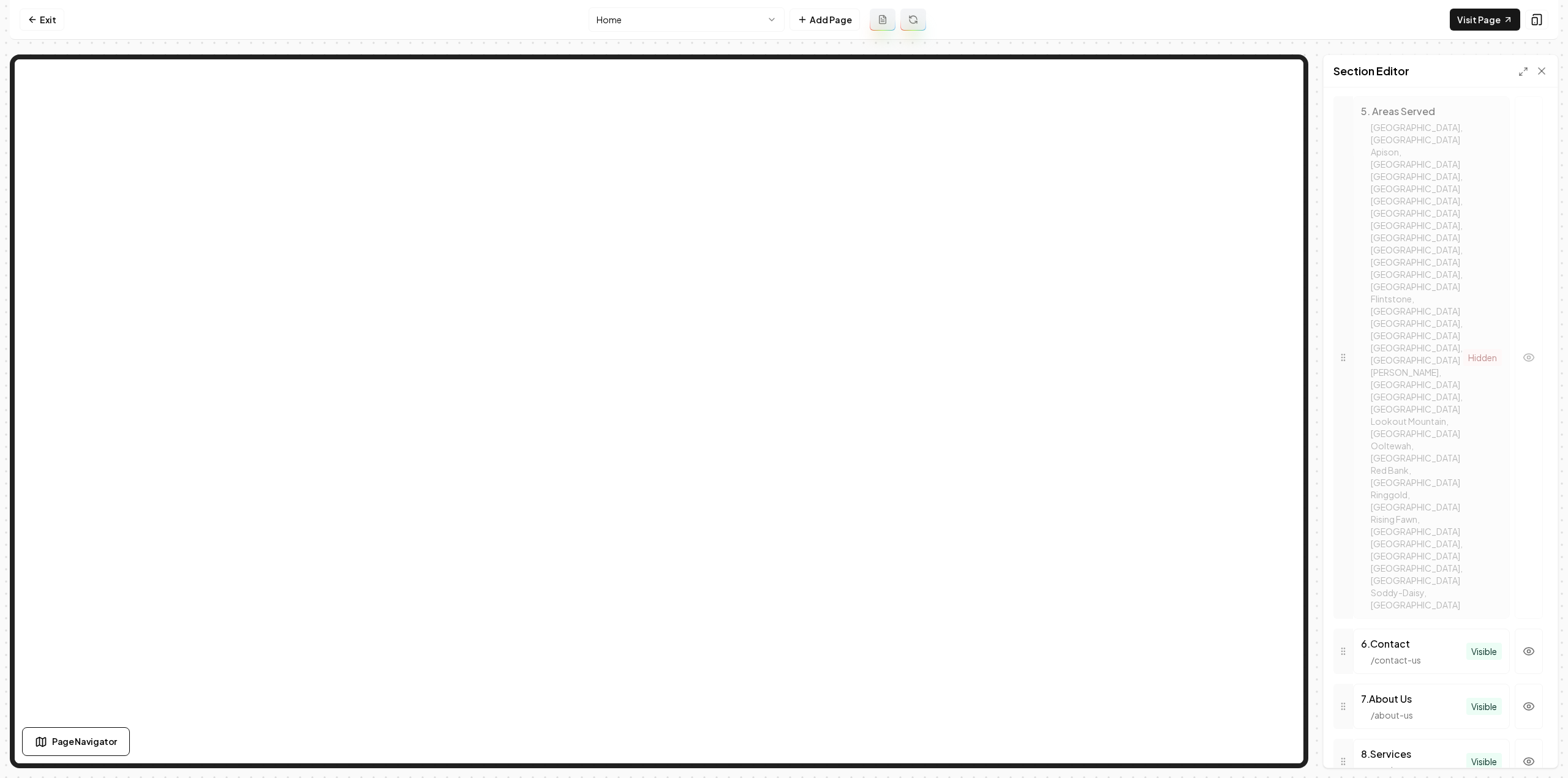
scroll to position [809, 0]
click at [1524, 758] on icon "button" at bounding box center [1529, 762] width 10 height 7
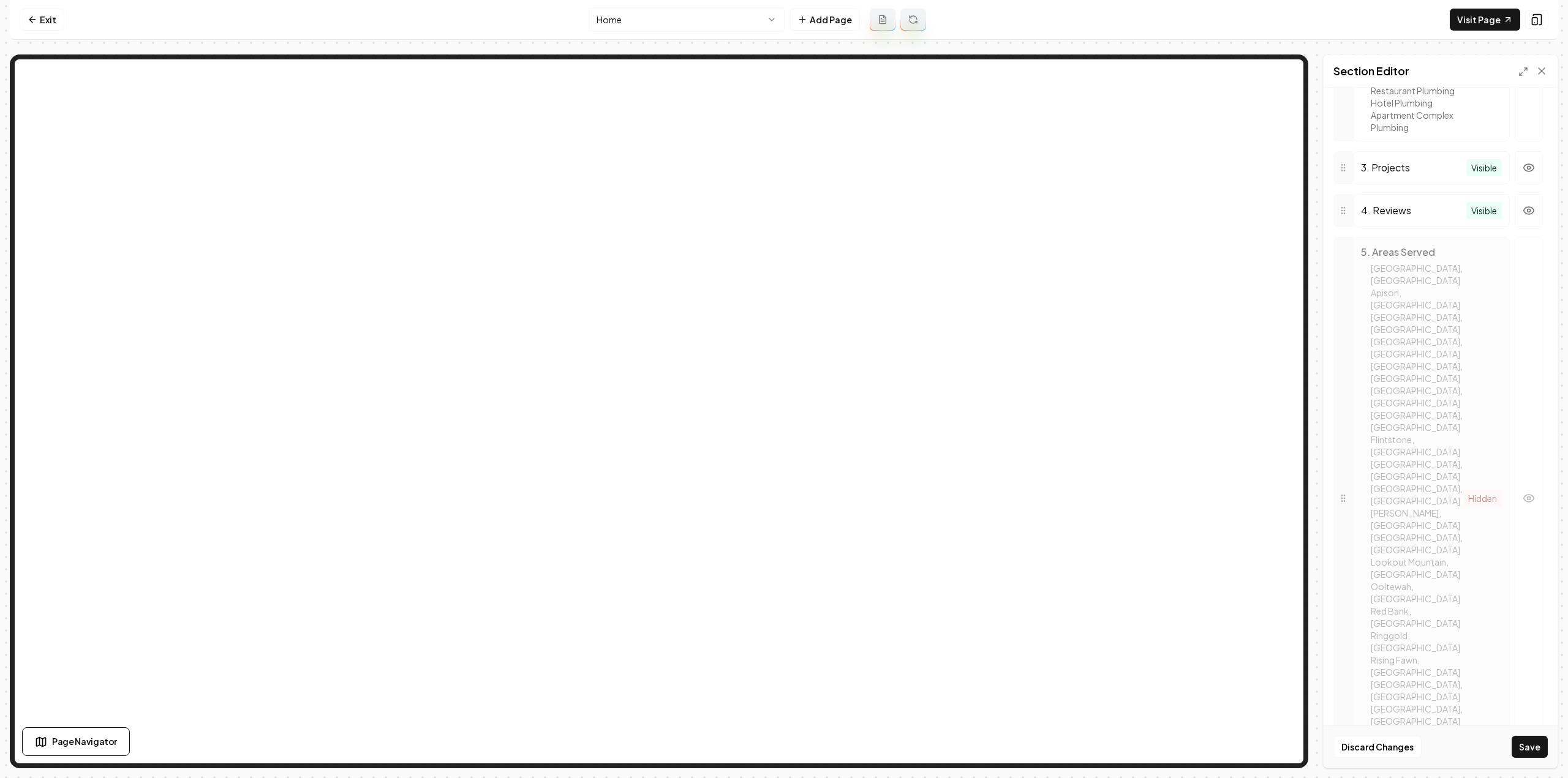
scroll to position [851, 0]
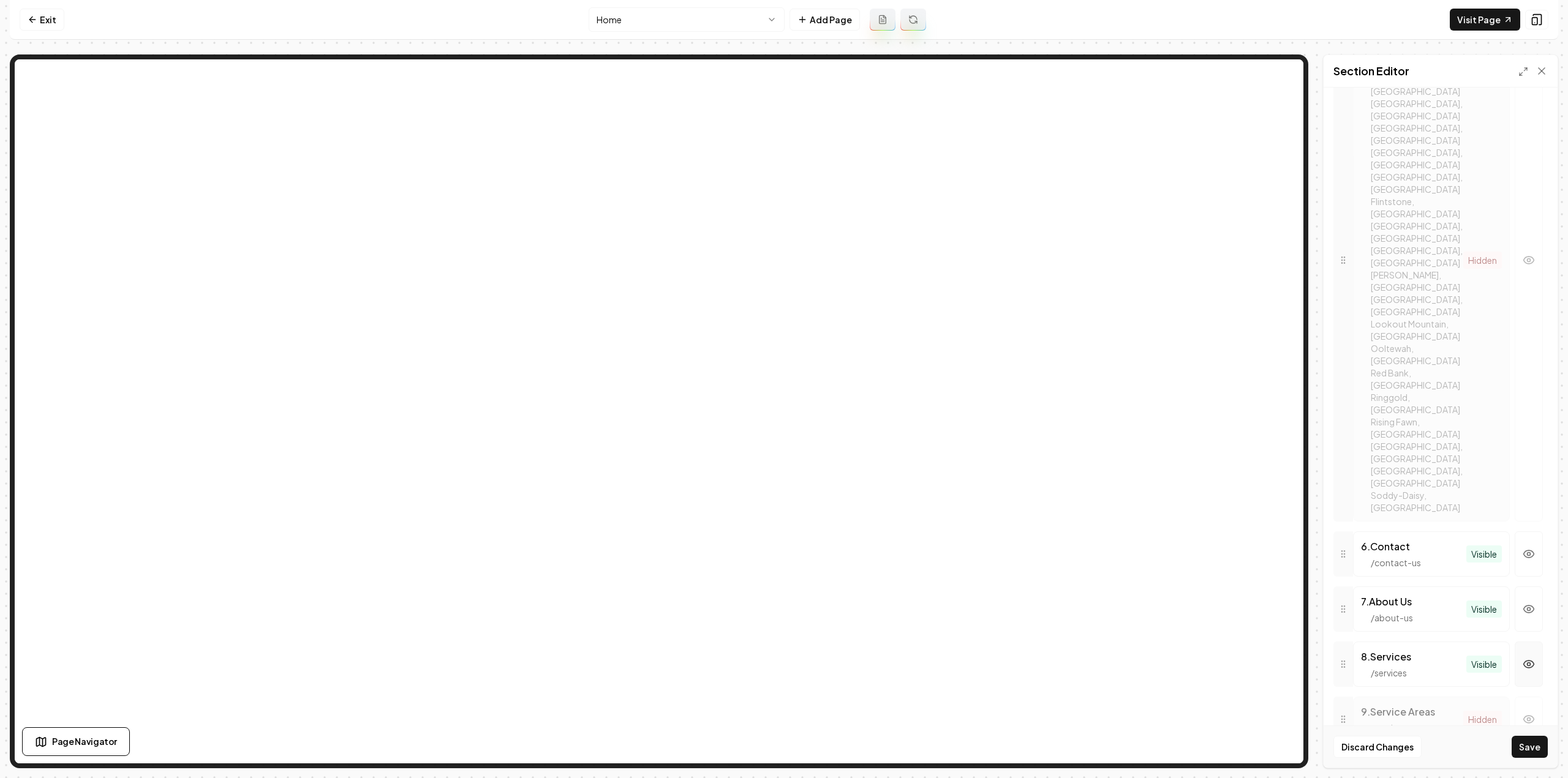
click at [1530, 642] on button "button" at bounding box center [1529, 665] width 28 height 45
click at [1526, 750] on button "Save" at bounding box center [1529, 747] width 36 height 22
click at [1463, 24] on link "Visit Page" at bounding box center [1484, 20] width 71 height 22
click at [36, 21] on icon at bounding box center [32, 19] width 9 height 9
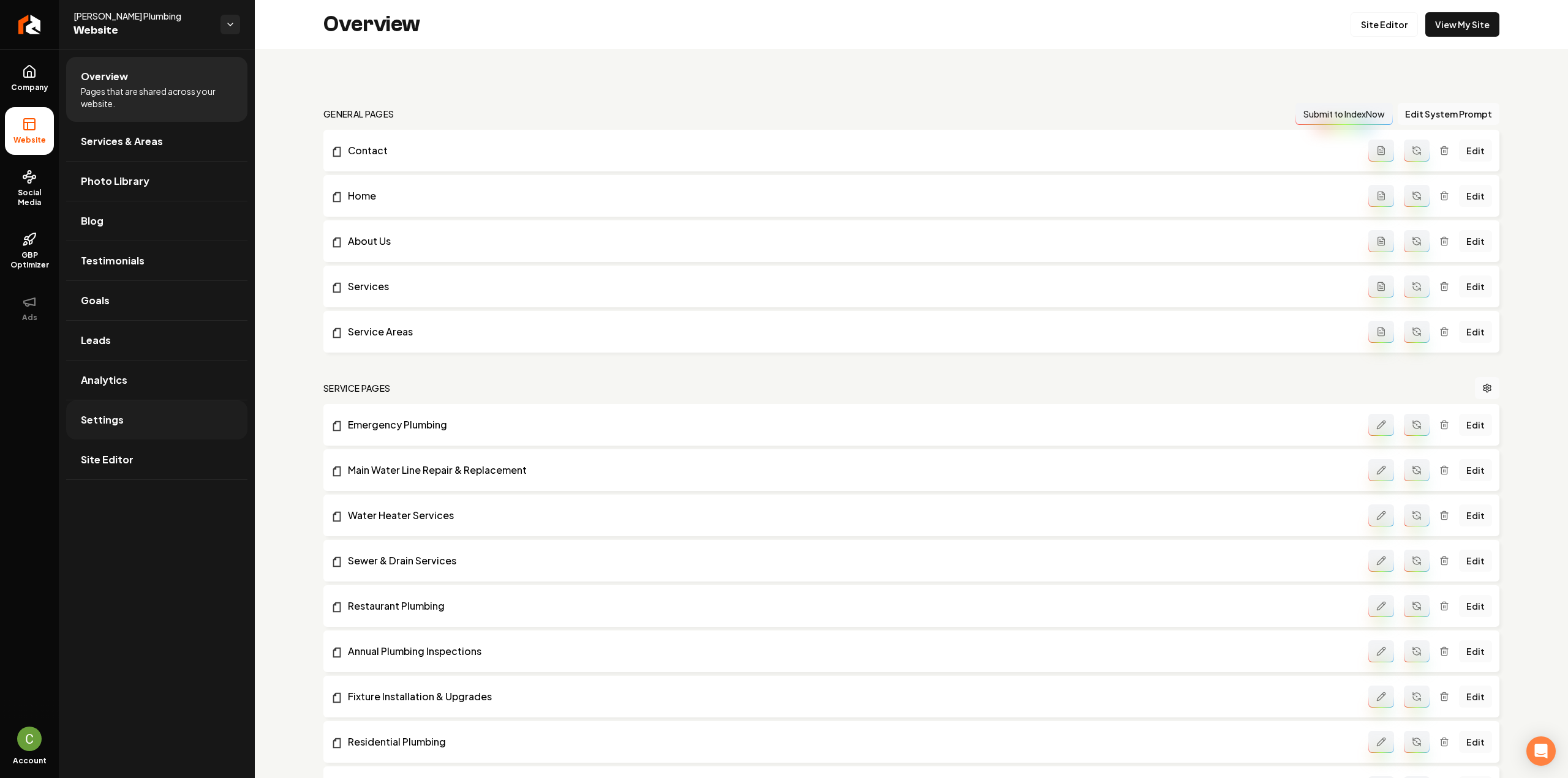
click at [109, 430] on link "Settings" at bounding box center [156, 420] width 181 height 39
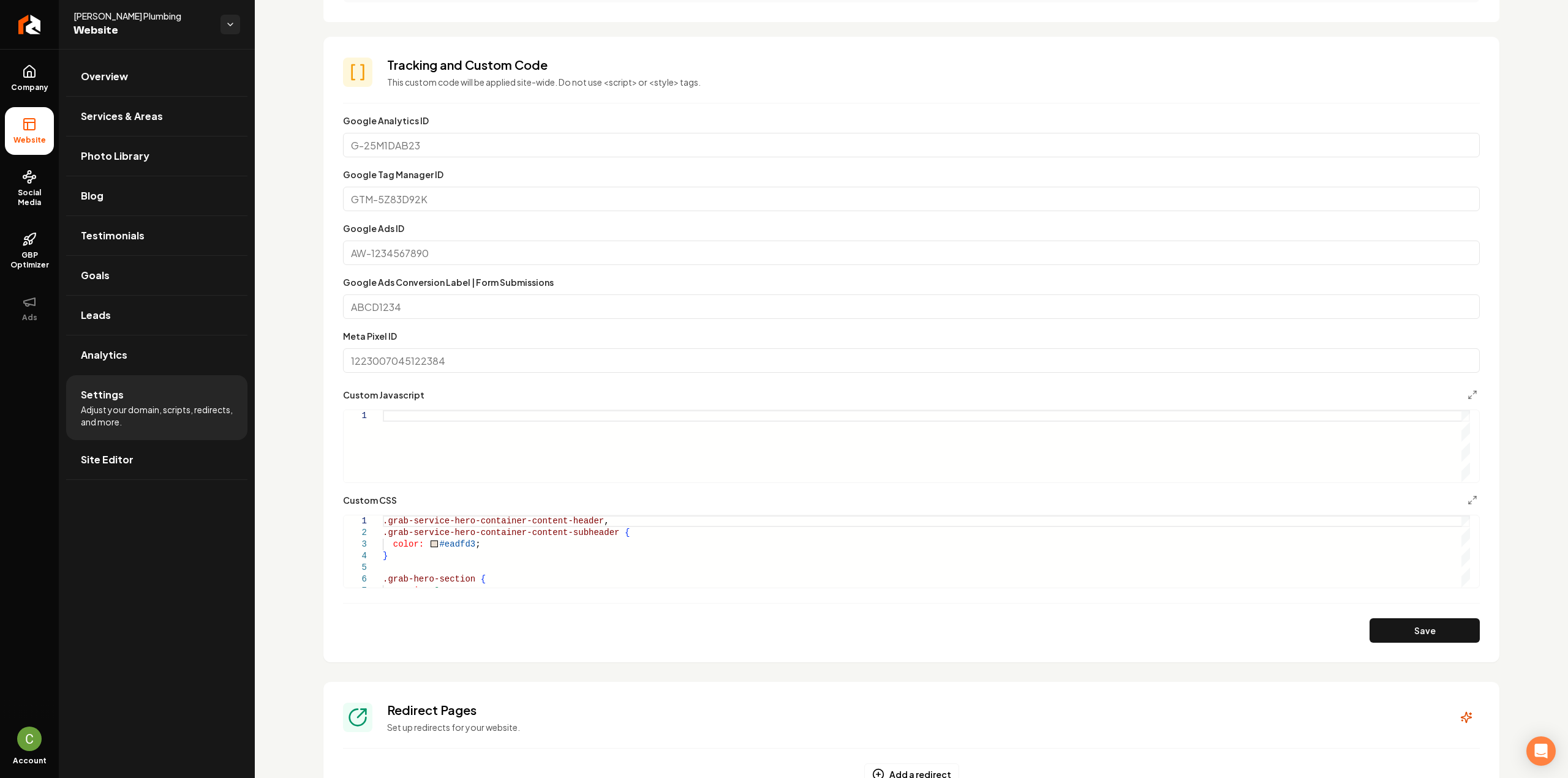
scroll to position [612, 0]
click at [1468, 498] on icon "Main content area" at bounding box center [1472, 496] width 9 height 9
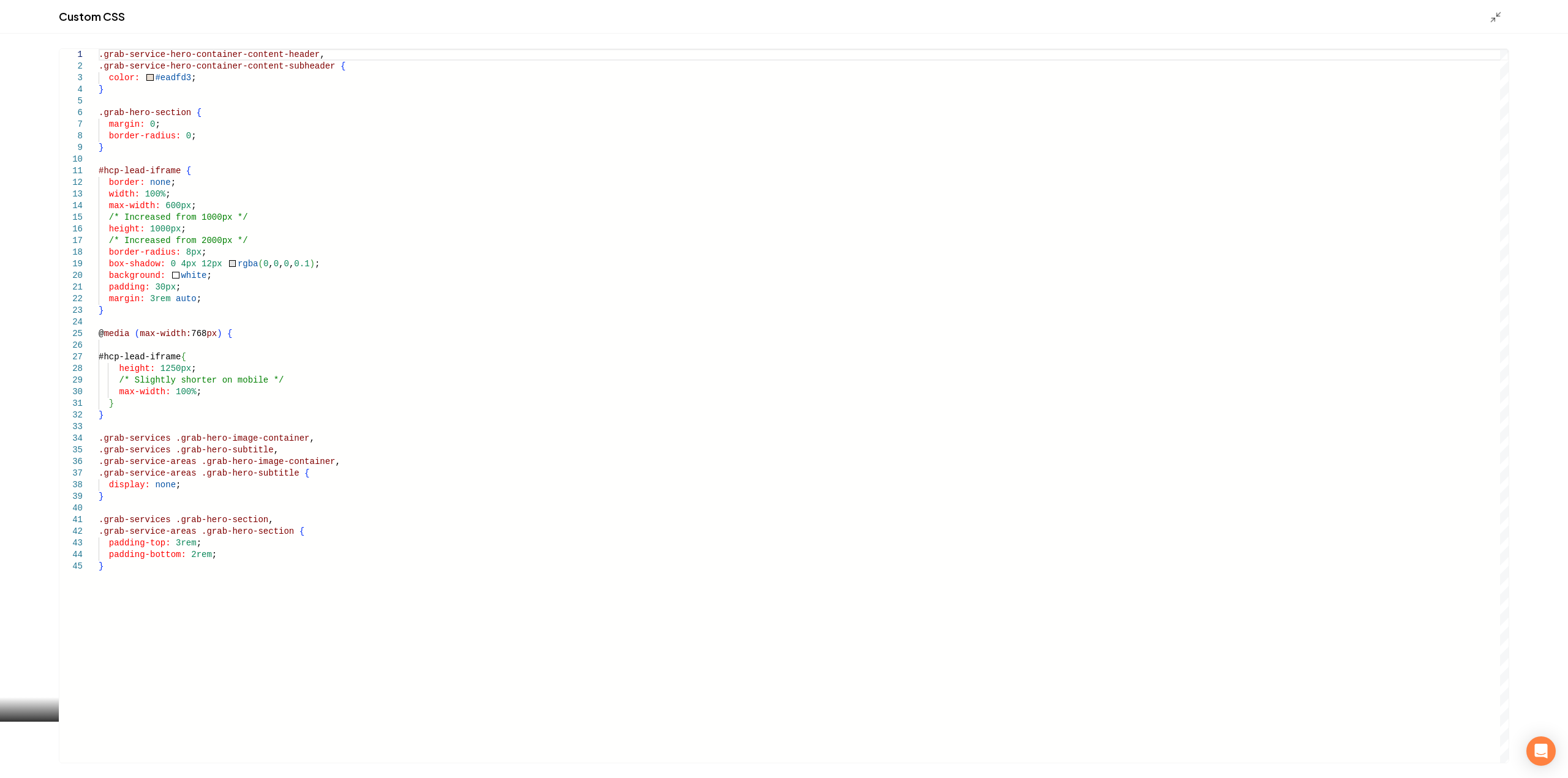
click at [122, 609] on div ".grab-service-hero-container-content-header , .grab-service-hero-container-cont…" at bounding box center [804, 406] width 1410 height 714
drag, startPoint x: 258, startPoint y: 592, endPoint x: 91, endPoint y: 595, distance: 167.0
click at [99, 595] on div ".grab-service-hero-container-content-header , .grab-service-hero-container-cont…" at bounding box center [804, 406] width 1410 height 714
click at [345, 593] on div ".grab-service-hero-container-content-header , .grab-service-hero-container-cont…" at bounding box center [804, 406] width 1410 height 714
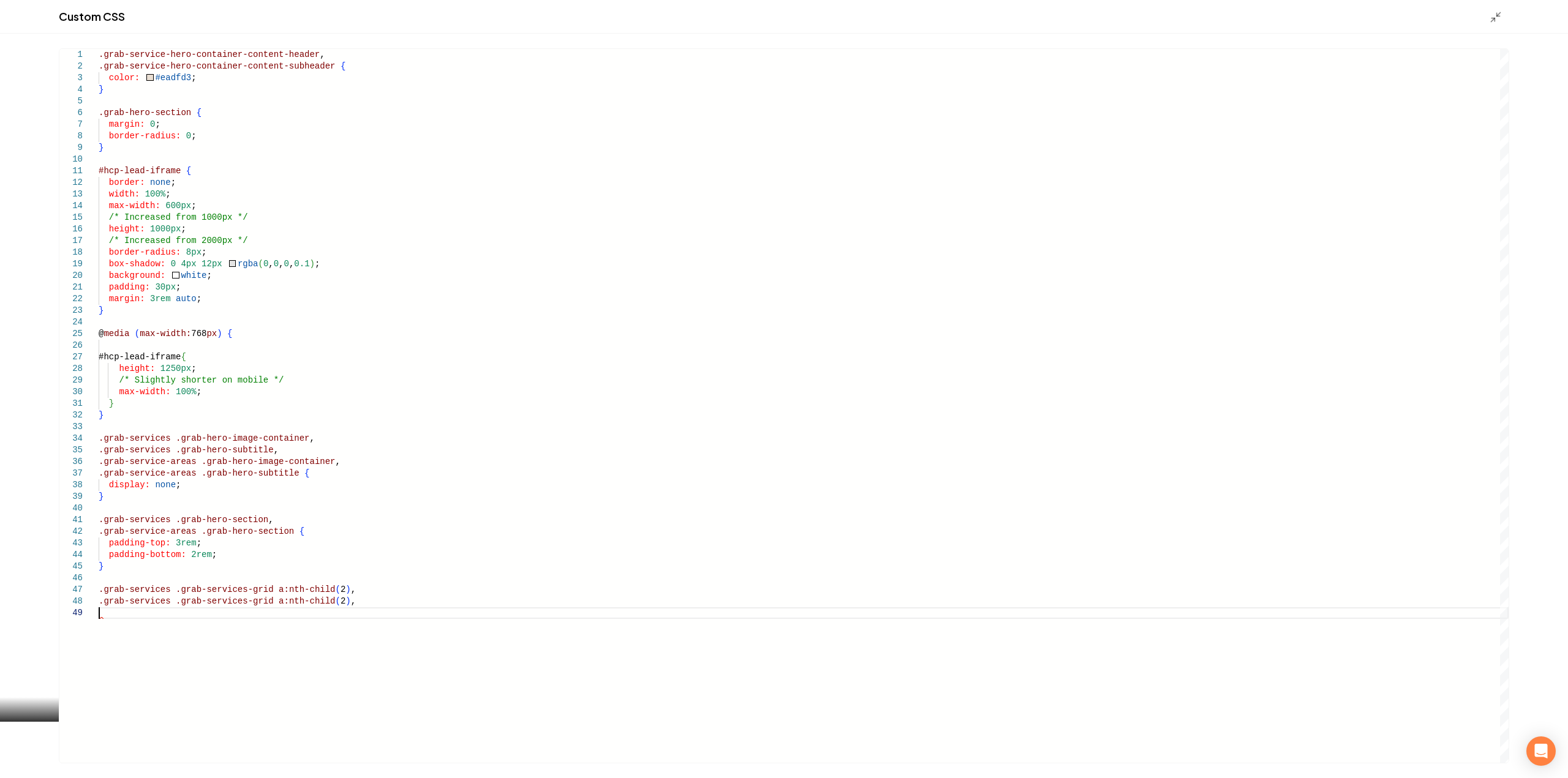
scroll to position [94, 0]
type textarea "**********"
click at [322, 602] on div ".grab-service-hero-container-content-header , .grab-service-hero-container-cont…" at bounding box center [804, 406] width 1410 height 714
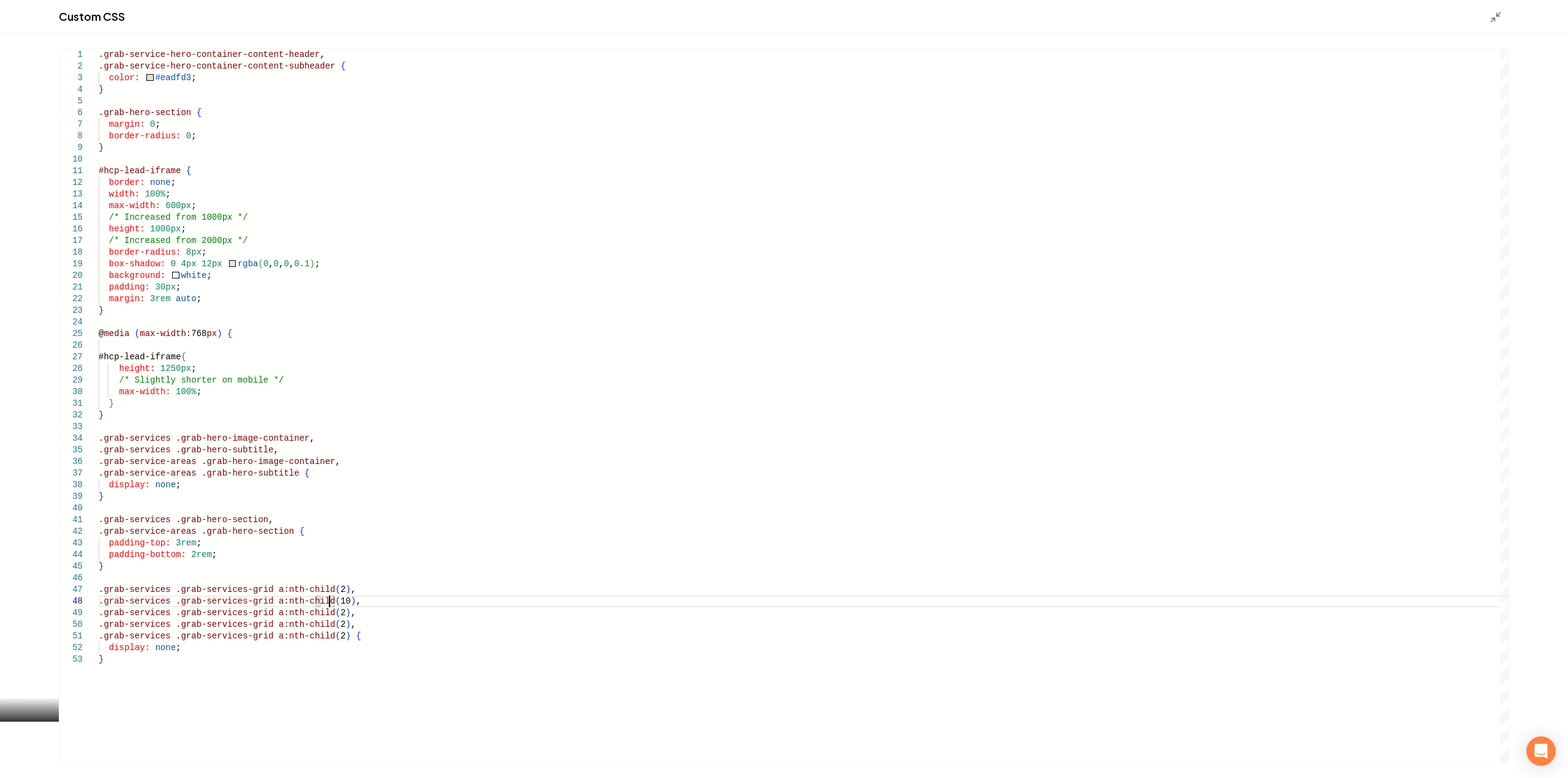
click at [320, 619] on div ".grab-service-hero-container-content-header , .grab-service-hero-container-cont…" at bounding box center [804, 406] width 1410 height 714
click at [321, 638] on div ".grab-service-hero-container-content-header , .grab-service-hero-container-cont…" at bounding box center [804, 406] width 1410 height 714
type textarea "**********"
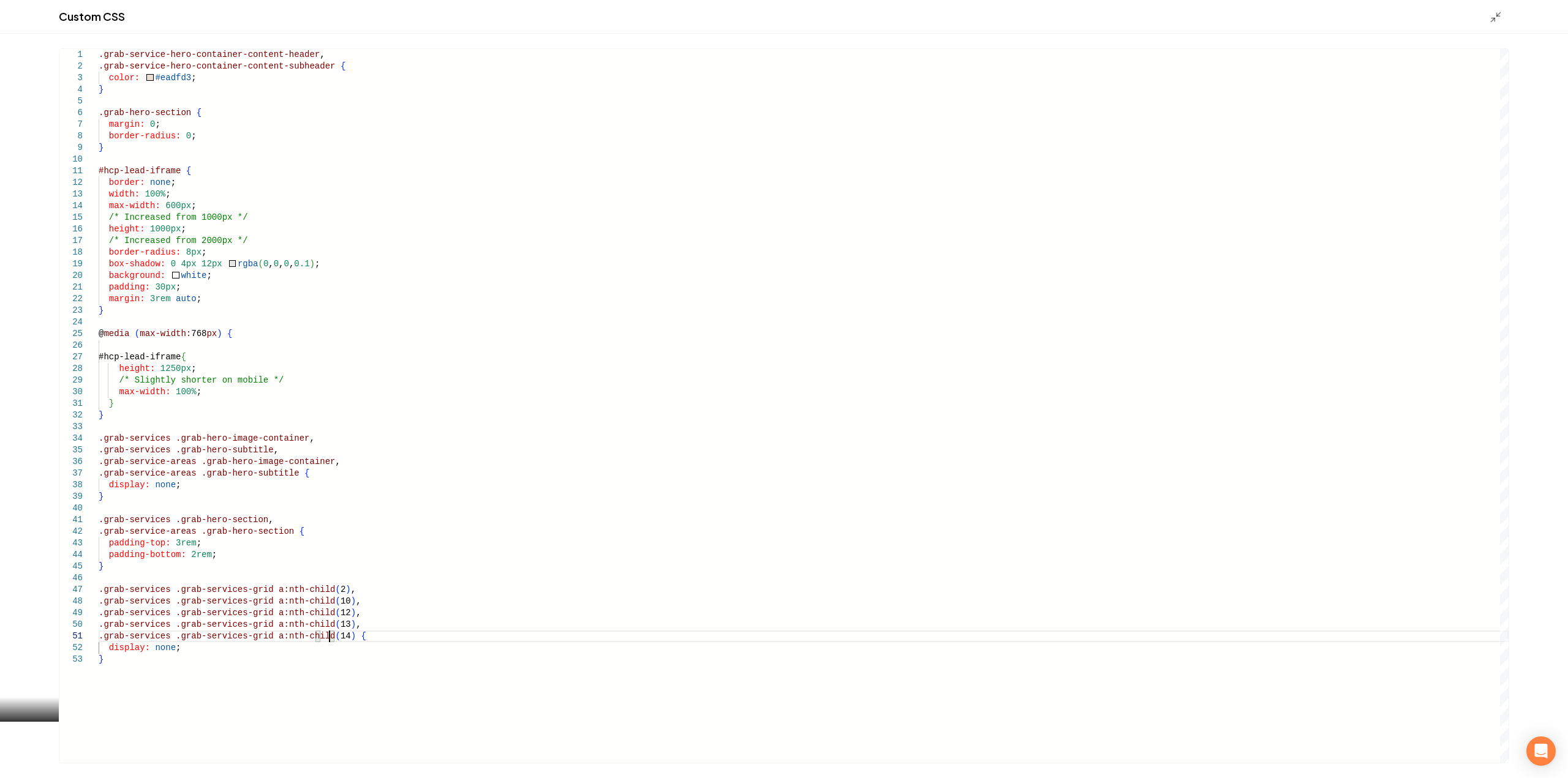
click at [1492, 20] on icon "Main content area" at bounding box center [1495, 17] width 12 height 12
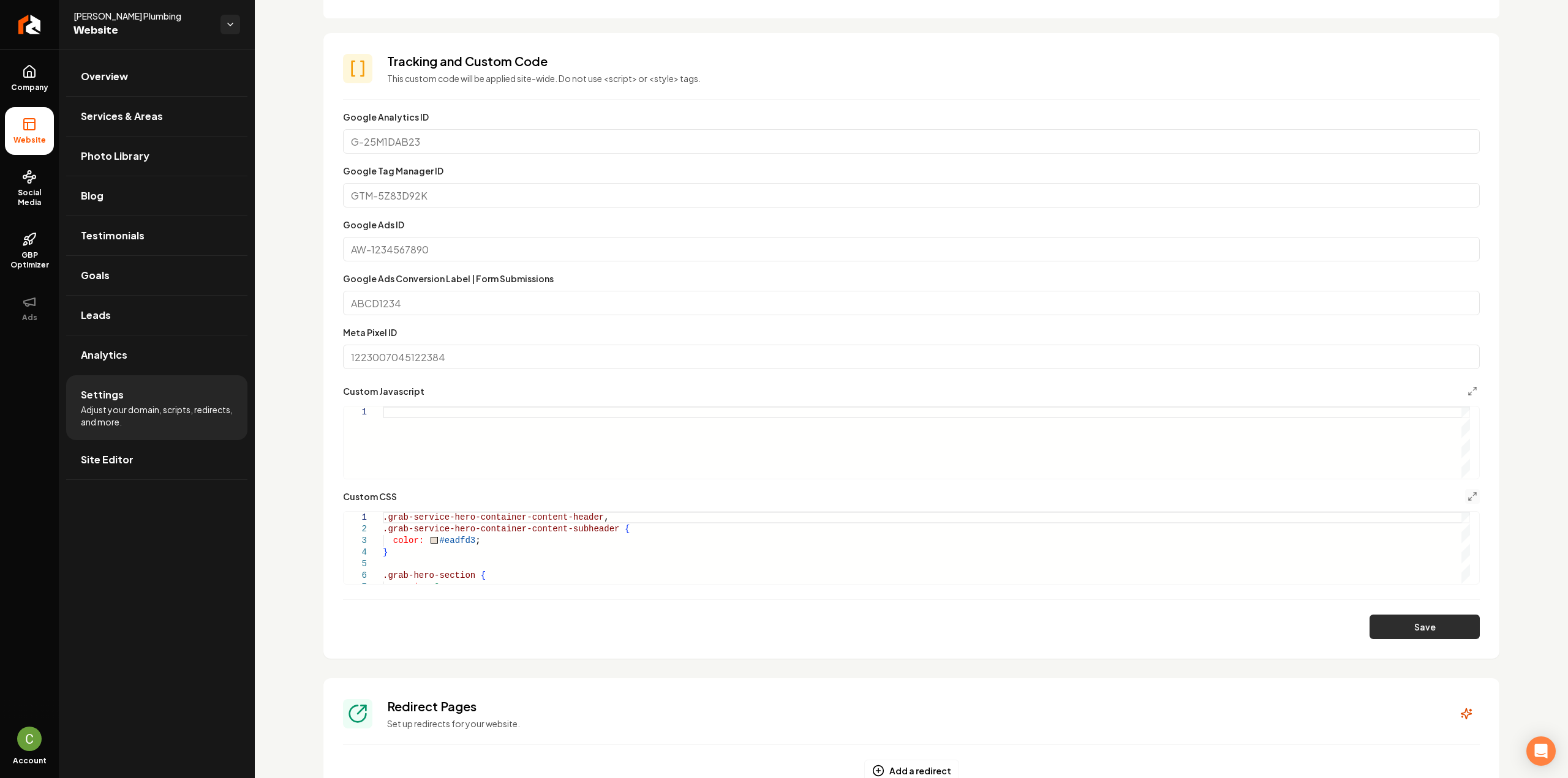
click at [1434, 620] on button "Save" at bounding box center [1425, 627] width 111 height 25
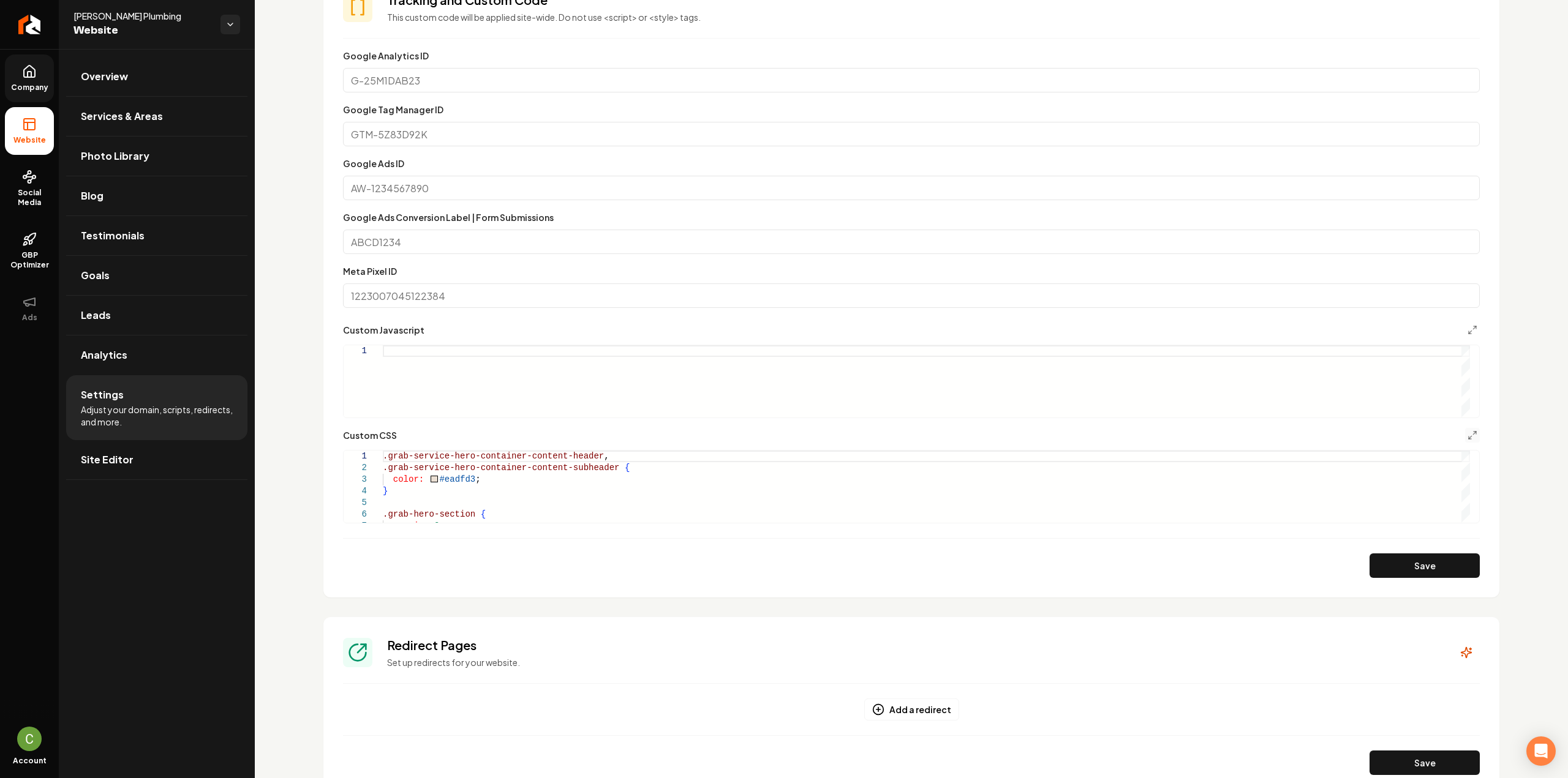
click at [17, 92] on link "Company" at bounding box center [29, 79] width 49 height 48
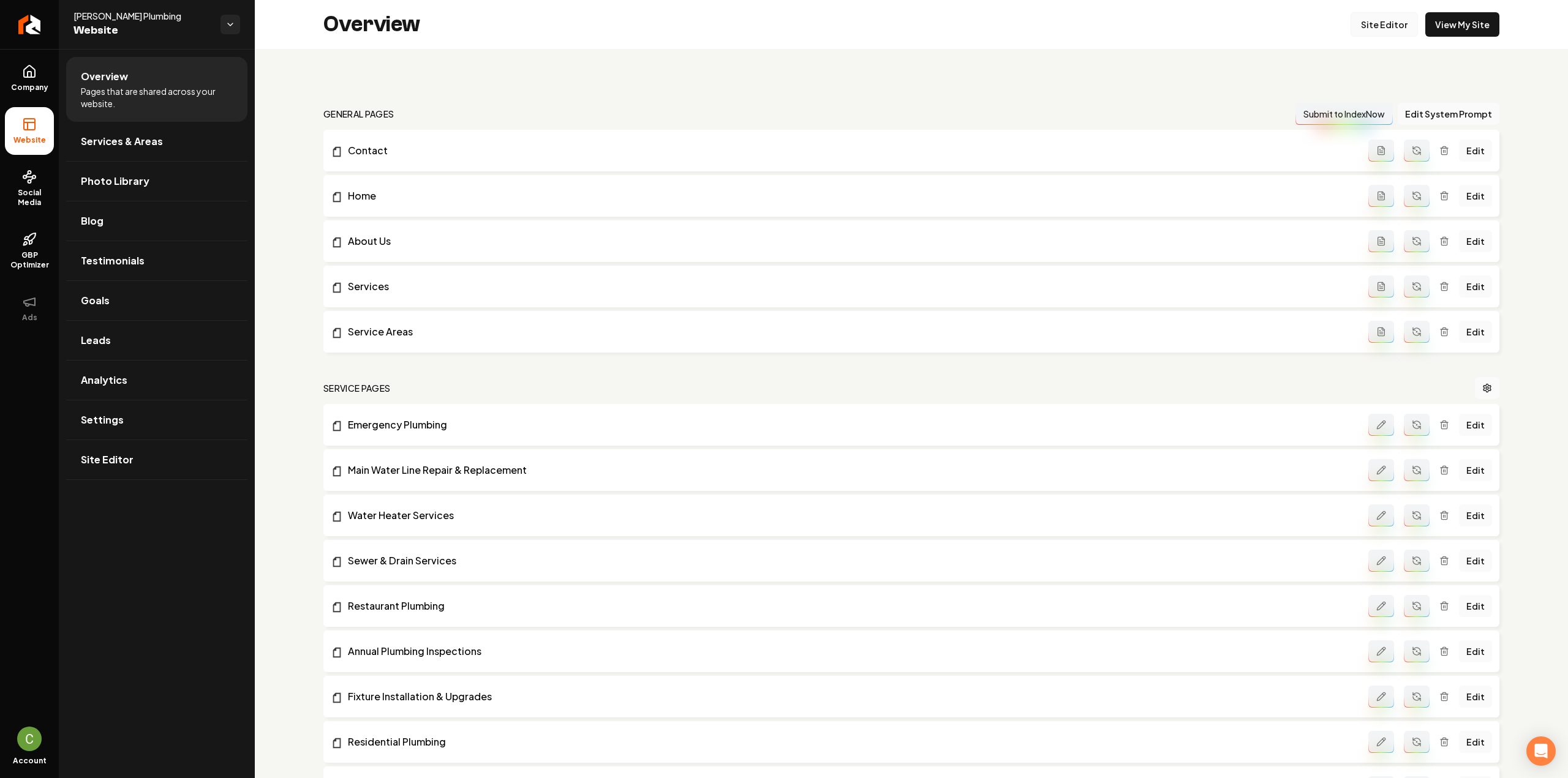
click at [1376, 21] on link "Site Editor" at bounding box center [1384, 25] width 68 height 25
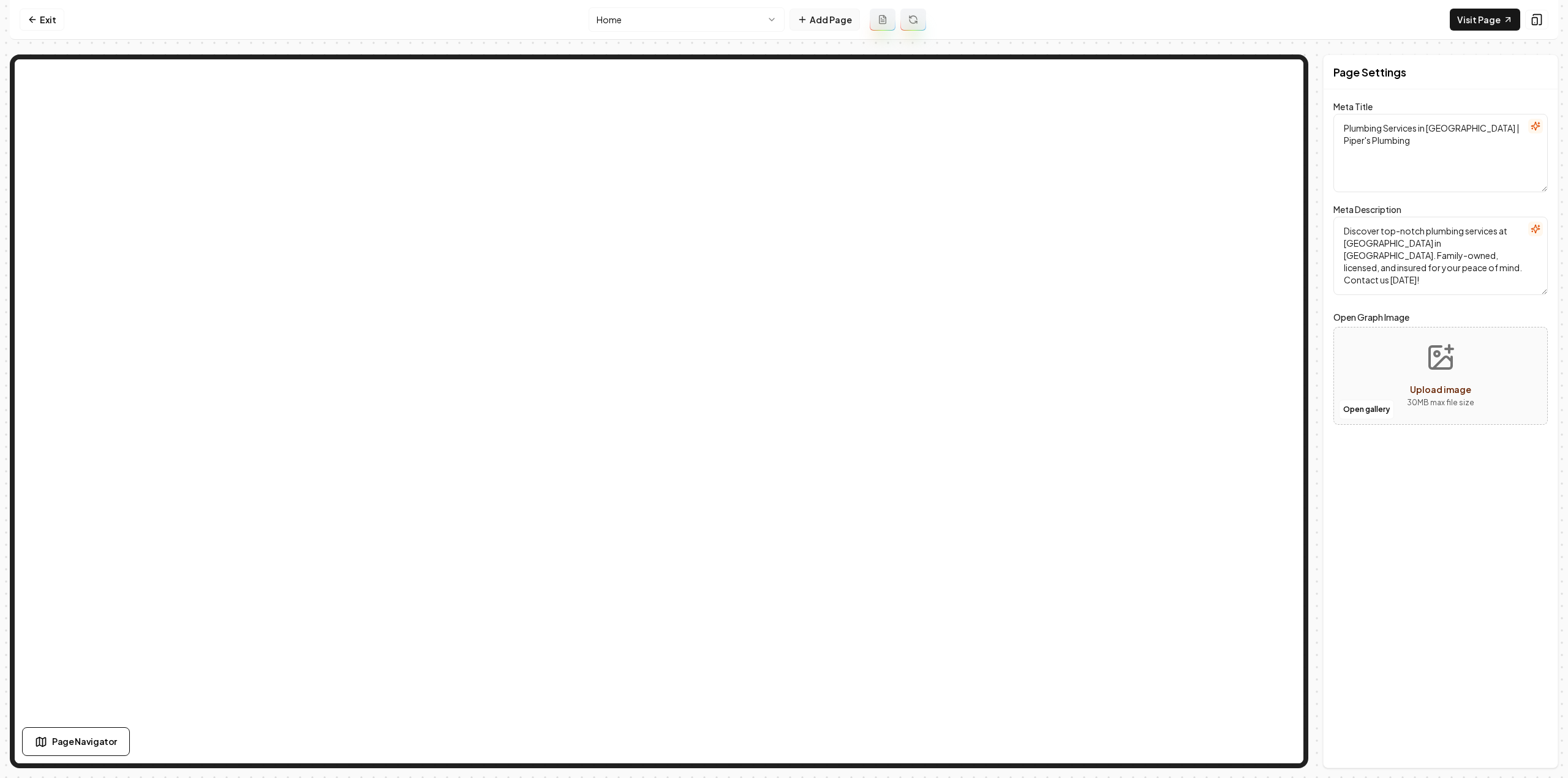
click at [823, 27] on button "Add Page" at bounding box center [825, 20] width 71 height 22
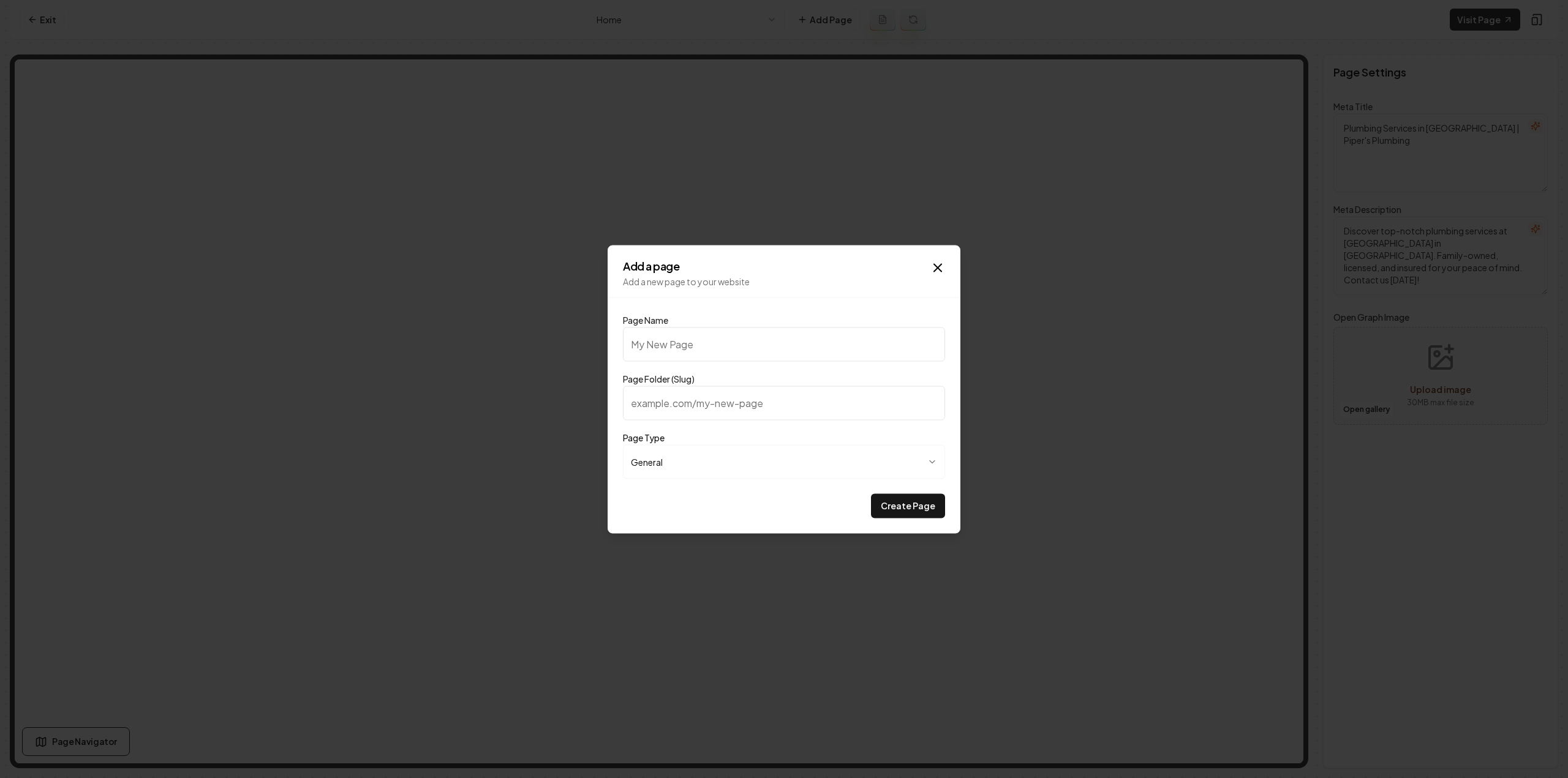
type input "C"
type input "c"
type input "Co"
type input "co"
type input "Com"
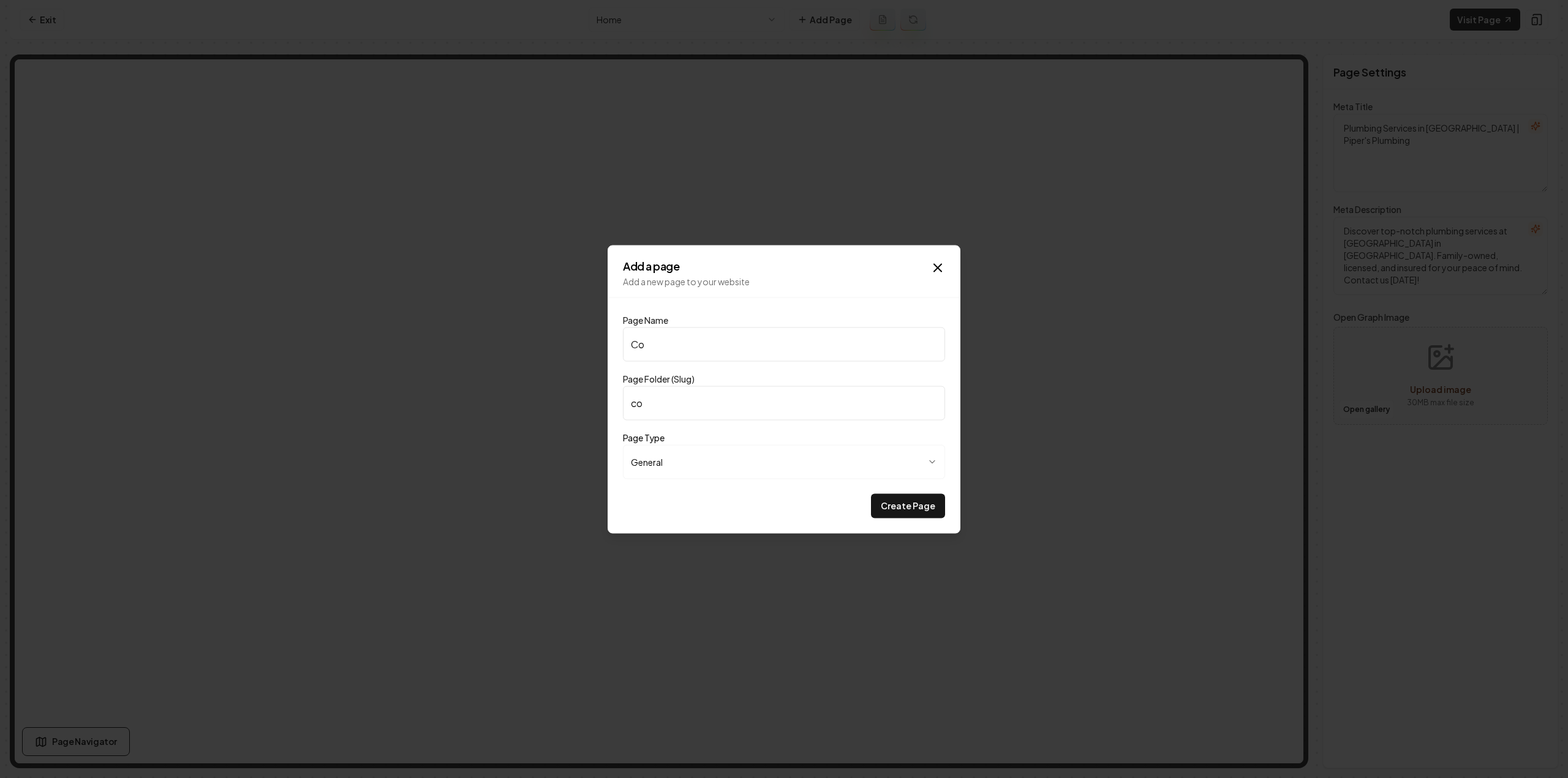
type input "com"
type input "Comm"
type input "comm"
type input "Comme"
type input "comme"
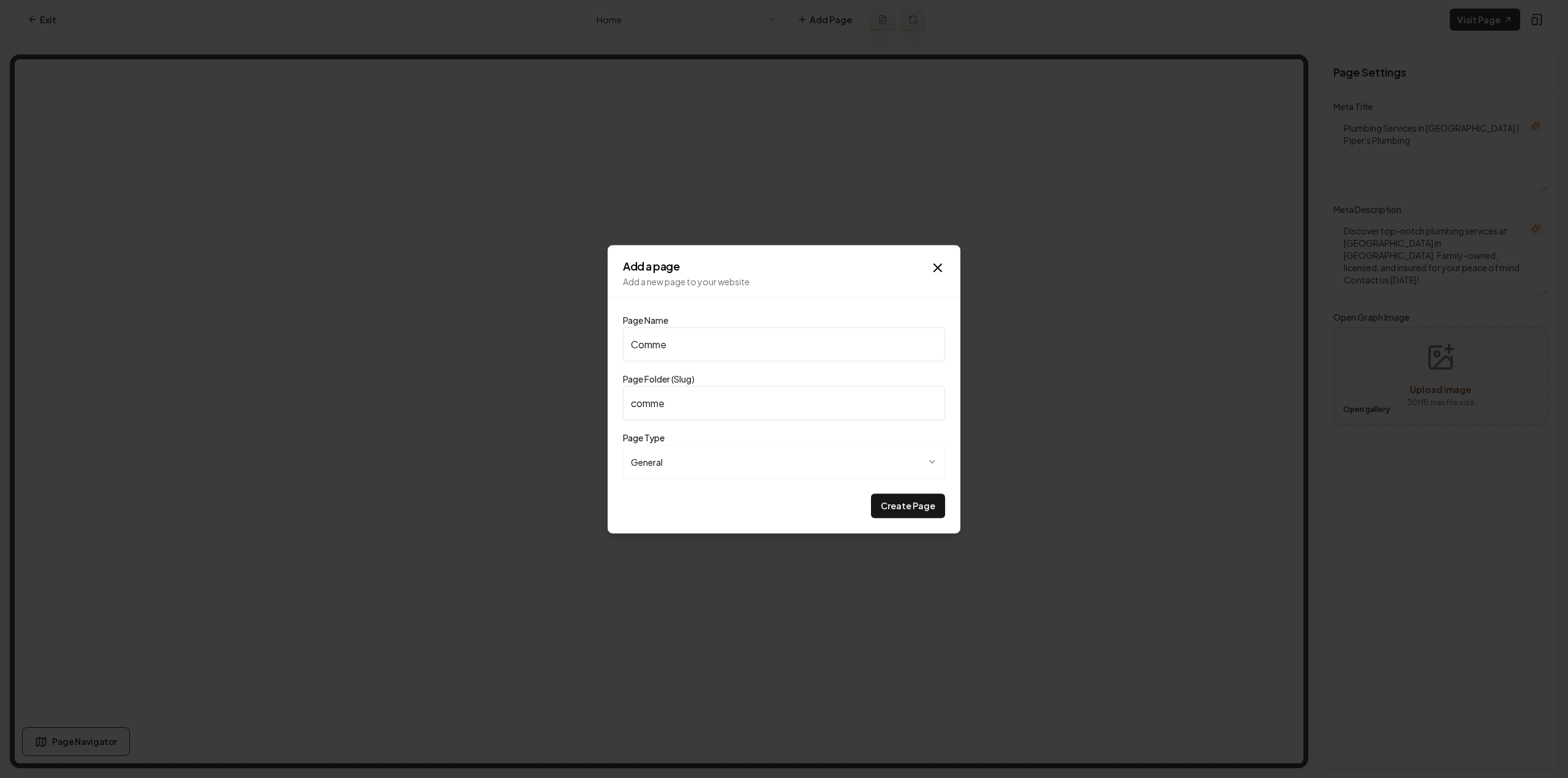
type input "Commer"
type input "commer"
type input "Commerc"
type input "commerc"
type input "Commerci"
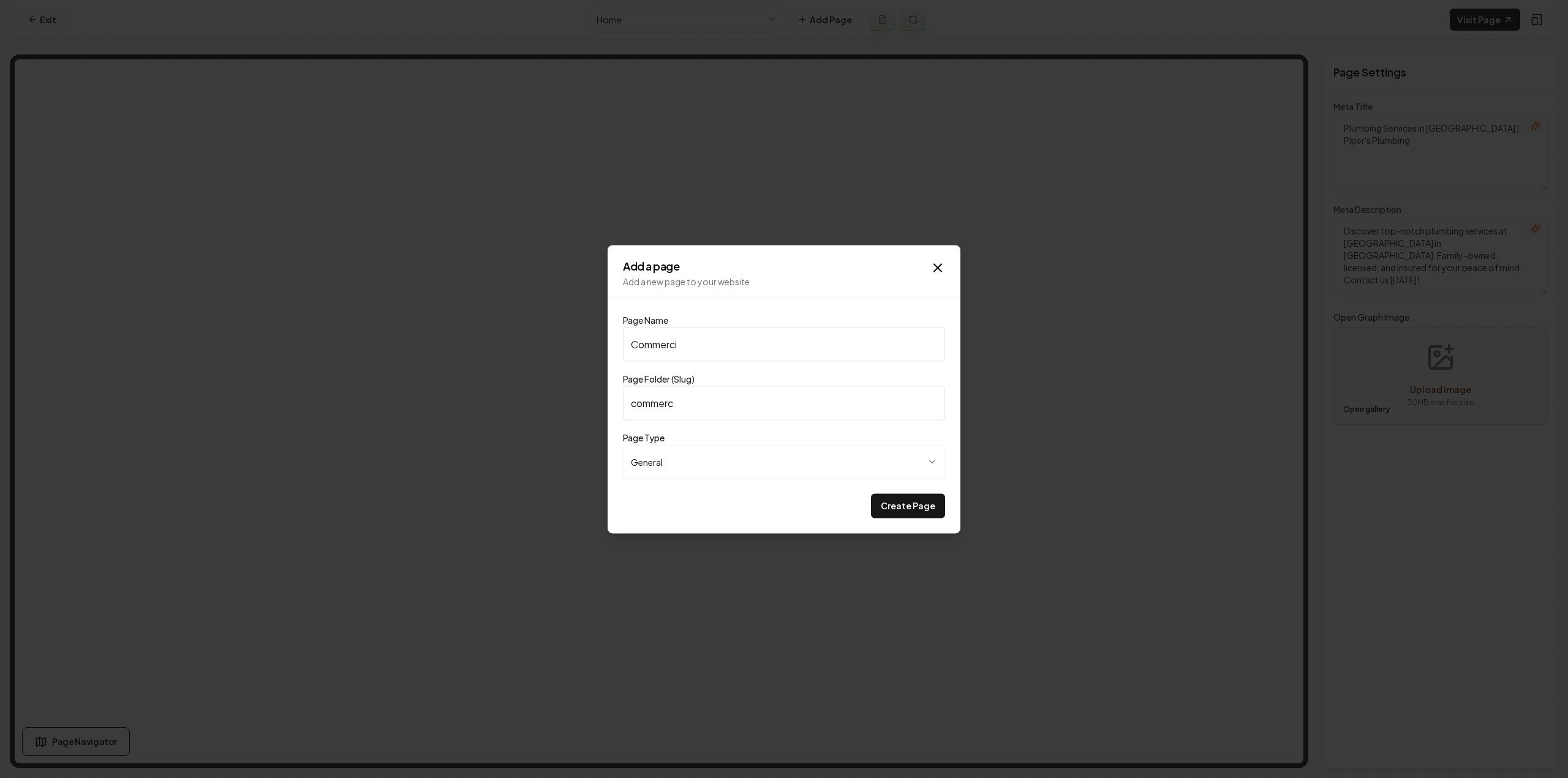
type input "commerci"
type input "Commercia"
type input "commercia"
type input "Commercial"
type input "commercial"
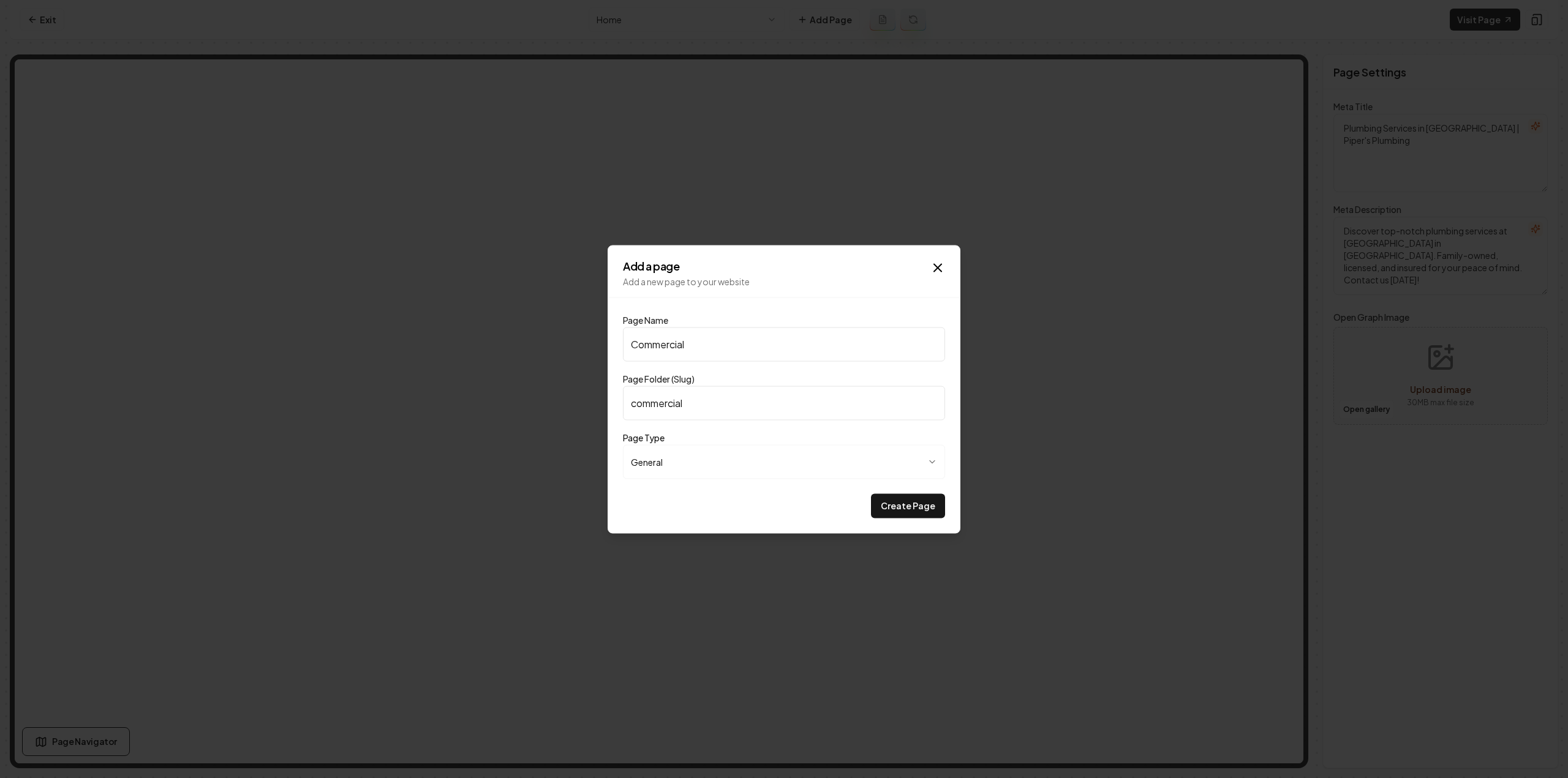
type input "Commercial S"
type input "commercial-s"
type input "Commercial Se"
type input "commercial-se"
type input "Commercial Ser"
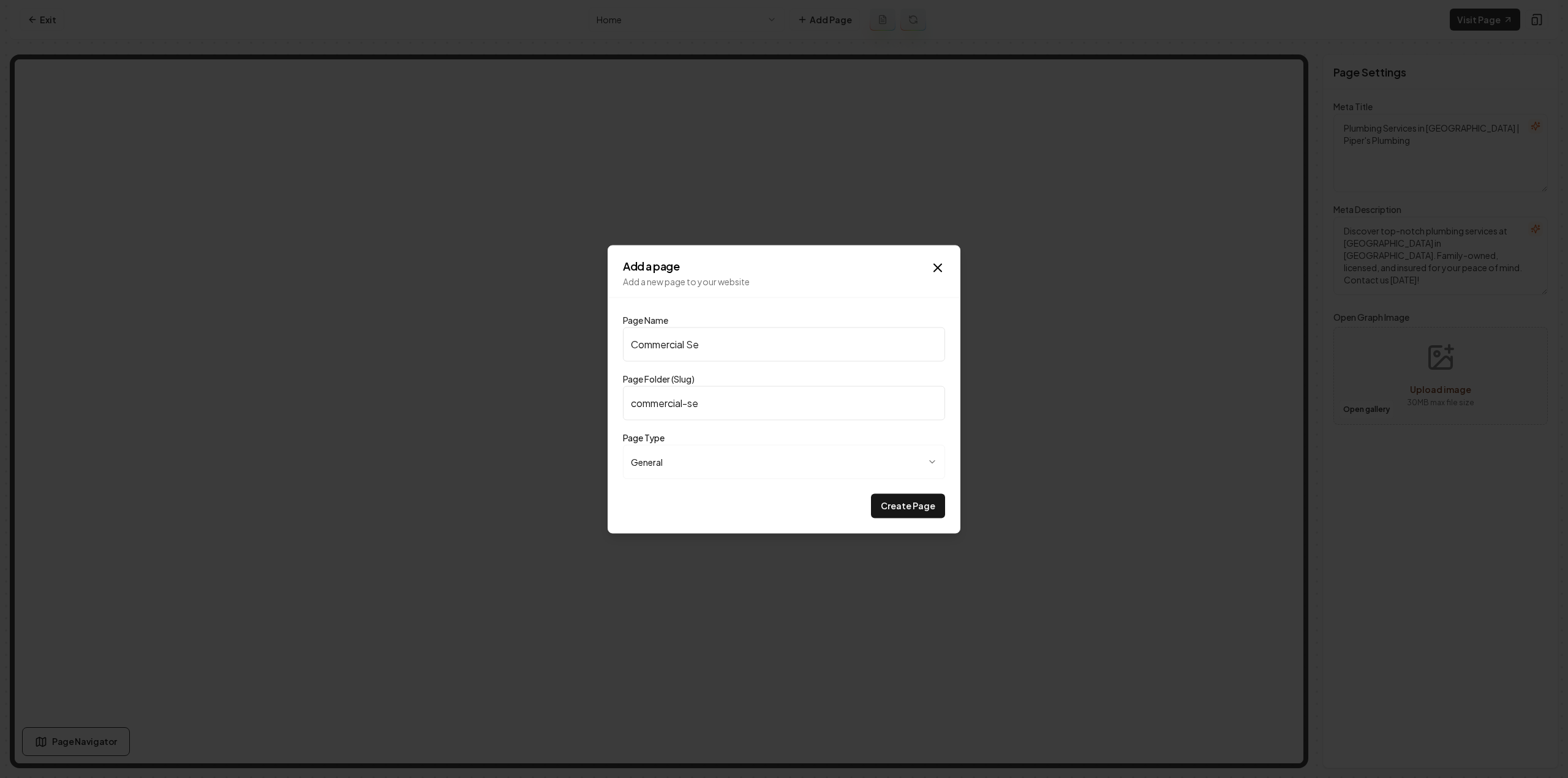
type input "commercial-ser"
type input "Commercial Serv"
type input "commercial-serv"
type input "Commercial Servi"
type input "commercial-servi"
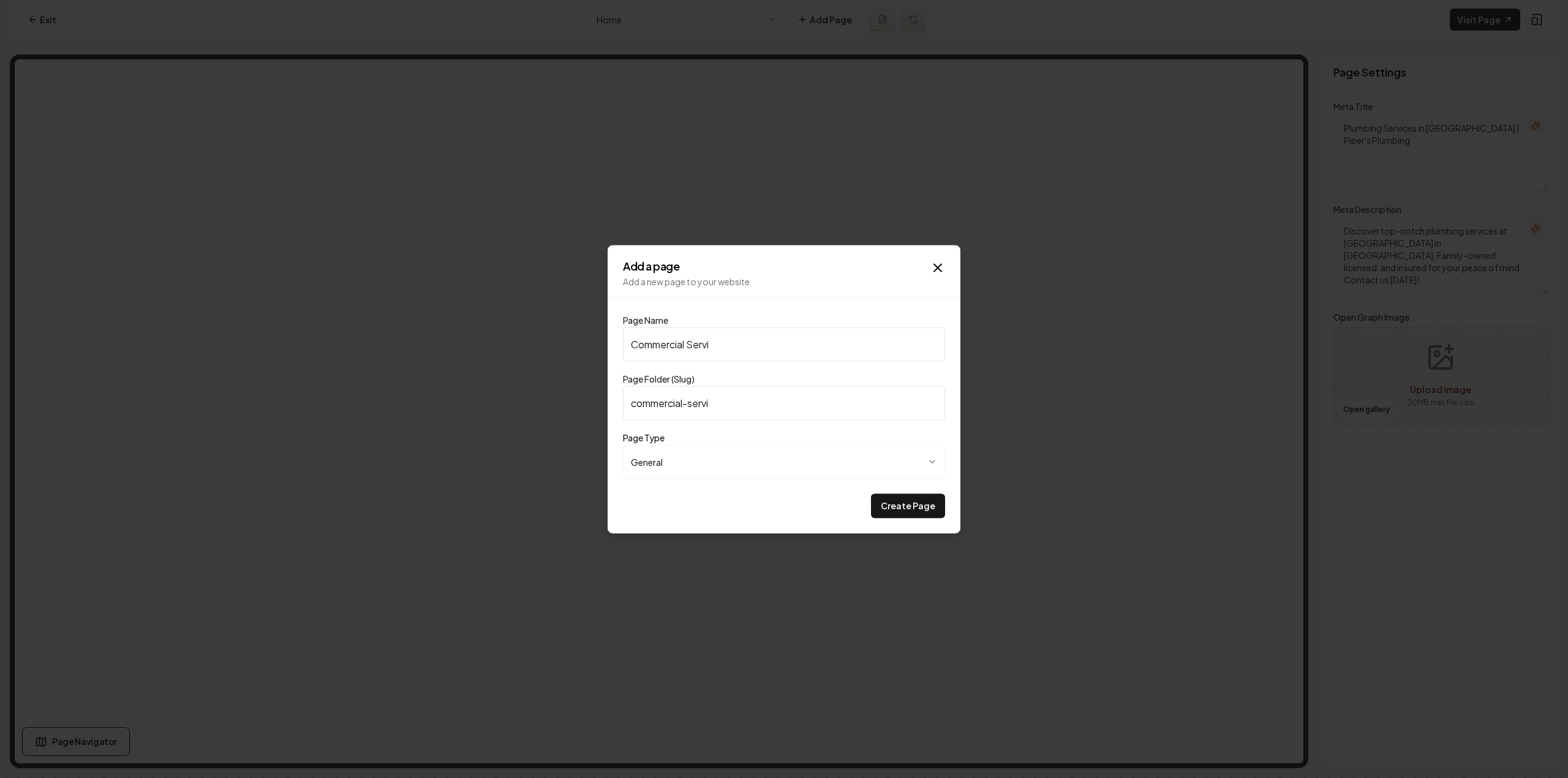
type input "Commercial Servic"
type input "commercial-servic"
type input "Commercial Service"
type input "commercial-service"
type input "Commercial Services"
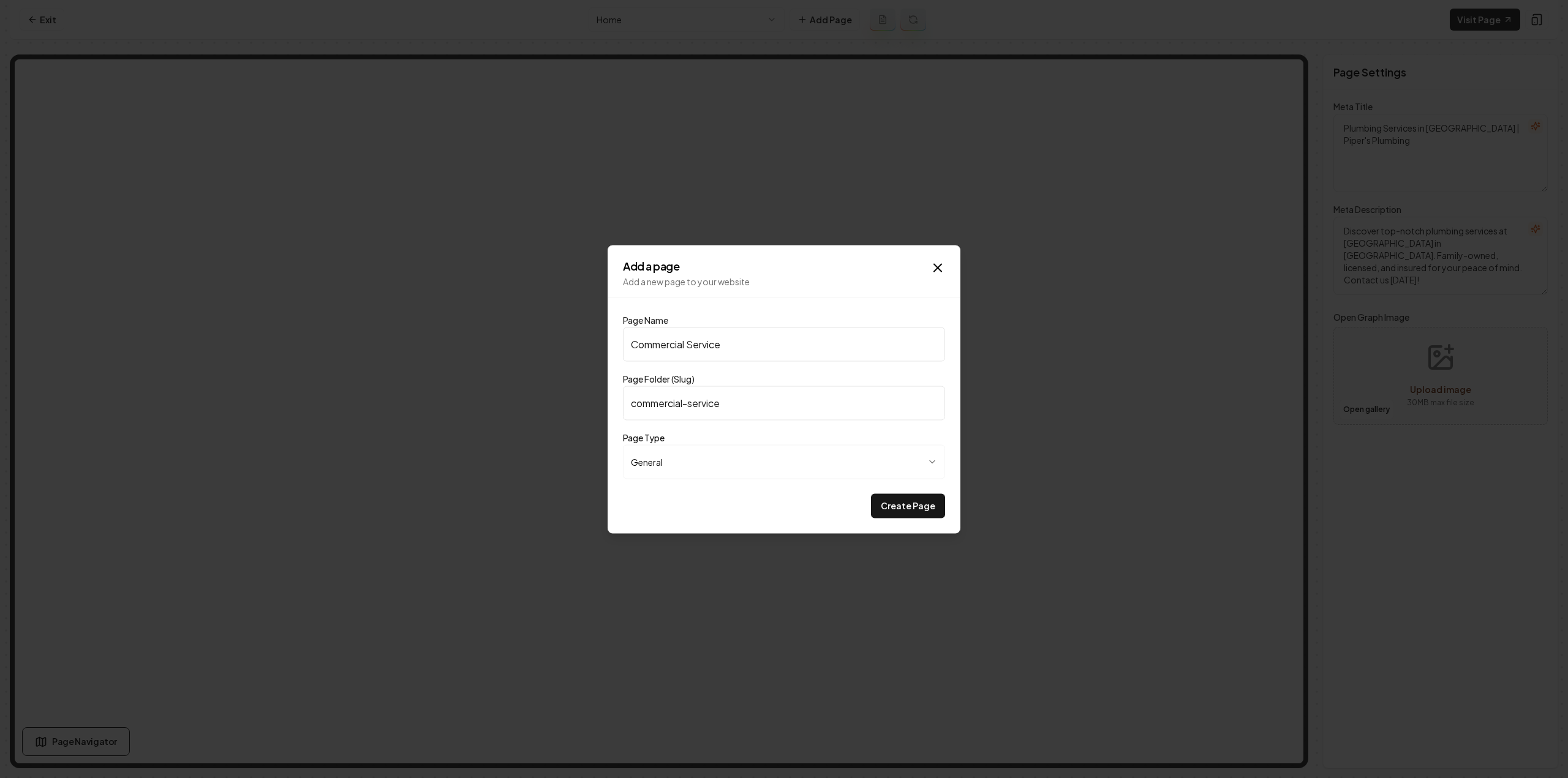
type input "commercial-services"
type input "Commercial Services"
click at [871, 494] on button "Create Page" at bounding box center [908, 506] width 74 height 25
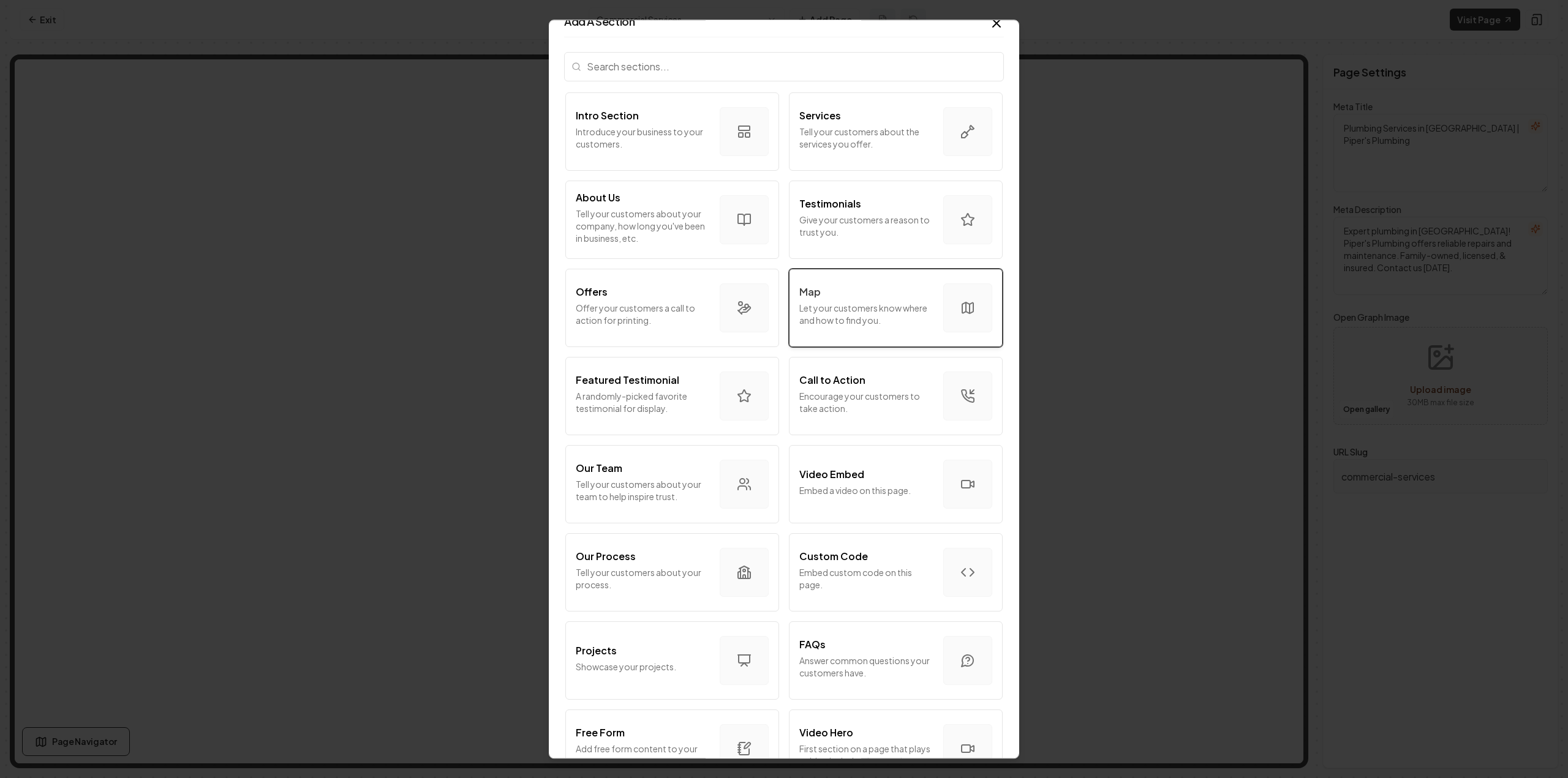
scroll to position [61, 0]
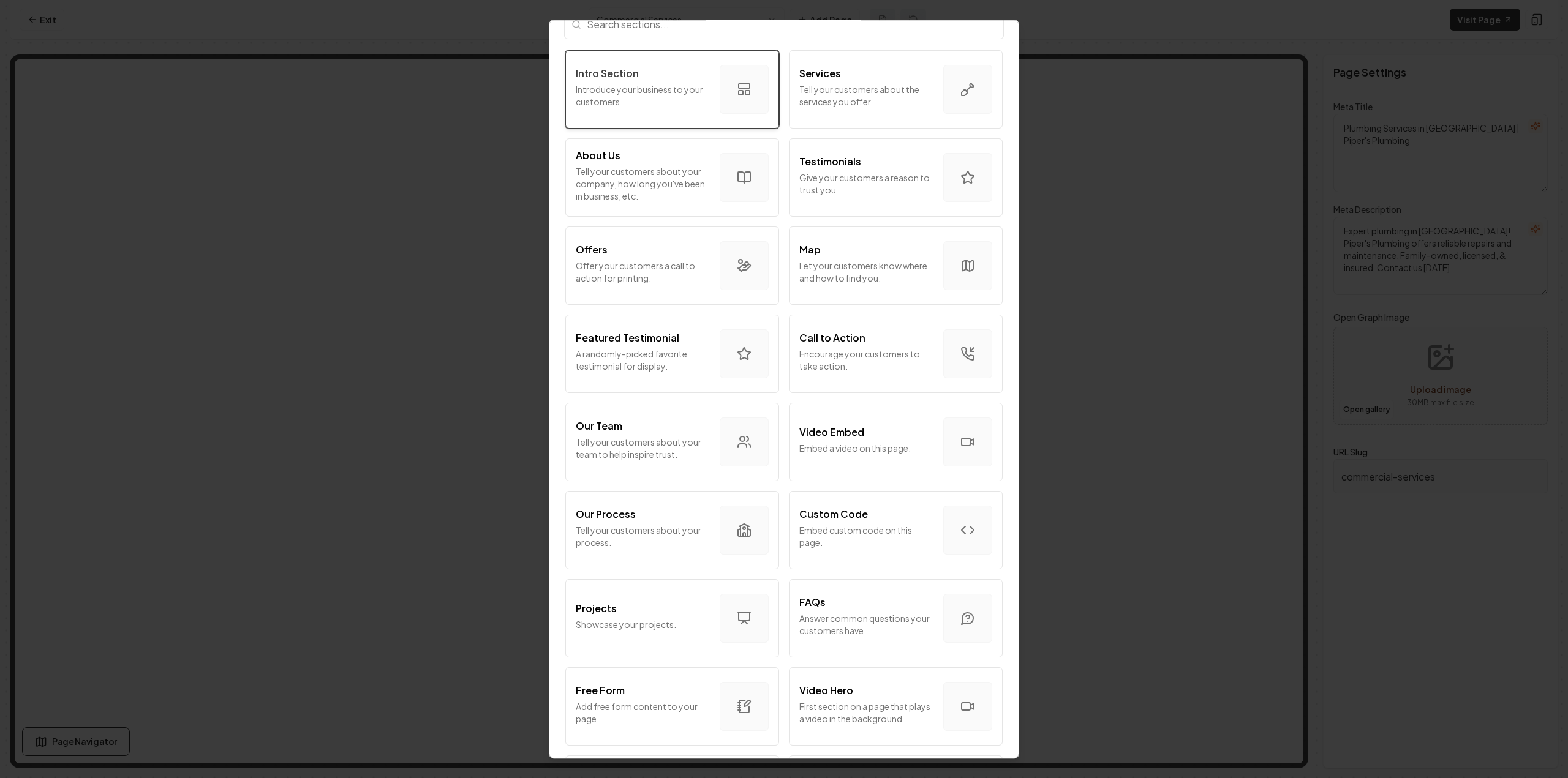
click at [676, 64] on button "Intro Section Introduce your business to your customers." at bounding box center [672, 89] width 214 height 79
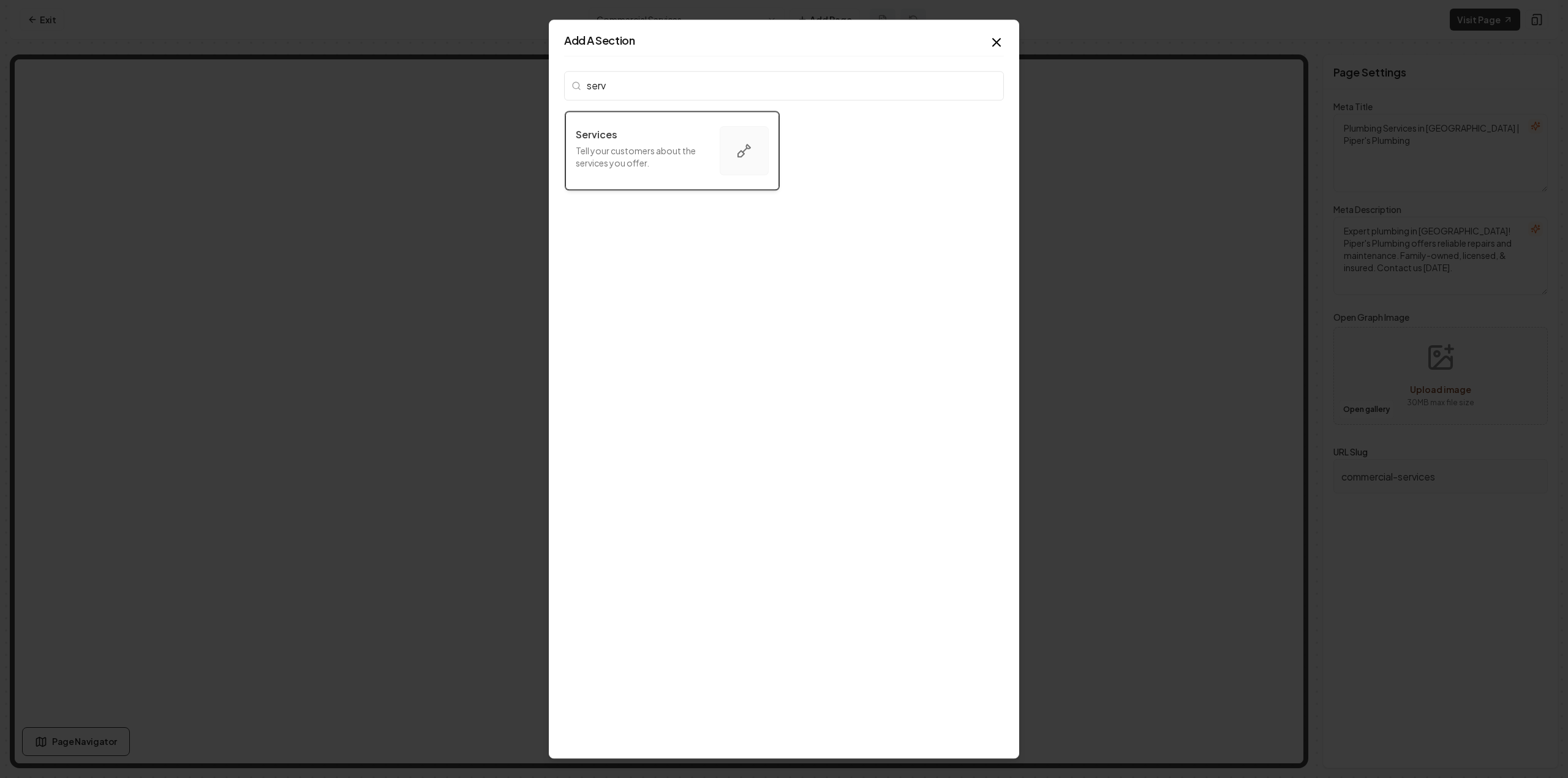
type input "serv"
click at [679, 152] on p "Tell your customers about the services you offer." at bounding box center [643, 157] width 134 height 25
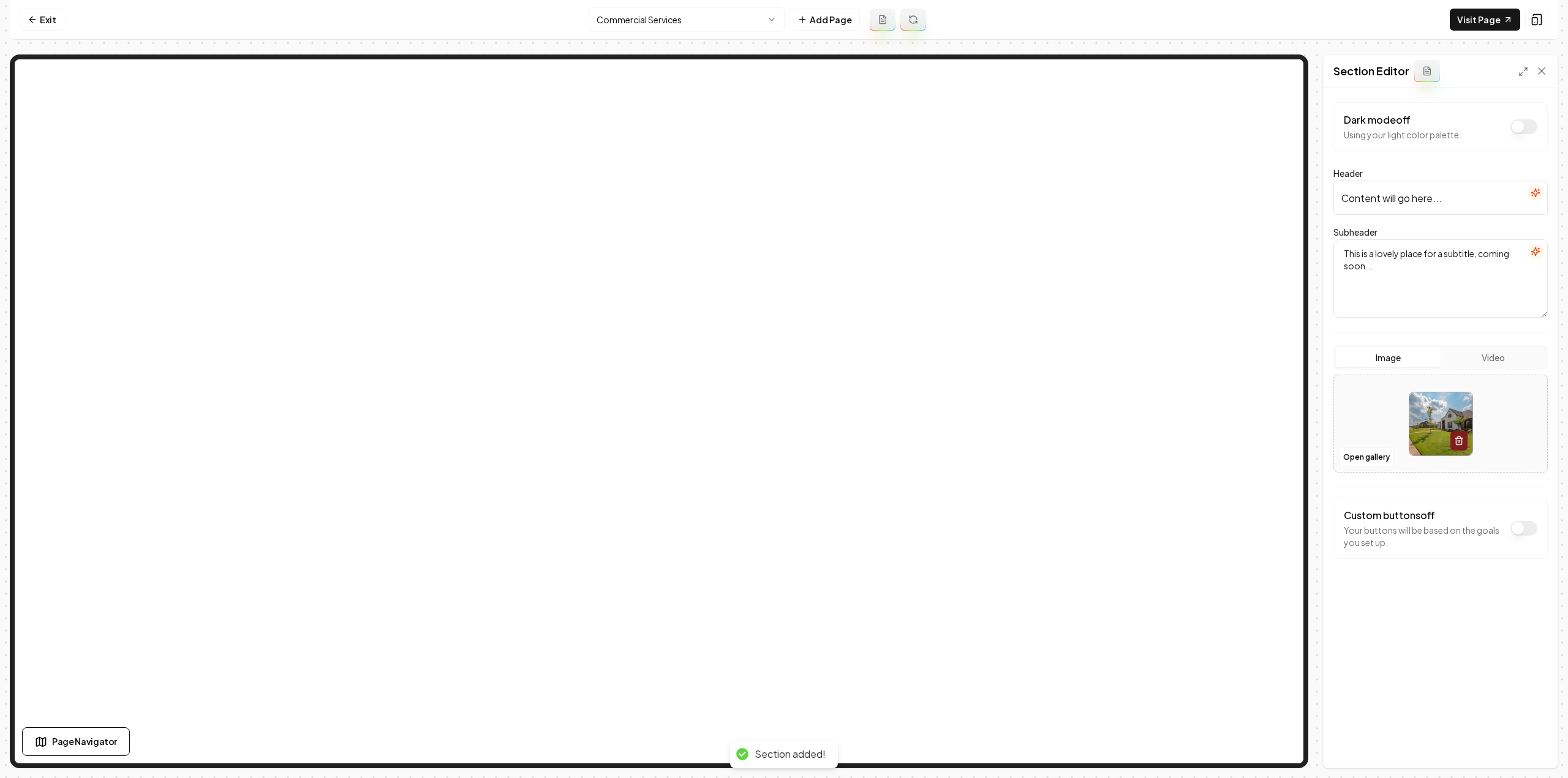
click at [1429, 196] on input "Content will go here..." at bounding box center [1440, 197] width 215 height 34
click at [1428, 196] on input "Content will go here..." at bounding box center [1440, 197] width 215 height 34
click at [1529, 745] on button "Save" at bounding box center [1529, 747] width 36 height 22
click at [1340, 189] on input "Commercial Services" at bounding box center [1440, 197] width 215 height 34
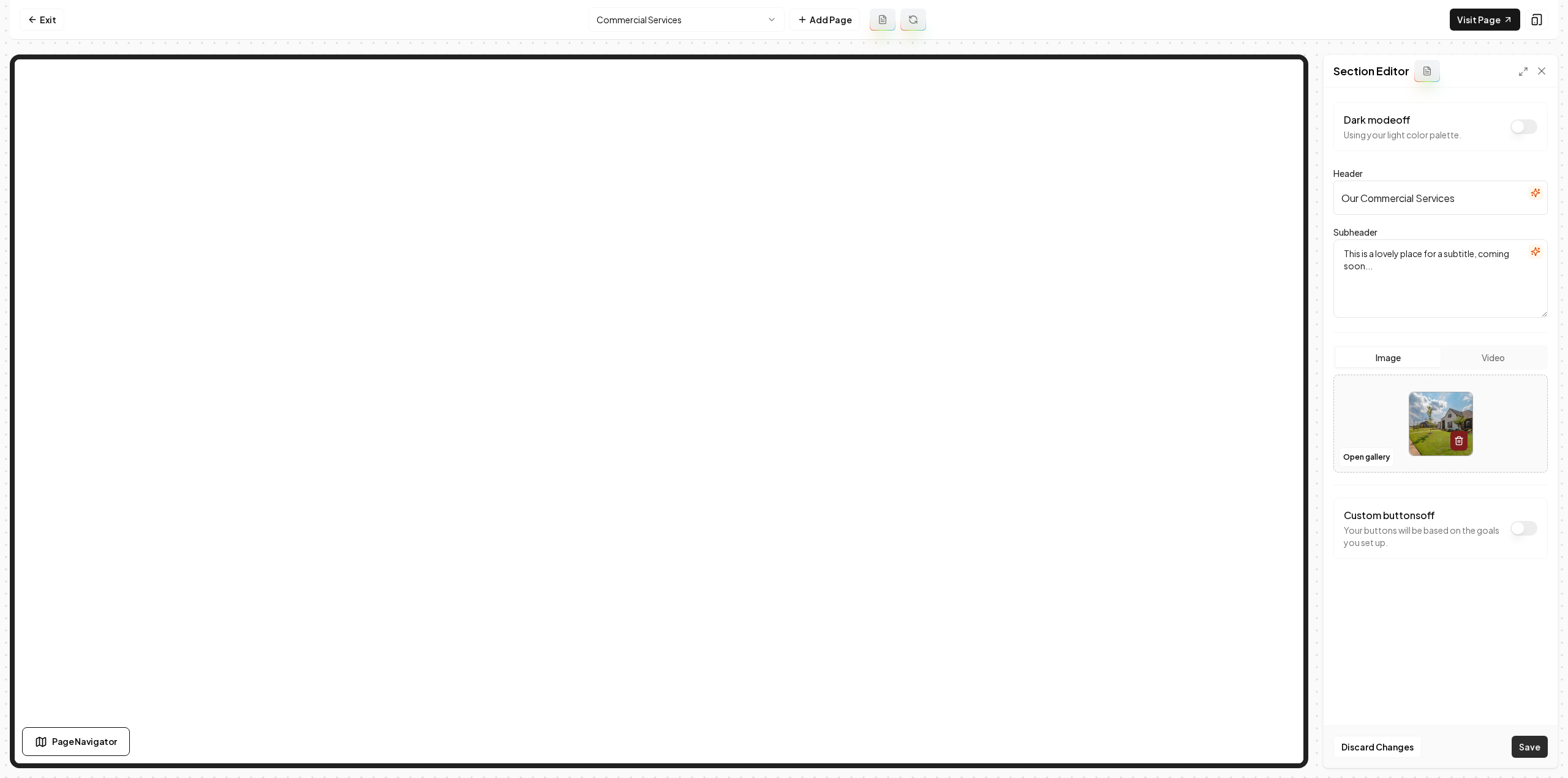
type input "Our Commercial Services"
click at [1519, 745] on button "Save" at bounding box center [1529, 747] width 36 height 22
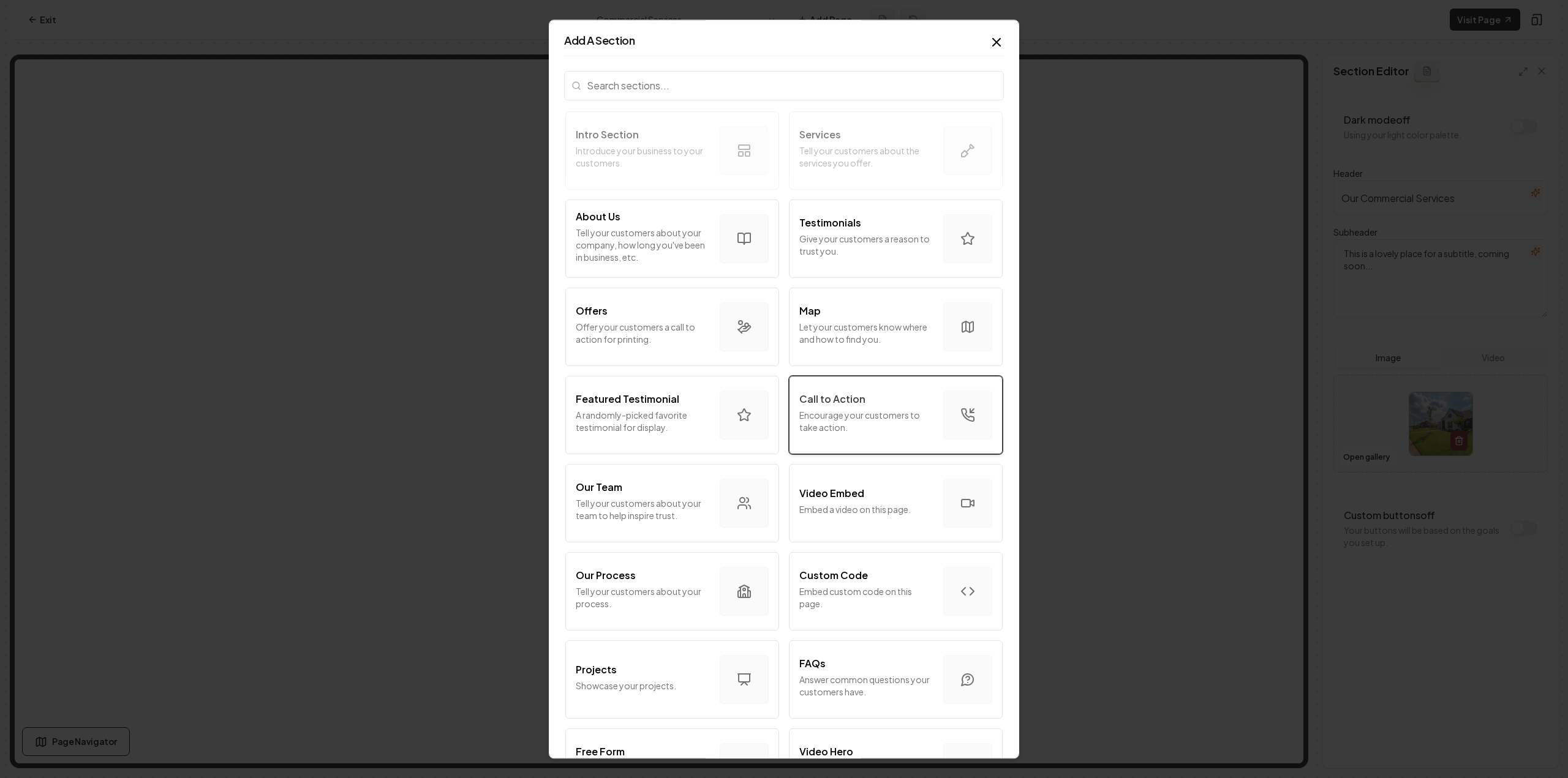
click at [829, 427] on p "Encourage your customers to take action." at bounding box center [866, 422] width 134 height 25
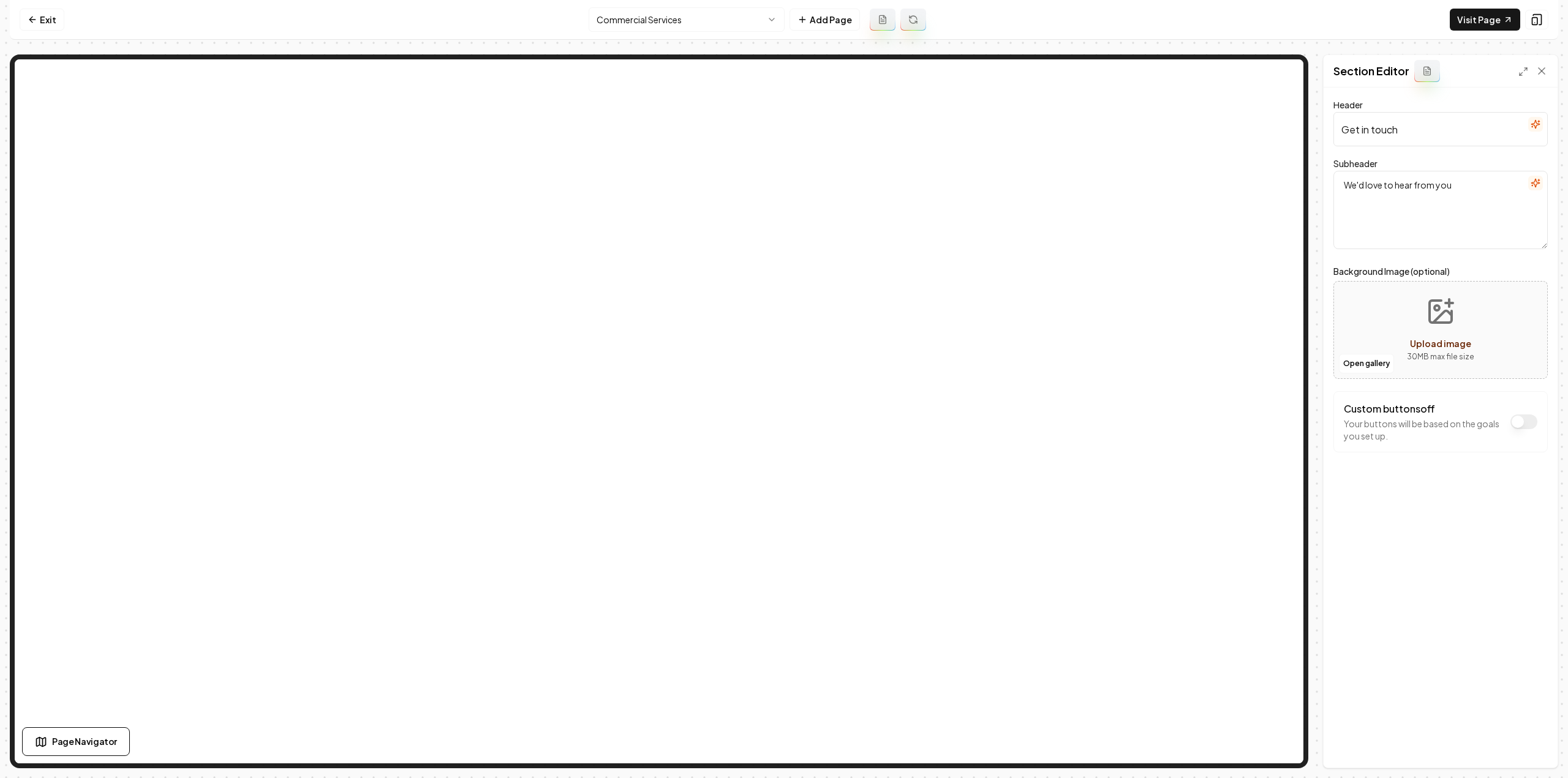
click at [1537, 121] on icon "button" at bounding box center [1535, 124] width 9 height 9
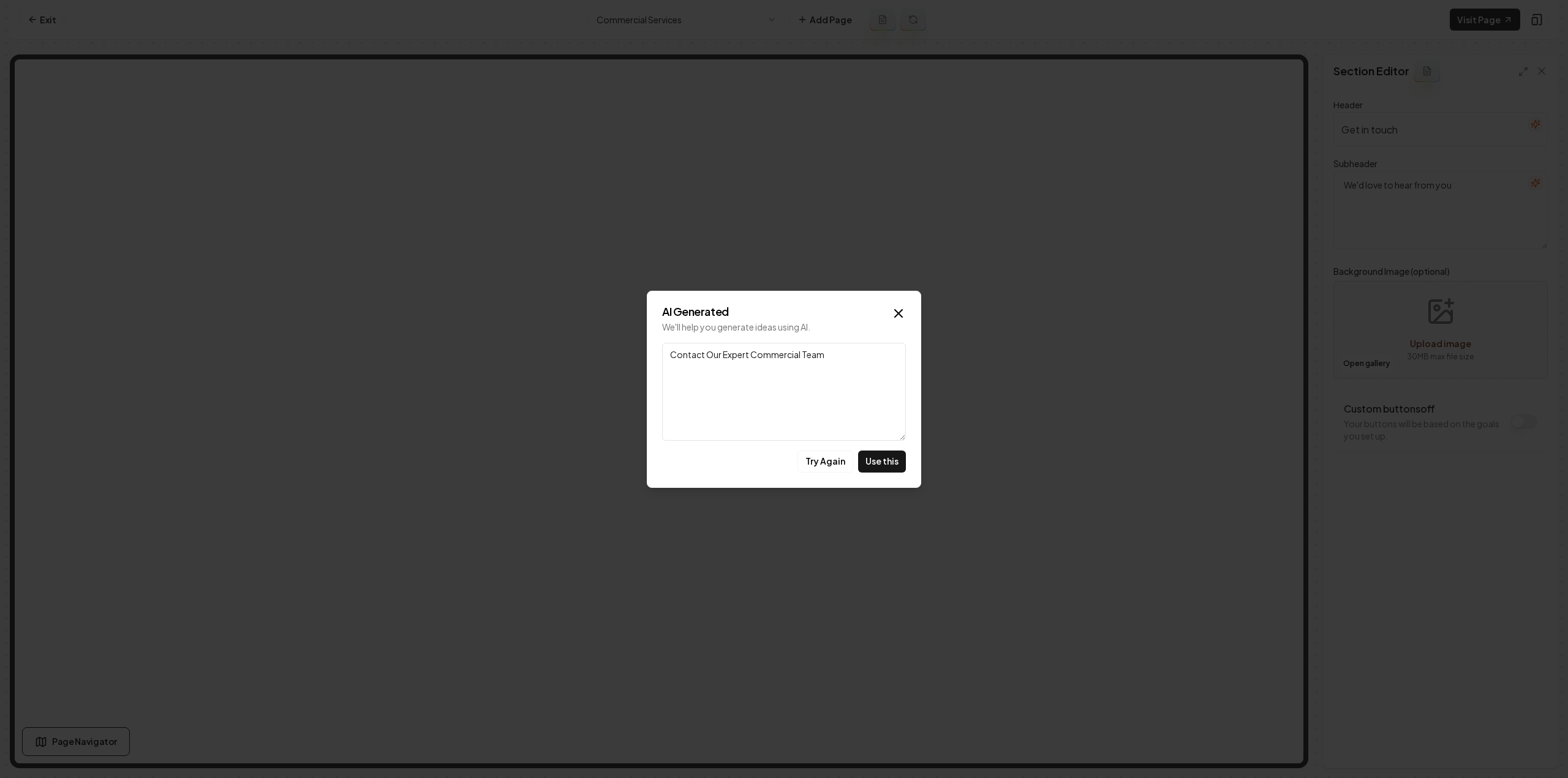
click at [864, 464] on button "Use this" at bounding box center [882, 462] width 48 height 22
type input "Contact Our Expert Commercial Team"
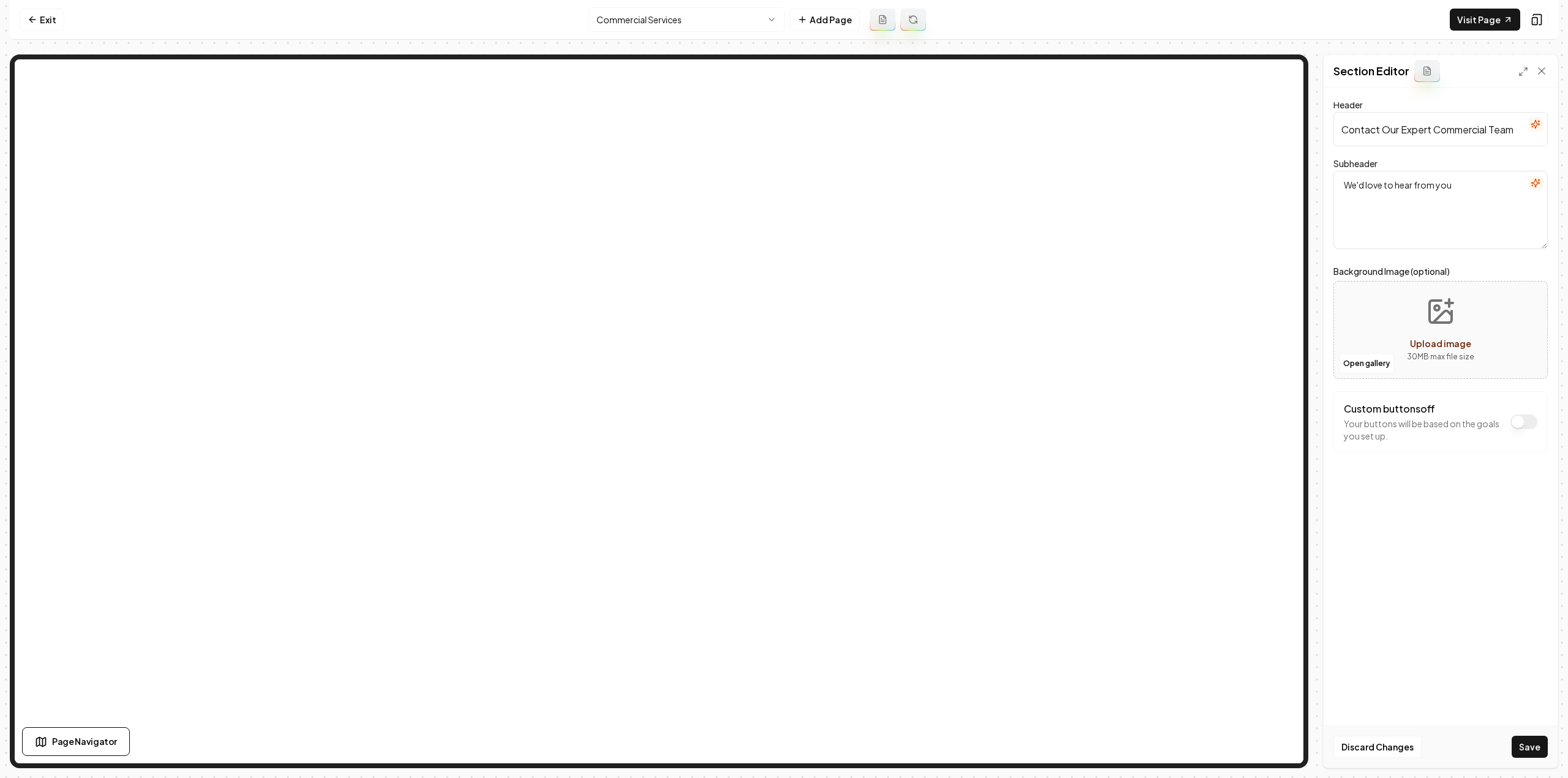
click at [1534, 180] on icon "button" at bounding box center [1535, 183] width 9 height 9
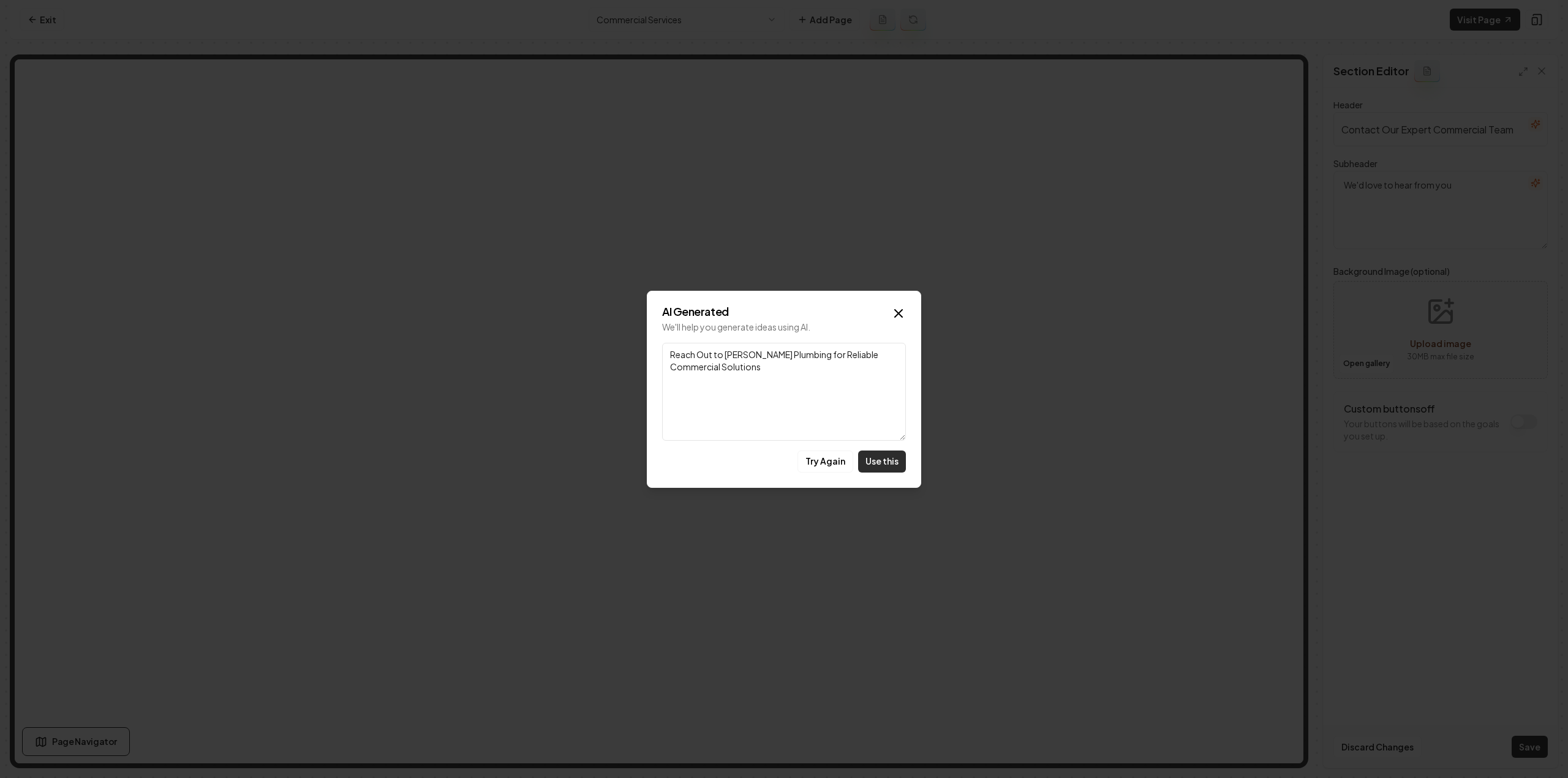
click at [876, 462] on button "Use this" at bounding box center [882, 462] width 48 height 22
type textarea "Reach Out to Piper's Plumbing for Reliable Commercial Solutions"
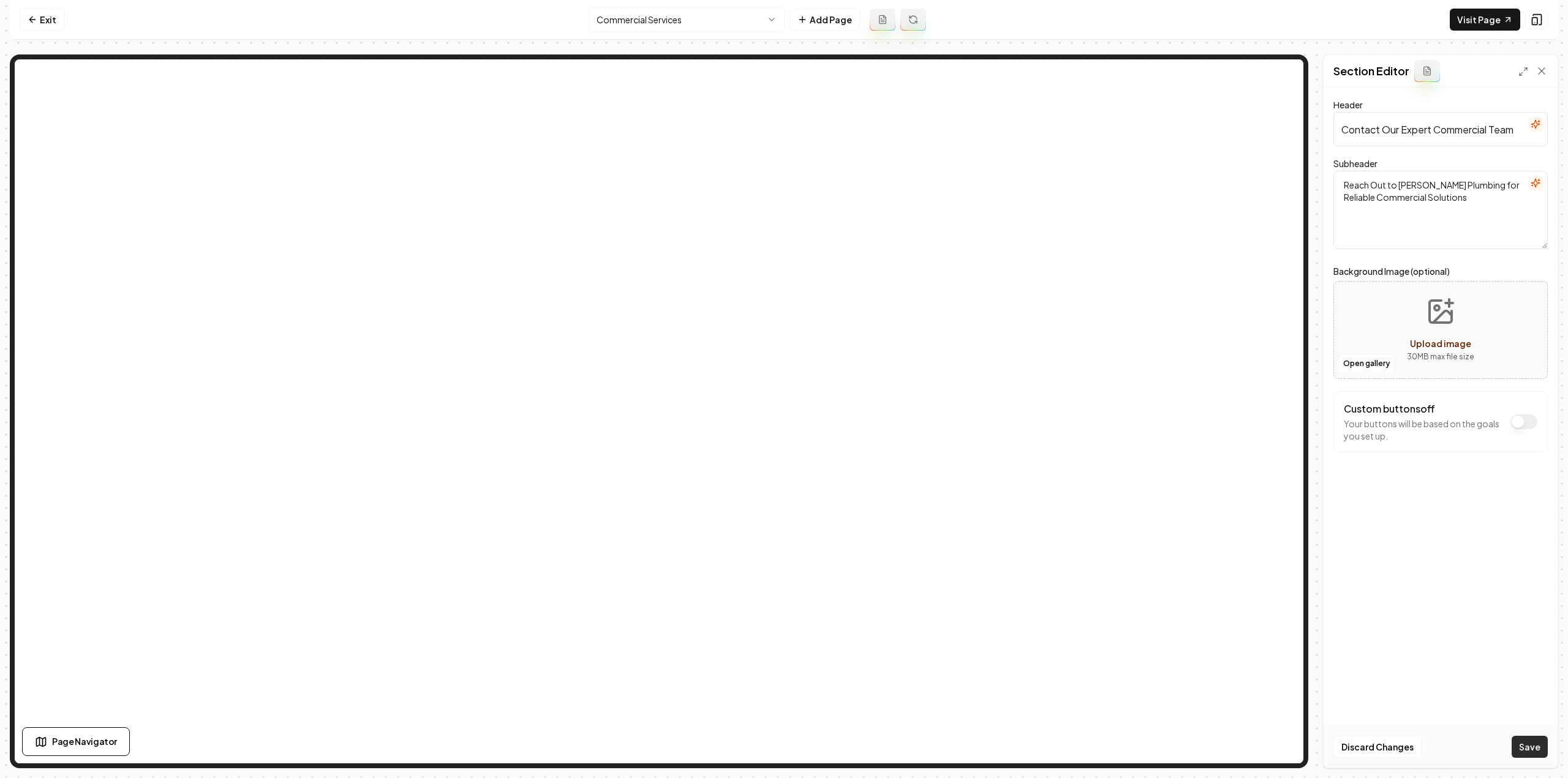
click at [1533, 745] on button "Save" at bounding box center [1529, 747] width 36 height 22
click at [41, 19] on link "Exit" at bounding box center [41, 20] width 44 height 22
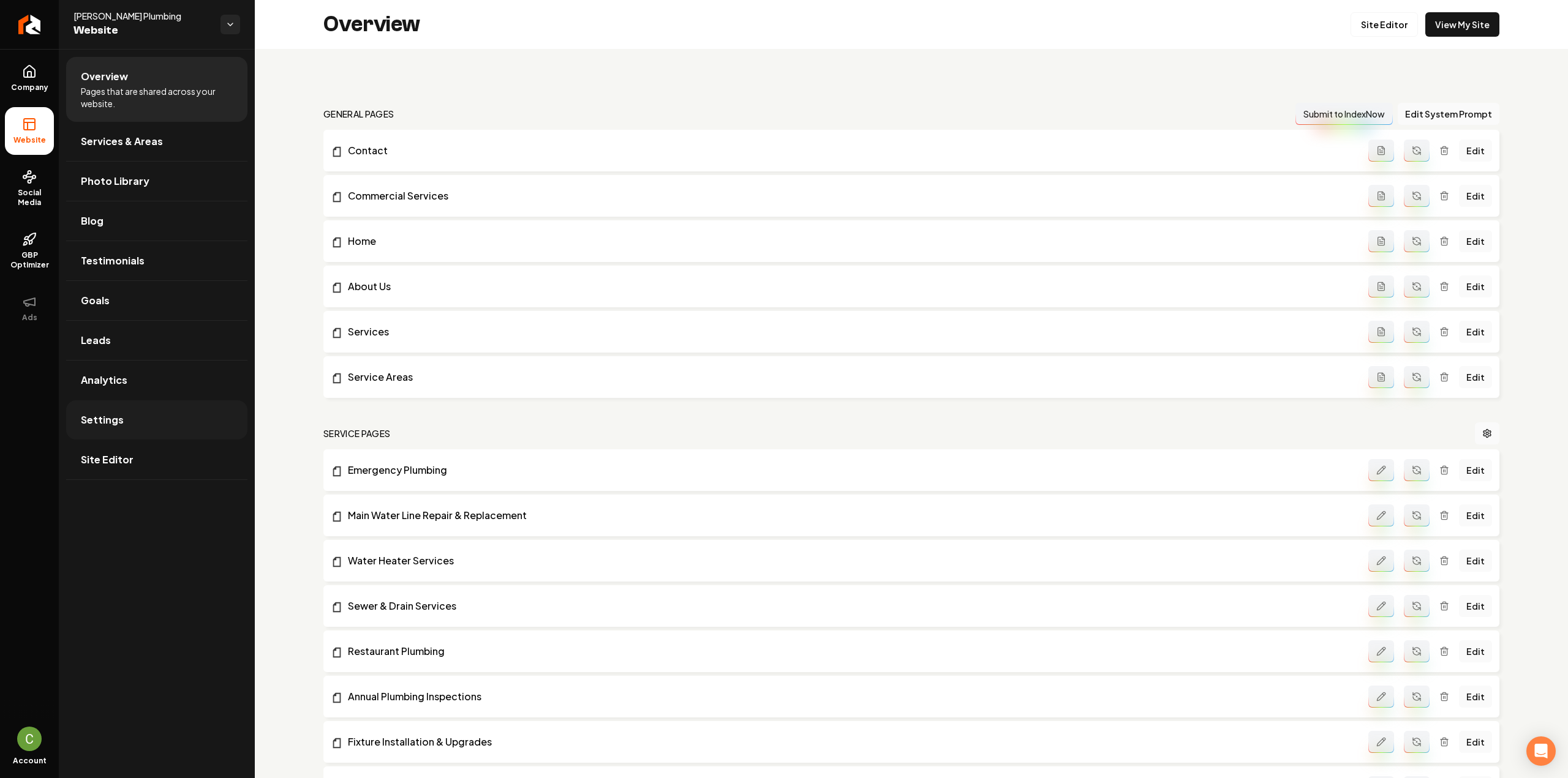
click at [124, 430] on link "Settings" at bounding box center [156, 420] width 181 height 39
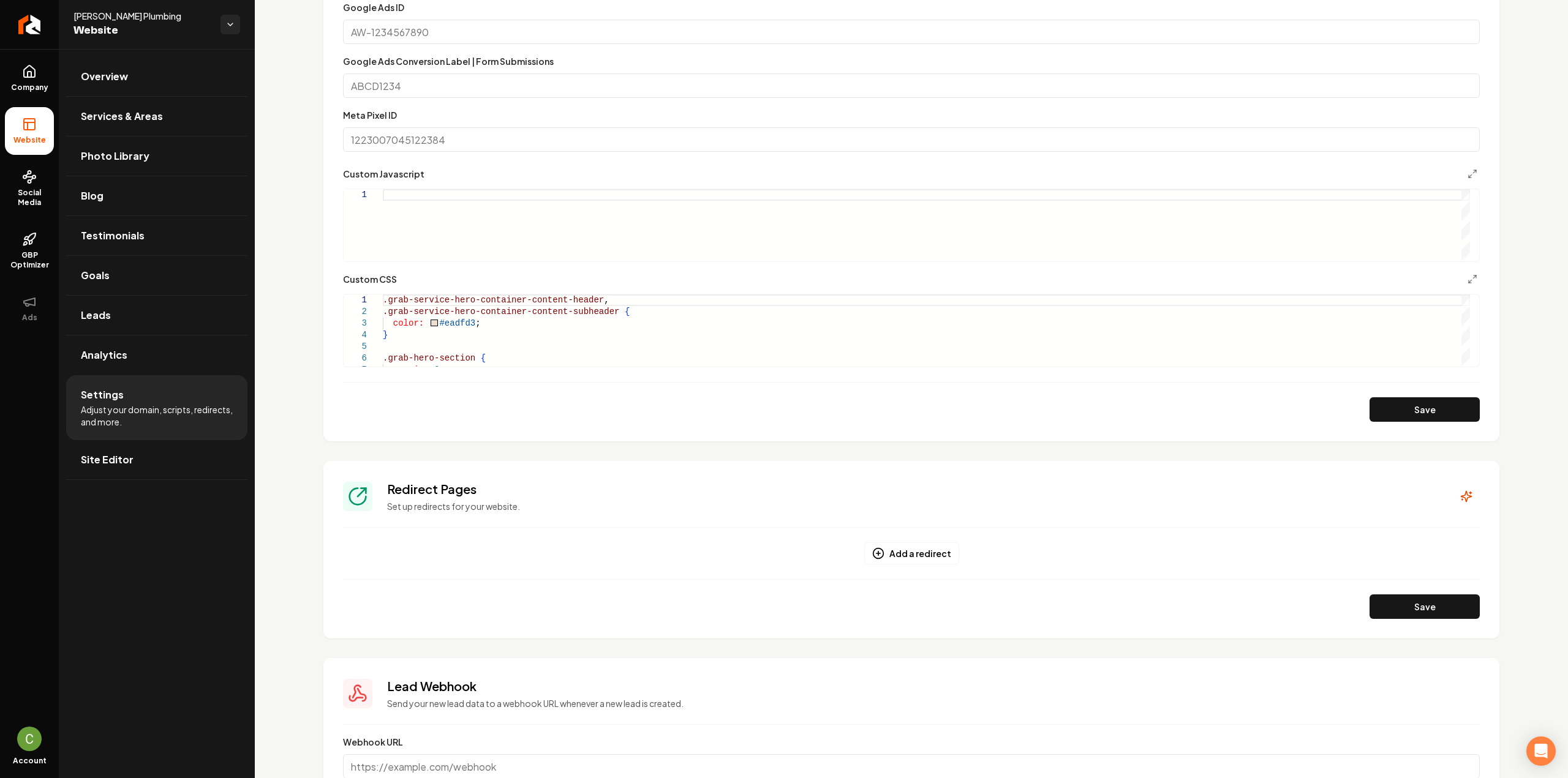
scroll to position [918, 0]
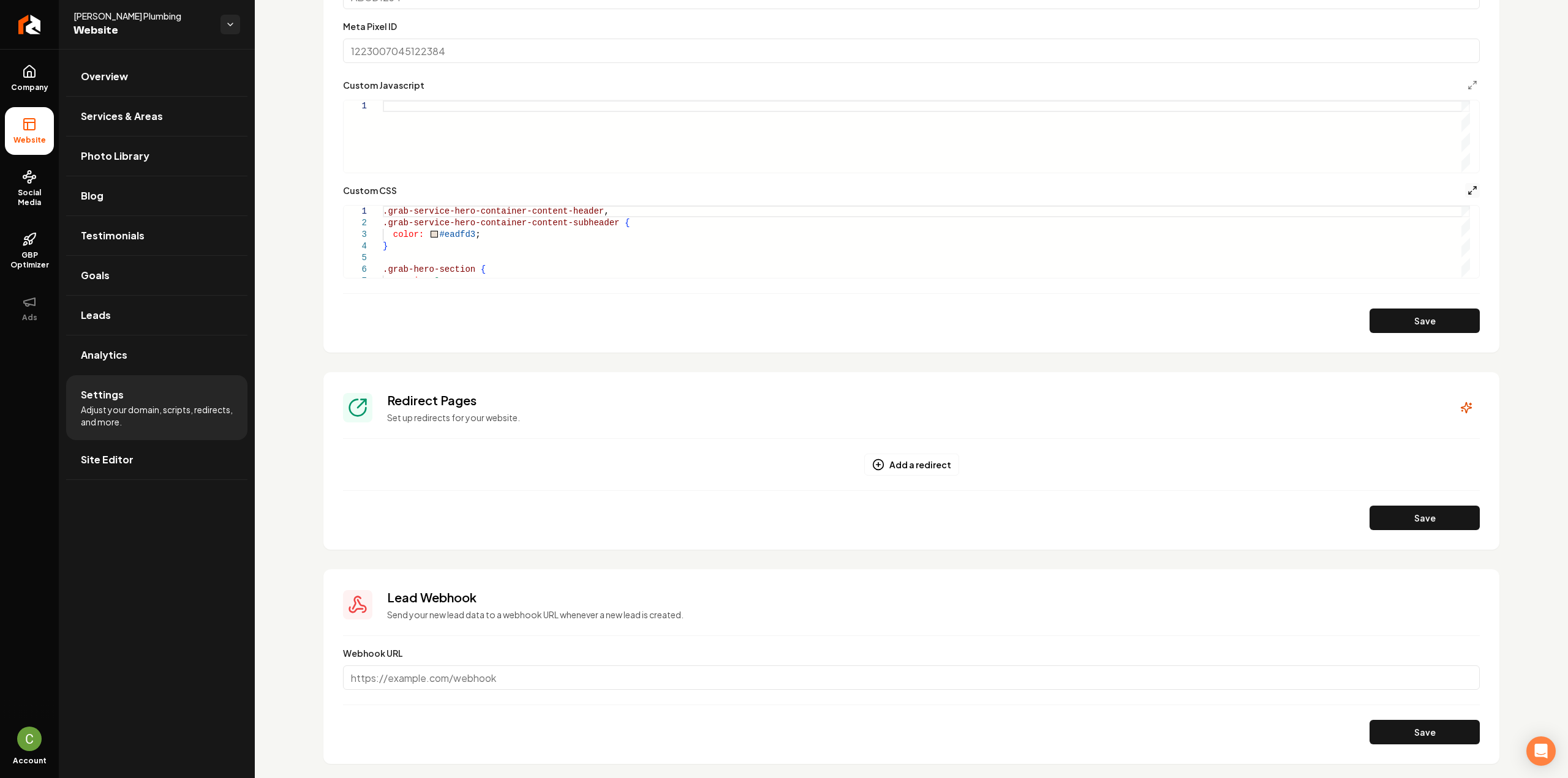
click at [1468, 193] on icon "Main content area" at bounding box center [1472, 190] width 9 height 9
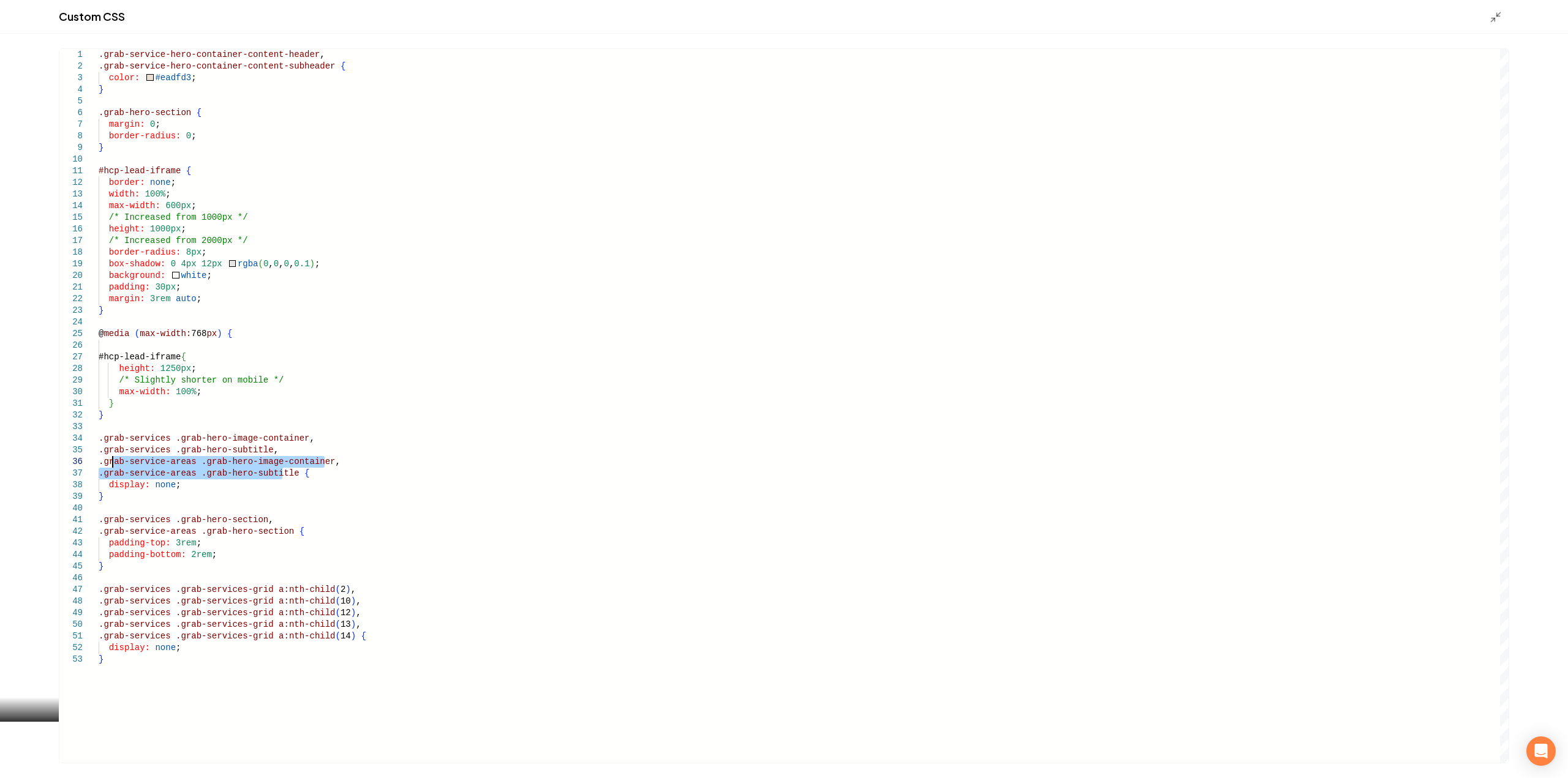
scroll to position [0, 0]
drag, startPoint x: 284, startPoint y: 475, endPoint x: 33, endPoint y: 461, distance: 251.4
click at [99, 461] on div ".grab-service-hero-container-content-header , .grab-service-hero-container-cont…" at bounding box center [804, 406] width 1410 height 714
drag, startPoint x: 281, startPoint y: 452, endPoint x: 82, endPoint y: 436, distance: 199.6
click at [99, 436] on div ".grab-service-hero-container-content-header , .grab-service-hero-container-cont…" at bounding box center [804, 406] width 1410 height 714
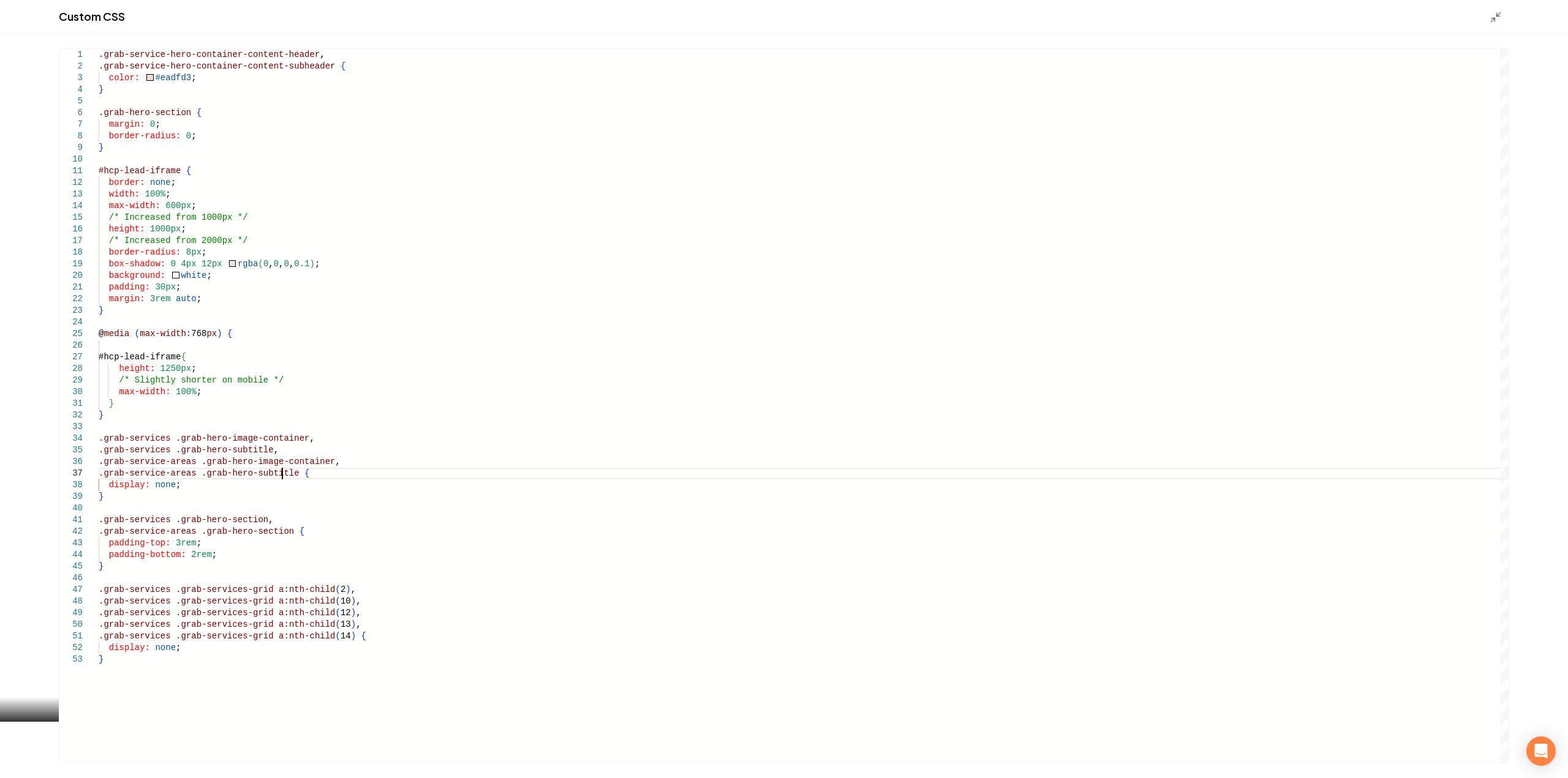
click at [281, 476] on div ".grab-service-hero-container-content-header , .grab-service-hero-container-cont…" at bounding box center [804, 406] width 1410 height 714
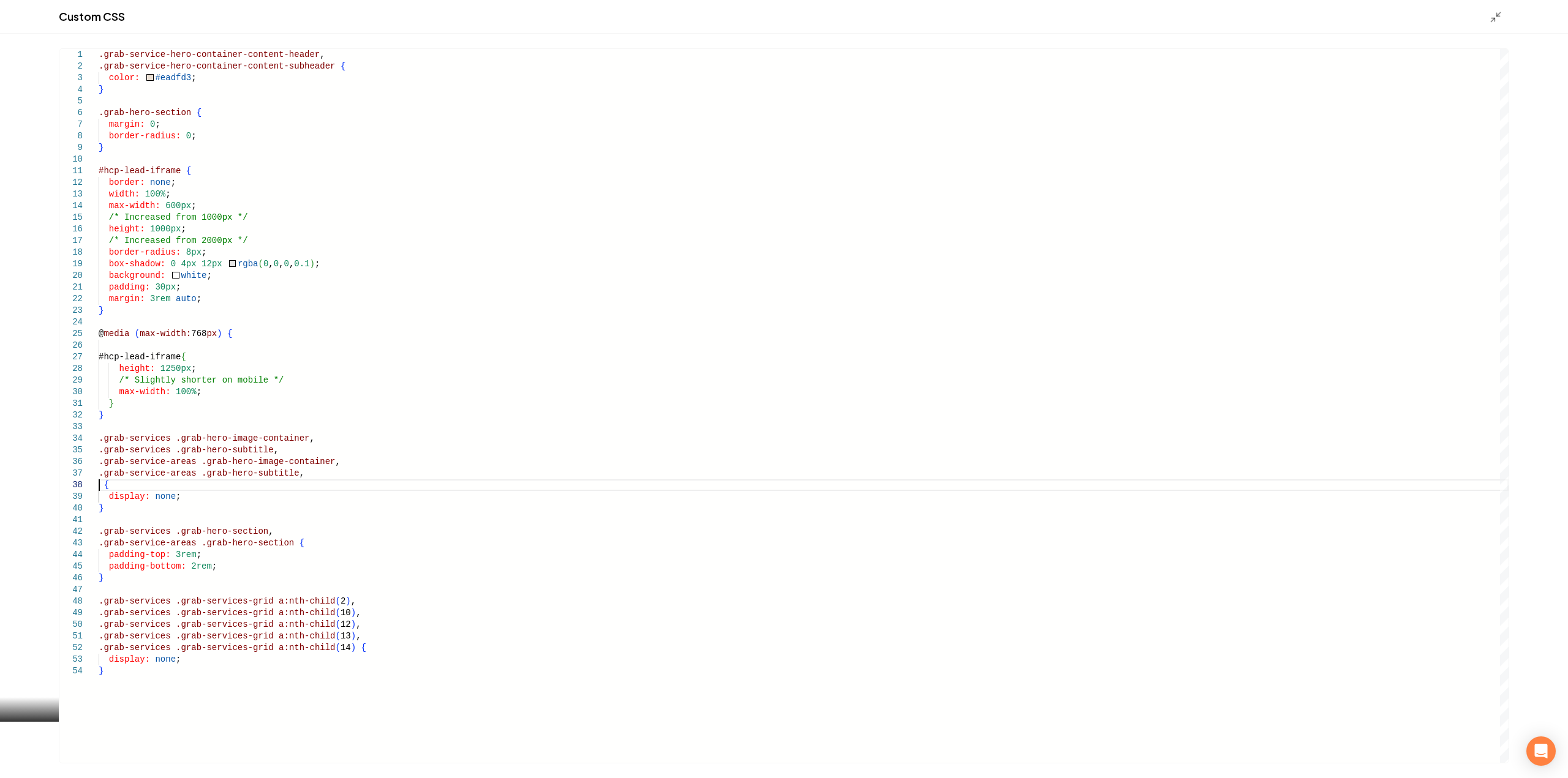
scroll to position [82, 0]
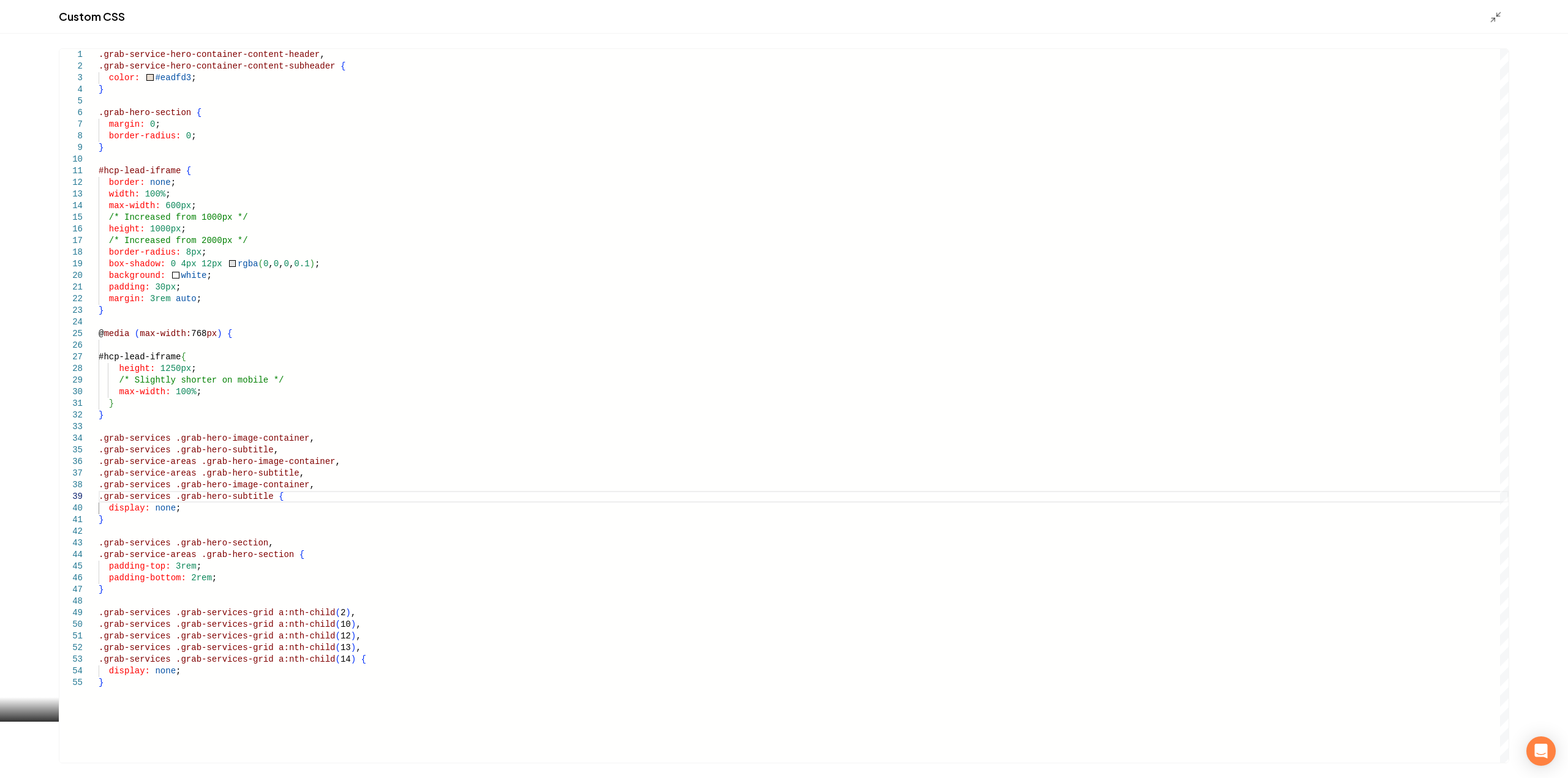
click at [126, 483] on div ".grab-service-hero-container-content-header , .grab-service-hero-container-cont…" at bounding box center [804, 406] width 1410 height 714
drag, startPoint x: 262, startPoint y: 543, endPoint x: 91, endPoint y: 538, distance: 171.1
click at [99, 538] on div ".grab-service-hero-container-content-header , .grab-service-hero-container-cont…" at bounding box center [804, 406] width 1410 height 714
click at [287, 553] on div ".grab-service-hero-container-content-header , .grab-service-hero-container-cont…" at bounding box center [804, 406] width 1410 height 714
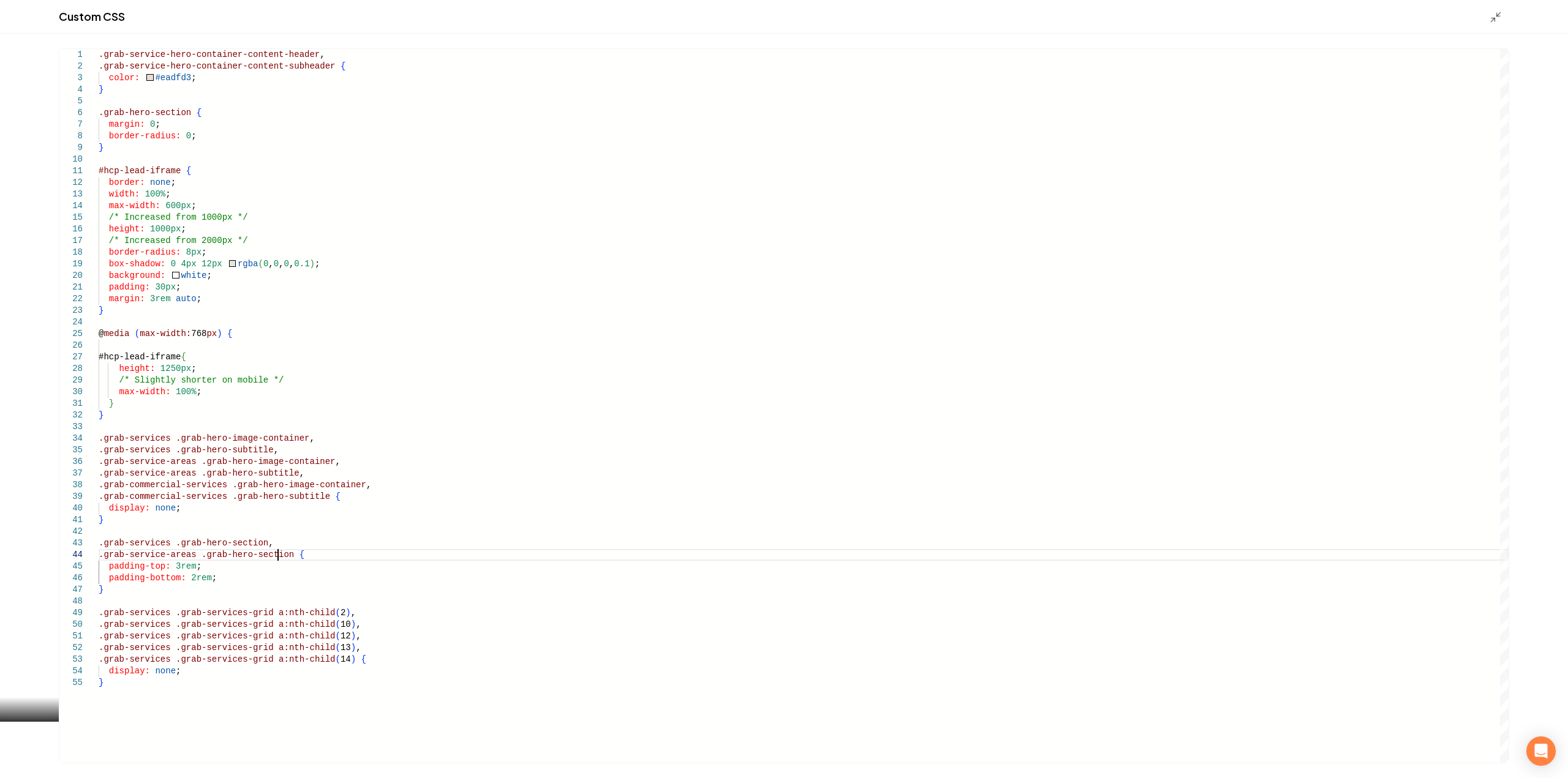
click at [279, 553] on div ".grab-service-hero-container-content-header , .grab-service-hero-container-cont…" at bounding box center [804, 406] width 1410 height 714
click at [129, 564] on div ".grab-service-hero-container-content-header , .grab-service-hero-container-cont…" at bounding box center [804, 406] width 1410 height 714
type textarea "**********"
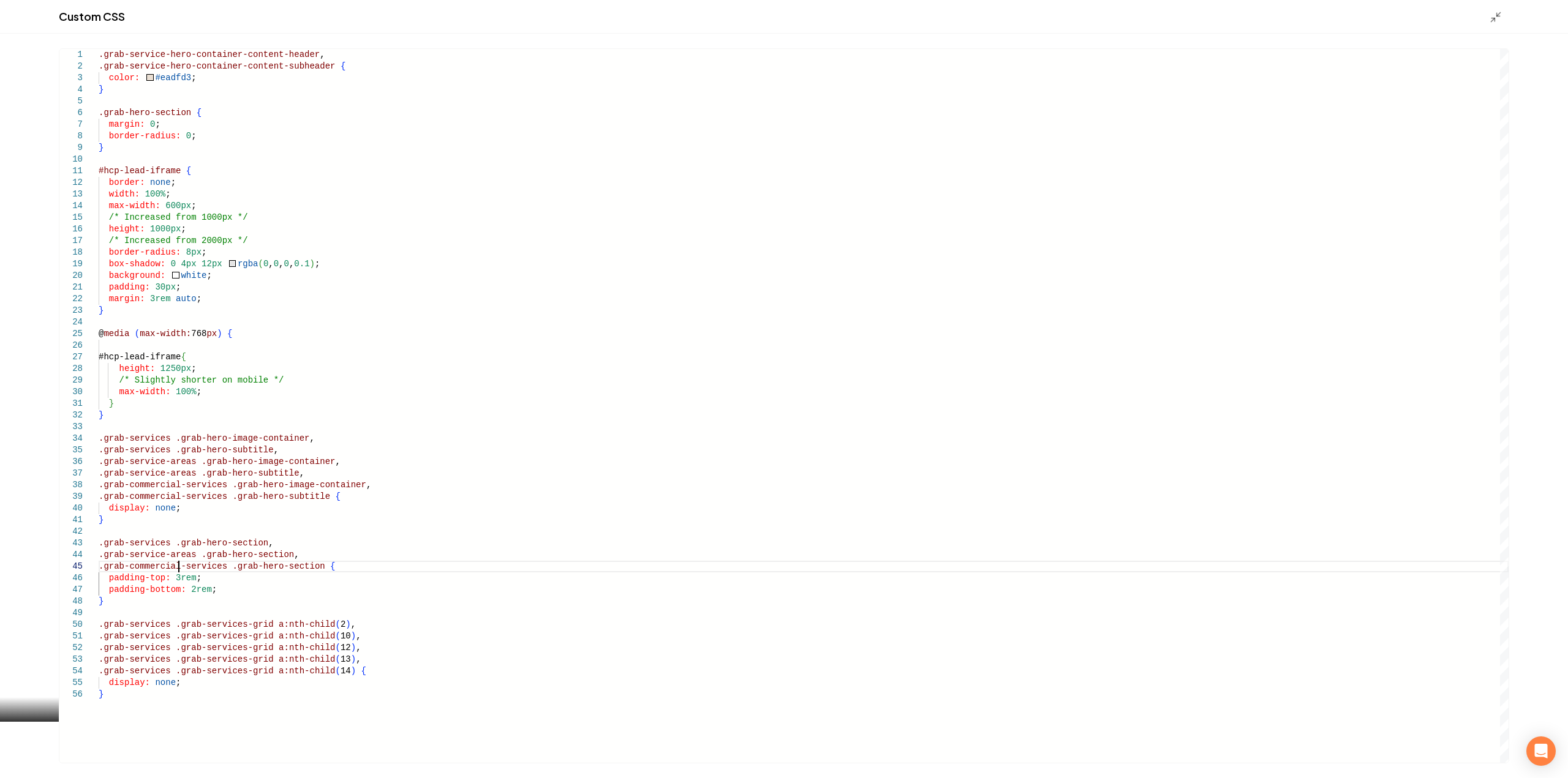
click at [1486, 20] on div "Custom CSS" at bounding box center [784, 17] width 1568 height 33
click at [1489, 19] on icon "Main content area" at bounding box center [1495, 17] width 12 height 12
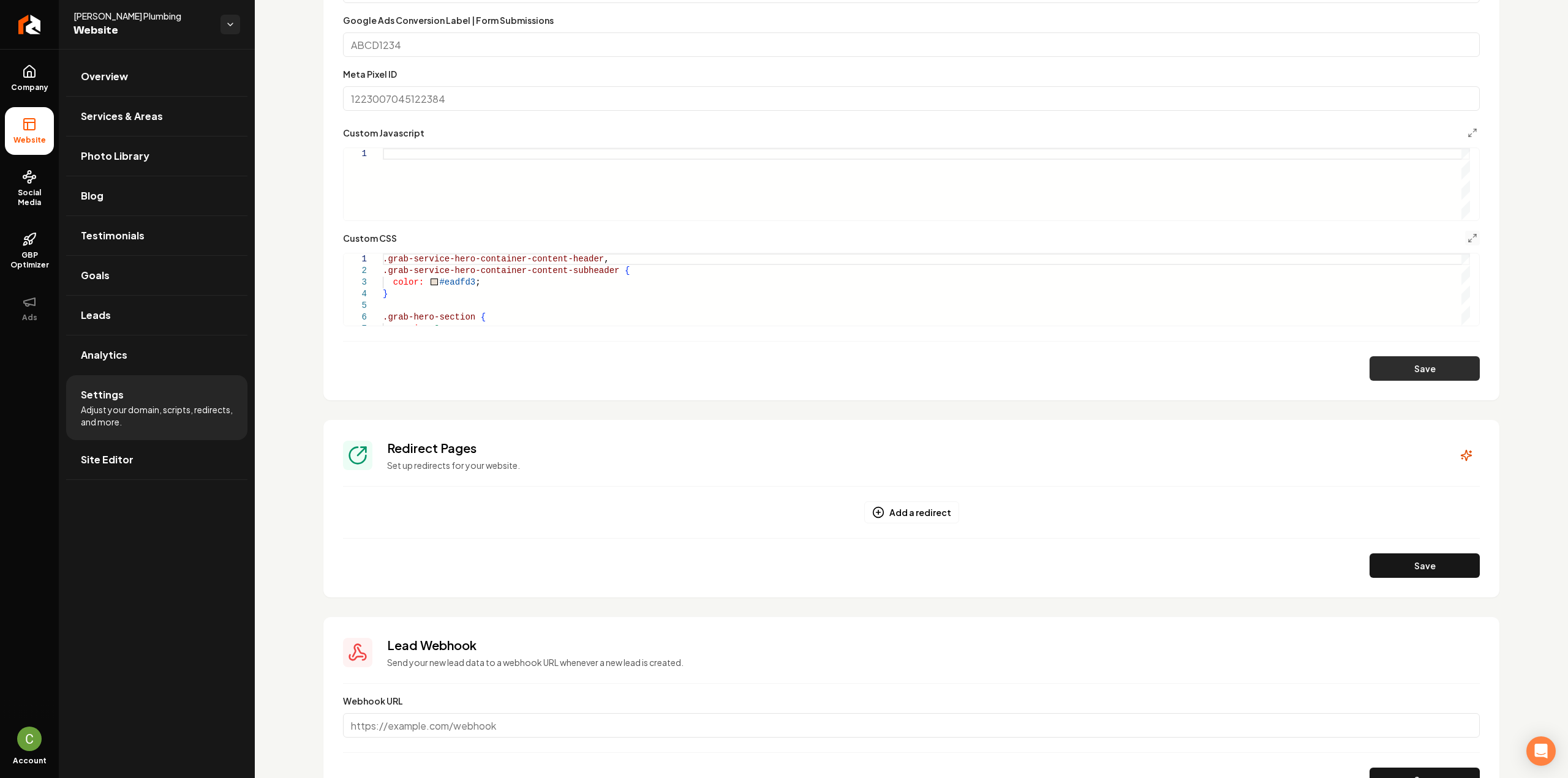
click at [1417, 363] on button "Save" at bounding box center [1425, 369] width 111 height 25
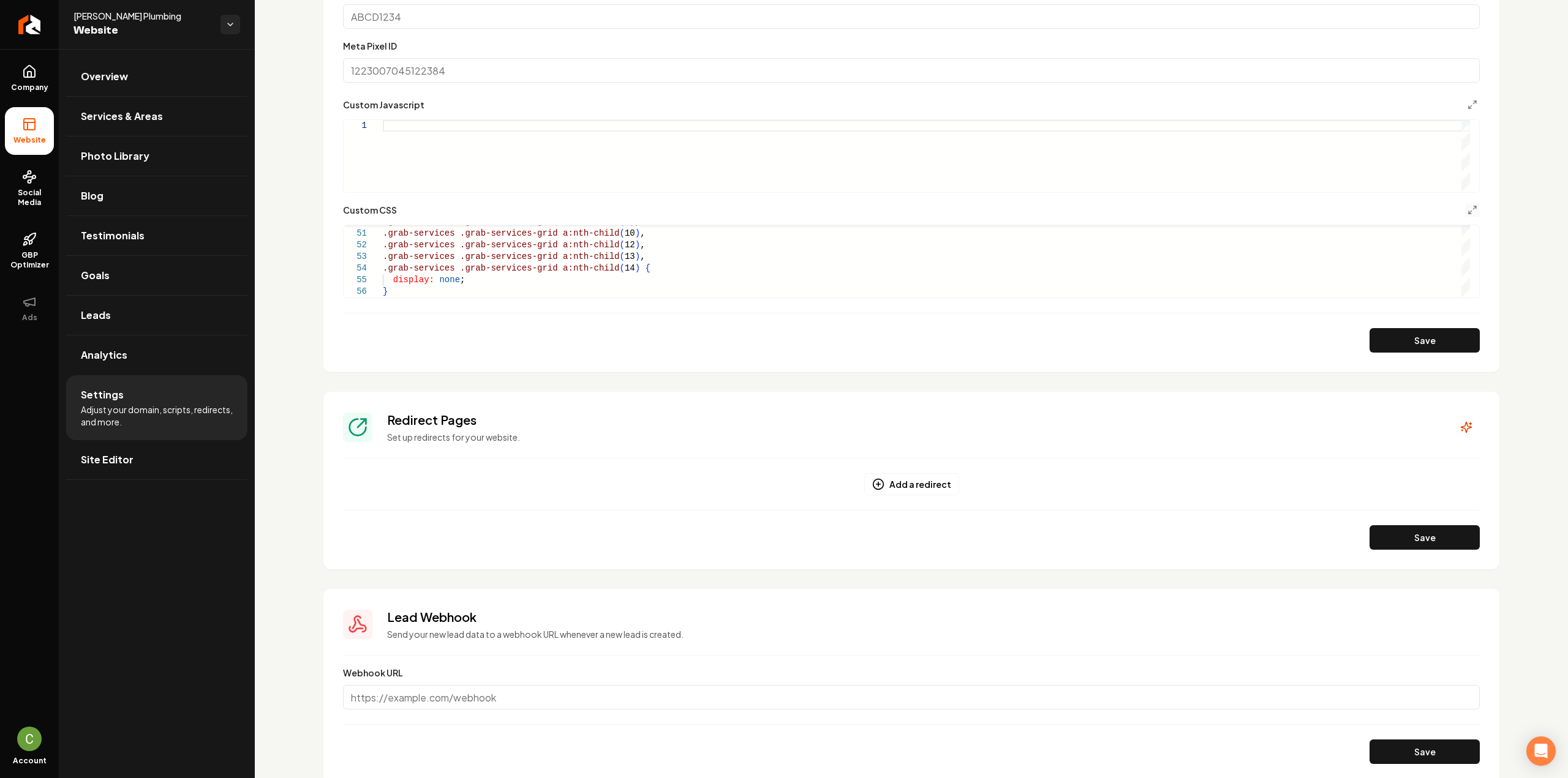
scroll to position [829, 0]
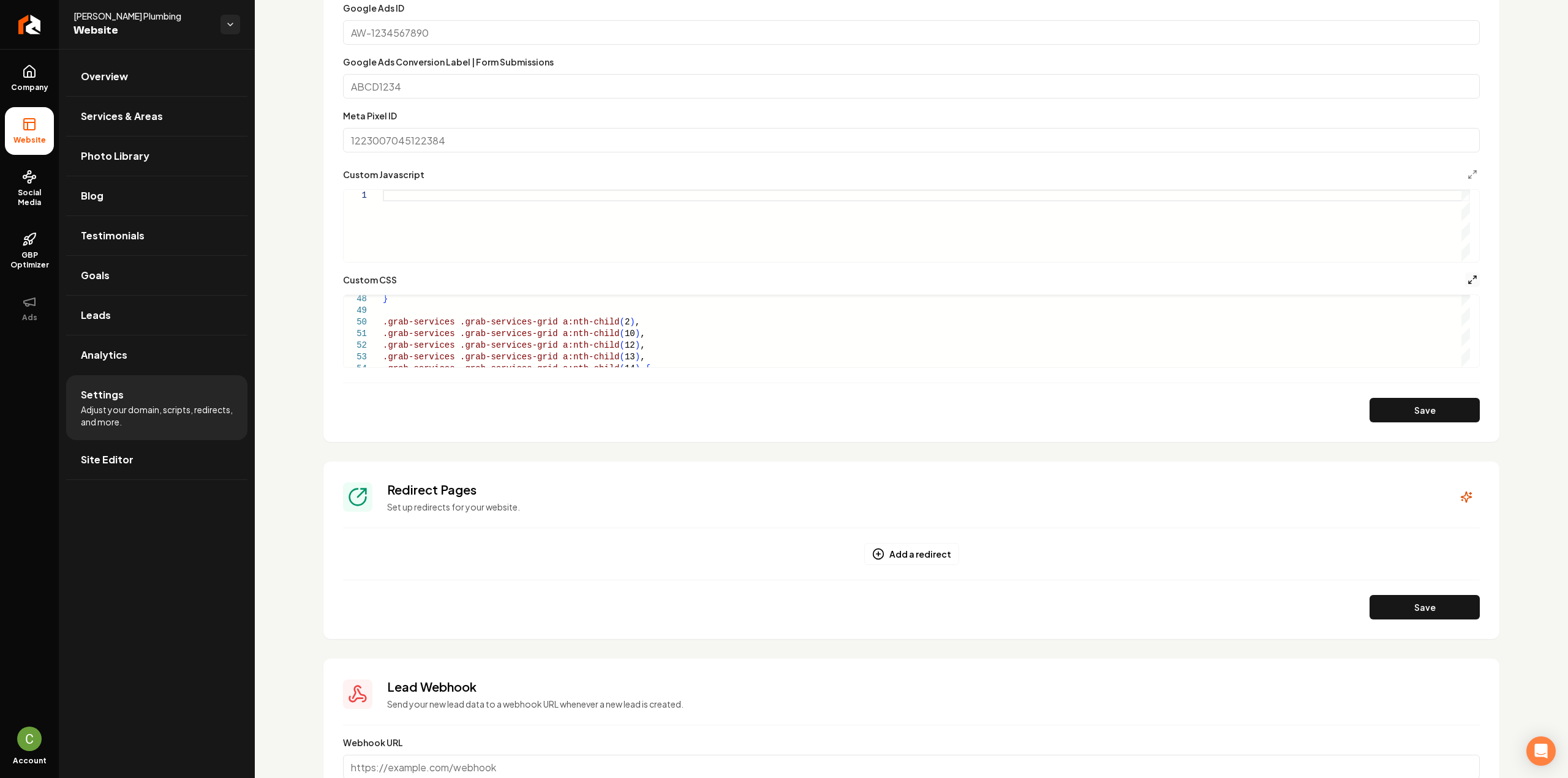
click at [1469, 281] on polyline "Main content area" at bounding box center [1470, 282] width 2 height 2
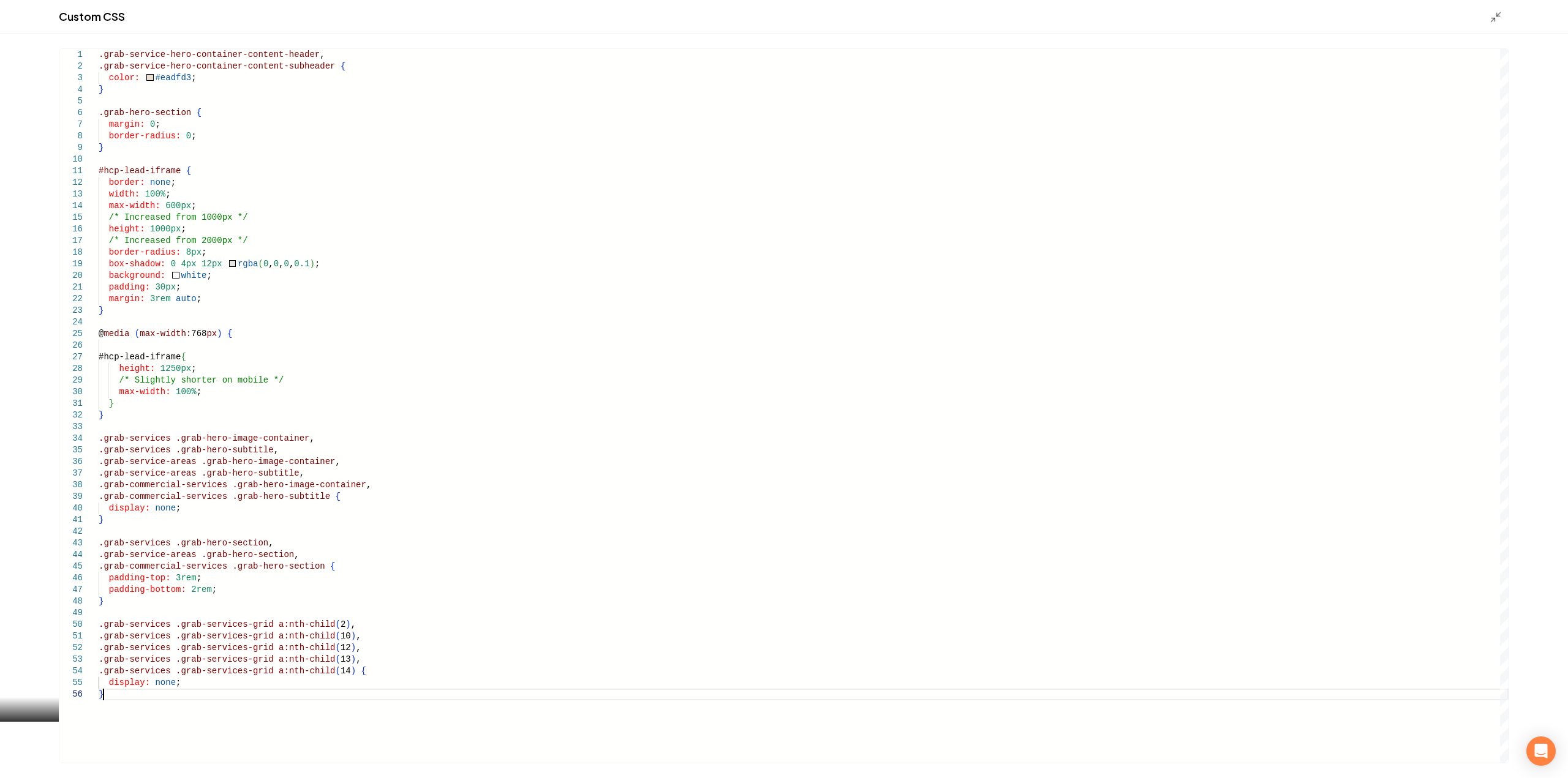
scroll to position [0, 0]
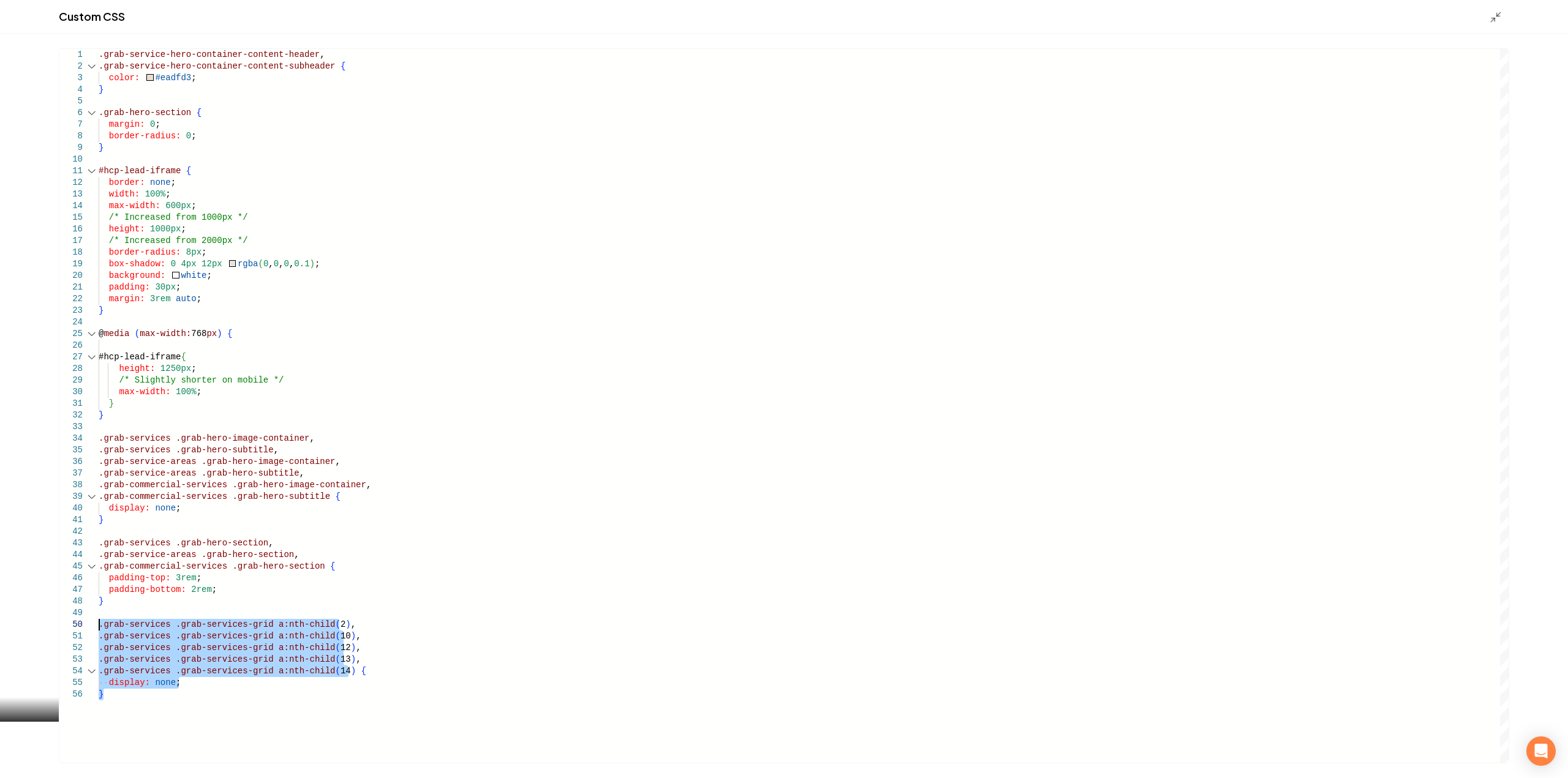
drag, startPoint x: 116, startPoint y: 699, endPoint x: 73, endPoint y: 623, distance: 87.3
click at [99, 623] on div ".grab-service-hero-container-content-header , .grab-service-hero-container-cont…" at bounding box center [804, 406] width 1410 height 714
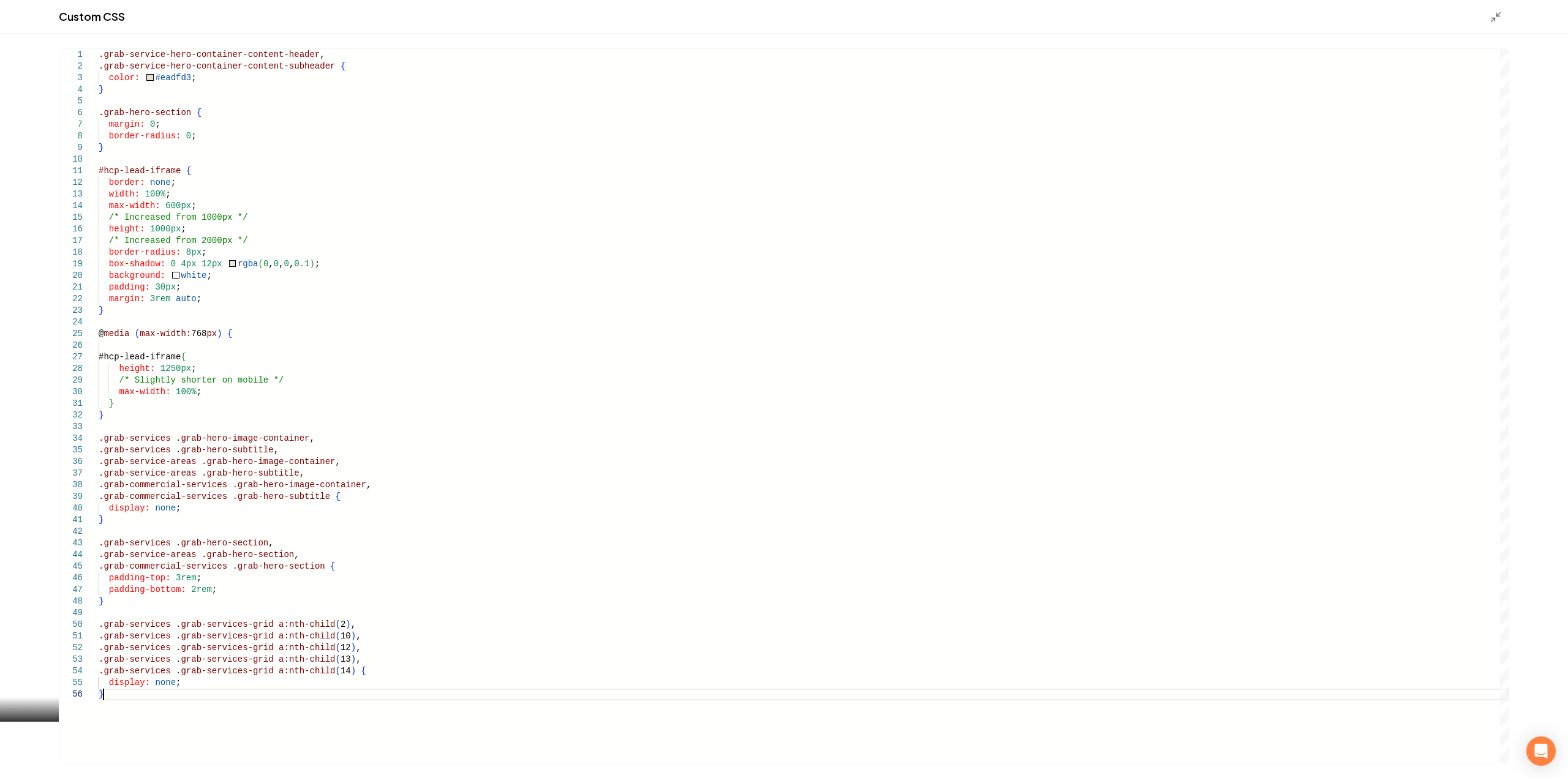
click at [182, 714] on div ".grab-service-hero-container-content-header , .grab-service-hero-container-cont…" at bounding box center [804, 406] width 1410 height 714
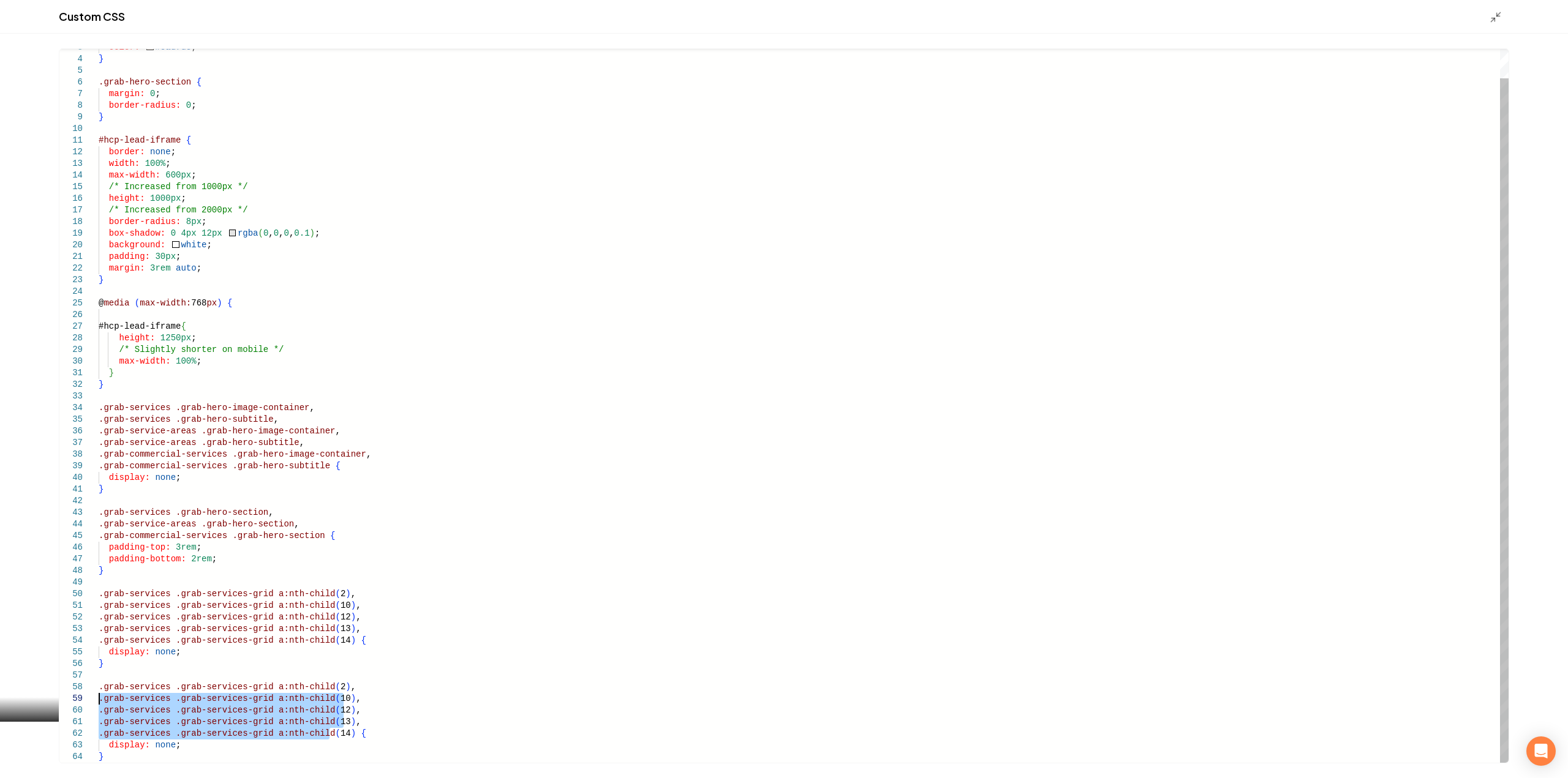
drag, startPoint x: 332, startPoint y: 731, endPoint x: 13, endPoint y: 704, distance: 320.1
click at [99, 704] on div "color: #eadfd3 ; } .grab-hero-section { margin: 0 ; border-radius: 0 ; } #hcp-l…" at bounding box center [804, 390] width 1410 height 745
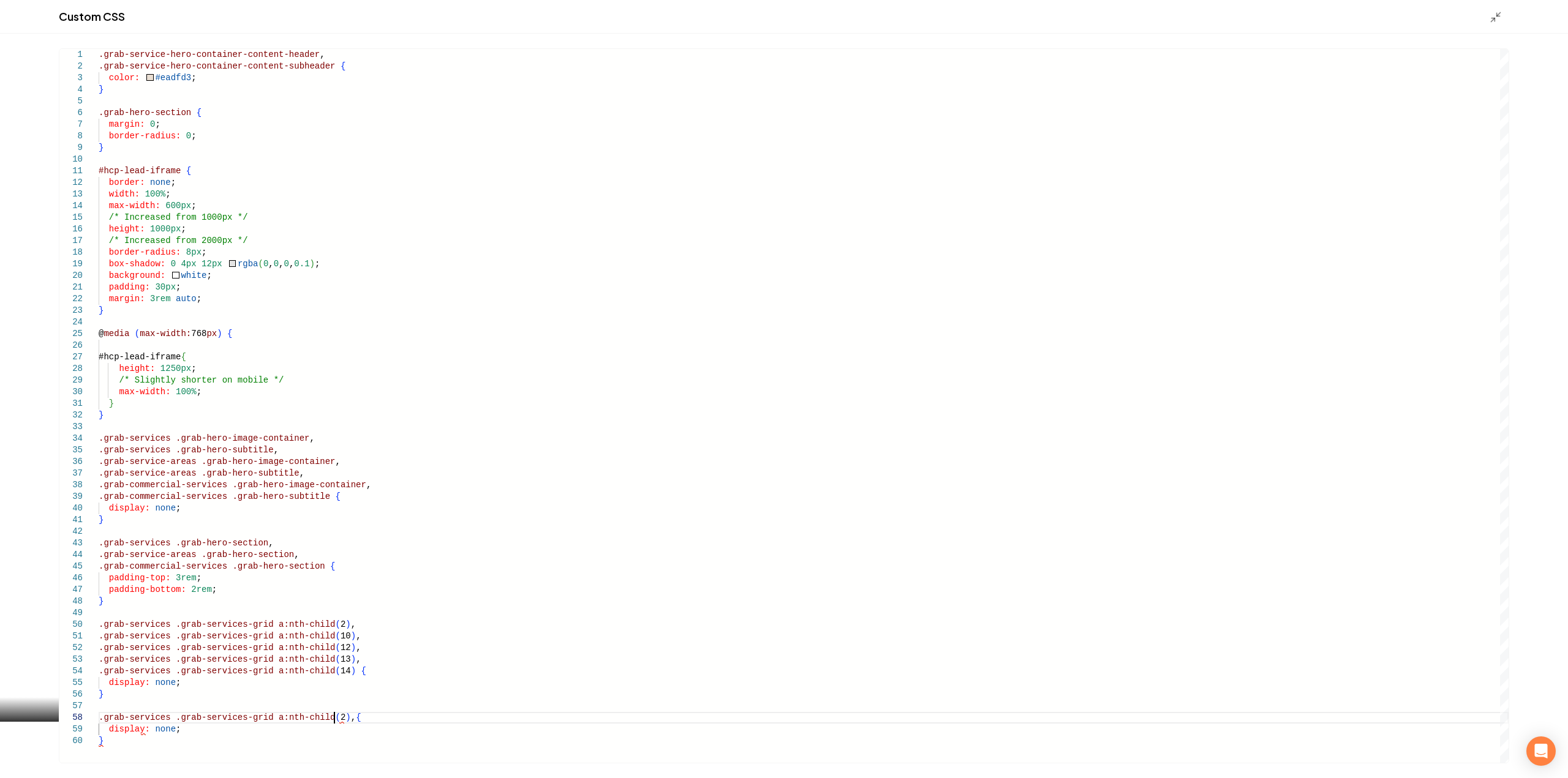
click at [131, 718] on div "color: #eadfd3 ; } .grab-hero-section { margin: 0 ; border-radius: 0 ; } #hcp-l…" at bounding box center [804, 406] width 1410 height 714
click at [372, 716] on div "color: #eadfd3 ; } .grab-hero-section { margin: 0 ; border-radius: 0 ; } #hcp-l…" at bounding box center [804, 406] width 1410 height 714
click at [383, 719] on div "color: #eadfd3 ; } .grab-hero-section { margin: 0 ; border-radius: 0 ; } #hcp-l…" at bounding box center [804, 406] width 1410 height 714
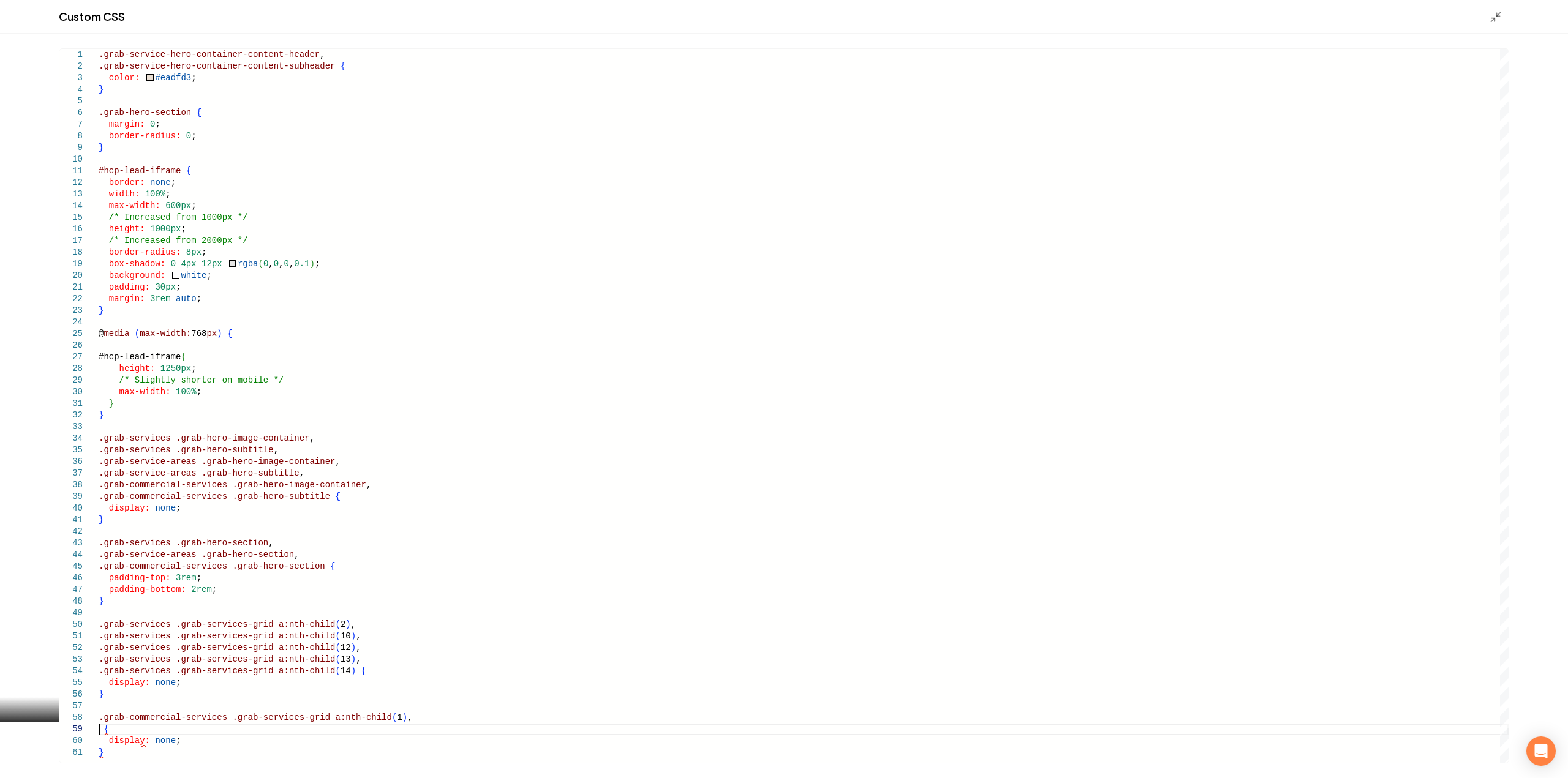
scroll to position [81, 0]
drag, startPoint x: 388, startPoint y: 716, endPoint x: 34, endPoint y: 719, distance: 354.0
click at [99, 719] on div ".grab-hero-section { margin: 0 ; border-radius: 0 ; } #hcp-lead-iframe { border…" at bounding box center [804, 406] width 1410 height 714
click at [100, 731] on div ".grab-hero-section { margin: 0 ; border-radius: 0 ; } #hcp-lead-iframe { border…" at bounding box center [804, 406] width 1410 height 714
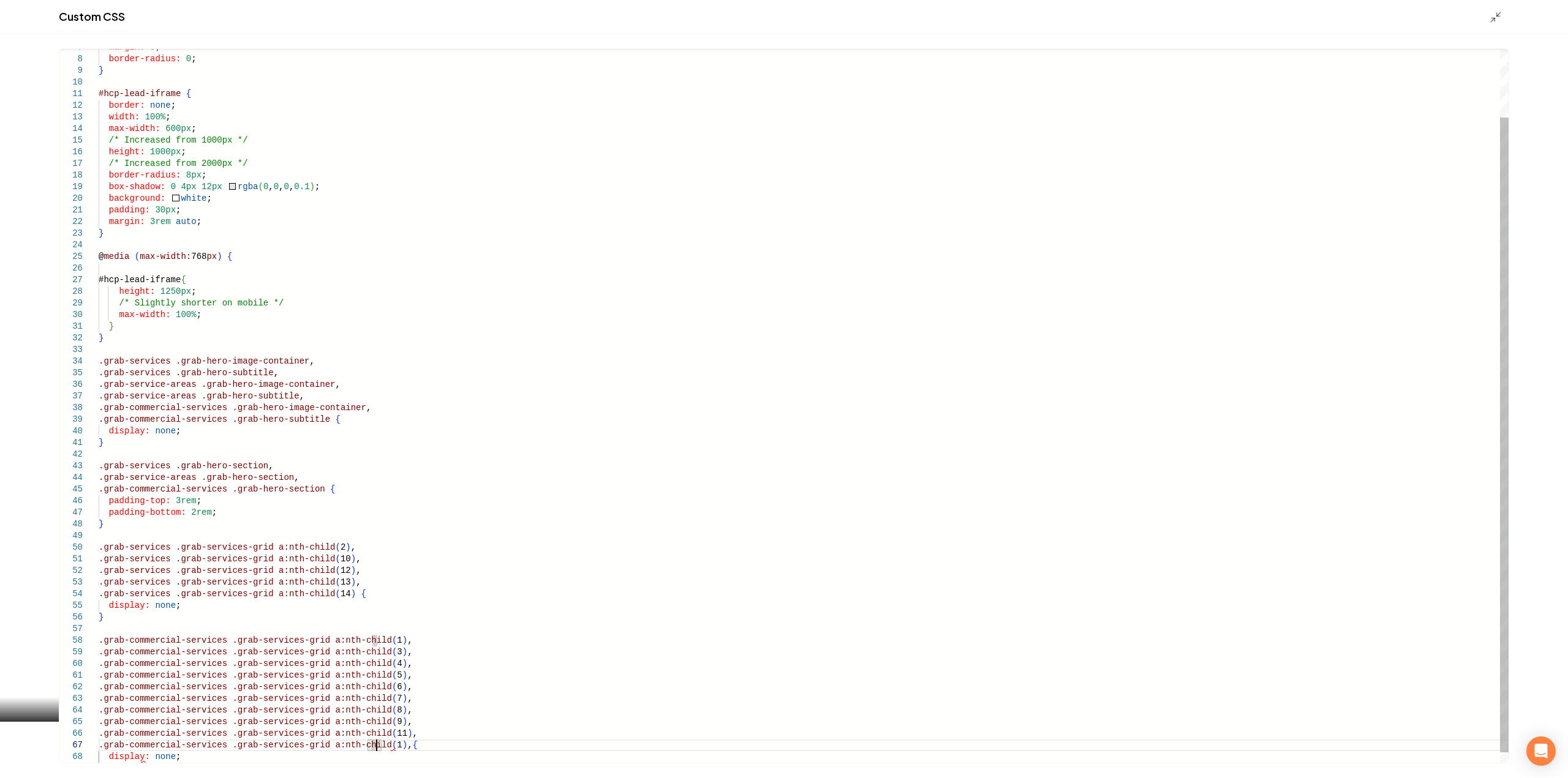
scroll to position [71, 282]
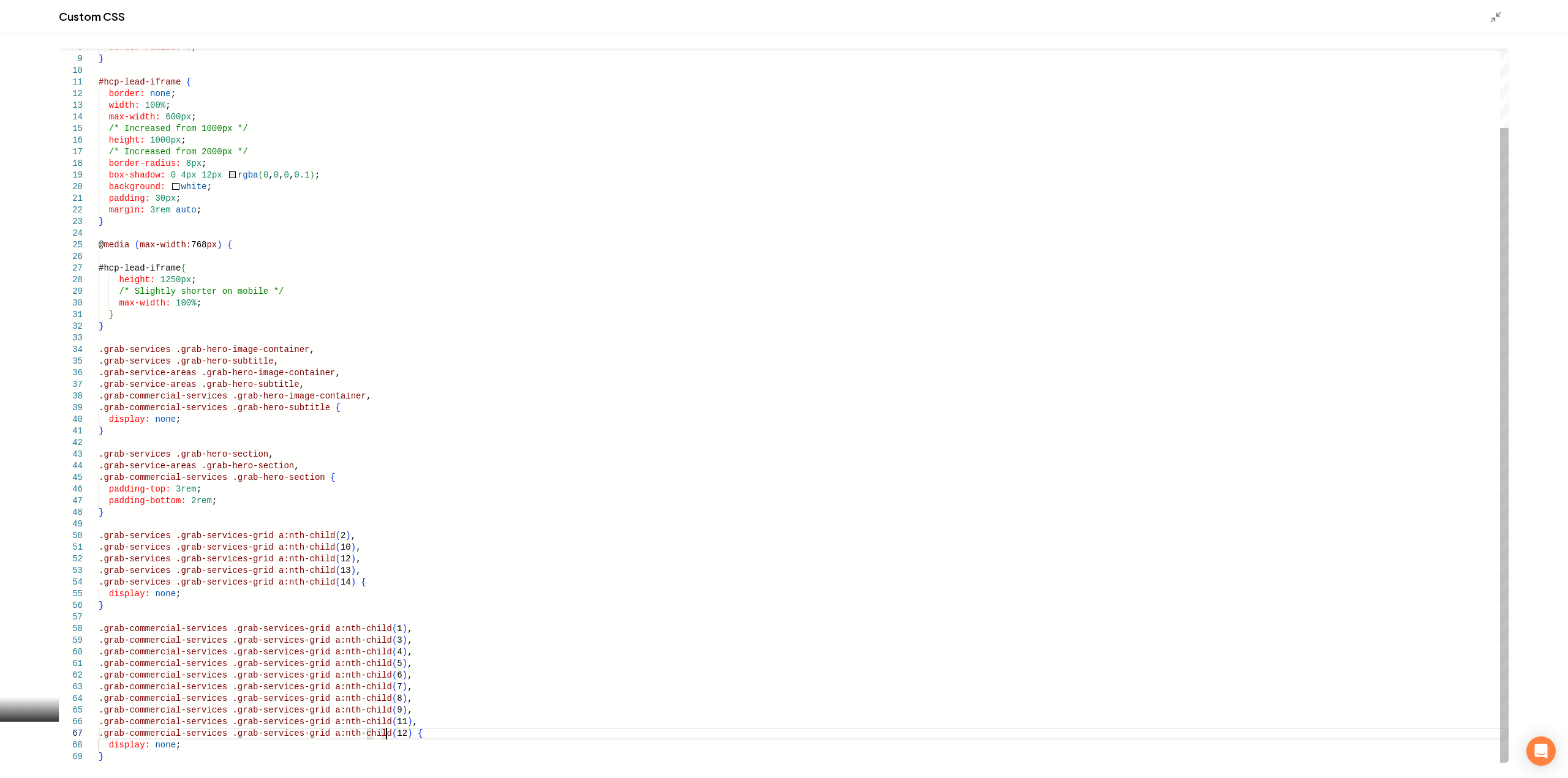
click at [388, 646] on div "border-radius: 0 ; } #hcp-lead-iframe { border: none ; width: 100% ; max-width:…" at bounding box center [804, 361] width 1410 height 803
click at [389, 665] on div "border-radius: 0 ; } #hcp-lead-iframe { border: none ; width: 100% ; max-width:…" at bounding box center [804, 361] width 1410 height 803
click at [388, 736] on div "border-radius: 0 ; } #hcp-lead-iframe { border: none ; width: 100% ; max-width:…" at bounding box center [804, 361] width 1410 height 803
click at [388, 736] on div "border-radius: 0 ; } #hcp-lead-iframe { border: none ; width: 100% ; max-width:…" at bounding box center [804, 361] width 1410 height 803
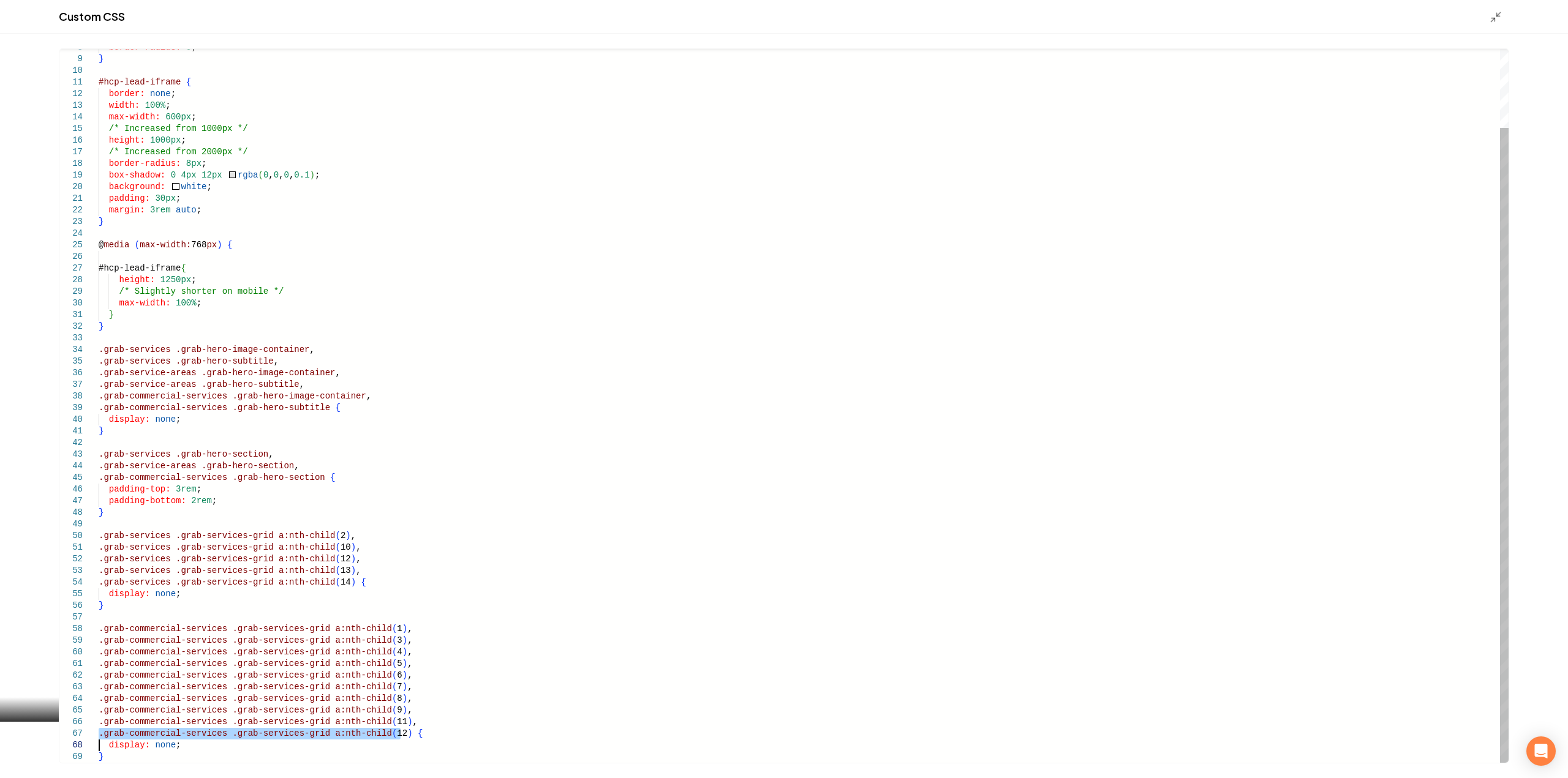
click at [385, 735] on div "border-radius: 0 ; } #hcp-lead-iframe { border: none ; width: 100% ; max-width:…" at bounding box center [804, 361] width 1410 height 803
click at [388, 735] on div "border-radius: 0 ; } #hcp-lead-iframe { border: none ; width: 100% ; max-width:…" at bounding box center [804, 361] width 1410 height 803
drag, startPoint x: 386, startPoint y: 735, endPoint x: 385, endPoint y: 726, distance: 9.1
click at [385, 726] on div "border-radius: 0 ; } #hcp-lead-iframe { border: none ; width: 100% ; max-width:…" at bounding box center [804, 361] width 1410 height 803
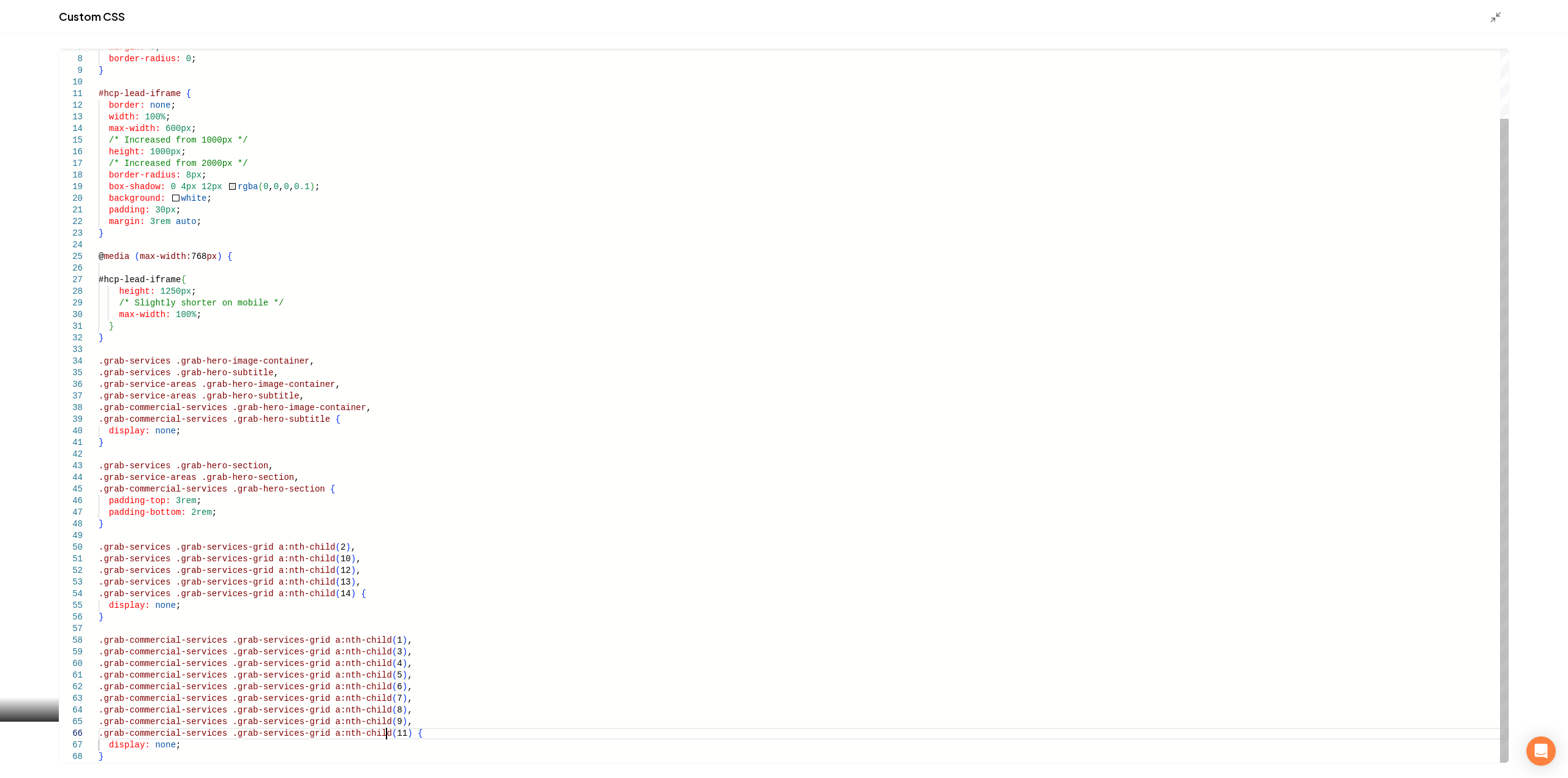
type textarea "**********"
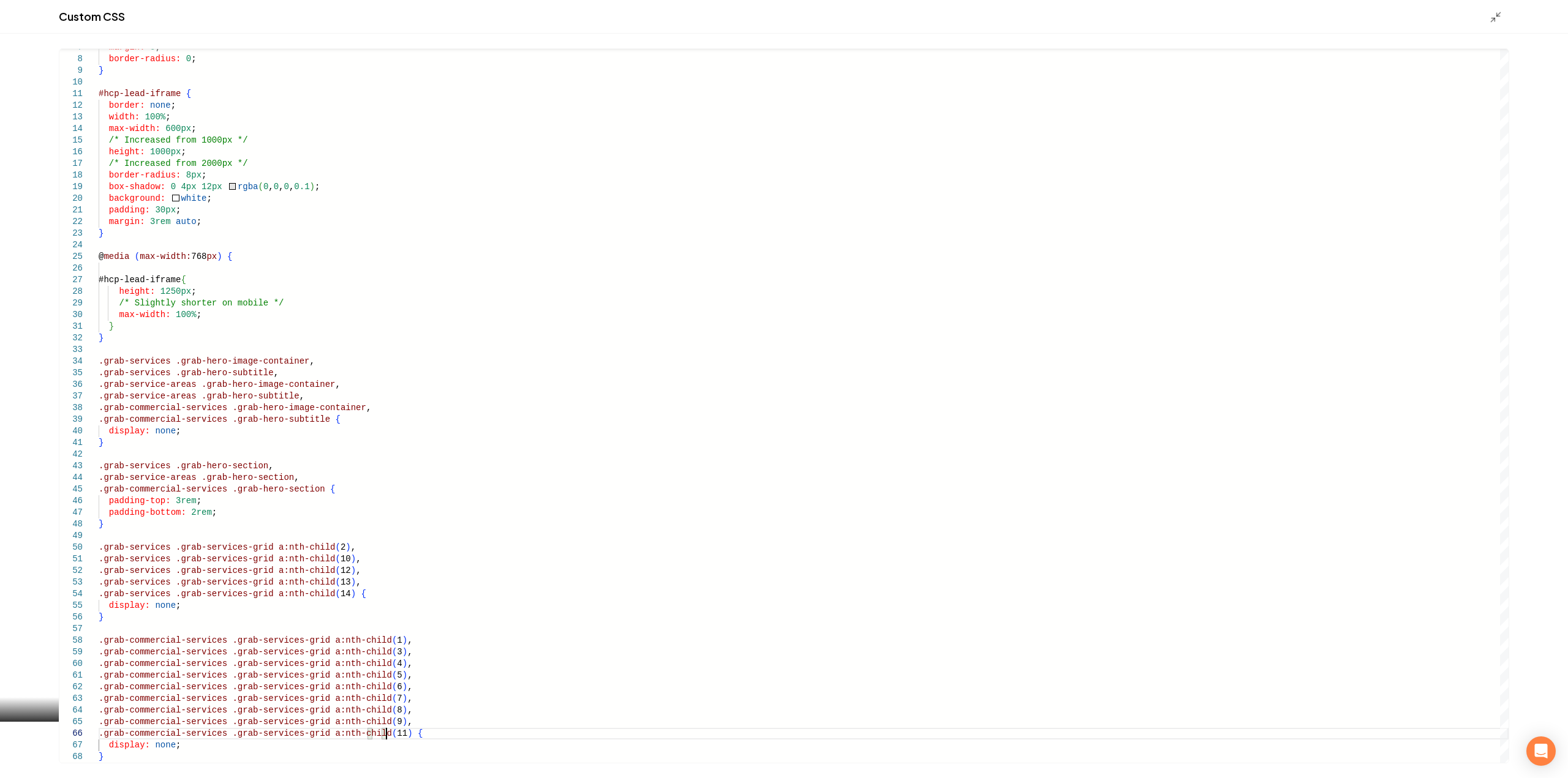
click at [1500, 20] on icon "Main content area" at bounding box center [1495, 17] width 12 height 12
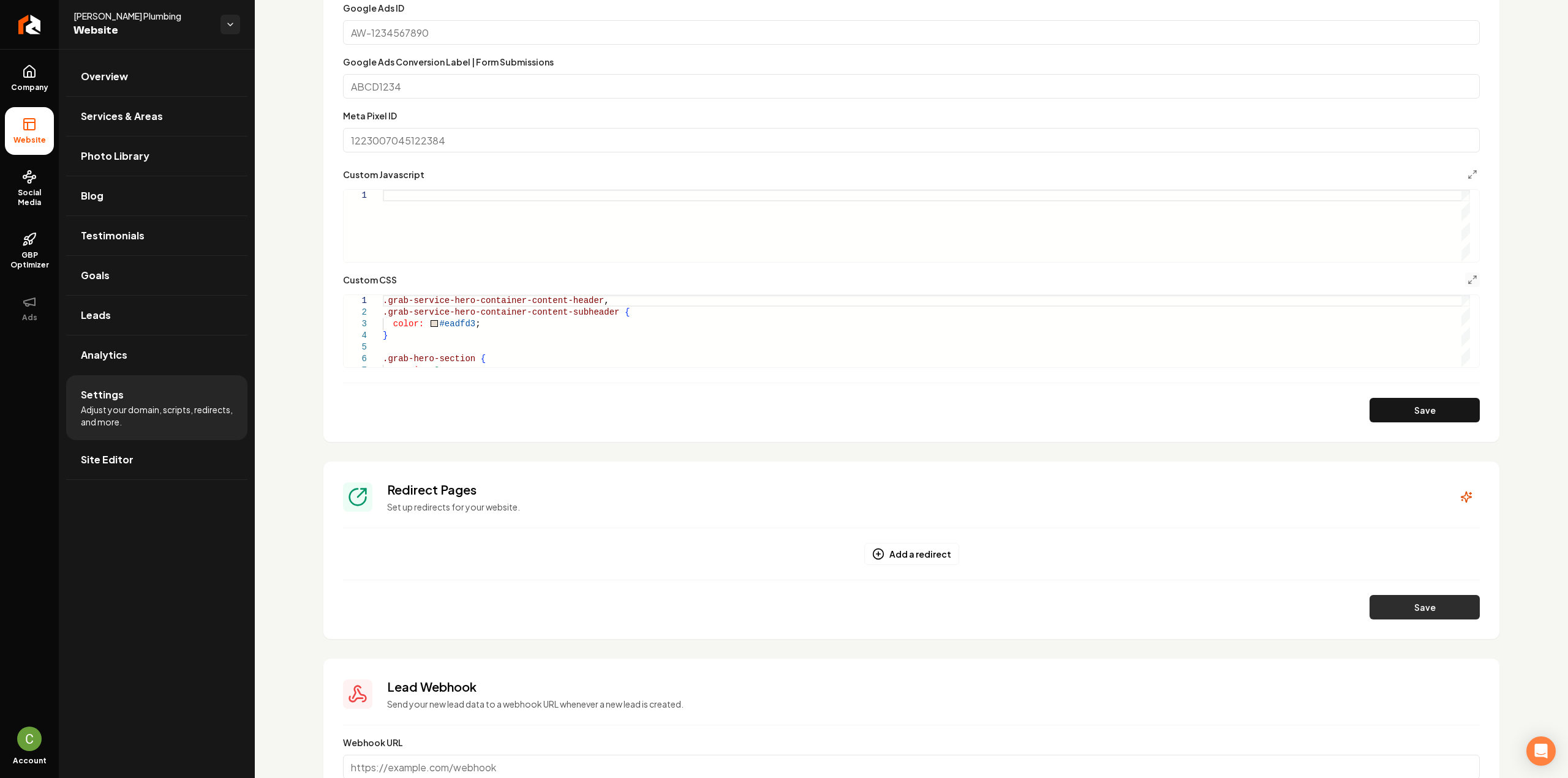
click at [1387, 603] on button "Save" at bounding box center [1425, 608] width 111 height 25
click at [1468, 275] on icon "Main content area" at bounding box center [1472, 279] width 9 height 9
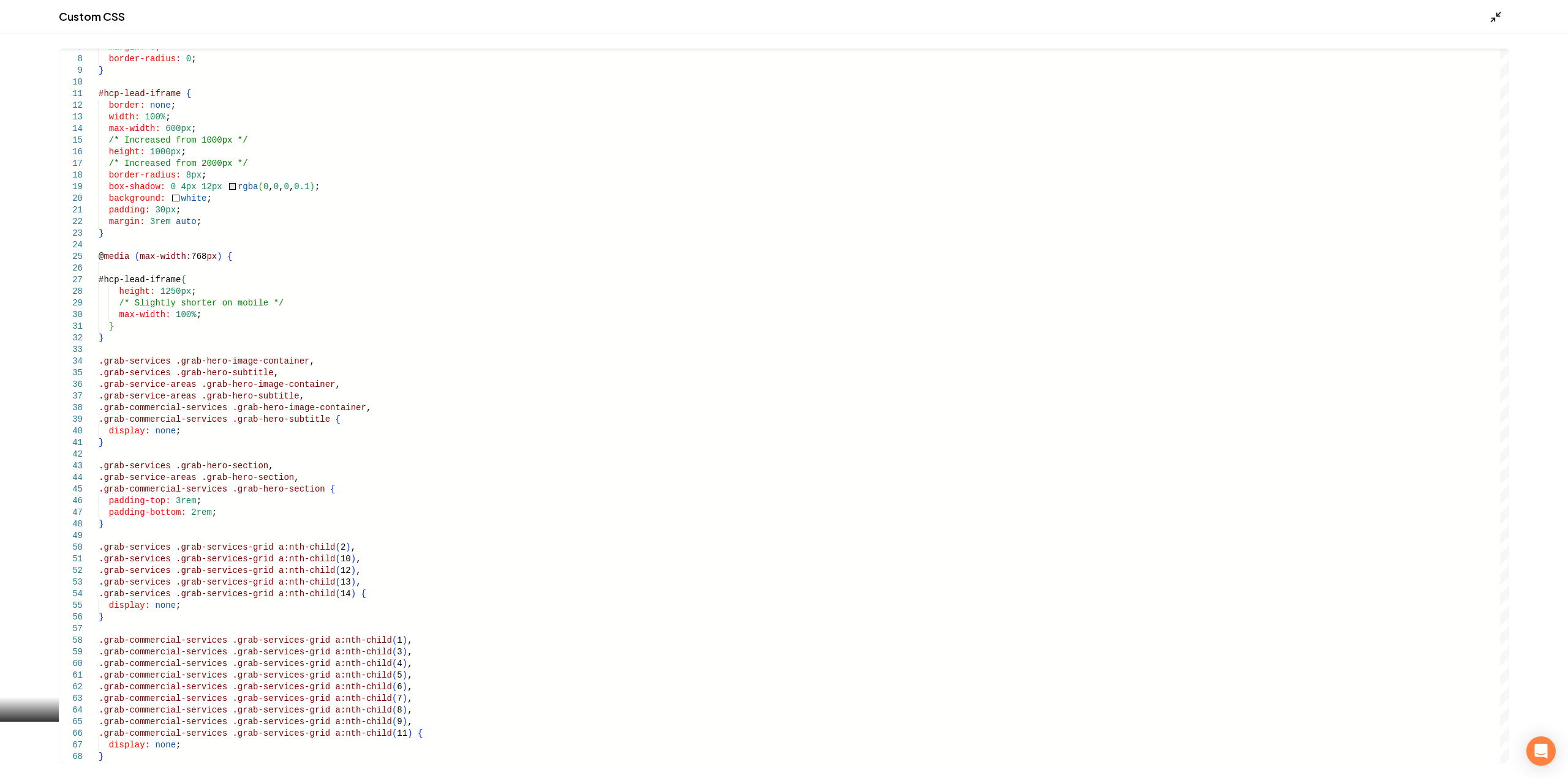
click at [1489, 13] on icon "Main content area" at bounding box center [1495, 17] width 12 height 12
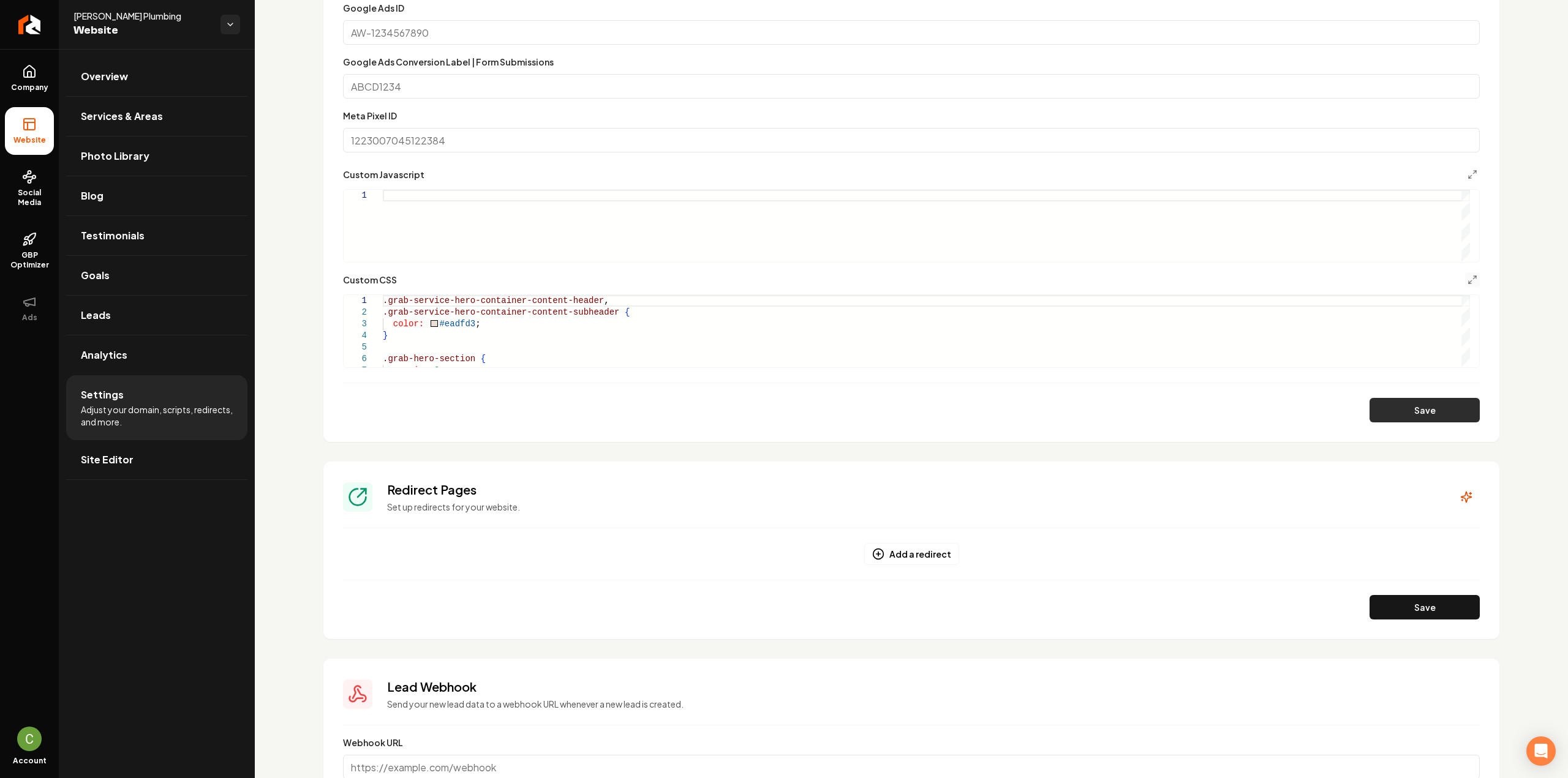
click at [1412, 405] on button "Save" at bounding box center [1425, 410] width 111 height 25
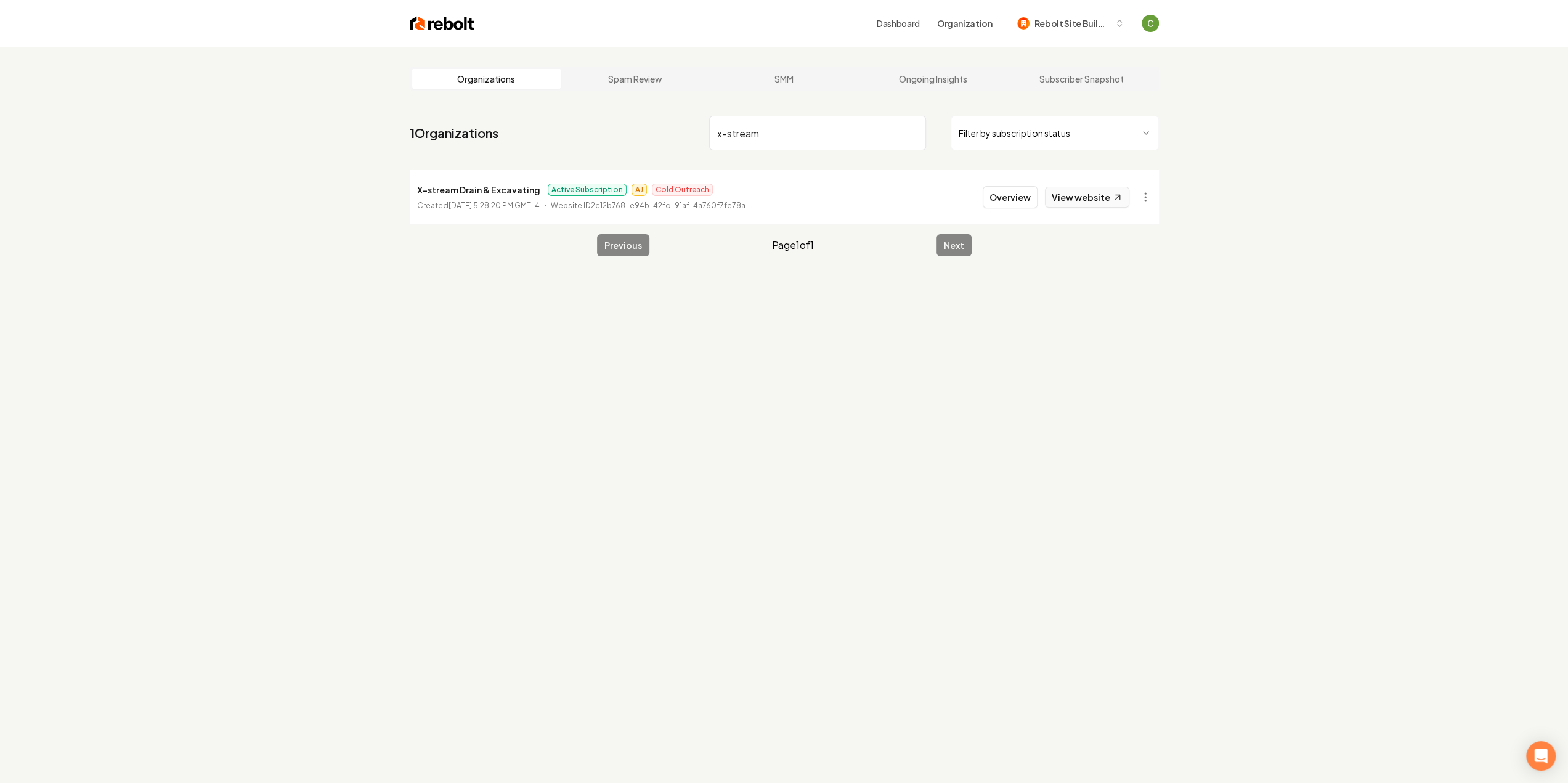
click at [1098, 200] on link "View website" at bounding box center [1087, 197] width 84 height 21
click at [781, 132] on input "x-stream" at bounding box center [817, 132] width 217 height 34
click at [1076, 201] on link "View website" at bounding box center [1087, 197] width 84 height 21
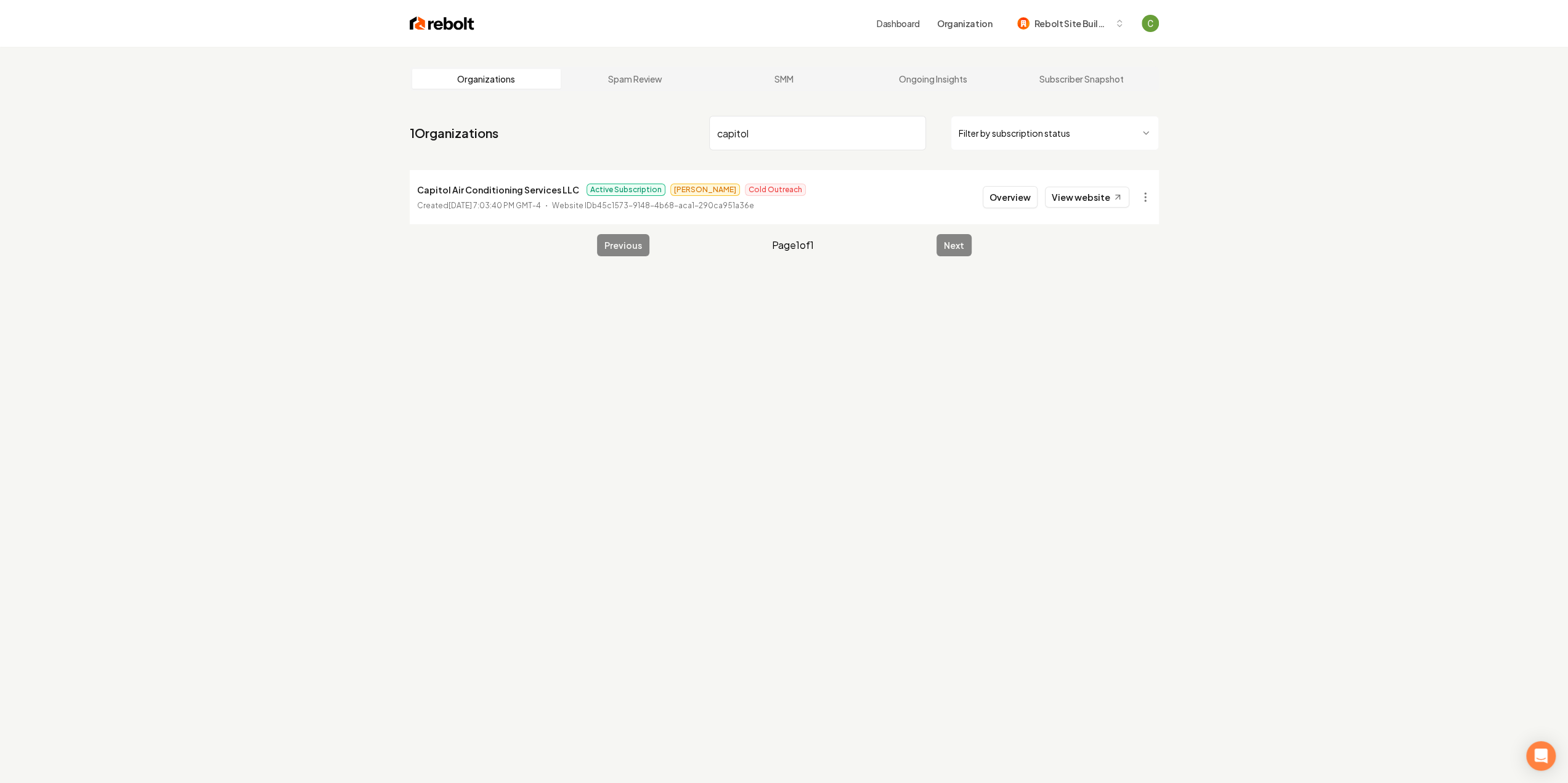
click at [781, 125] on input "capitol" at bounding box center [817, 132] width 217 height 34
click at [781, 124] on input "capitol" at bounding box center [817, 132] width 217 height 34
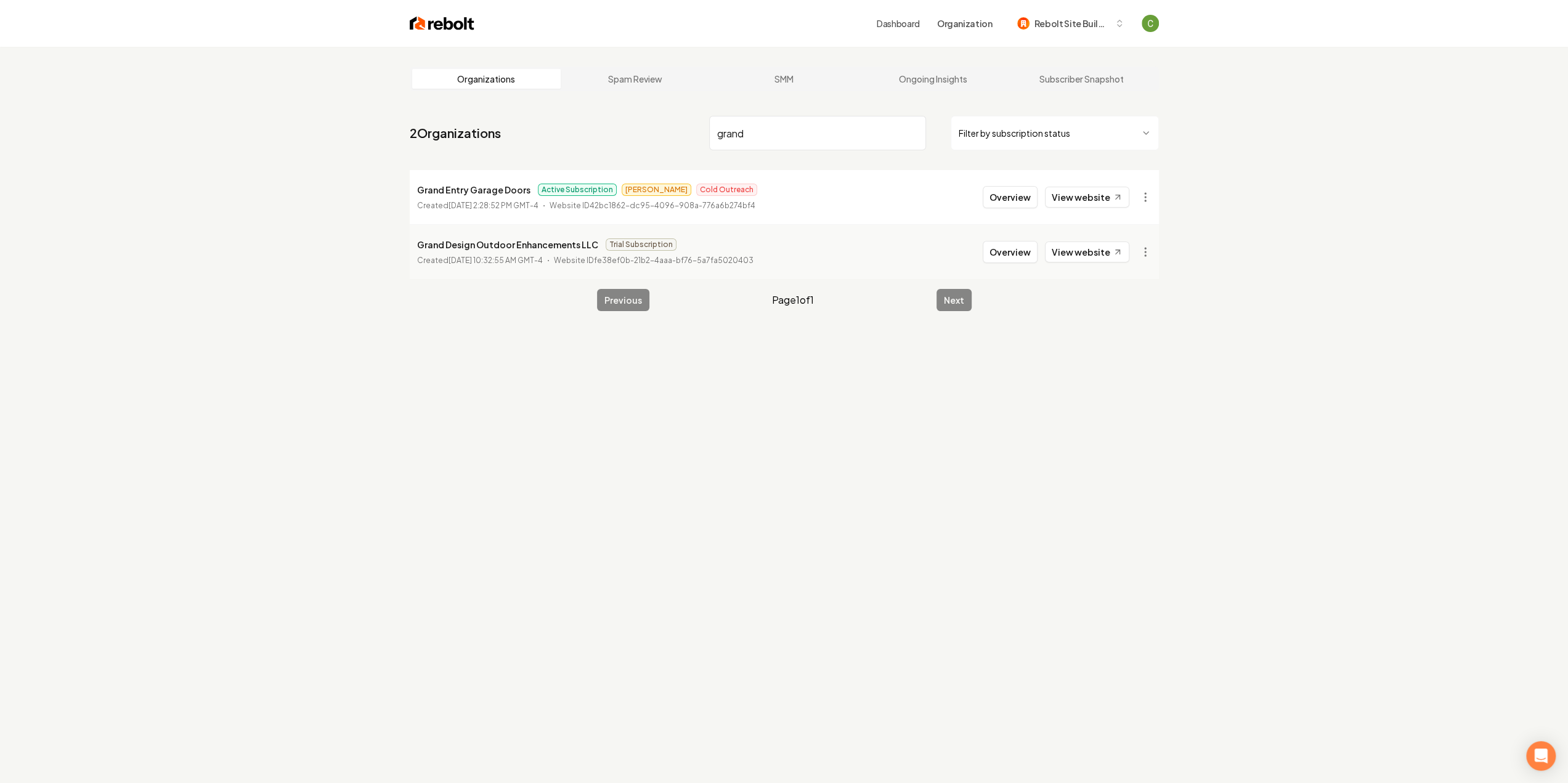
type input "grand"
click at [1117, 197] on icon at bounding box center [1117, 197] width 10 height 10
